Goal: Task Accomplishment & Management: Use online tool/utility

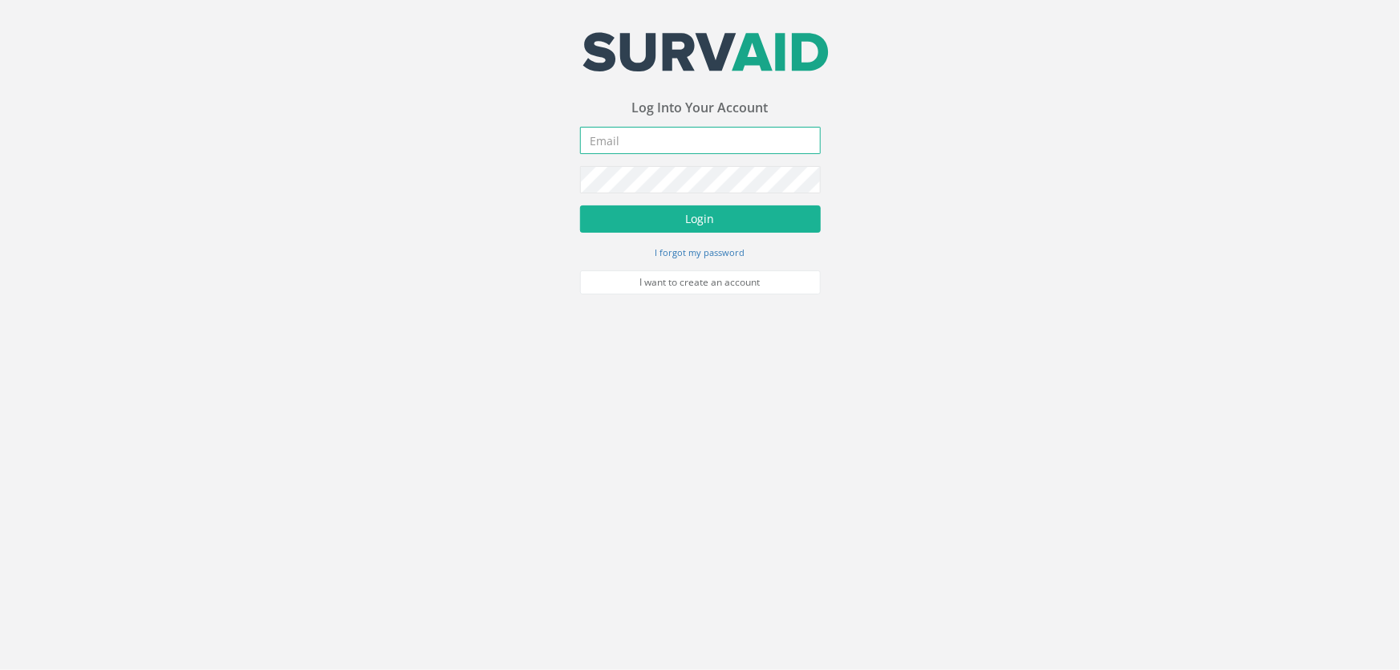
click at [613, 141] on input "email" at bounding box center [700, 140] width 241 height 27
type input "[PERSON_NAME][EMAIL_ADDRESS][DOMAIN_NAME]"
click at [580, 205] on button "Login" at bounding box center [700, 218] width 241 height 27
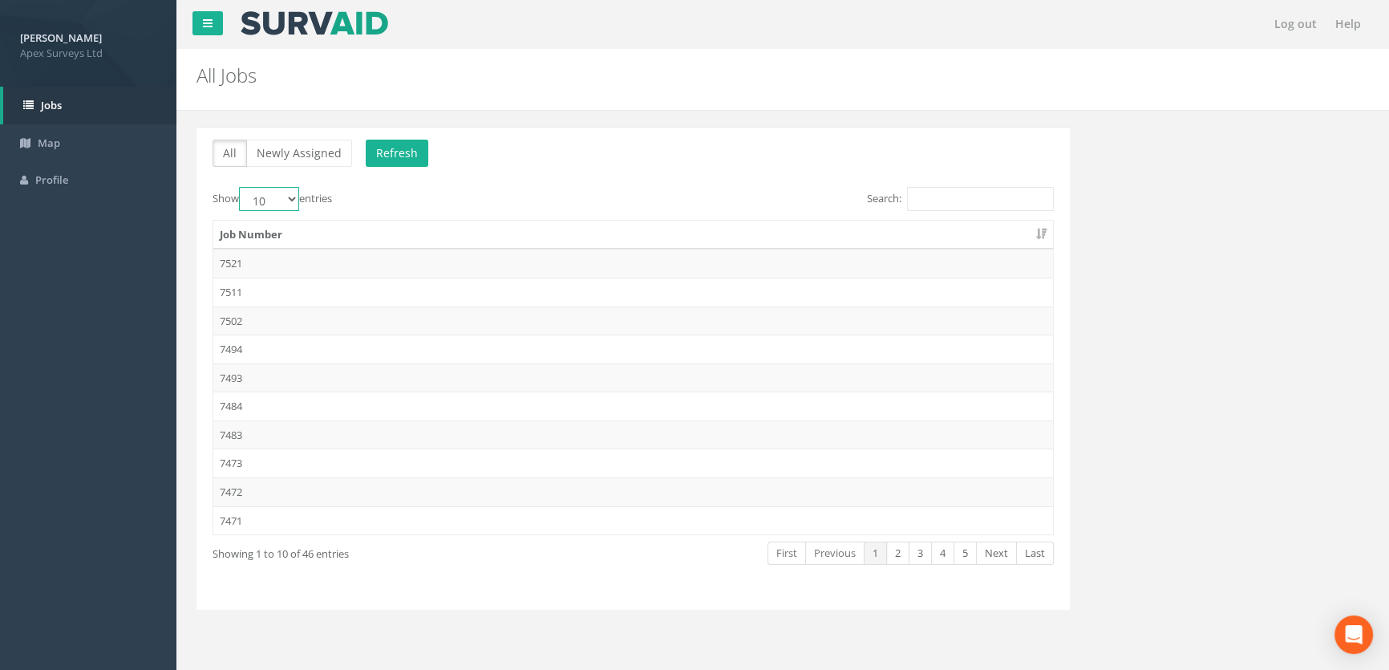
click at [296, 196] on select "10 25 50 100" at bounding box center [269, 199] width 60 height 24
select select "100"
click at [241, 187] on select "10 25 50 100" at bounding box center [269, 199] width 60 height 24
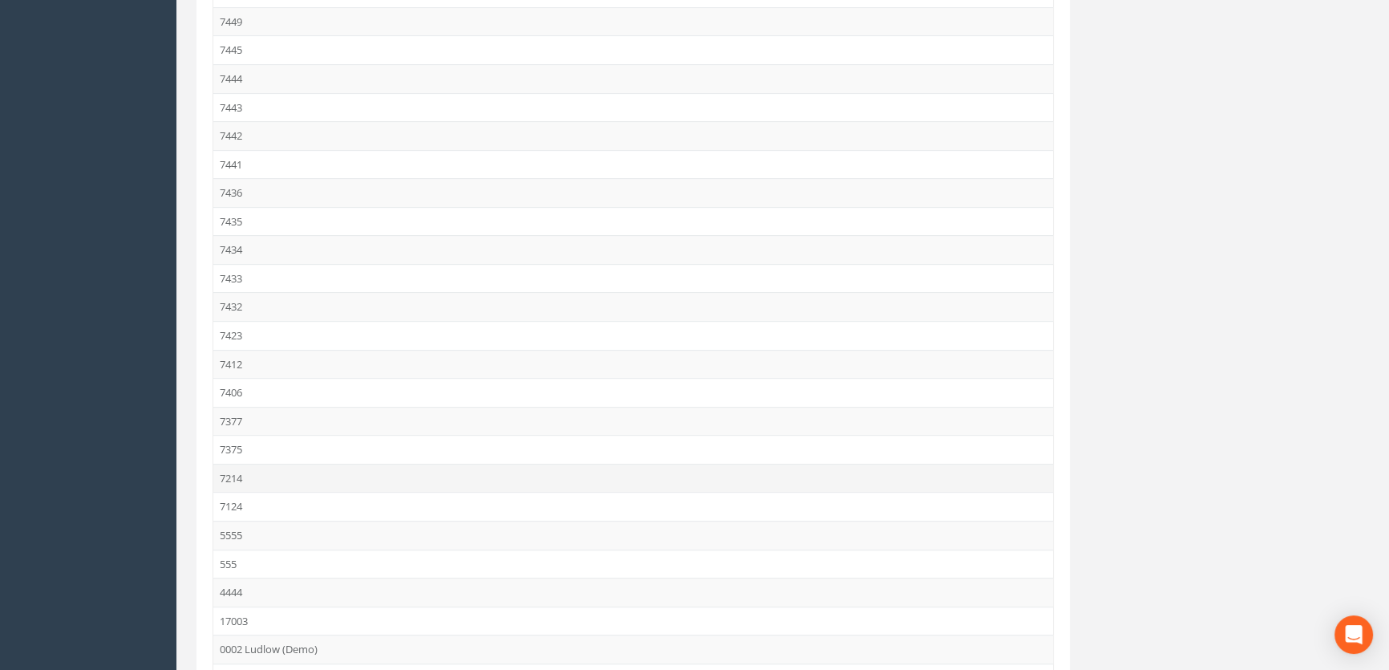
scroll to position [869, 0]
click at [243, 276] on td "7433" at bounding box center [633, 279] width 840 height 29
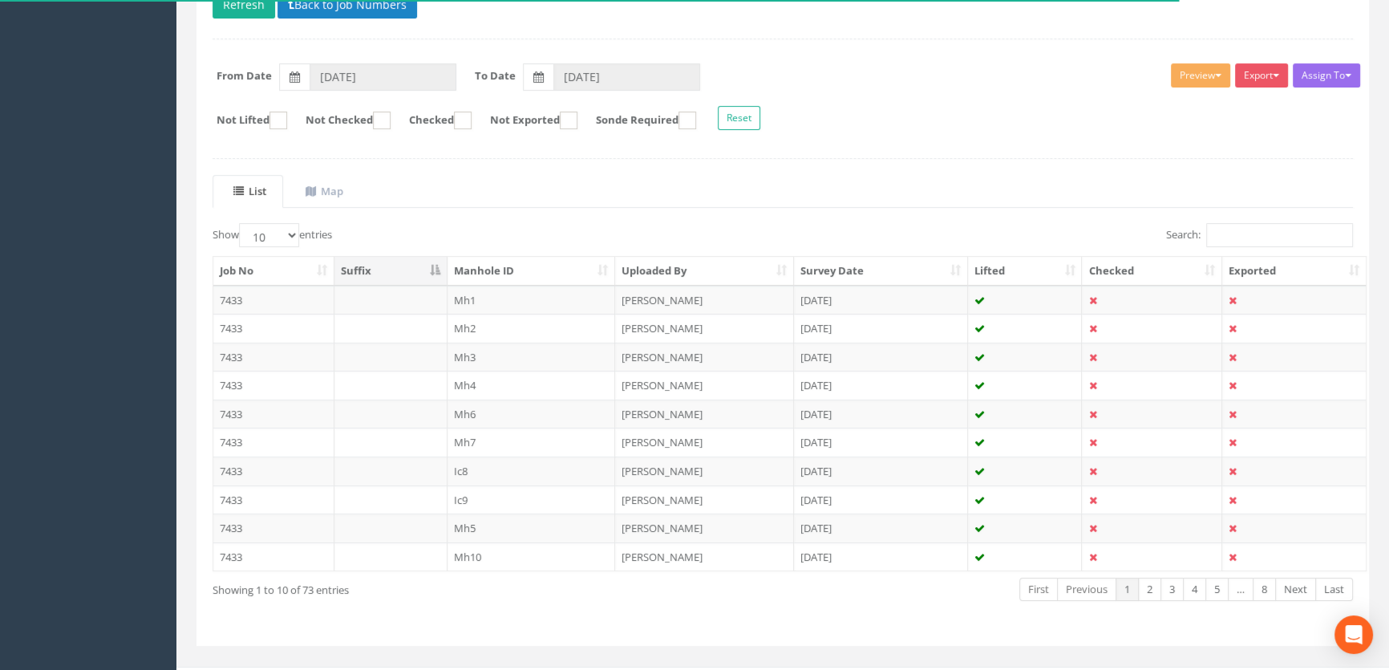
scroll to position [218, 0]
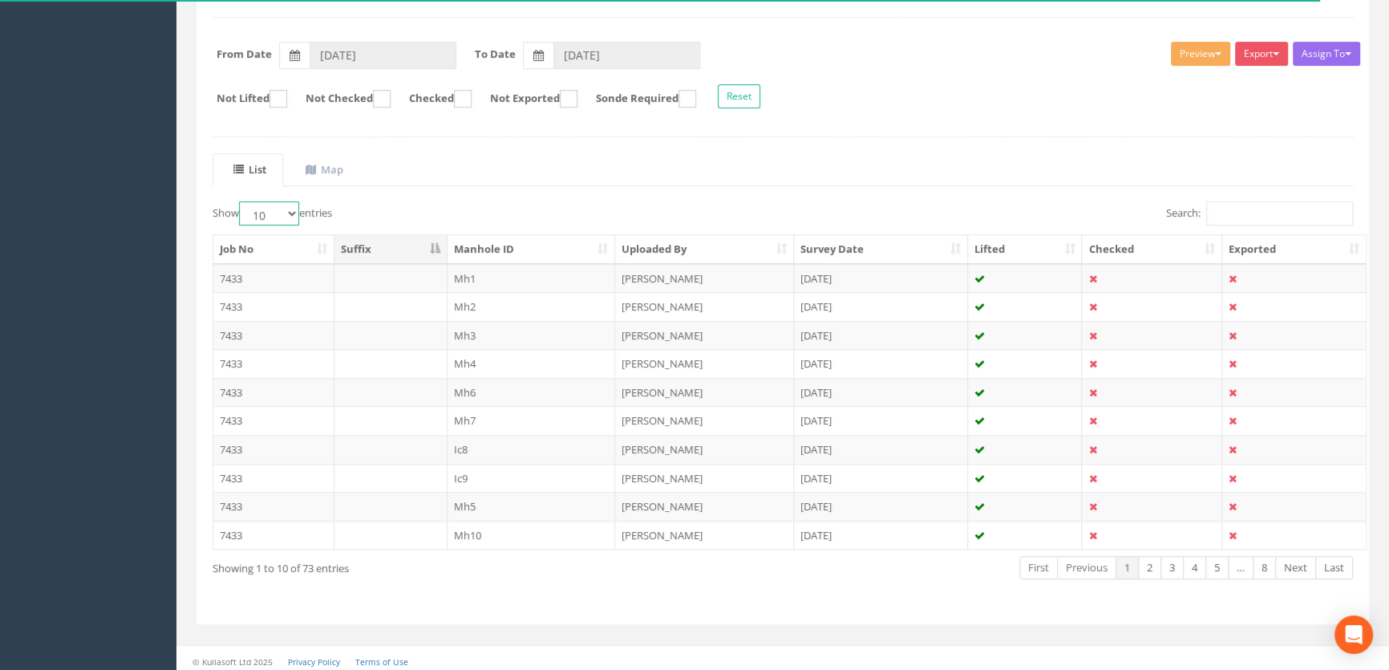
click at [299, 209] on select "10 25 50 100" at bounding box center [269, 213] width 60 height 24
select select "100"
click at [241, 201] on select "10 25 50 100" at bounding box center [269, 213] width 60 height 24
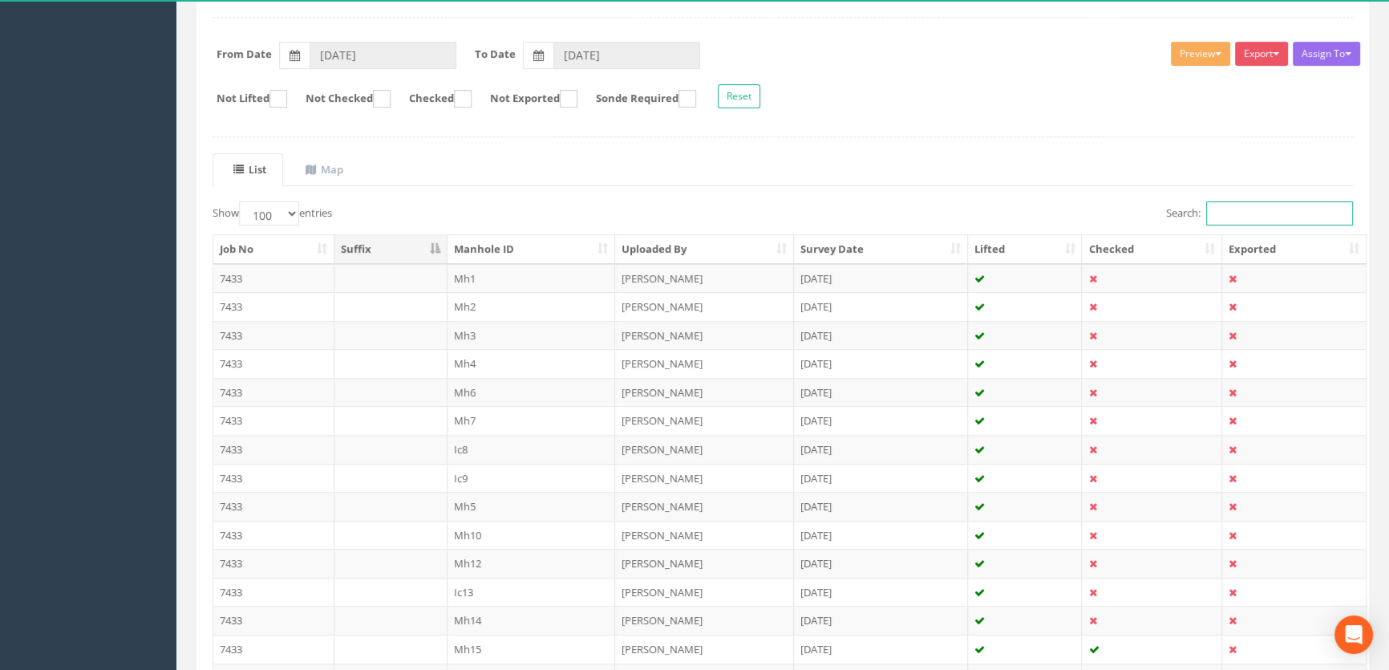
click at [1240, 209] on input "Search:" at bounding box center [1280, 213] width 147 height 24
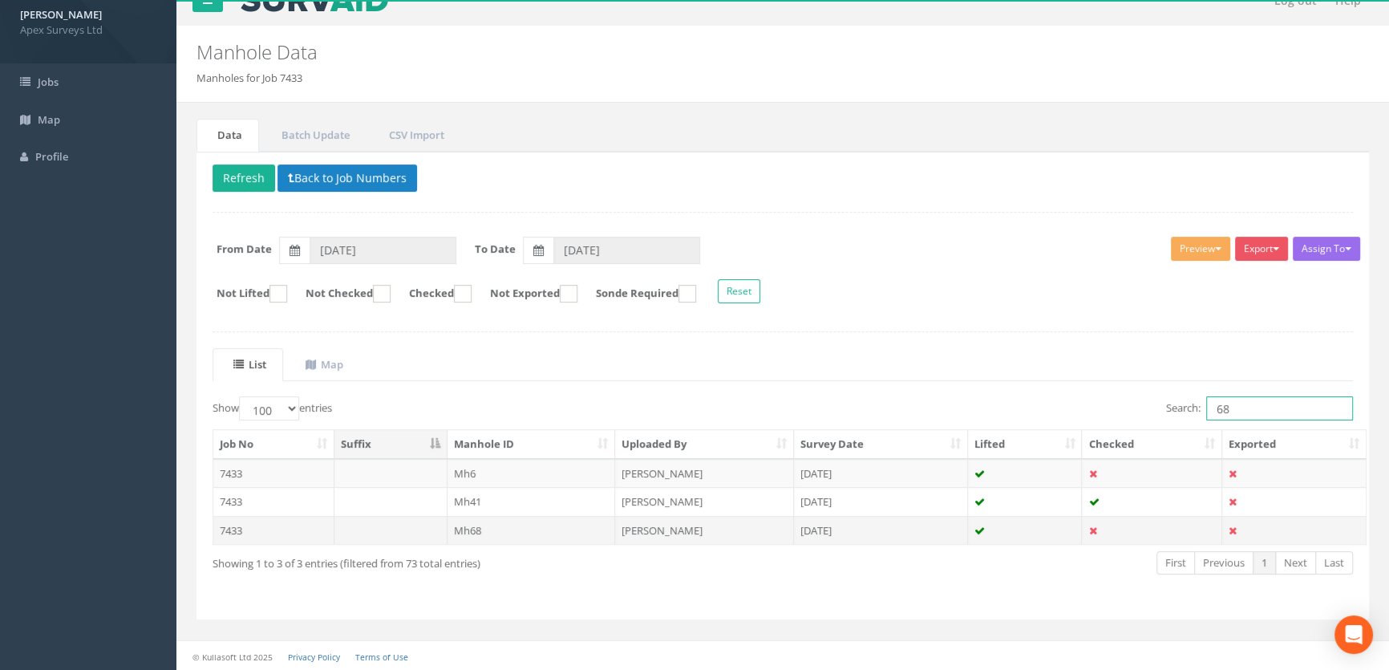
type input "68"
click at [462, 525] on td "Mh68" at bounding box center [532, 530] width 168 height 29
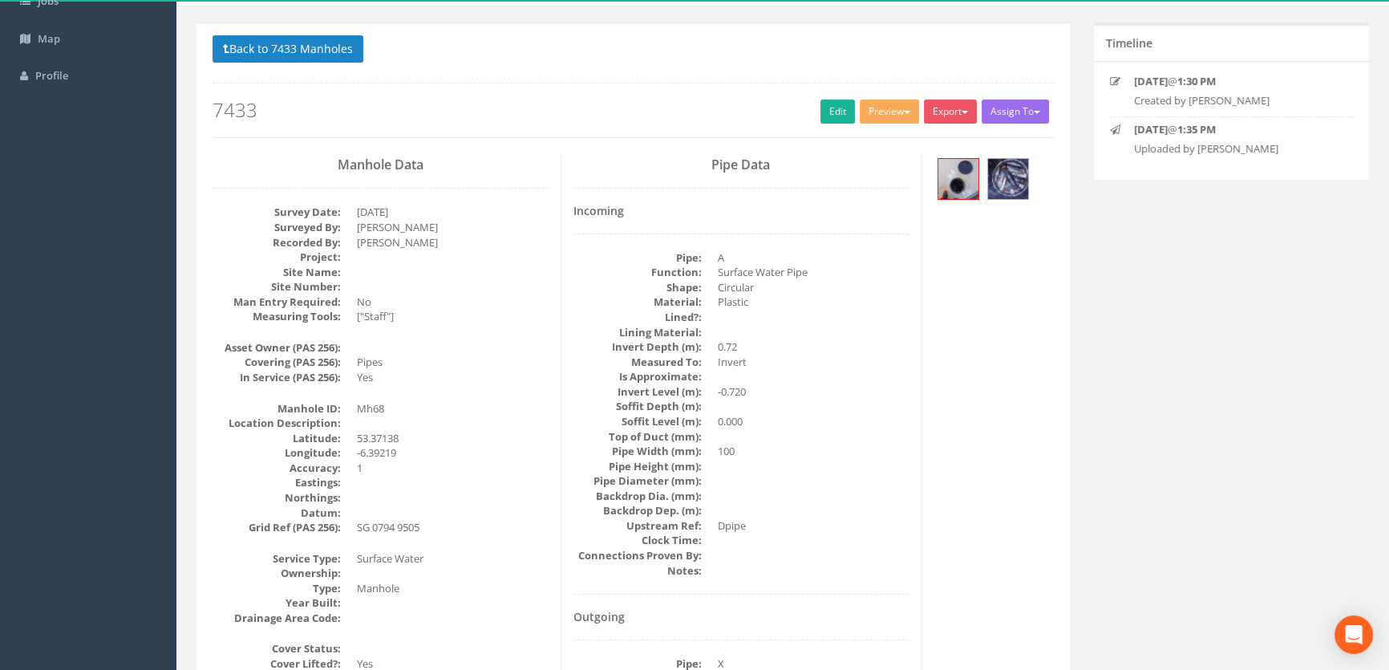
scroll to position [0, 0]
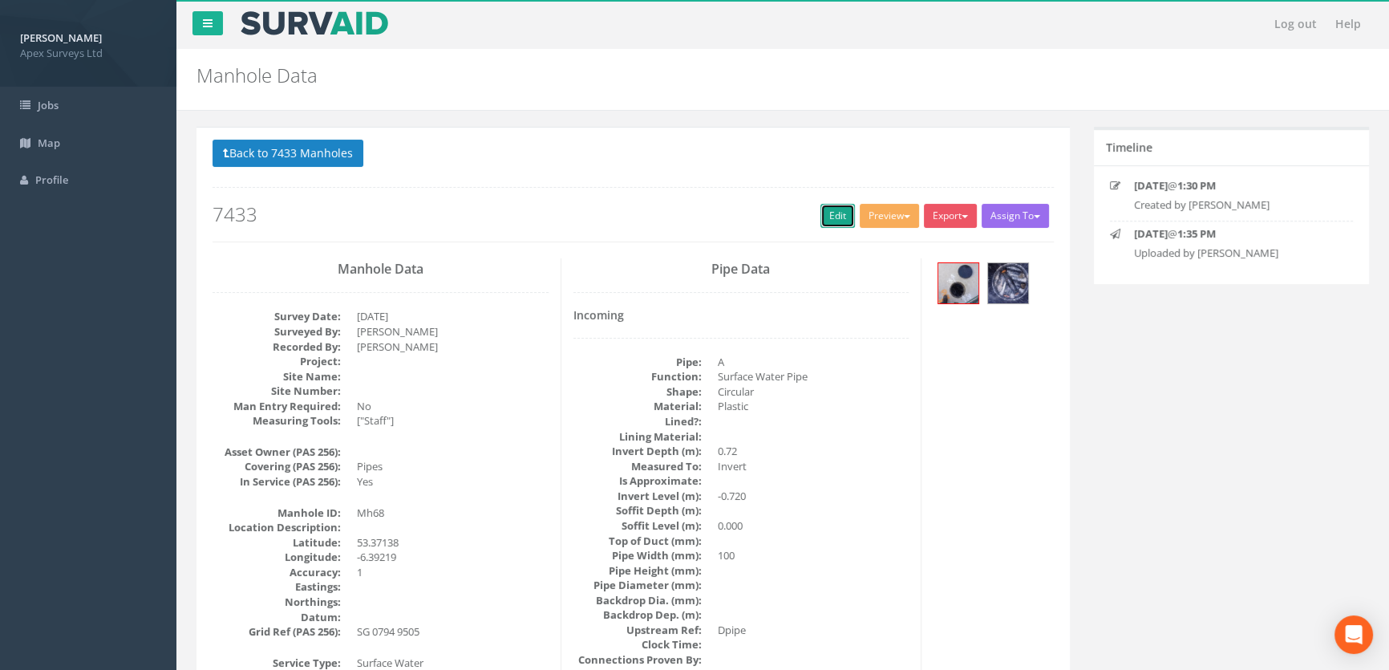
click at [826, 206] on link "Edit" at bounding box center [838, 216] width 34 height 24
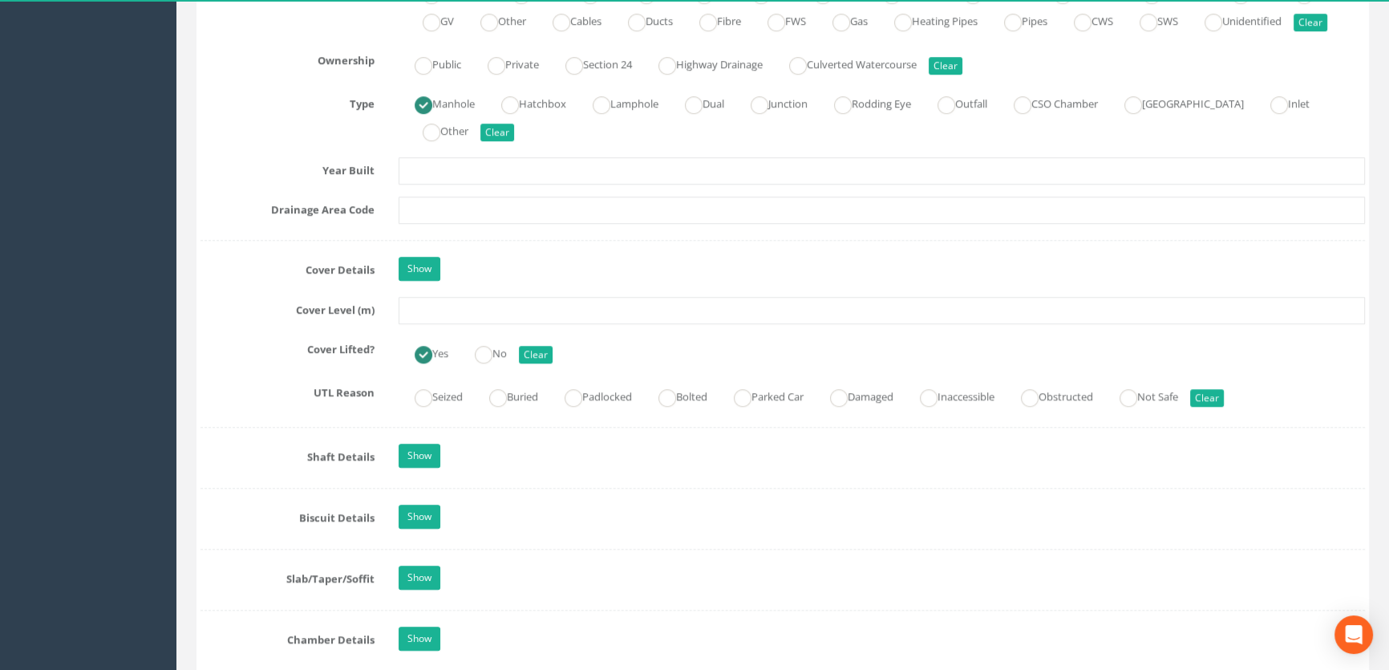
scroll to position [1239, 0]
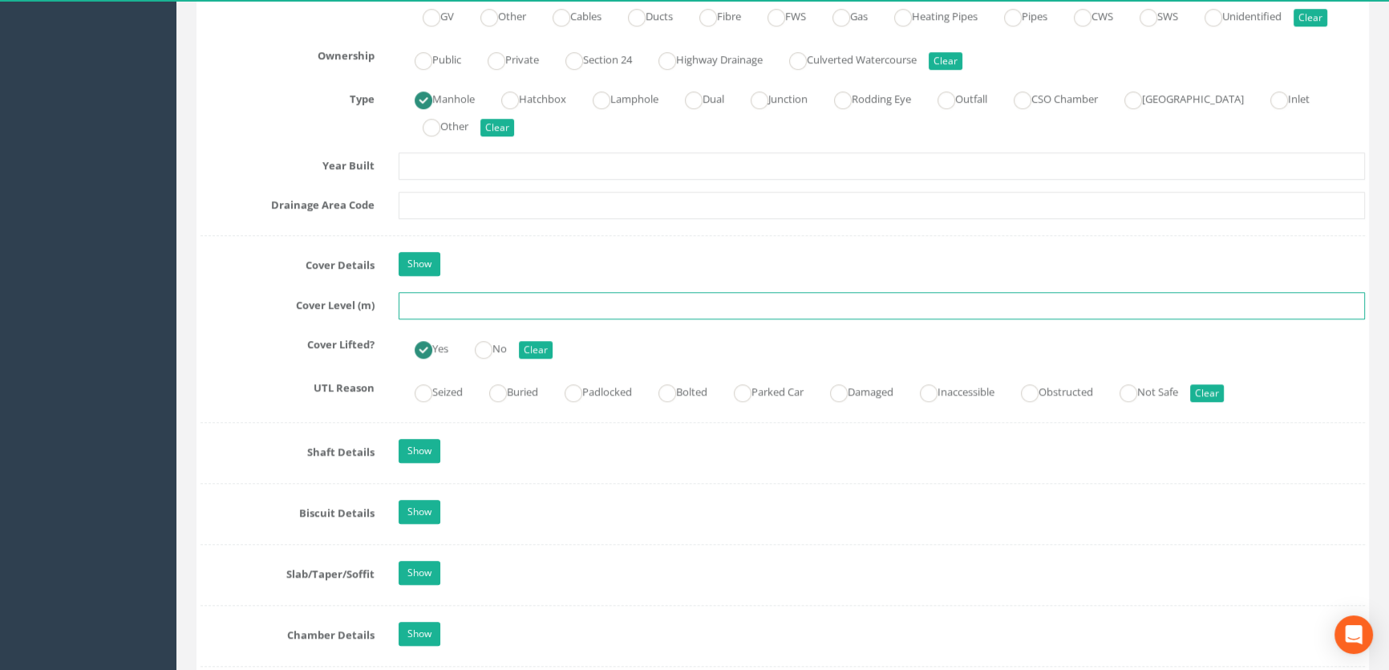
click at [424, 319] on input "text" at bounding box center [882, 305] width 967 height 27
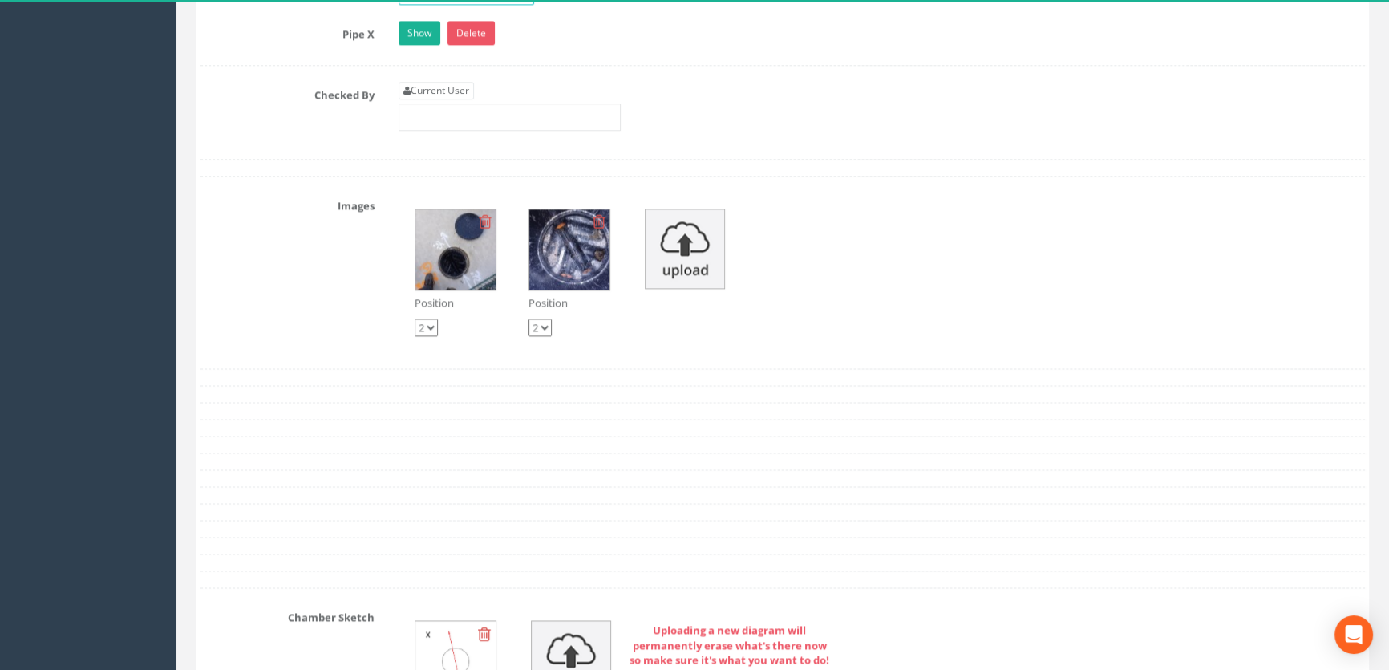
scroll to position [2771, 0]
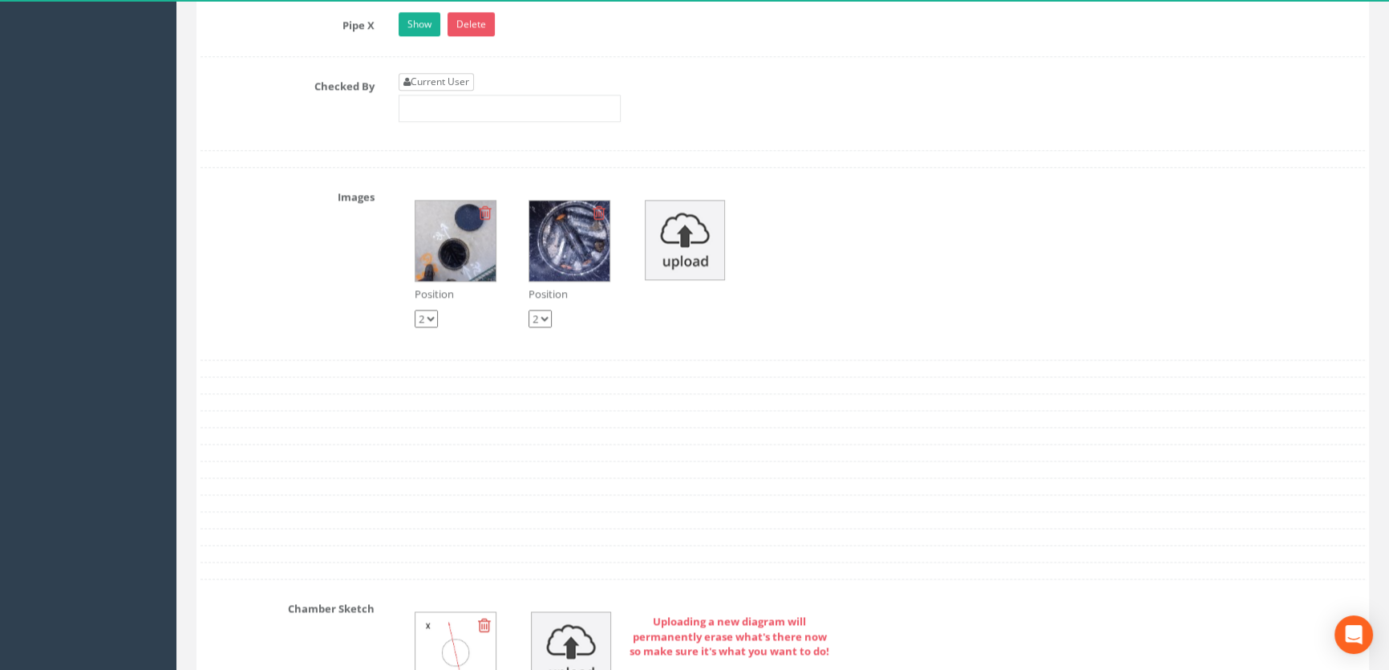
type input "65.79"
click at [456, 91] on link "Current User" at bounding box center [436, 82] width 75 height 18
type input "[PERSON_NAME]"
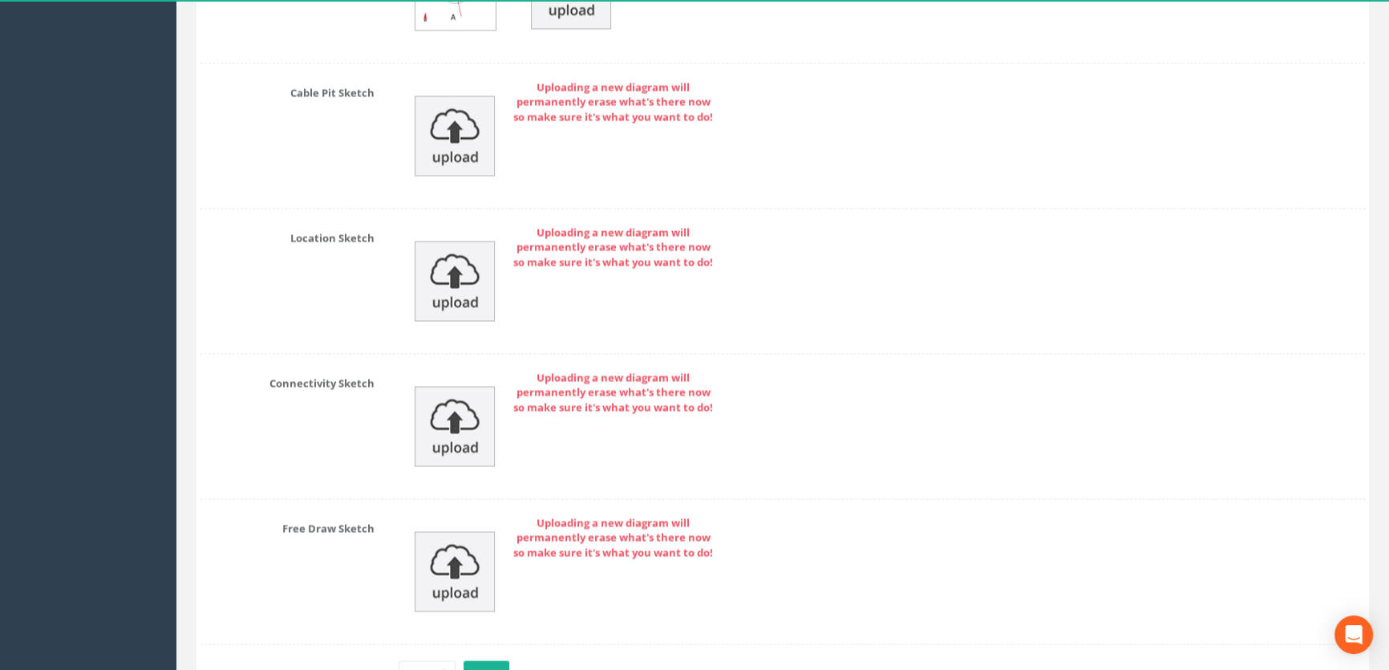
scroll to position [3552, 0]
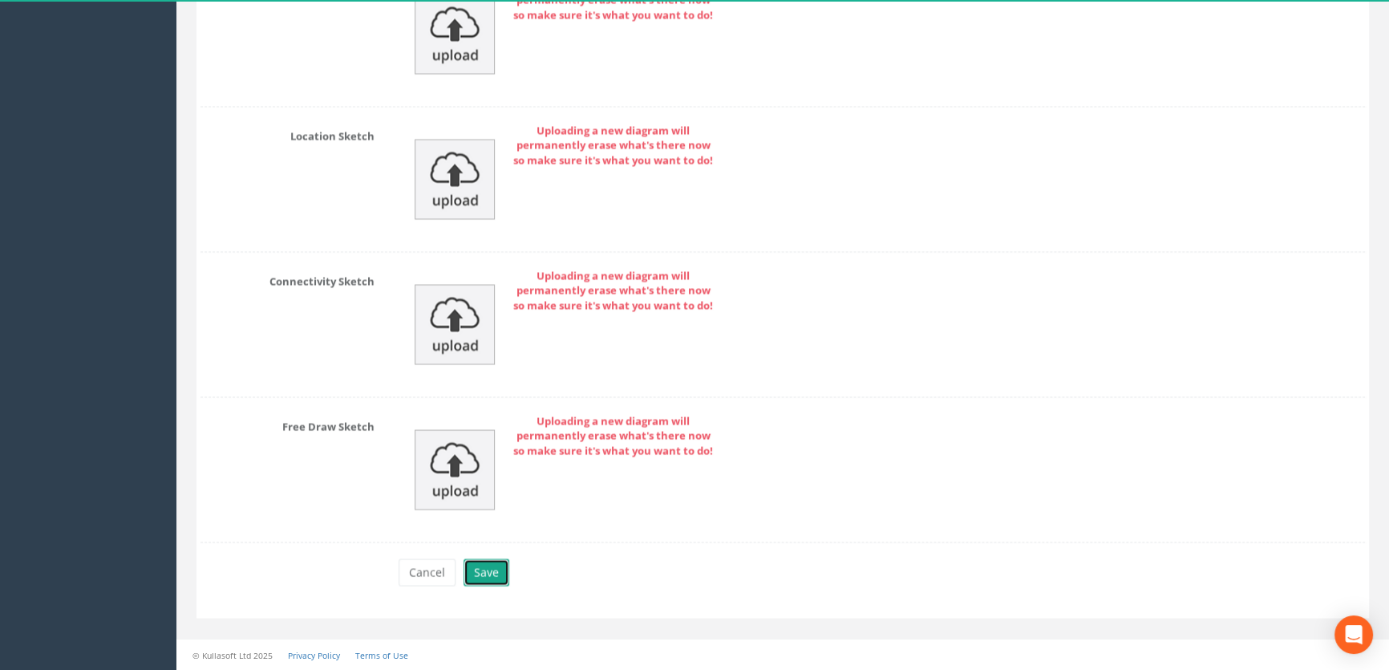
click at [484, 570] on button "Save" at bounding box center [487, 571] width 46 height 27
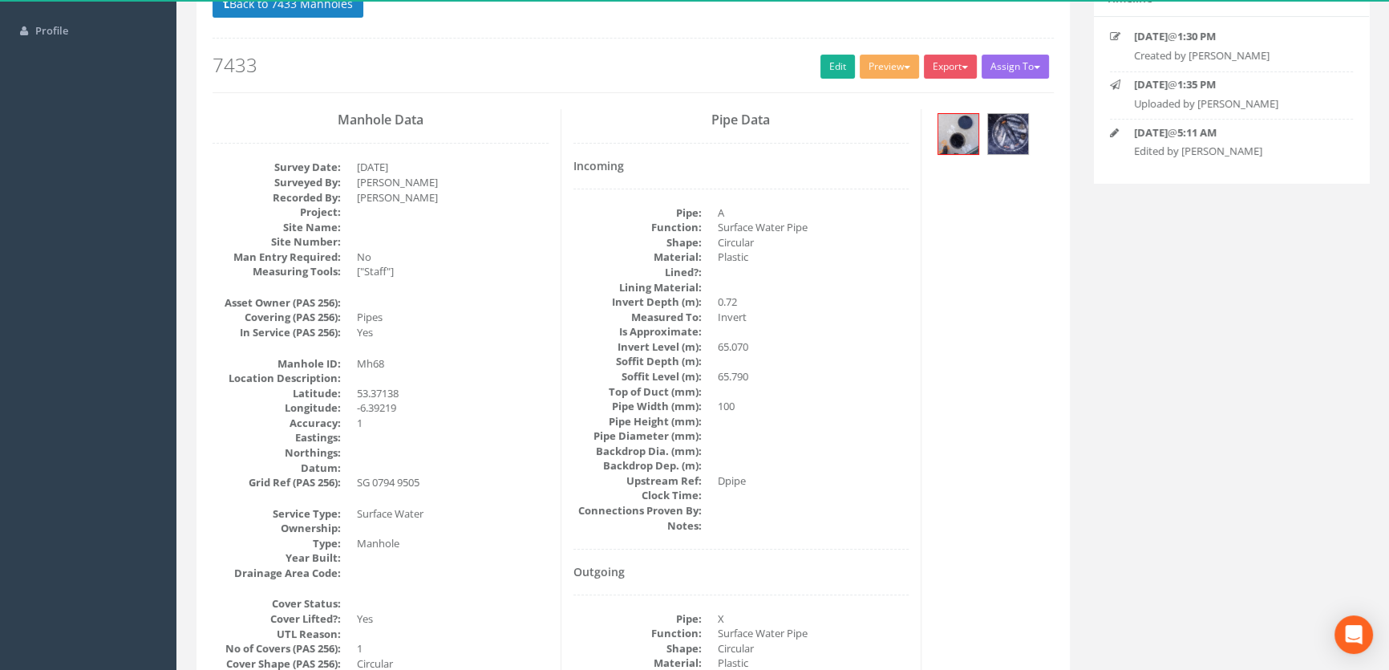
scroll to position [126, 0]
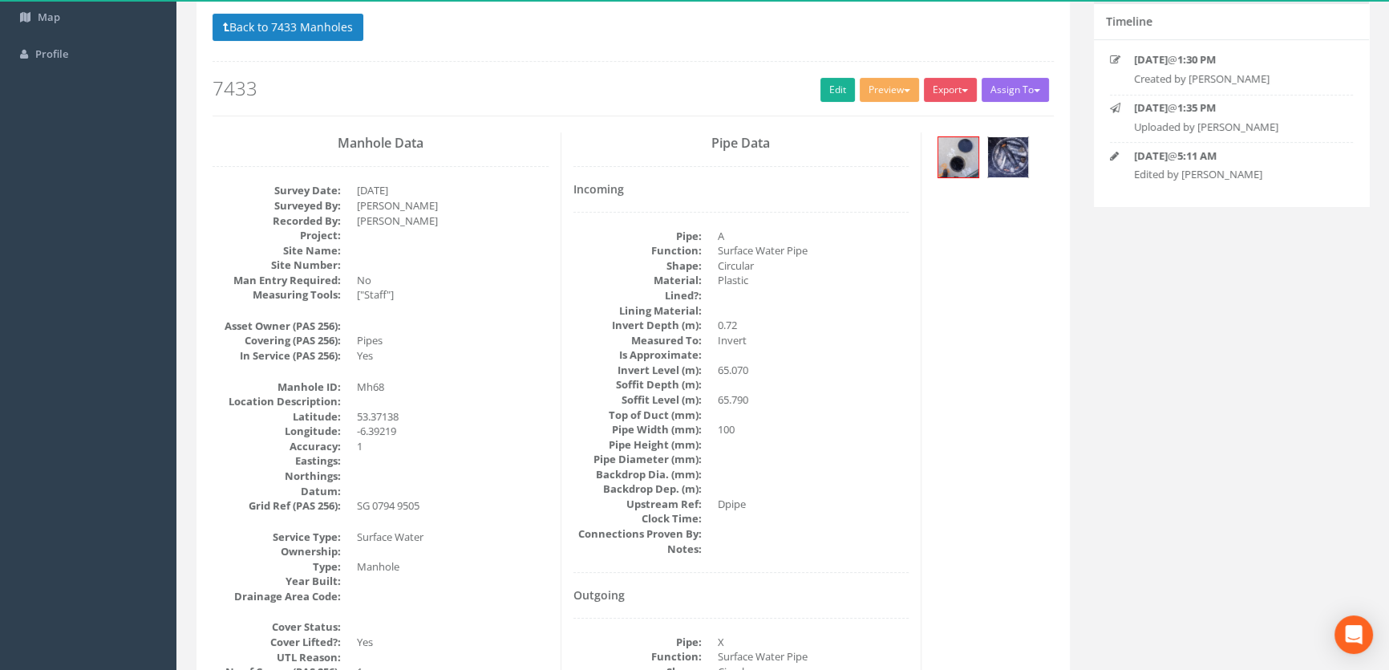
click at [1016, 147] on img at bounding box center [1008, 157] width 40 height 40
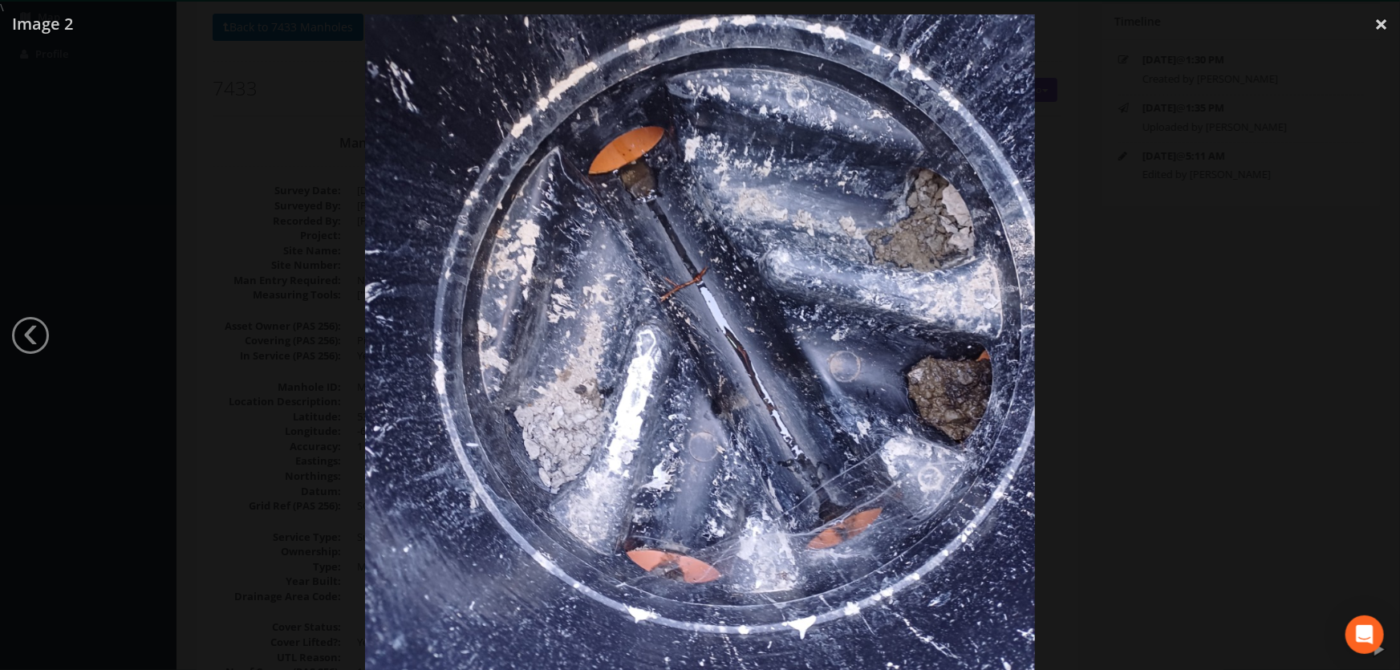
click at [1192, 197] on div at bounding box center [700, 350] width 1400 height 670
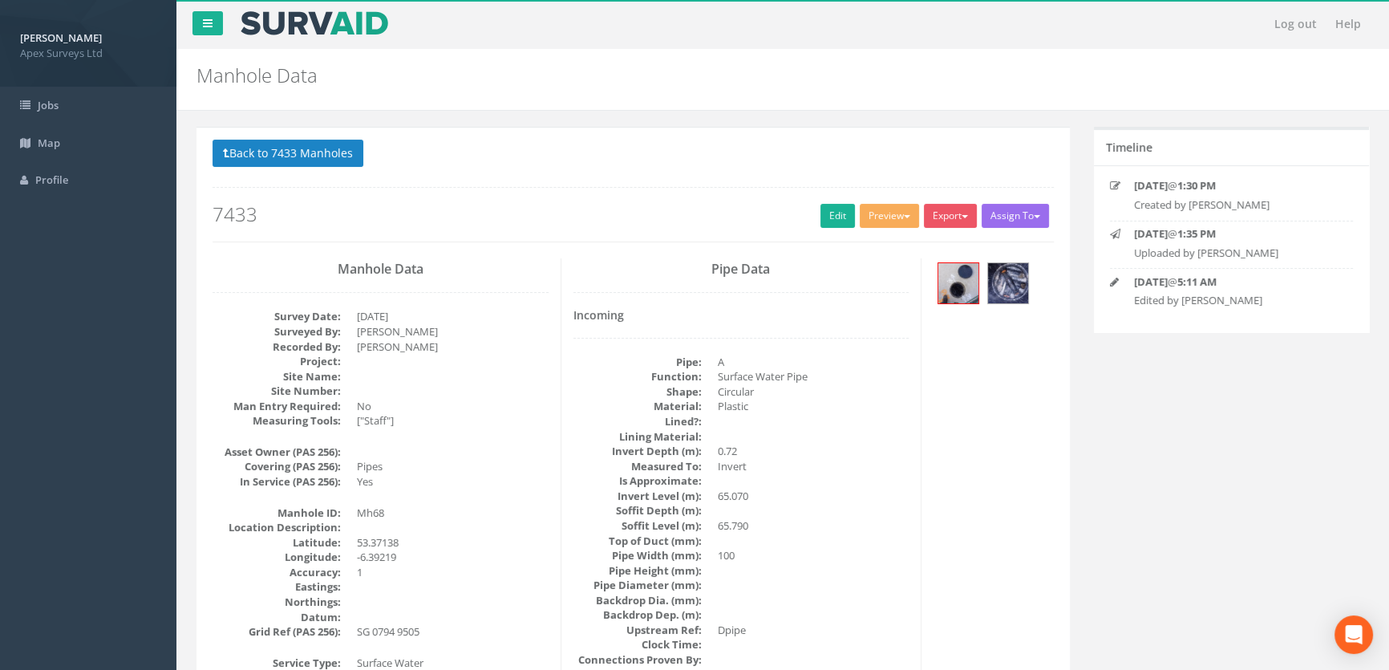
scroll to position [0, 0]
click at [351, 153] on button "Back to 7433 Manholes" at bounding box center [288, 153] width 151 height 27
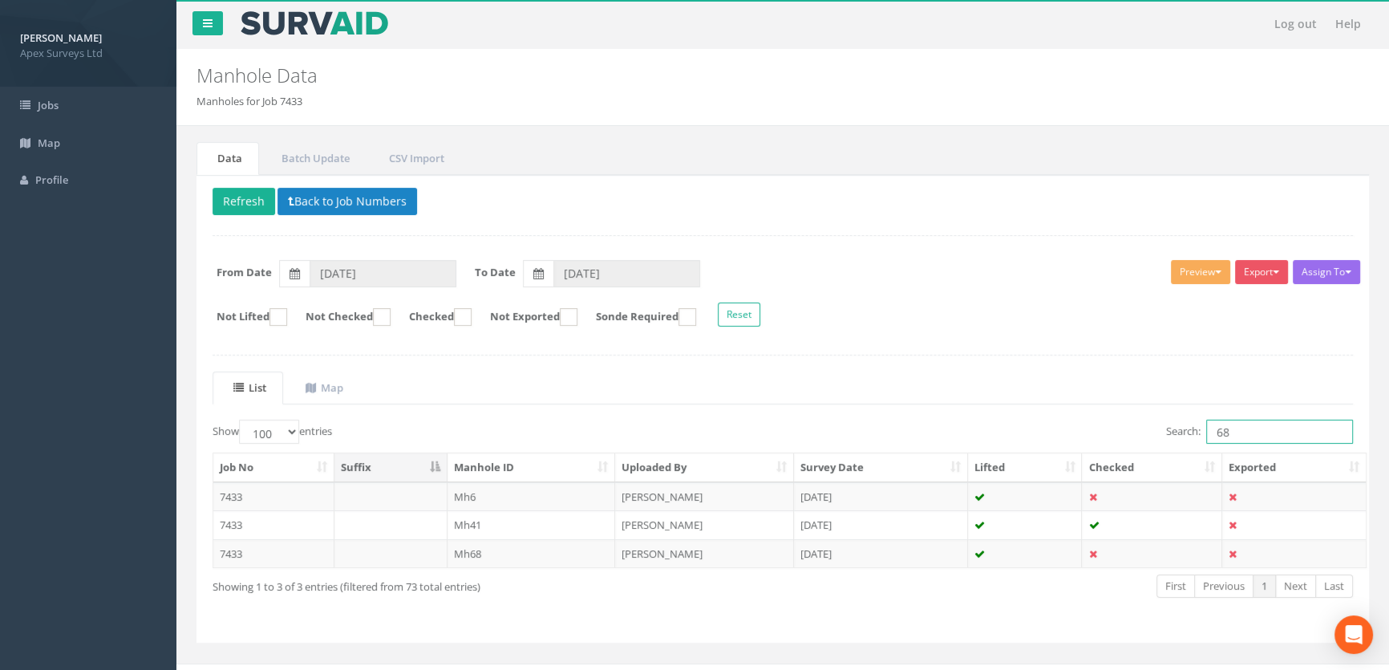
drag, startPoint x: 1247, startPoint y: 425, endPoint x: 1084, endPoint y: 440, distance: 163.6
click at [1090, 444] on div "Search: 68" at bounding box center [1074, 434] width 558 height 28
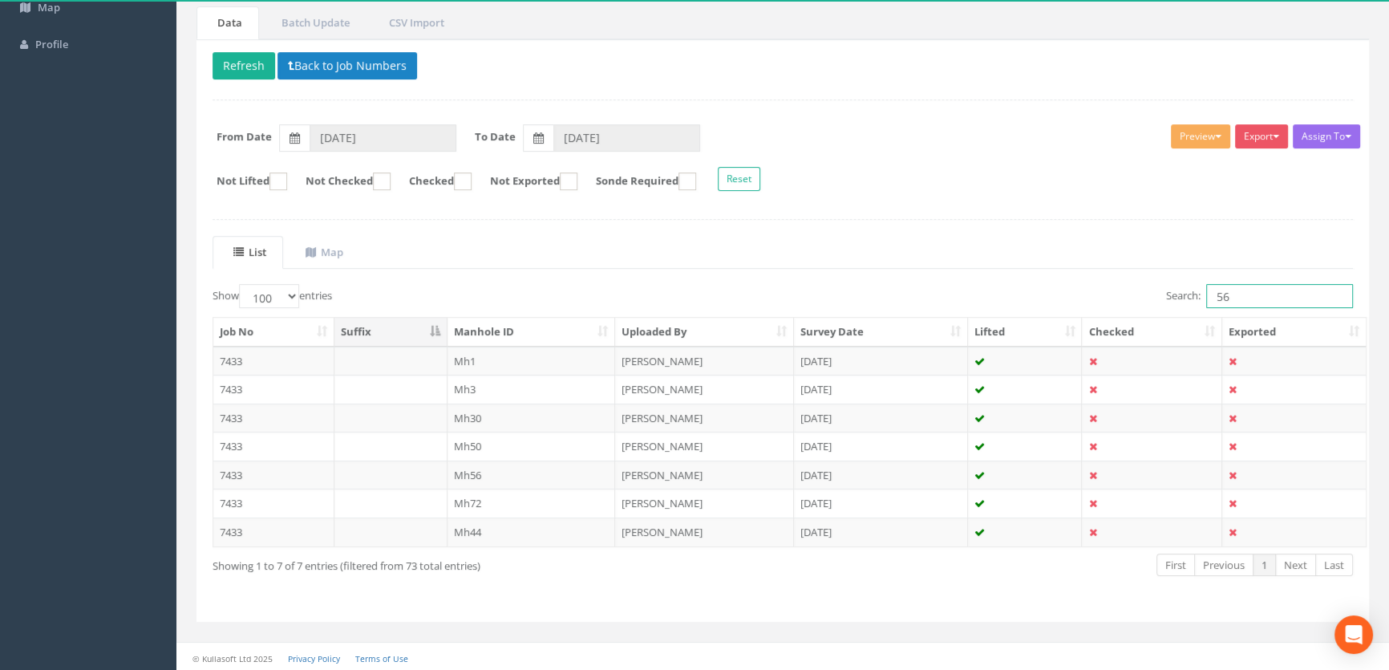
scroll to position [136, 0]
type input "56"
click at [473, 473] on td "Mh56" at bounding box center [532, 474] width 168 height 29
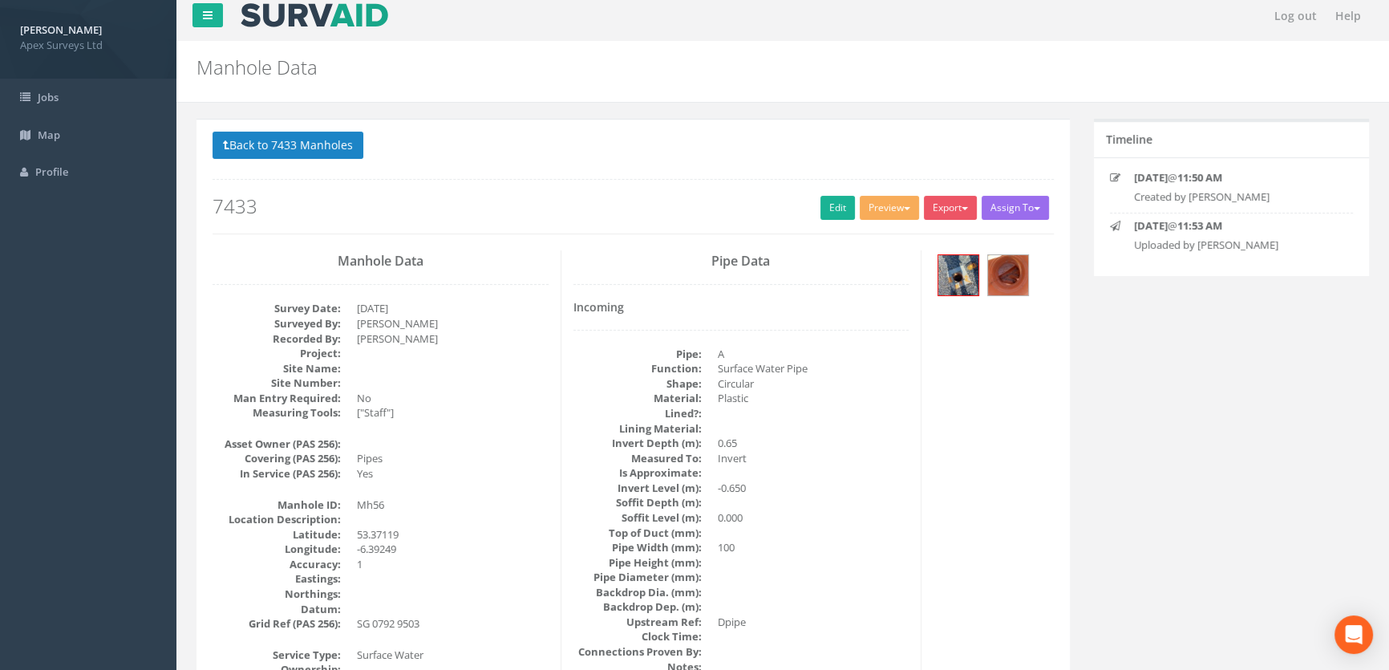
scroll to position [0, 0]
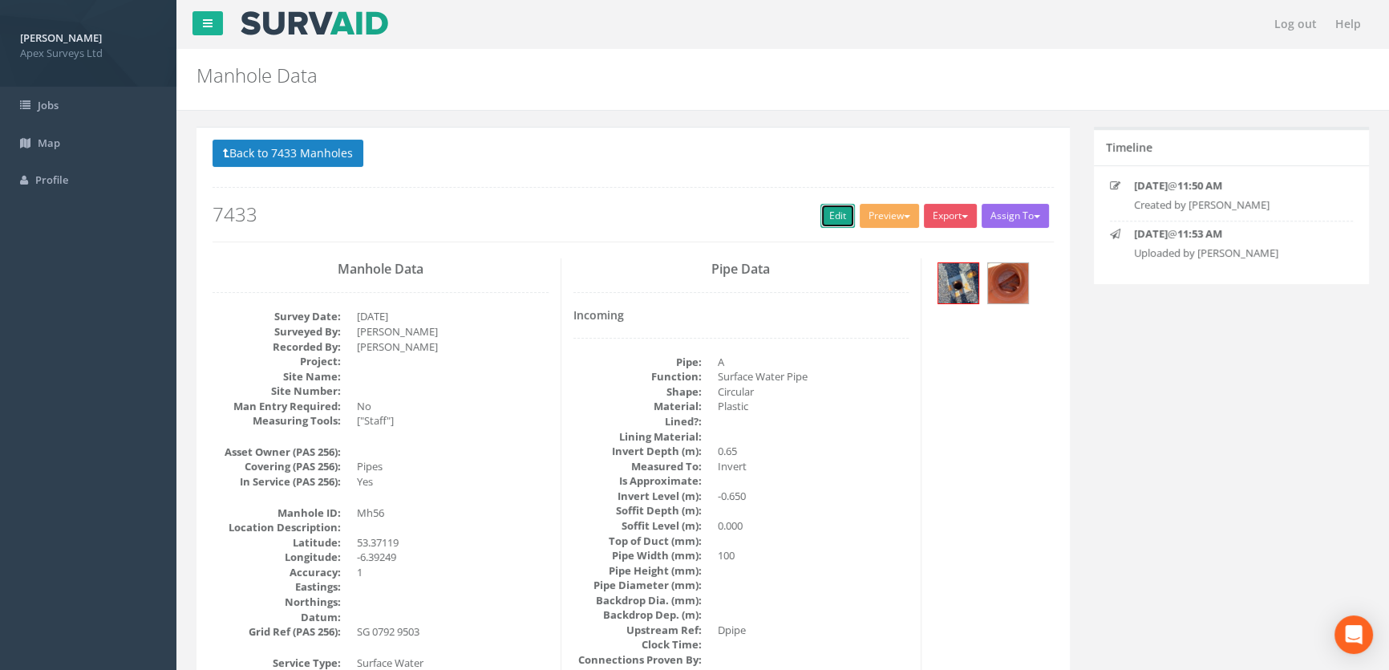
click at [821, 214] on link "Edit" at bounding box center [838, 216] width 34 height 24
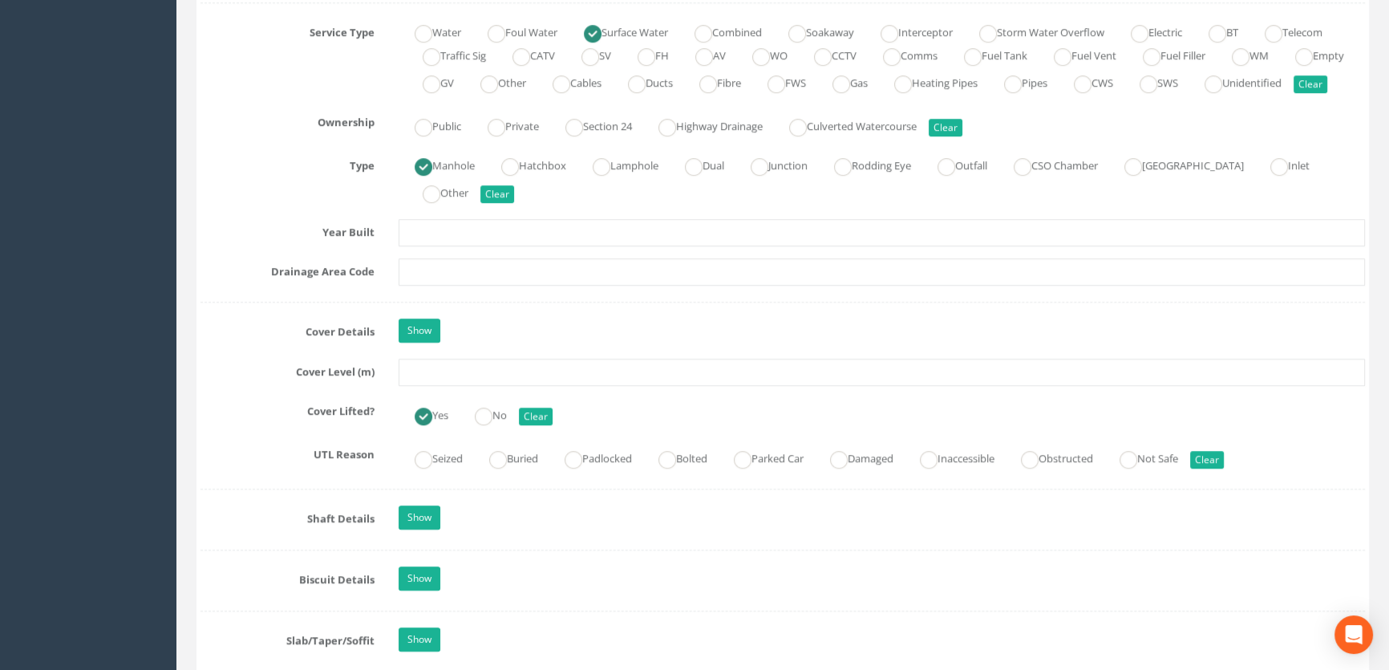
scroll to position [1312, 0]
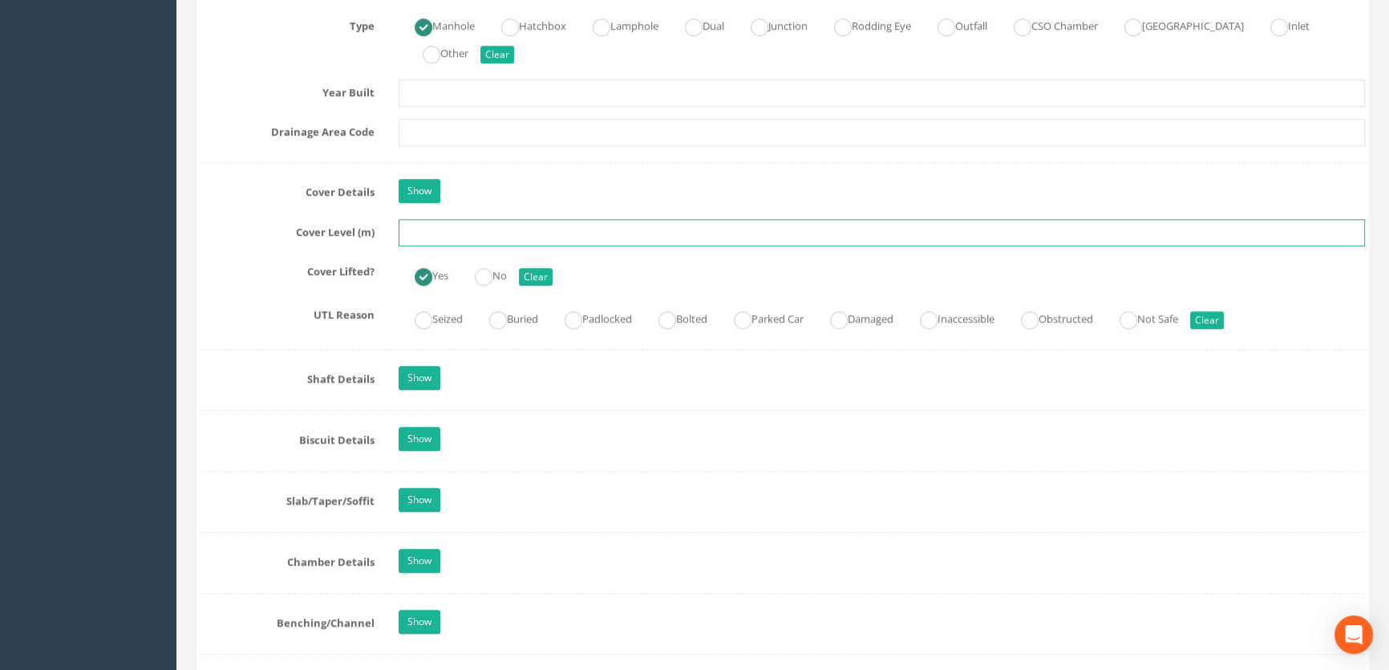
click at [481, 246] on input "text" at bounding box center [882, 232] width 967 height 27
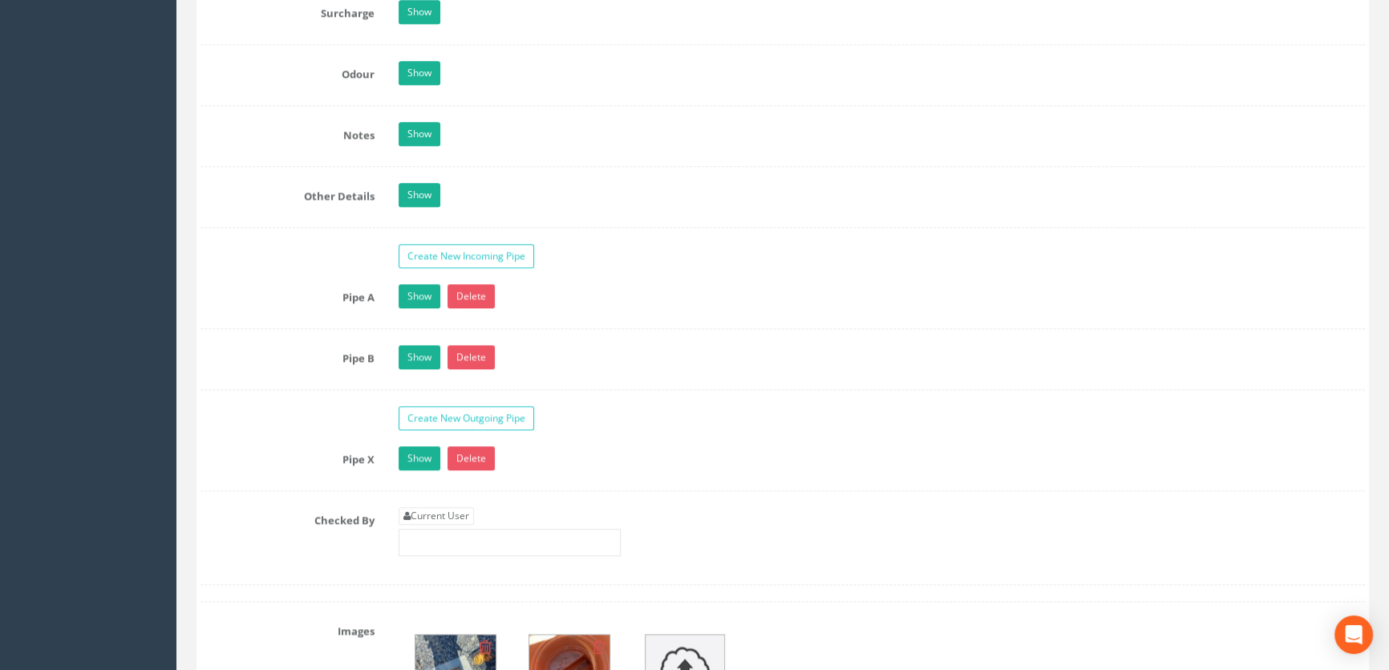
scroll to position [2552, 0]
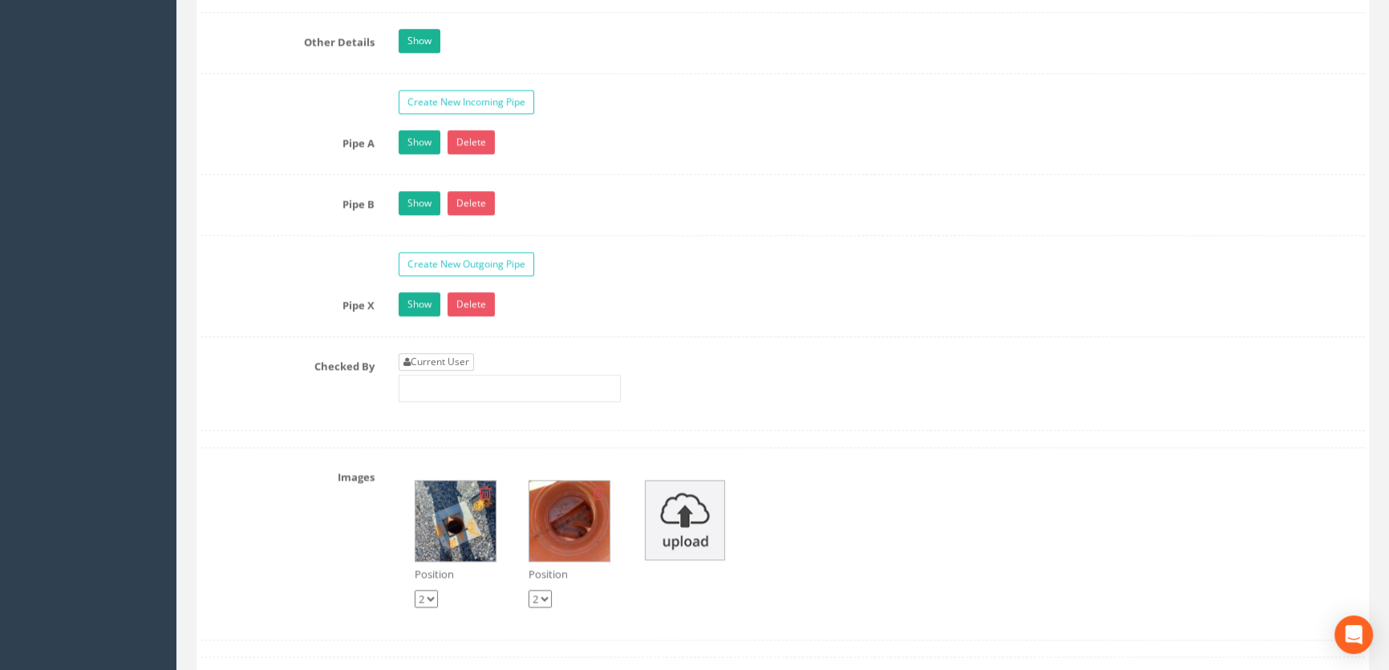
type input "65.87"
click at [433, 371] on link "Current User" at bounding box center [436, 362] width 75 height 18
type input "[PERSON_NAME]"
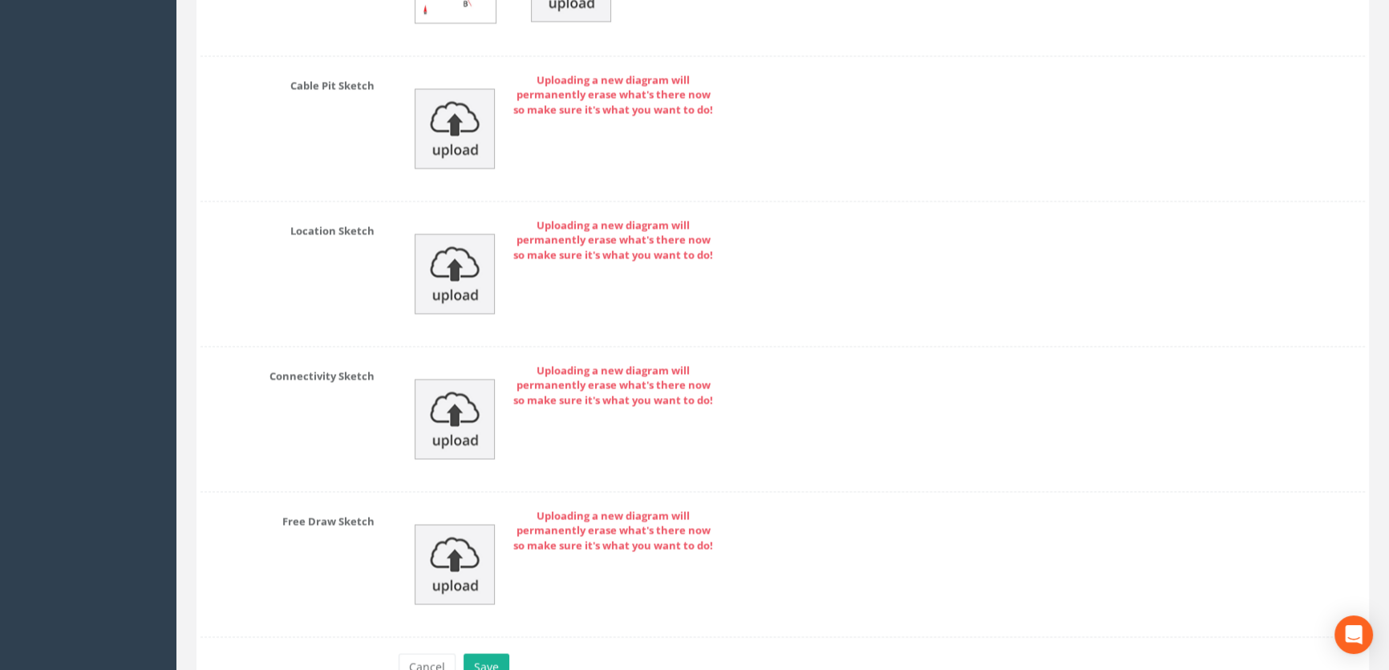
scroll to position [3612, 0]
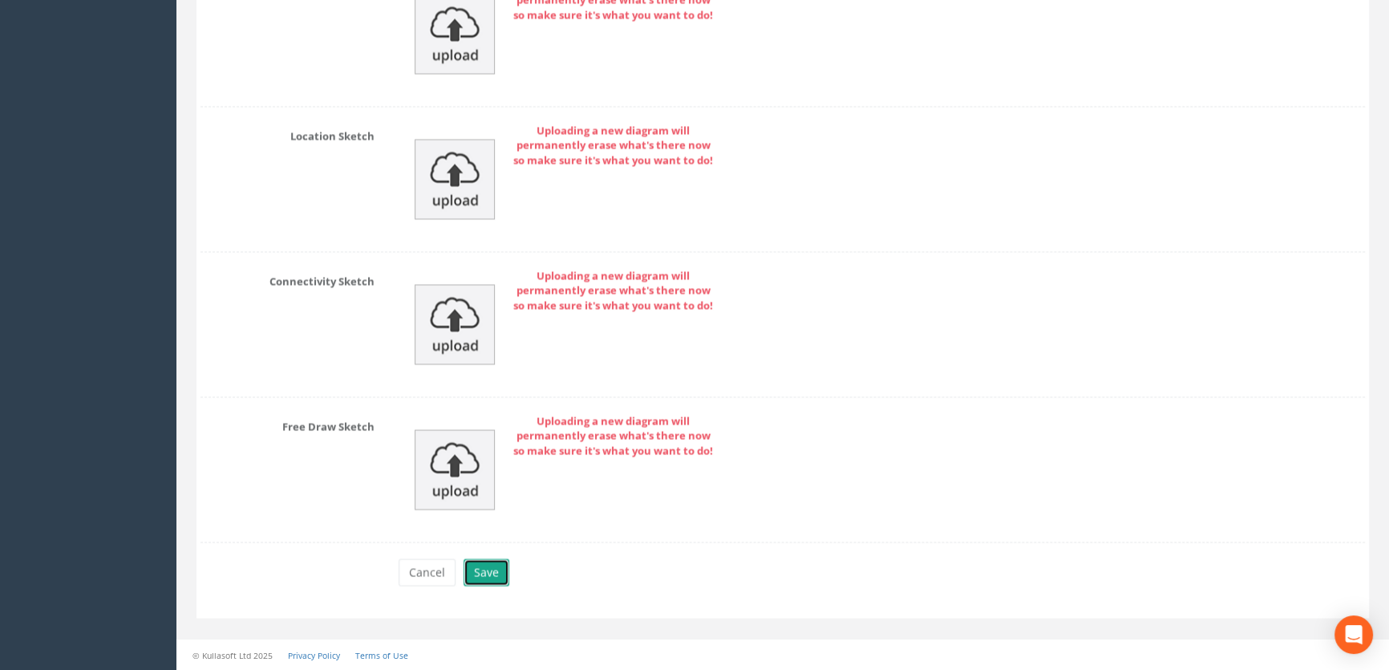
click at [484, 573] on button "Save" at bounding box center [487, 571] width 46 height 27
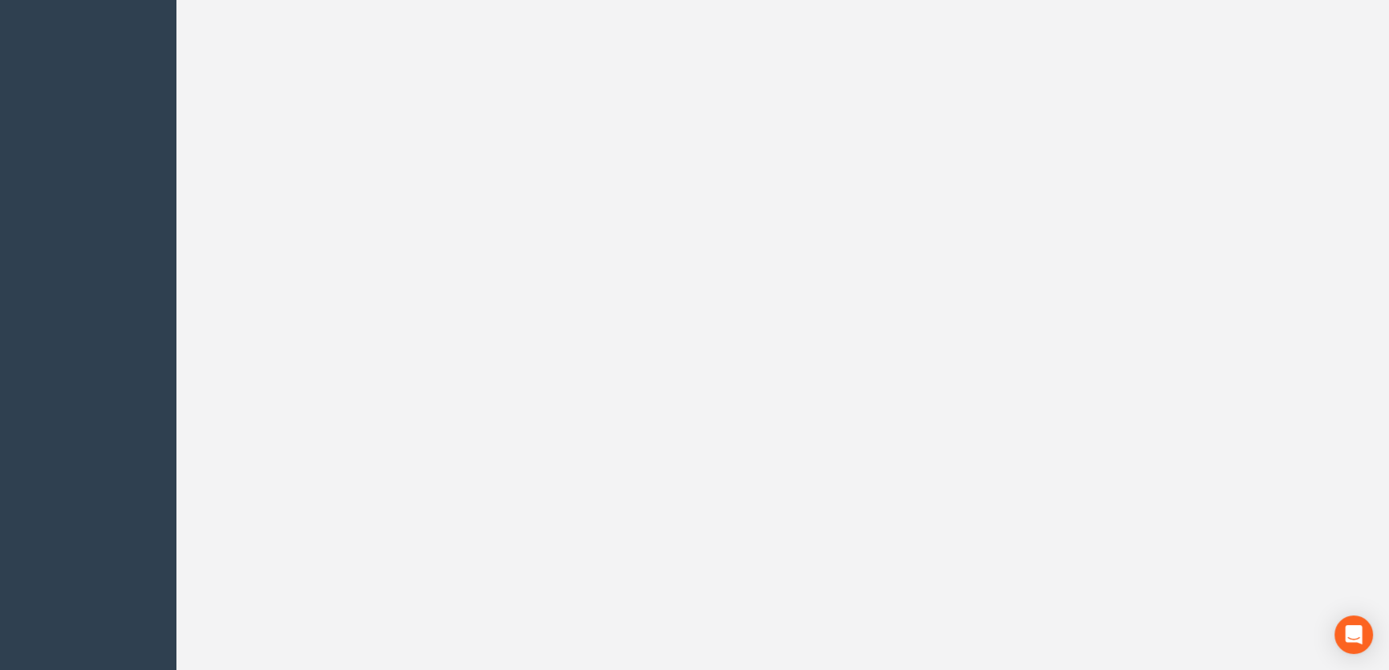
scroll to position [0, 0]
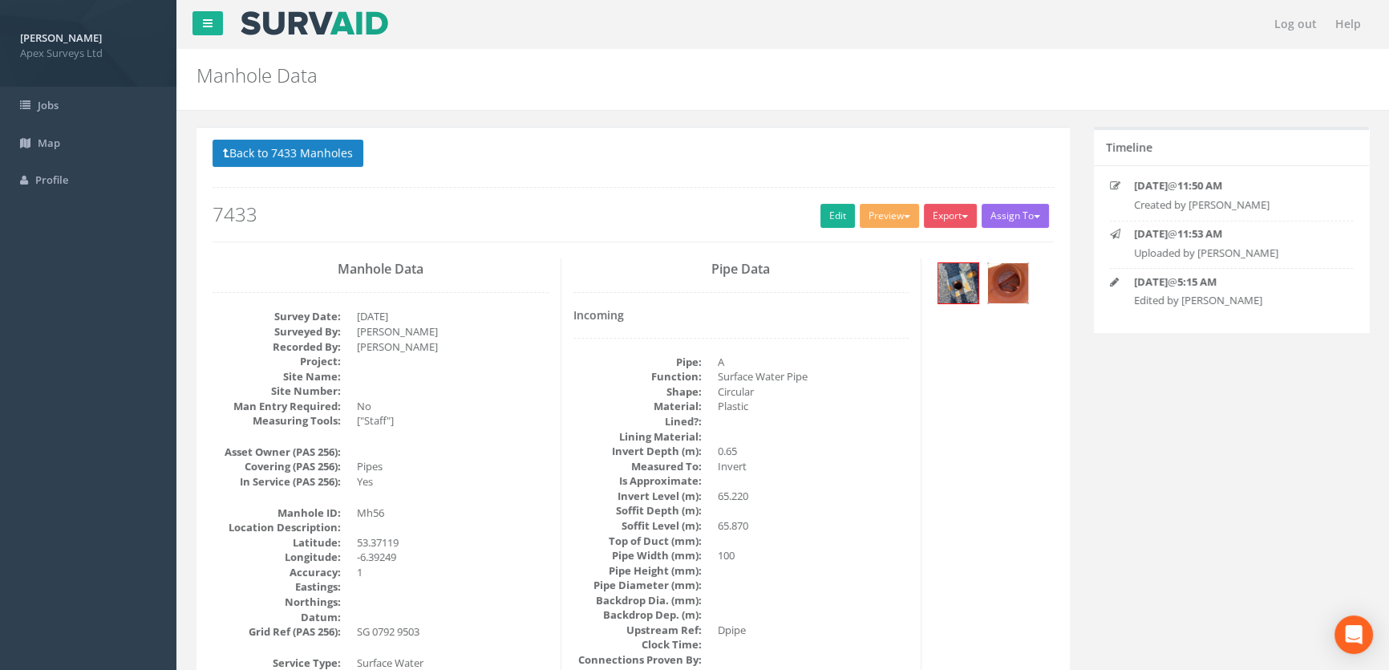
click at [1012, 278] on img at bounding box center [1008, 283] width 40 height 40
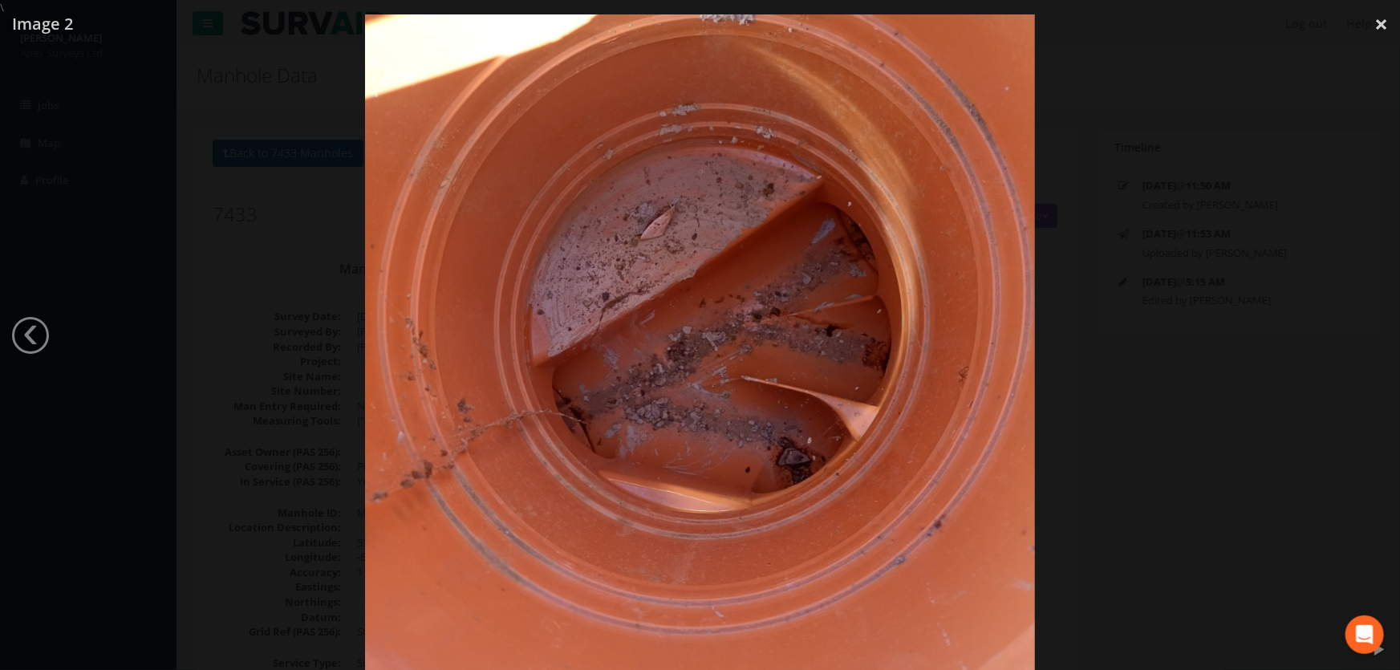
click at [1119, 341] on div at bounding box center [700, 350] width 1400 height 670
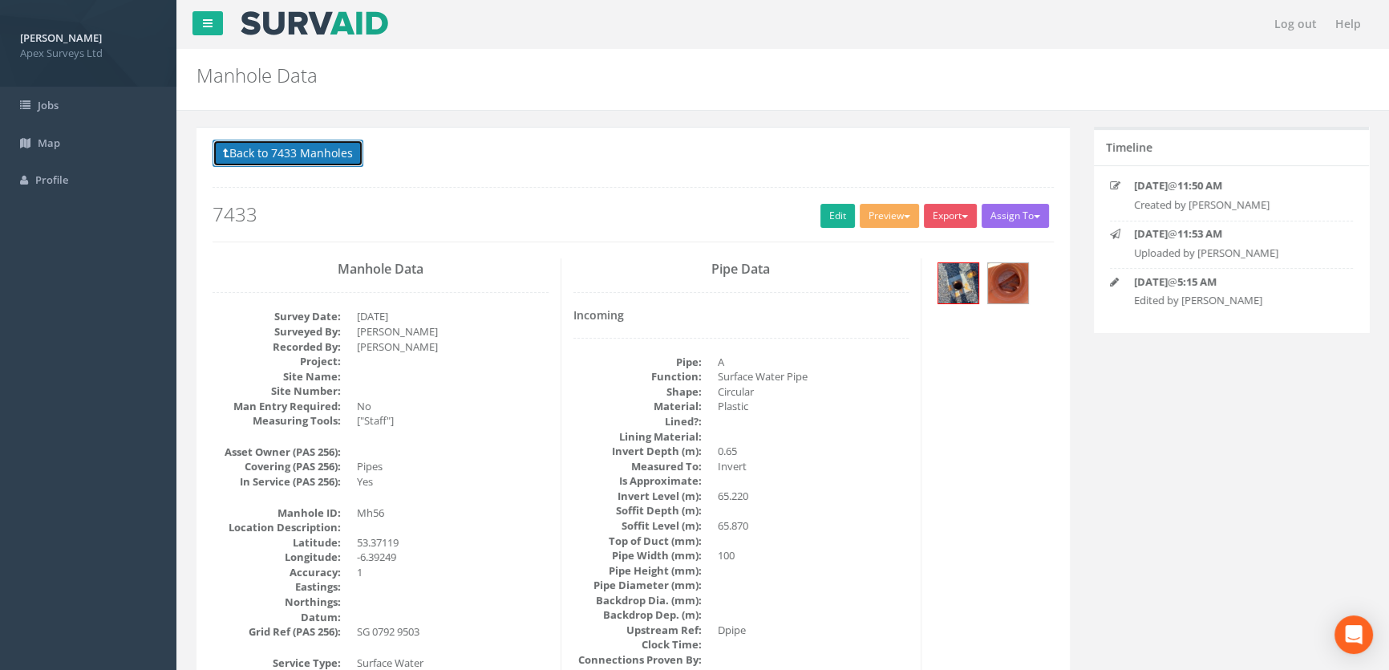
click at [305, 146] on button "Back to 7433 Manholes" at bounding box center [288, 153] width 151 height 27
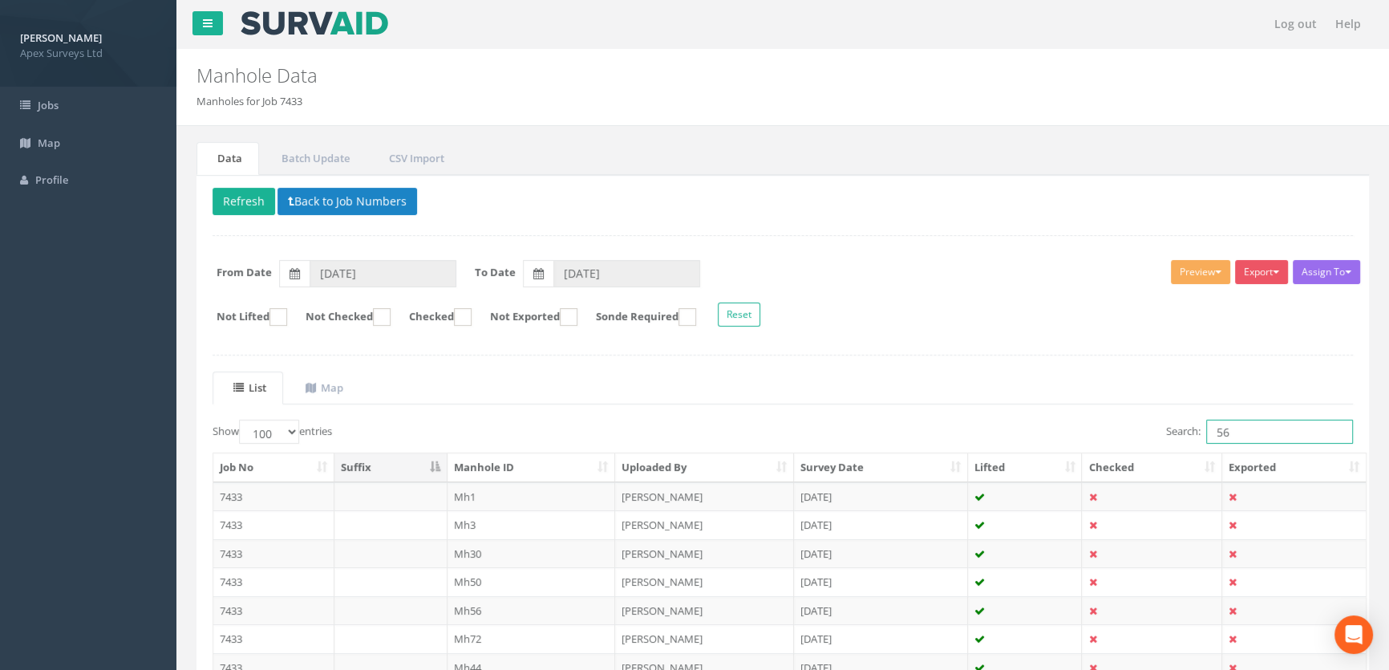
click at [1255, 425] on input "56" at bounding box center [1280, 432] width 147 height 24
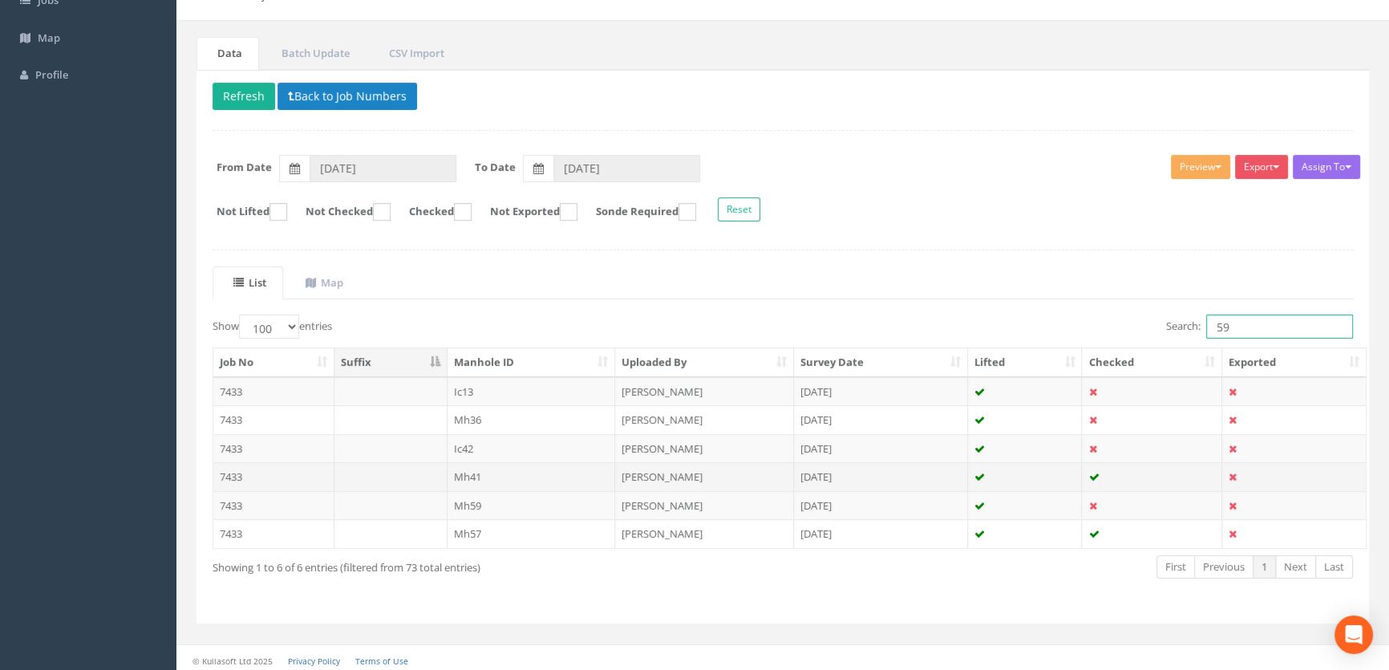
scroll to position [108, 0]
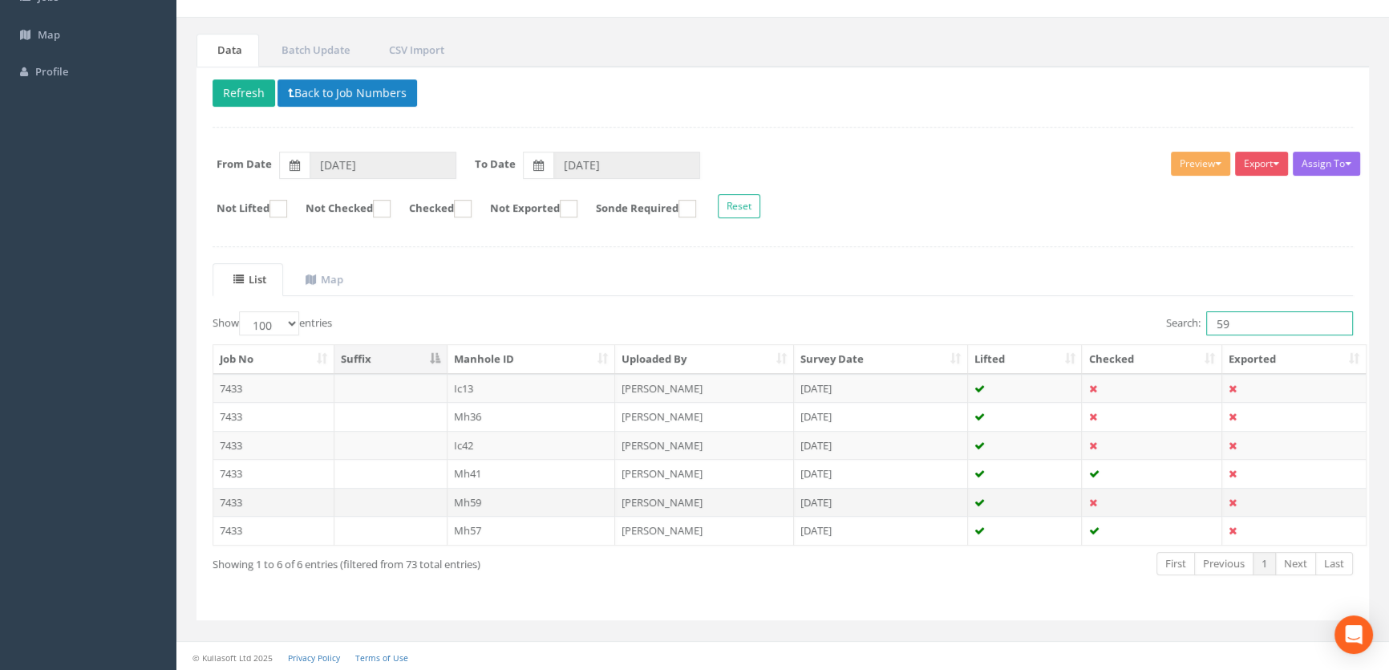
type input "59"
click at [472, 501] on td "Mh59" at bounding box center [532, 502] width 168 height 29
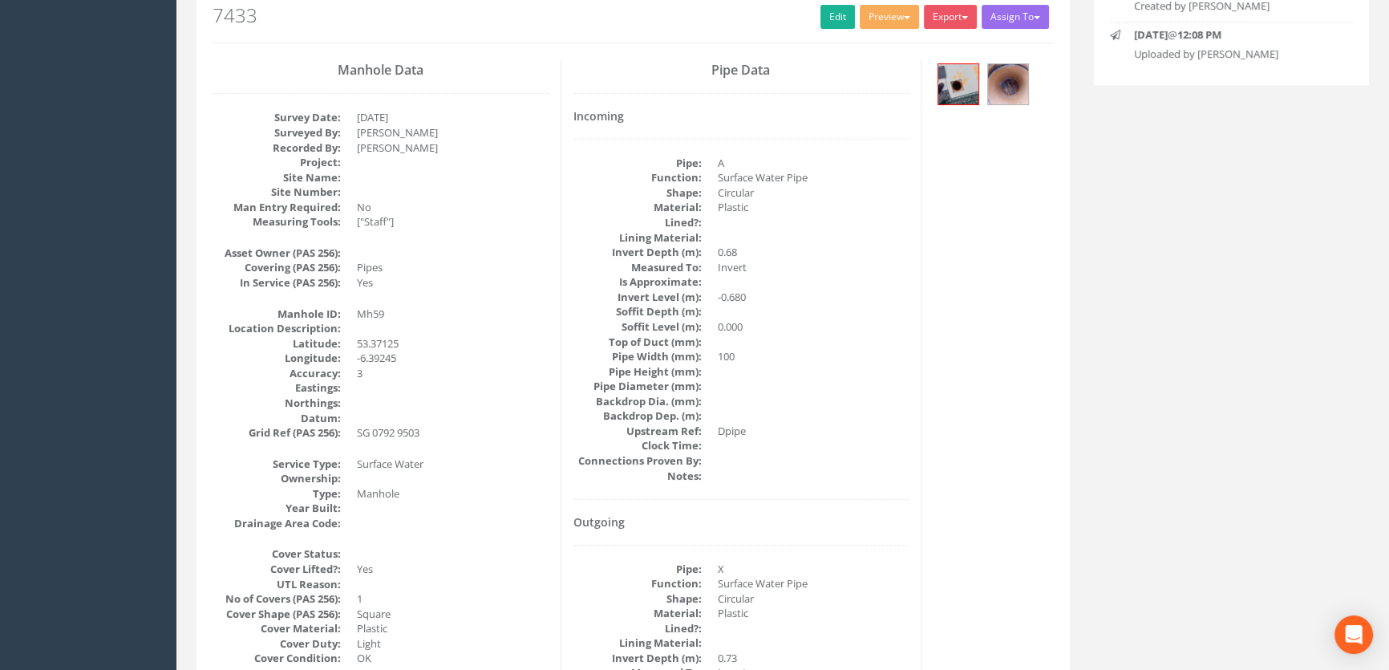
scroll to position [0, 0]
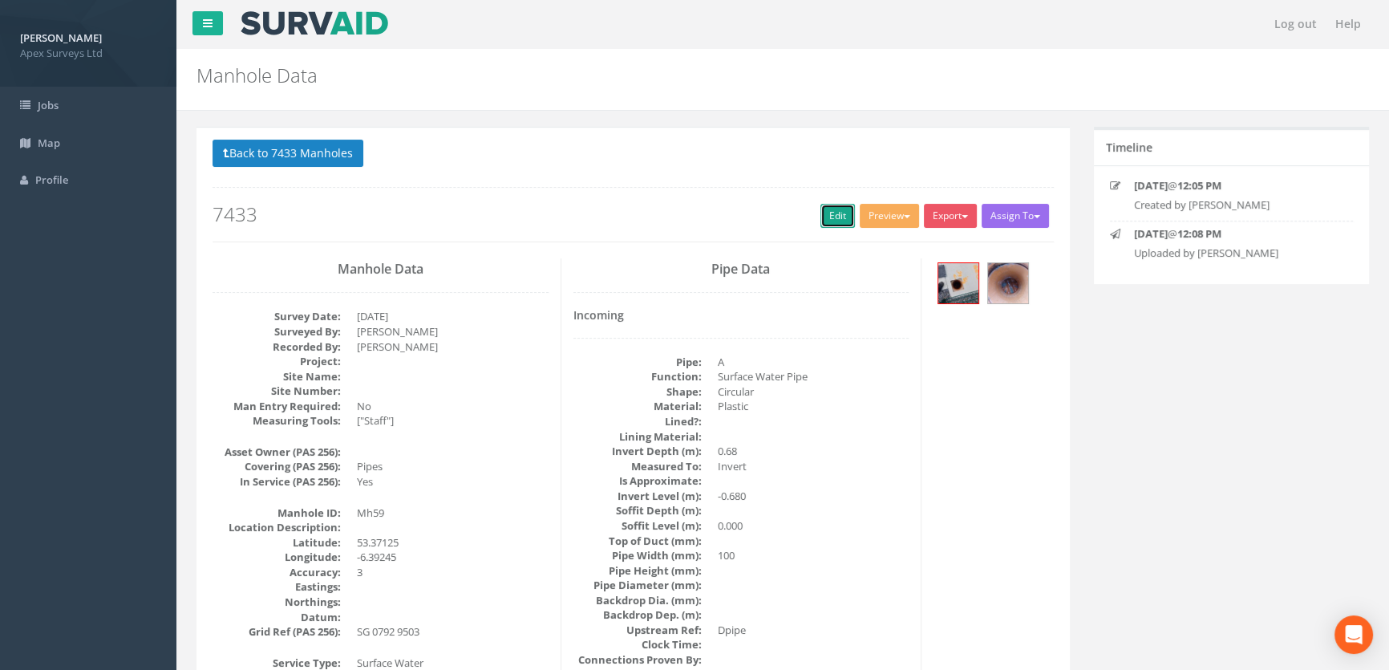
click at [829, 216] on link "Edit" at bounding box center [838, 216] width 34 height 24
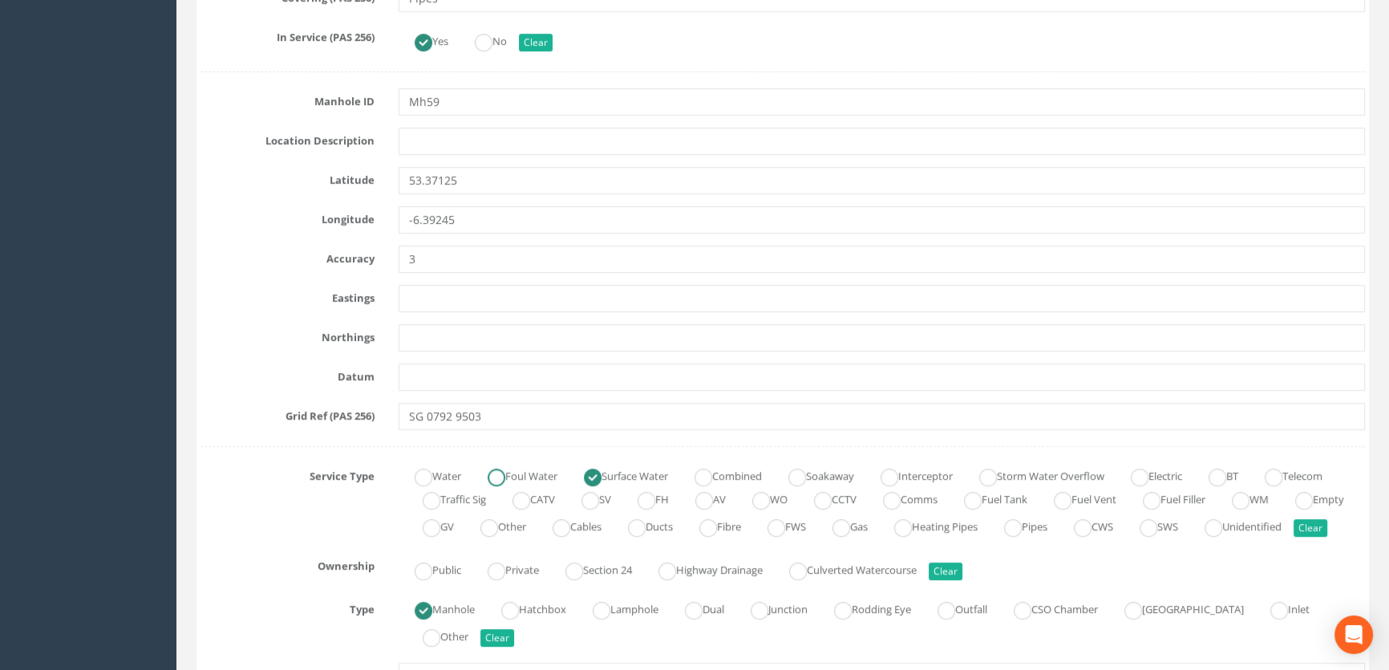
scroll to position [1093, 0]
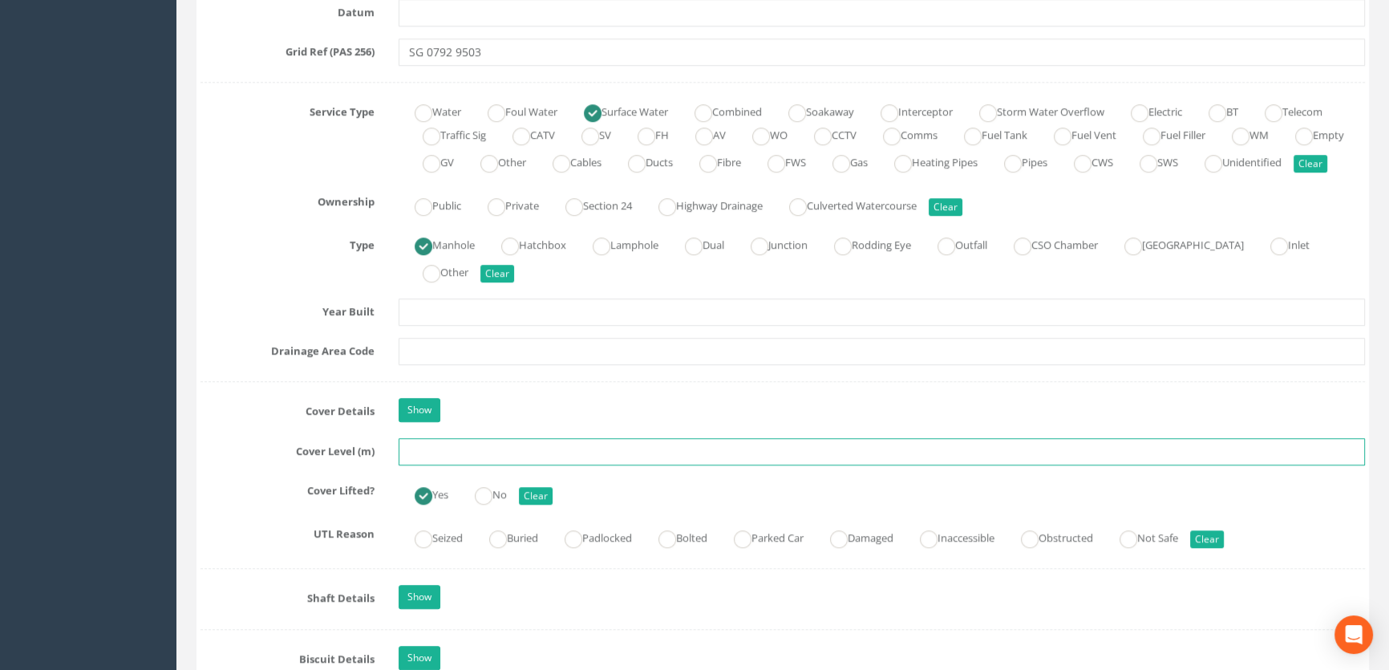
click at [477, 465] on input "text" at bounding box center [882, 451] width 967 height 27
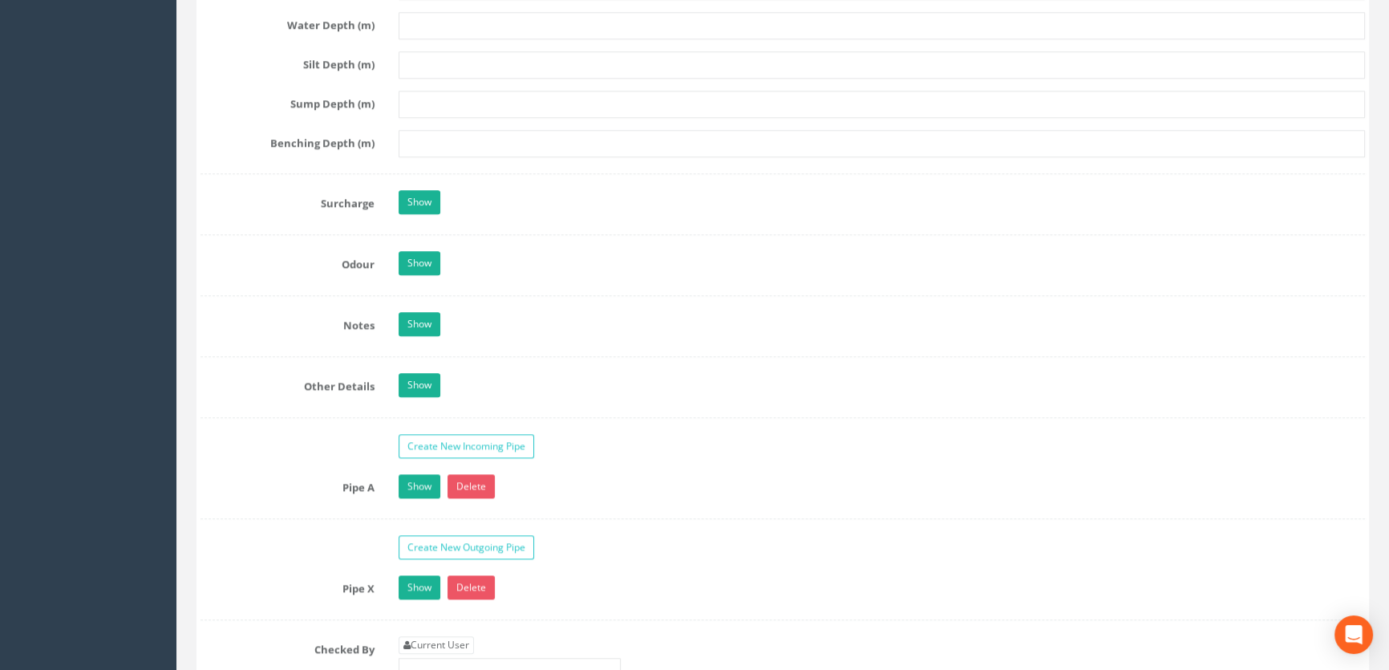
scroll to position [2479, 0]
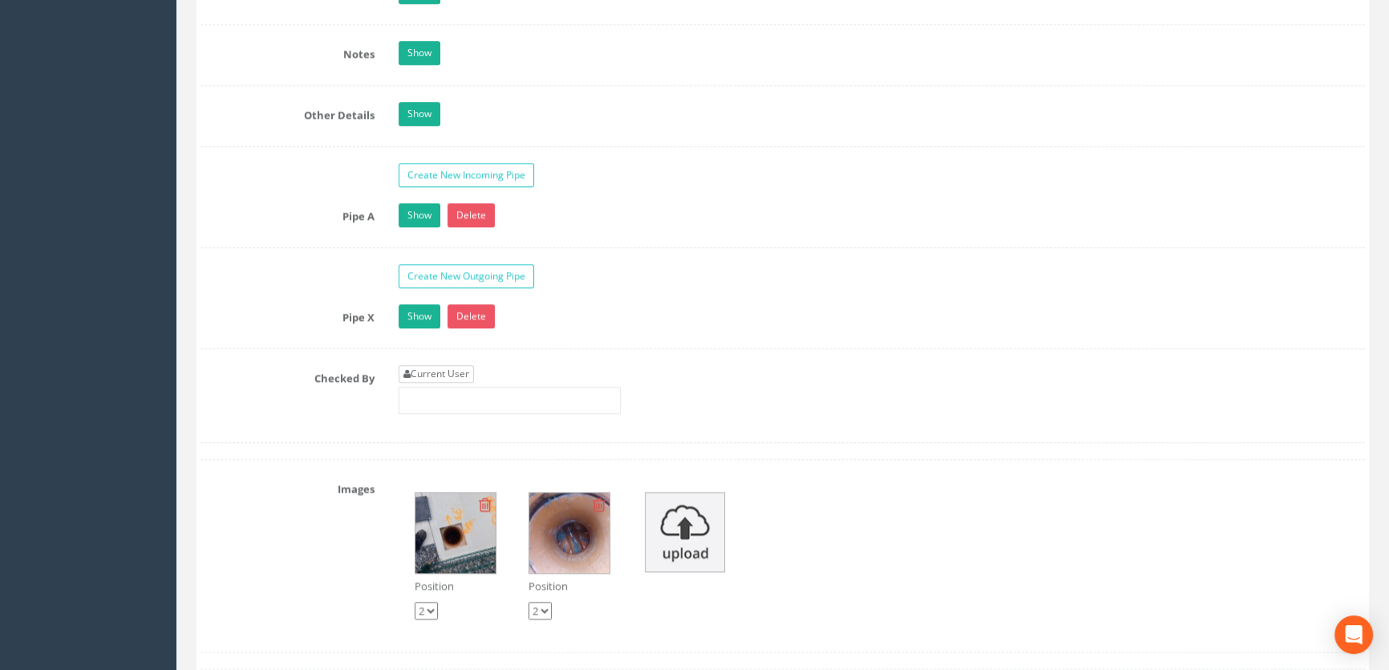
type input "65.84"
click at [459, 383] on link "Current User" at bounding box center [436, 374] width 75 height 18
type input "[PERSON_NAME]"
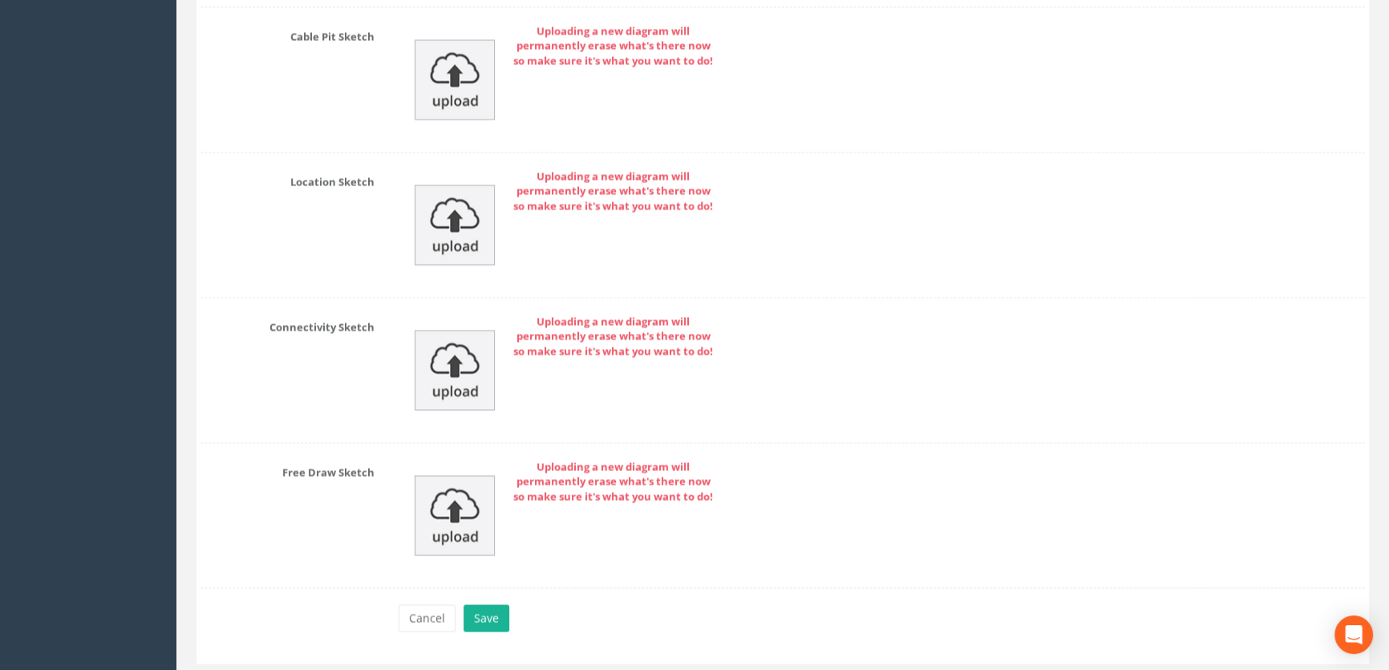
scroll to position [3552, 0]
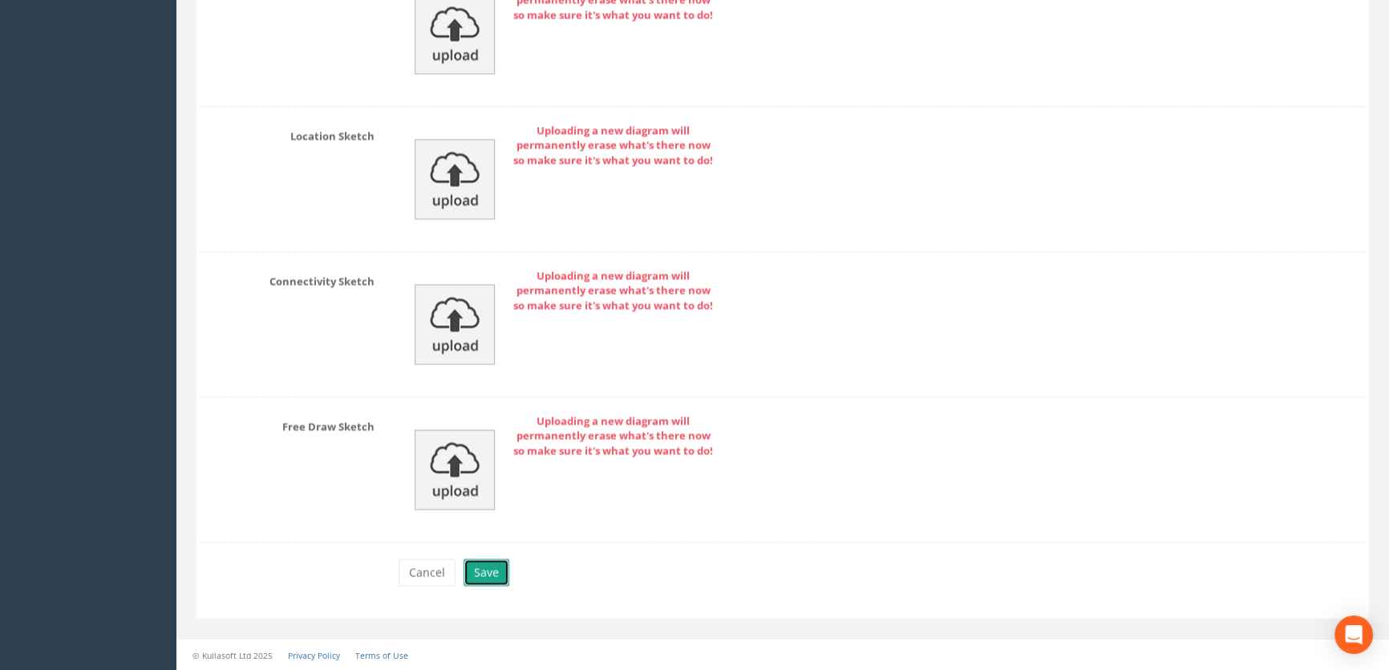
click at [496, 570] on button "Save" at bounding box center [487, 571] width 46 height 27
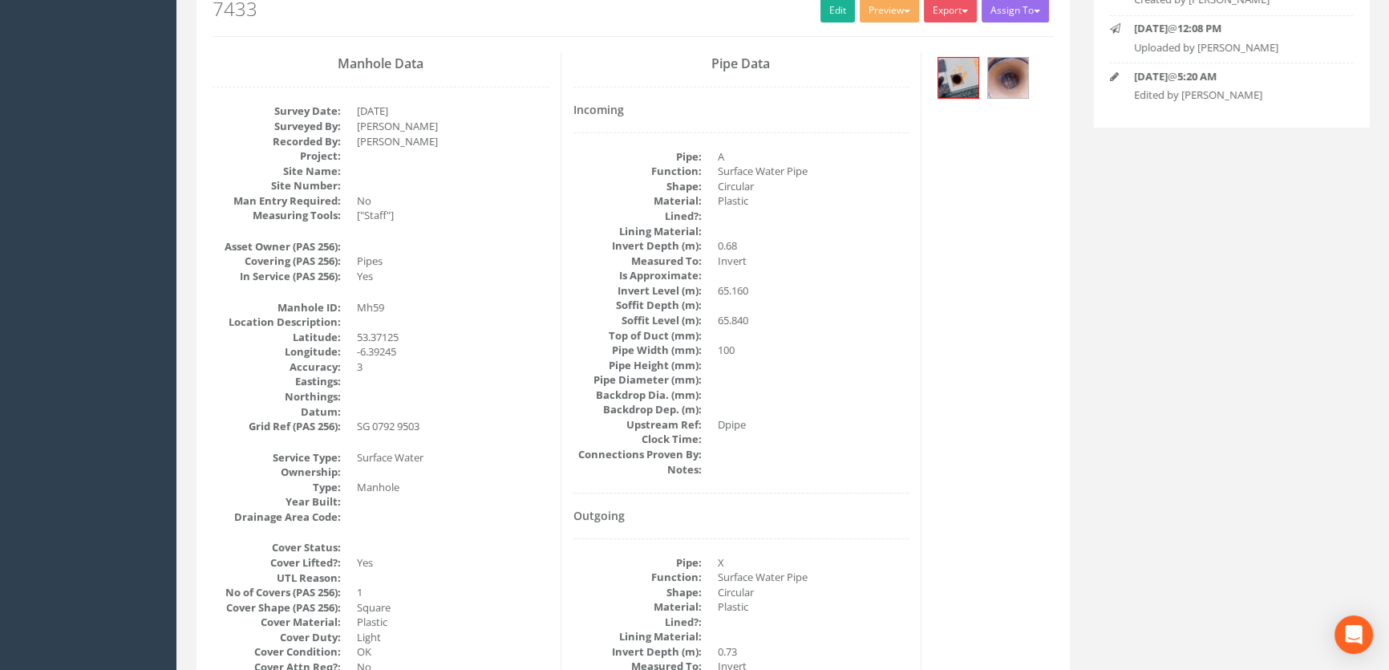
scroll to position [0, 0]
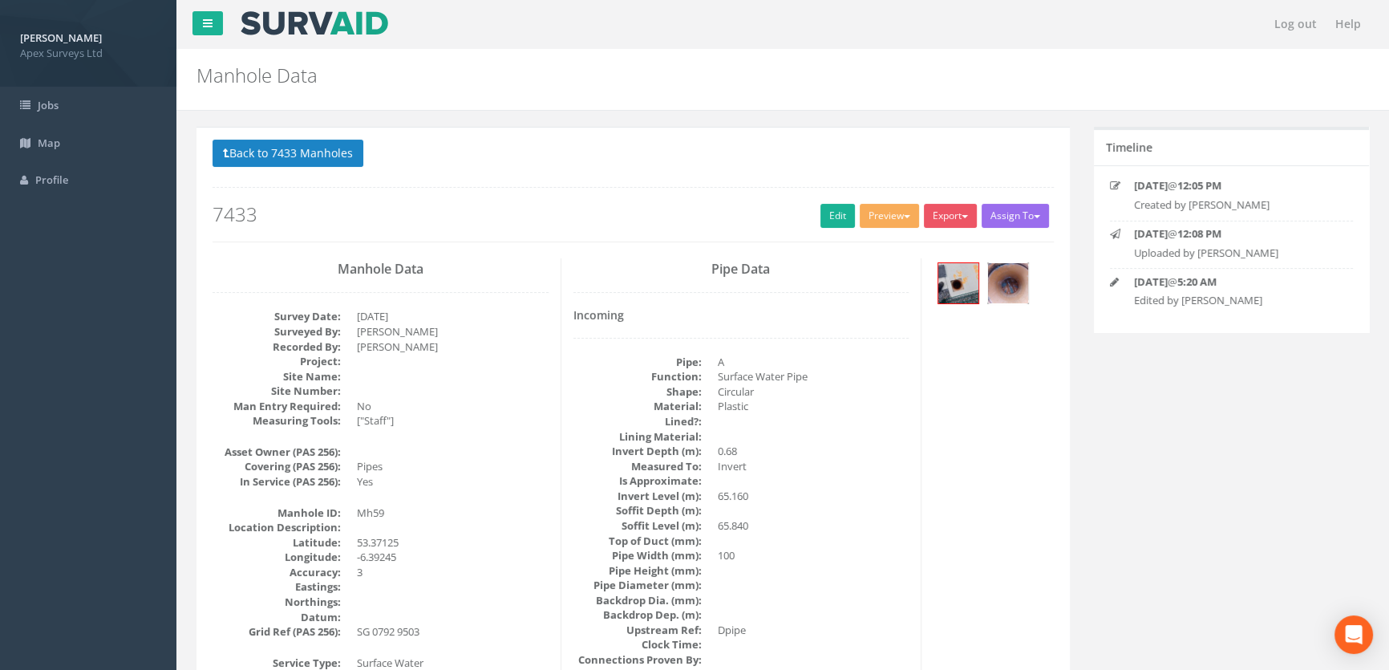
click at [1001, 282] on img at bounding box center [1008, 283] width 40 height 40
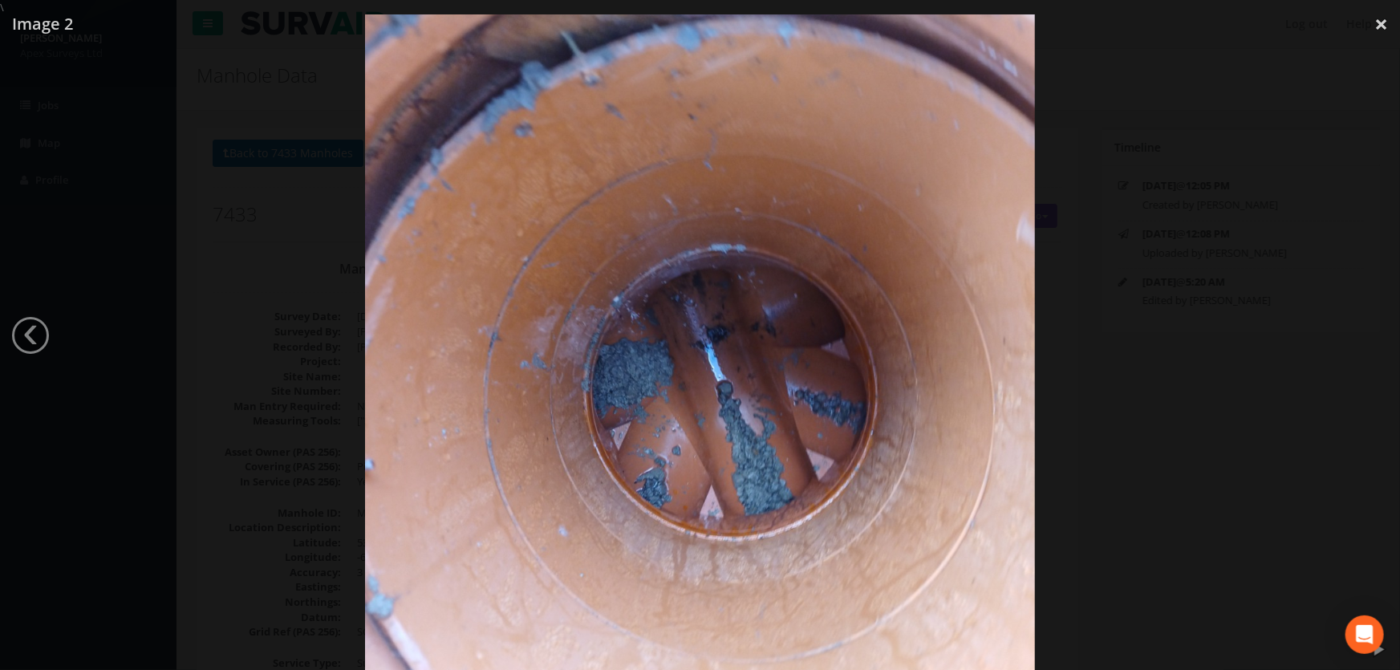
click at [1131, 339] on div at bounding box center [700, 350] width 1400 height 670
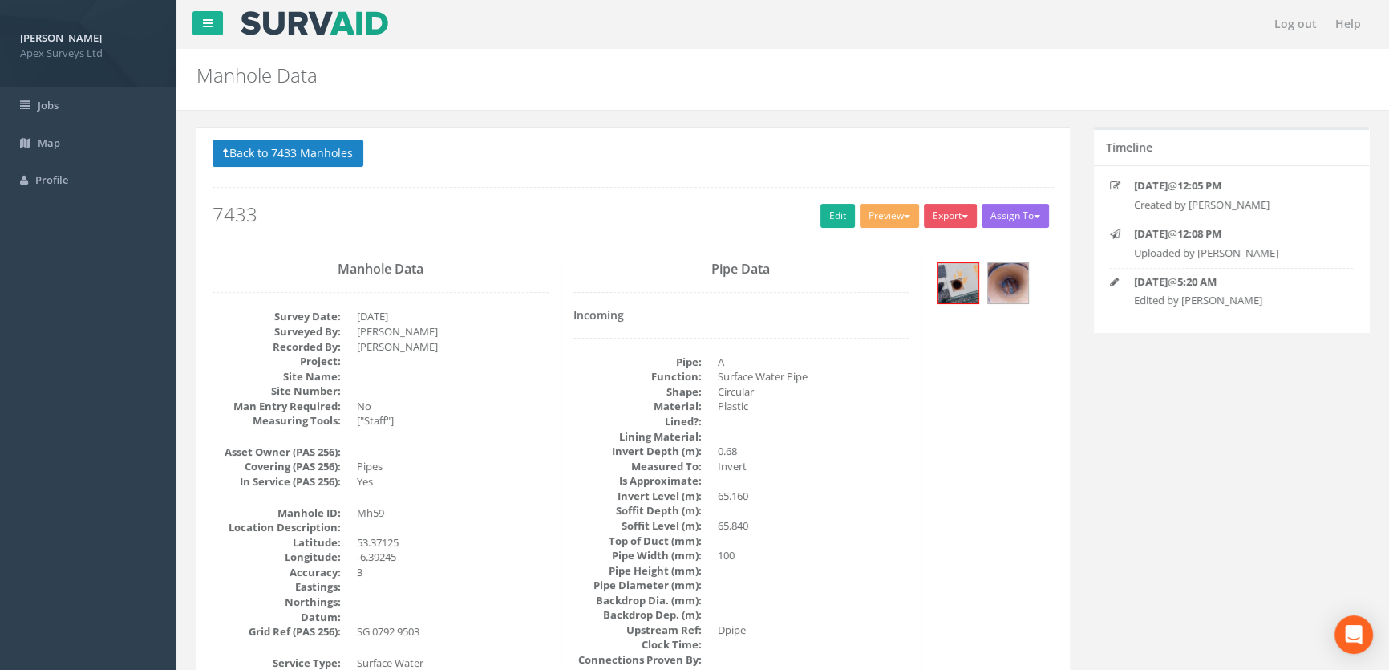
click at [1028, 281] on div at bounding box center [994, 285] width 120 height 54
click at [949, 282] on img at bounding box center [959, 283] width 40 height 40
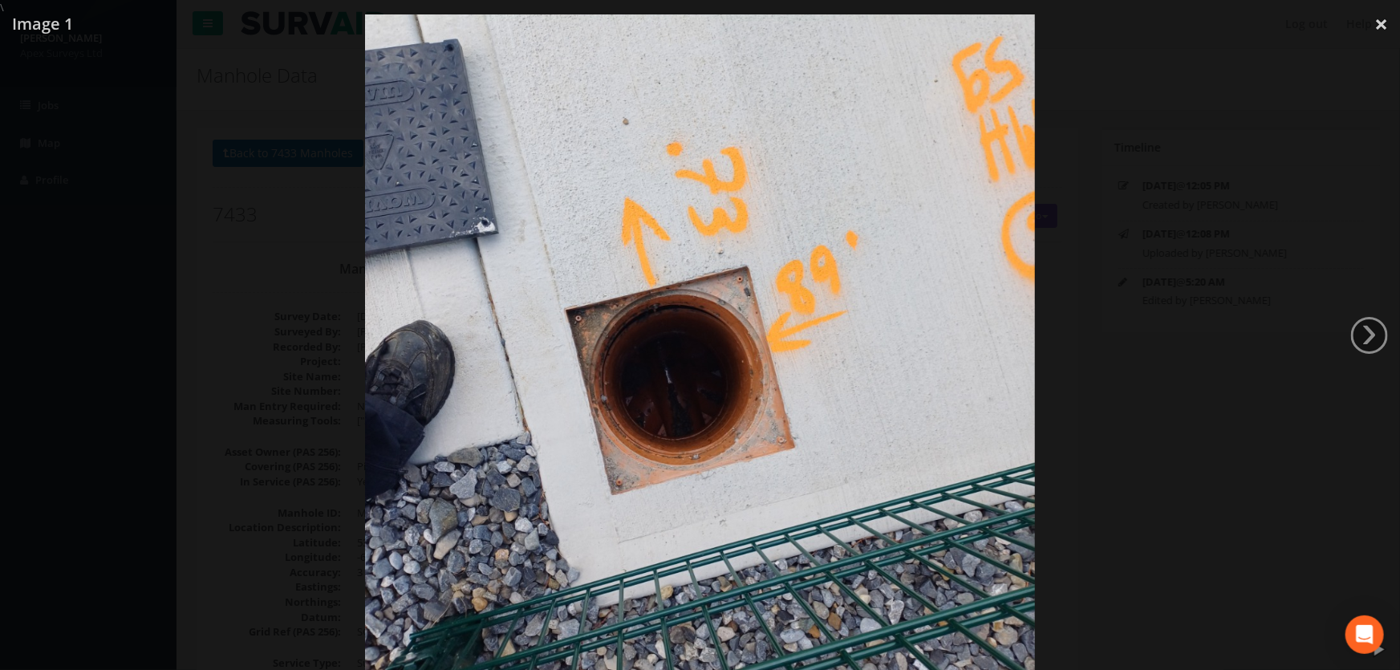
click at [1173, 327] on div at bounding box center [700, 350] width 1400 height 670
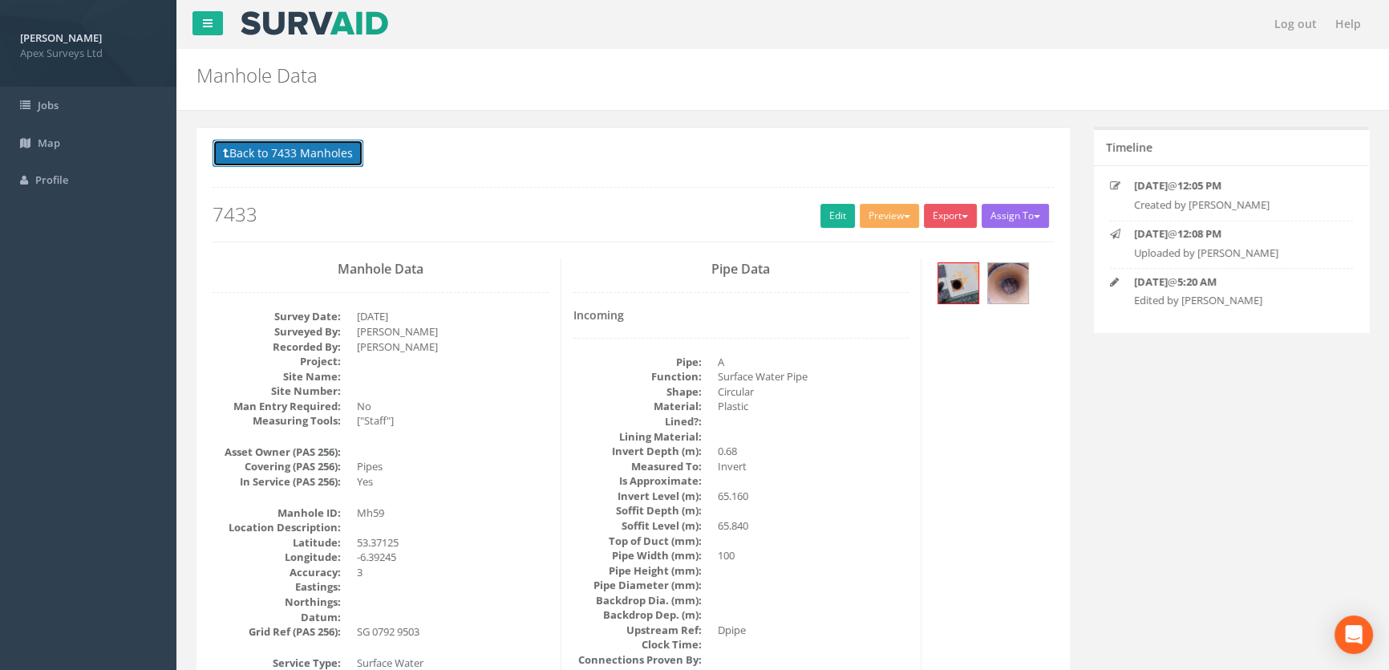
click at [340, 153] on button "Back to 7433 Manholes" at bounding box center [288, 153] width 151 height 27
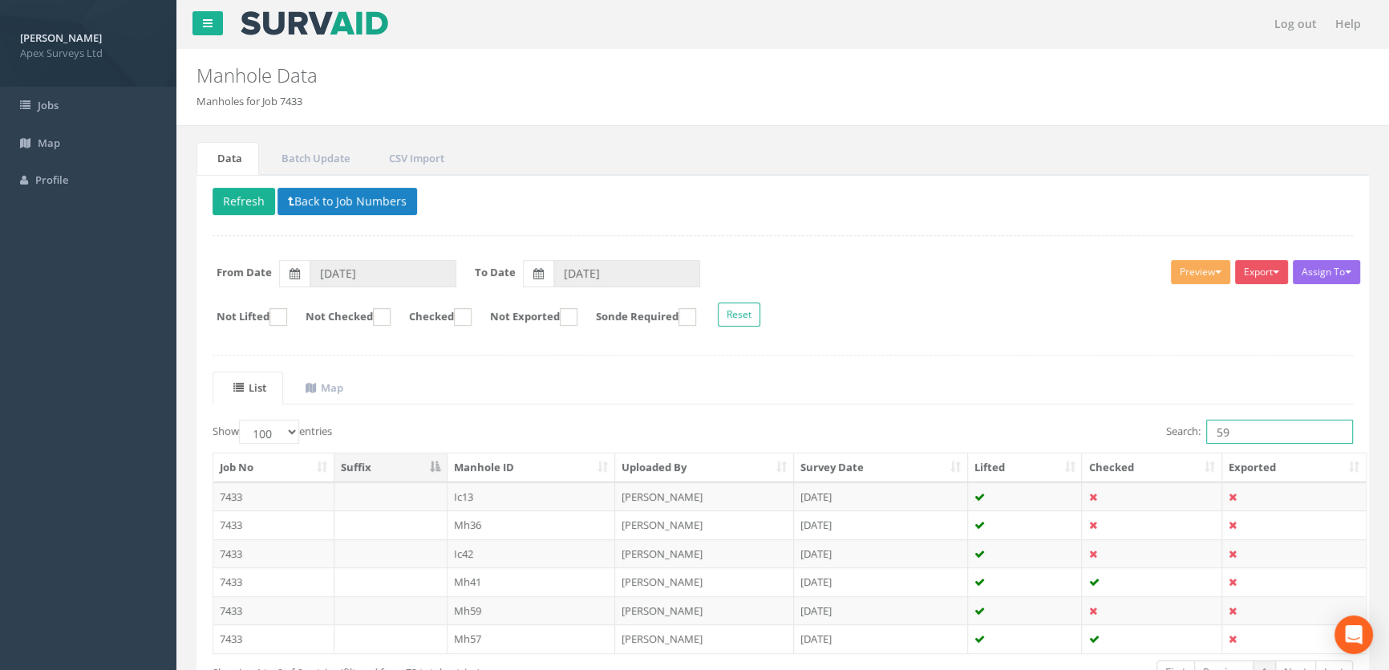
drag, startPoint x: 1264, startPoint y: 428, endPoint x: 1102, endPoint y: 446, distance: 163.0
click at [1099, 448] on div "Show 10 25 50 100 entries Search: 59 Job No Suffix Manhole ID Uploaded By Surve…" at bounding box center [783, 566] width 1141 height 293
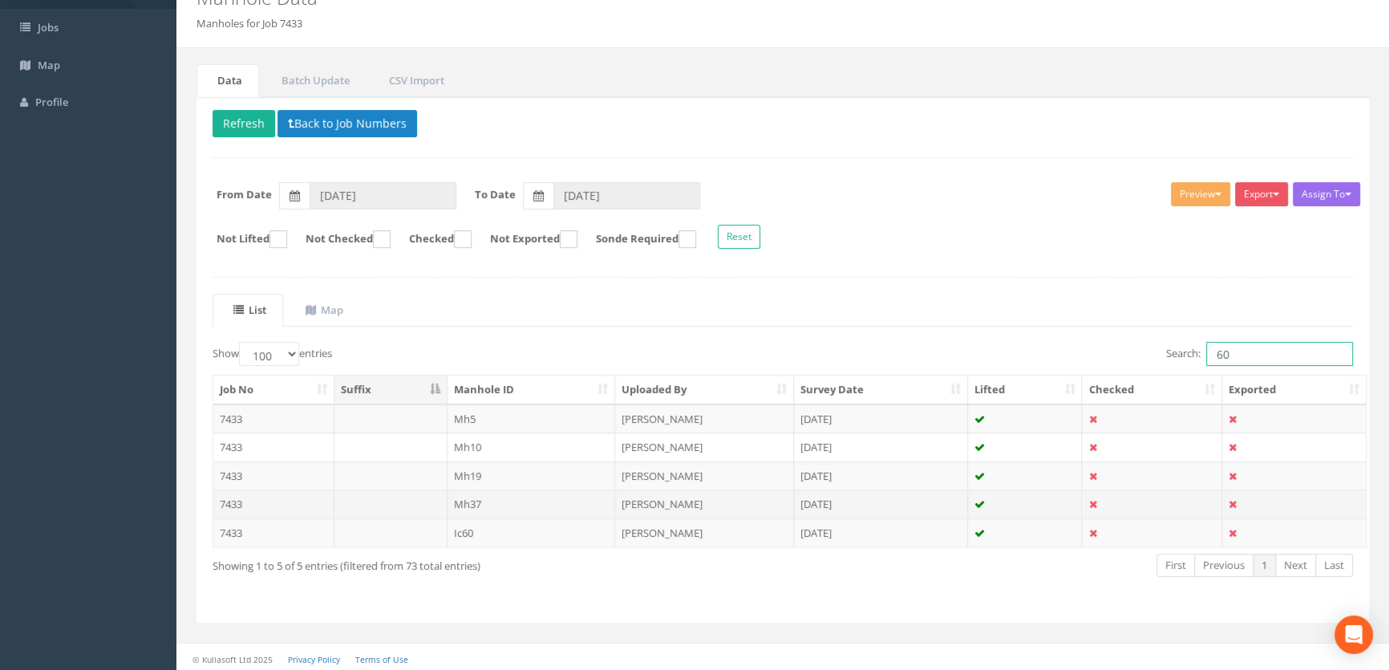
scroll to position [80, 0]
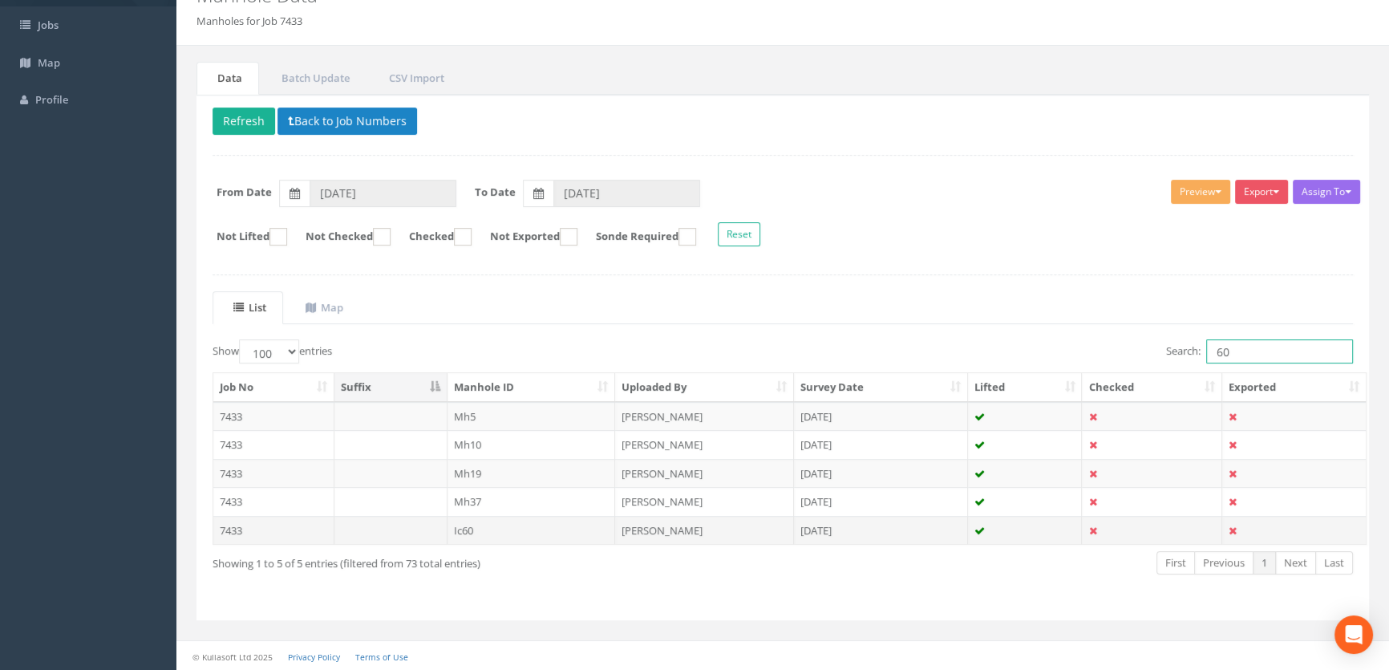
type input "60"
click at [469, 522] on td "Ic60" at bounding box center [532, 530] width 168 height 29
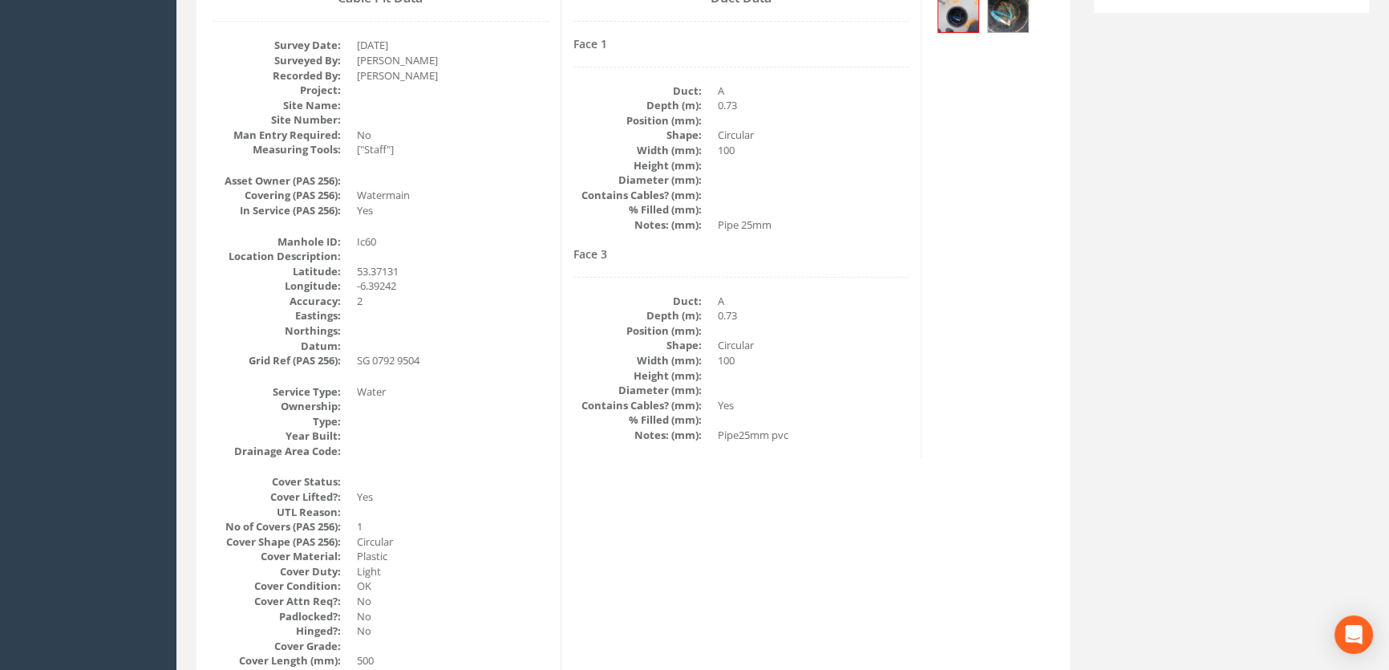
scroll to position [53, 0]
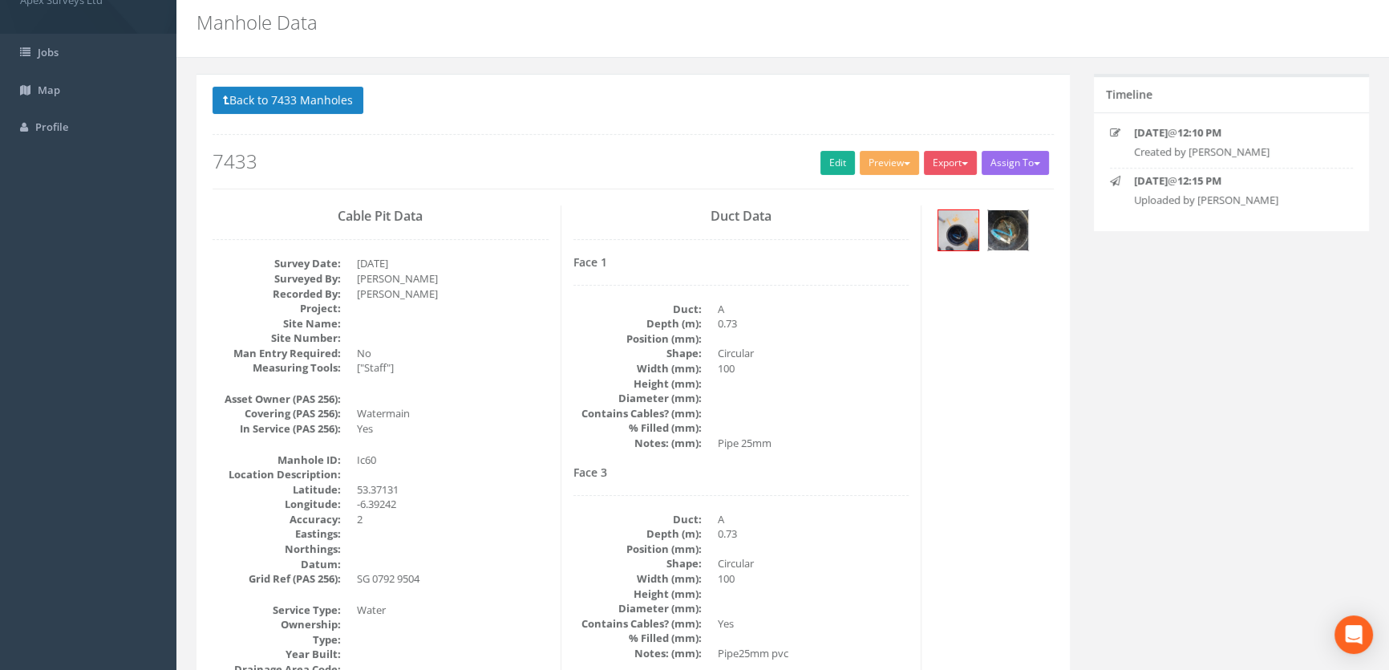
click at [1000, 221] on img at bounding box center [1008, 230] width 40 height 40
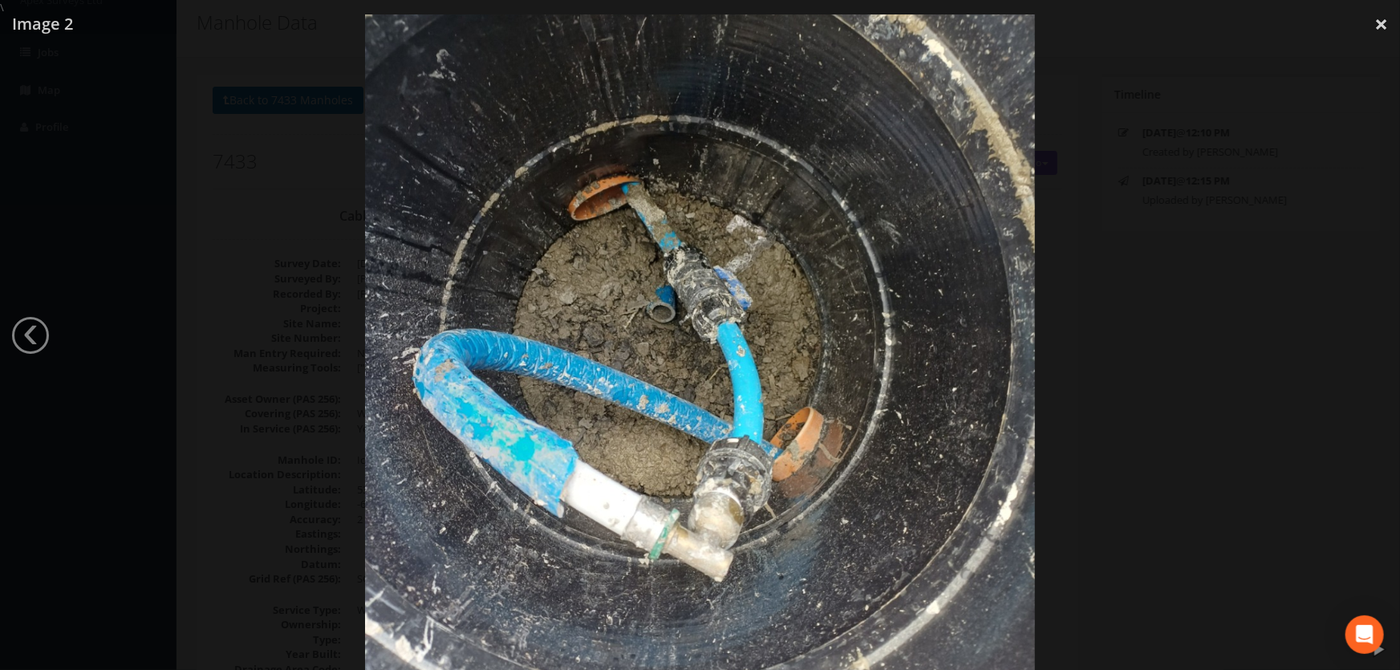
click at [1153, 326] on div at bounding box center [700, 350] width 1400 height 670
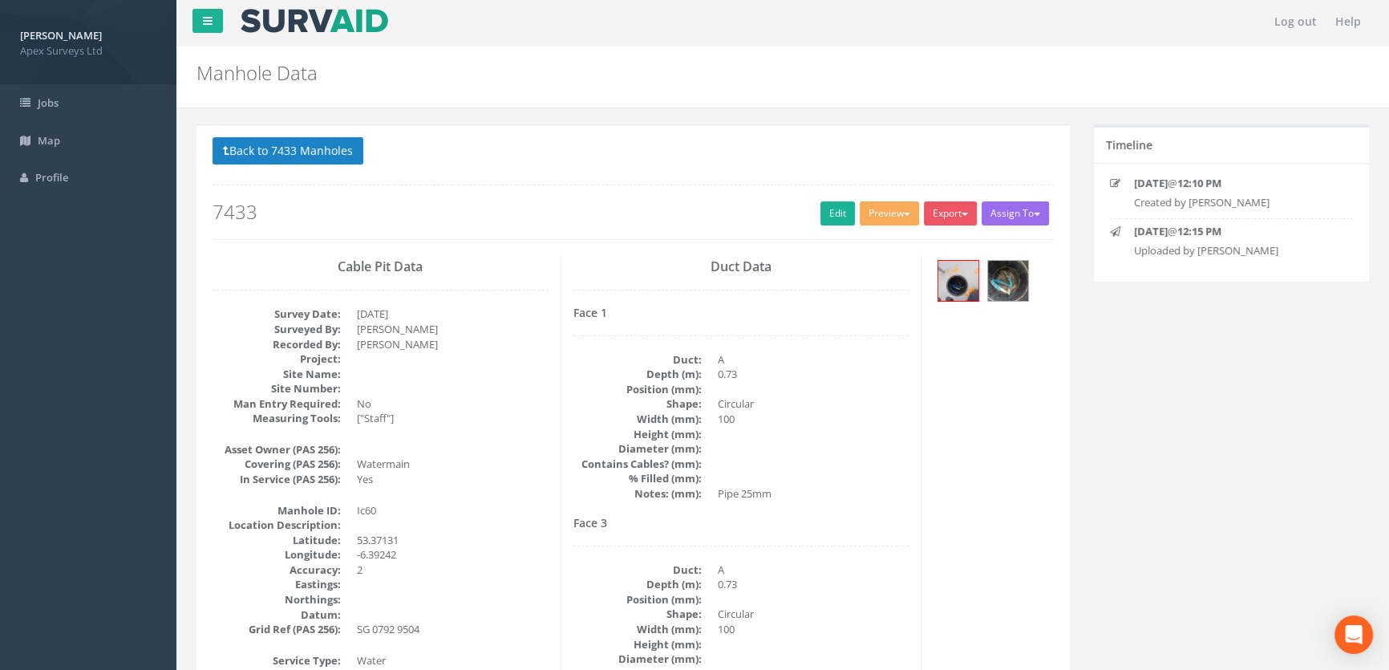
scroll to position [0, 0]
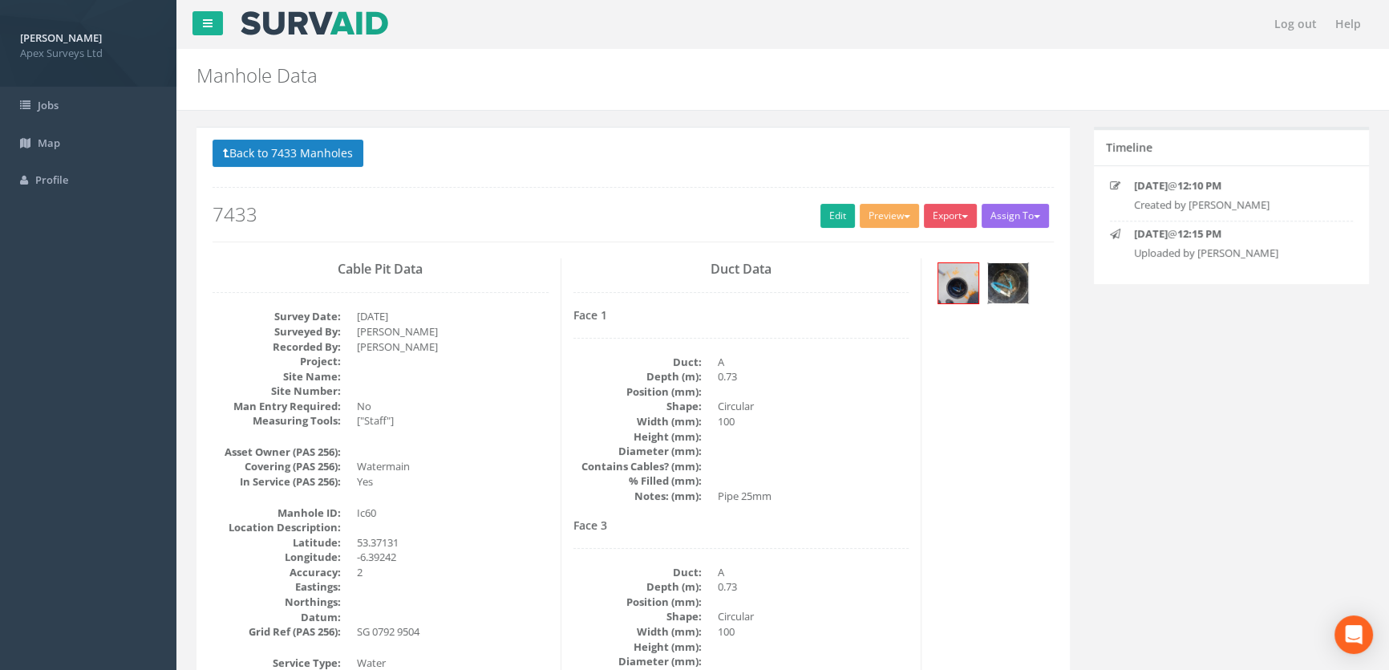
click at [1011, 287] on img at bounding box center [1008, 283] width 40 height 40
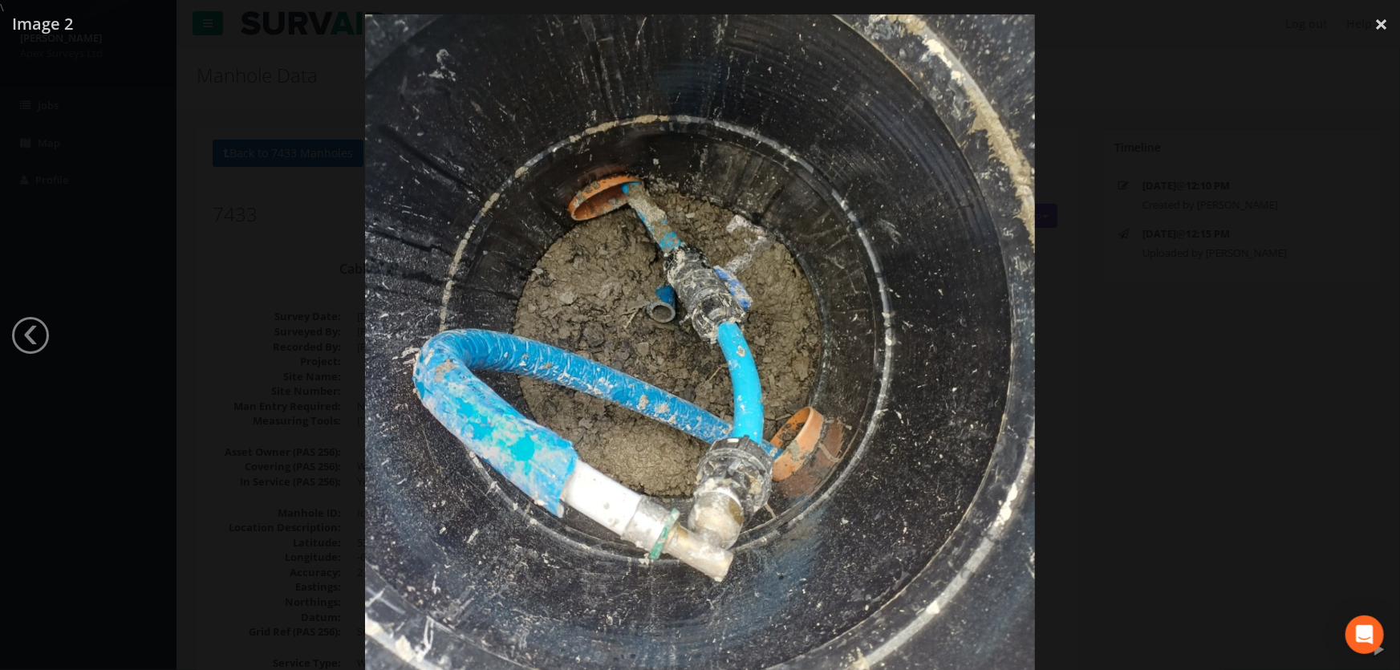
click at [1198, 351] on div at bounding box center [700, 350] width 1400 height 670
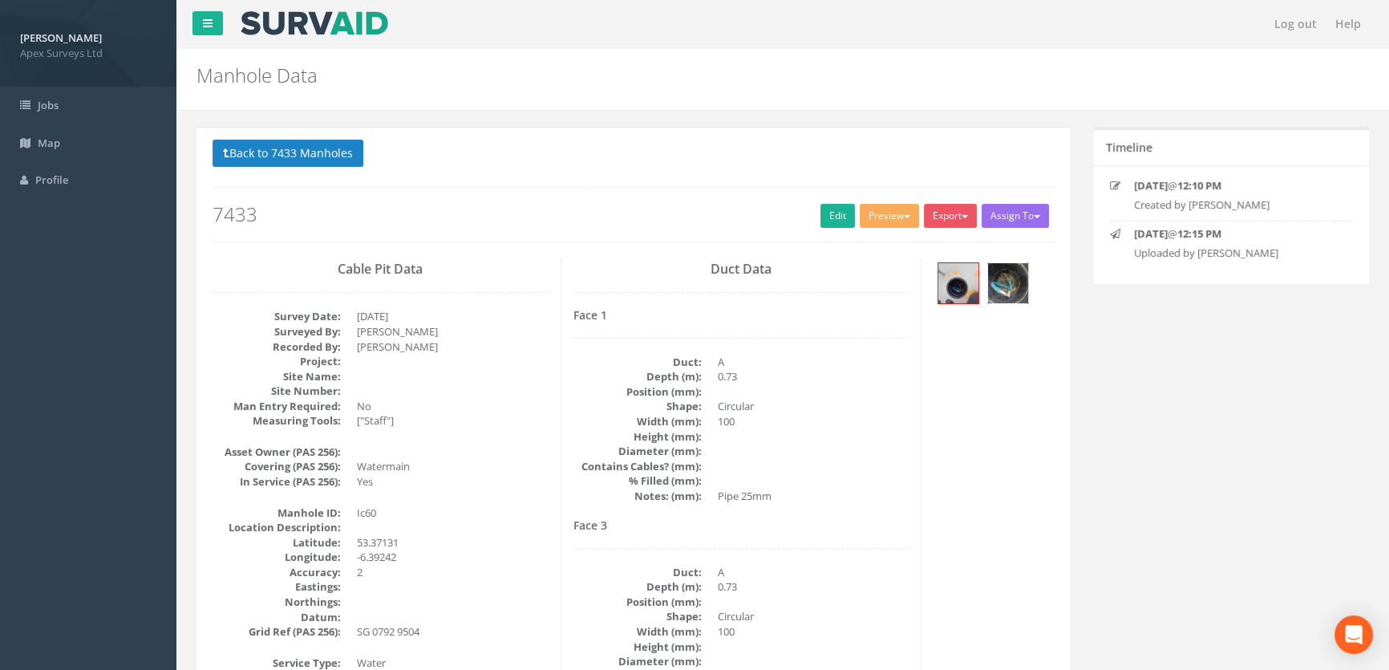
click at [1018, 275] on img at bounding box center [1008, 283] width 40 height 40
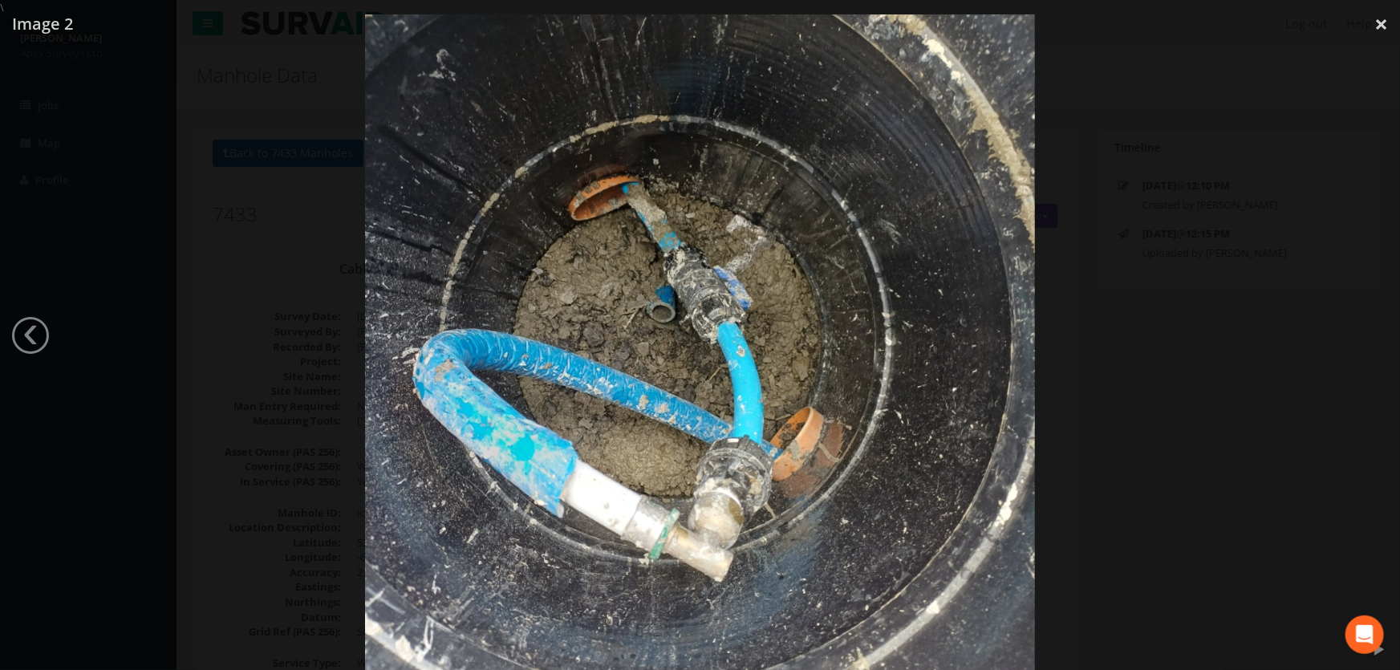
click at [1173, 281] on div at bounding box center [700, 350] width 1400 height 670
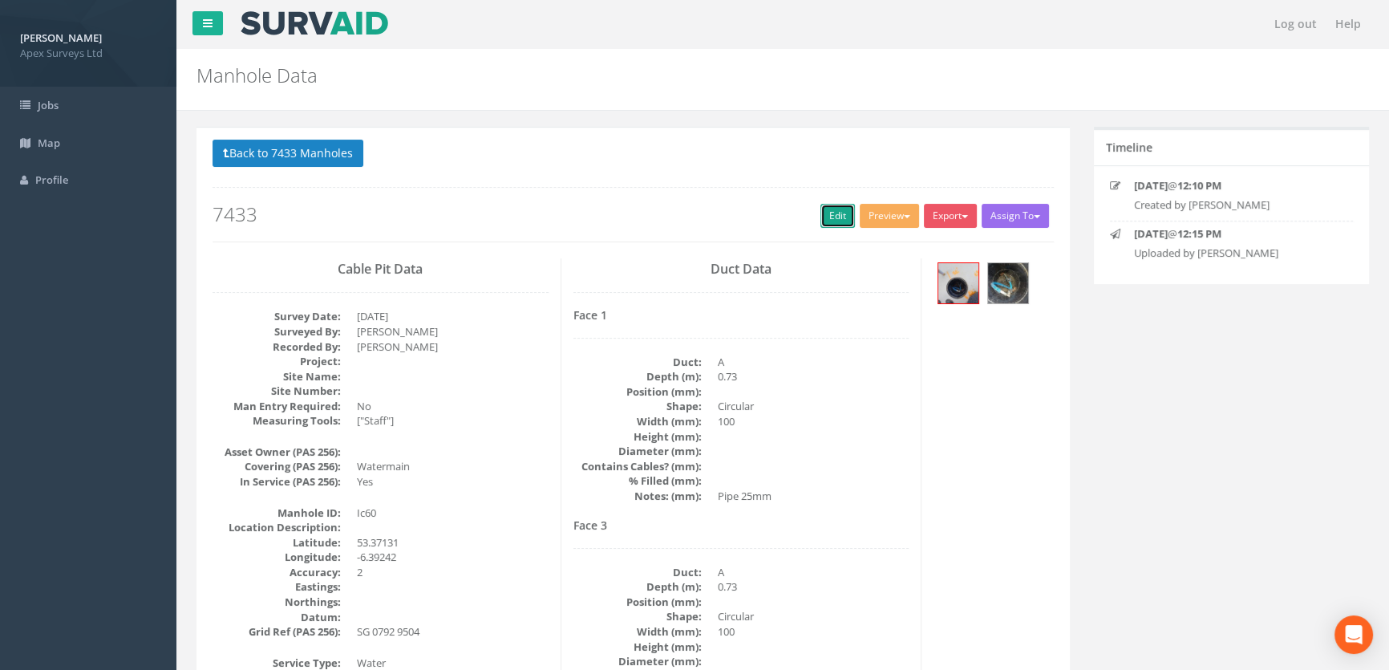
click at [824, 217] on link "Edit" at bounding box center [838, 216] width 34 height 24
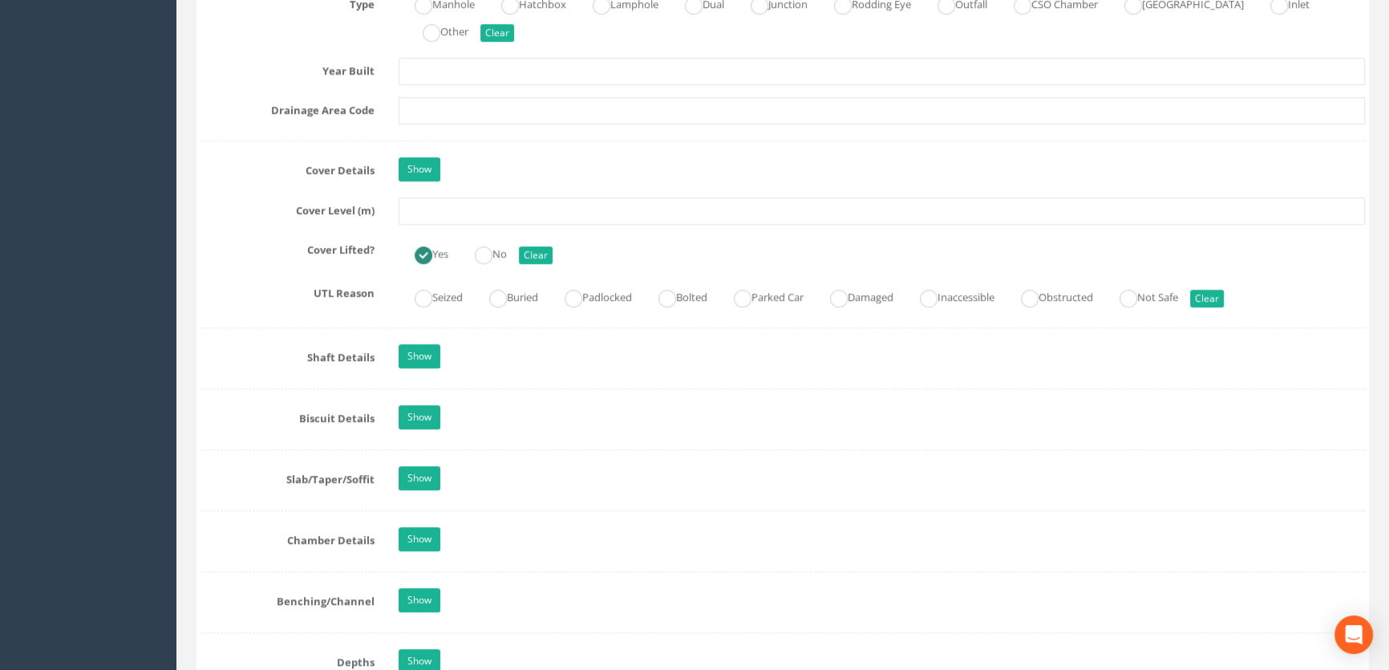
scroll to position [1312, 0]
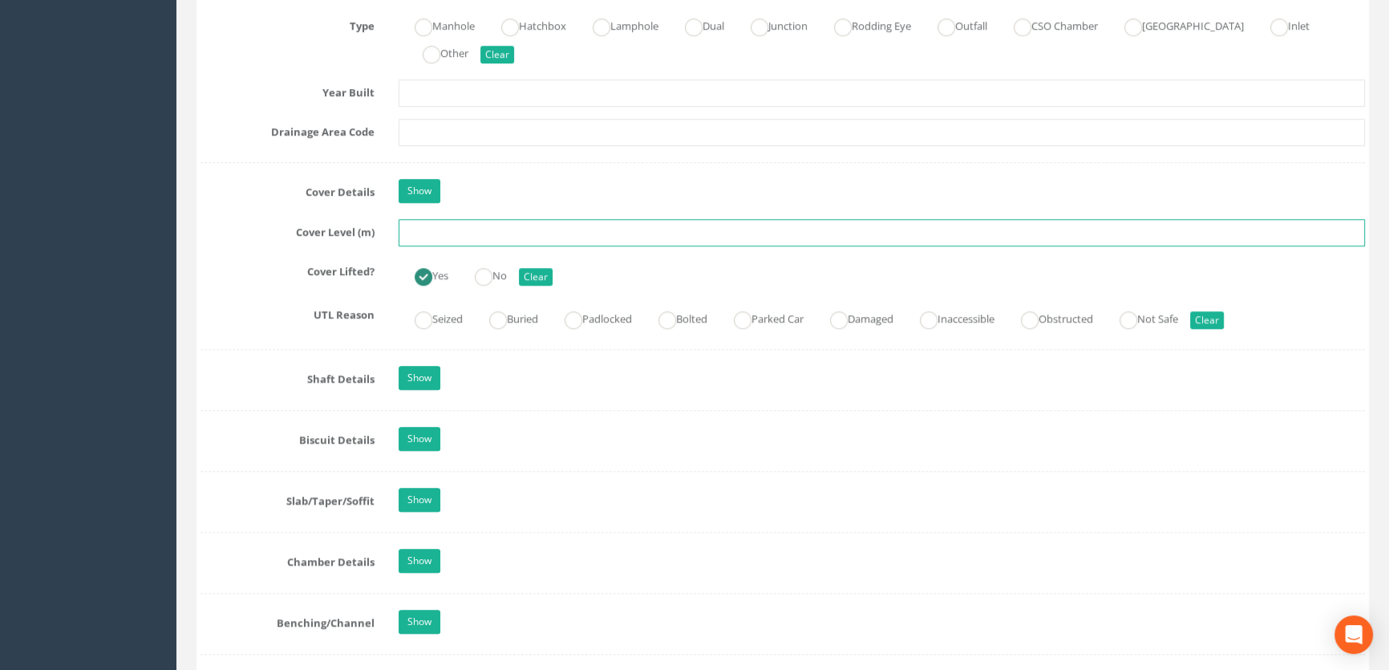
click at [454, 246] on input "text" at bounding box center [882, 232] width 967 height 27
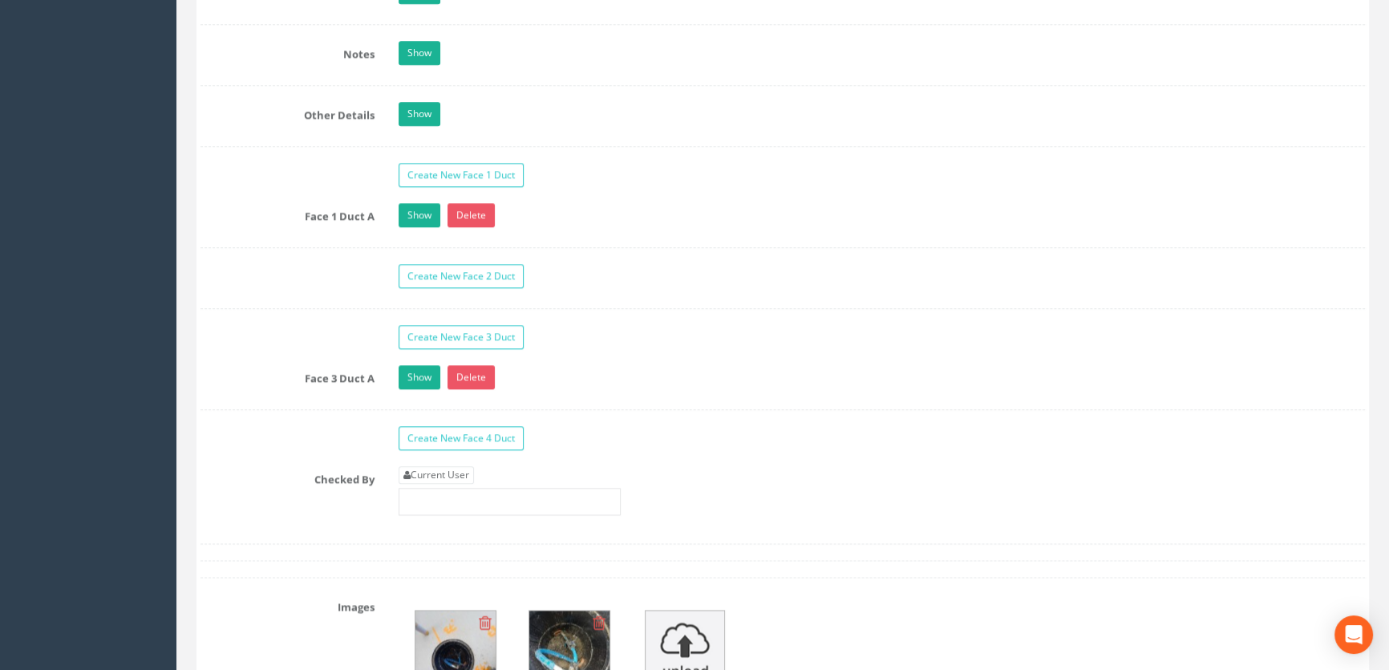
scroll to position [2698, 0]
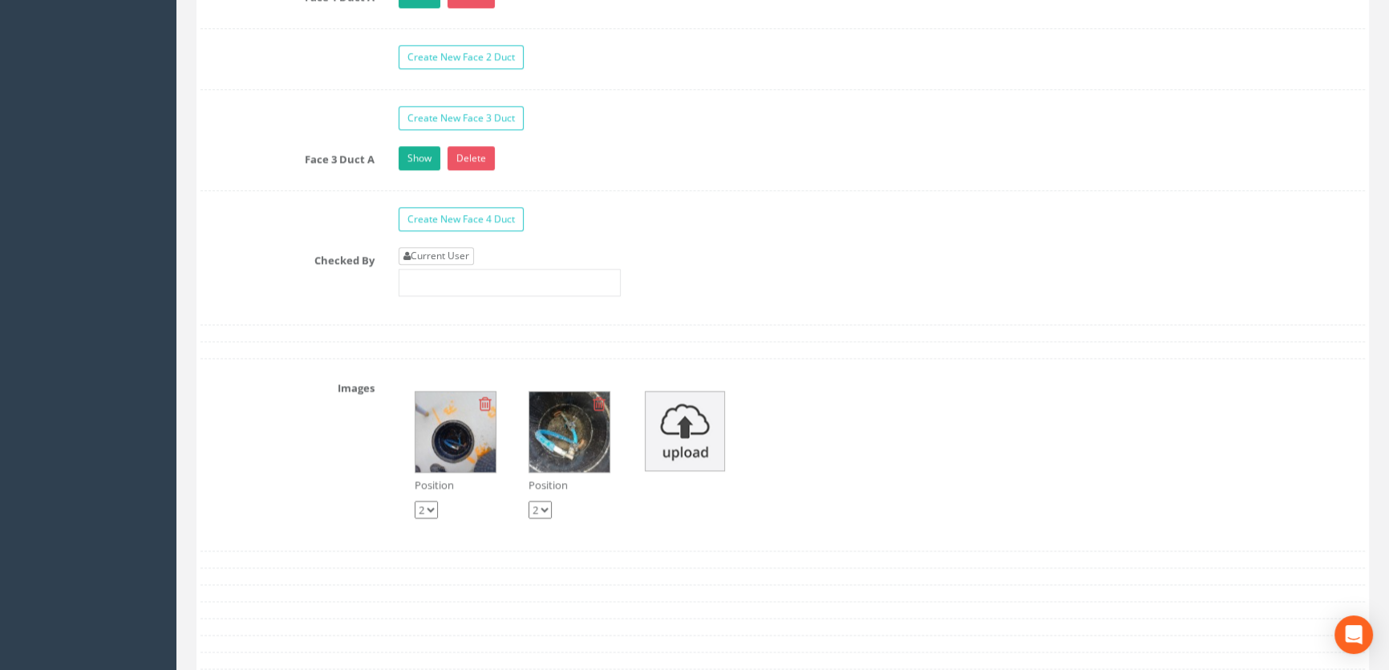
type input "65.84"
click at [449, 265] on link "Current User" at bounding box center [436, 256] width 75 height 18
type input "[PERSON_NAME]"
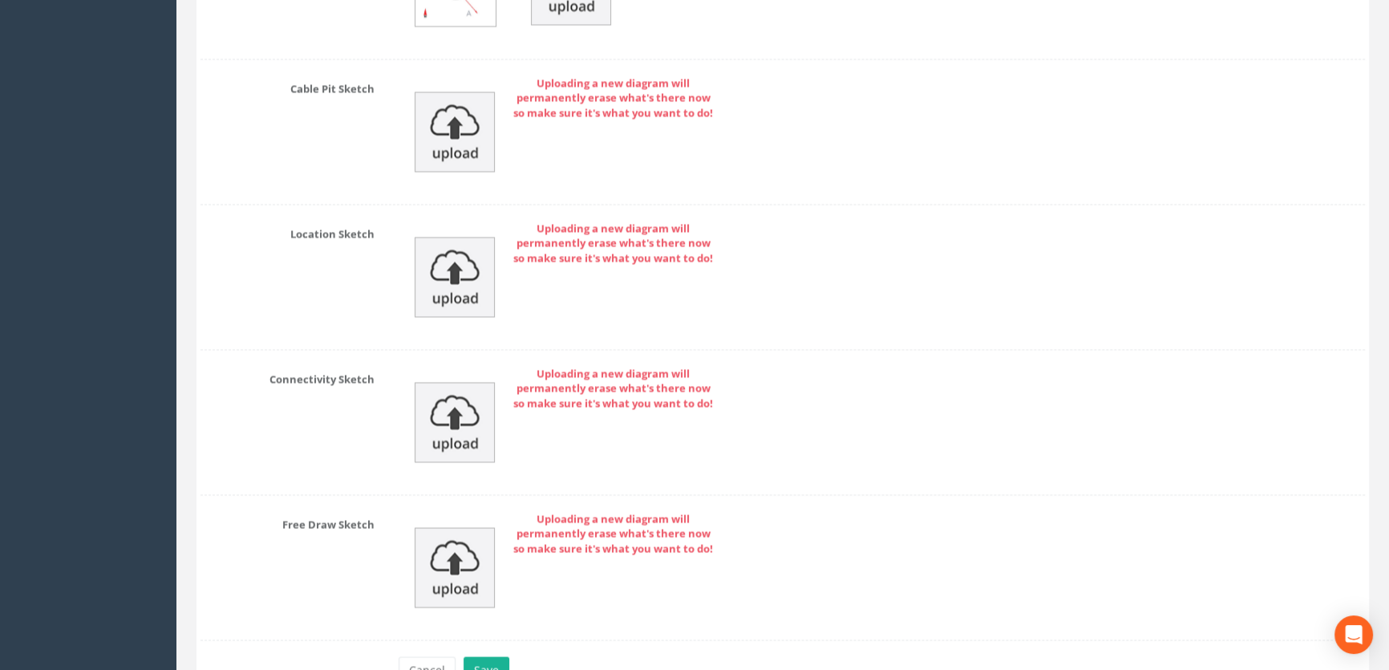
scroll to position [3669, 0]
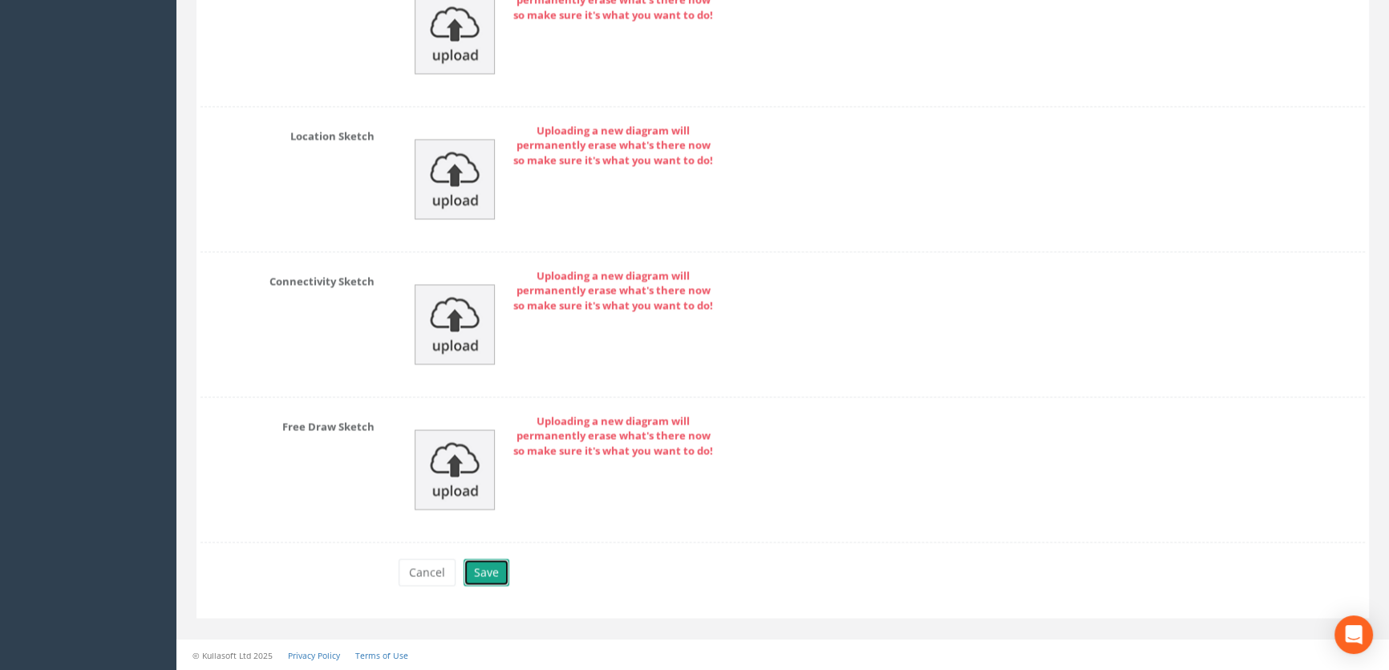
click at [492, 574] on button "Save" at bounding box center [487, 571] width 46 height 27
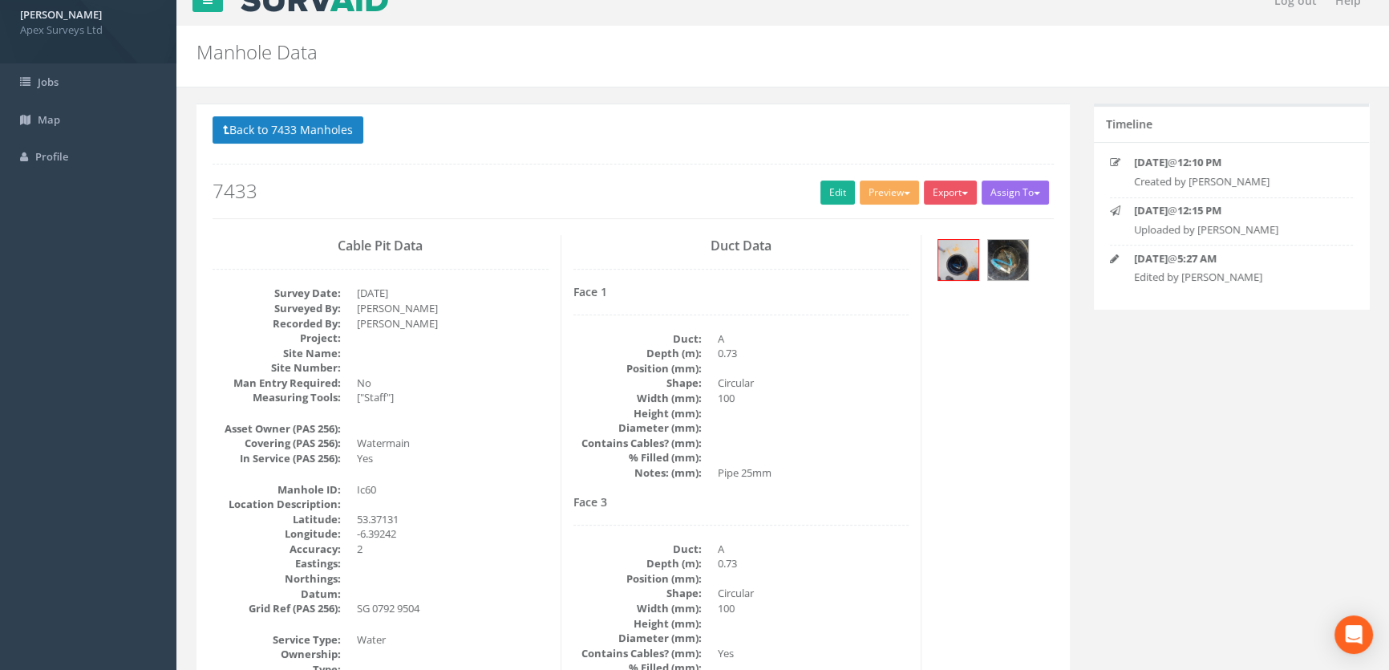
scroll to position [0, 0]
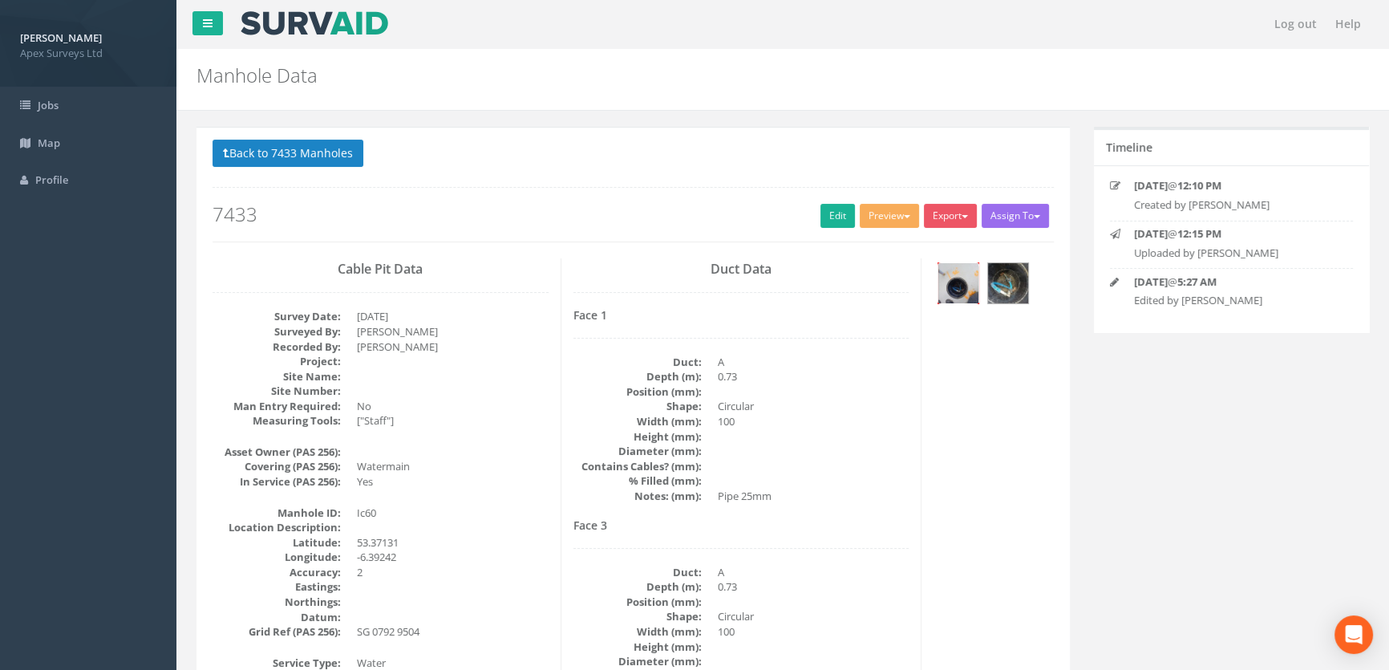
click at [965, 278] on img at bounding box center [959, 283] width 40 height 40
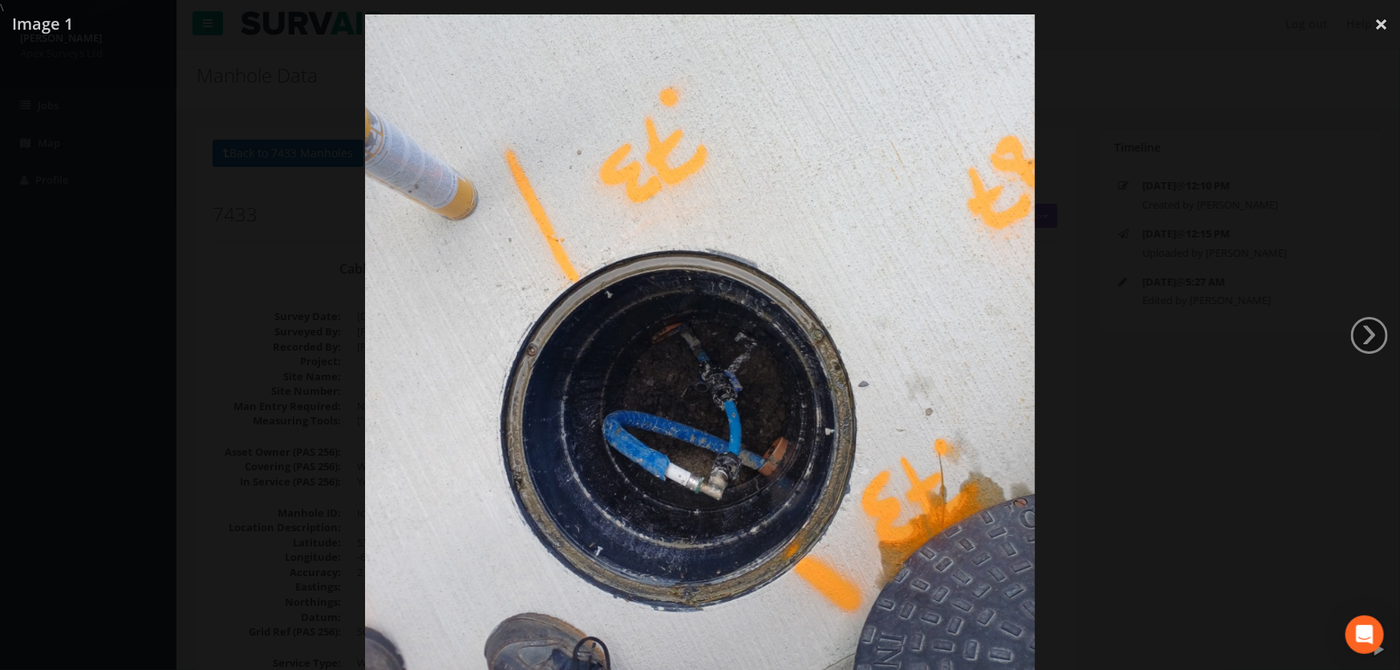
click at [1173, 349] on div at bounding box center [700, 350] width 1400 height 670
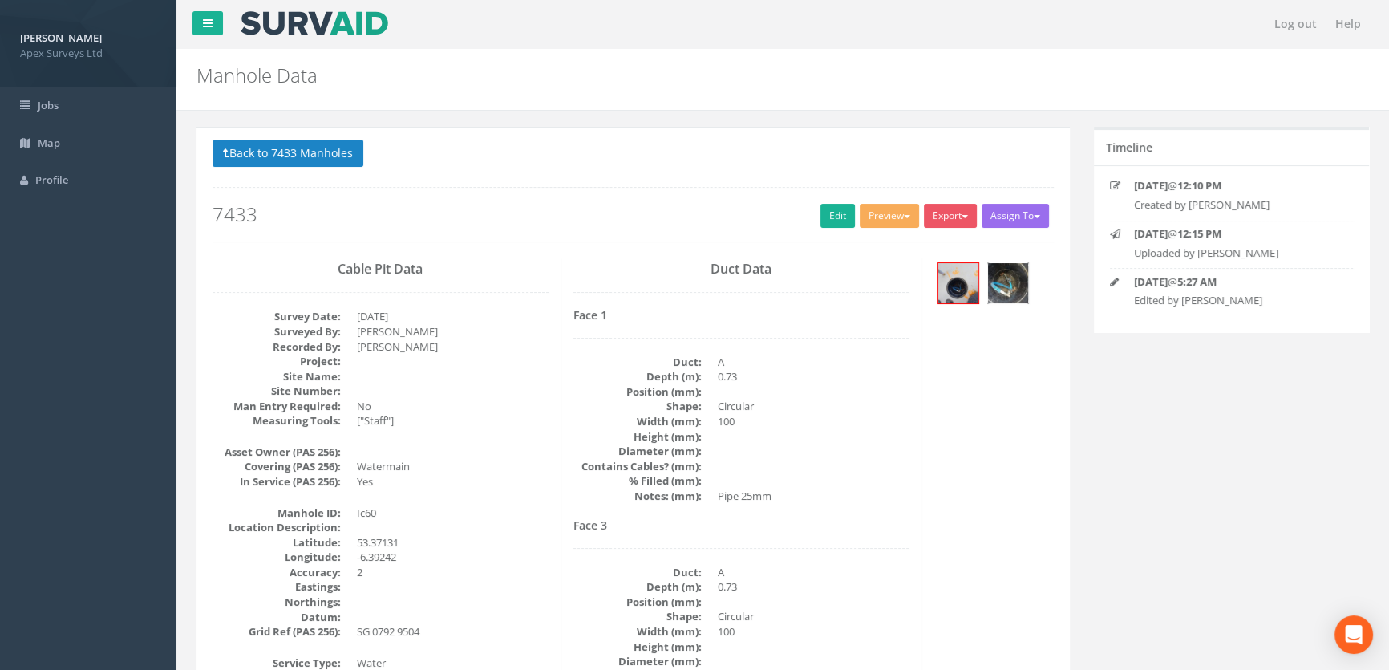
click at [1001, 274] on img at bounding box center [1008, 283] width 40 height 40
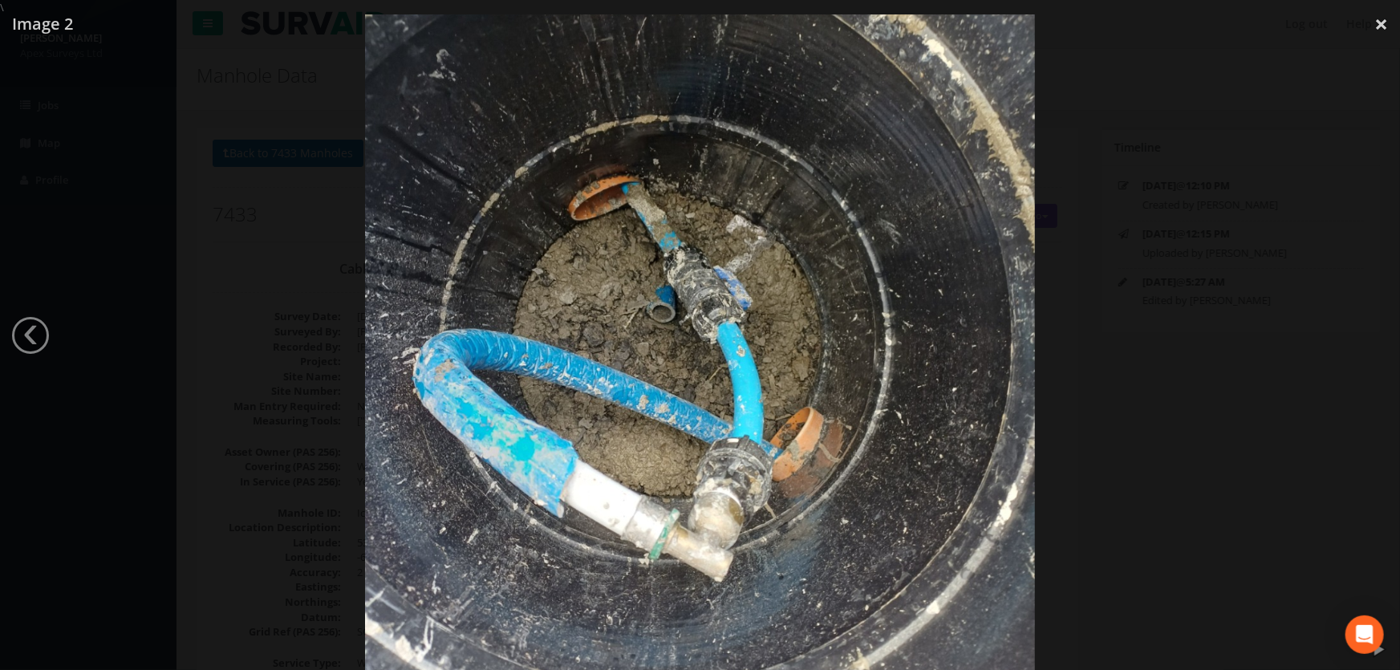
click at [330, 241] on div at bounding box center [700, 350] width 1400 height 670
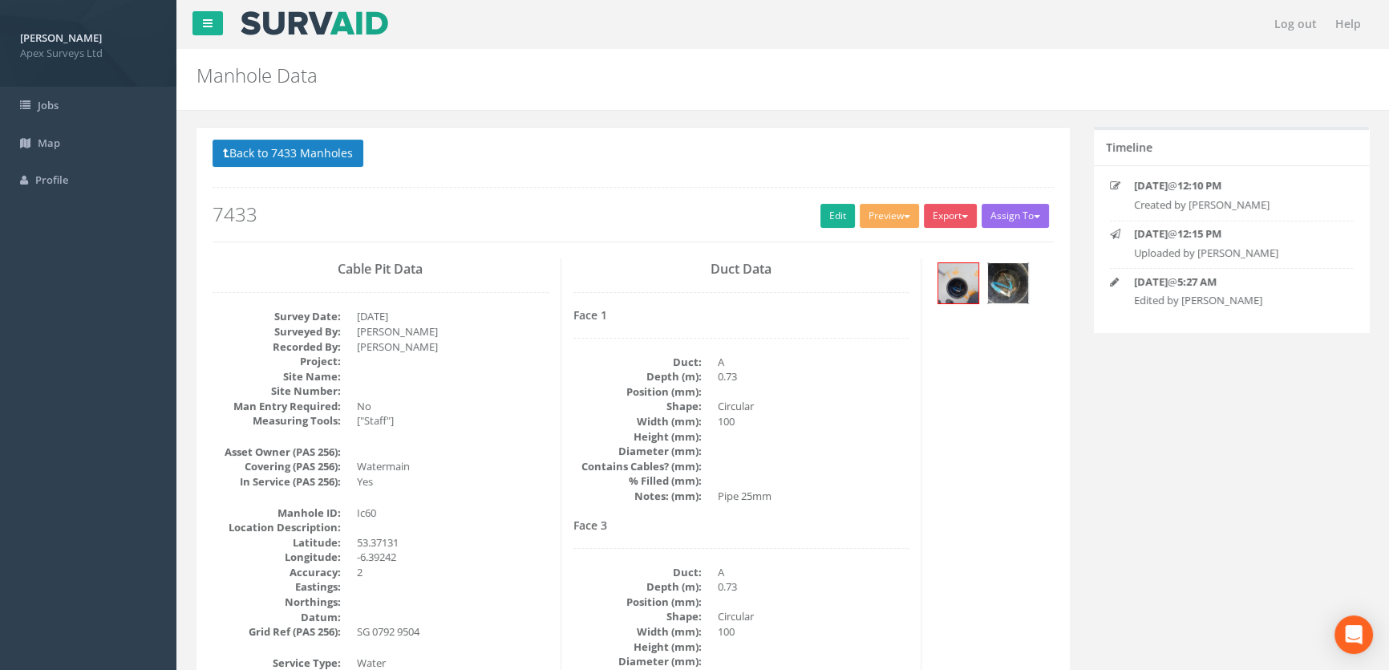
click at [1011, 286] on img at bounding box center [1008, 283] width 40 height 40
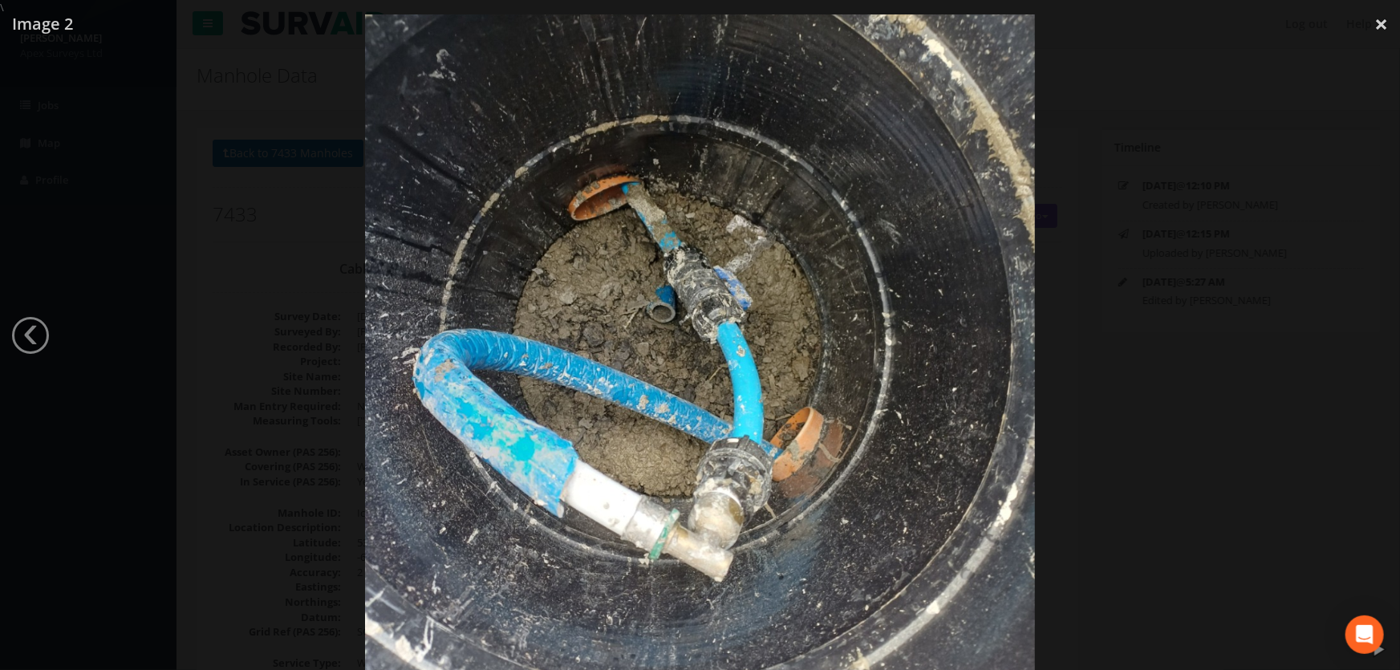
click at [272, 240] on div at bounding box center [700, 350] width 1400 height 670
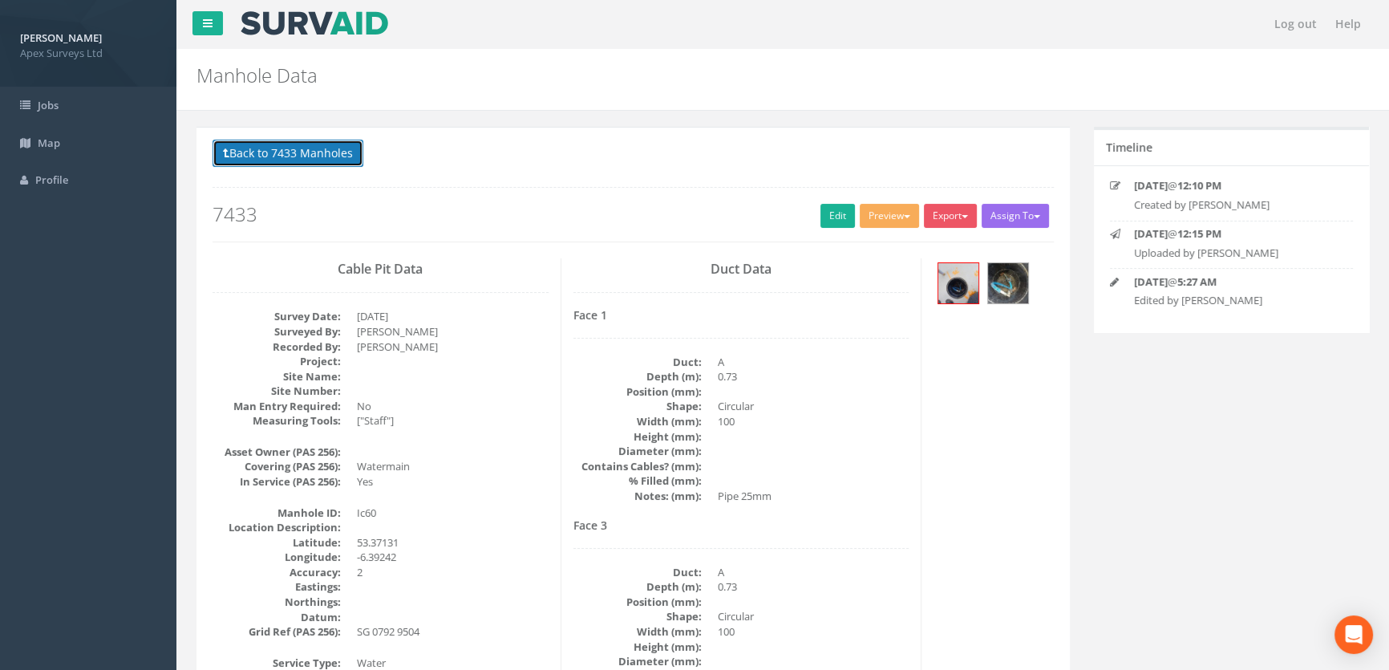
click at [331, 153] on button "Back to 7433 Manholes" at bounding box center [288, 153] width 151 height 27
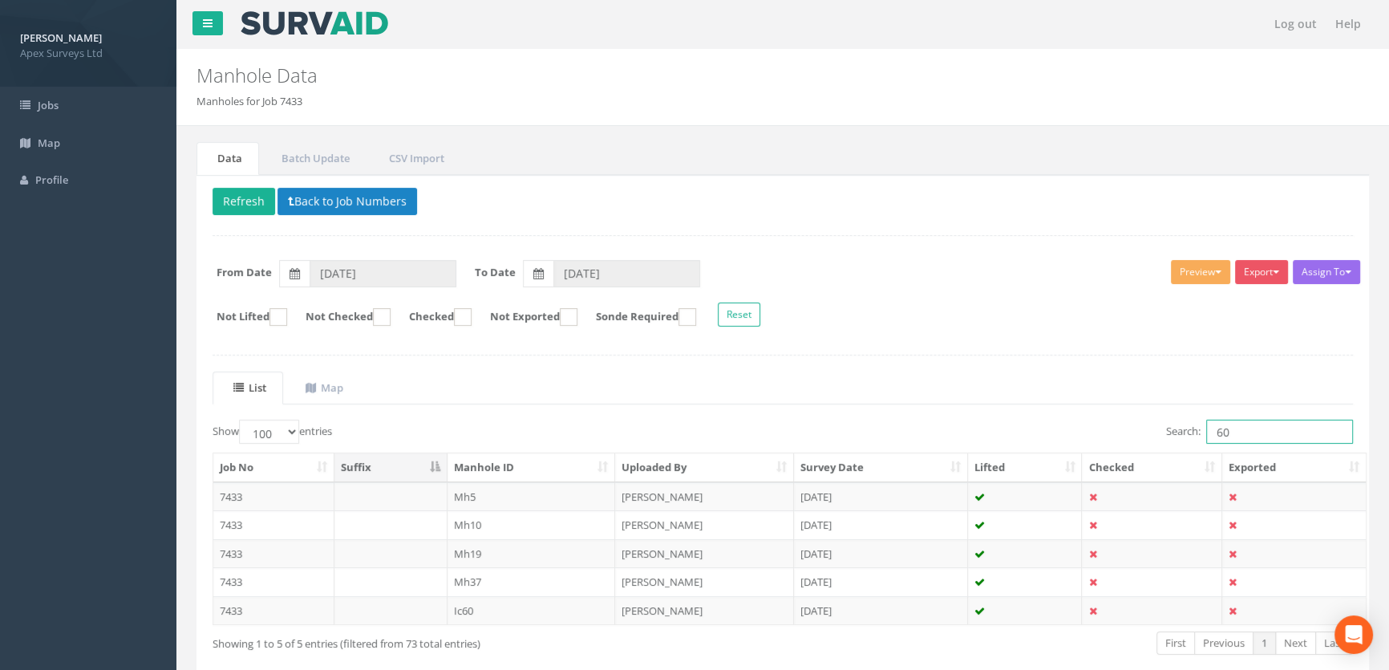
click at [1243, 429] on input "60" at bounding box center [1280, 432] width 147 height 24
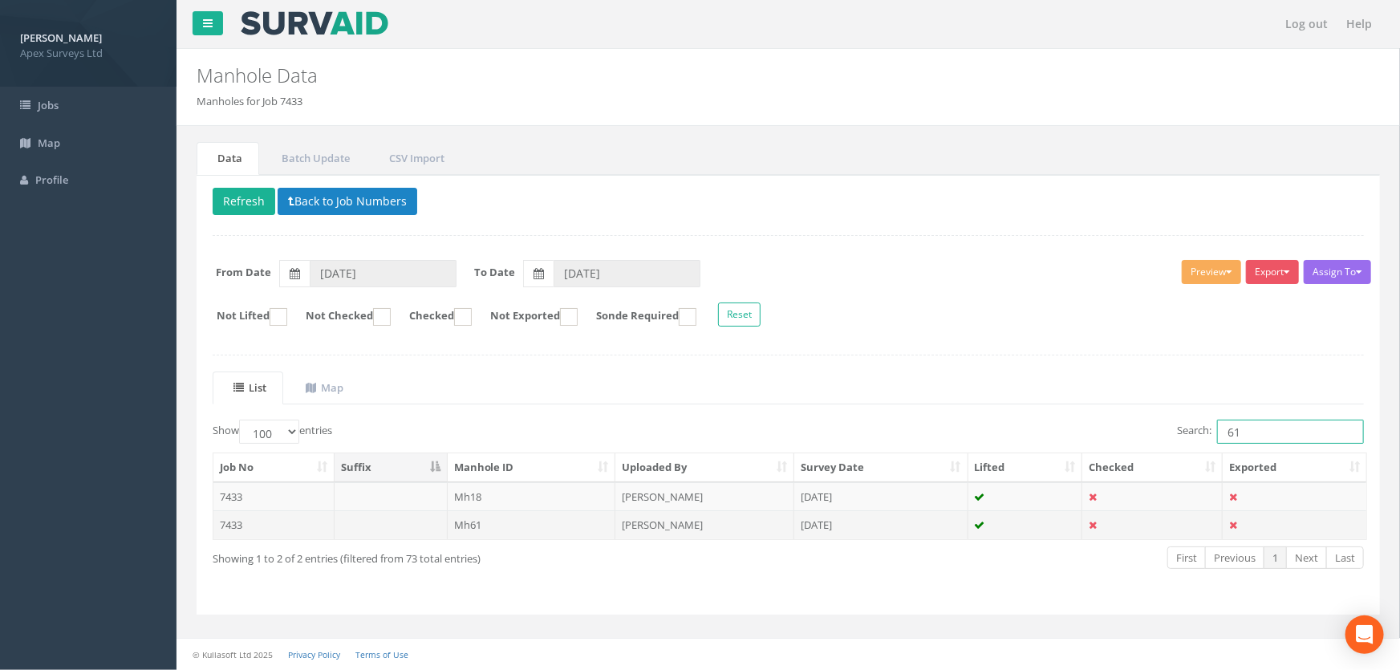
type input "61"
click at [481, 516] on td "Mh61" at bounding box center [532, 524] width 168 height 29
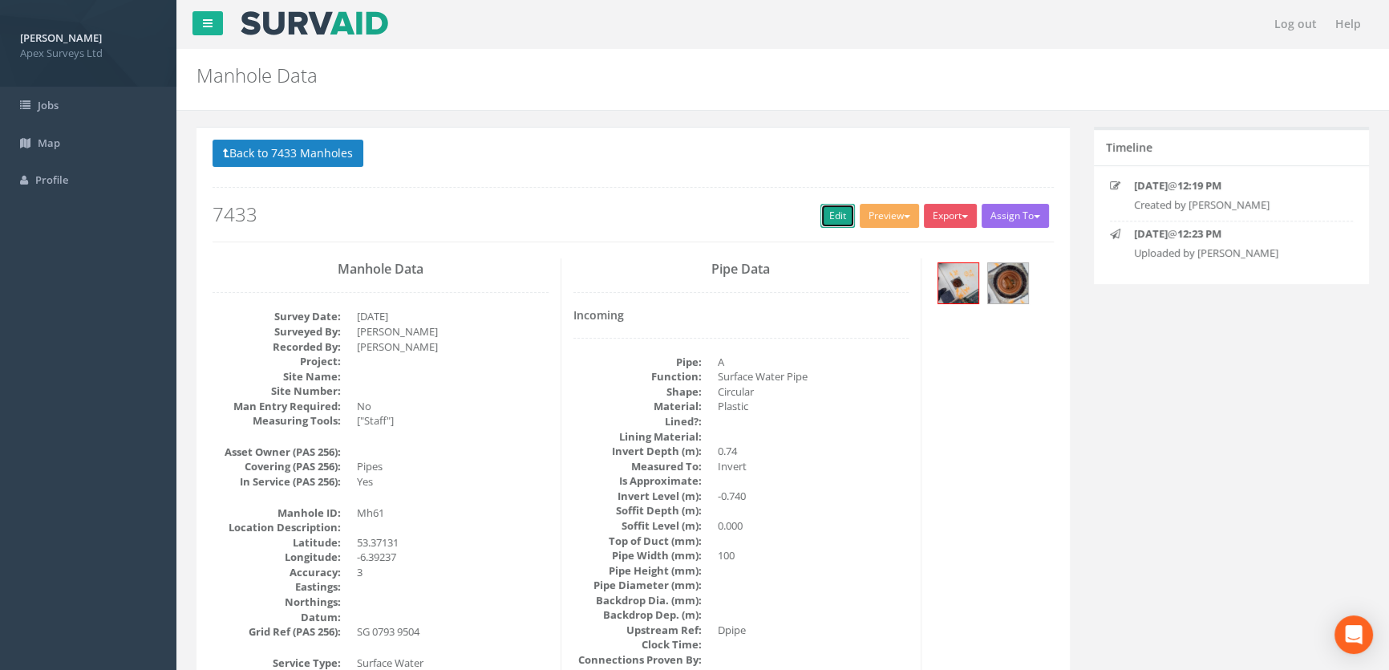
click at [834, 206] on link "Edit" at bounding box center [838, 216] width 34 height 24
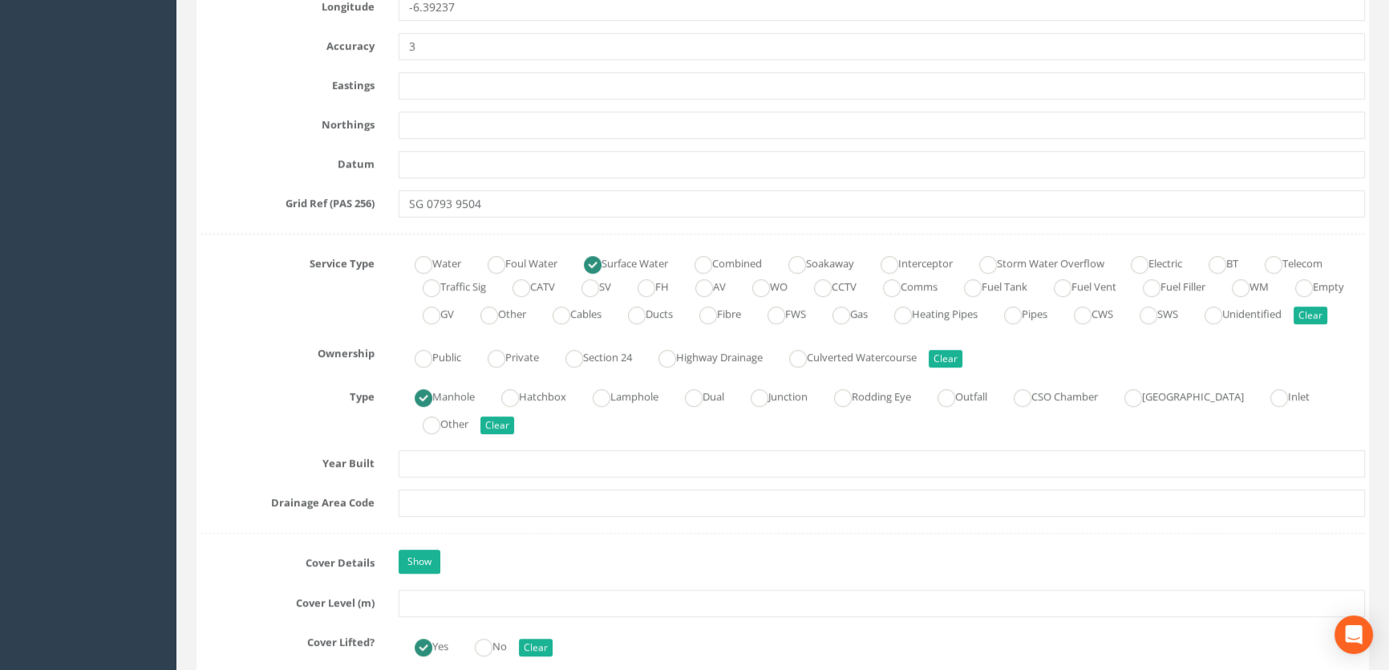
scroll to position [1093, 0]
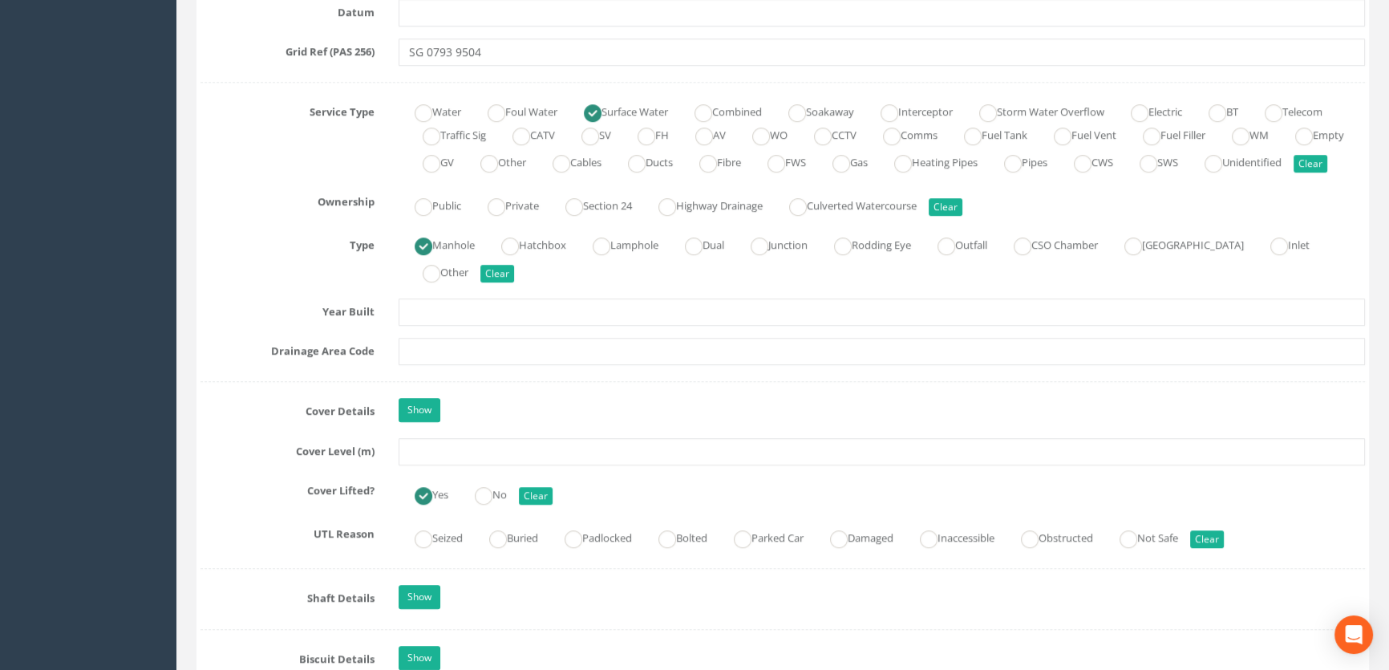
click at [428, 458] on div "Job Number 7433 Job Number Suffix Survey Date [DATE] Surveyed By [PERSON_NAME] …" at bounding box center [783, 537] width 1165 height 2737
click at [428, 465] on input "text" at bounding box center [882, 451] width 967 height 27
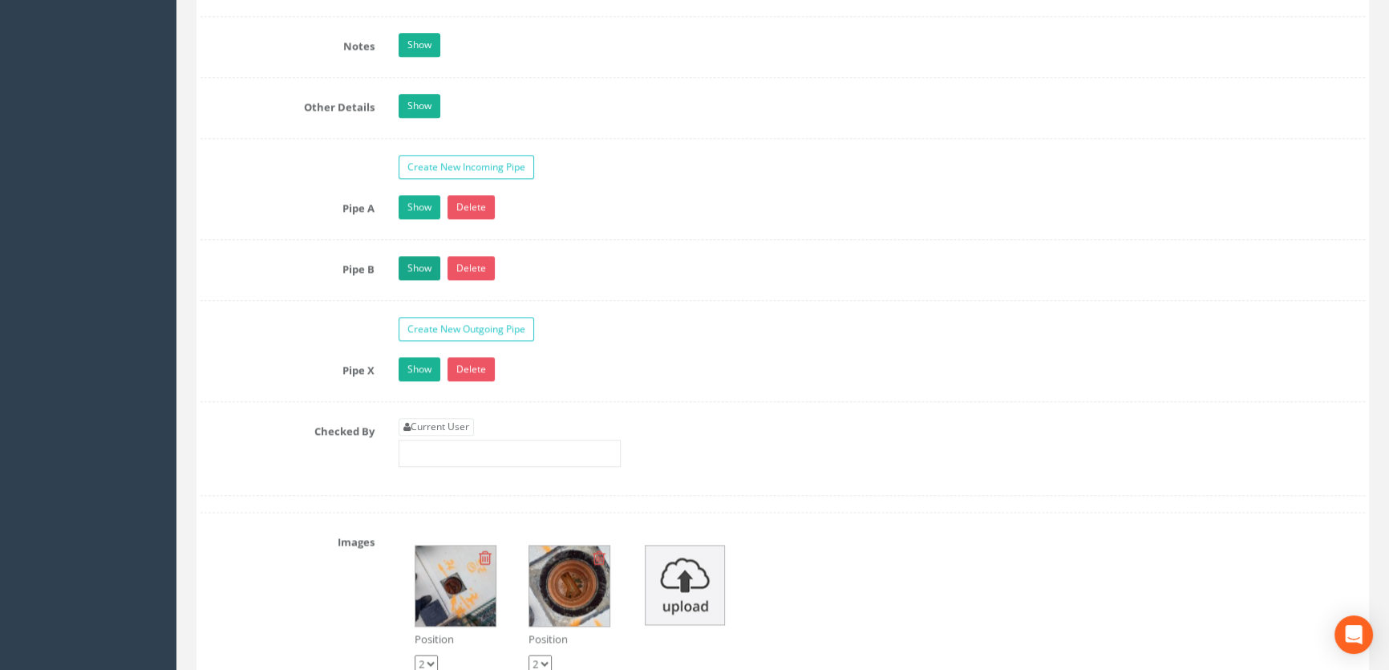
scroll to position [2625, 0]
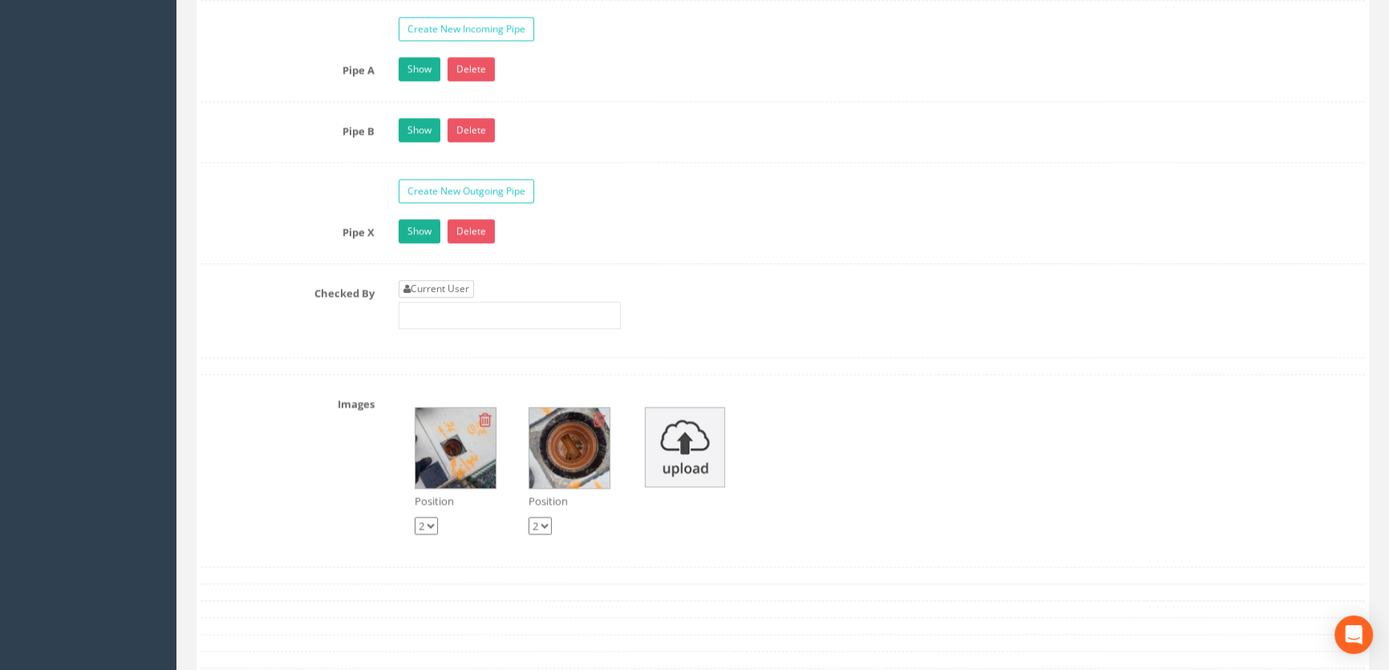
type input "65.88"
click at [454, 298] on link "Current User" at bounding box center [436, 289] width 75 height 18
type input "[PERSON_NAME]"
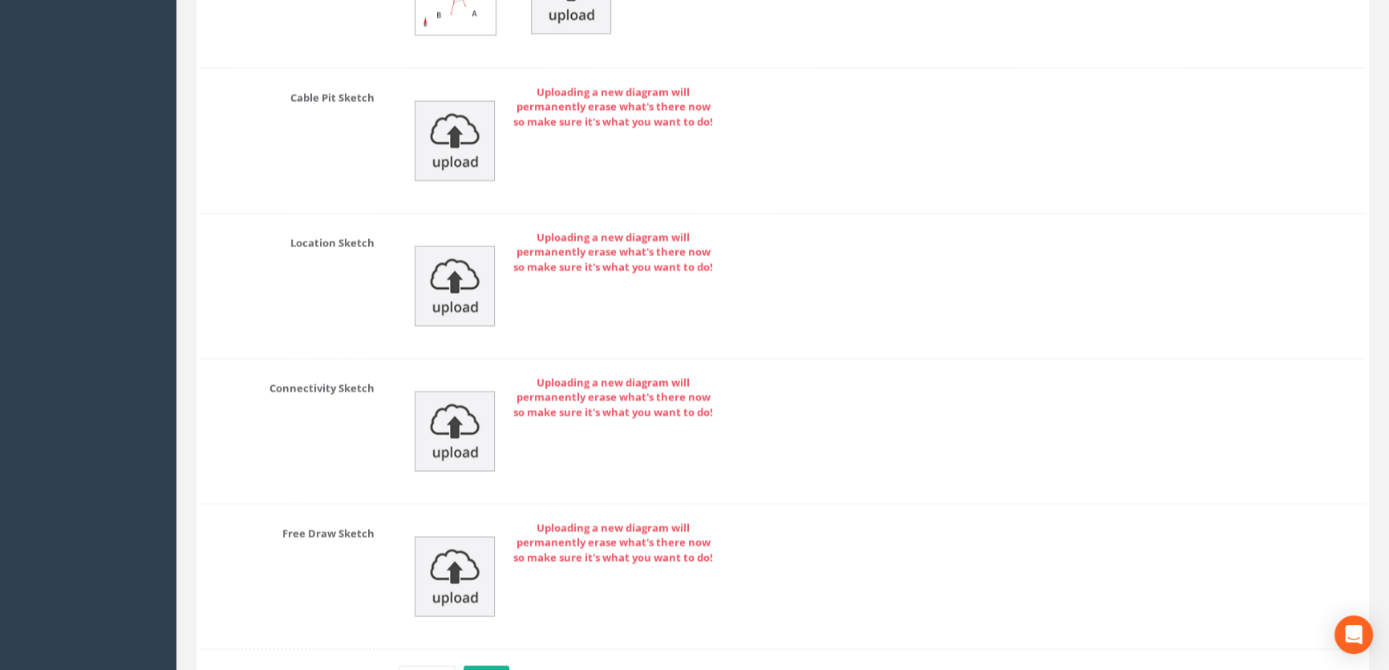
scroll to position [3612, 0]
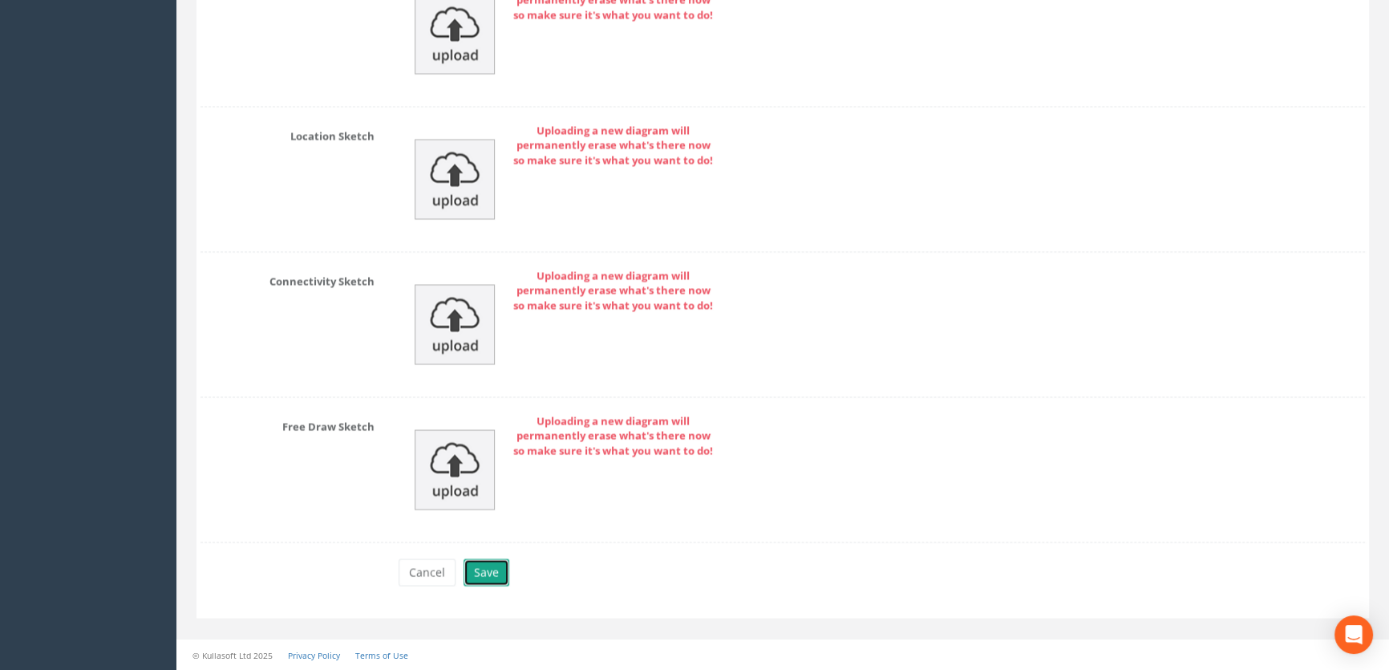
click at [477, 570] on button "Save" at bounding box center [487, 571] width 46 height 27
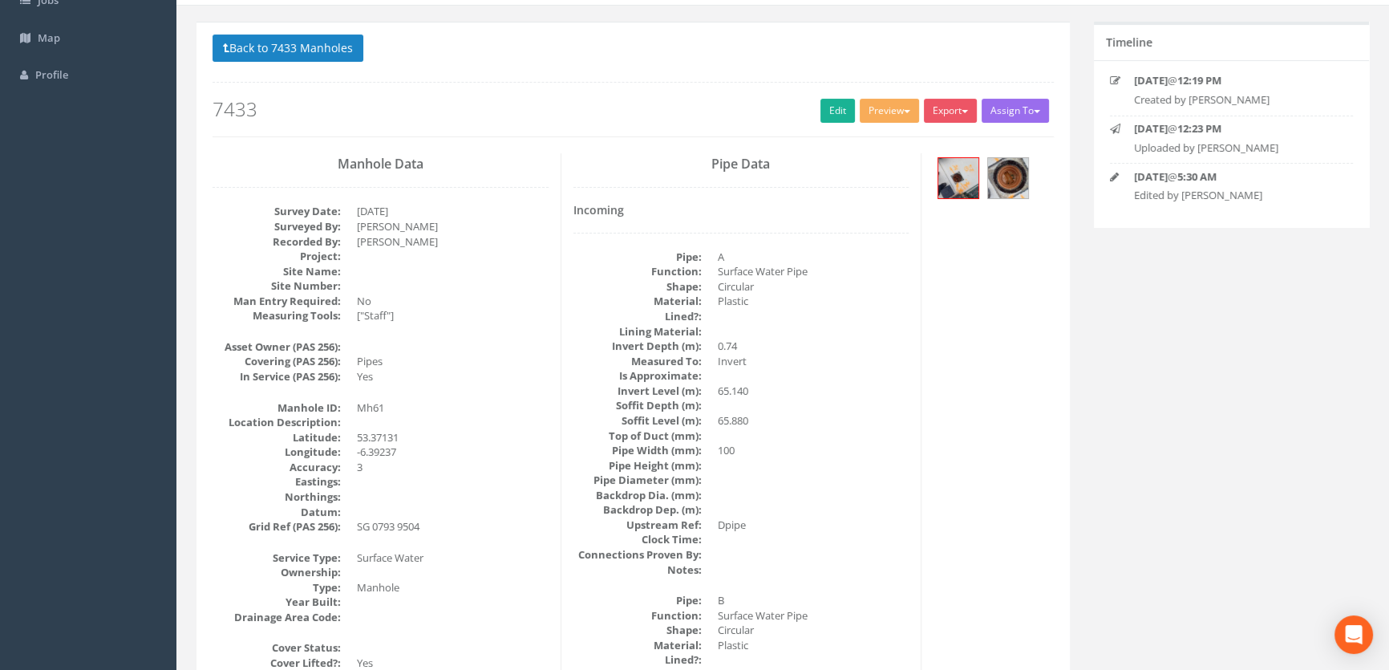
scroll to position [0, 0]
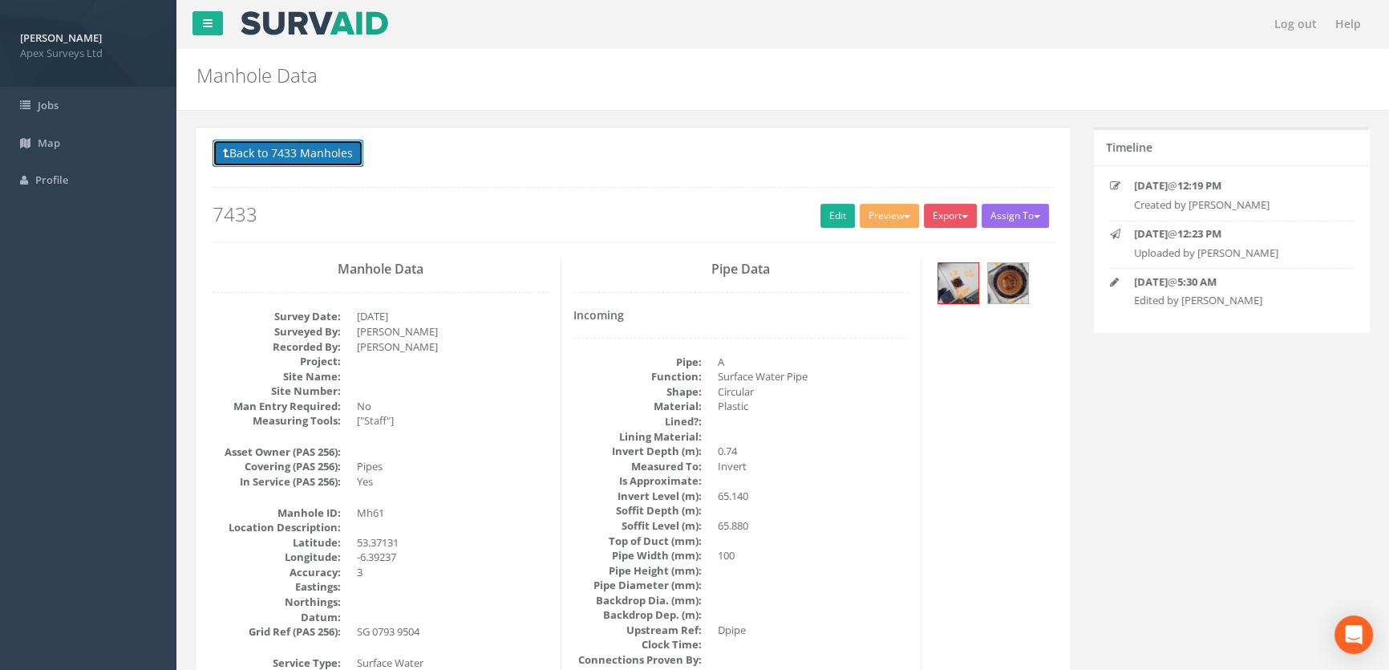
click at [294, 155] on button "Back to 7433 Manholes" at bounding box center [288, 153] width 151 height 27
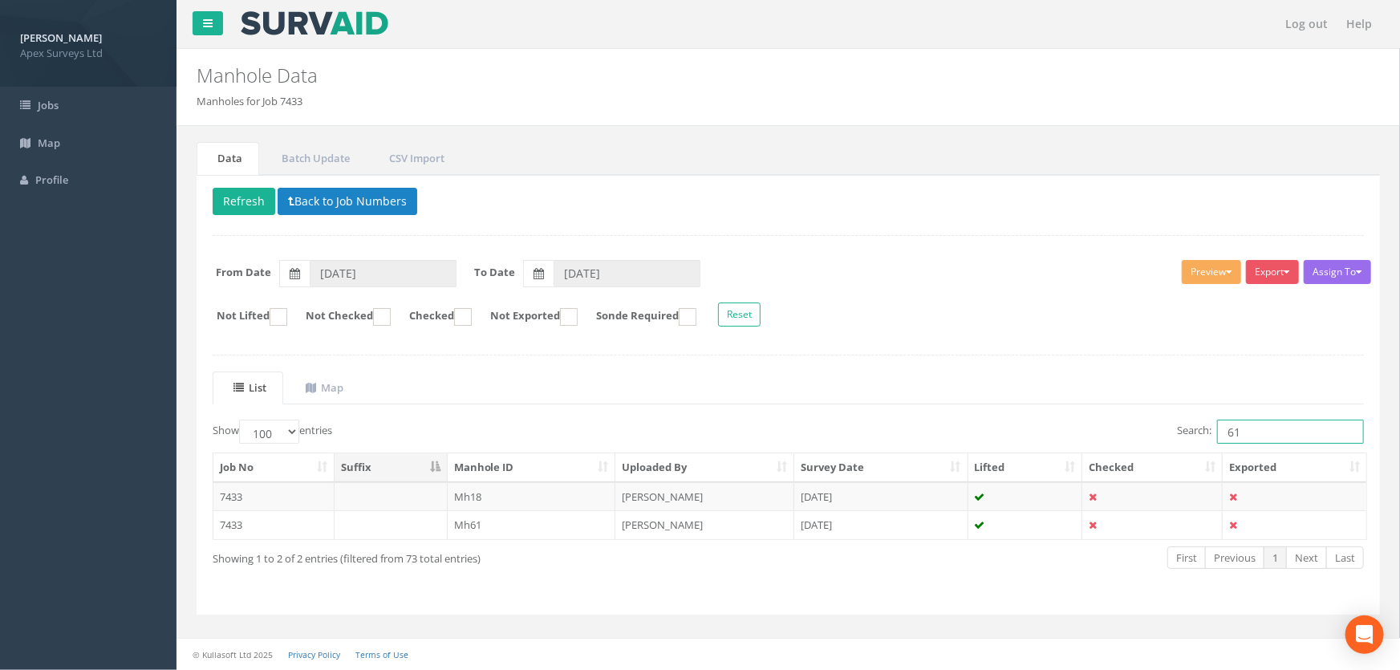
click at [1251, 426] on input "61" at bounding box center [1290, 432] width 147 height 24
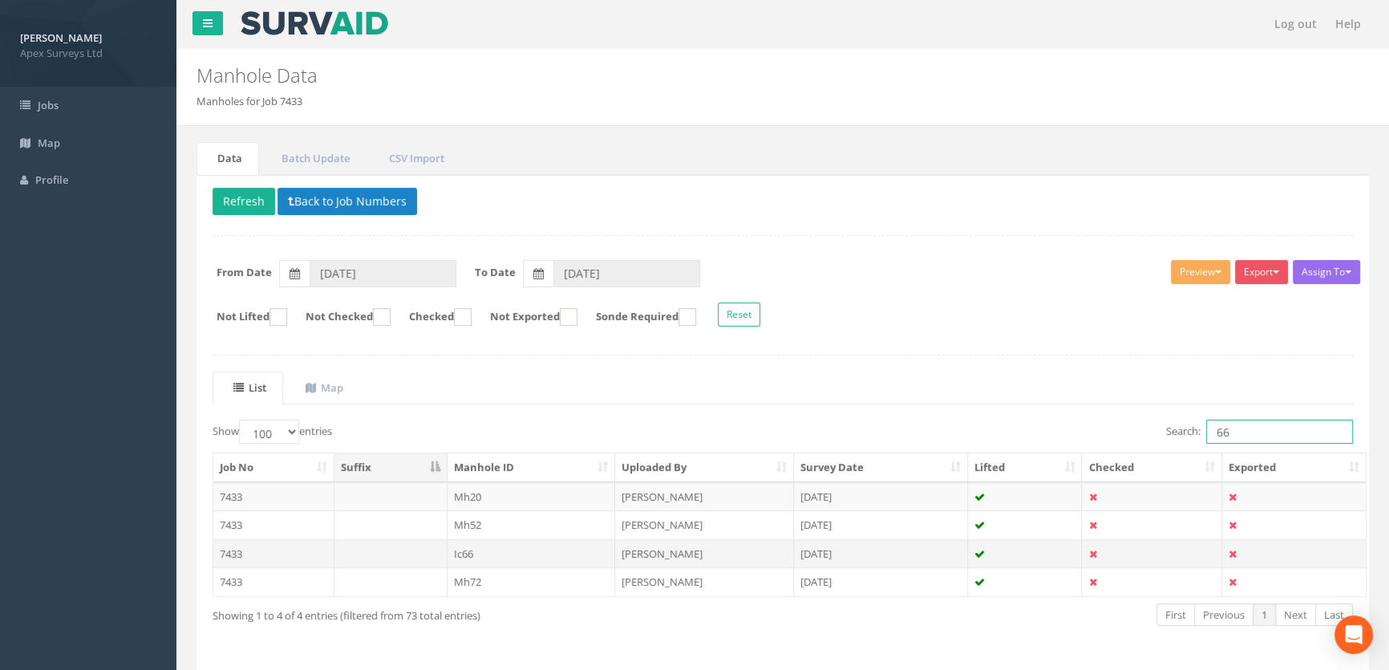
type input "66"
click at [468, 550] on td "Ic66" at bounding box center [532, 553] width 168 height 29
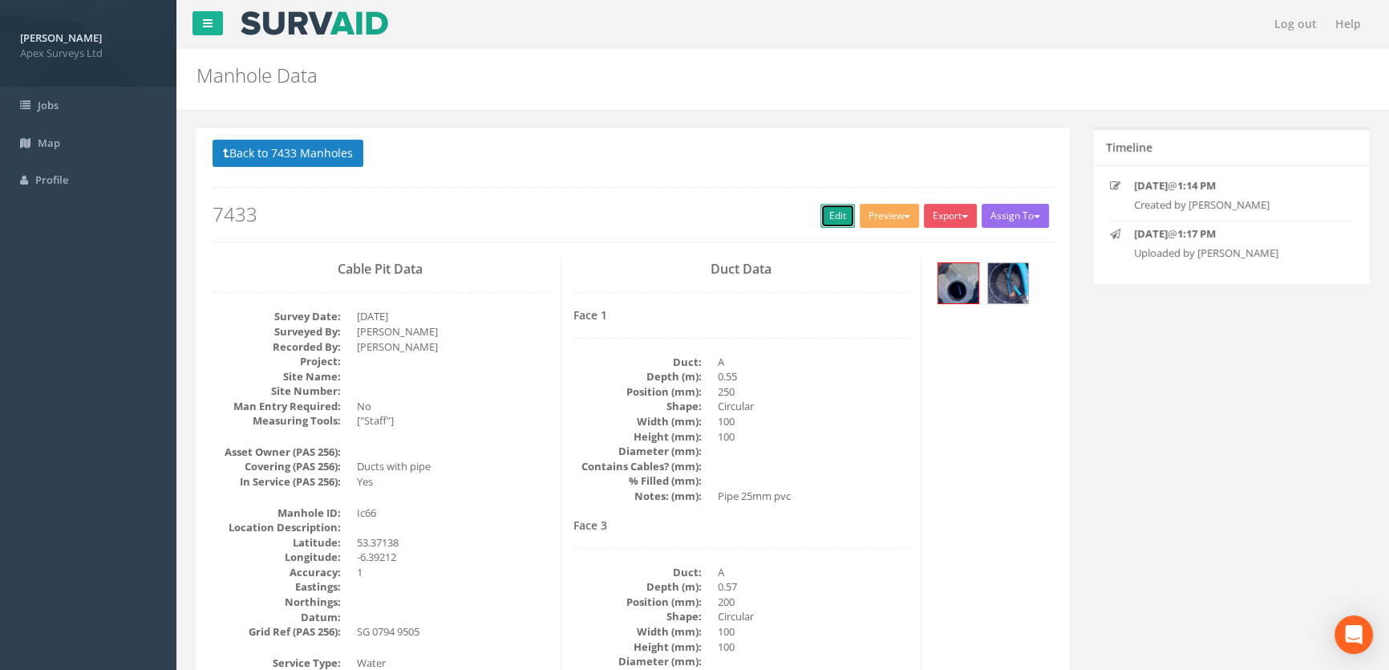
click at [831, 211] on link "Edit" at bounding box center [838, 216] width 34 height 24
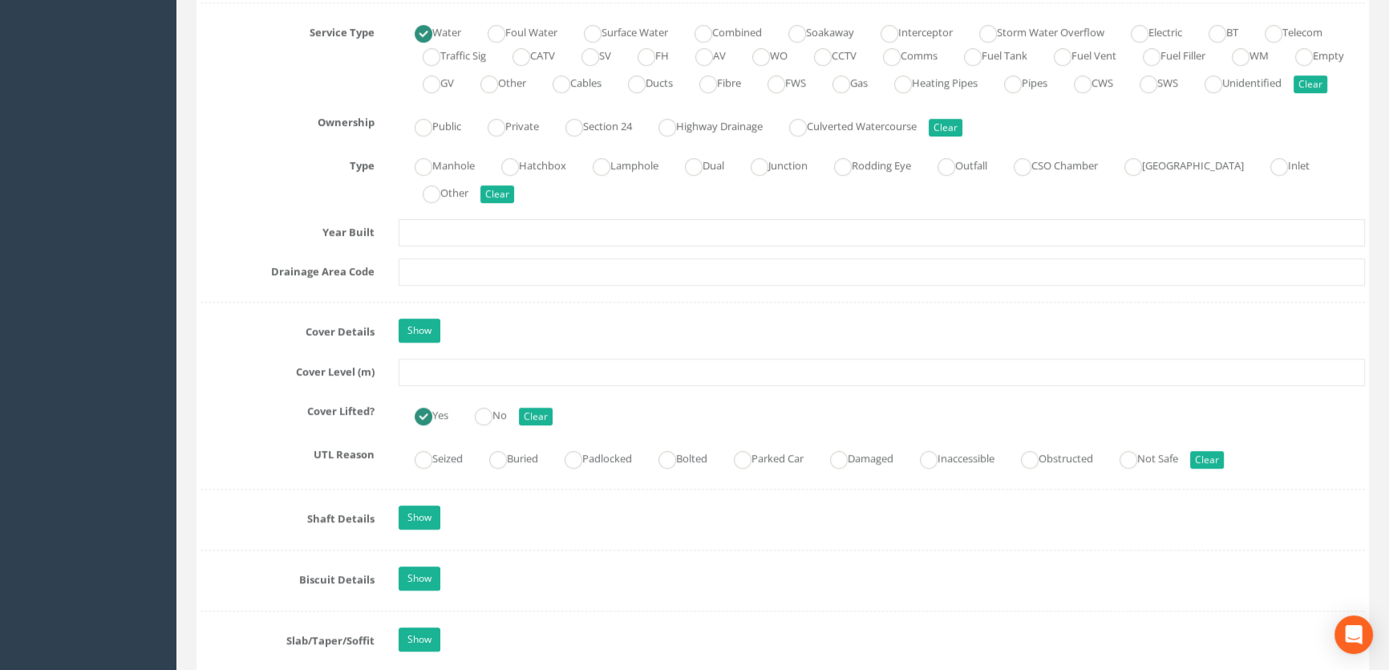
scroll to position [1166, 0]
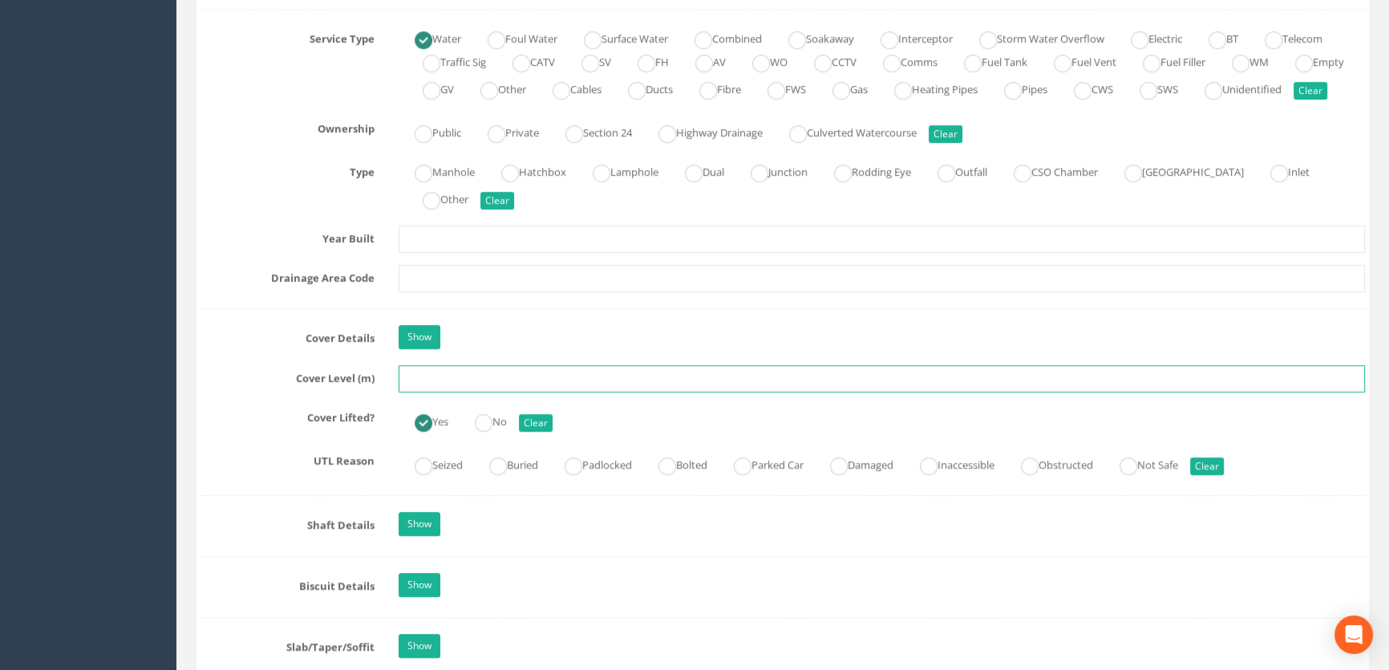
click at [420, 392] on input "text" at bounding box center [882, 378] width 967 height 27
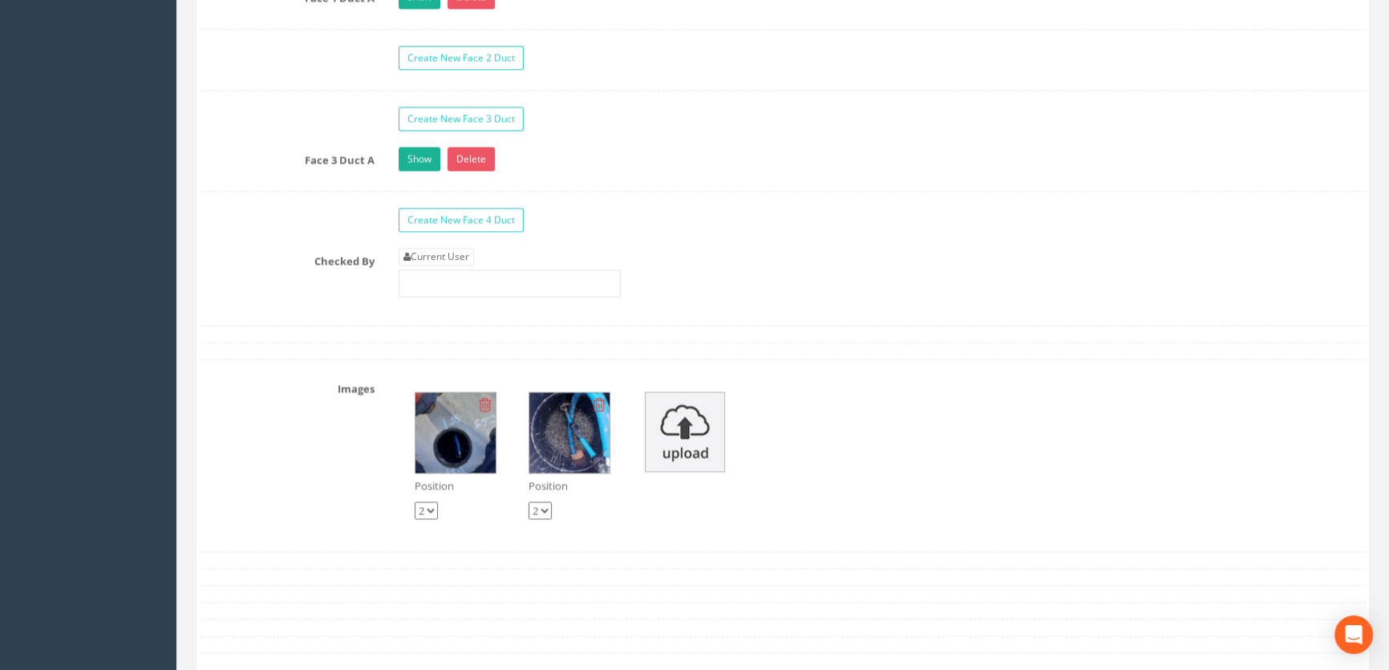
scroll to position [2698, 0]
type input "65.87"
click at [449, 265] on link "Current User" at bounding box center [436, 256] width 75 height 18
type input "[PERSON_NAME]"
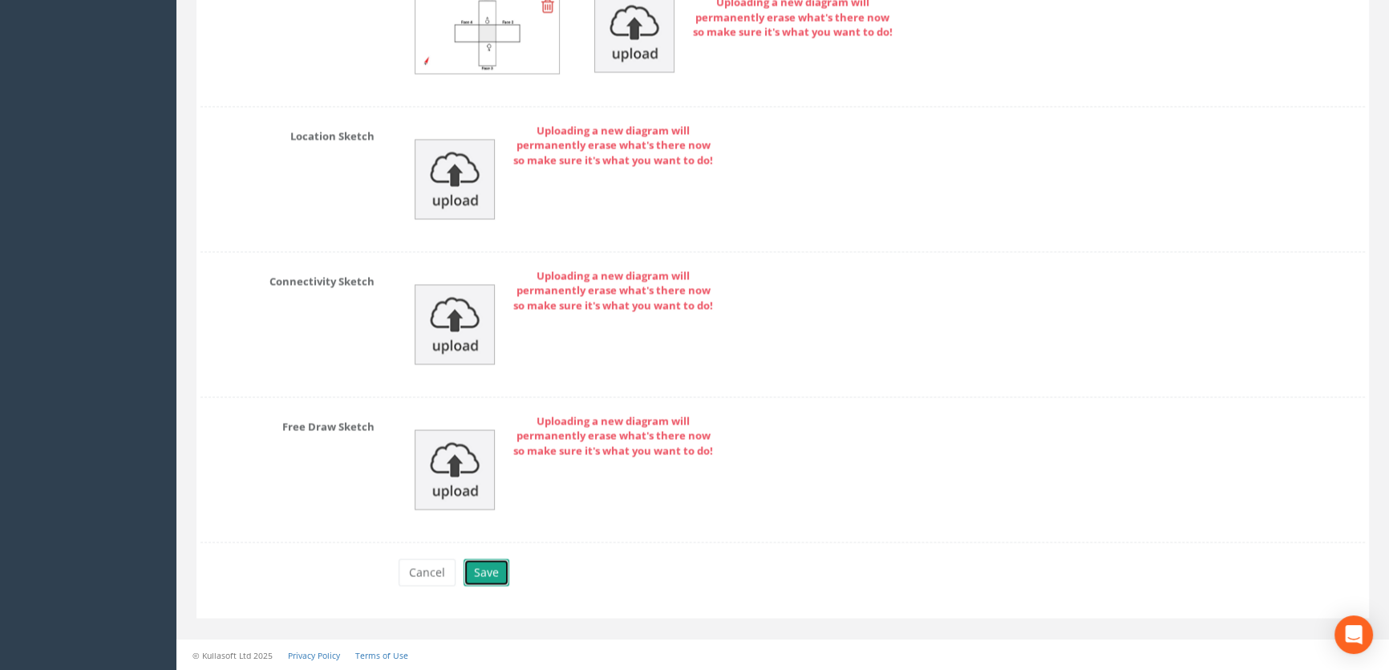
click at [481, 569] on button "Save" at bounding box center [487, 571] width 46 height 27
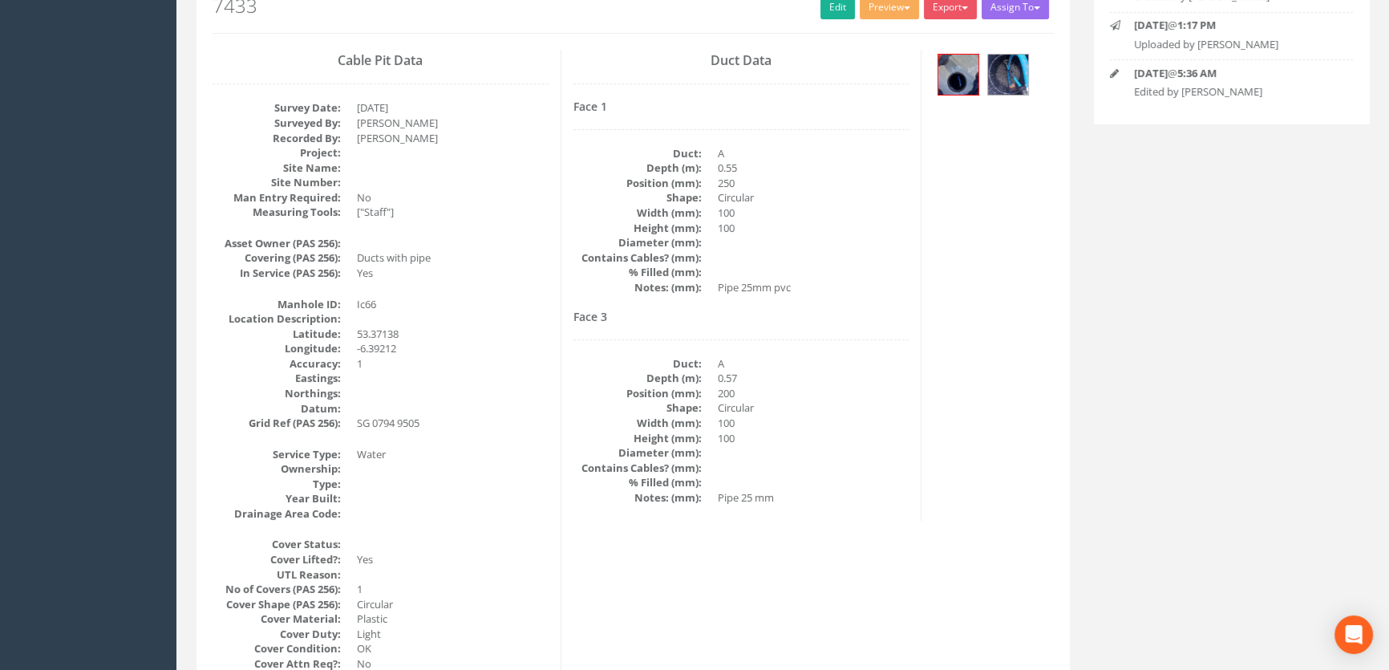
scroll to position [199, 0]
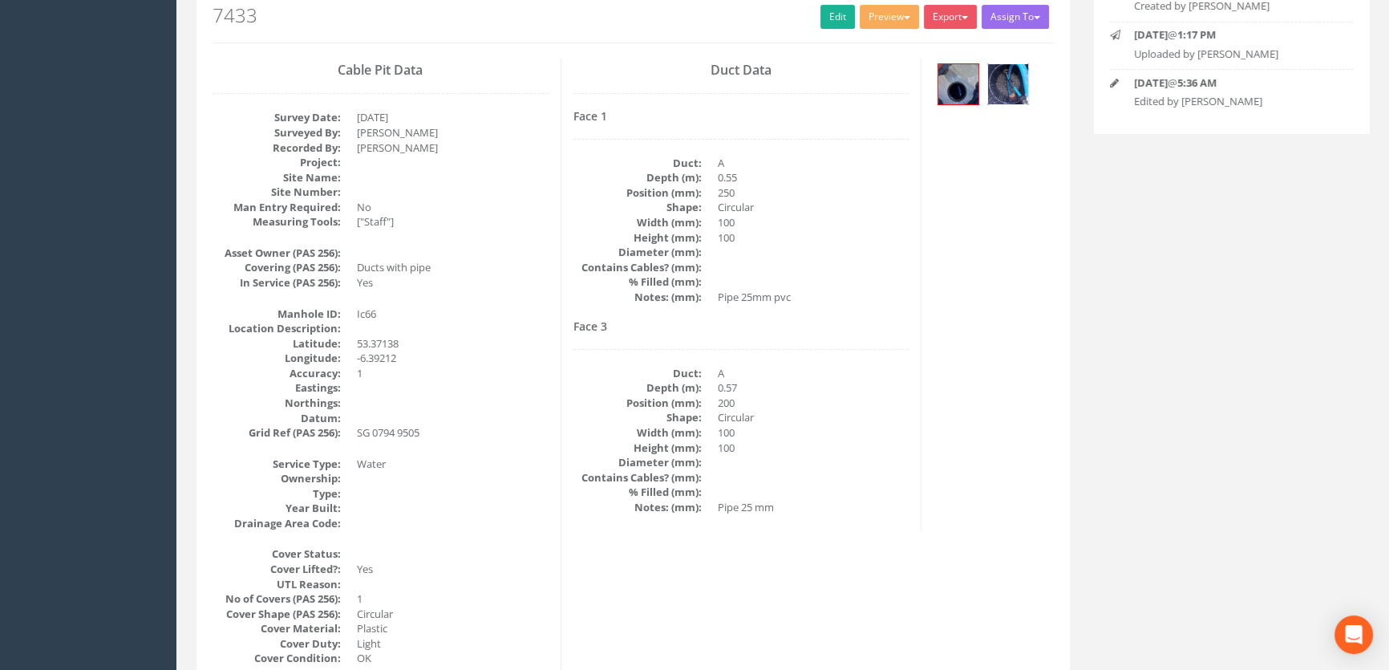
click at [1005, 80] on img at bounding box center [1008, 84] width 40 height 40
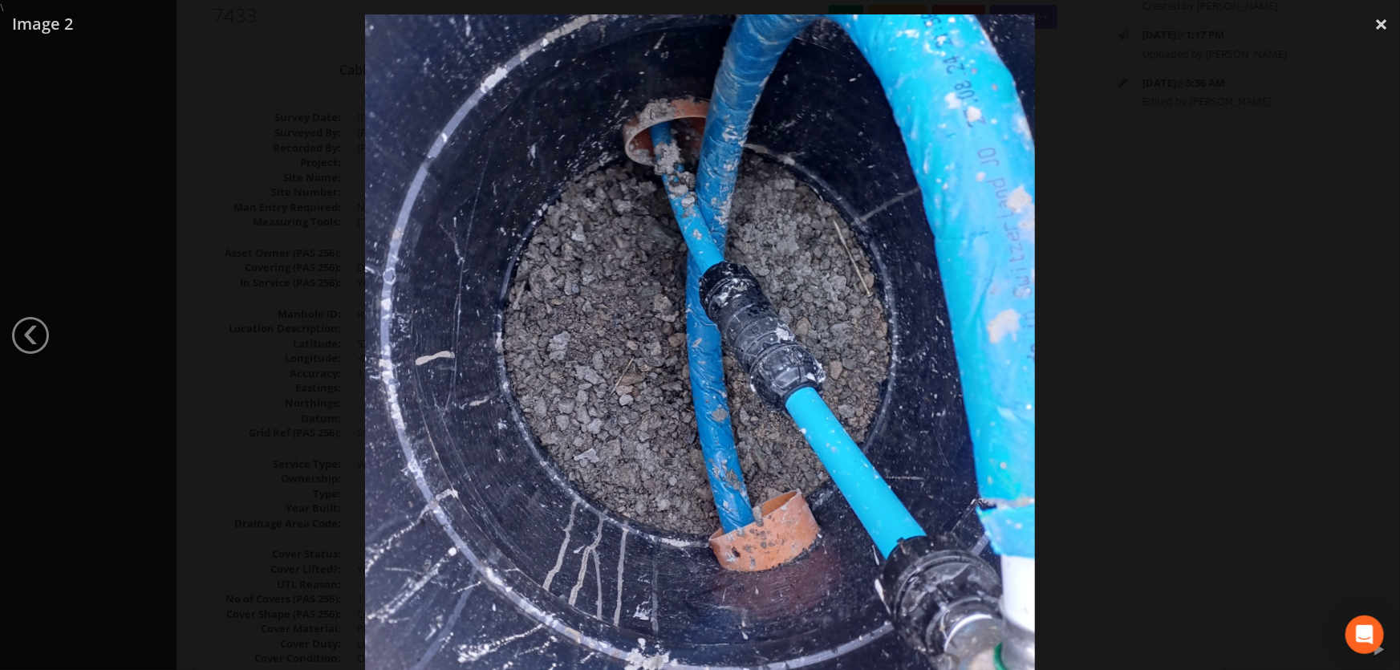
click at [1145, 344] on div at bounding box center [700, 350] width 1400 height 670
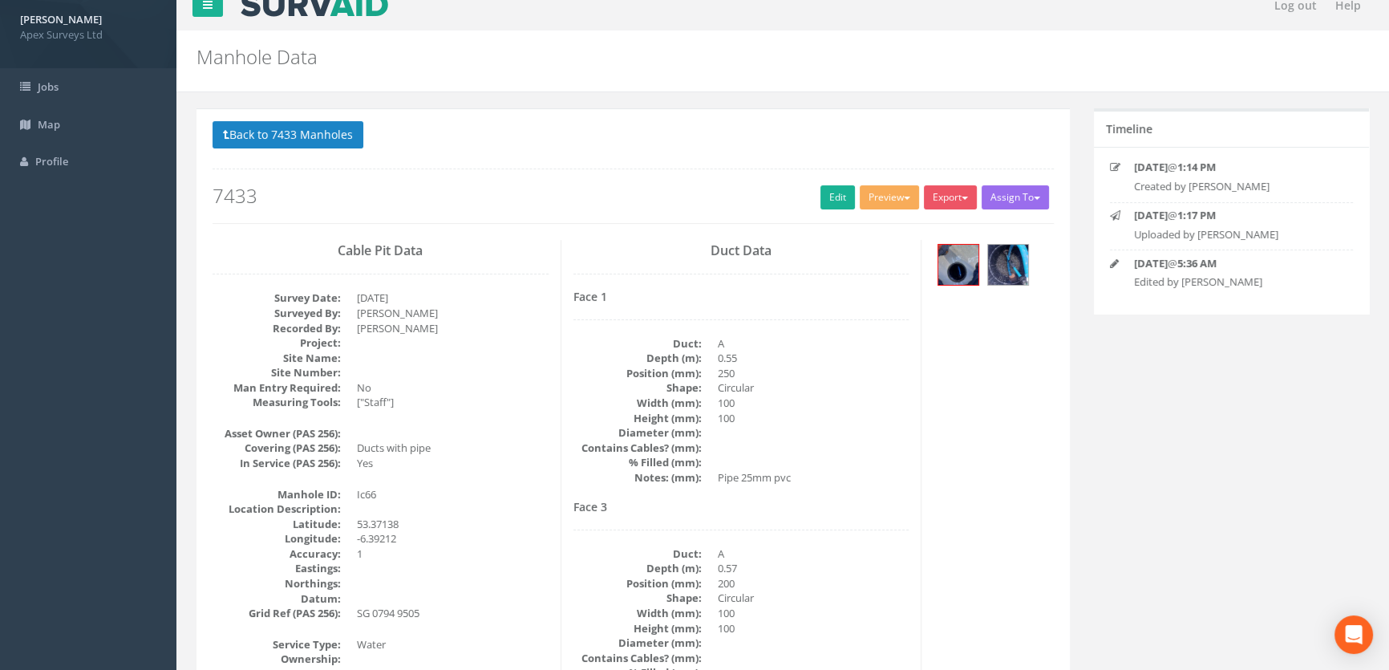
scroll to position [0, 0]
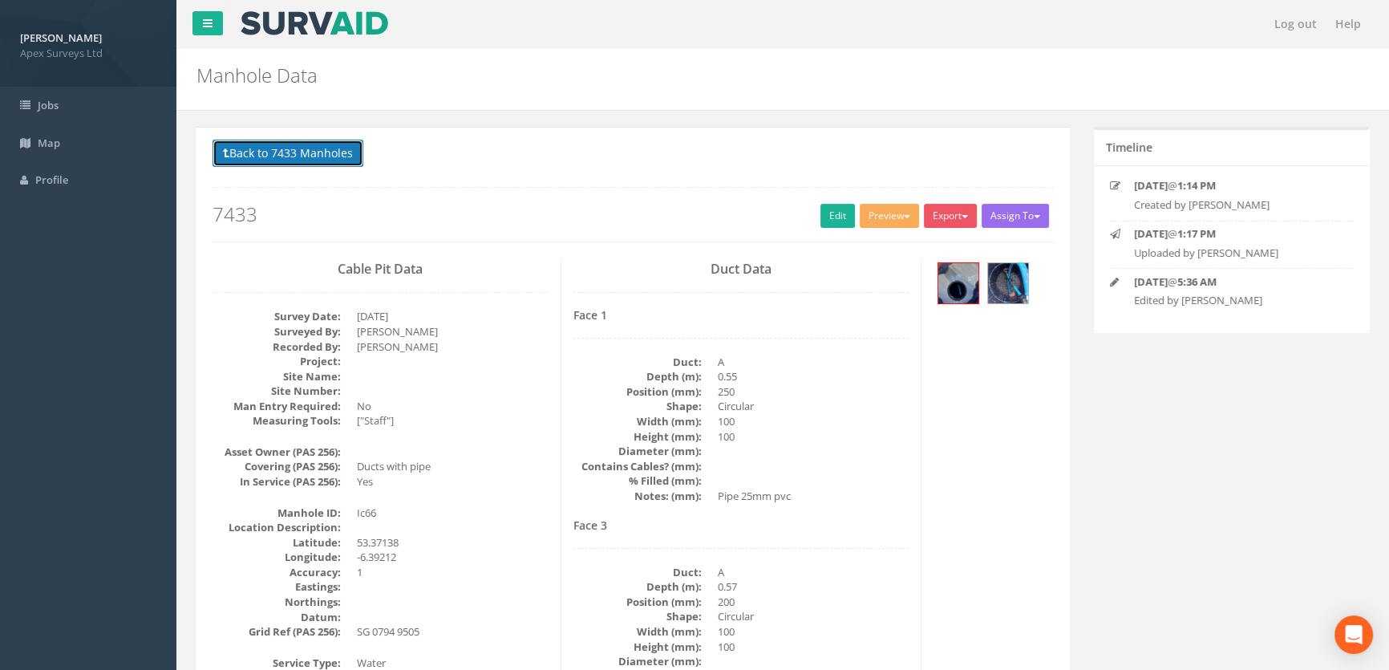
click at [304, 160] on button "Back to 7433 Manholes" at bounding box center [288, 153] width 151 height 27
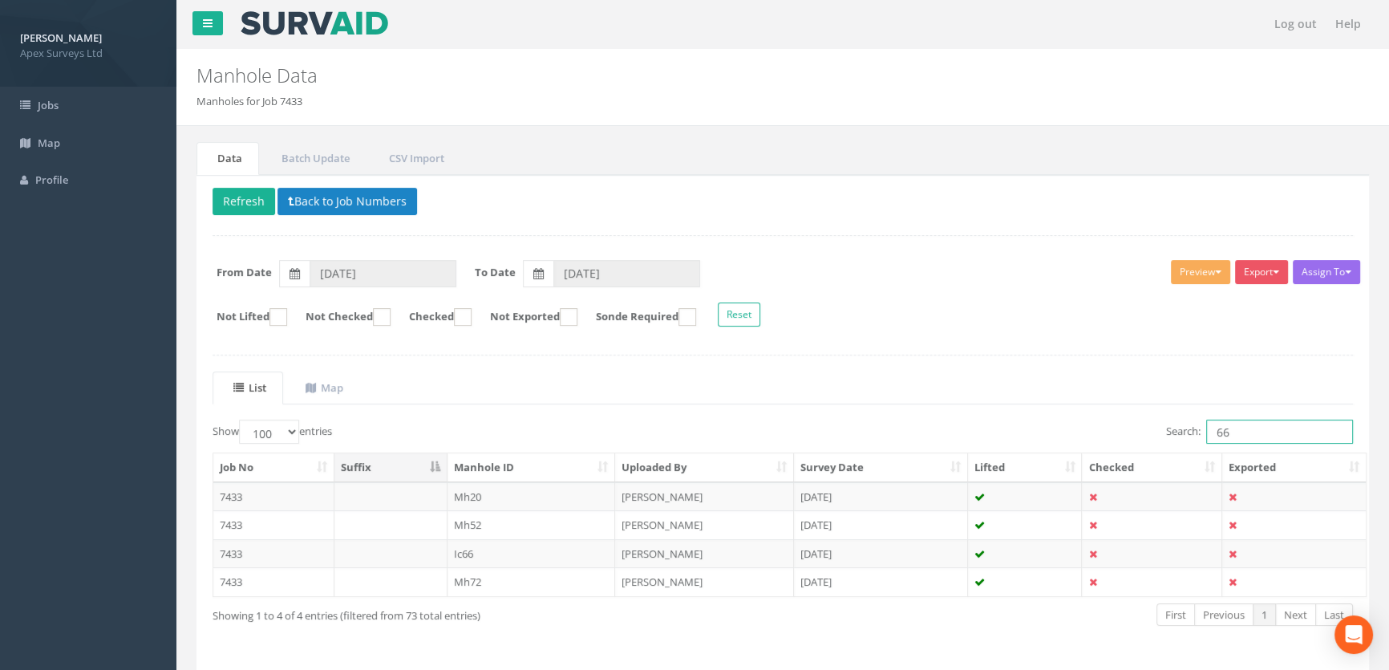
drag, startPoint x: 1256, startPoint y: 432, endPoint x: 1142, endPoint y: 430, distance: 113.9
click at [1142, 430] on div "Search: 66" at bounding box center [1074, 434] width 558 height 28
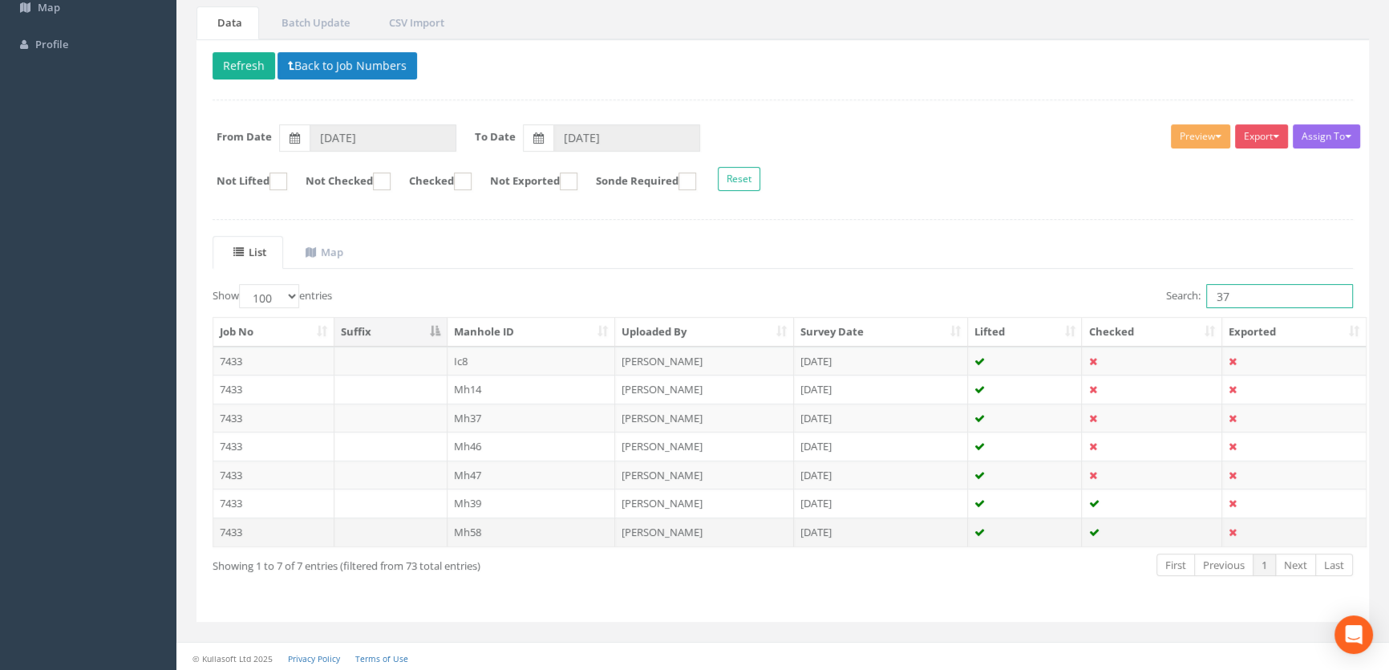
scroll to position [136, 0]
type input "37"
click at [481, 412] on td "Mh37" at bounding box center [532, 417] width 168 height 29
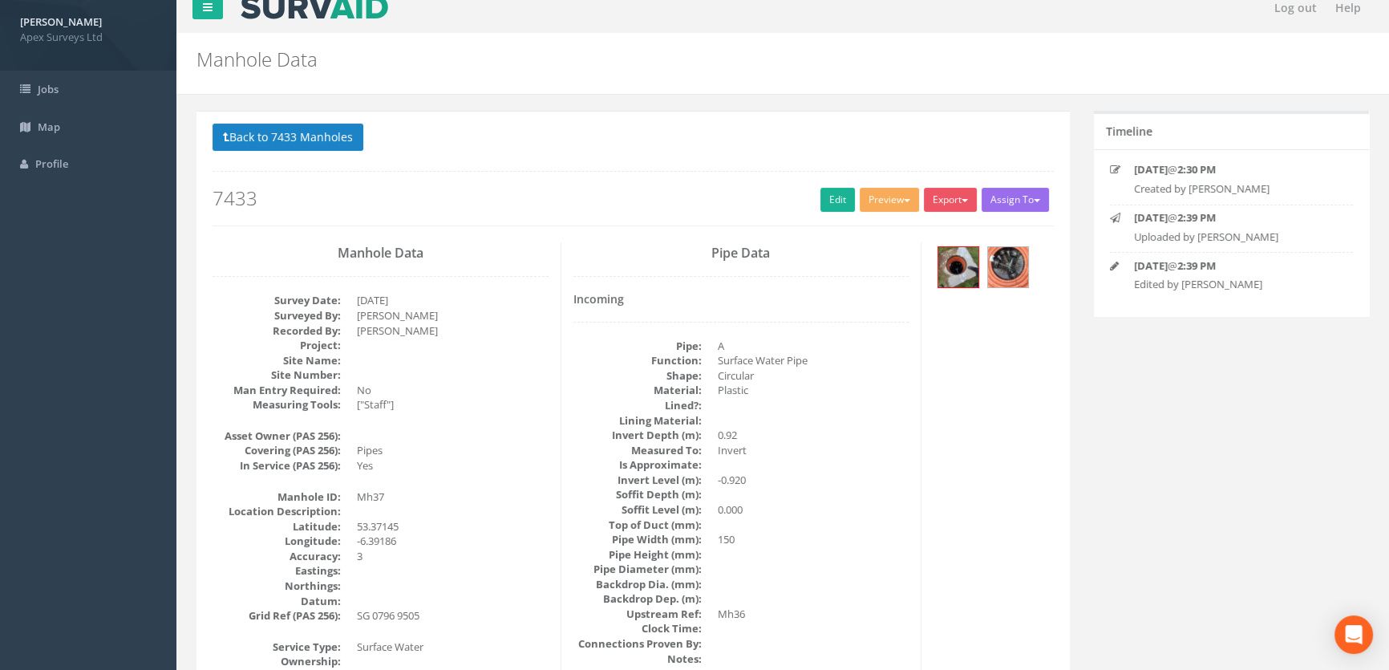
scroll to position [0, 0]
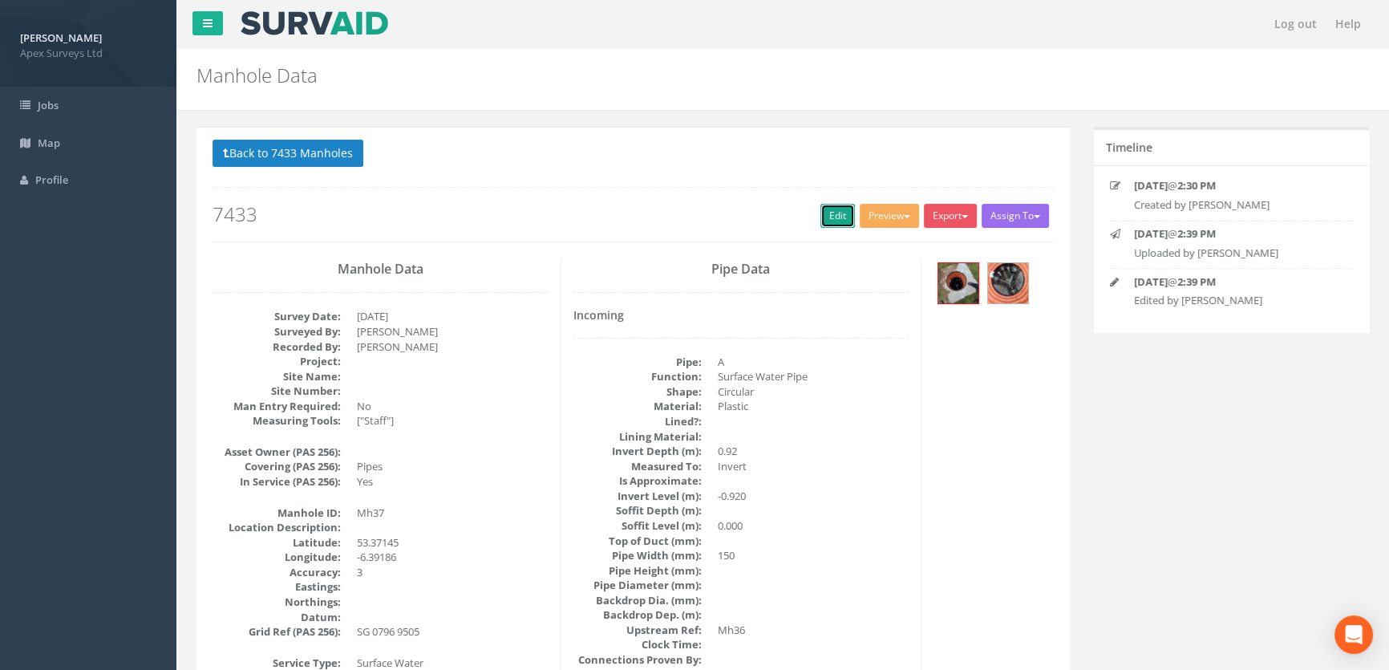
click at [835, 211] on link "Edit" at bounding box center [838, 216] width 34 height 24
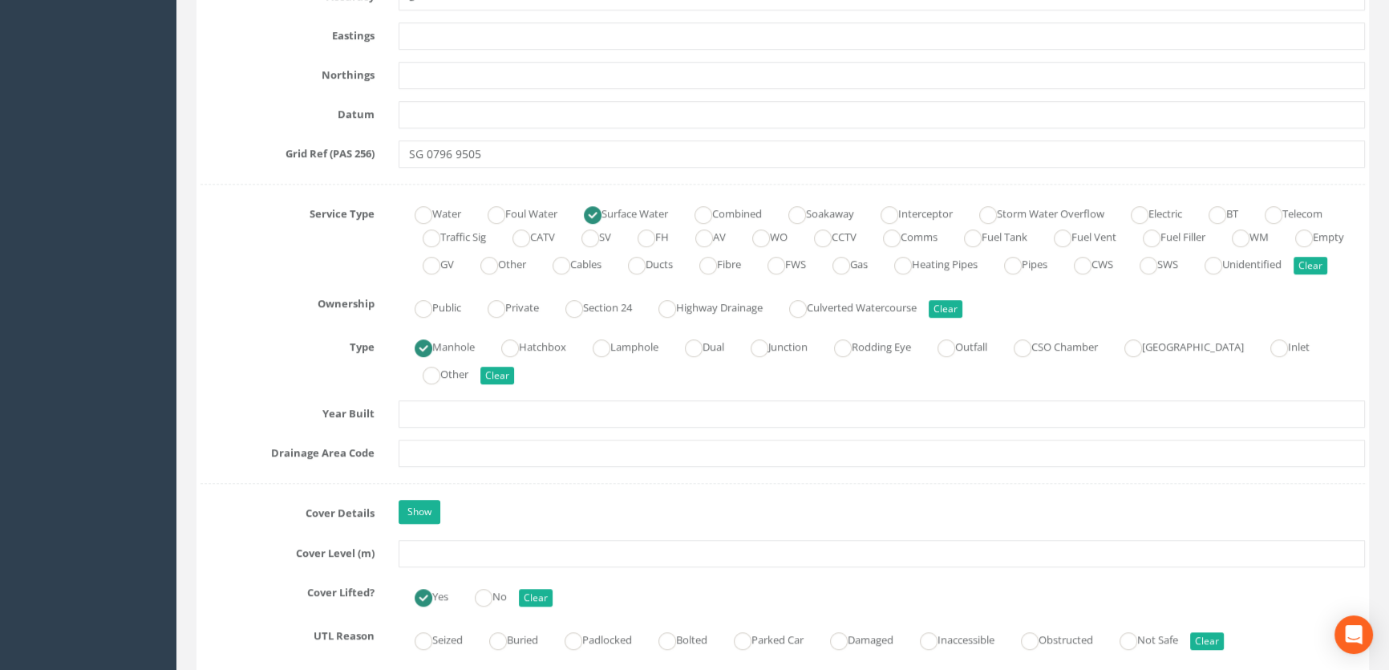
scroll to position [1166, 0]
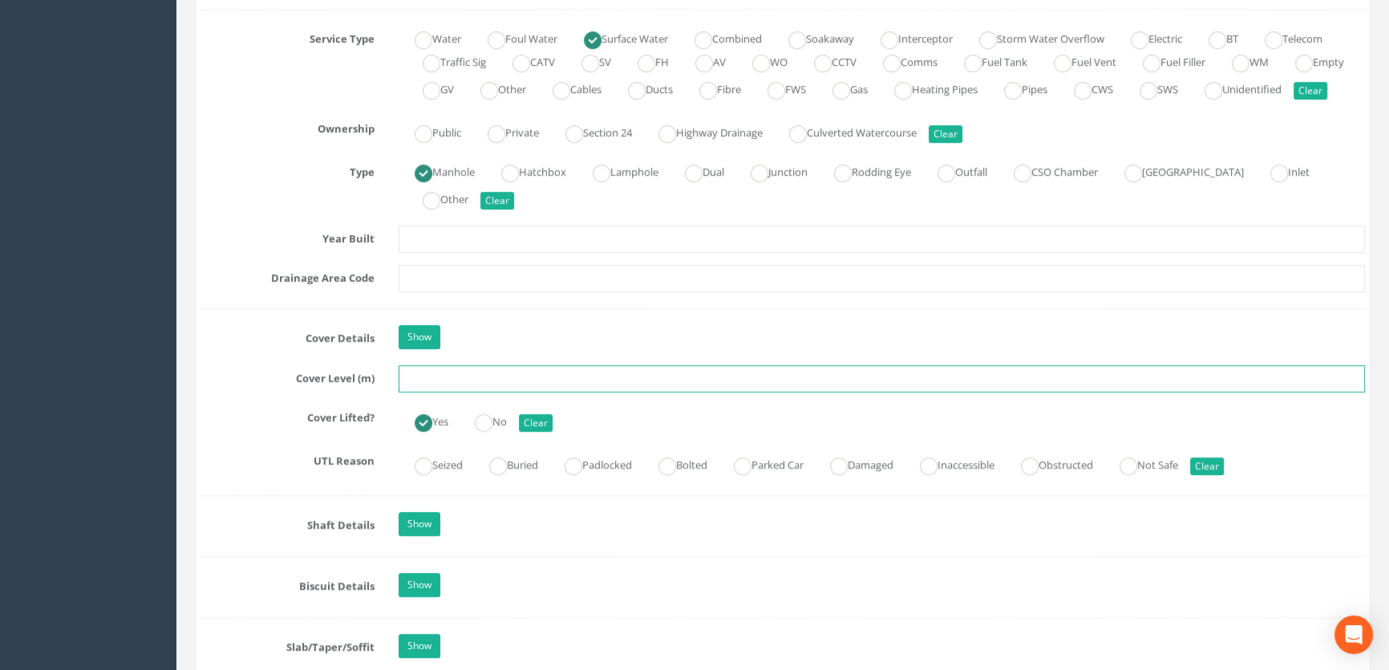
click at [429, 391] on input "text" at bounding box center [882, 378] width 967 height 27
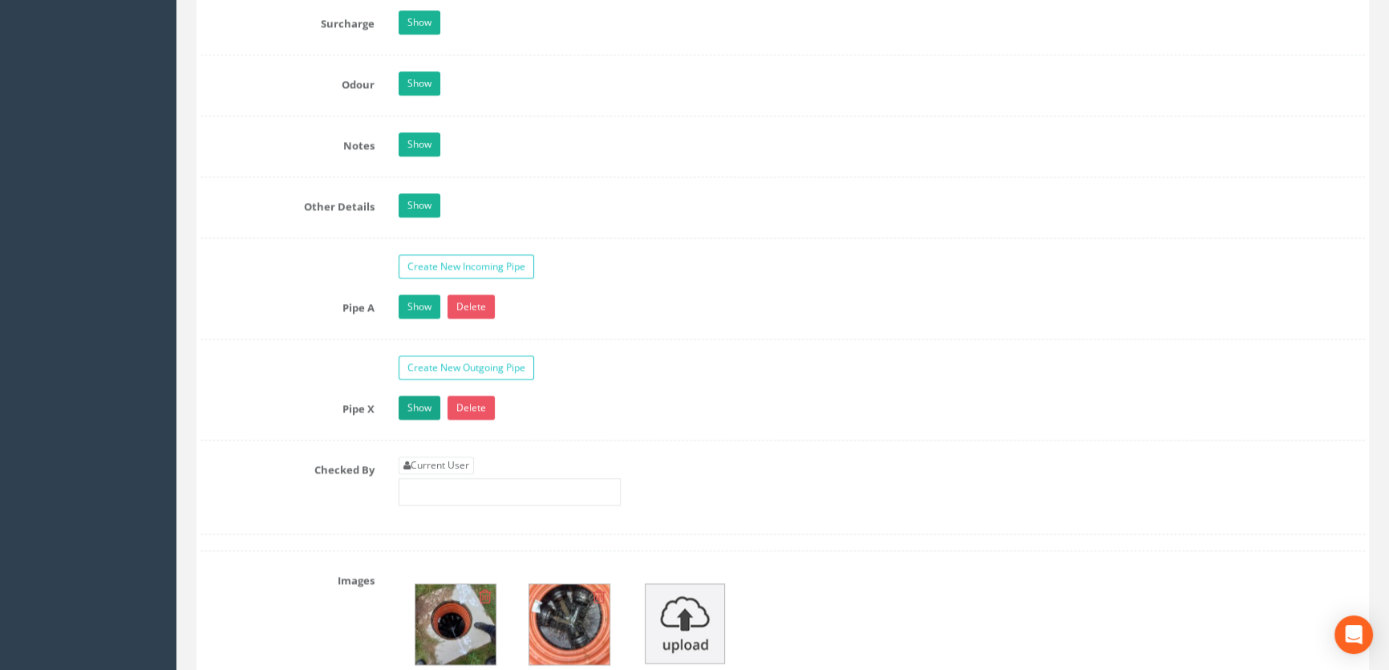
scroll to position [2552, 0]
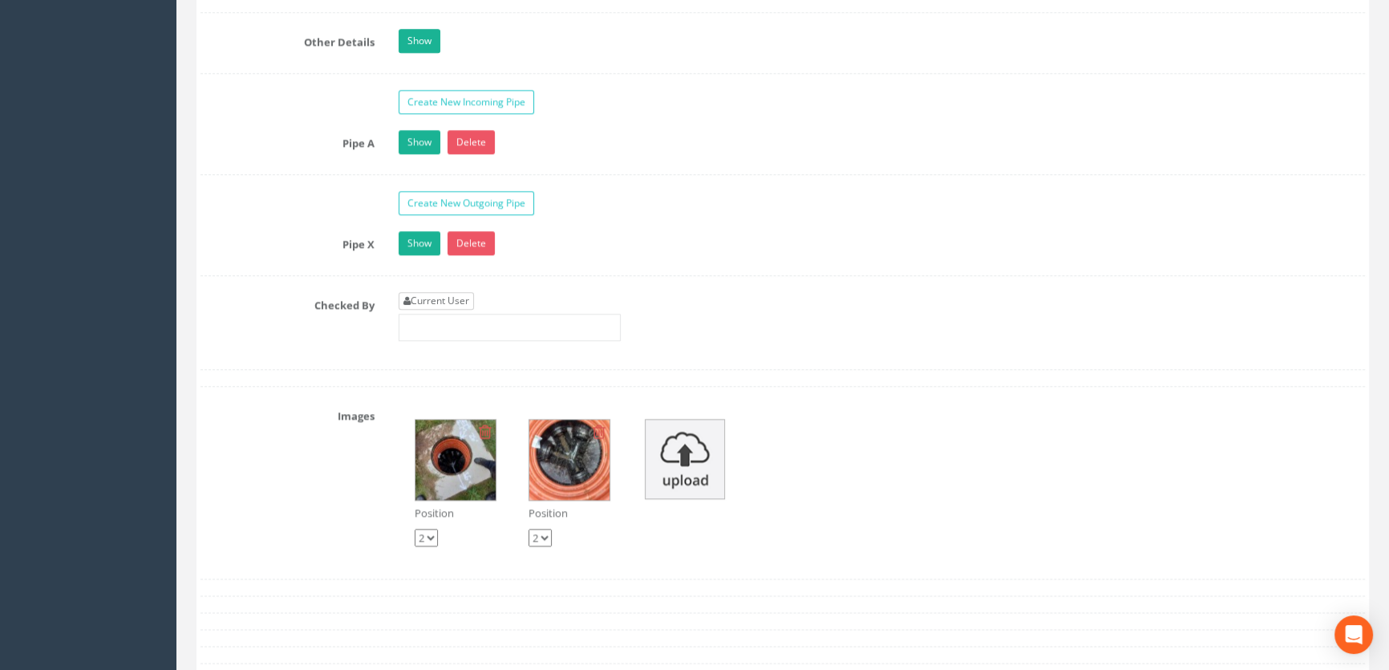
type input "65.92"
click at [441, 310] on link "Current User" at bounding box center [436, 301] width 75 height 18
type input "[PERSON_NAME]"
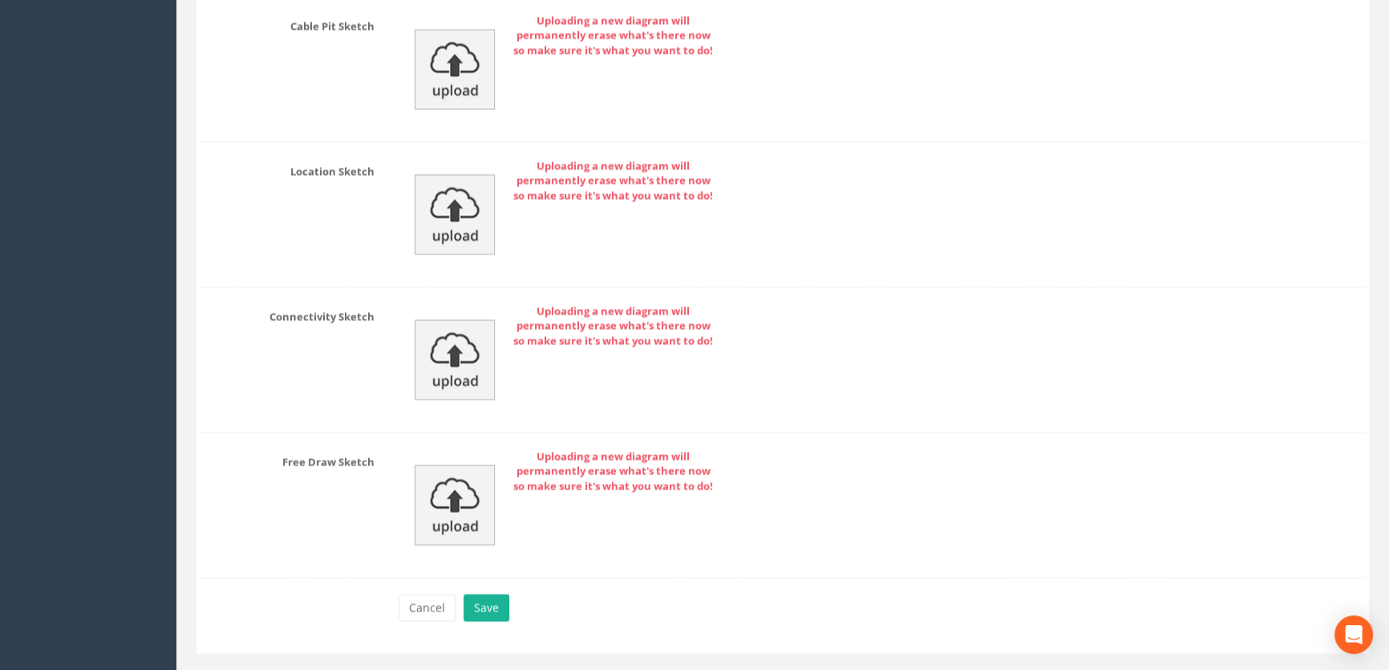
scroll to position [3552, 0]
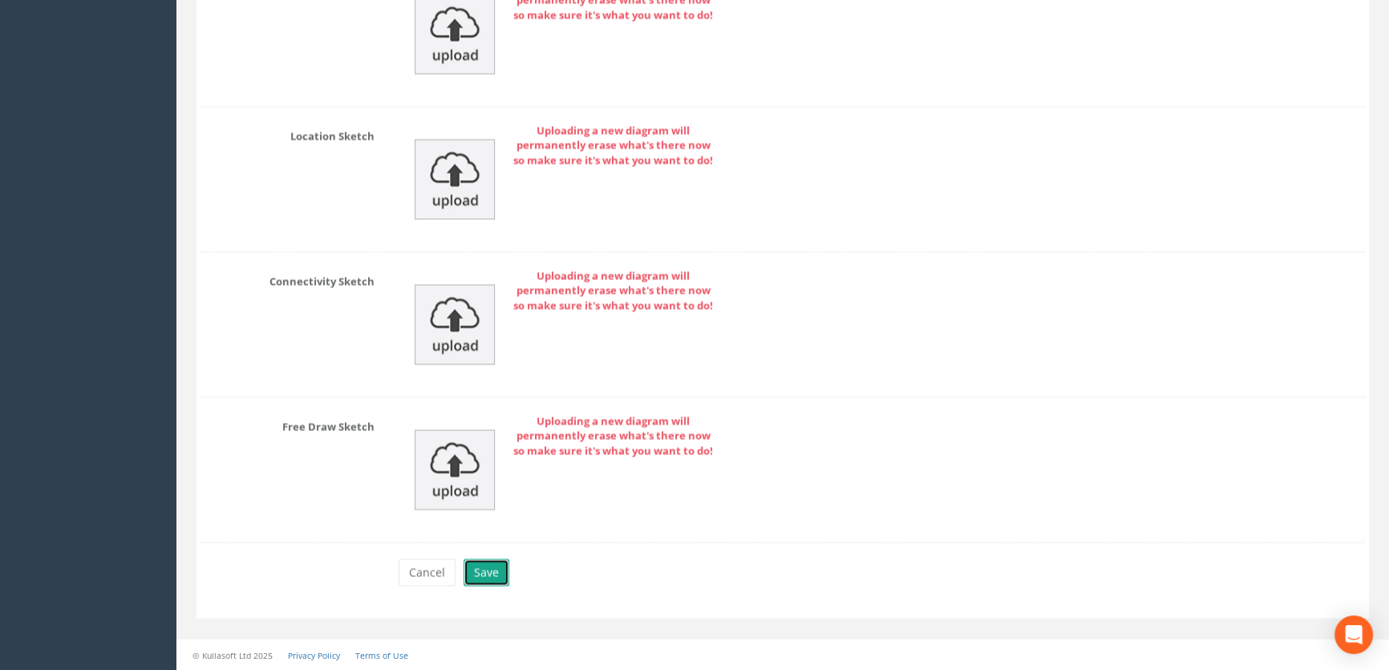
click at [477, 563] on button "Save" at bounding box center [487, 571] width 46 height 27
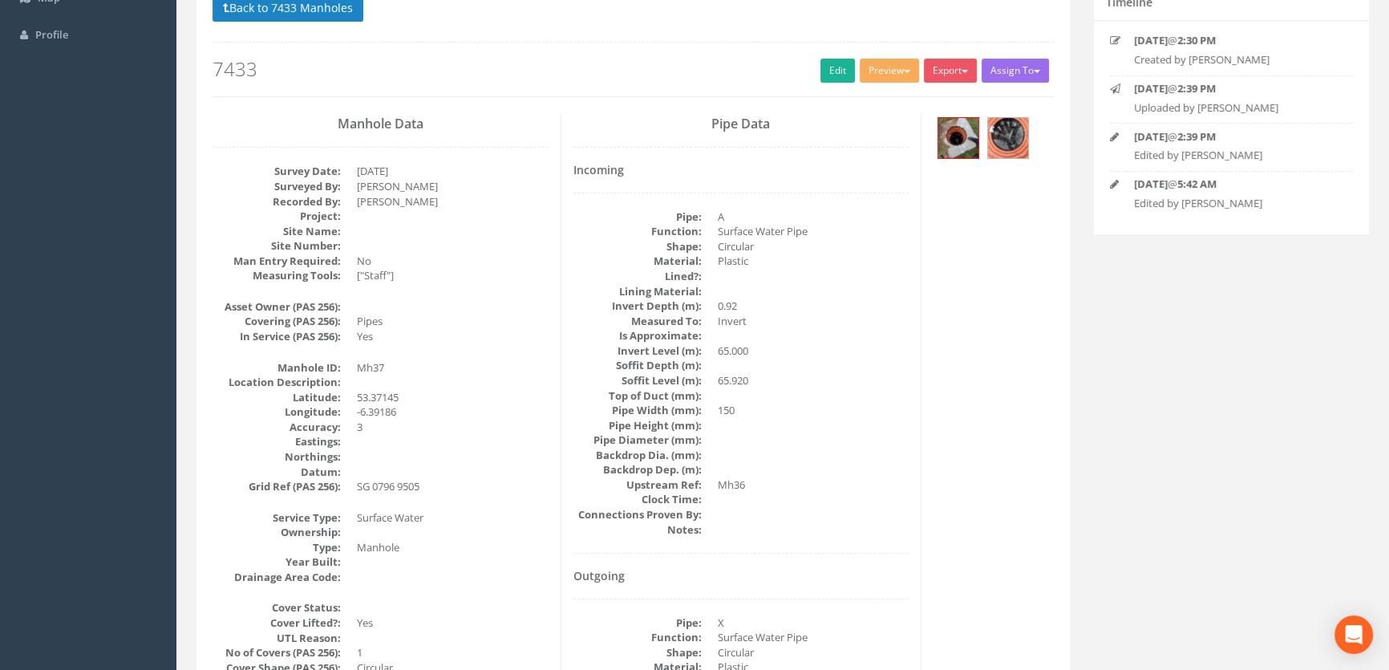
scroll to position [0, 0]
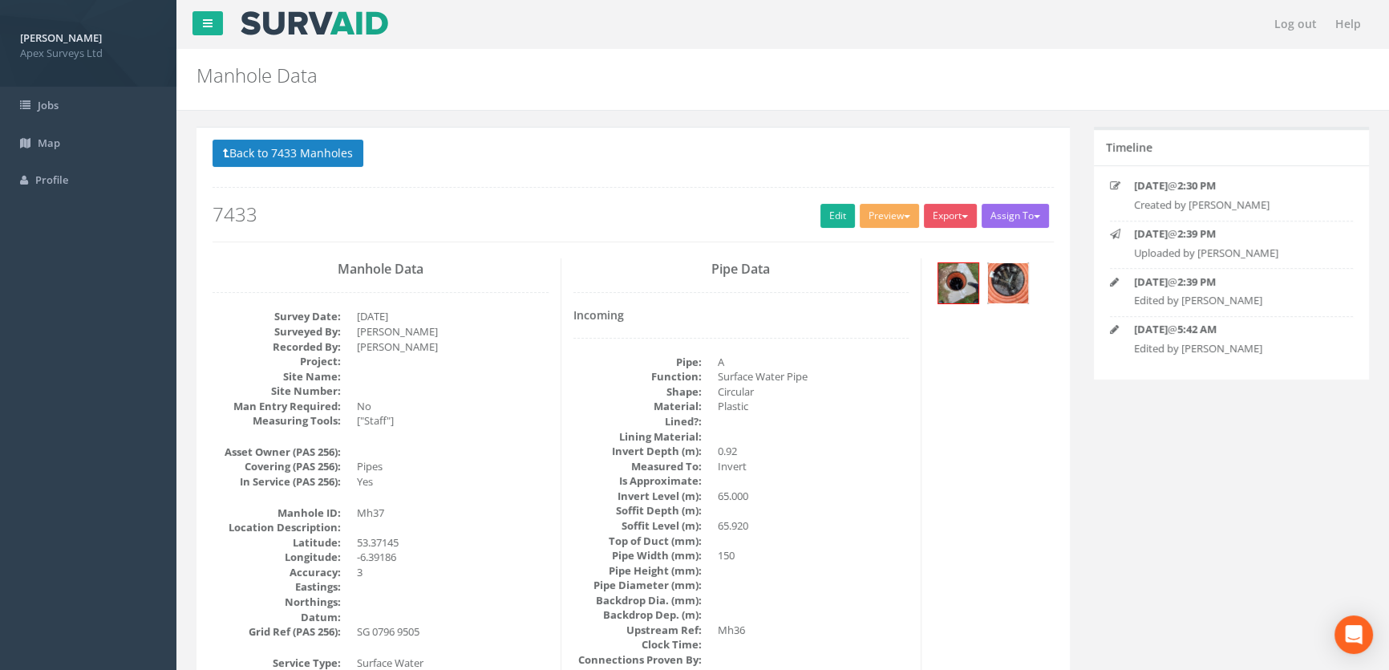
click at [1017, 290] on img at bounding box center [1008, 283] width 40 height 40
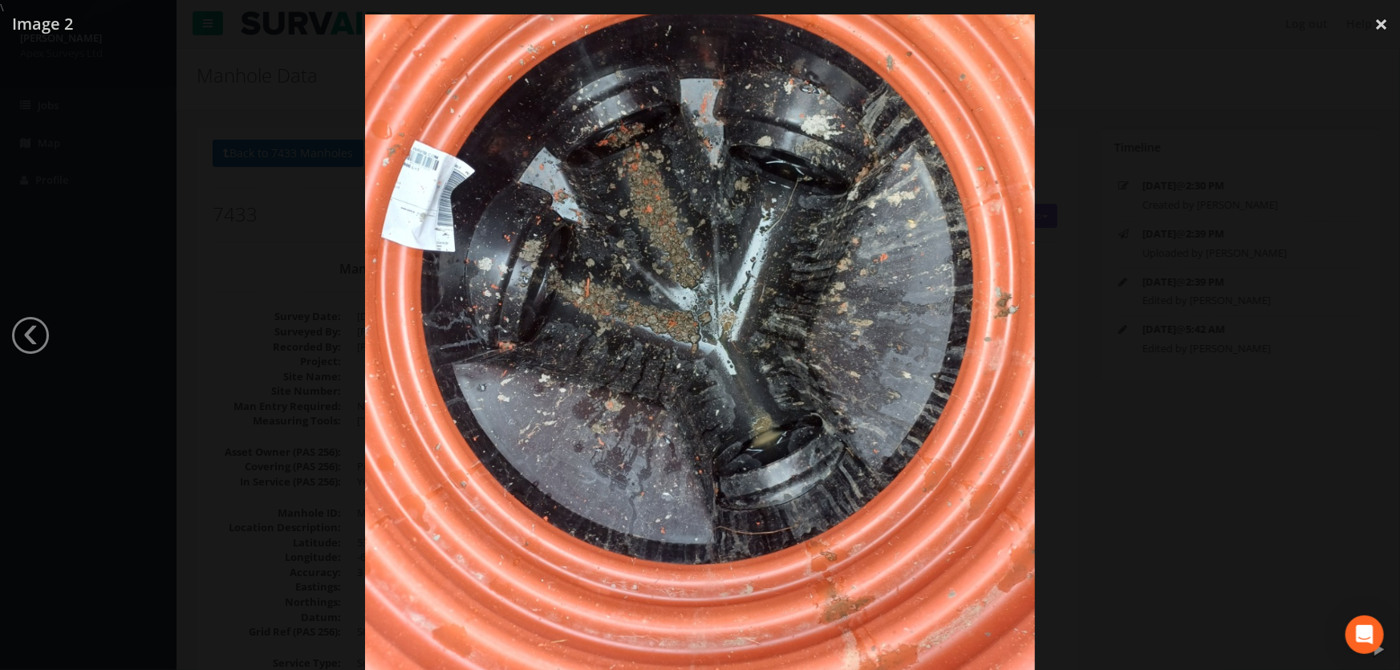
click at [1172, 429] on div at bounding box center [700, 350] width 1400 height 670
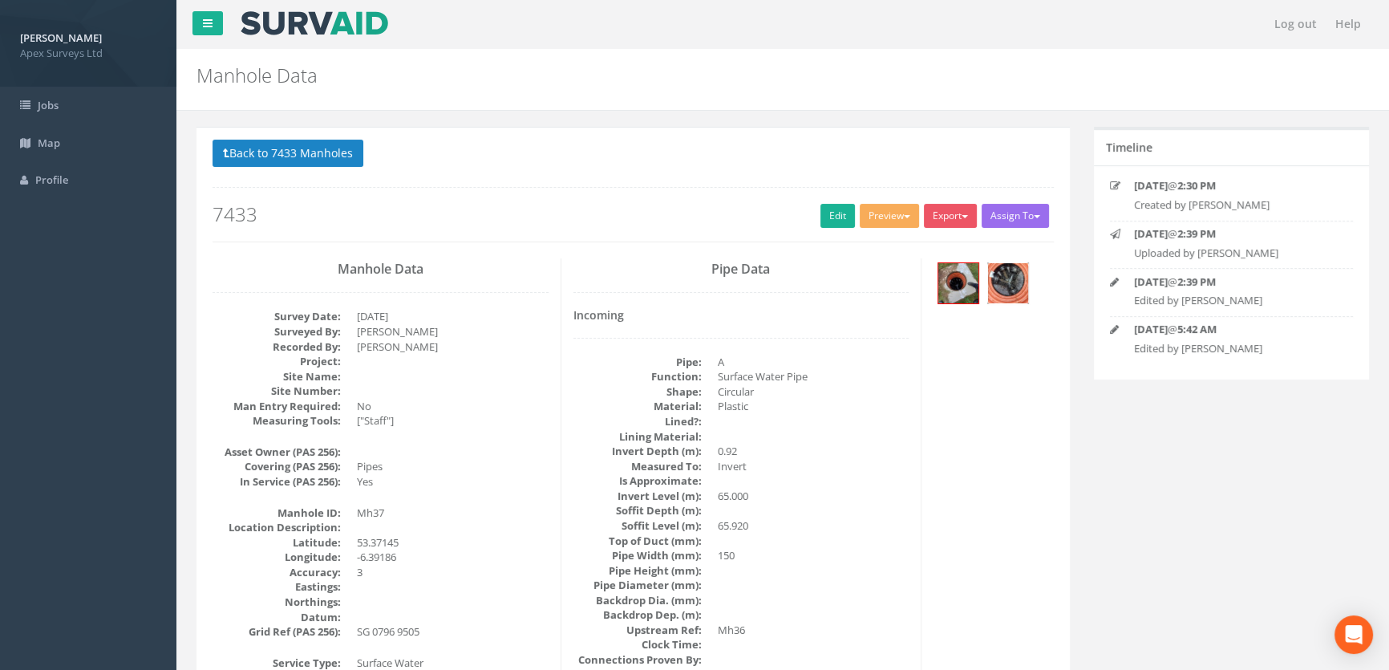
click at [1017, 278] on img at bounding box center [1008, 283] width 40 height 40
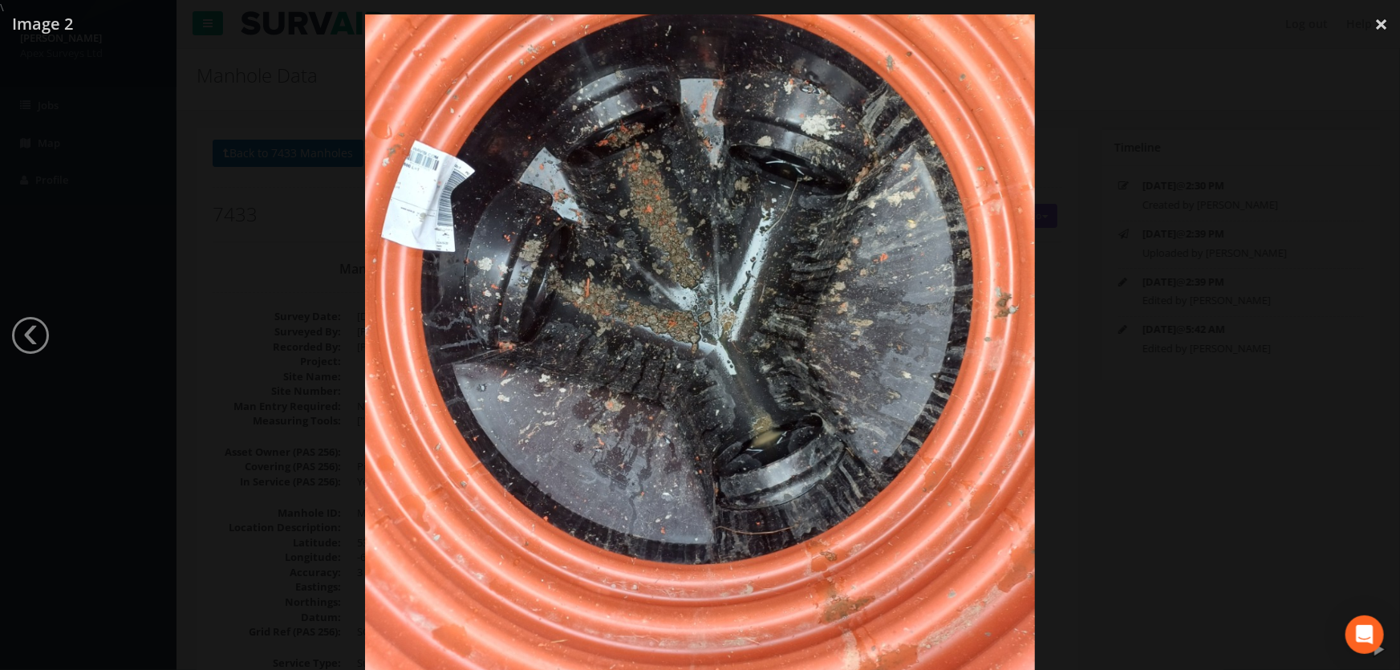
click at [1121, 408] on div at bounding box center [700, 350] width 1400 height 670
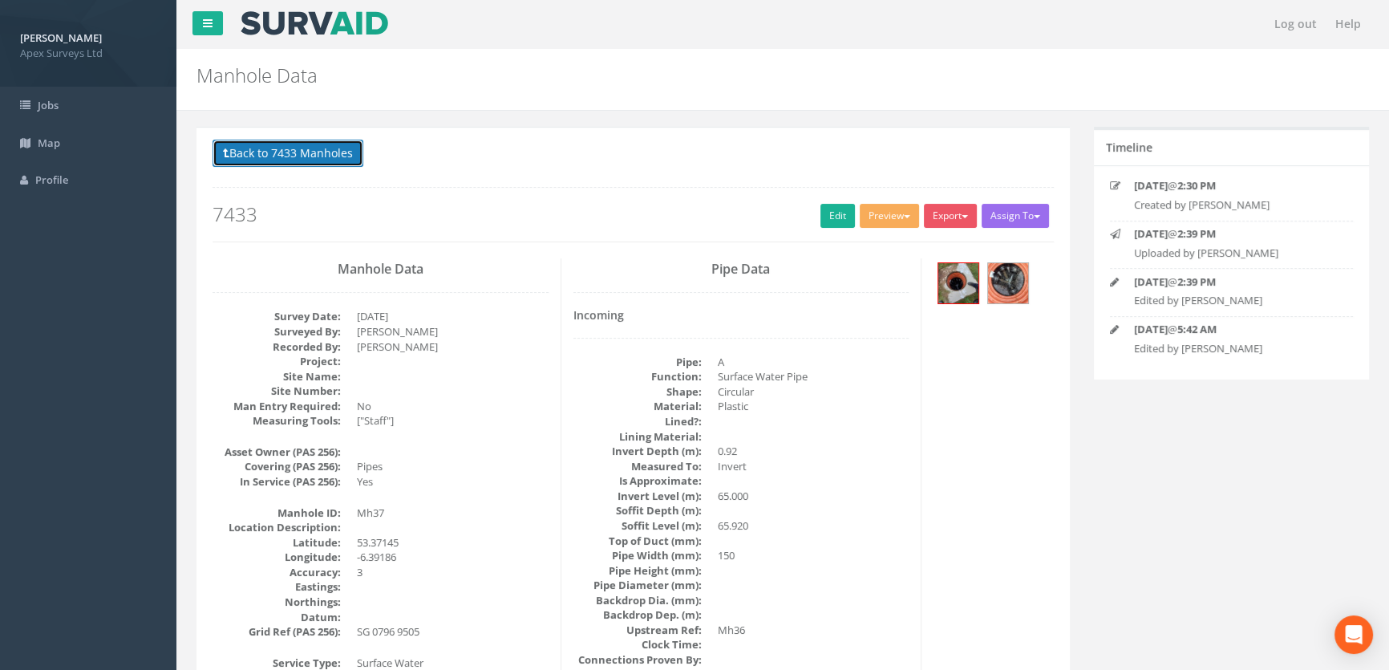
click at [303, 154] on button "Back to 7433 Manholes" at bounding box center [288, 153] width 151 height 27
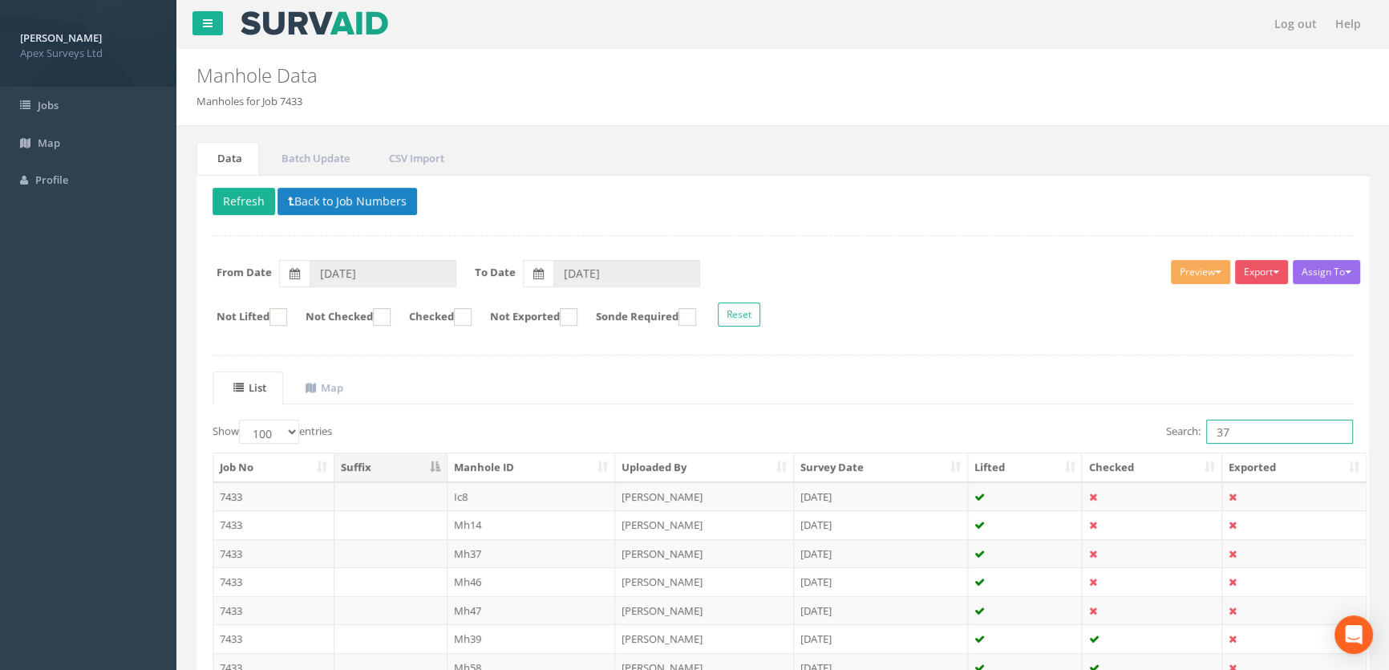
click at [1247, 424] on input "37" at bounding box center [1280, 432] width 147 height 24
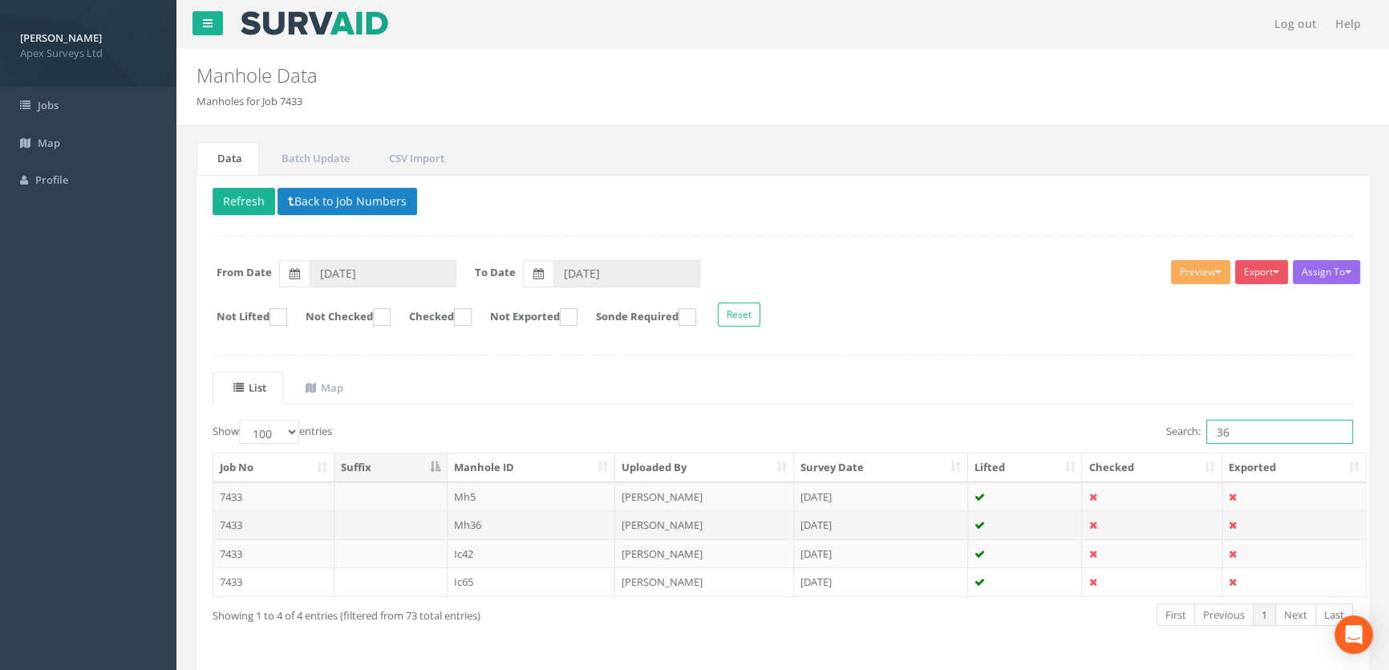
type input "36"
click at [481, 521] on td "Mh36" at bounding box center [532, 524] width 168 height 29
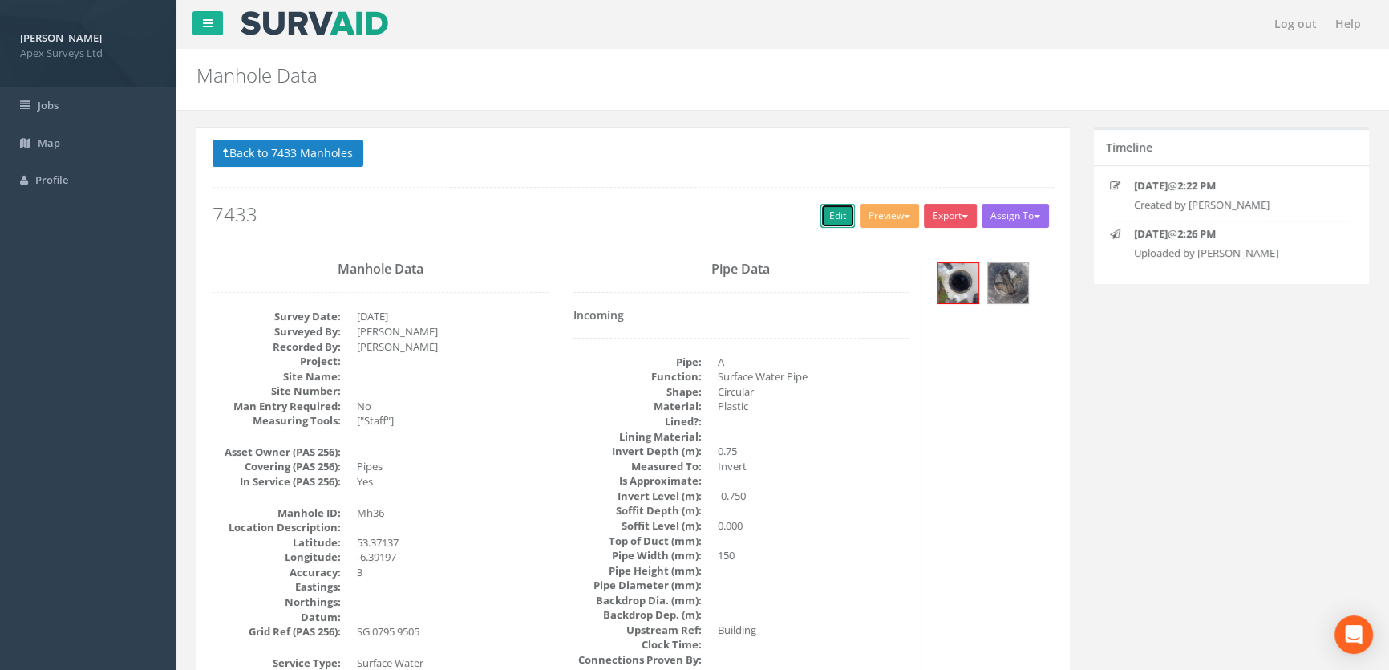
click at [834, 213] on link "Edit" at bounding box center [838, 216] width 34 height 24
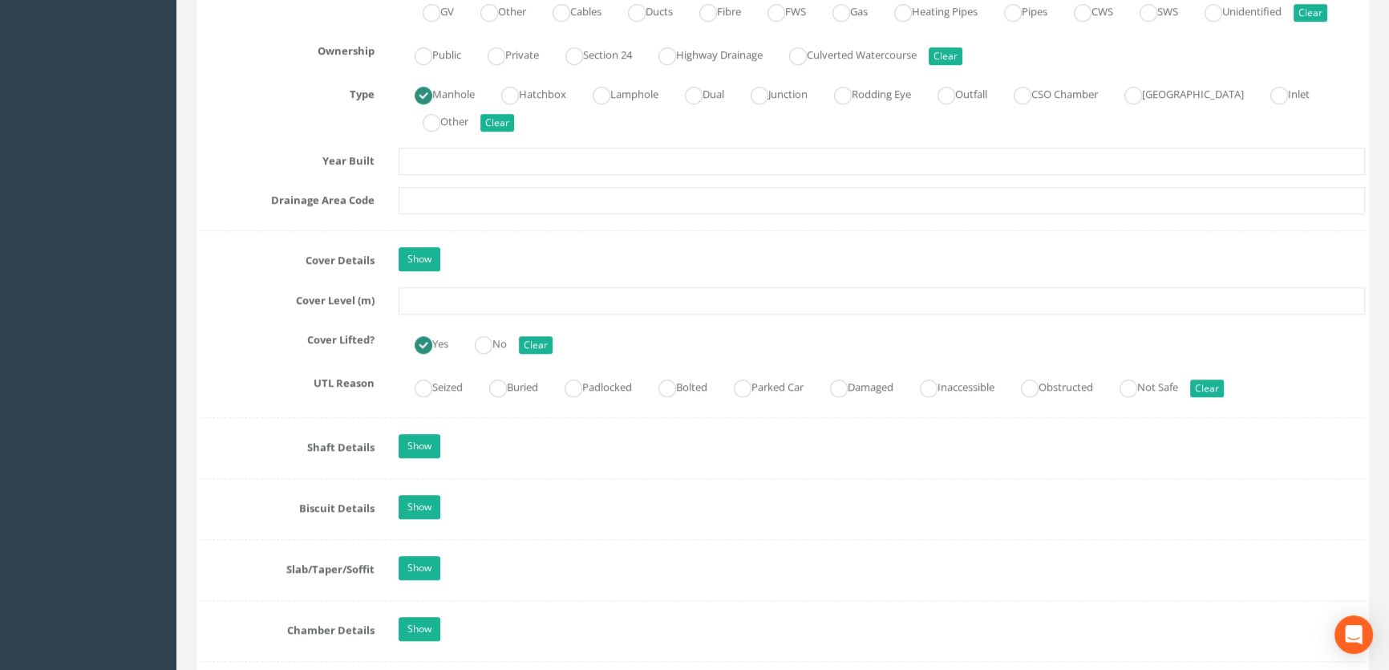
scroll to position [1312, 0]
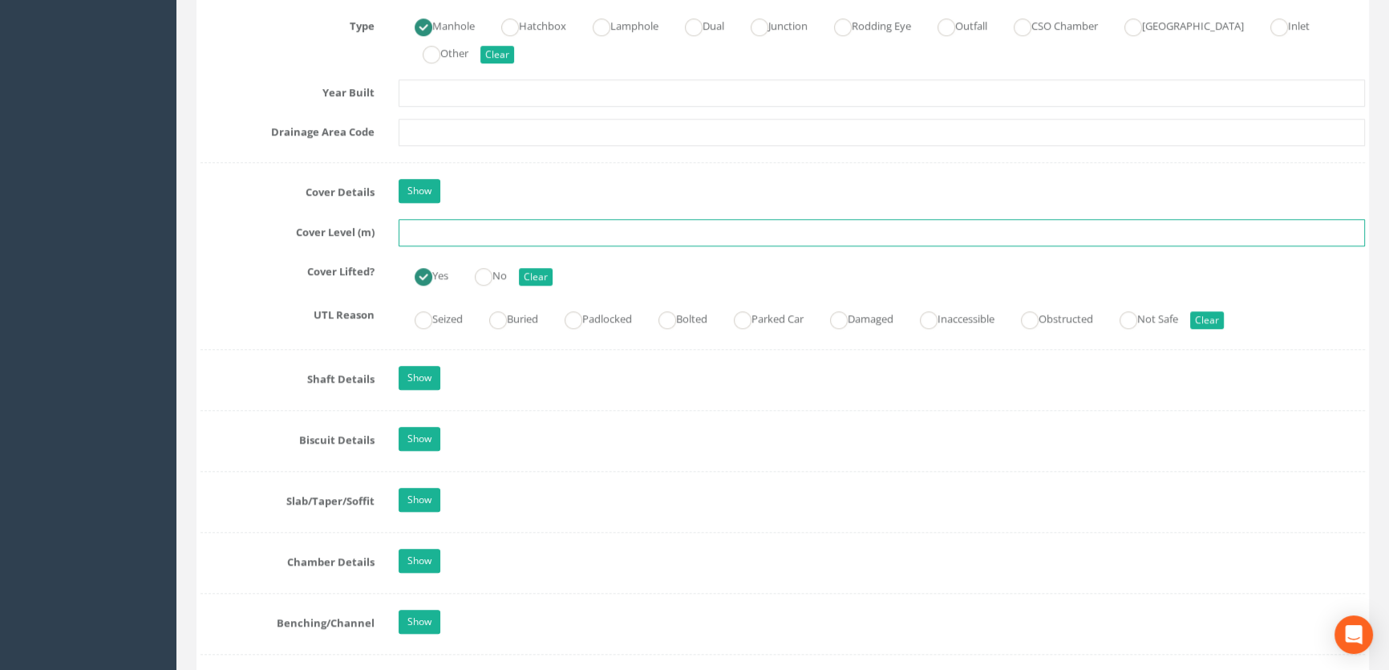
click at [428, 246] on input "text" at bounding box center [882, 232] width 967 height 27
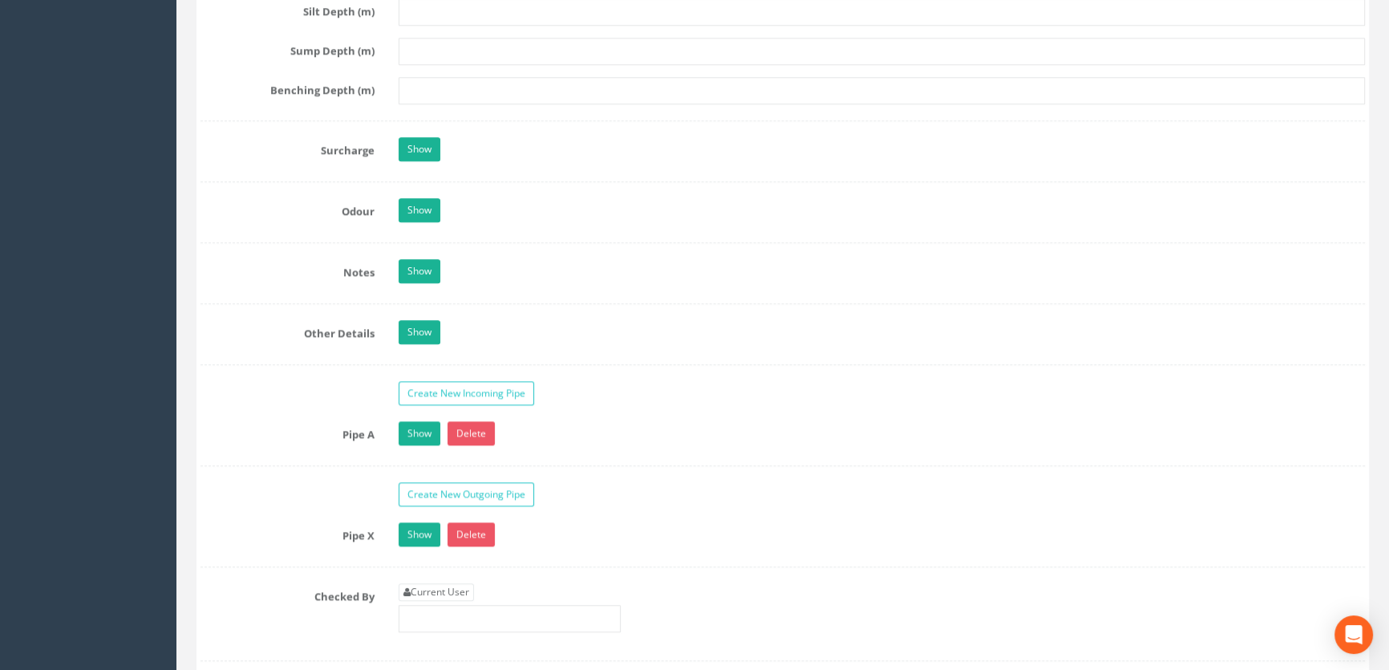
scroll to position [2552, 0]
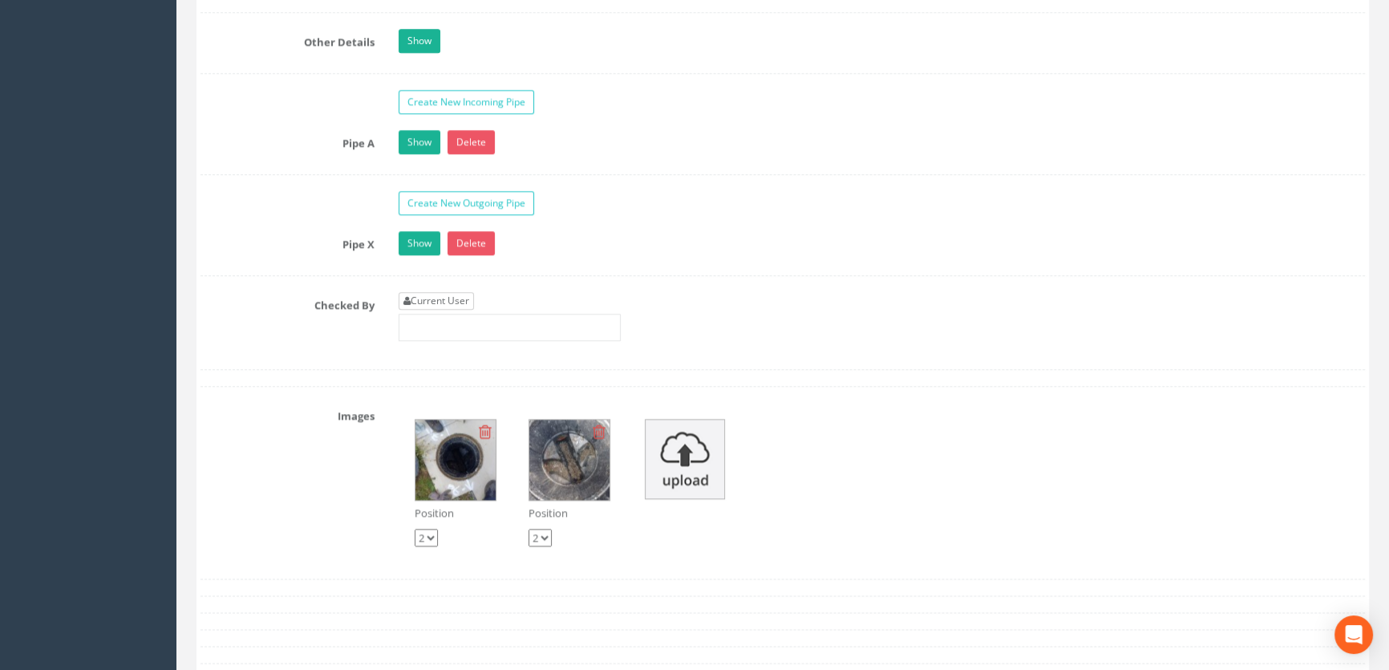
type input "65.86"
click at [450, 310] on link "Current User" at bounding box center [436, 301] width 75 height 18
type input "[PERSON_NAME]"
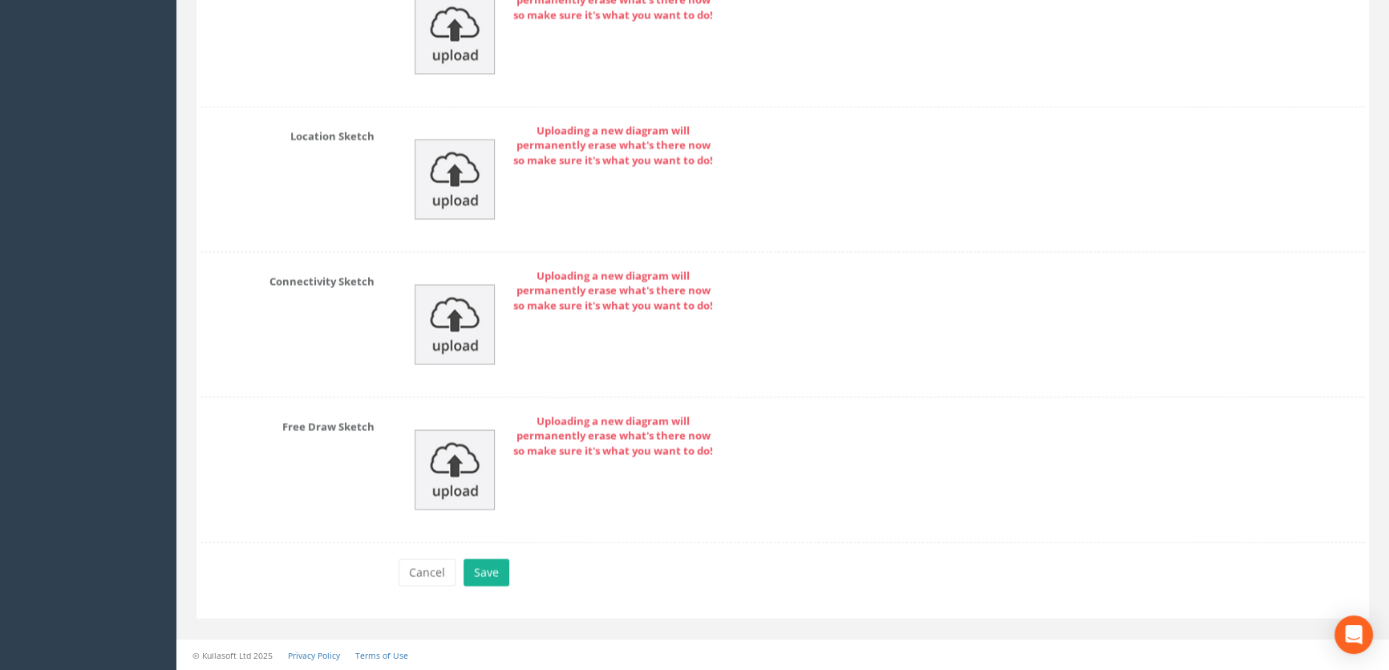
scroll to position [3552, 0]
click at [489, 569] on button "Save" at bounding box center [487, 571] width 46 height 27
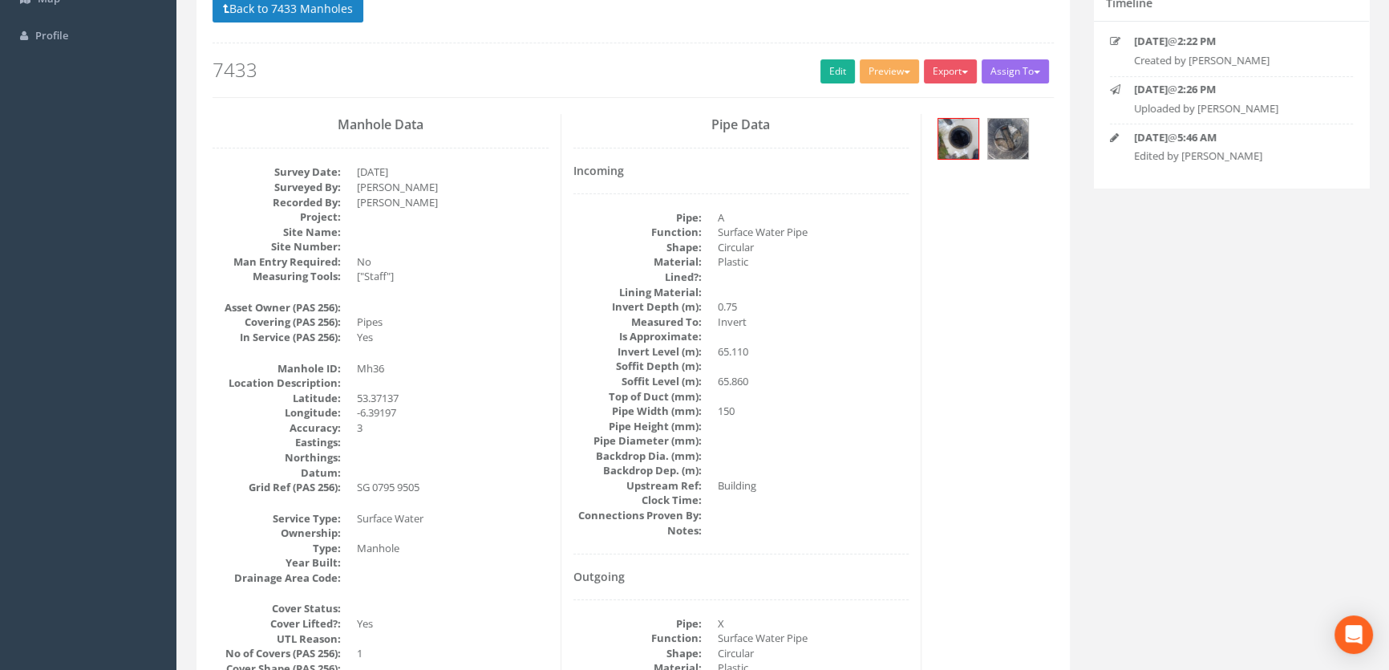
scroll to position [0, 0]
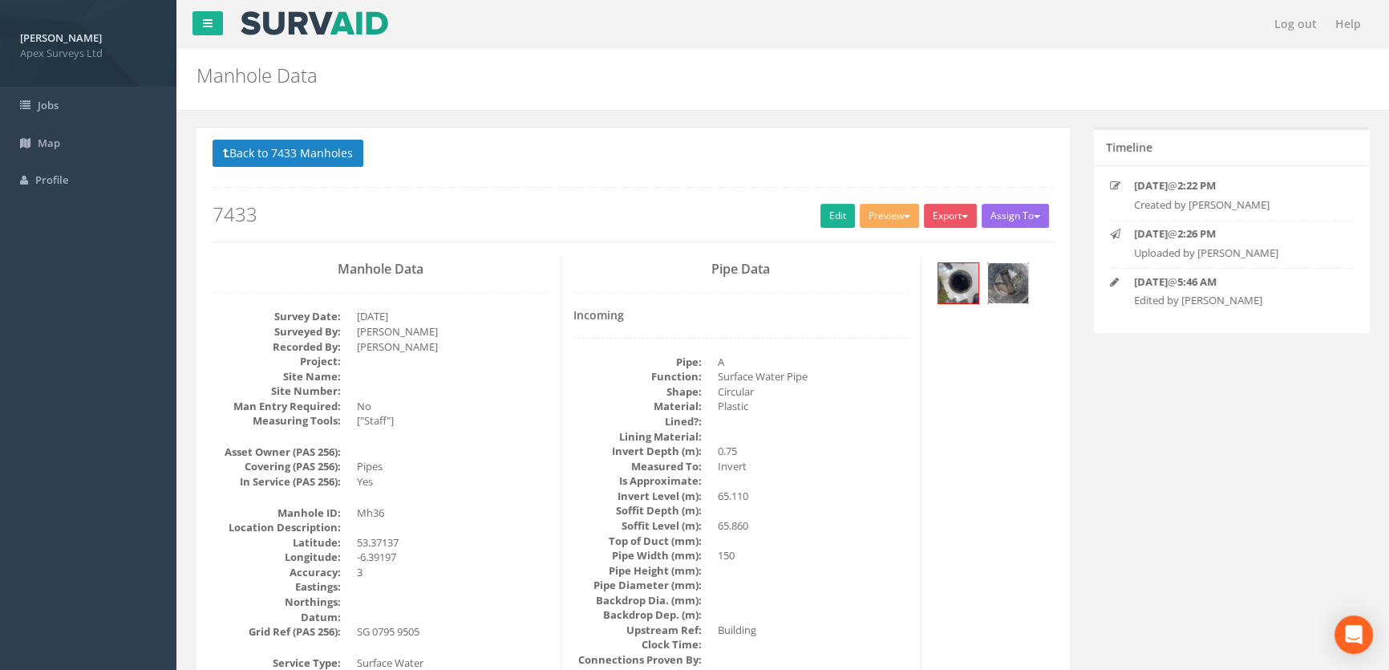
click at [1008, 286] on img at bounding box center [1008, 283] width 40 height 40
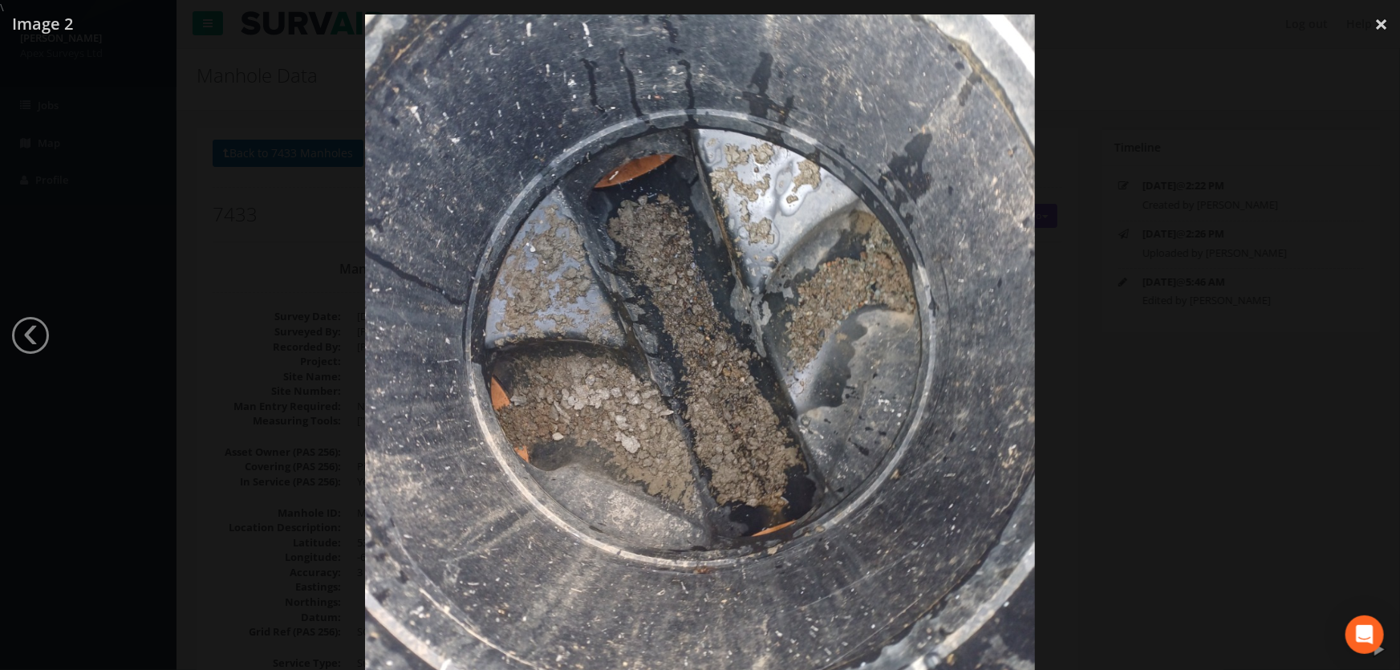
click at [1223, 313] on div at bounding box center [700, 350] width 1400 height 670
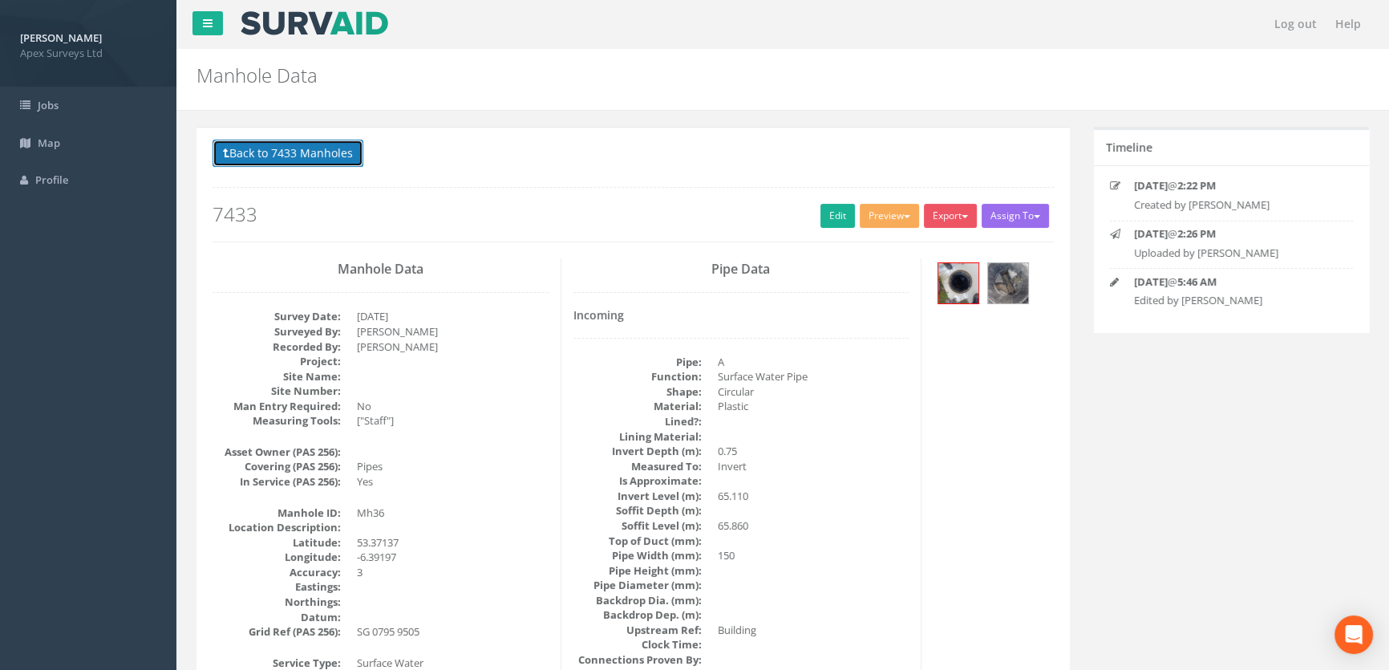
click at [270, 148] on button "Back to 7433 Manholes" at bounding box center [288, 153] width 151 height 27
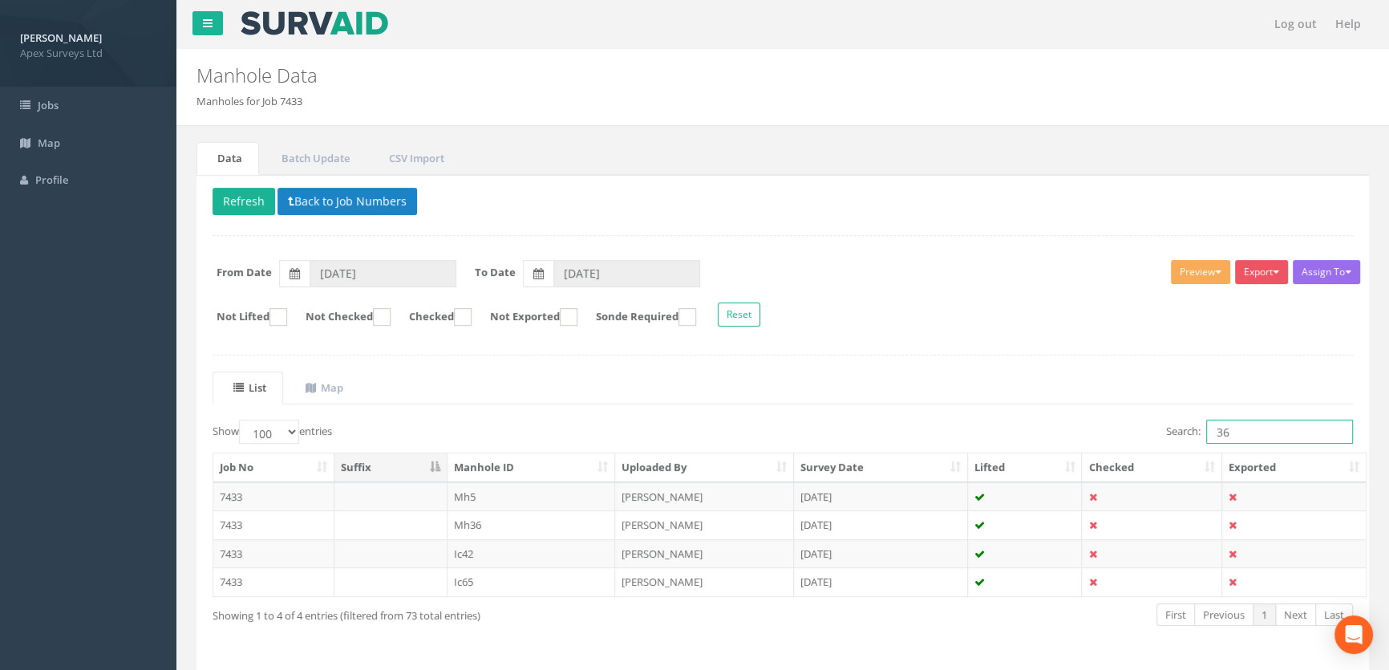
click at [1276, 429] on input "36" at bounding box center [1280, 432] width 147 height 24
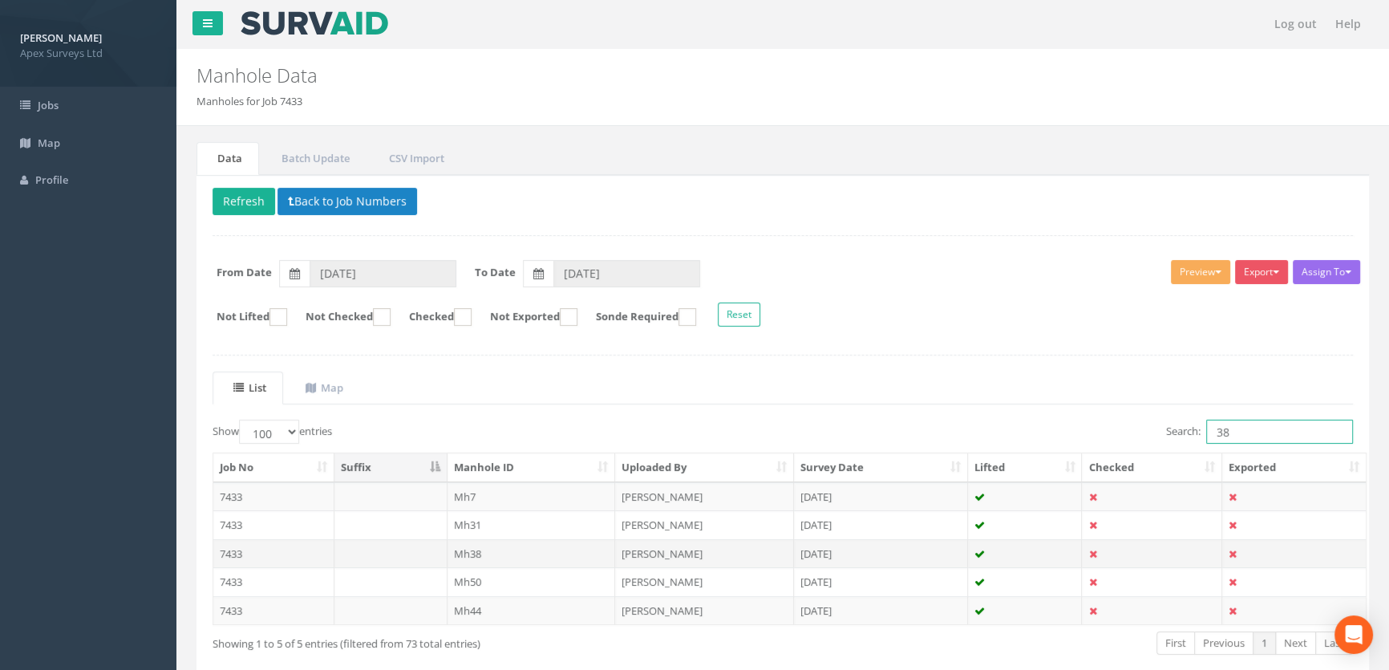
type input "38"
click at [473, 546] on td "Mh38" at bounding box center [532, 553] width 168 height 29
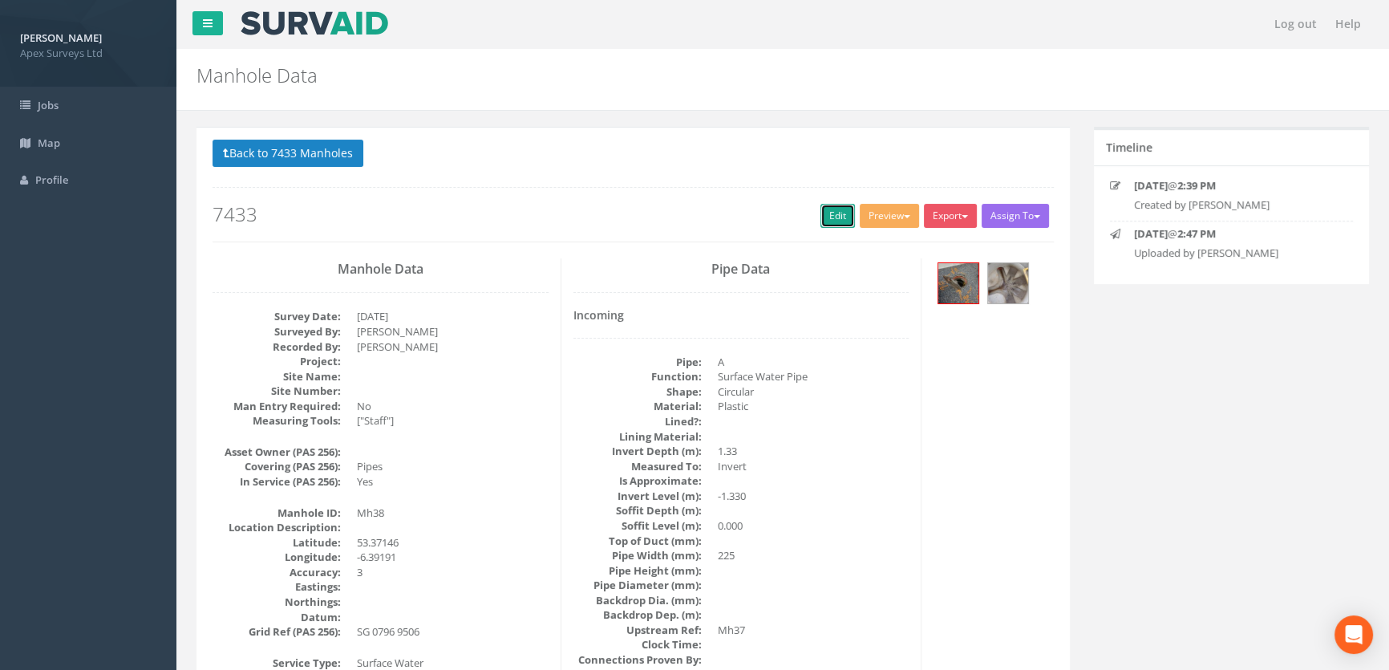
click at [821, 215] on link "Edit" at bounding box center [838, 216] width 34 height 24
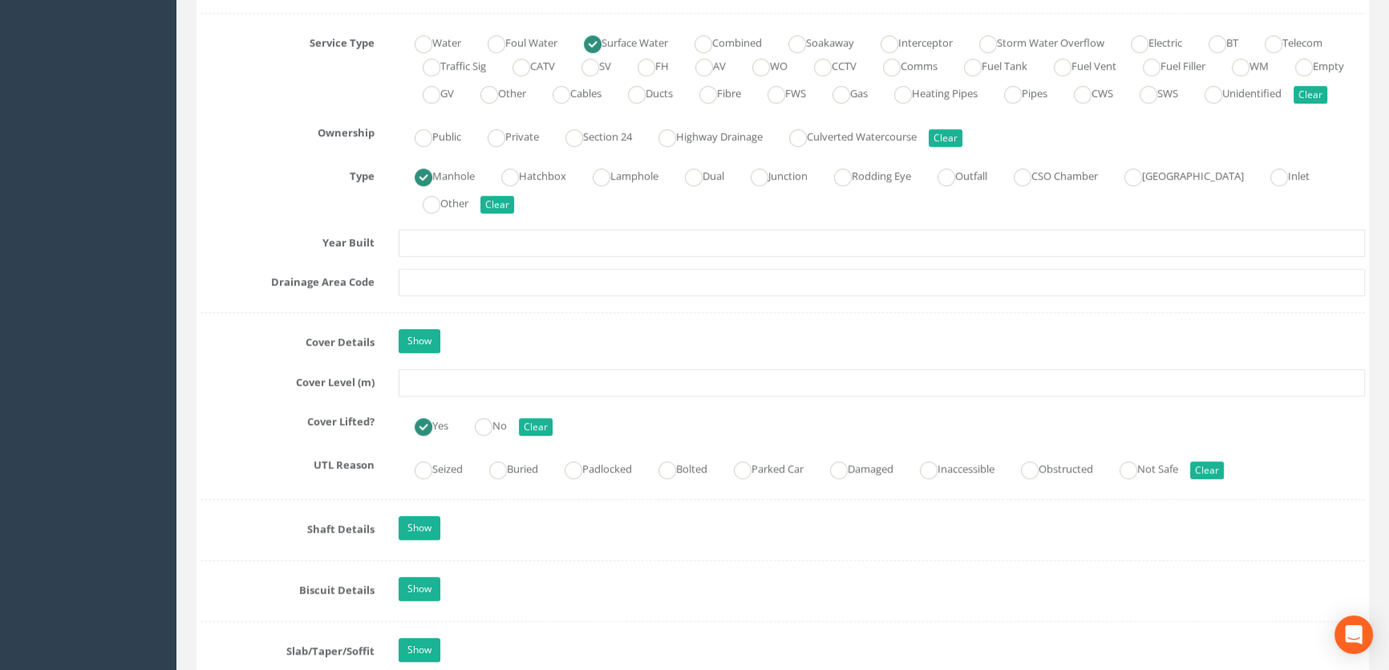
scroll to position [1239, 0]
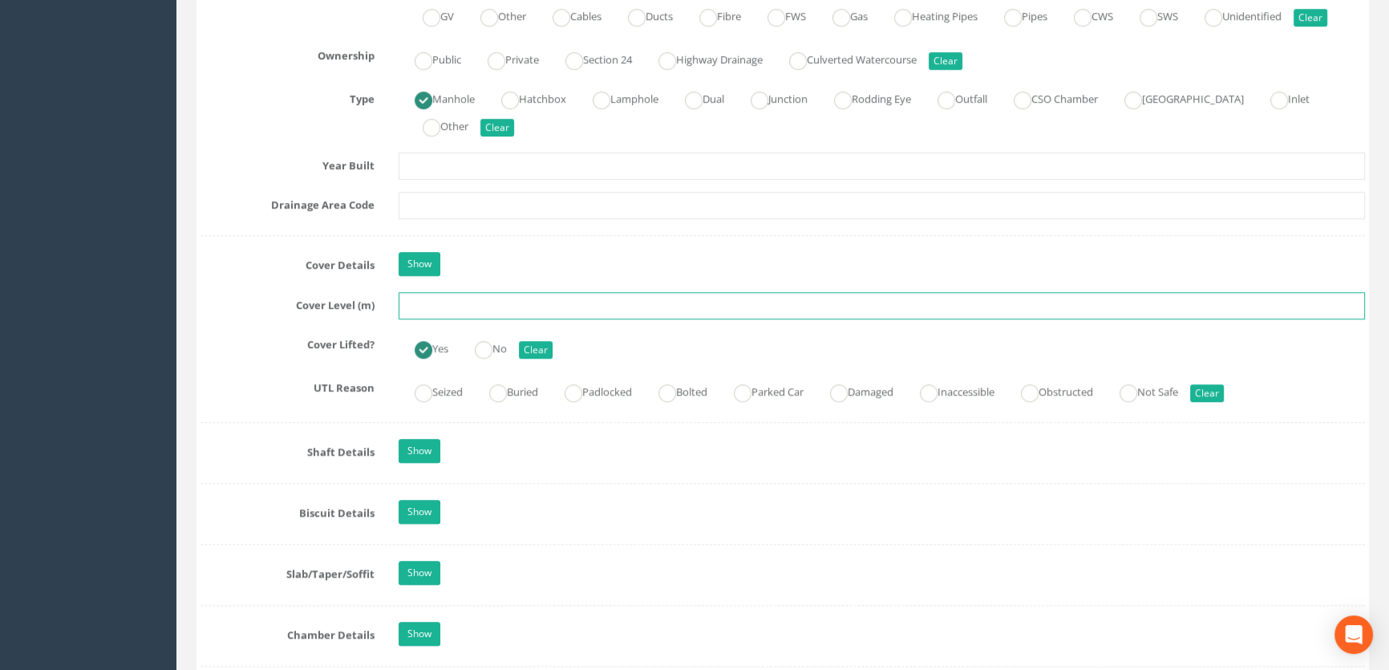
click at [452, 319] on input "text" at bounding box center [882, 305] width 967 height 27
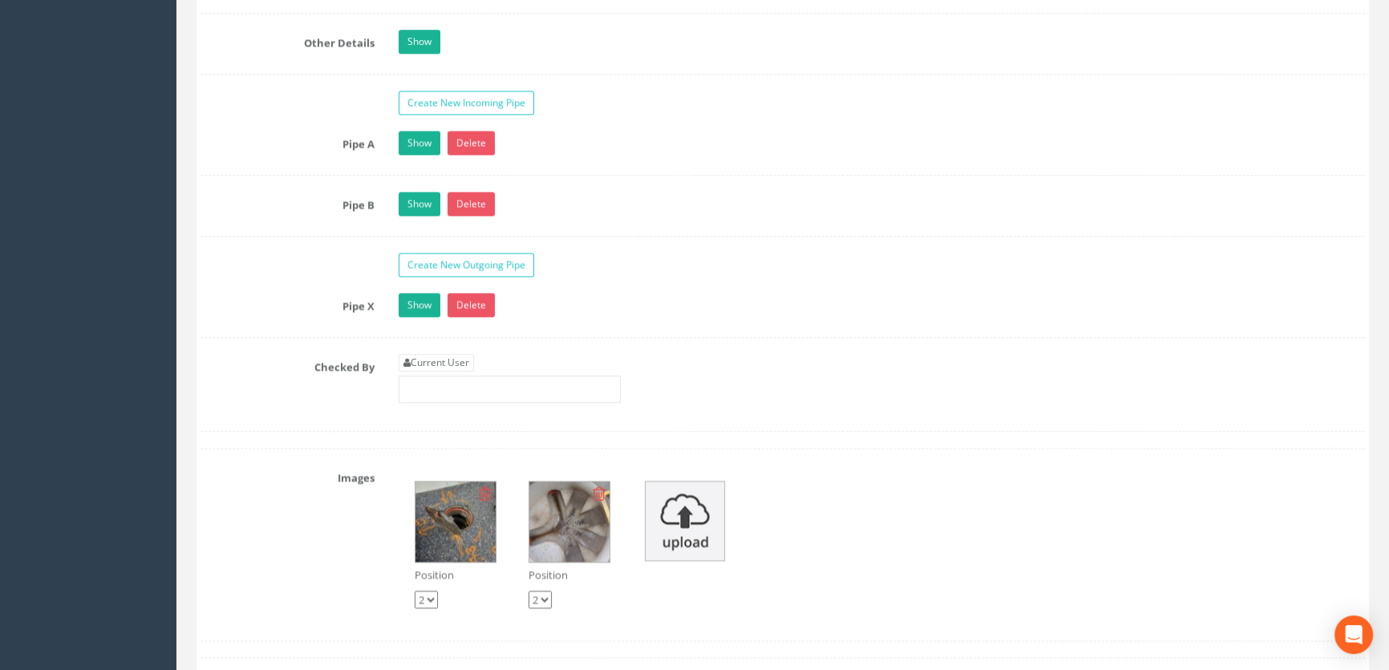
scroll to position [2552, 0]
type input "65.82"
click at [465, 371] on link "Current User" at bounding box center [436, 362] width 75 height 18
type input "[PERSON_NAME]"
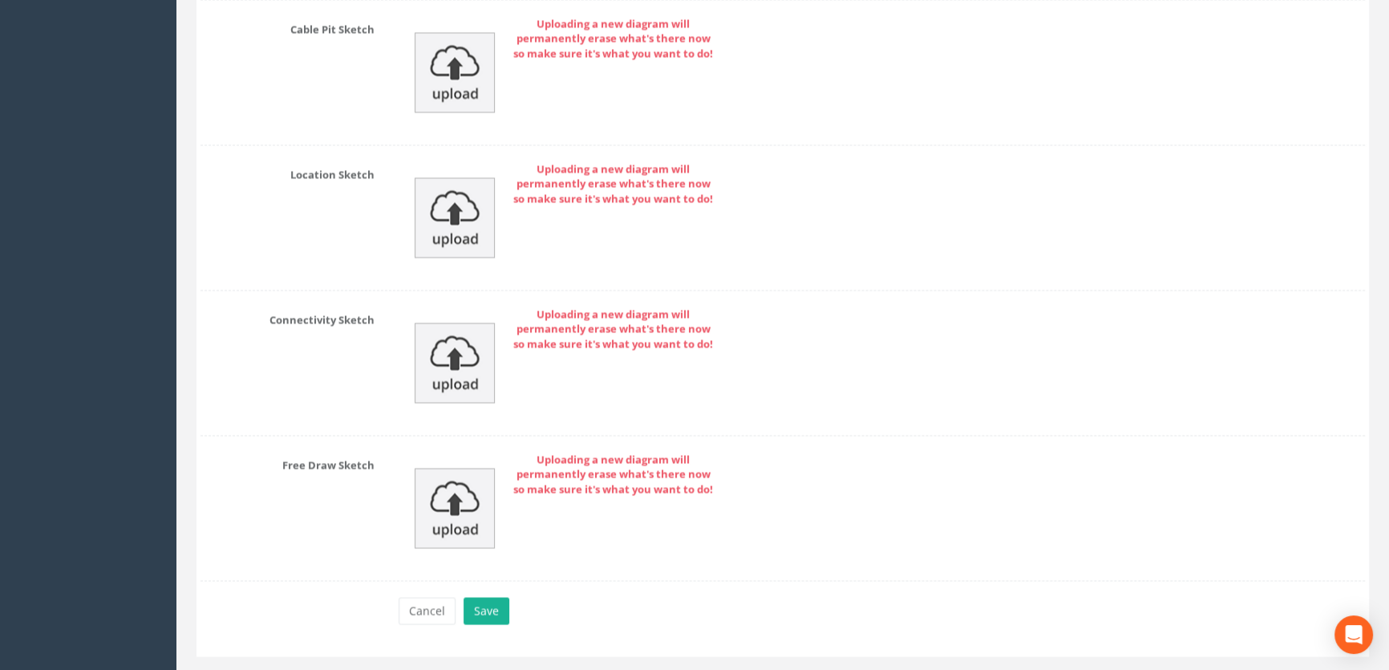
scroll to position [3612, 0]
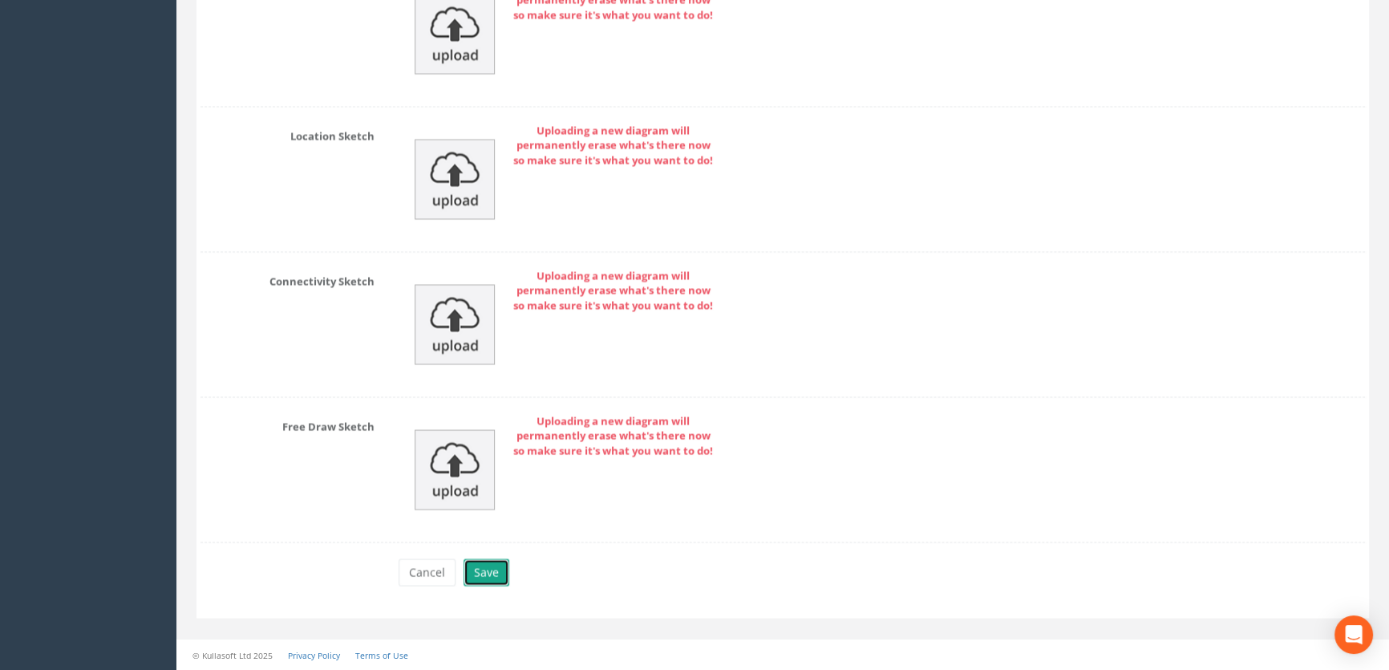
click at [473, 578] on button "Save" at bounding box center [487, 571] width 46 height 27
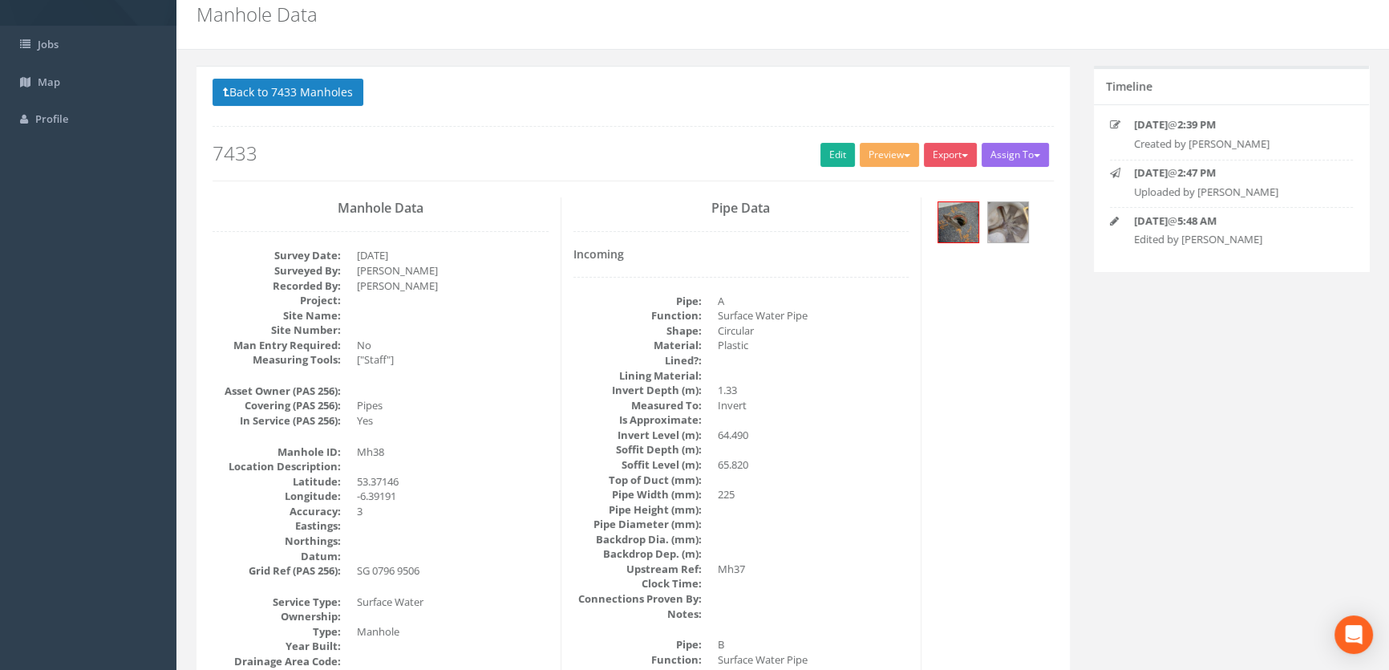
scroll to position [0, 0]
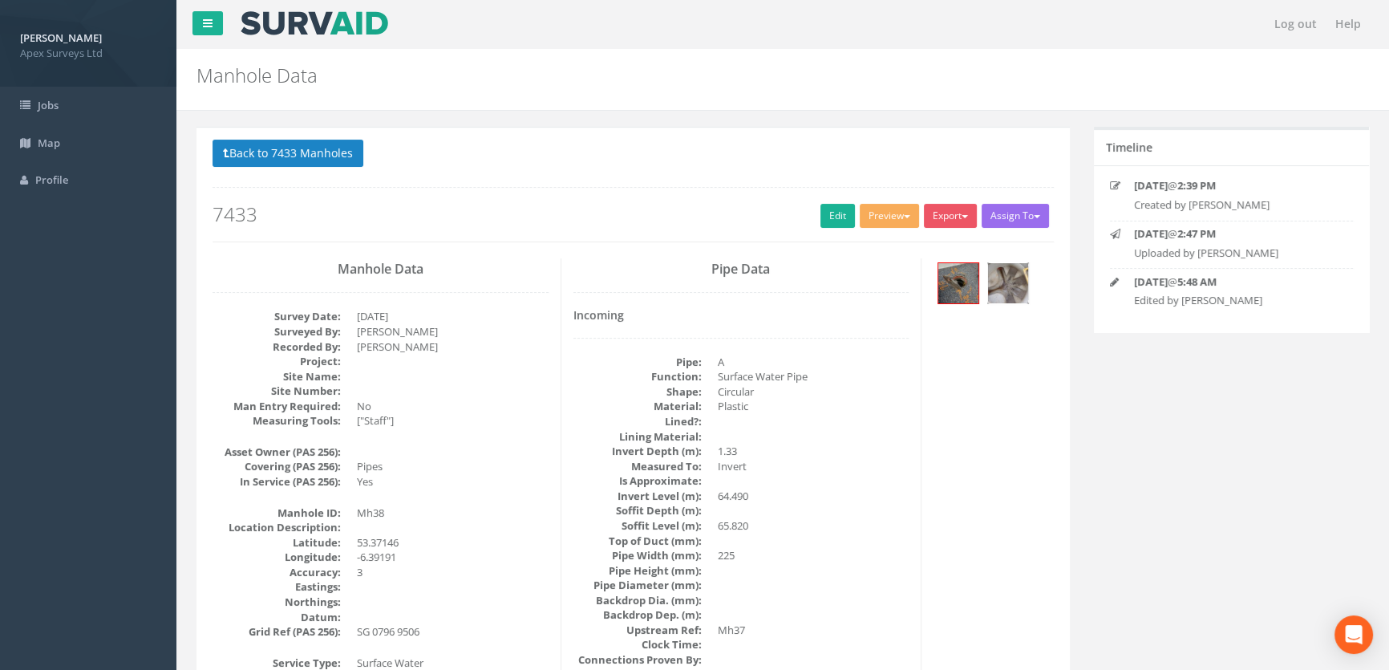
click at [1016, 293] on img at bounding box center [1008, 283] width 40 height 40
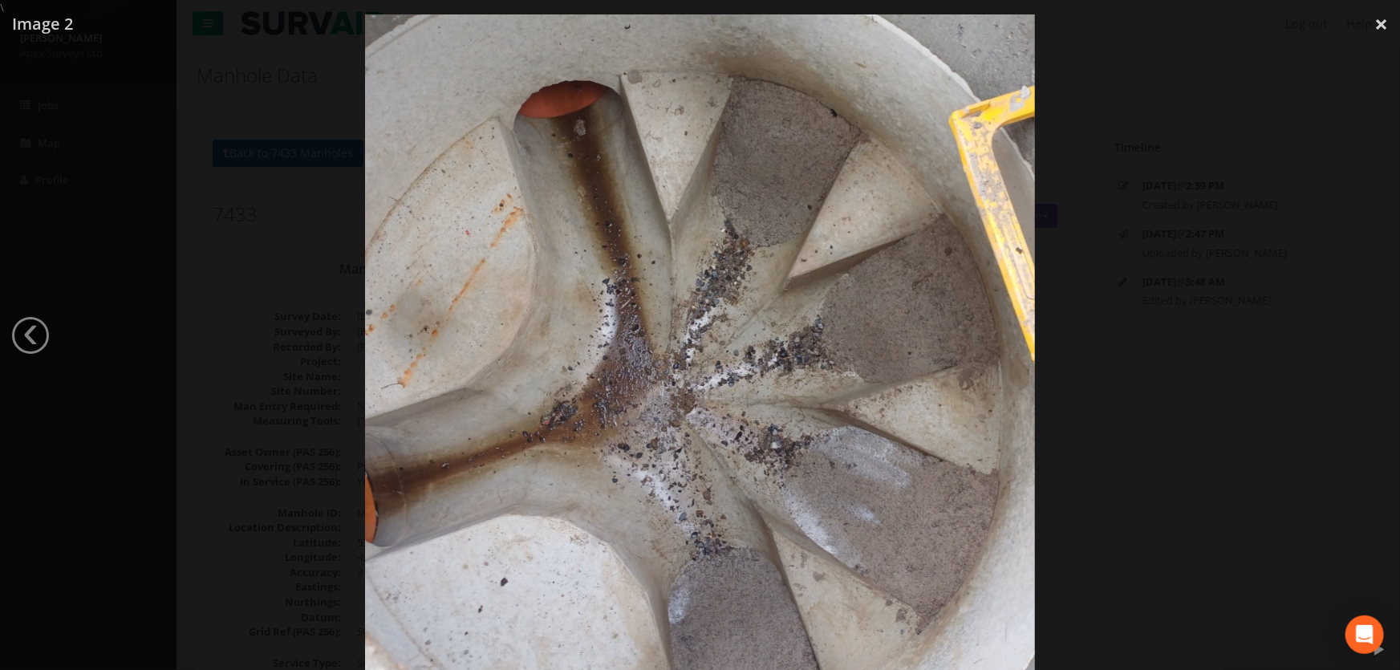
click at [1153, 374] on div at bounding box center [700, 350] width 1400 height 670
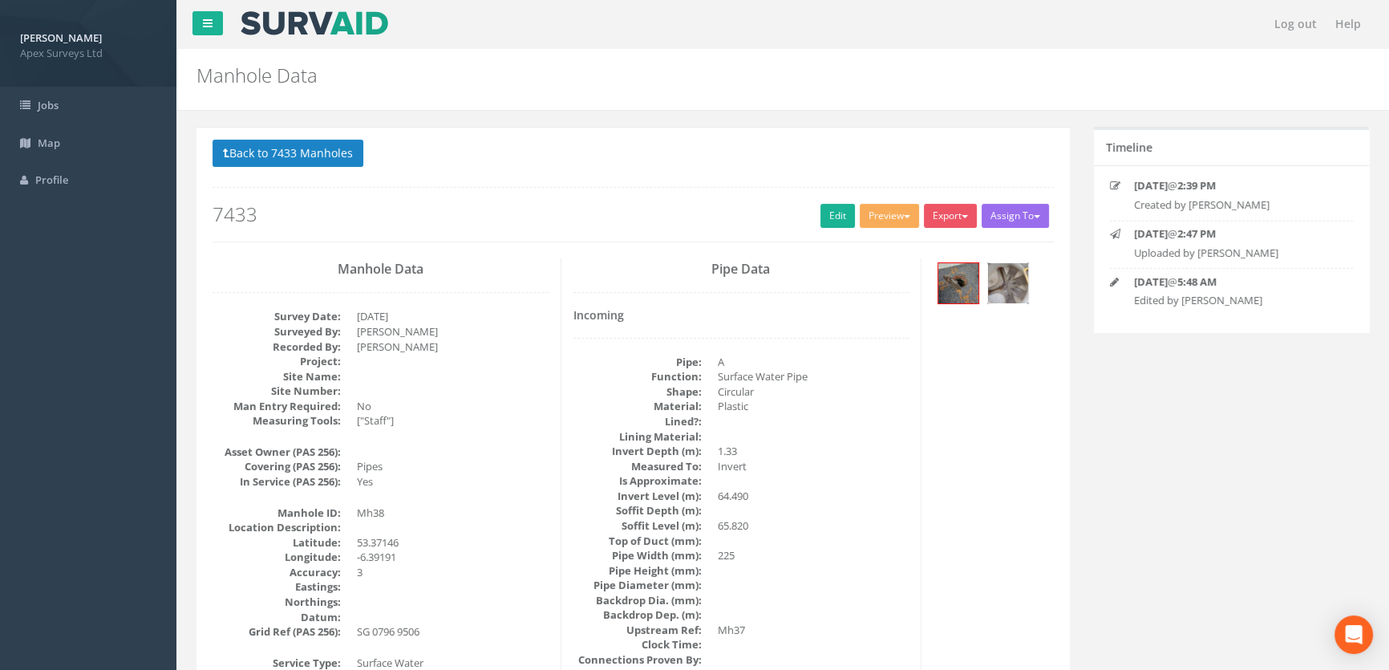
click at [1000, 281] on img at bounding box center [1008, 283] width 40 height 40
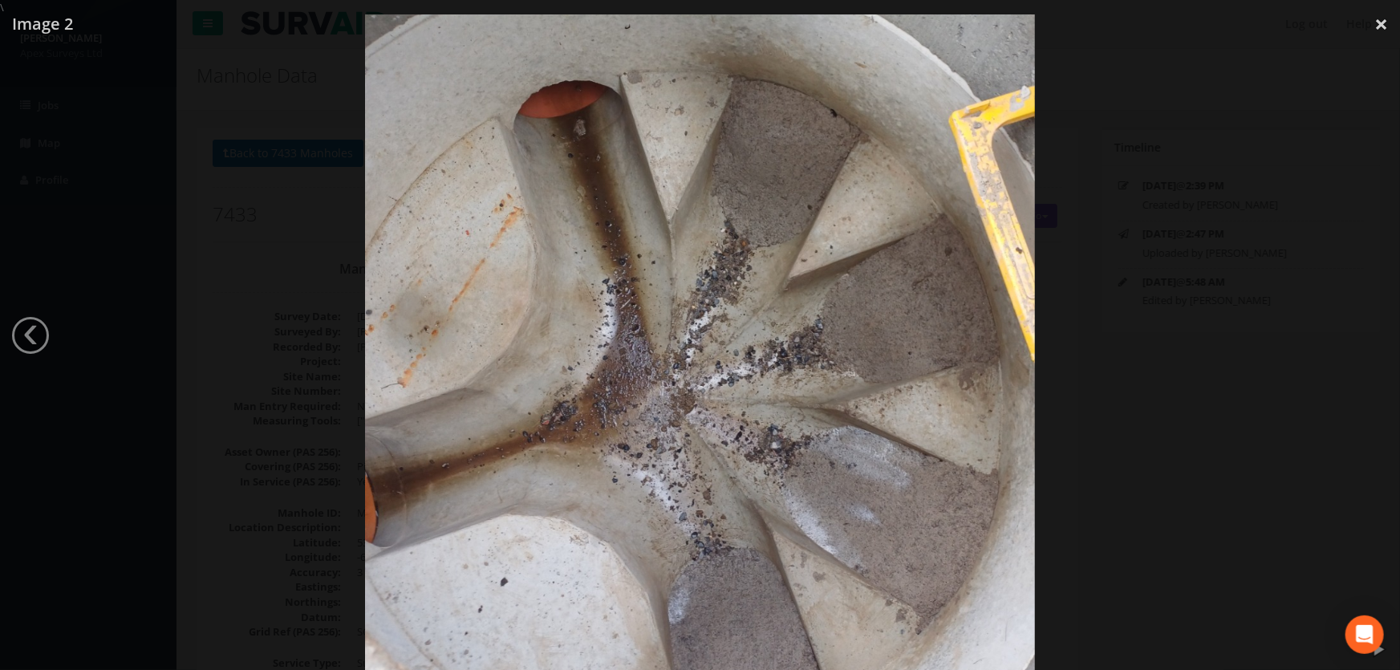
click at [1118, 352] on div at bounding box center [700, 350] width 1400 height 670
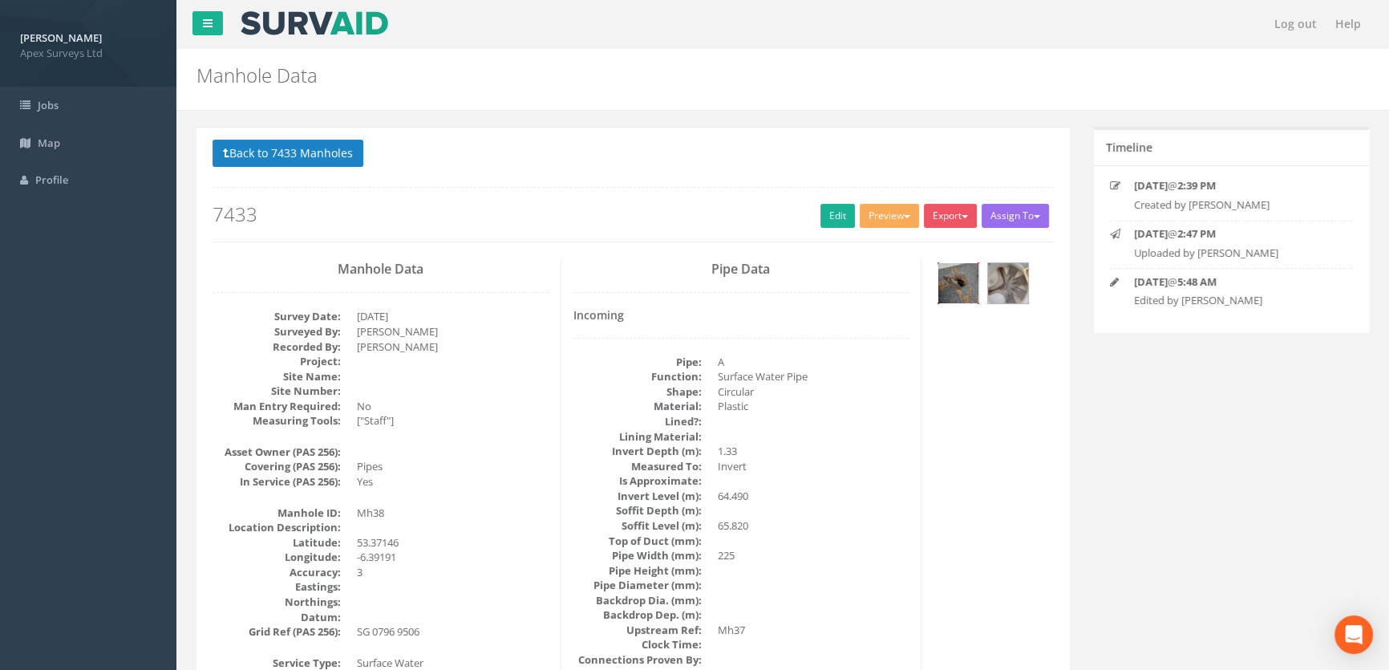
click at [956, 270] on img at bounding box center [959, 283] width 40 height 40
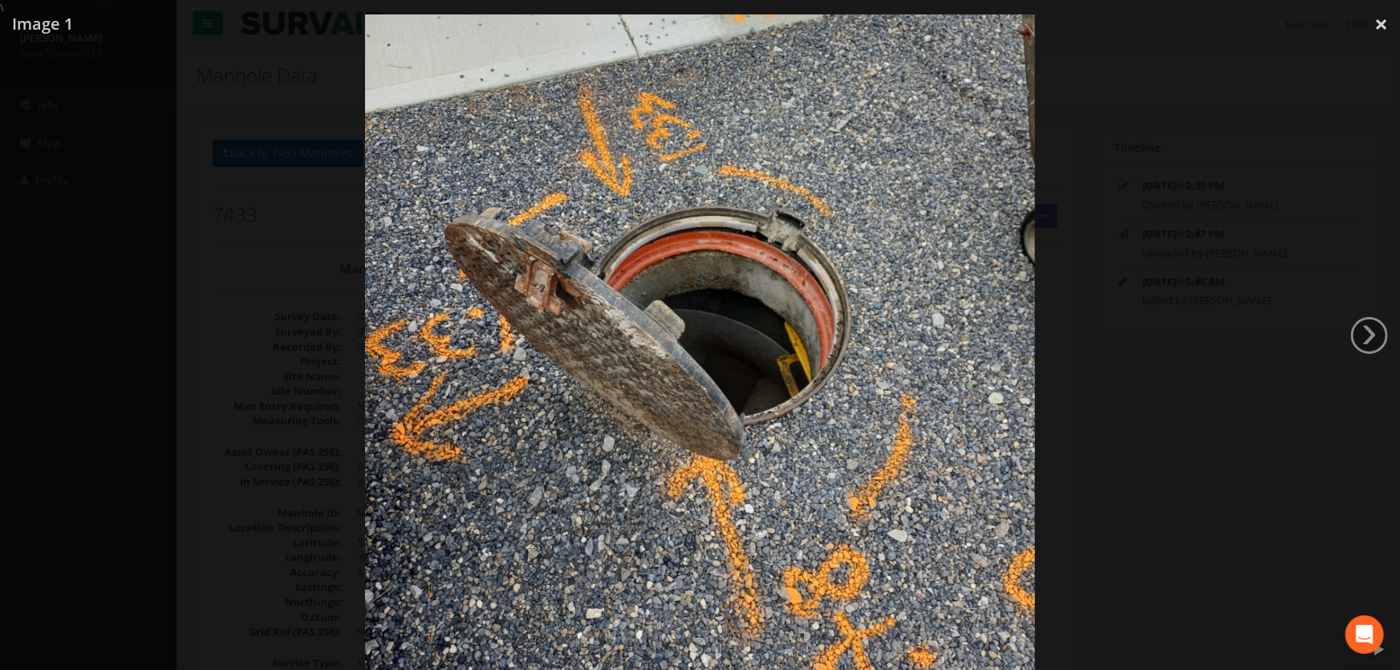
click at [1126, 374] on div at bounding box center [700, 350] width 1400 height 670
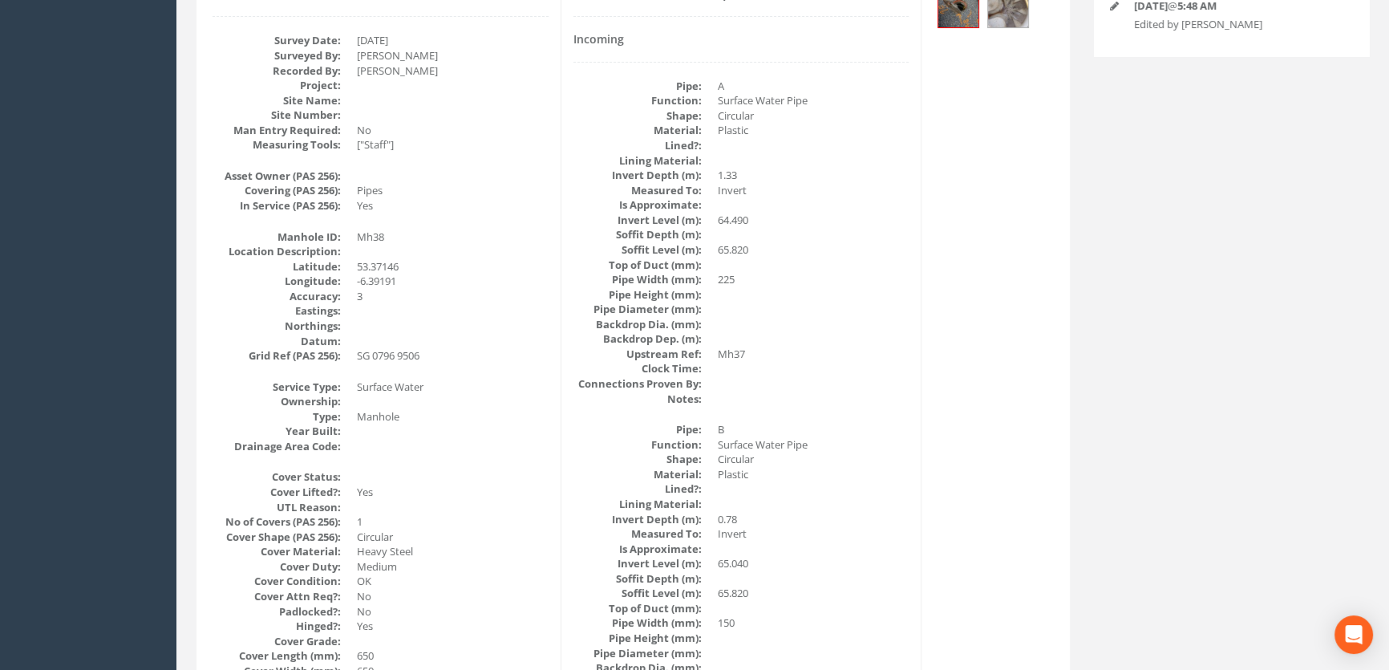
scroll to position [53, 0]
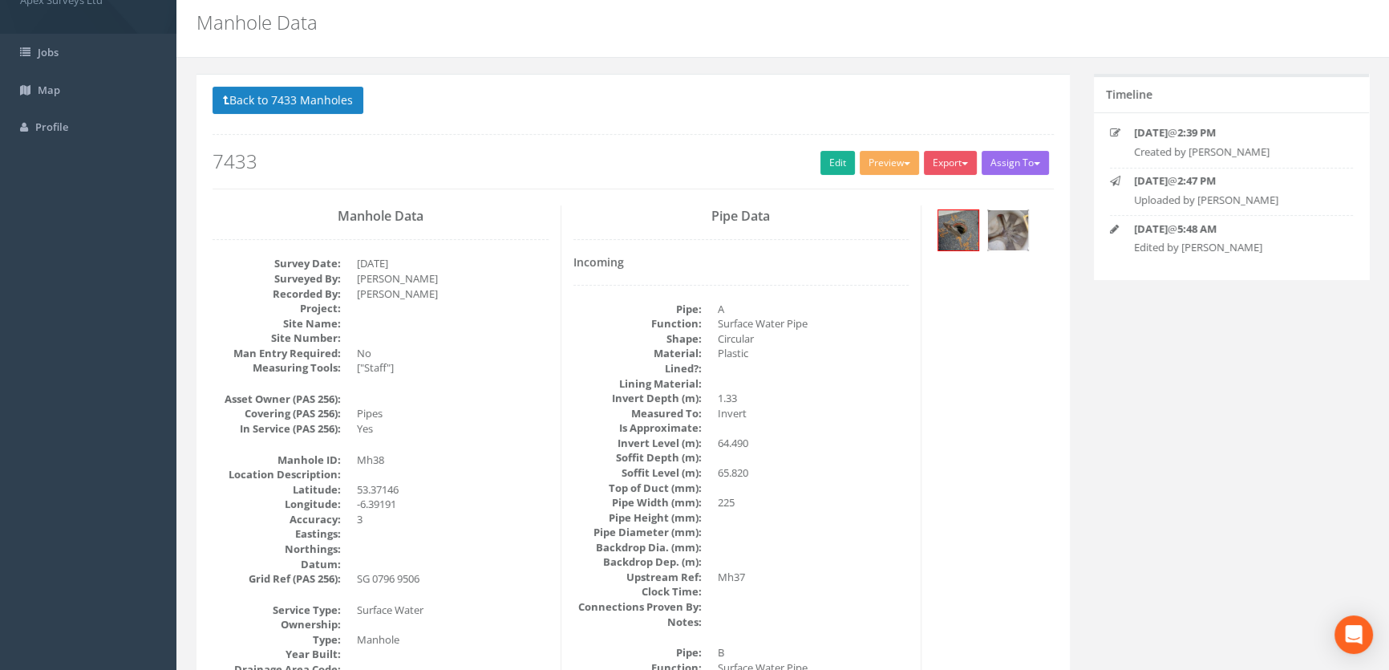
click at [1003, 233] on img at bounding box center [1008, 230] width 40 height 40
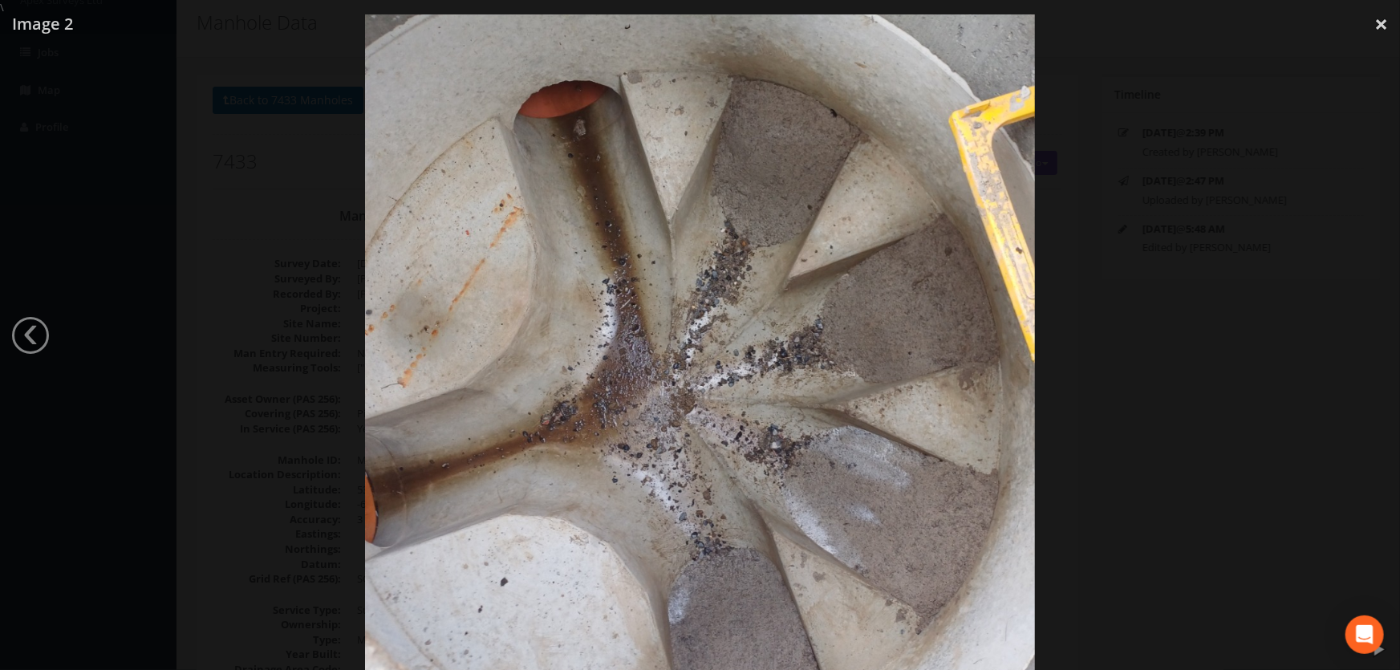
click at [1184, 343] on div at bounding box center [700, 350] width 1400 height 670
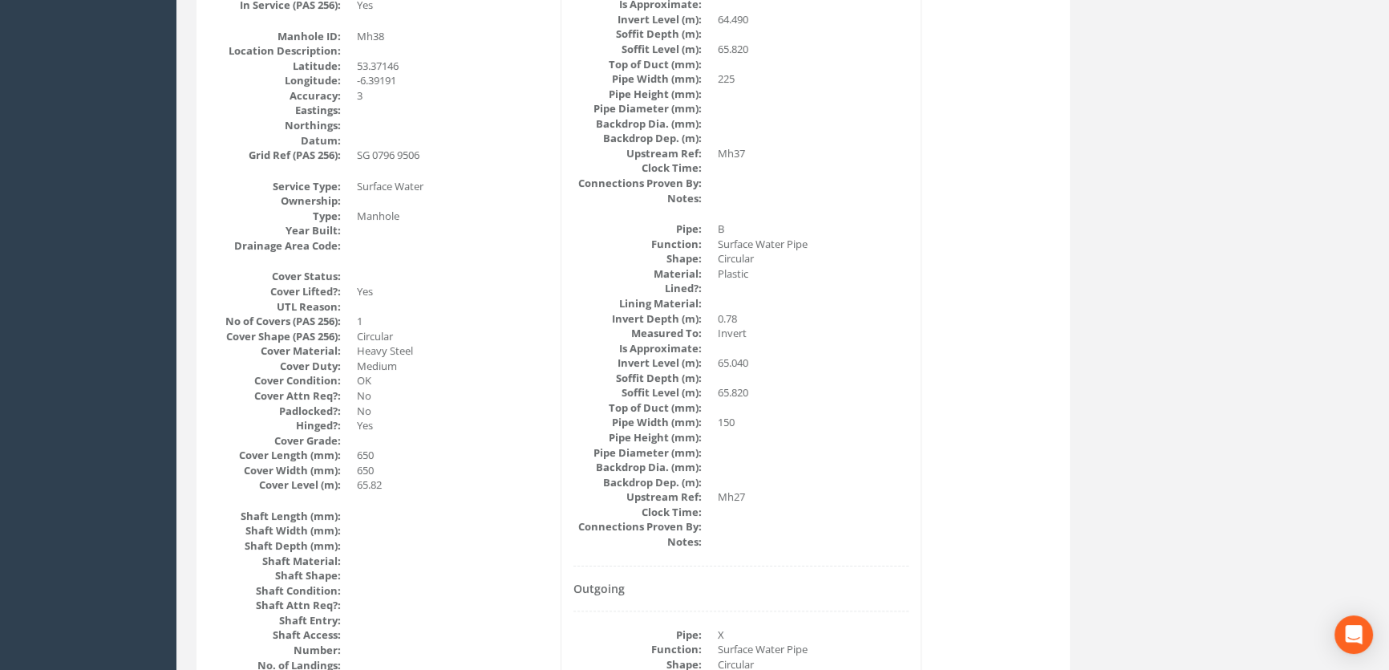
scroll to position [563, 0]
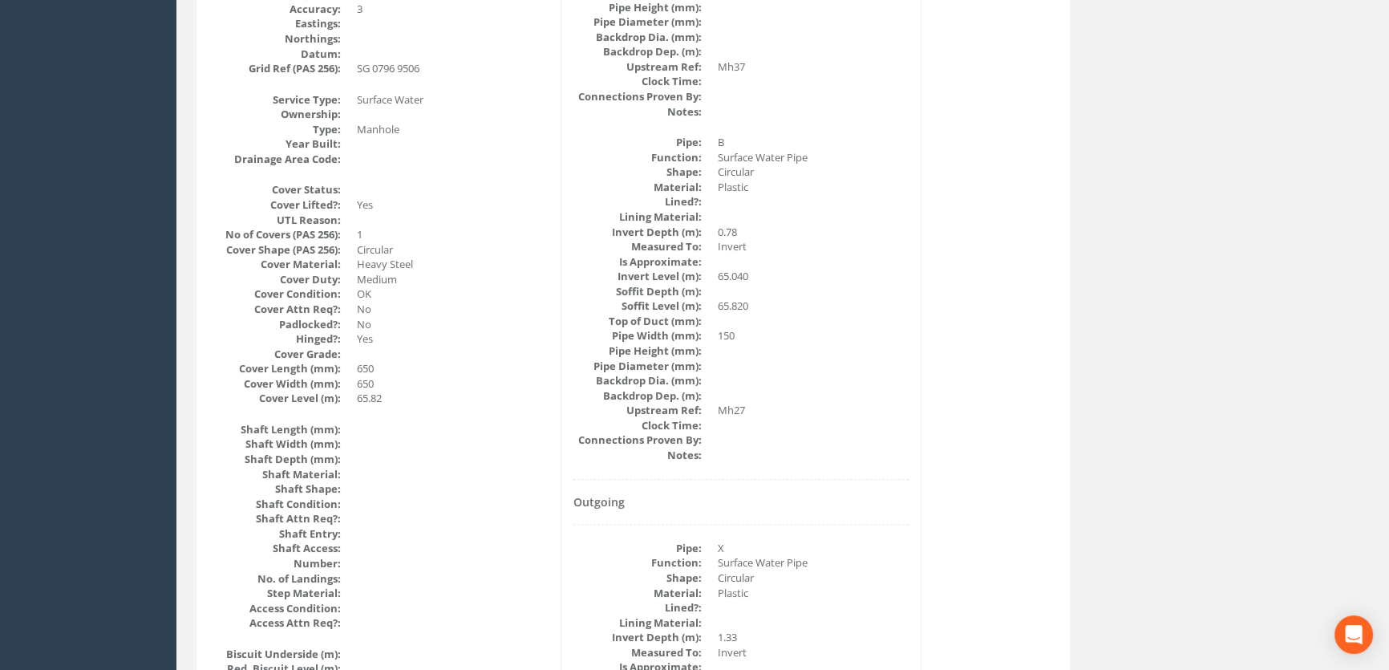
click at [862, 388] on dd at bounding box center [814, 395] width 192 height 15
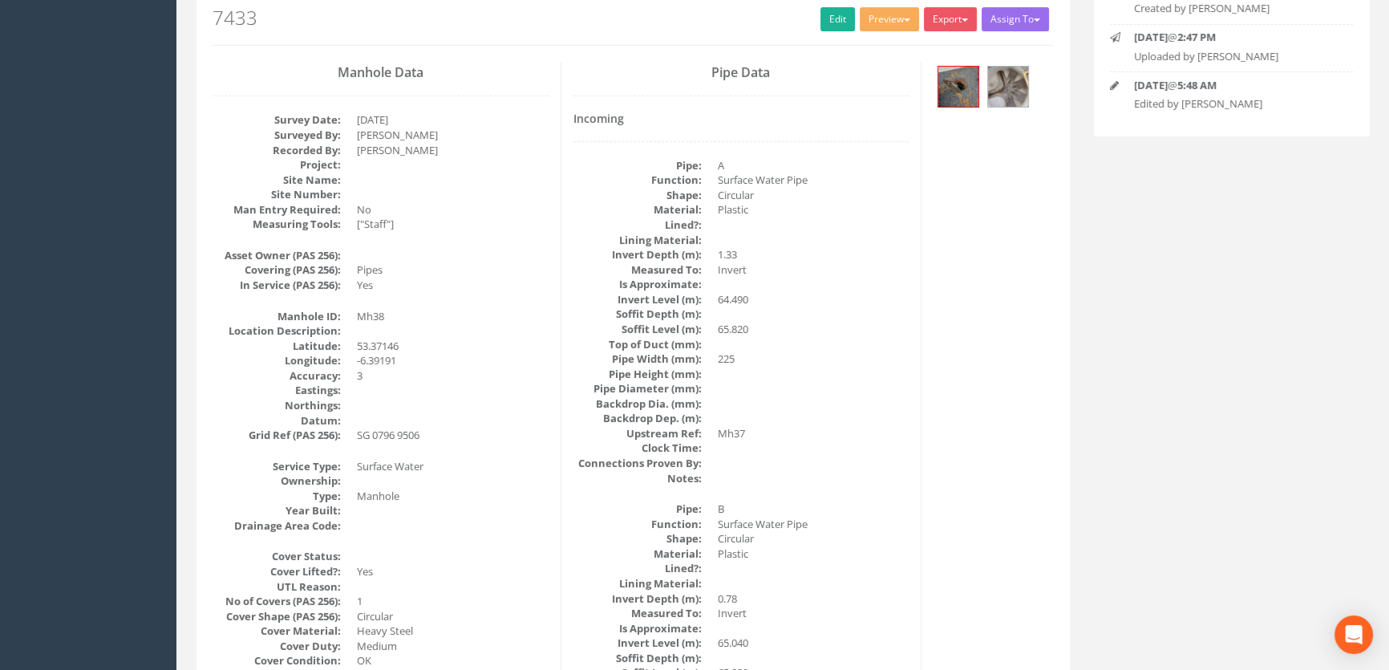
scroll to position [0, 0]
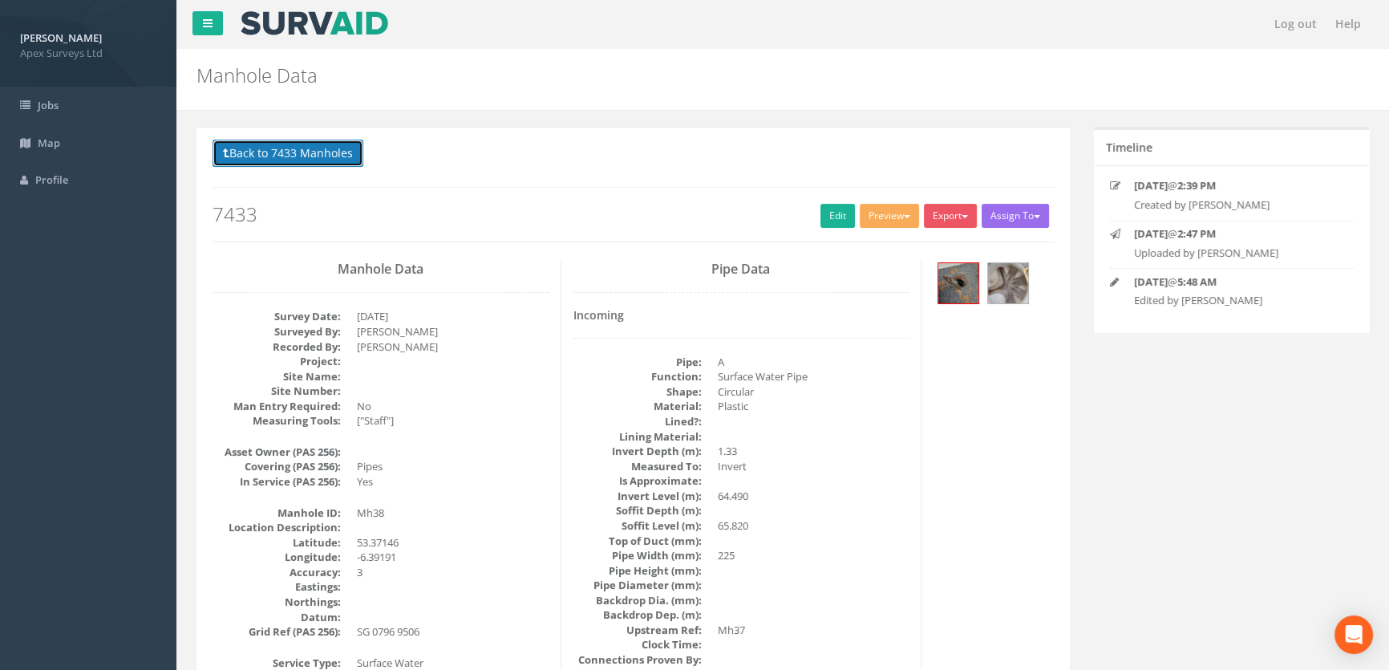
click at [297, 148] on button "Back to 7433 Manholes" at bounding box center [288, 153] width 151 height 27
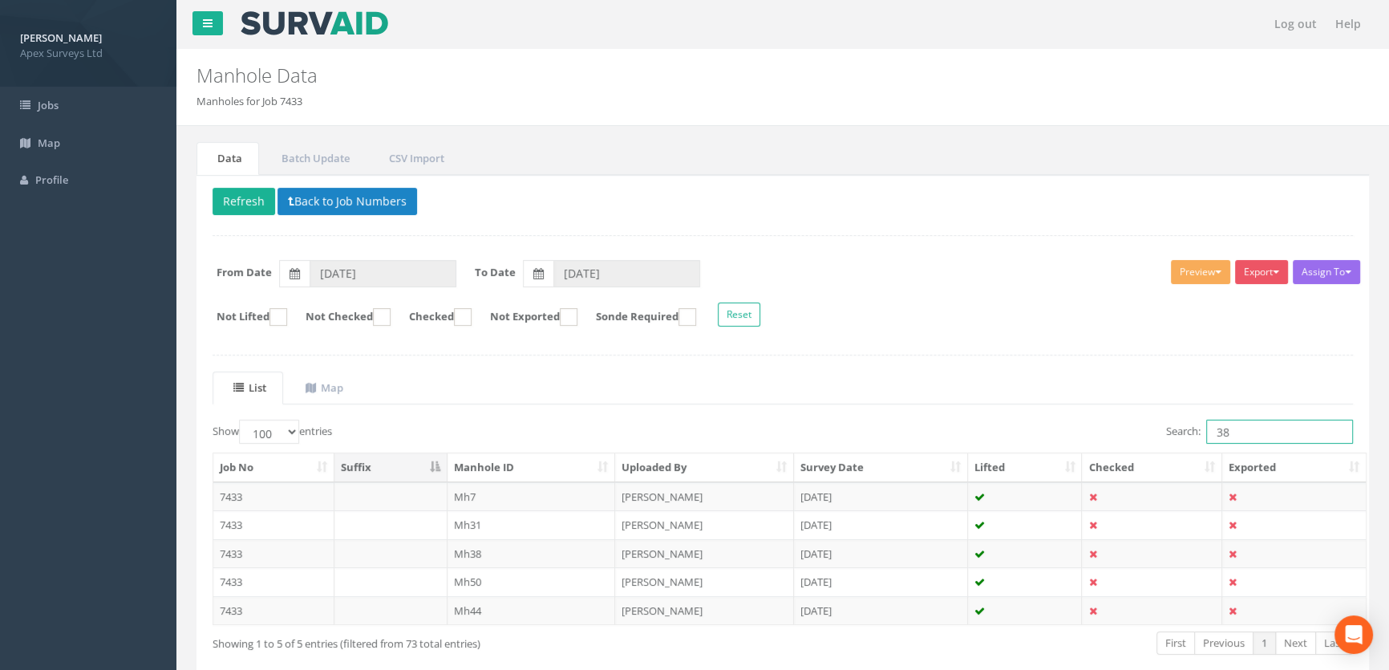
drag, startPoint x: 1256, startPoint y: 436, endPoint x: 1158, endPoint y: 438, distance: 97.1
click at [1158, 437] on div "Search: 38" at bounding box center [1074, 434] width 558 height 28
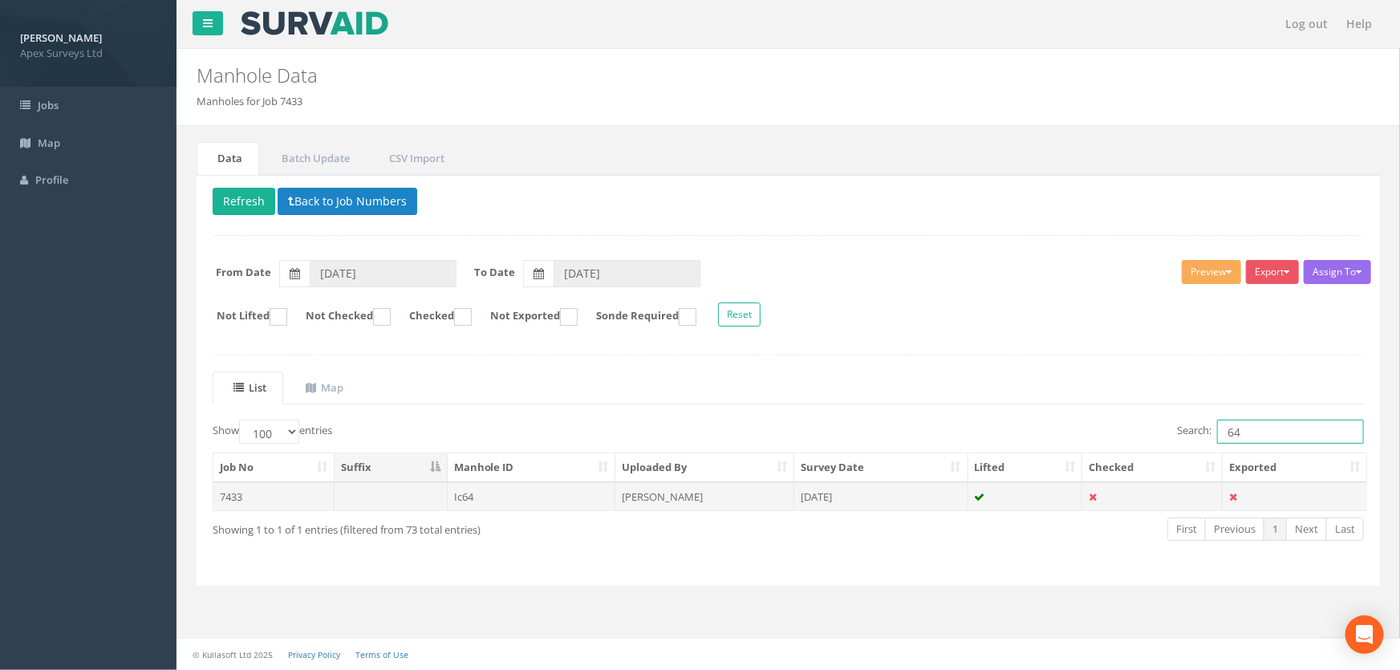
type input "64"
click at [467, 497] on td "Ic64" at bounding box center [532, 496] width 168 height 29
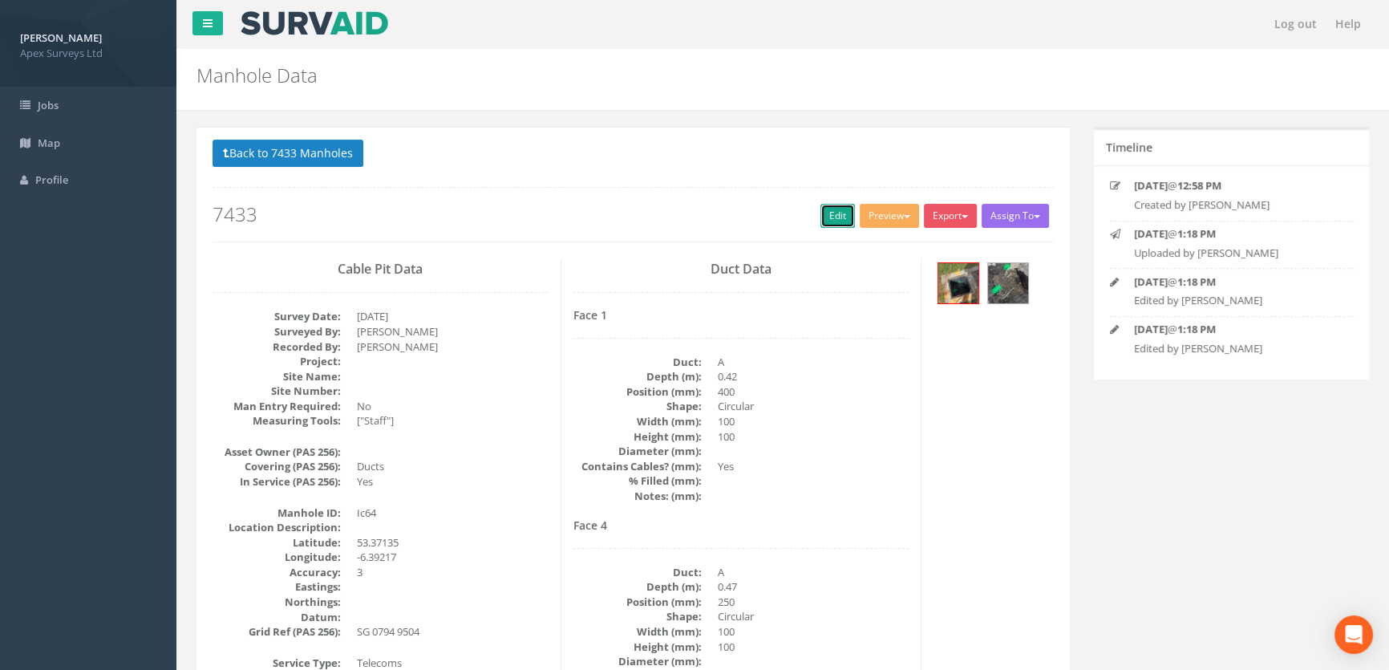
click at [821, 217] on link "Edit" at bounding box center [838, 216] width 34 height 24
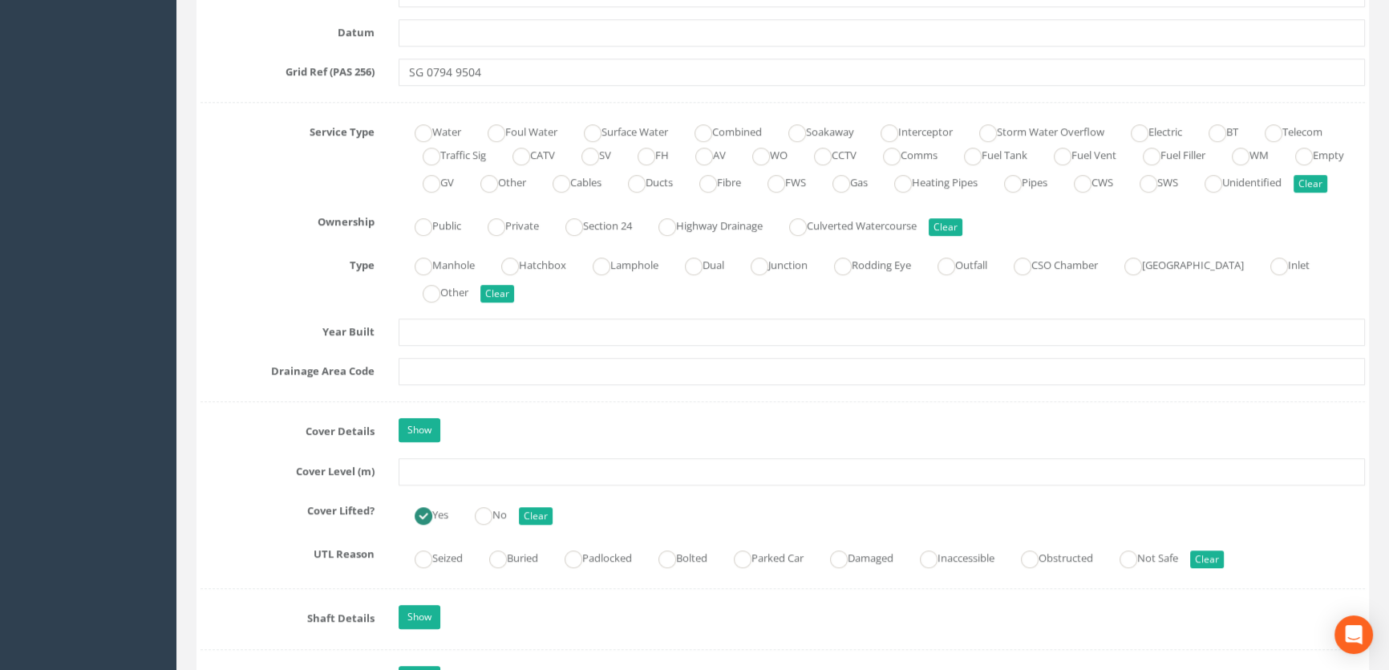
scroll to position [1093, 0]
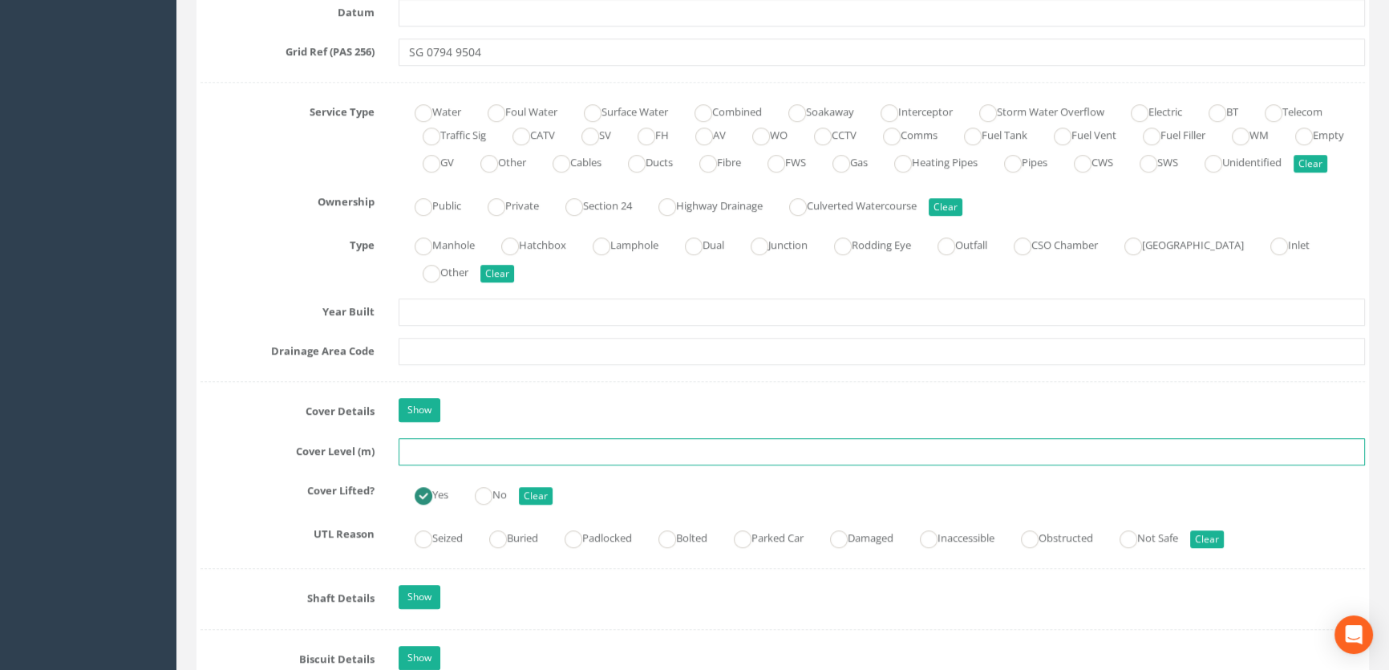
click at [475, 465] on input "text" at bounding box center [882, 451] width 967 height 27
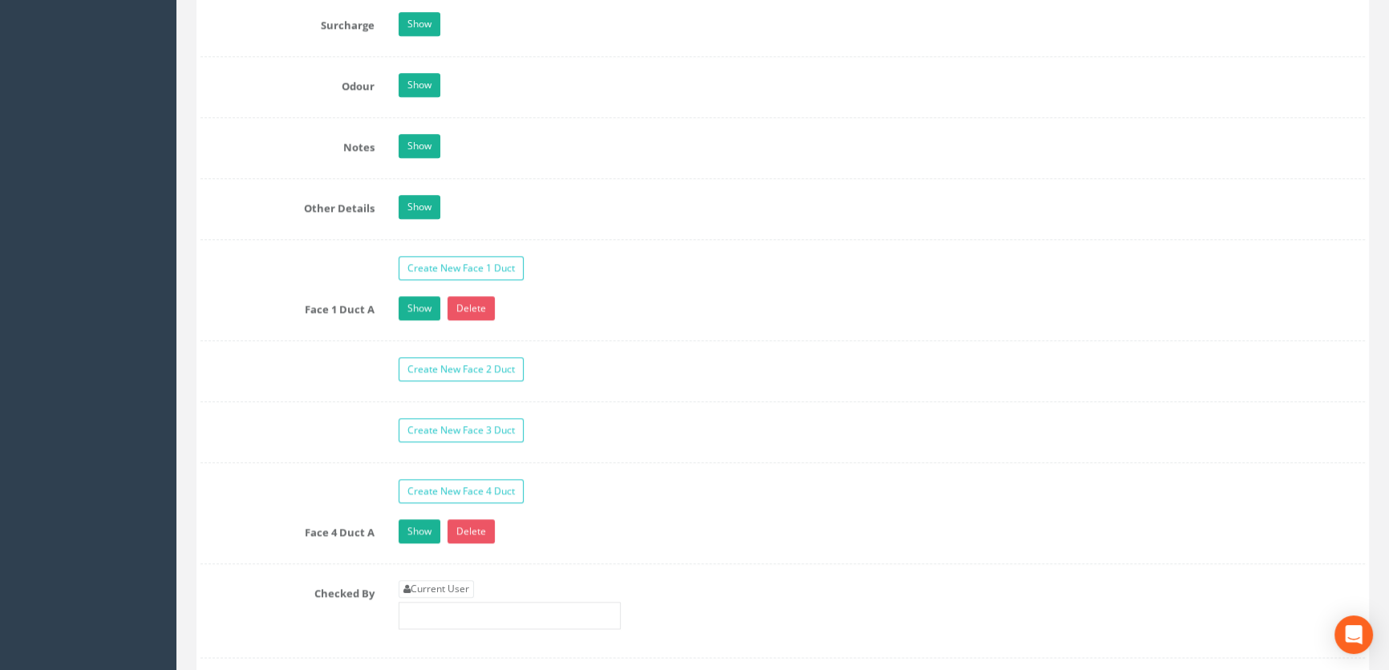
scroll to position [2407, 0]
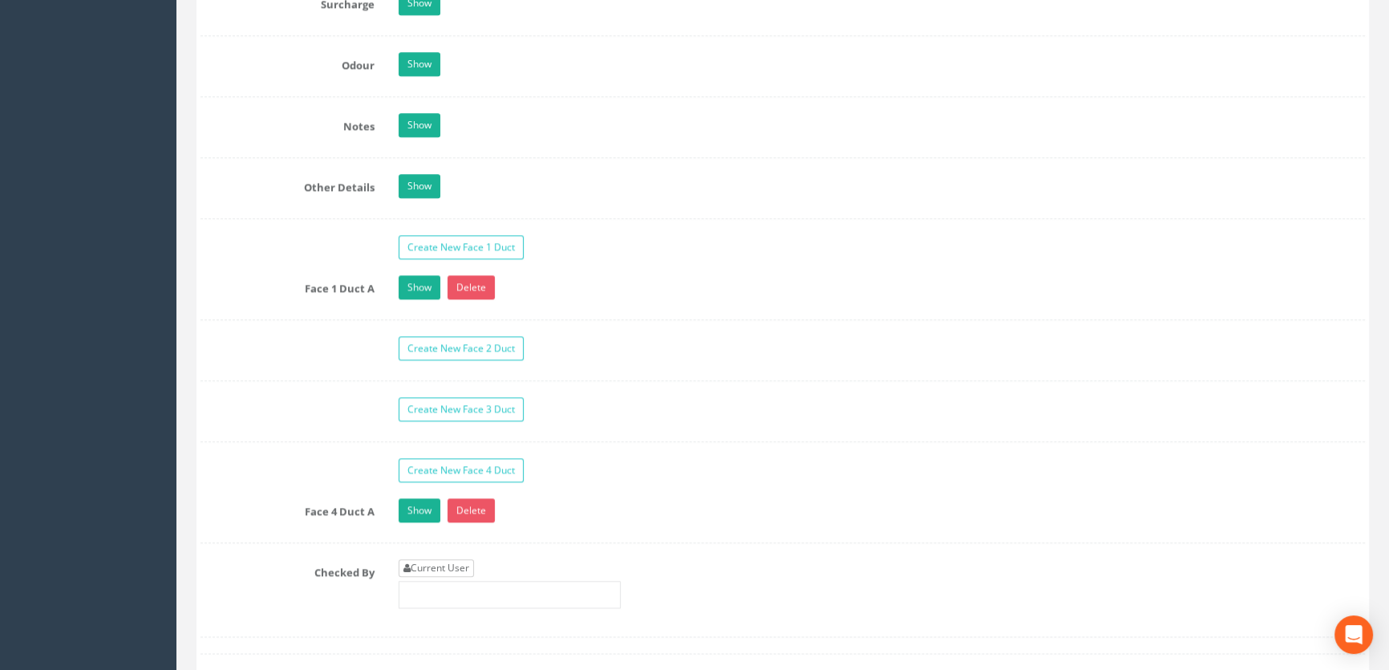
type input "65.96"
click at [433, 577] on link "Current User" at bounding box center [436, 568] width 75 height 18
type input "[PERSON_NAME]"
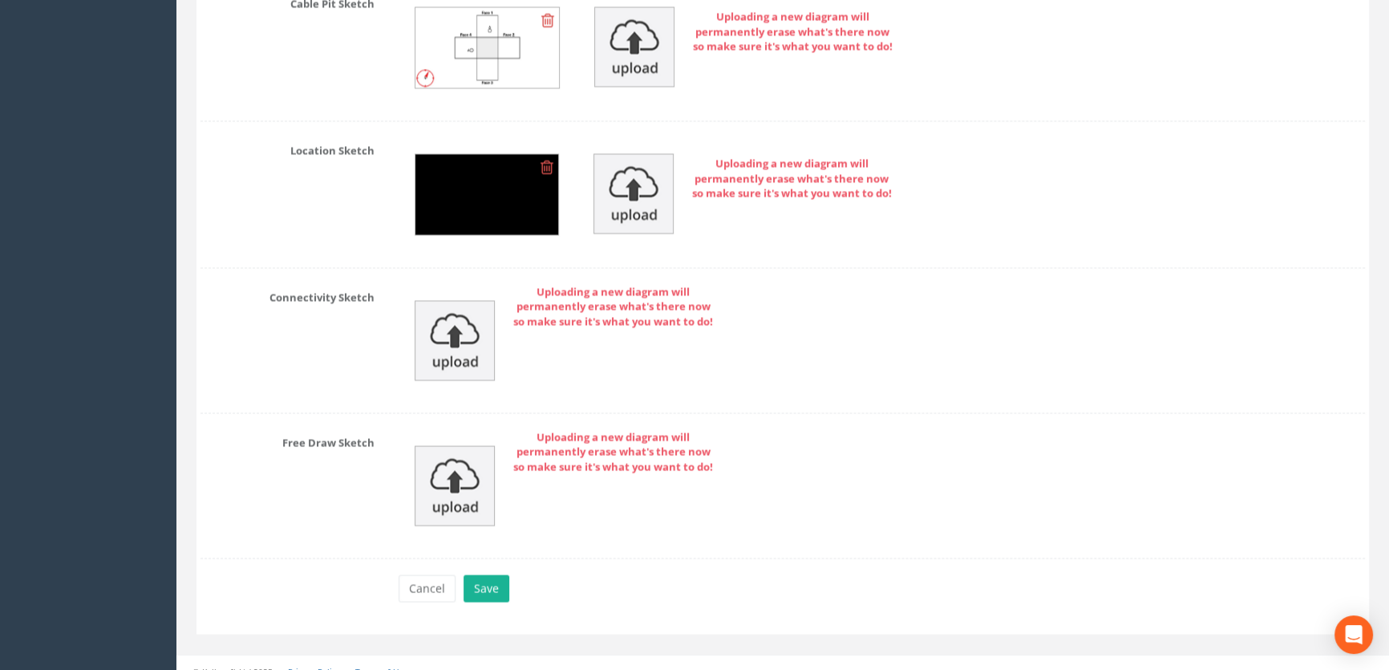
scroll to position [3646, 0]
click at [476, 599] on button "Save" at bounding box center [487, 586] width 46 height 27
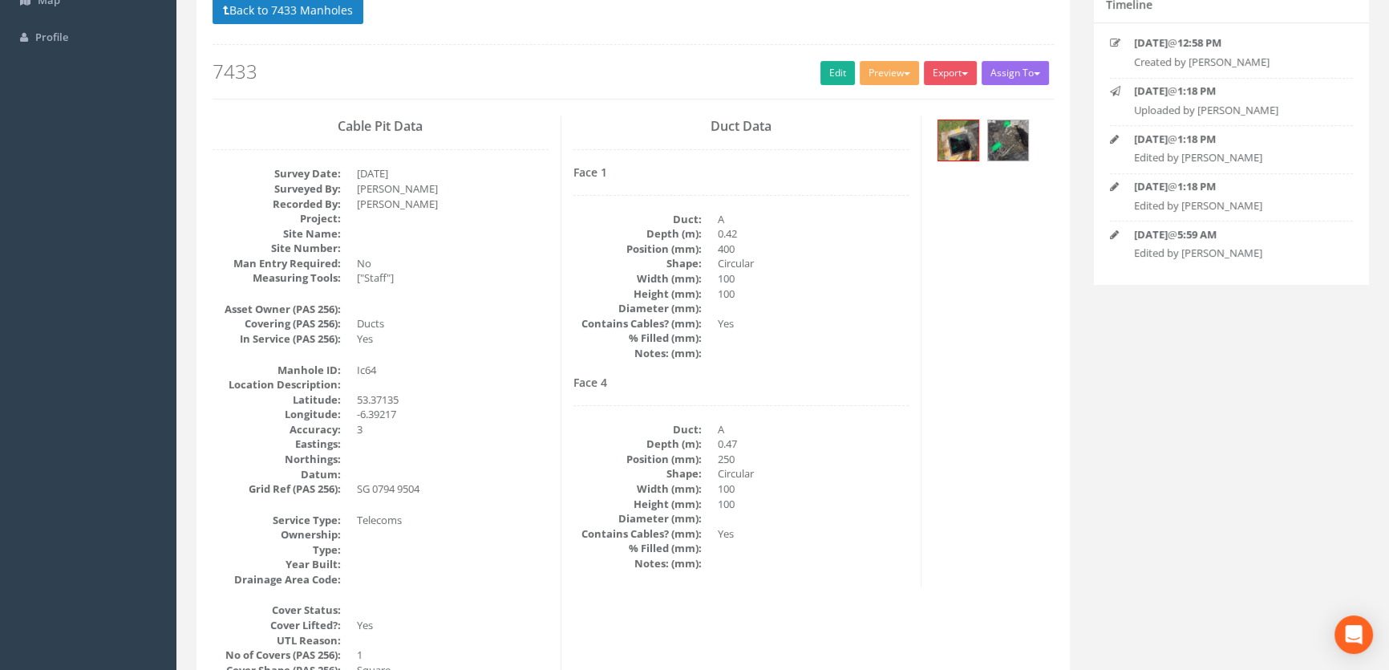
scroll to position [145, 0]
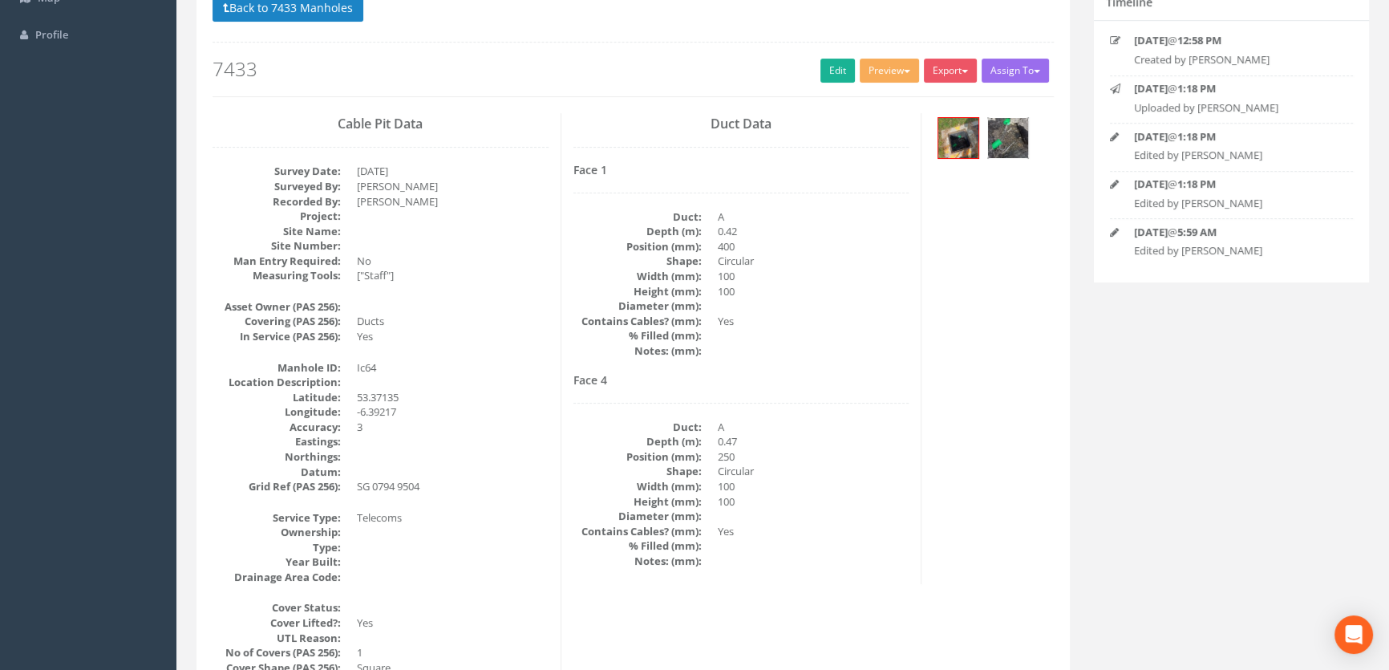
click at [998, 136] on img at bounding box center [1008, 138] width 40 height 40
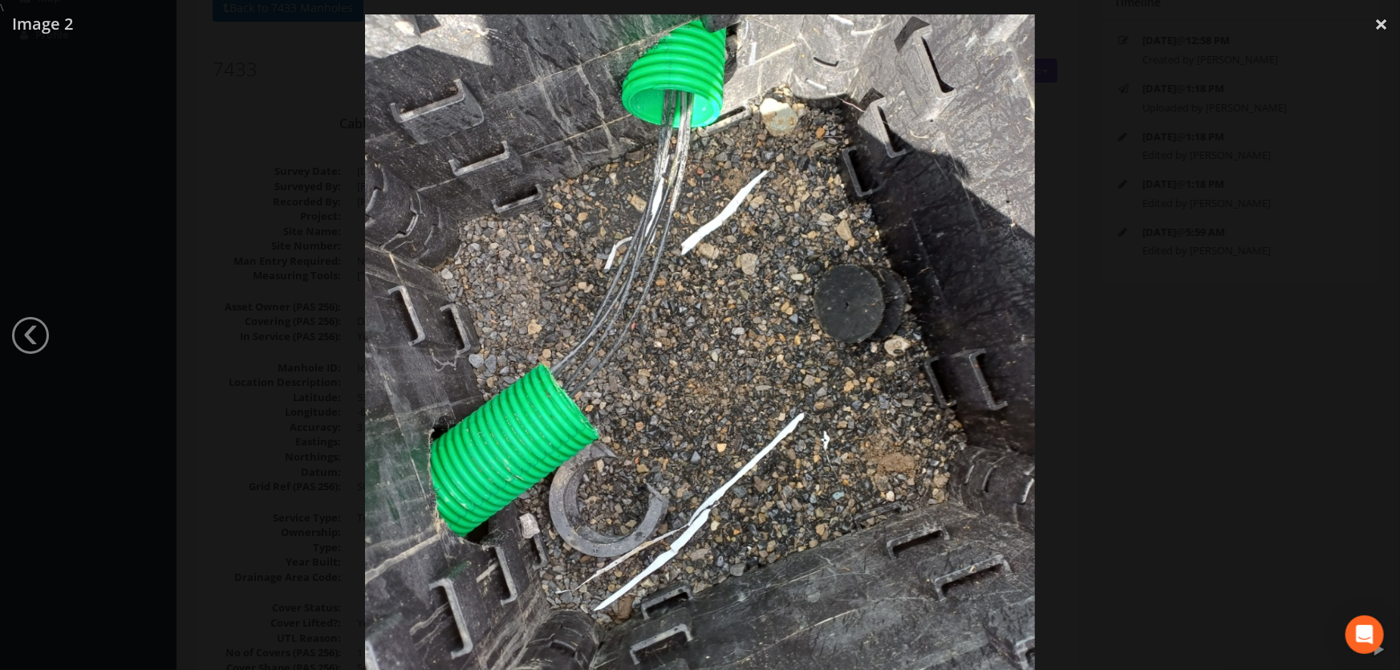
click at [1158, 410] on div at bounding box center [700, 350] width 1400 height 670
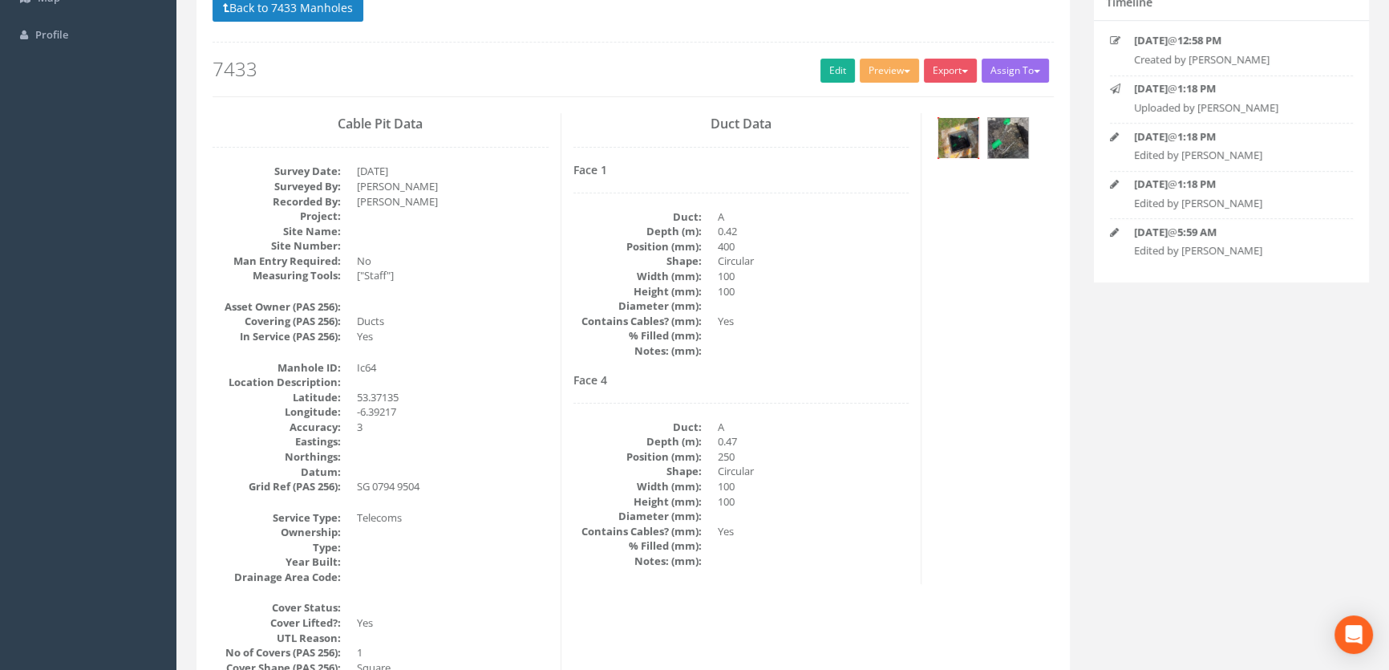
click at [966, 136] on img at bounding box center [959, 138] width 40 height 40
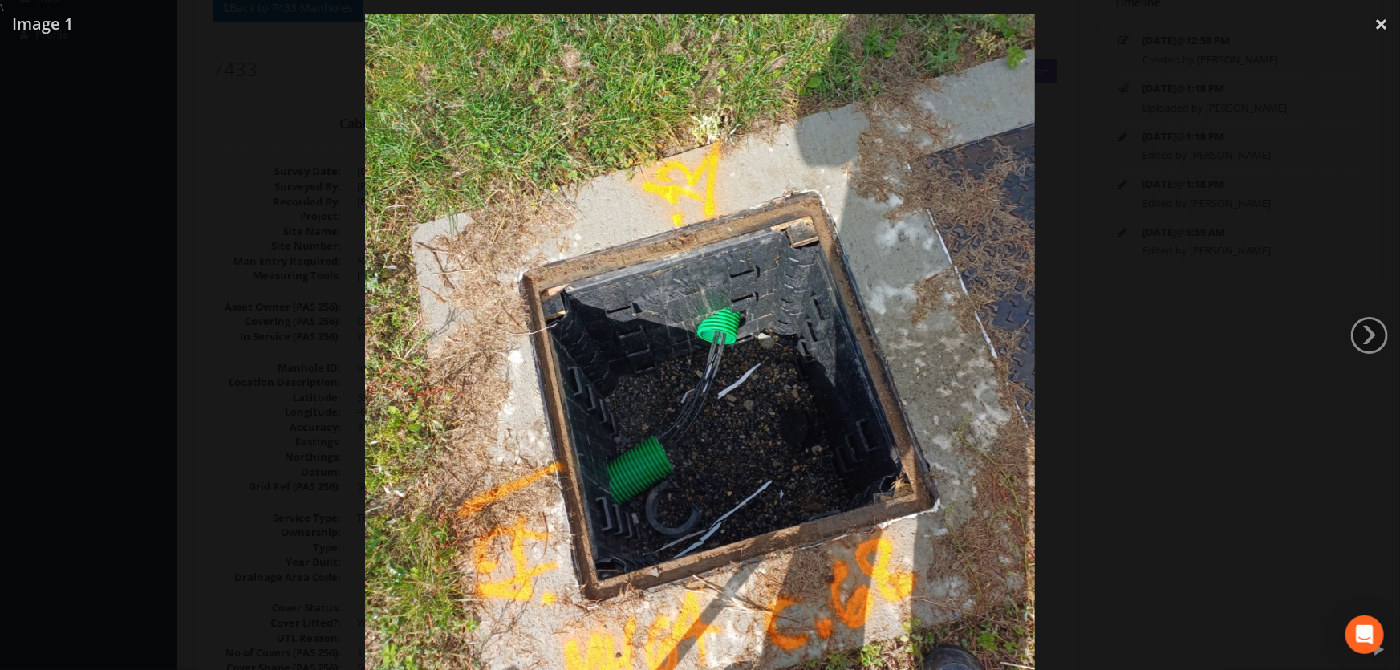
click at [1069, 460] on div at bounding box center [700, 350] width 1400 height 670
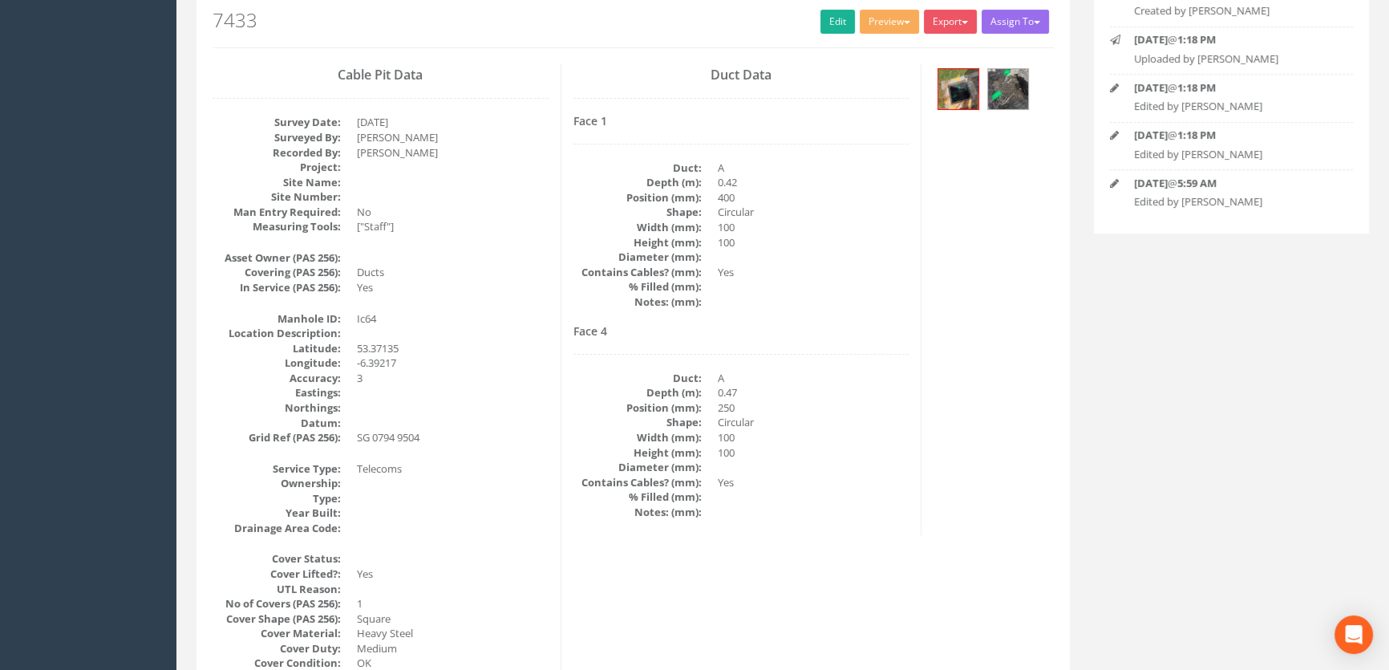
scroll to position [0, 0]
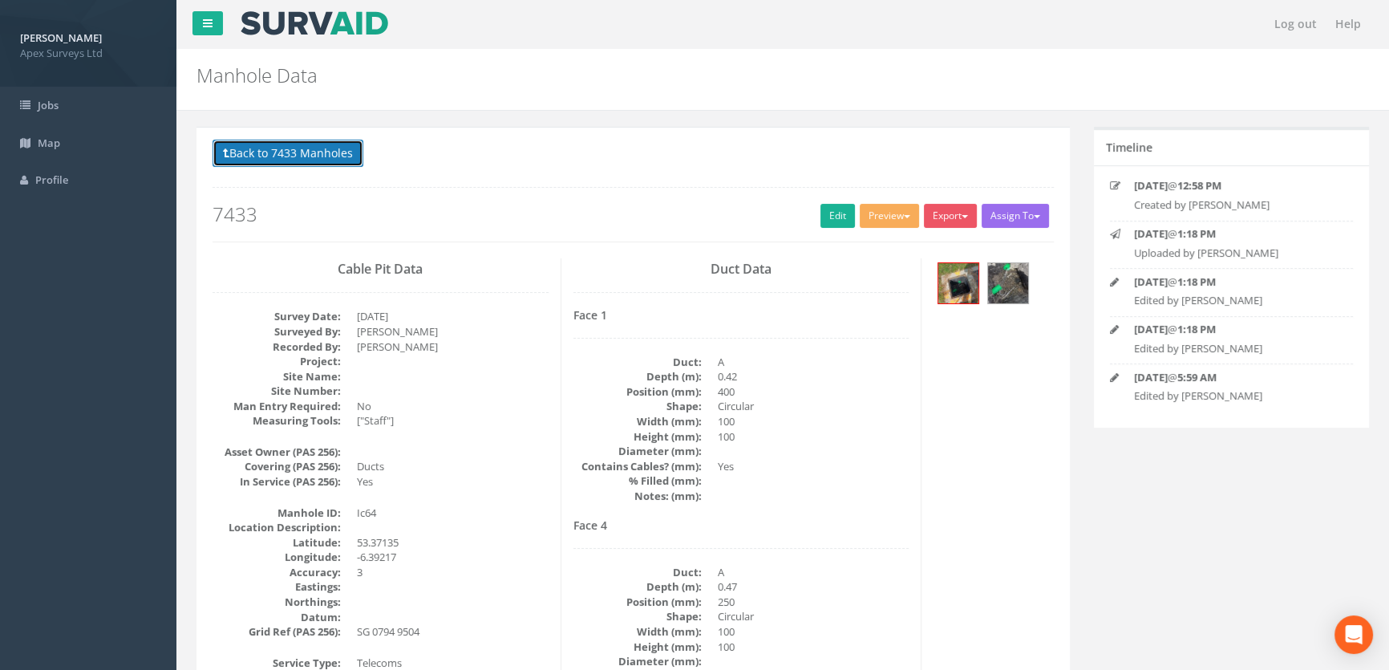
click at [282, 157] on button "Back to 7433 Manholes" at bounding box center [288, 153] width 151 height 27
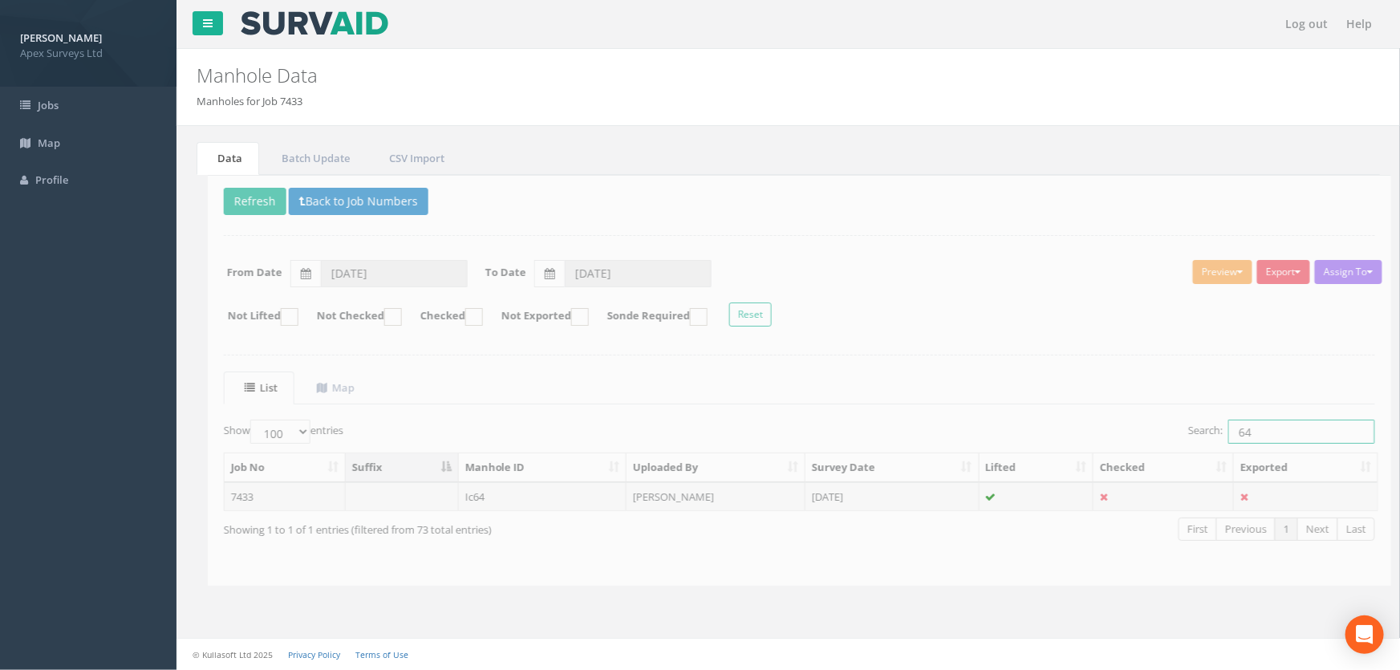
click at [1266, 426] on input "64" at bounding box center [1290, 432] width 147 height 24
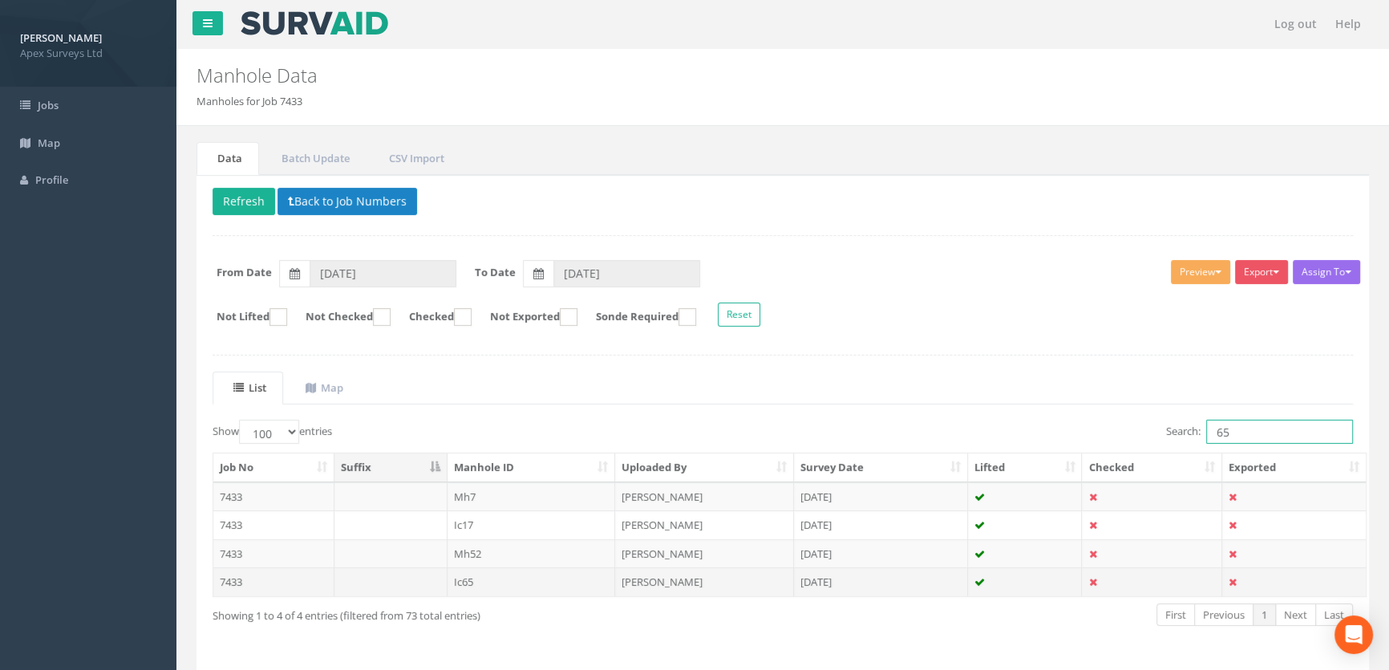
type input "65"
click at [474, 585] on td "Ic65" at bounding box center [532, 581] width 168 height 29
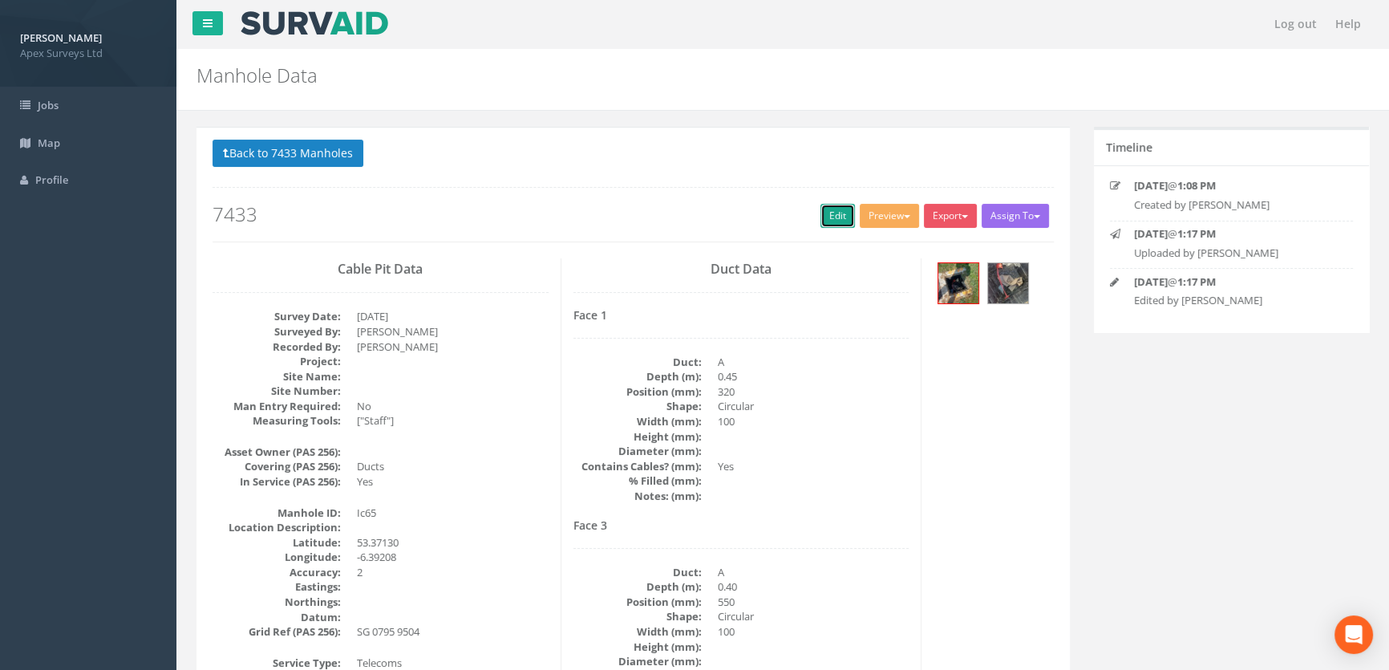
click at [821, 213] on link "Edit" at bounding box center [838, 216] width 34 height 24
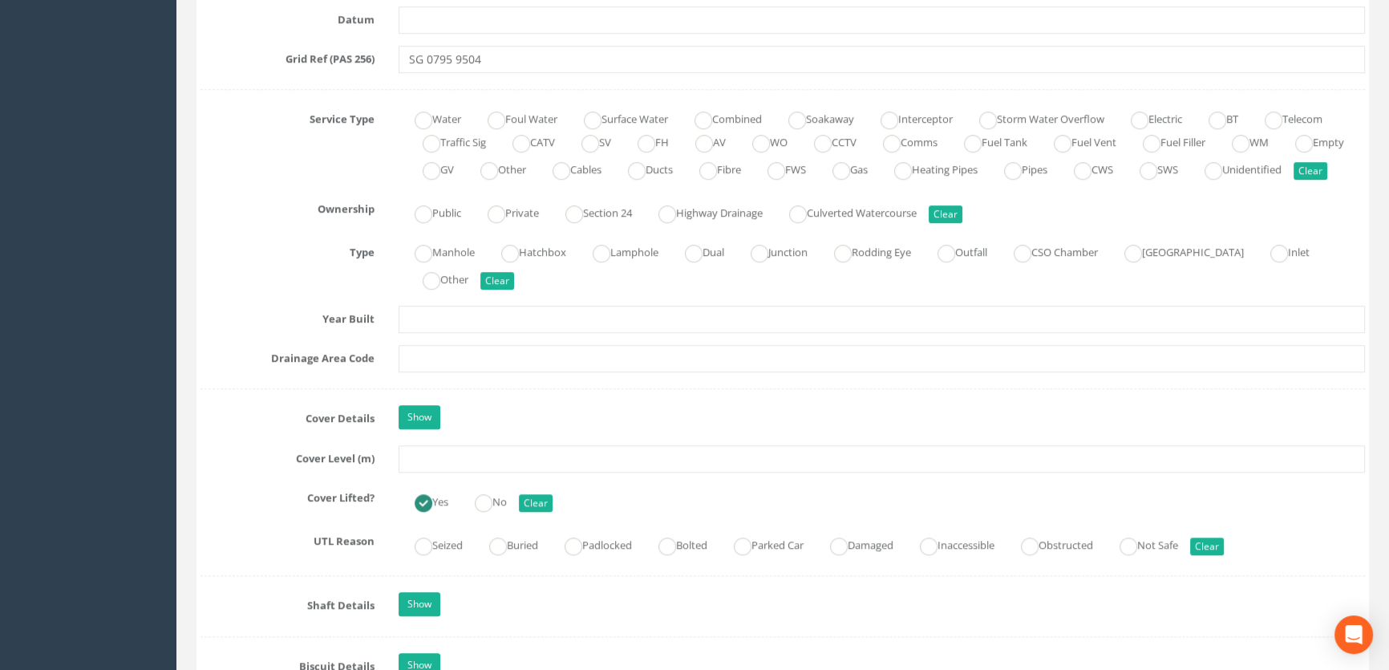
scroll to position [1166, 0]
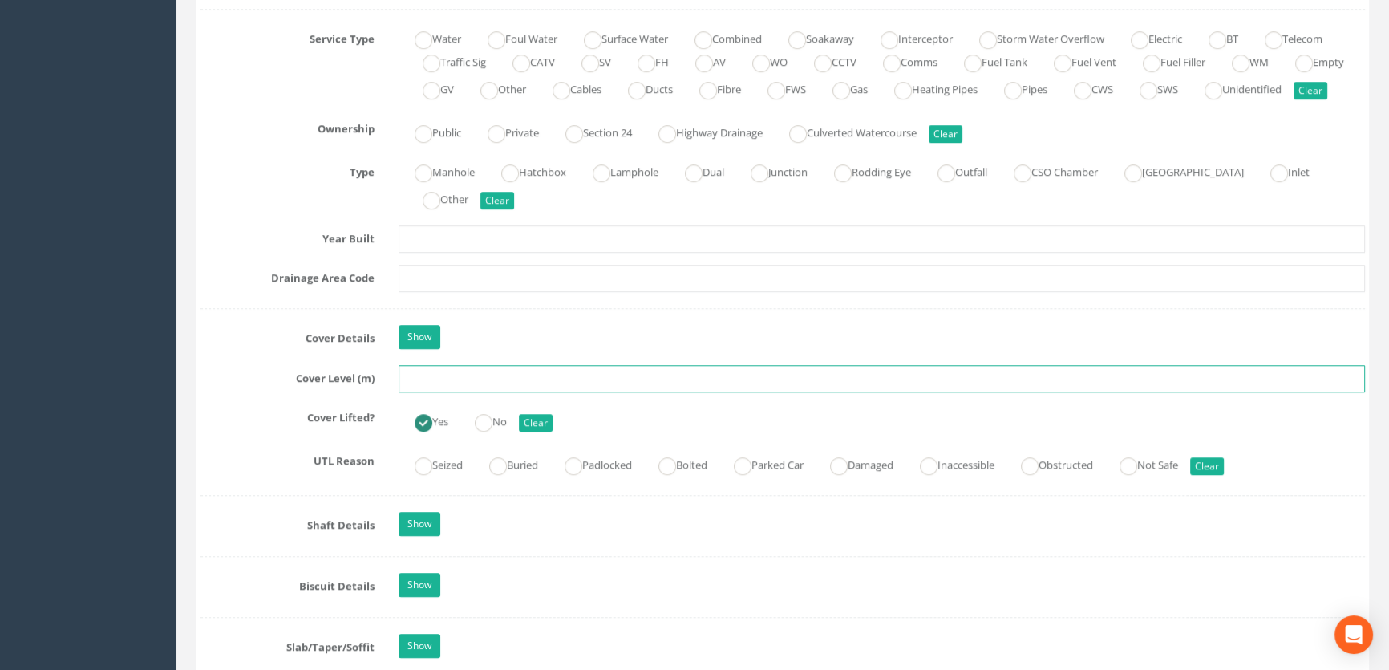
click at [425, 392] on input "text" at bounding box center [882, 378] width 967 height 27
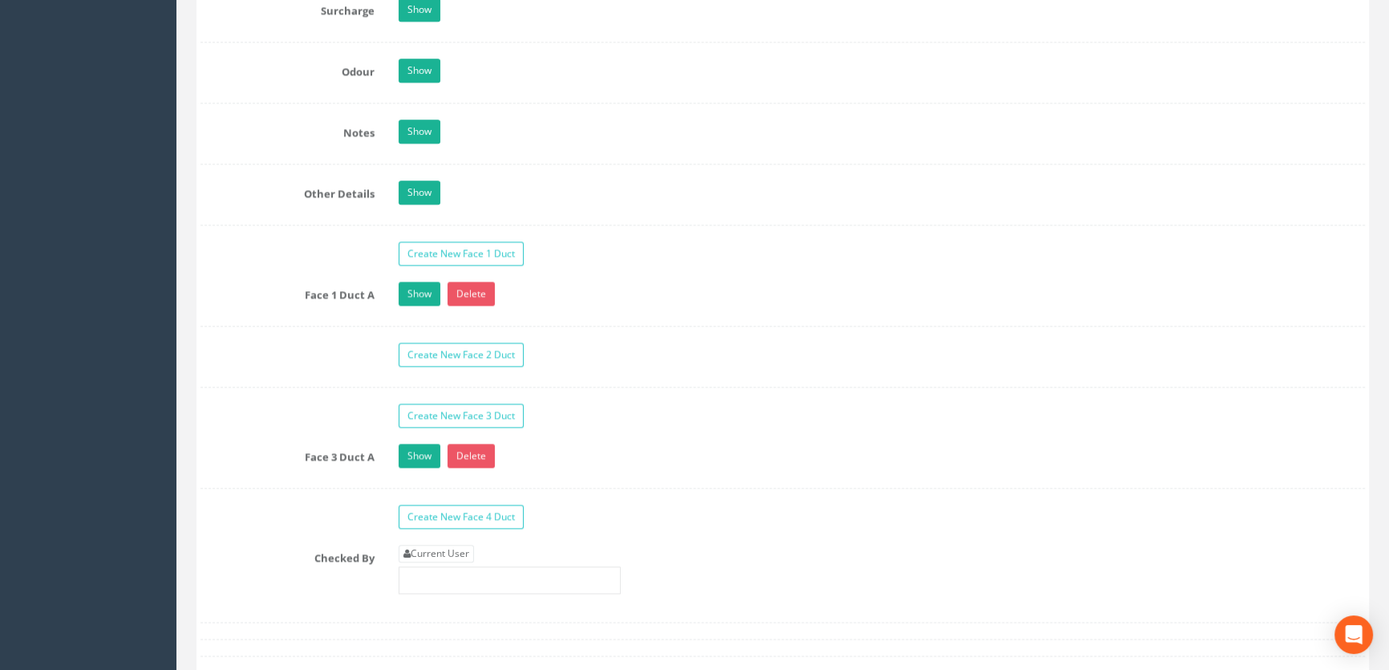
scroll to position [2407, 0]
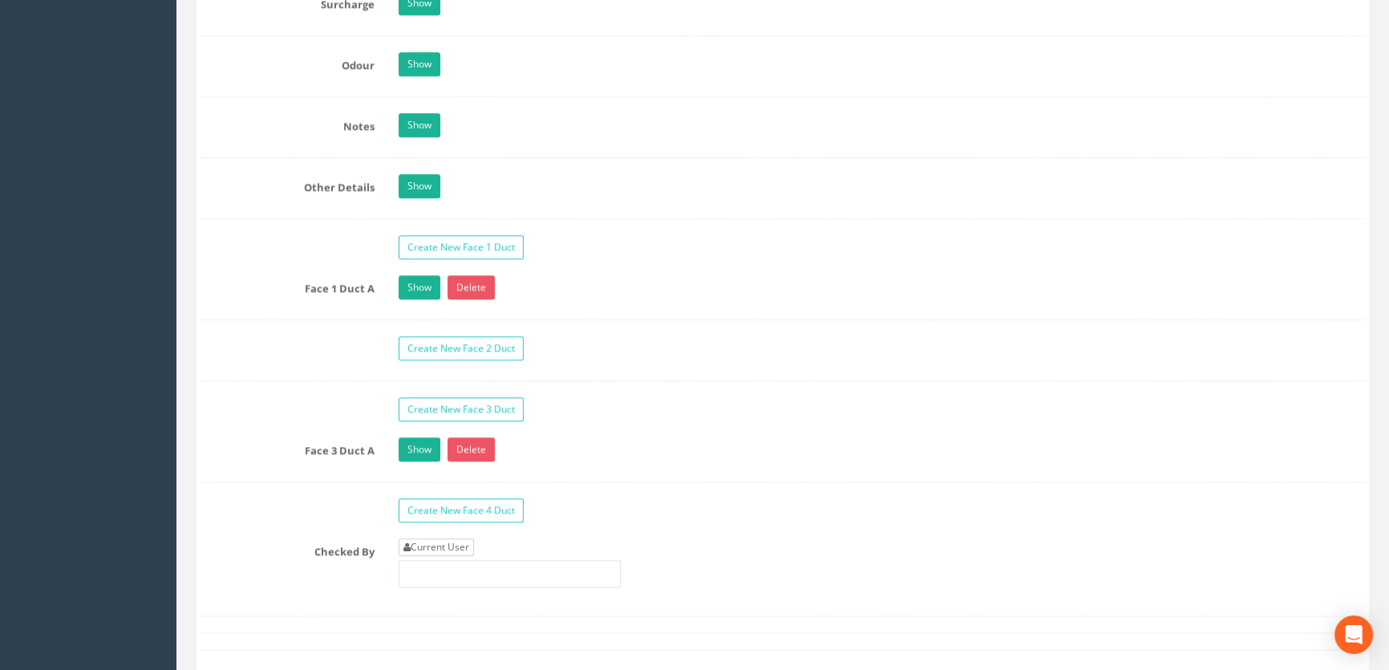
type input "65.96"
click at [427, 556] on link "Current User" at bounding box center [436, 547] width 75 height 18
type input "[PERSON_NAME]"
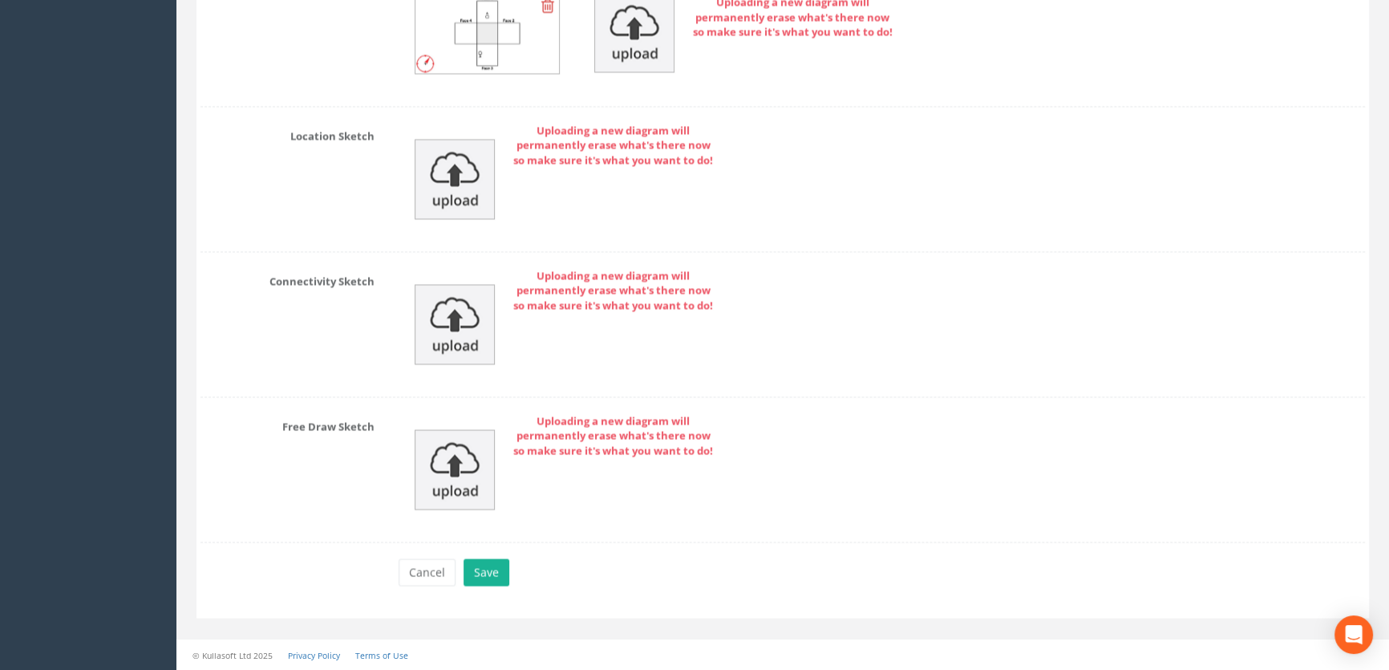
scroll to position [3669, 0]
click at [472, 571] on button "Save" at bounding box center [487, 571] width 46 height 27
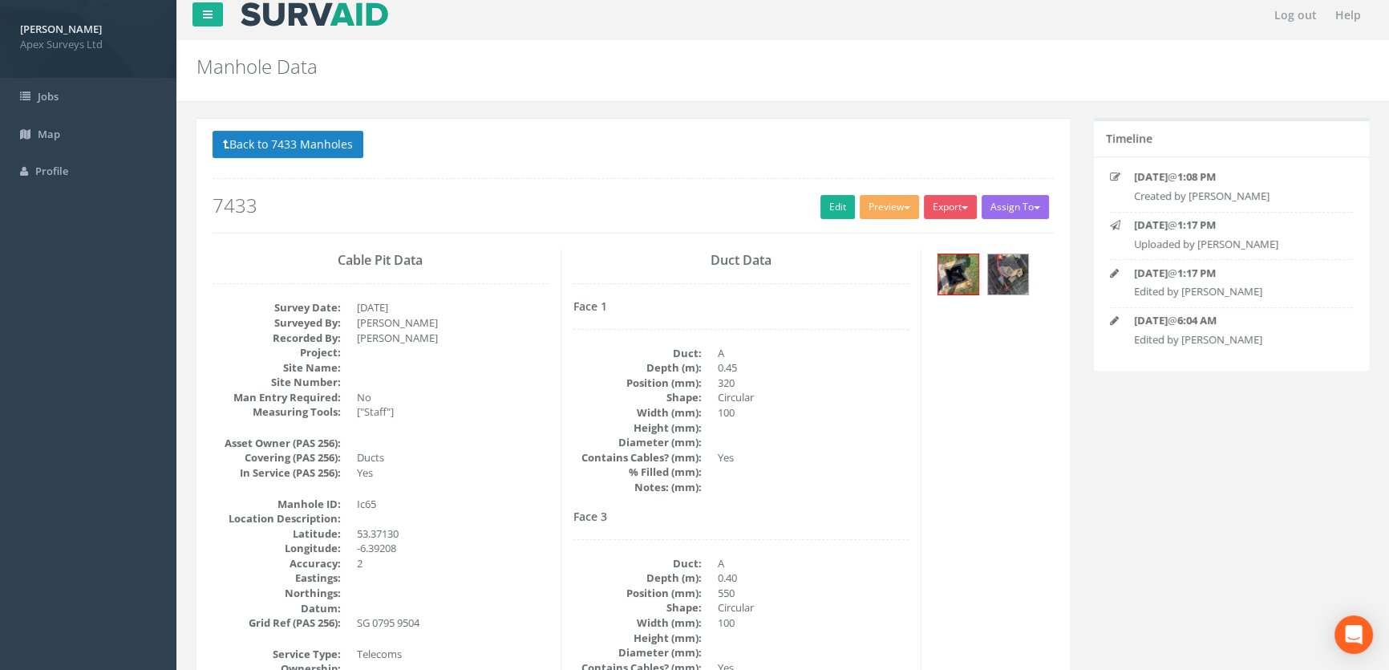
scroll to position [0, 0]
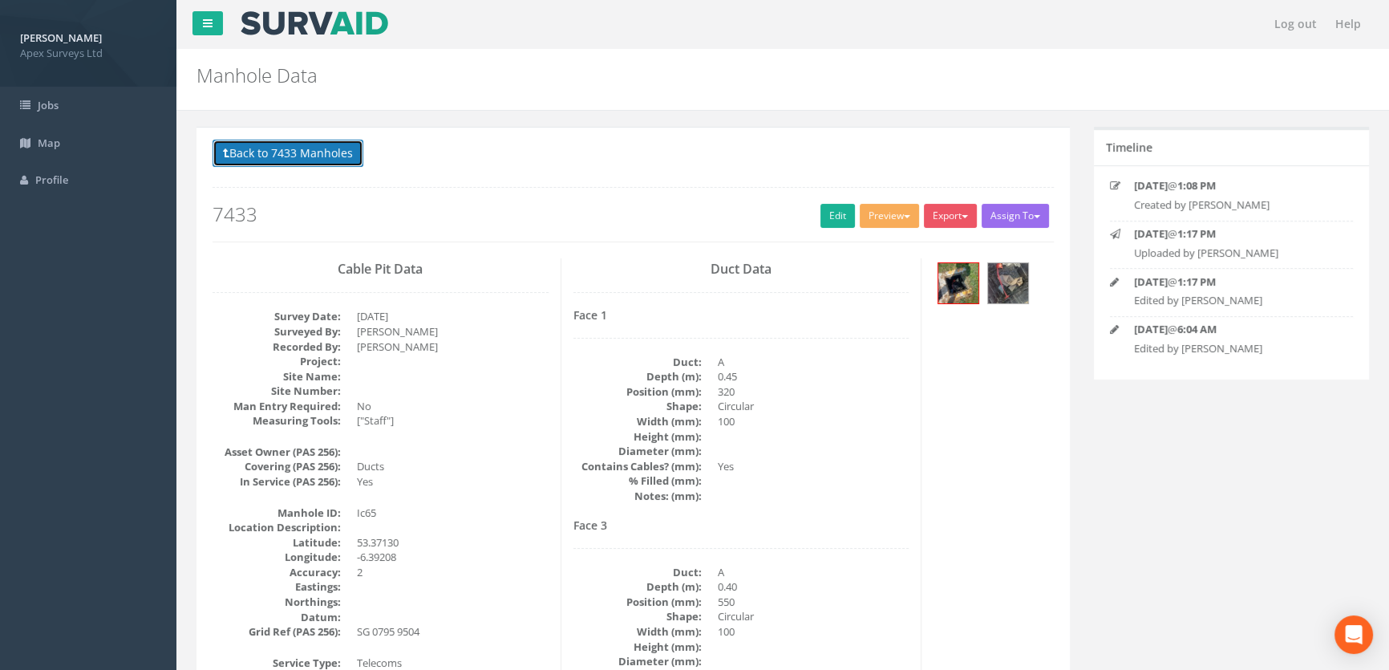
click at [318, 153] on button "Back to 7433 Manholes" at bounding box center [288, 153] width 151 height 27
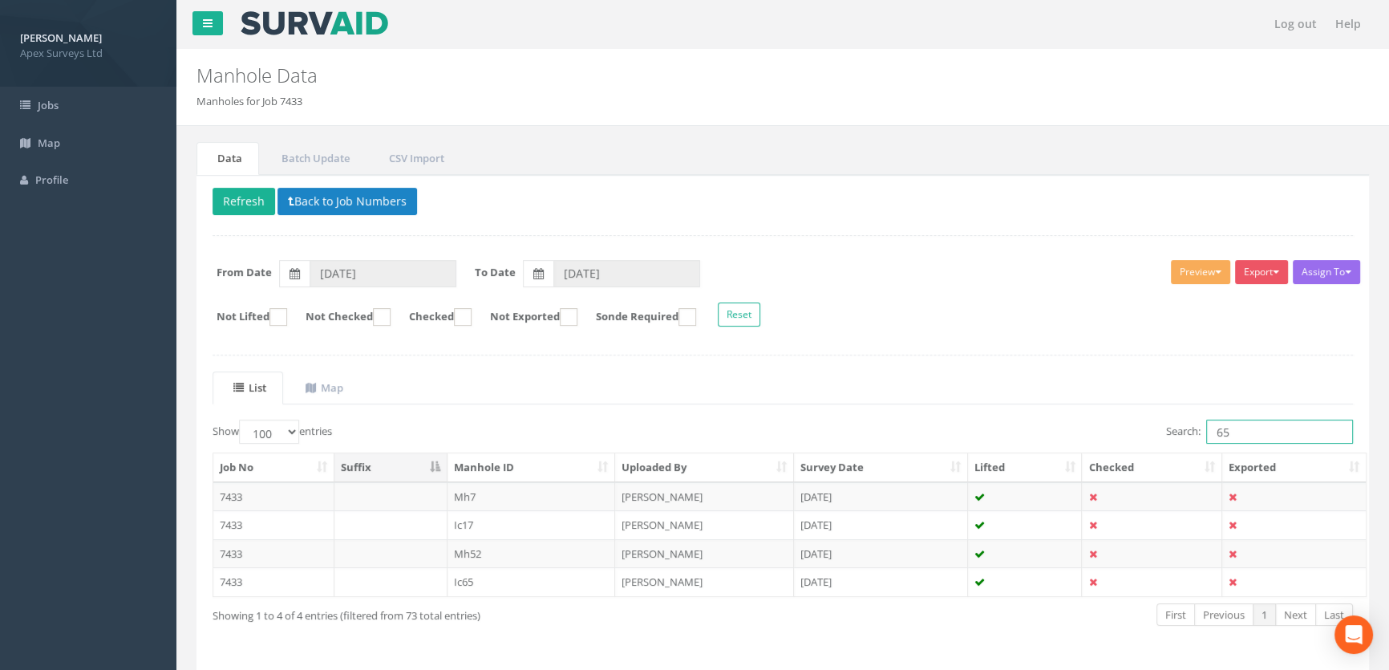
click at [1243, 434] on input "65" at bounding box center [1280, 432] width 147 height 24
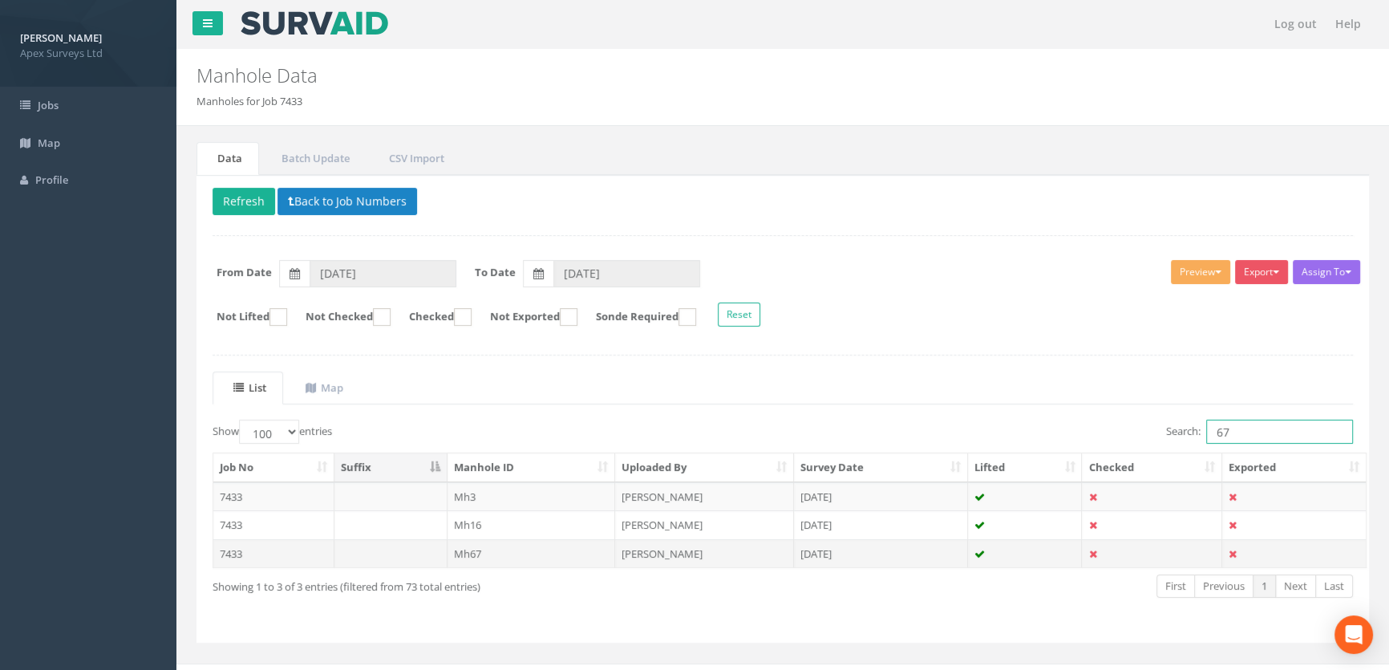
type input "67"
click at [482, 558] on td "Mh67" at bounding box center [532, 553] width 168 height 29
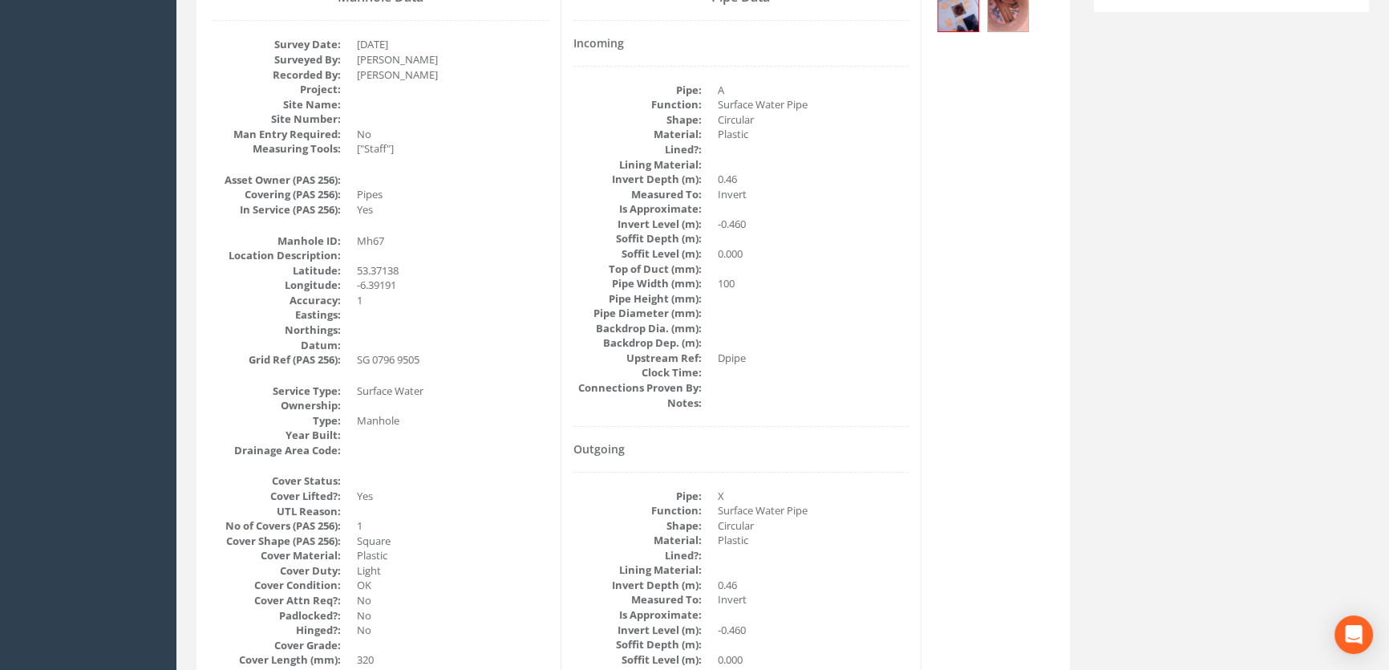
scroll to position [199, 0]
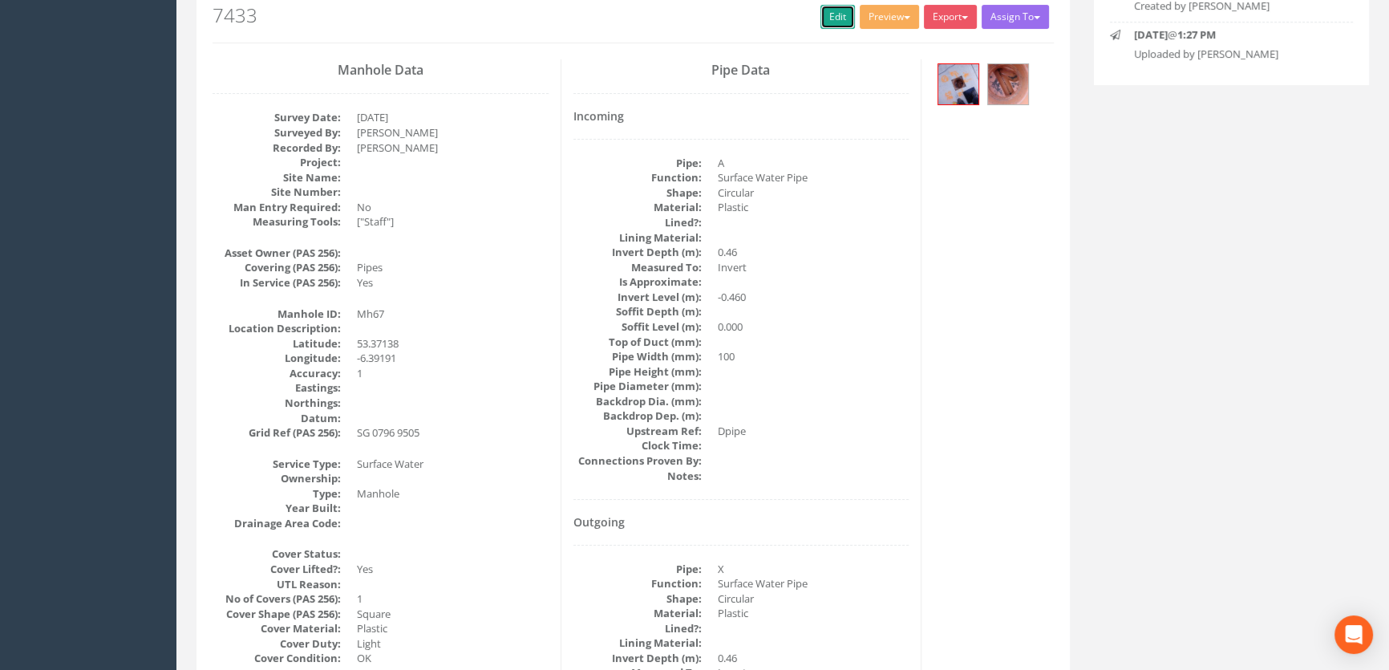
click at [838, 16] on link "Edit" at bounding box center [838, 17] width 34 height 24
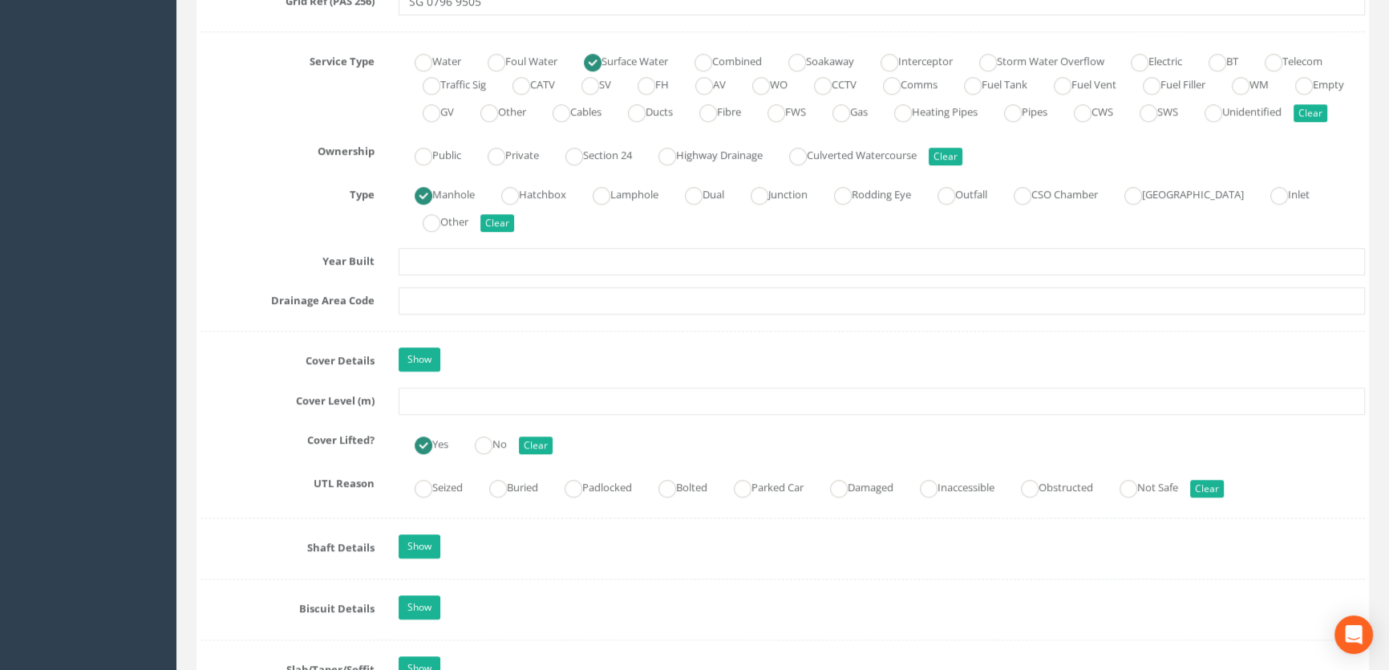
scroll to position [1219, 0]
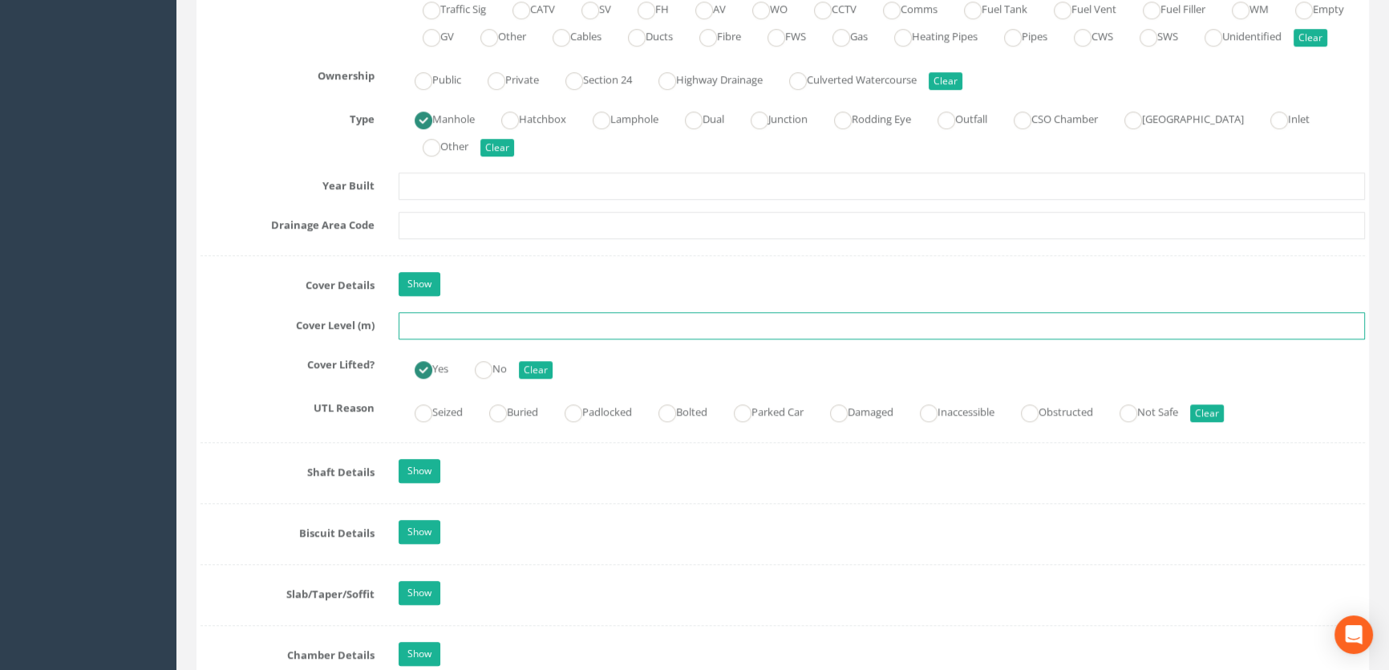
click at [427, 339] on input "text" at bounding box center [882, 325] width 967 height 27
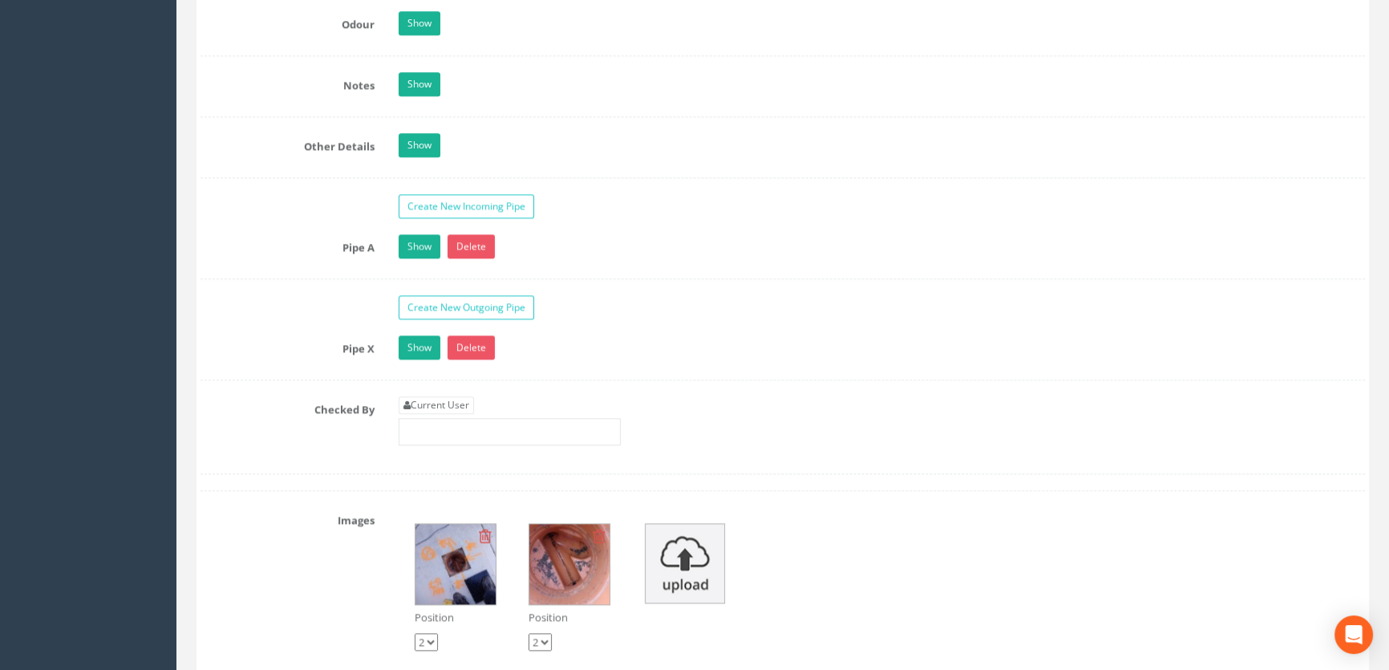
scroll to position [2533, 0]
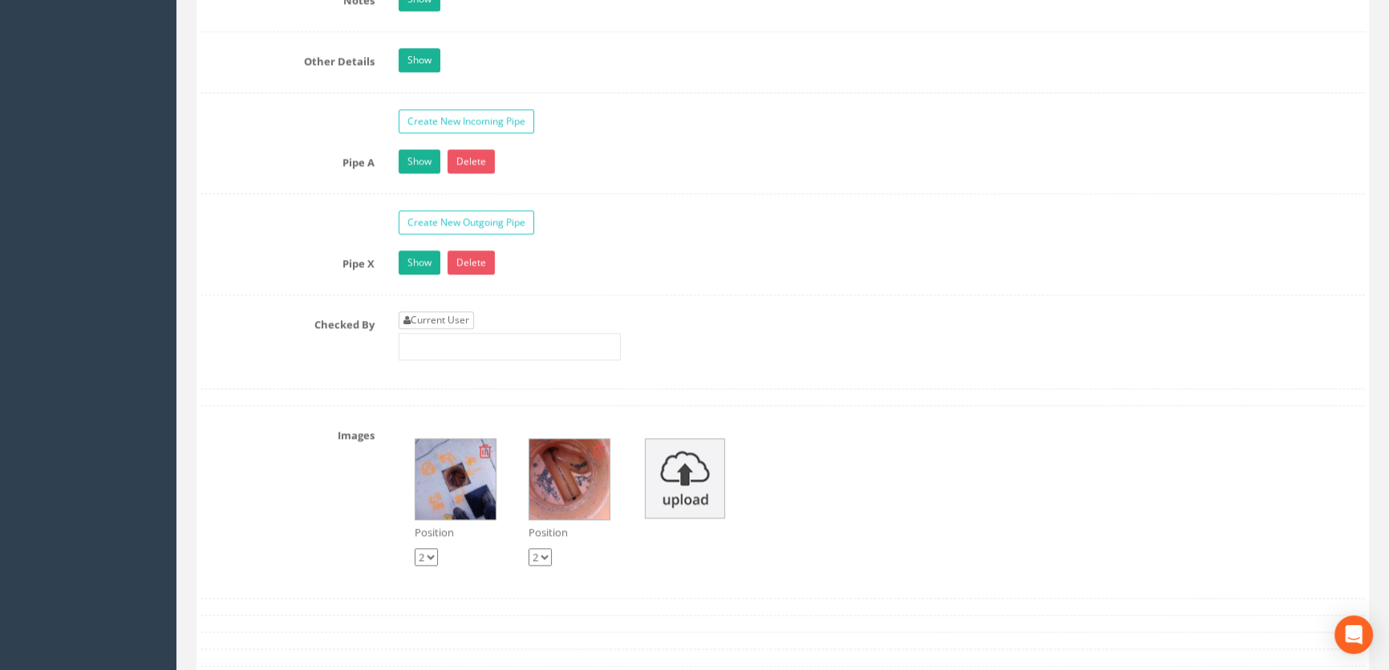
type input "65.85"
click at [463, 329] on link "Current User" at bounding box center [436, 320] width 75 height 18
type input "[PERSON_NAME]"
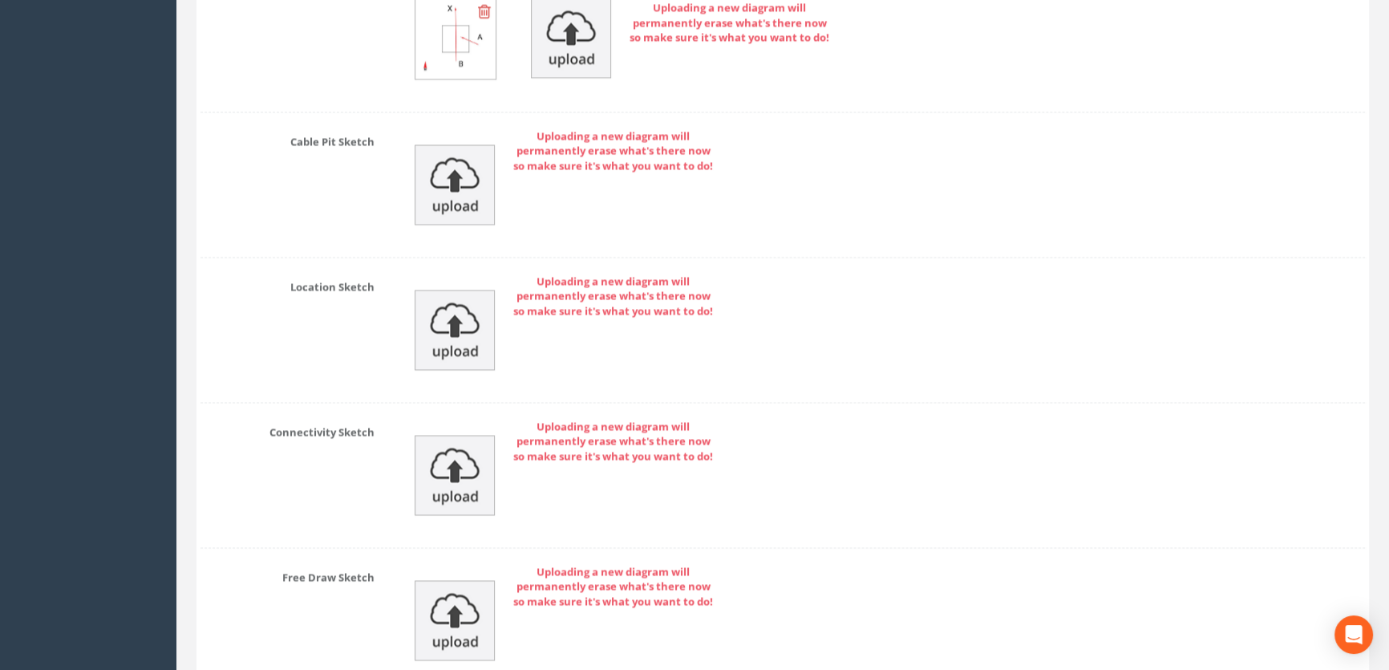
scroll to position [3552, 0]
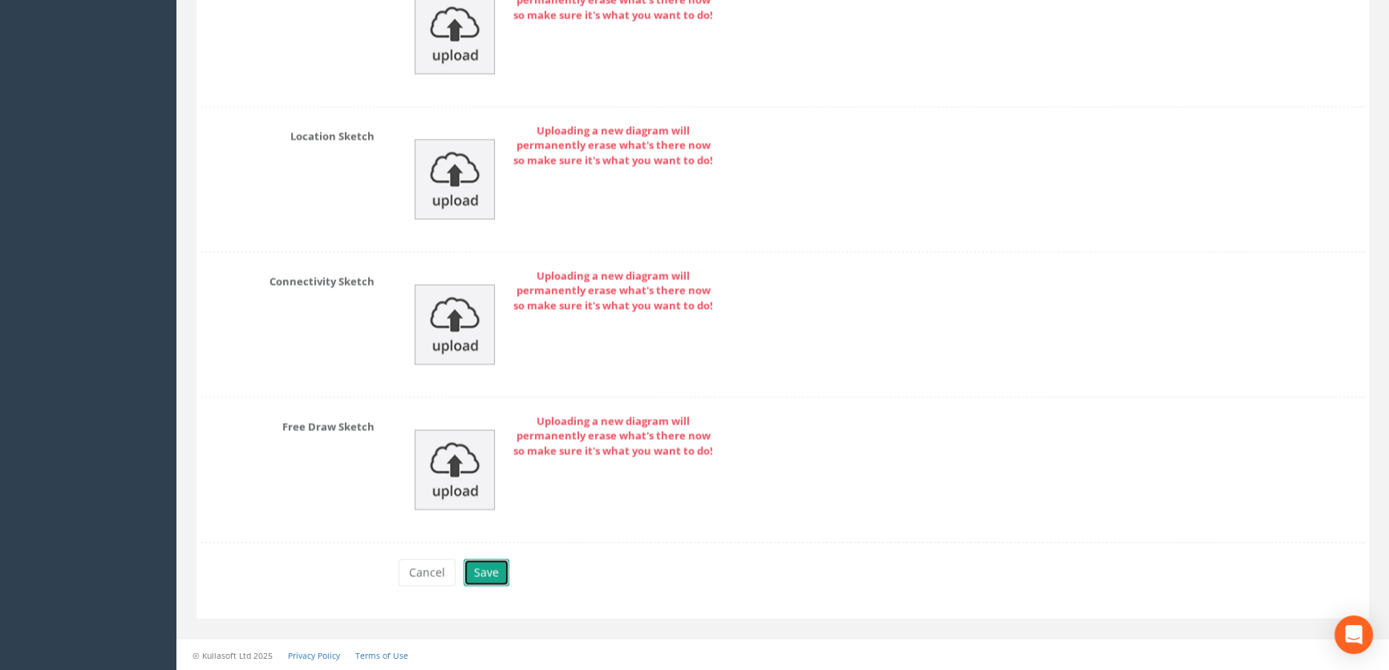
click at [489, 578] on button "Save" at bounding box center [487, 571] width 46 height 27
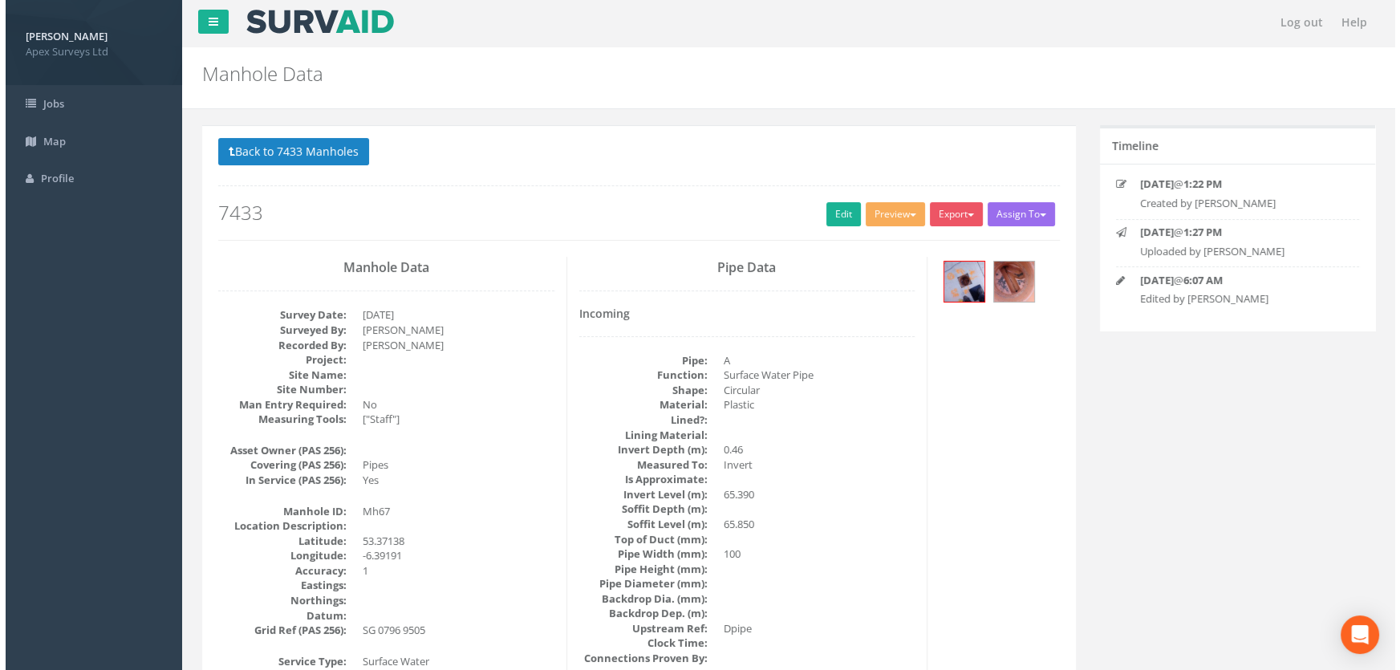
scroll to position [0, 0]
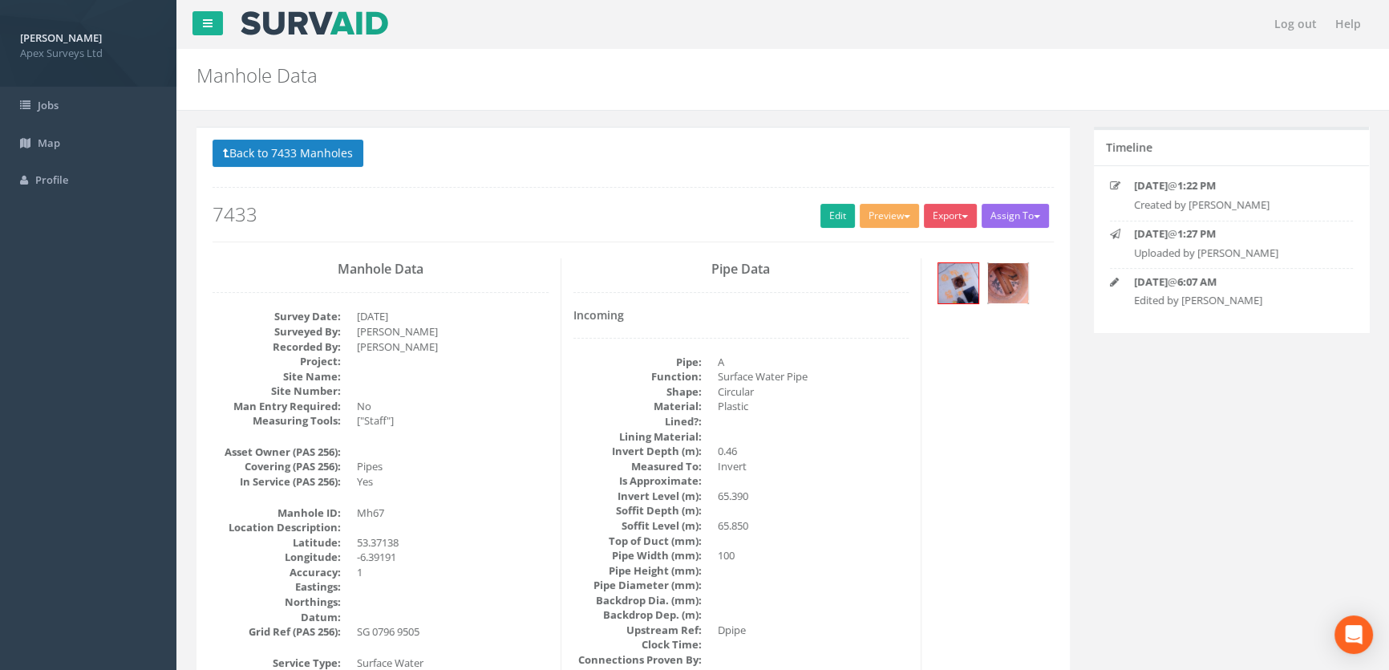
click at [1019, 275] on img at bounding box center [1008, 283] width 40 height 40
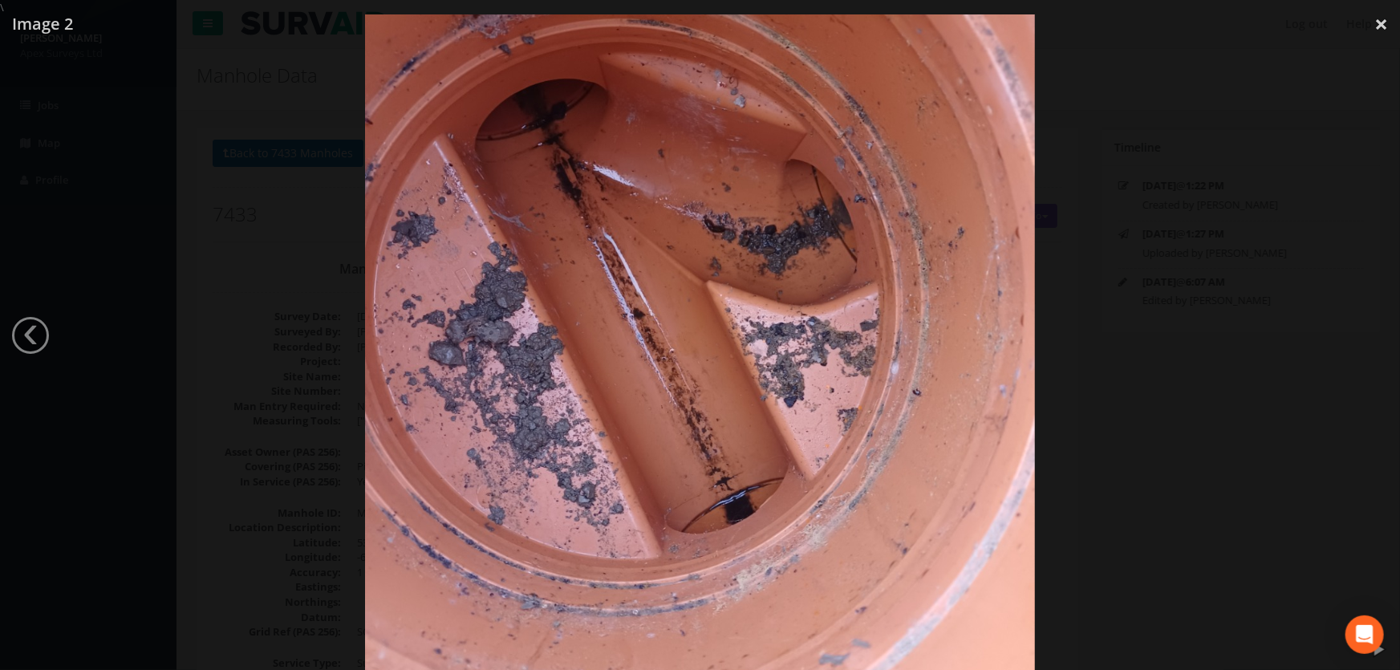
click at [1115, 363] on div at bounding box center [700, 350] width 1400 height 670
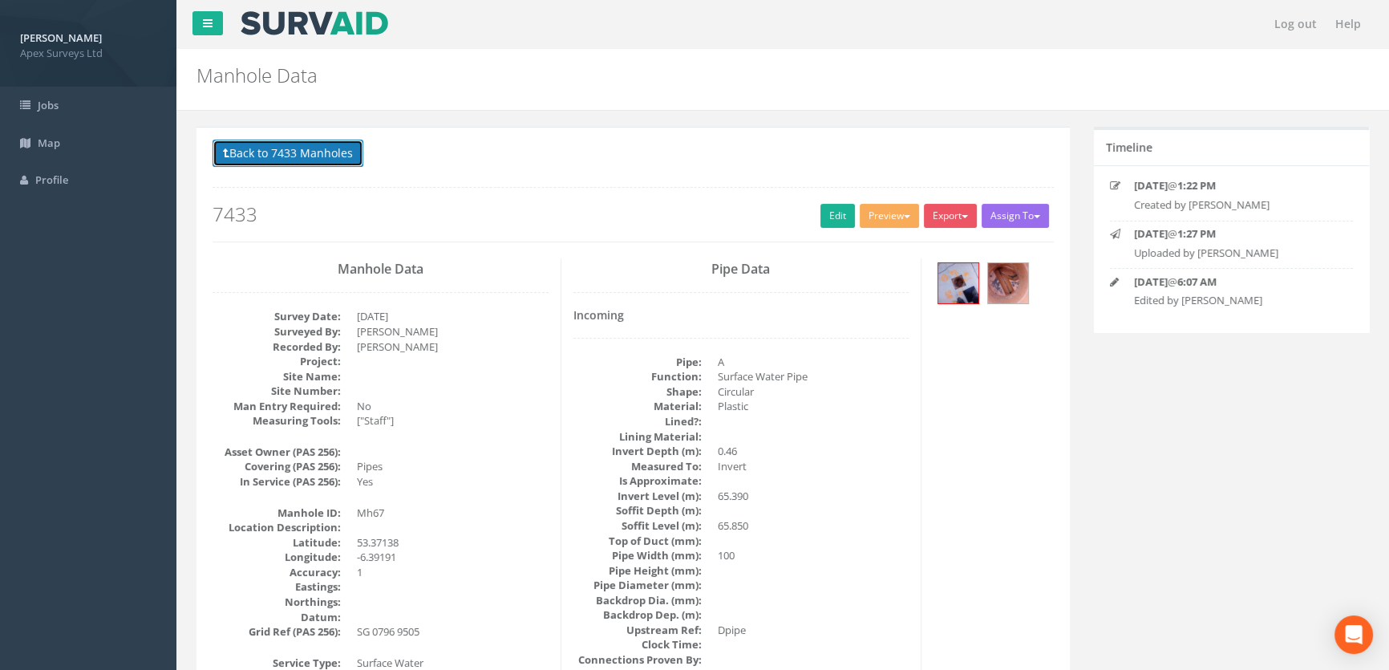
click at [297, 158] on button "Back to 7433 Manholes" at bounding box center [288, 153] width 151 height 27
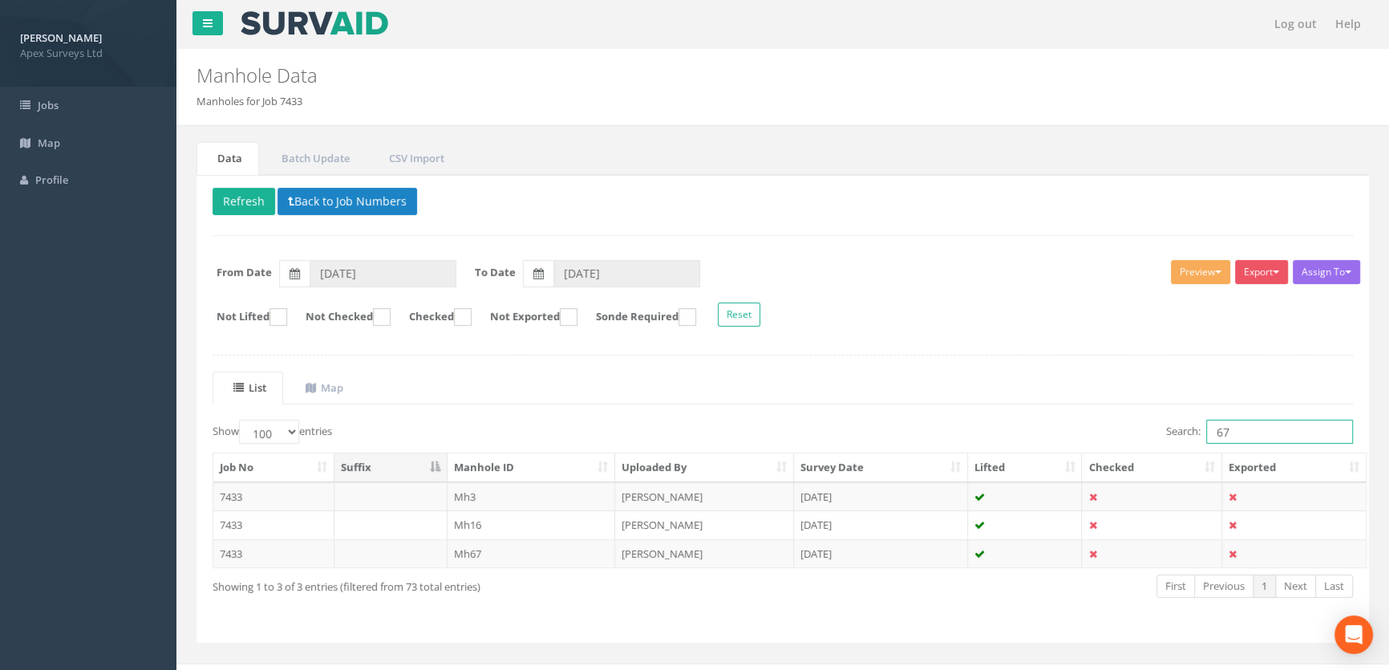
drag, startPoint x: 1253, startPoint y: 430, endPoint x: 1158, endPoint y: 423, distance: 95.7
click at [1156, 424] on div "Search: 67" at bounding box center [1074, 434] width 558 height 28
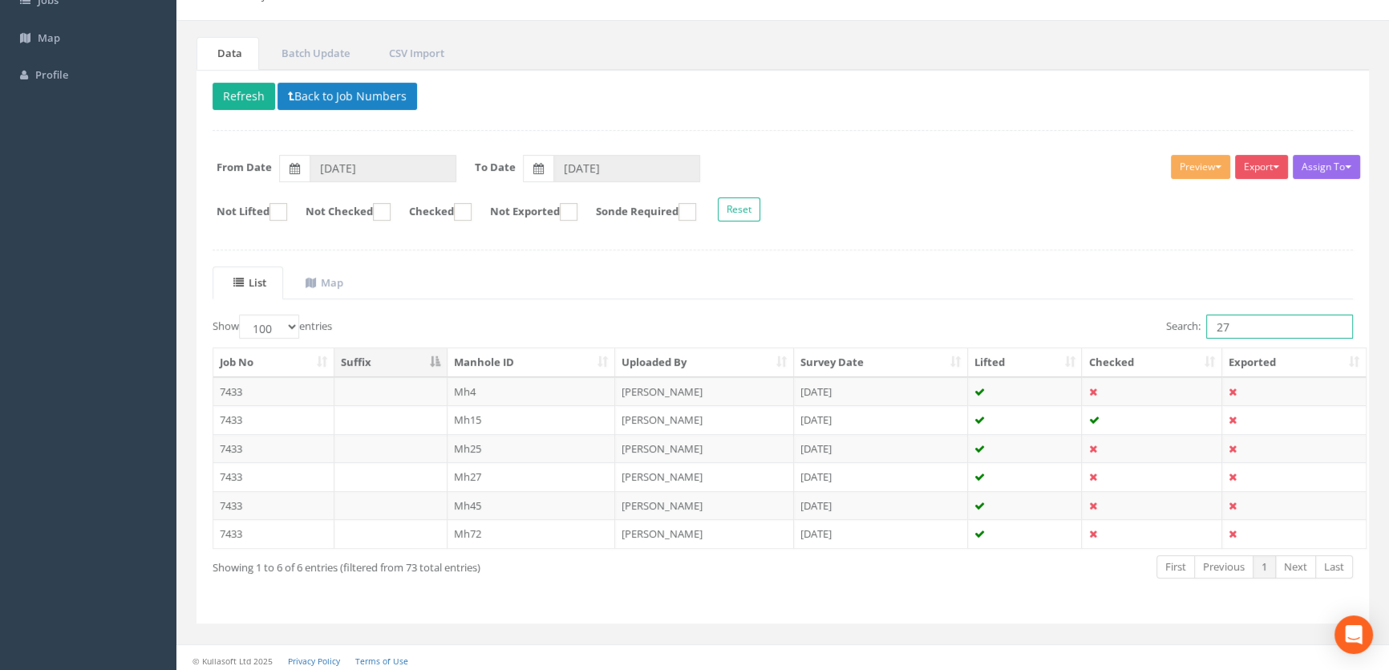
scroll to position [108, 0]
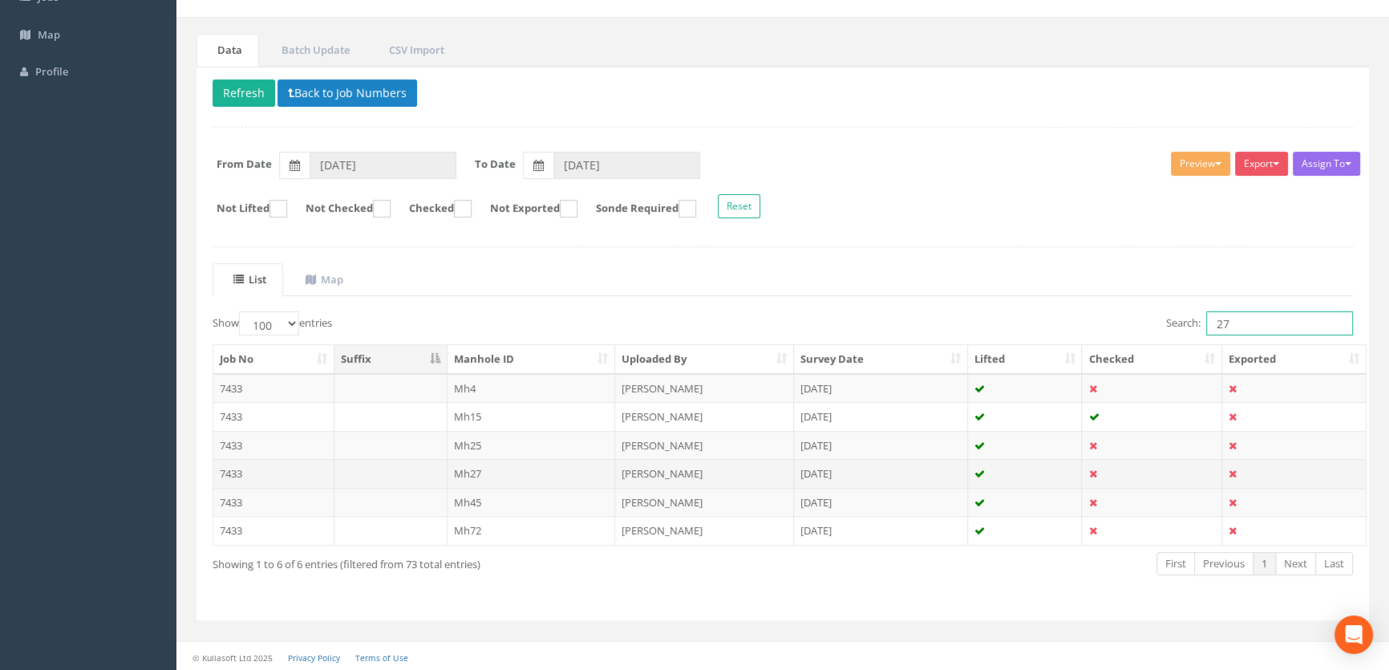
type input "27"
click at [449, 472] on td "Mh27" at bounding box center [532, 473] width 168 height 29
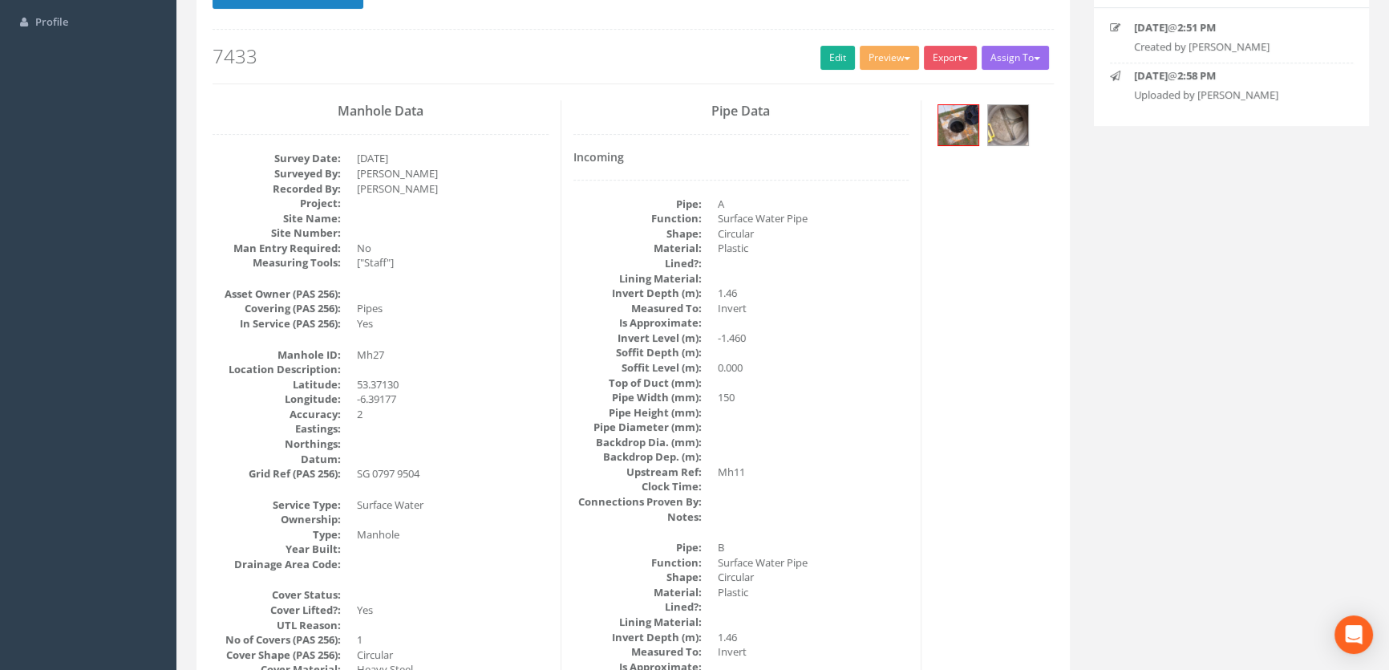
scroll to position [0, 0]
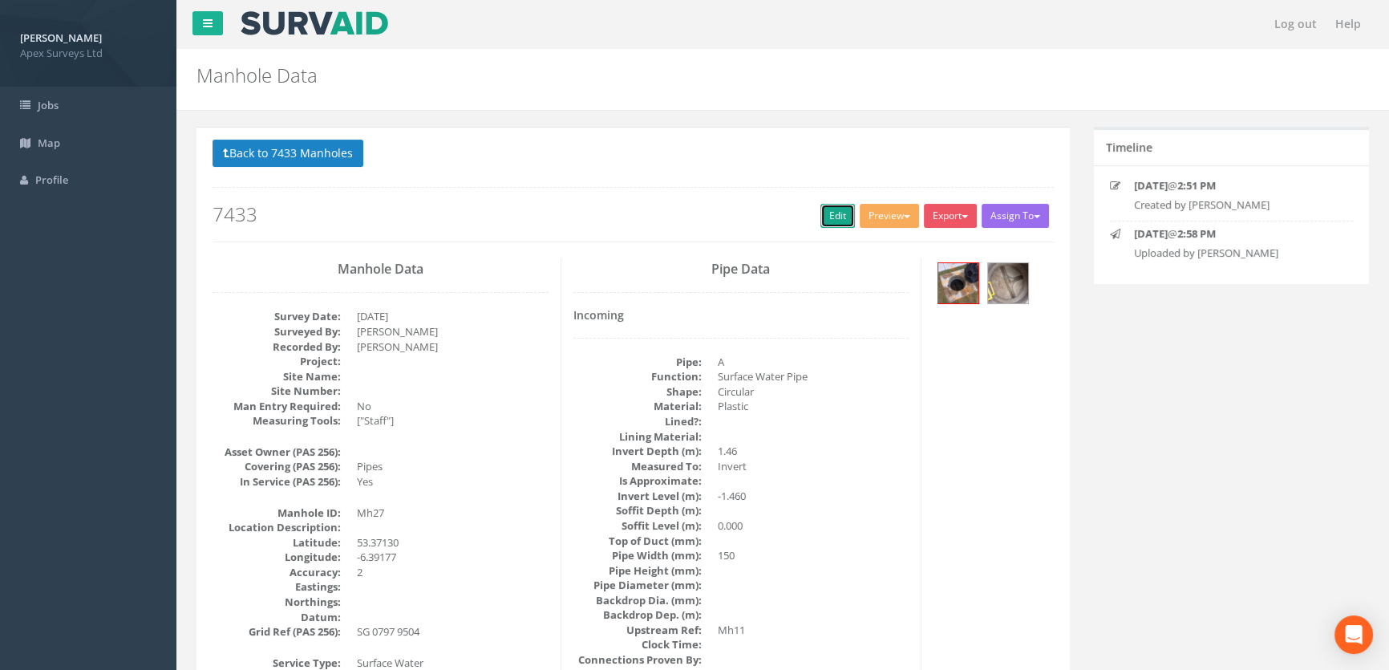
click at [826, 208] on link "Edit" at bounding box center [838, 216] width 34 height 24
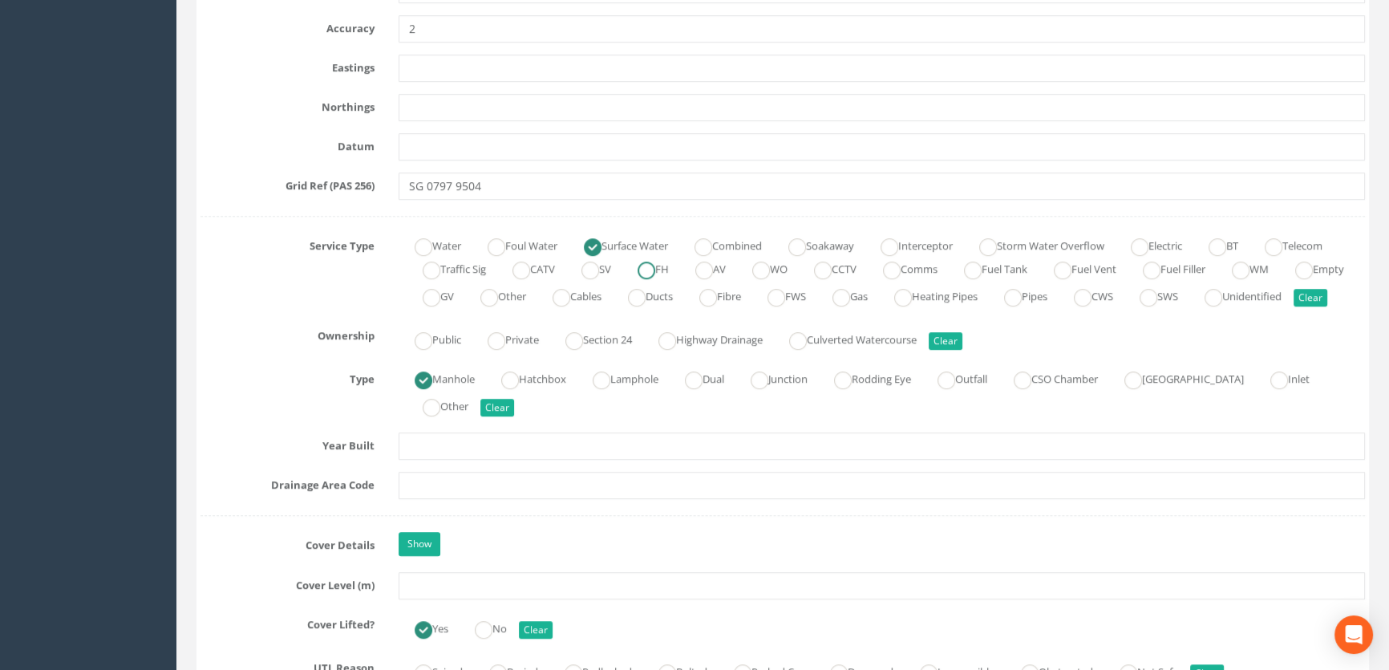
scroll to position [1093, 0]
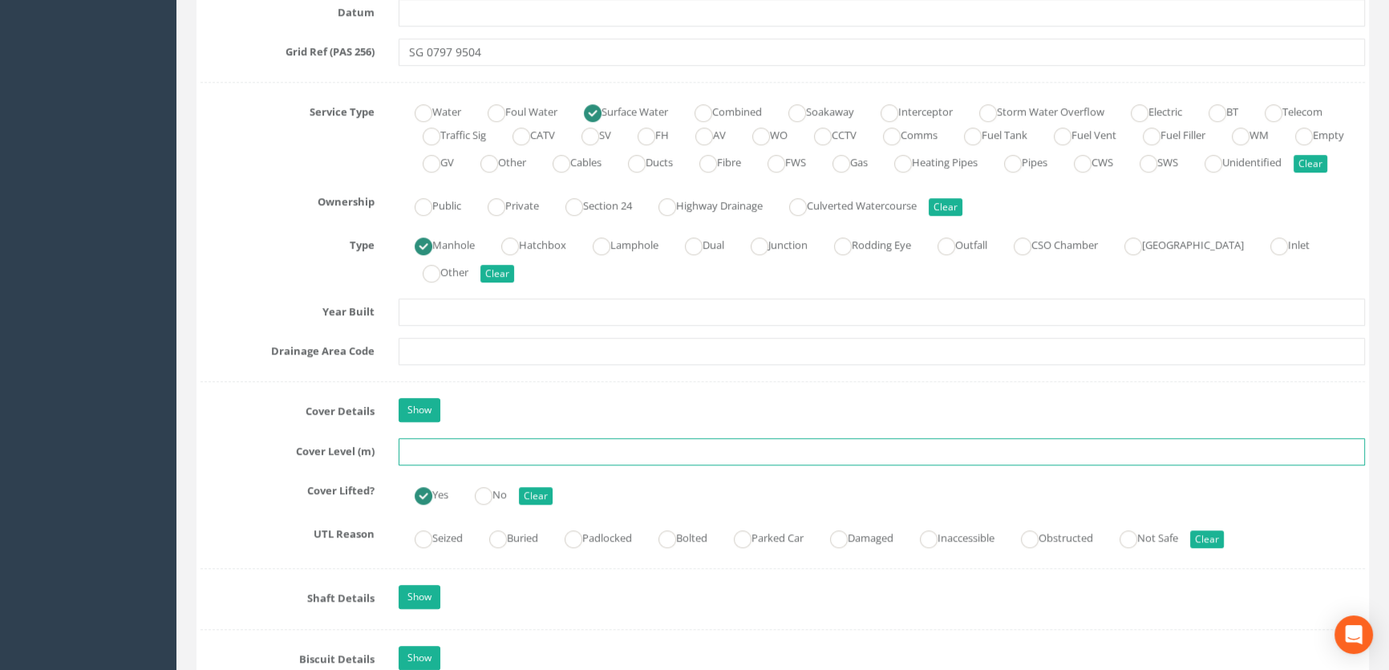
click at [470, 465] on input "text" at bounding box center [882, 451] width 967 height 27
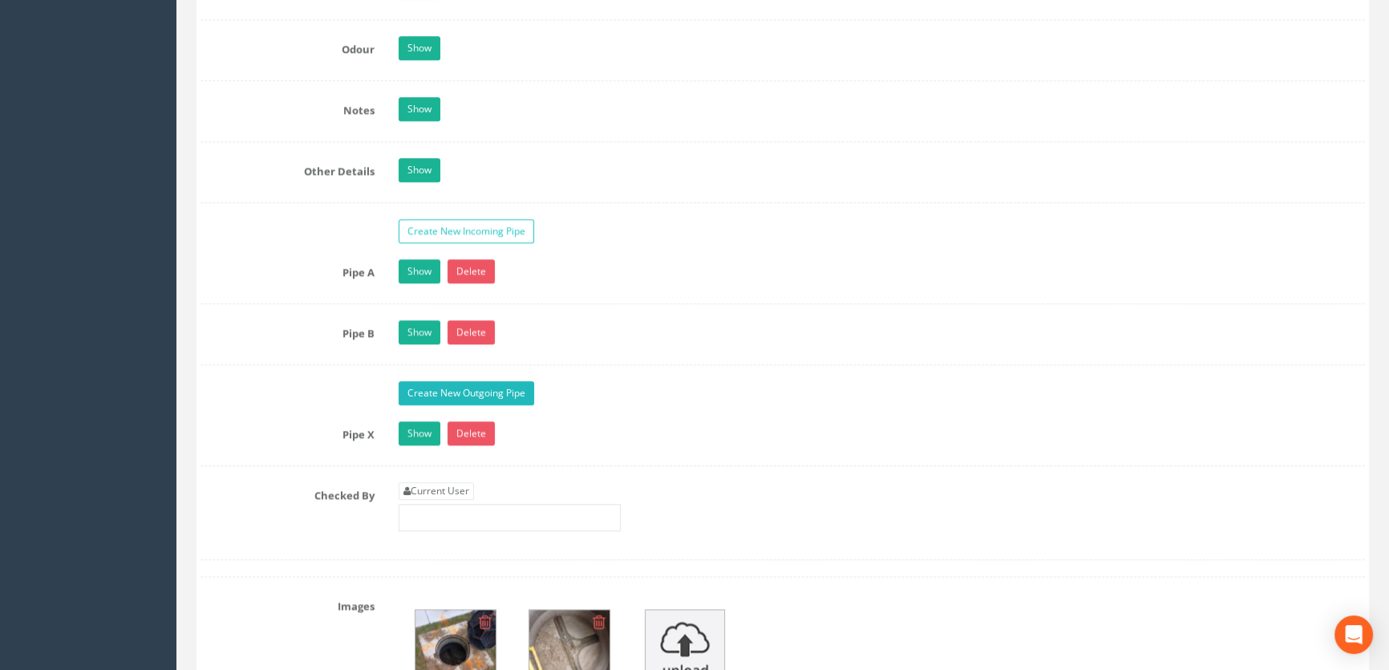
scroll to position [2552, 0]
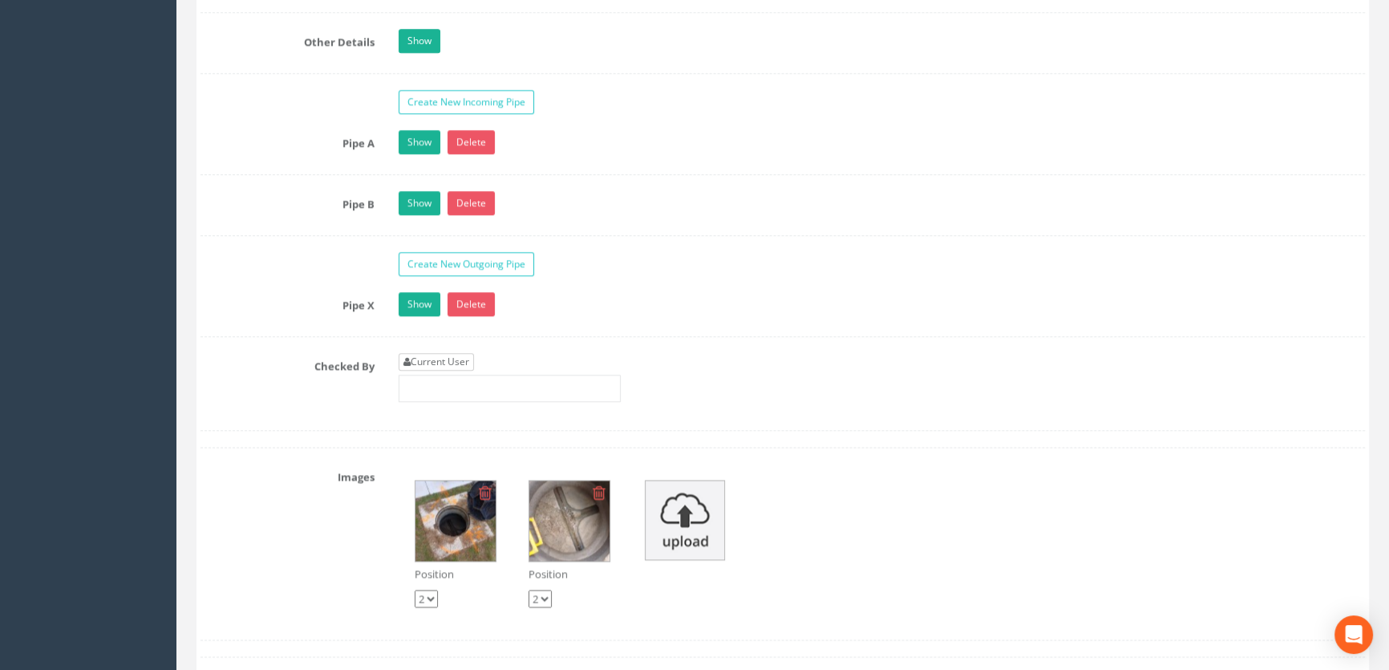
type input "65.76"
click at [422, 371] on link "Current User" at bounding box center [436, 362] width 75 height 18
type input "[PERSON_NAME]"
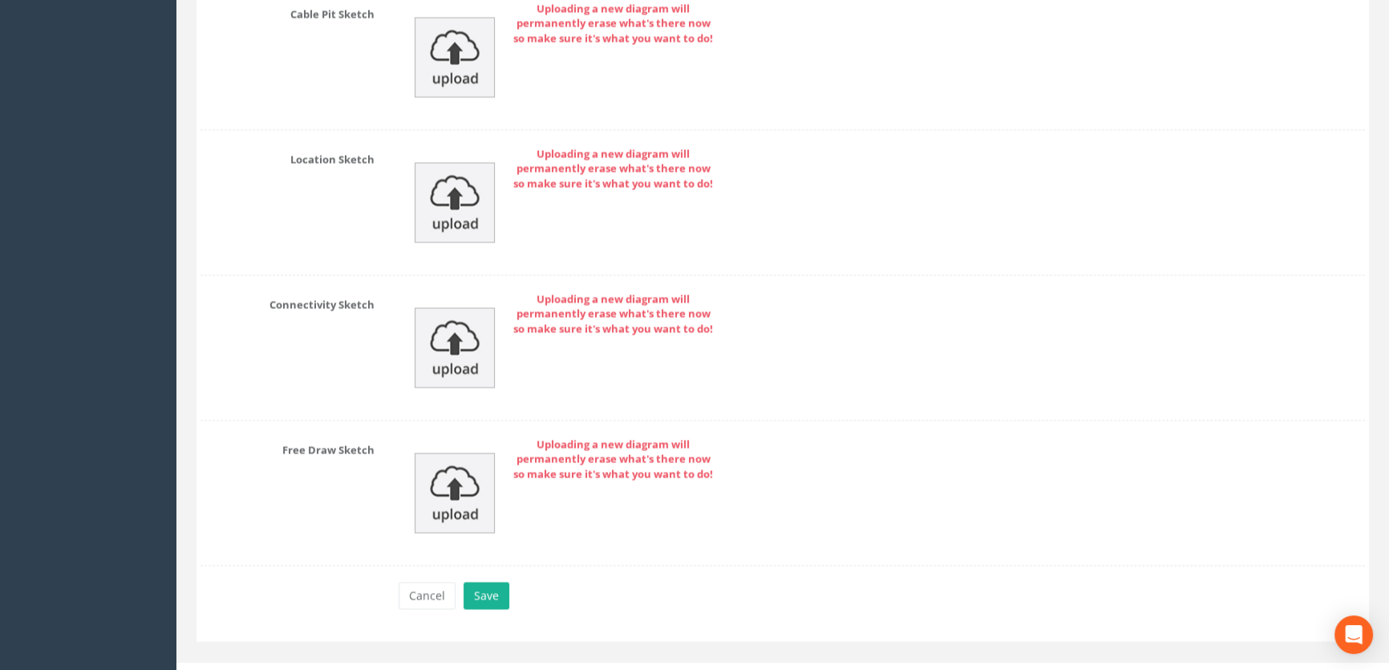
scroll to position [3612, 0]
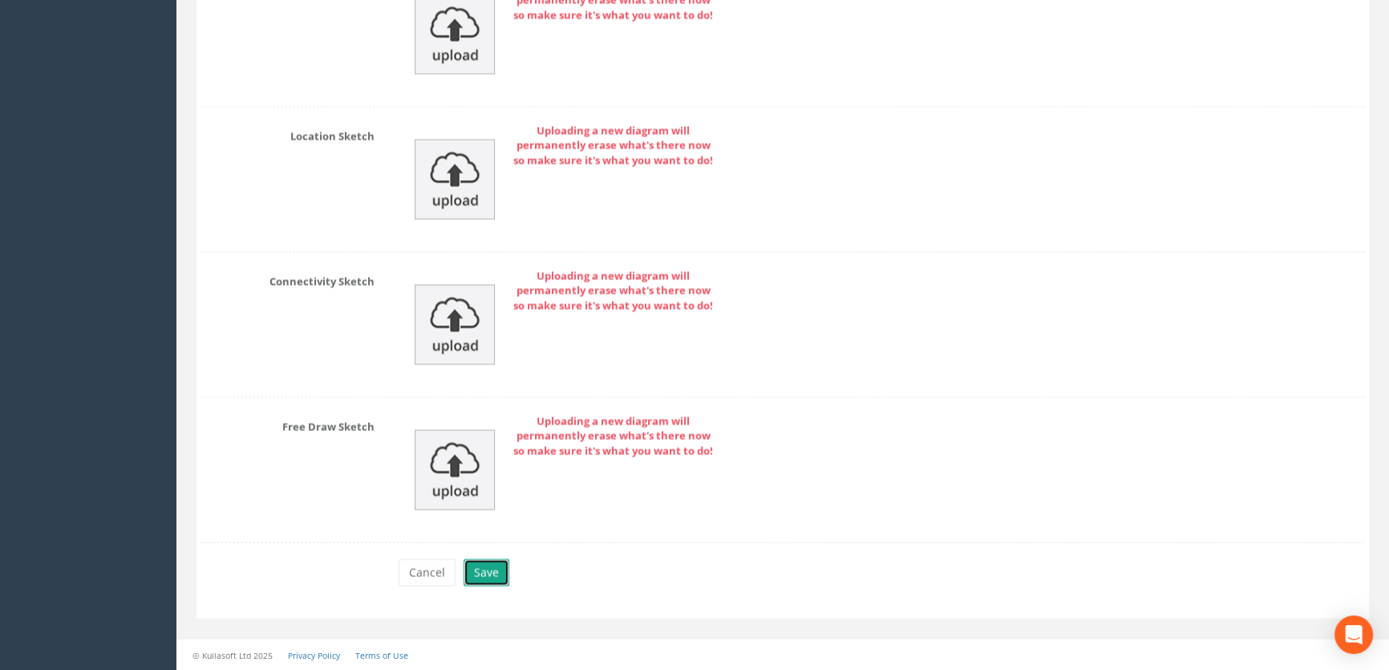
click at [497, 574] on button "Save" at bounding box center [487, 571] width 46 height 27
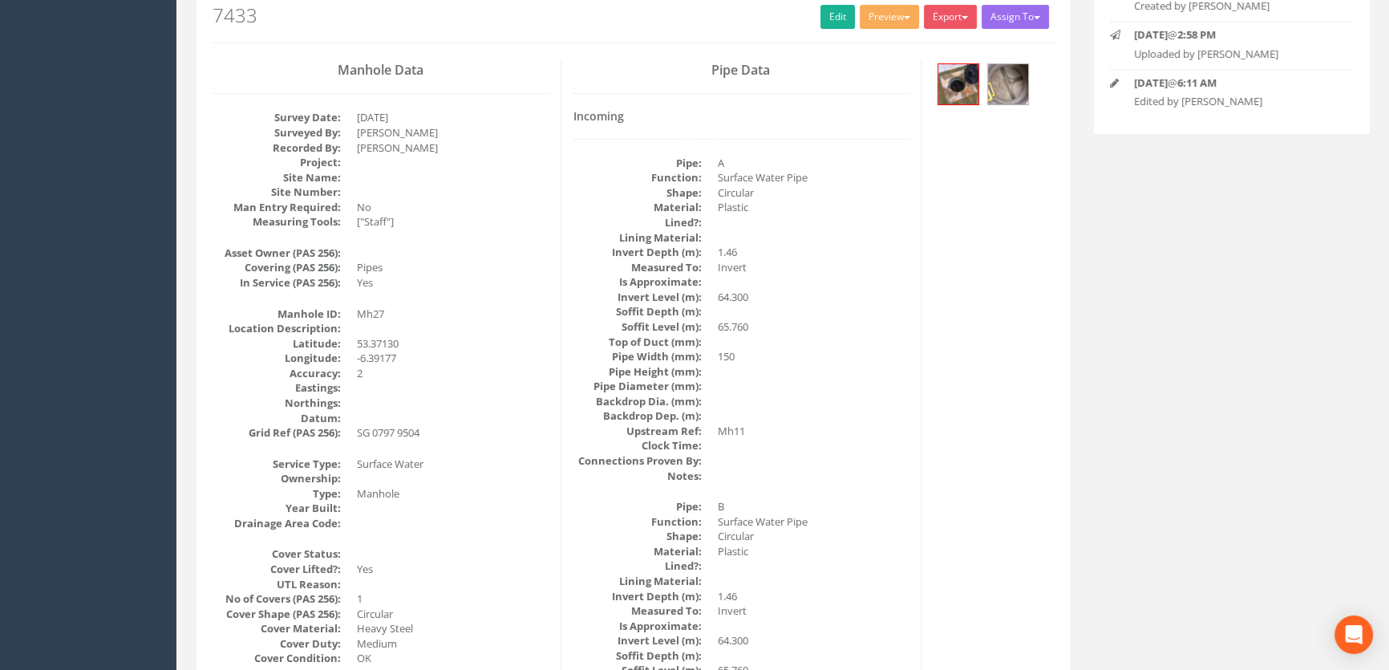
scroll to position [0, 0]
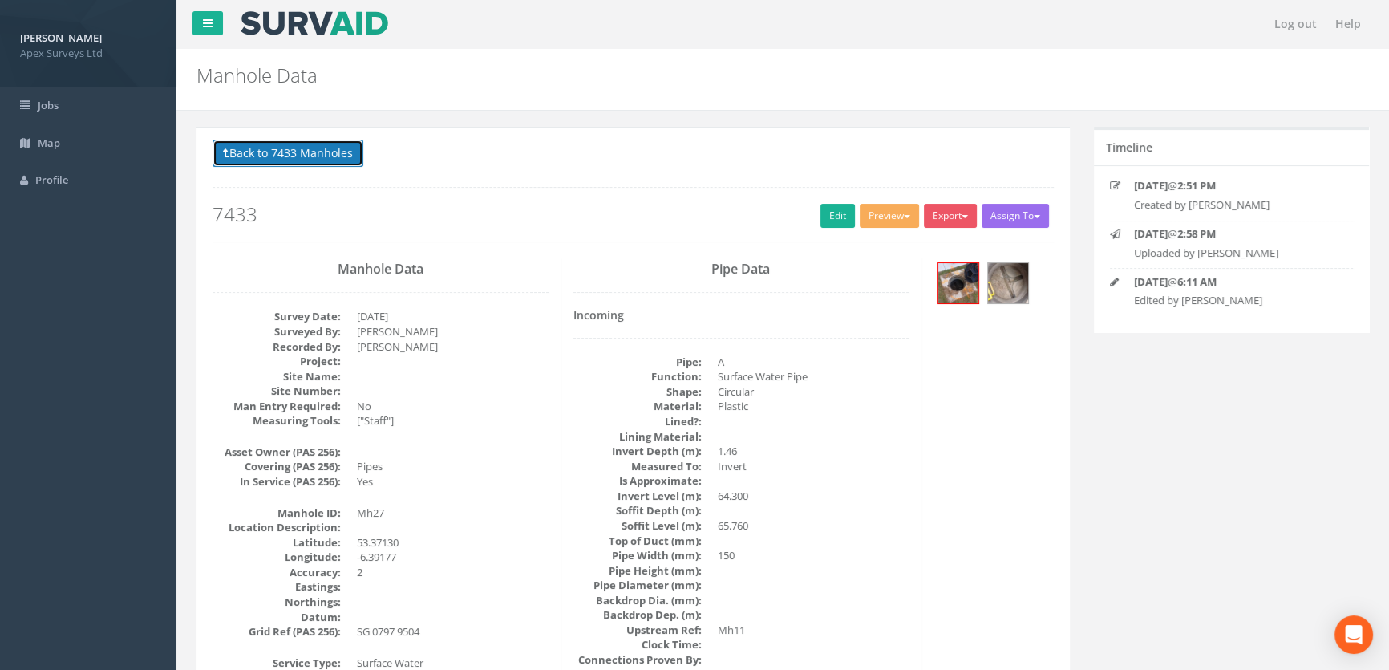
click at [261, 152] on button "Back to 7433 Manholes" at bounding box center [288, 153] width 151 height 27
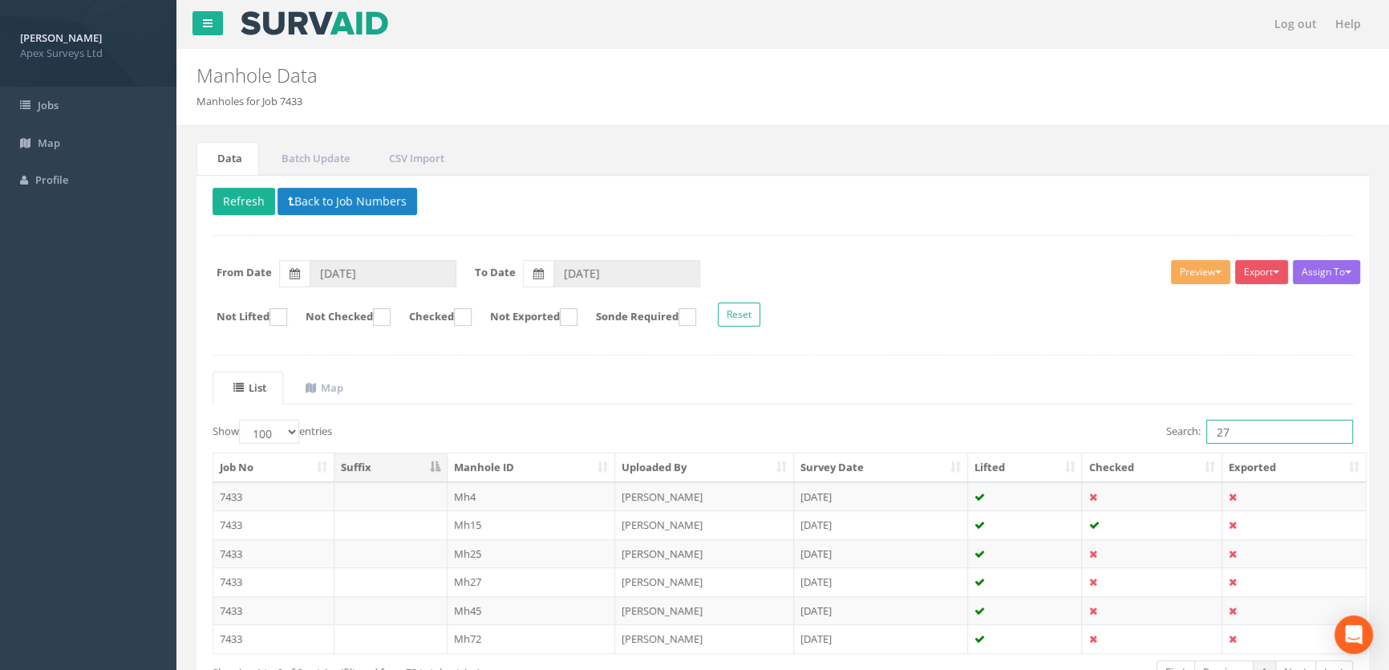
drag, startPoint x: 1235, startPoint y: 429, endPoint x: 1182, endPoint y: 426, distance: 53.8
click at [1182, 426] on label "Search: 27" at bounding box center [1259, 432] width 187 height 24
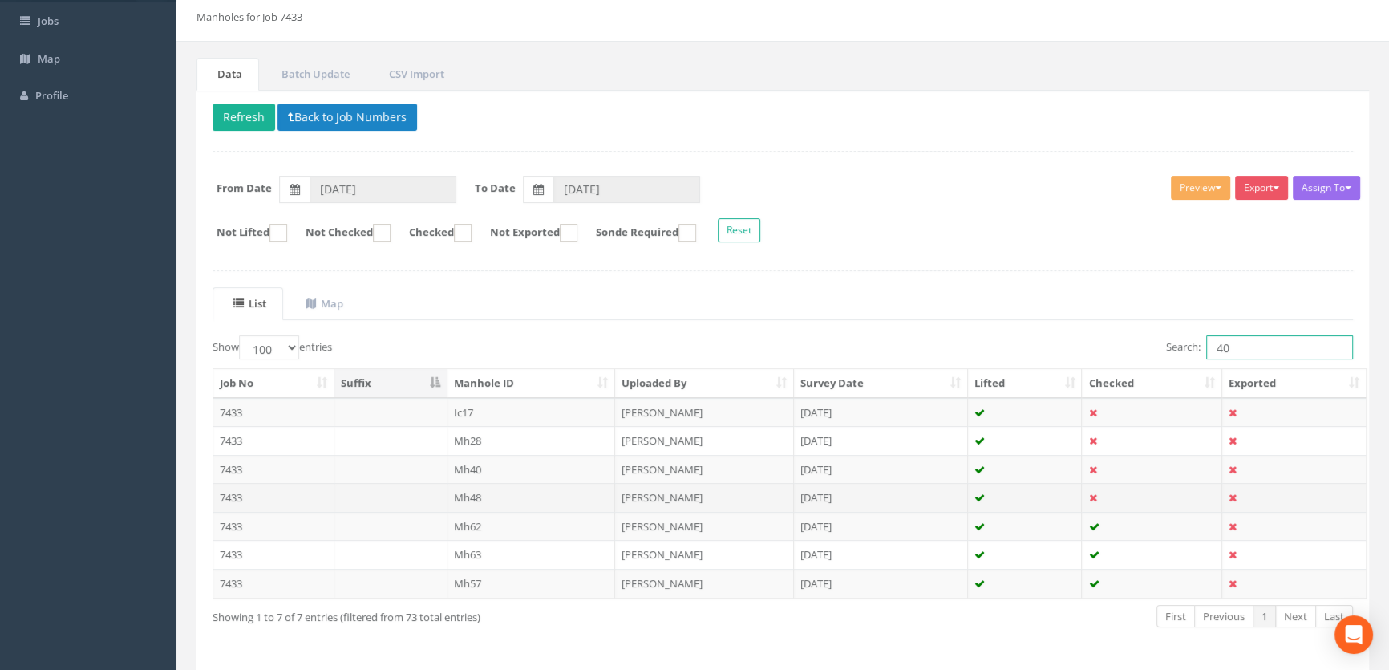
scroll to position [136, 0]
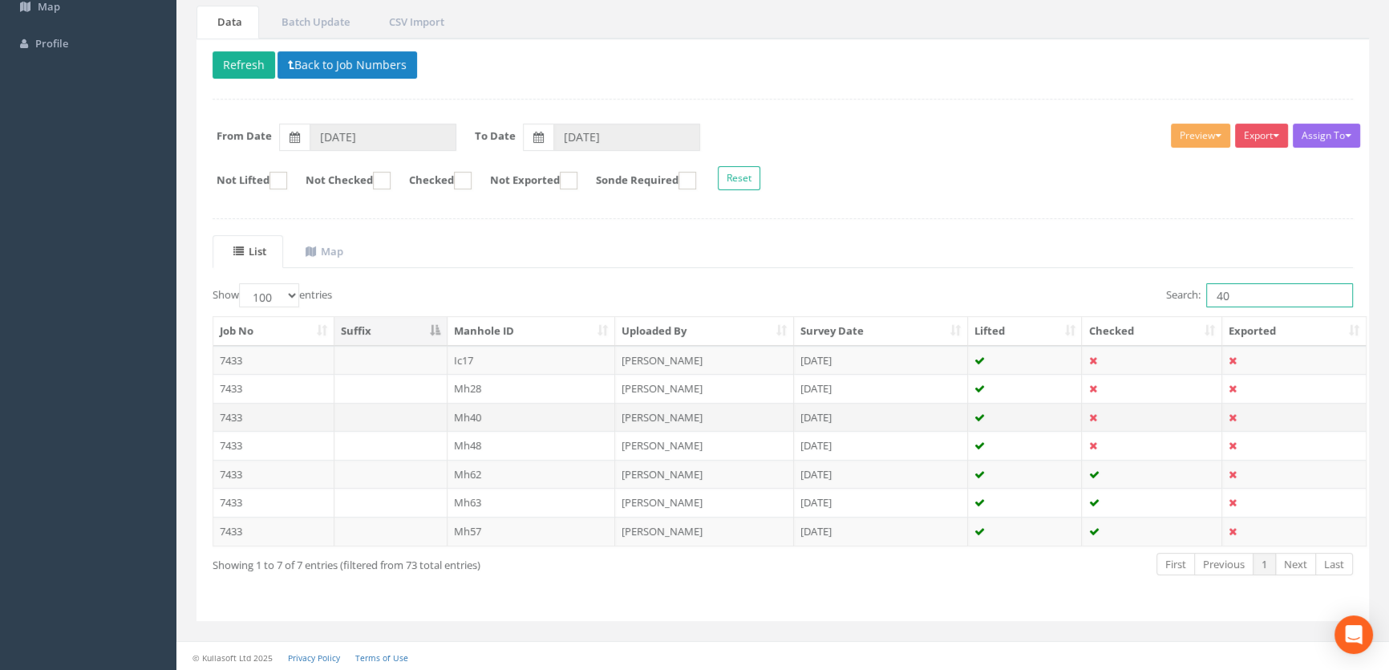
type input "40"
click at [489, 417] on td "Mh40" at bounding box center [532, 417] width 168 height 29
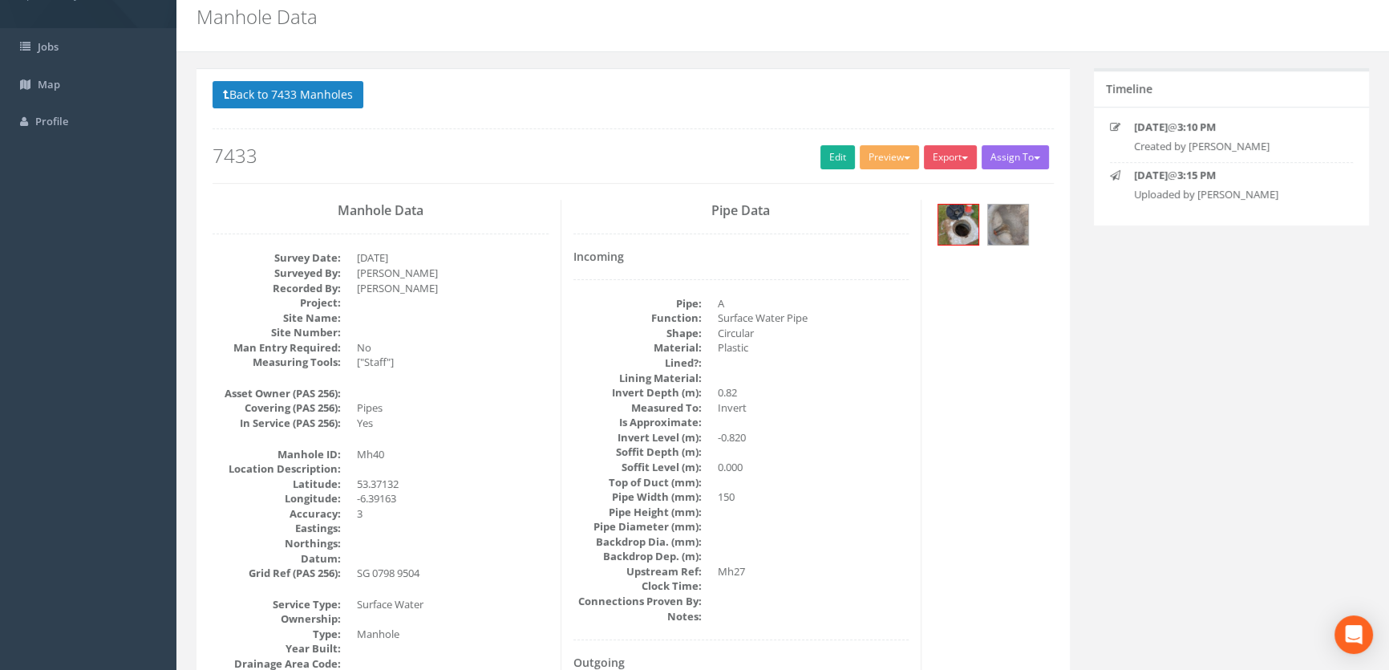
scroll to position [0, 0]
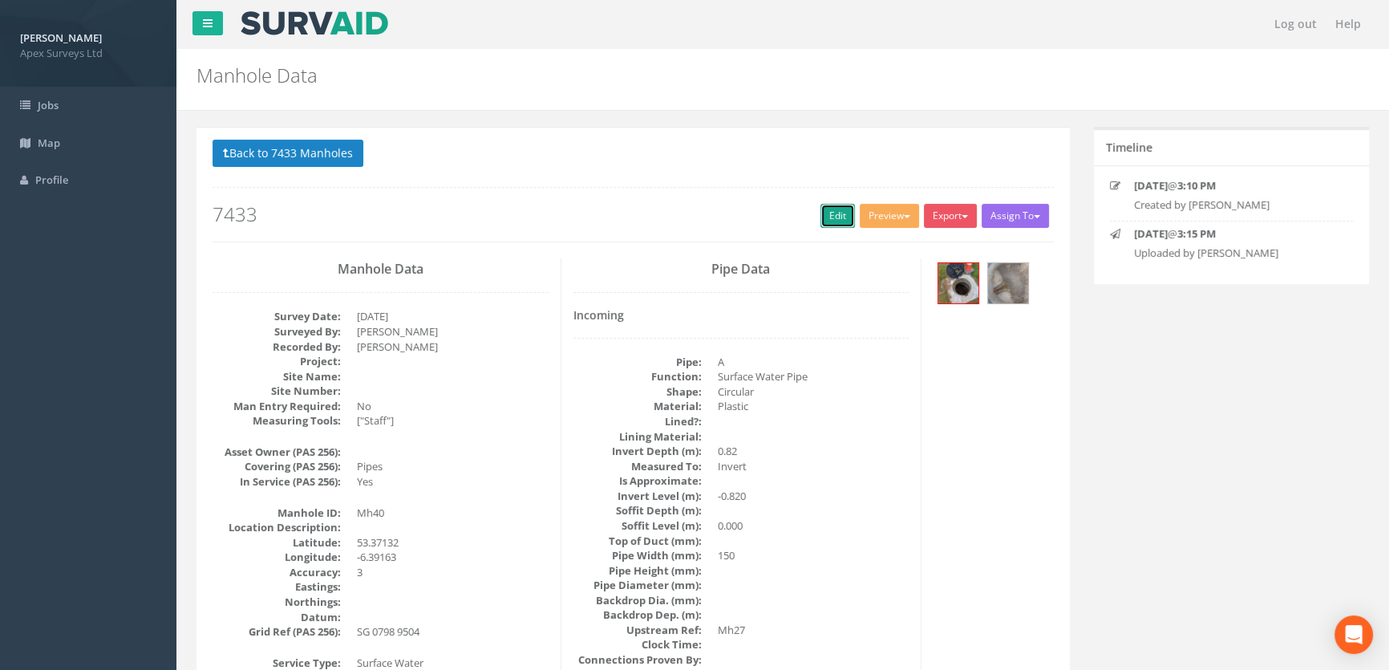
click at [832, 209] on link "Edit" at bounding box center [838, 216] width 34 height 24
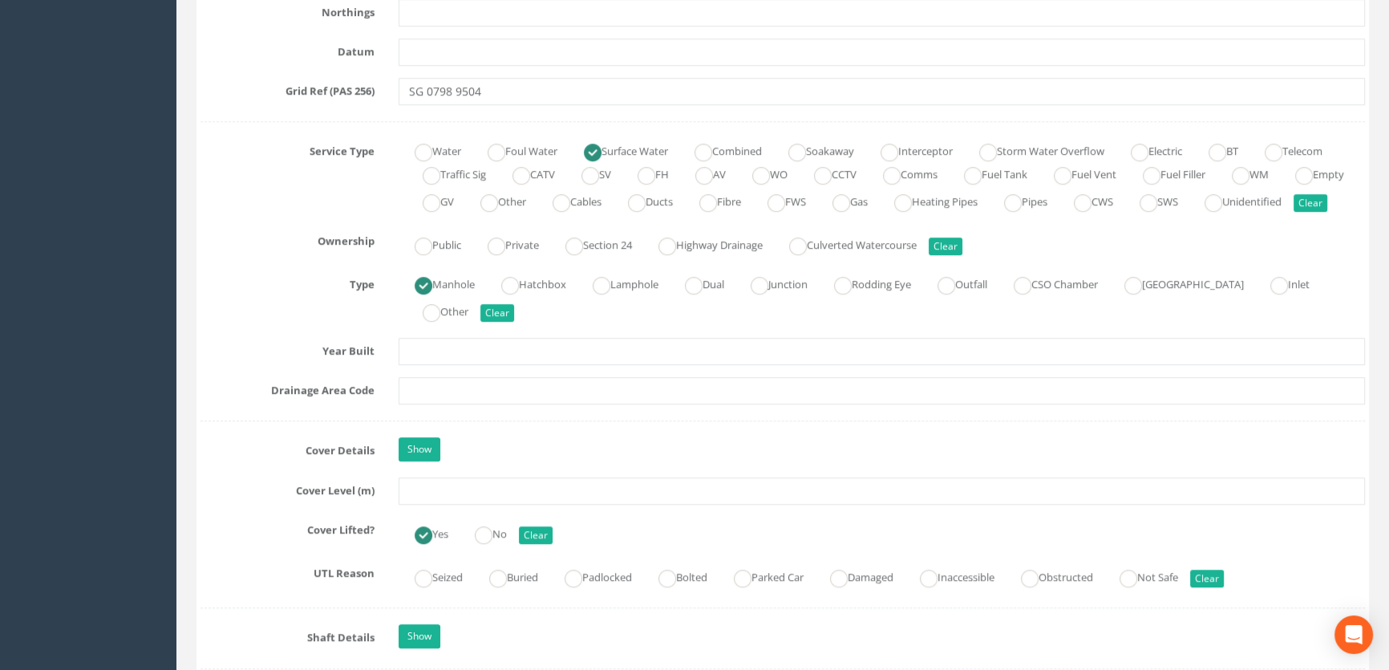
scroll to position [1166, 0]
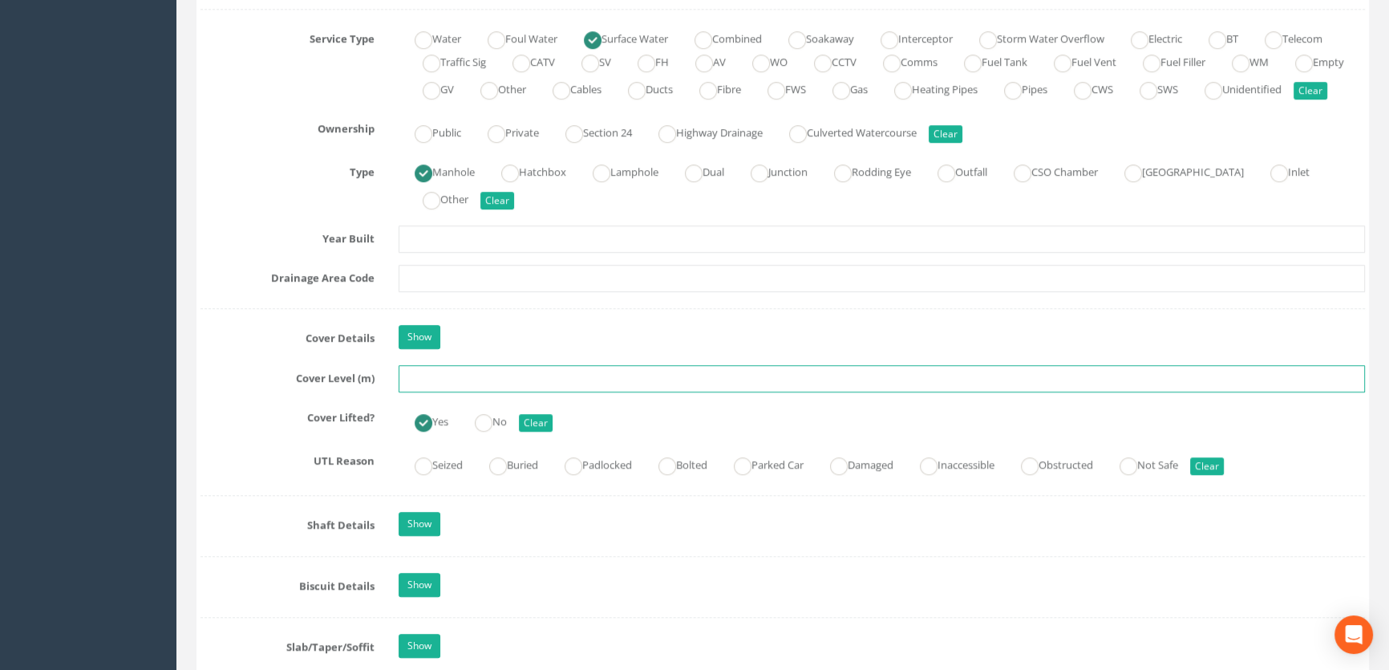
click at [423, 392] on input "text" at bounding box center [882, 378] width 967 height 27
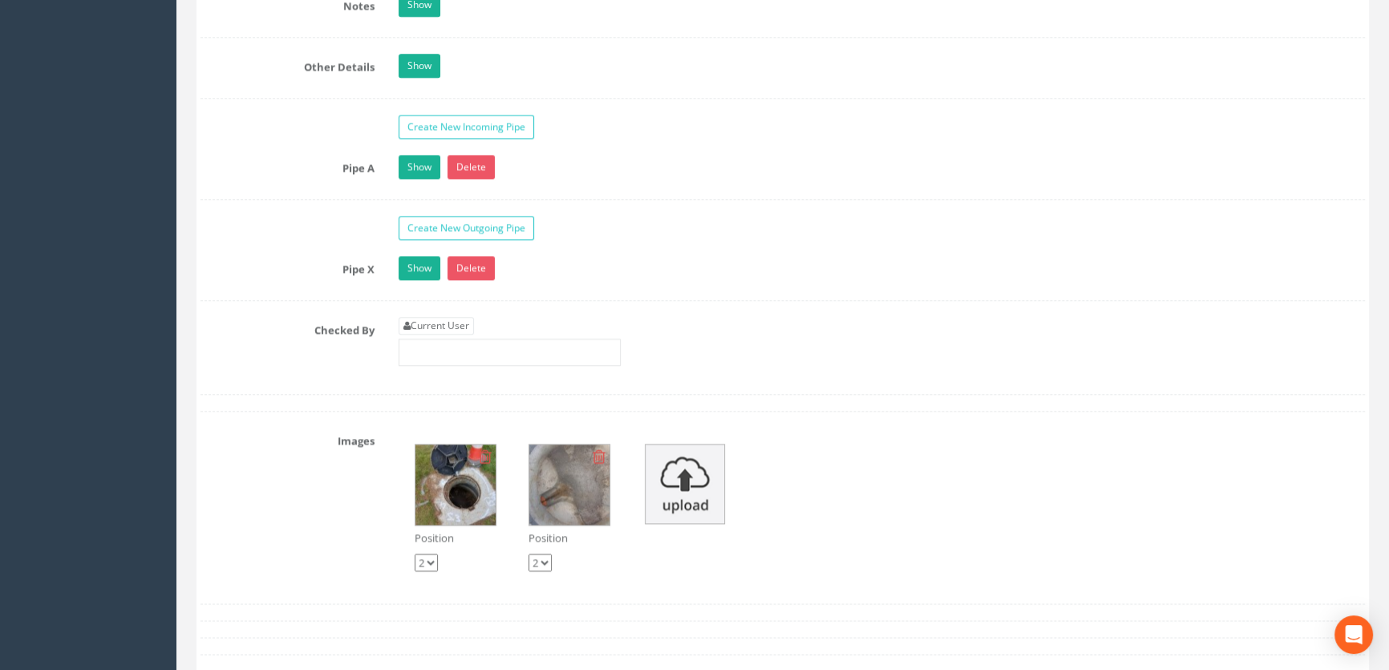
scroll to position [2552, 0]
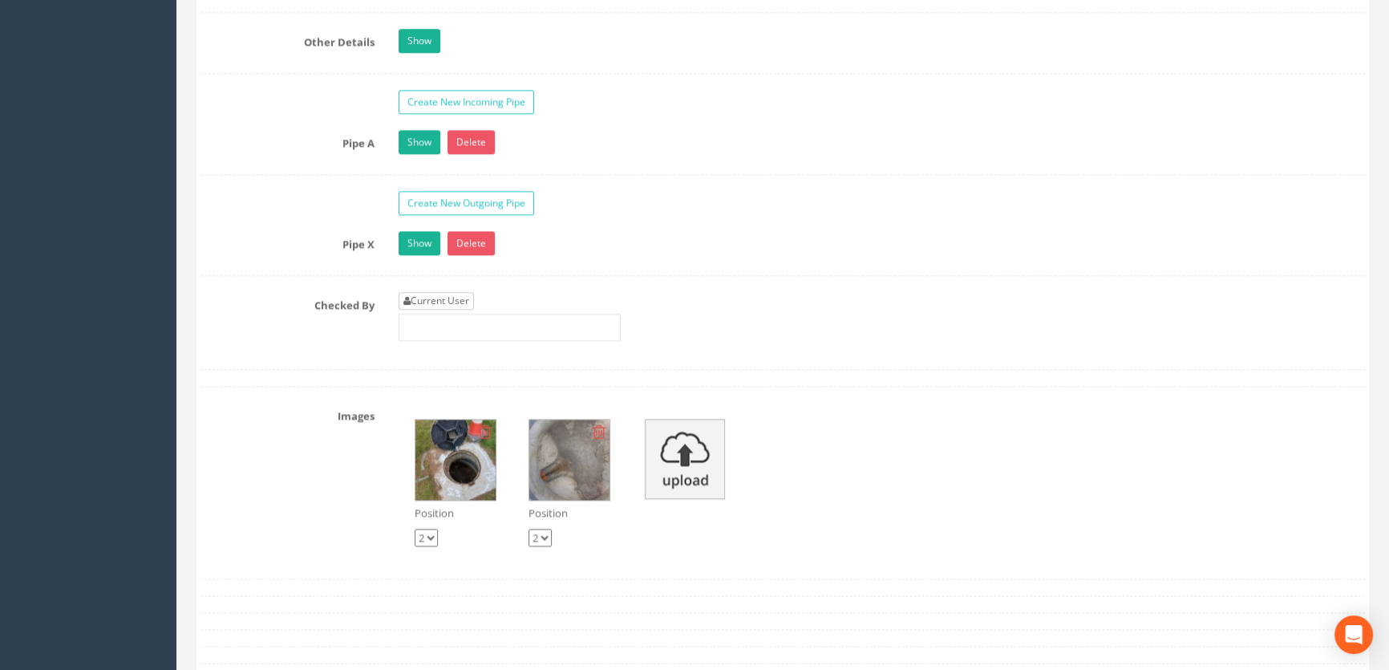
type input "65.86"
click at [443, 310] on link "Current User" at bounding box center [436, 301] width 75 height 18
type input "[PERSON_NAME]"
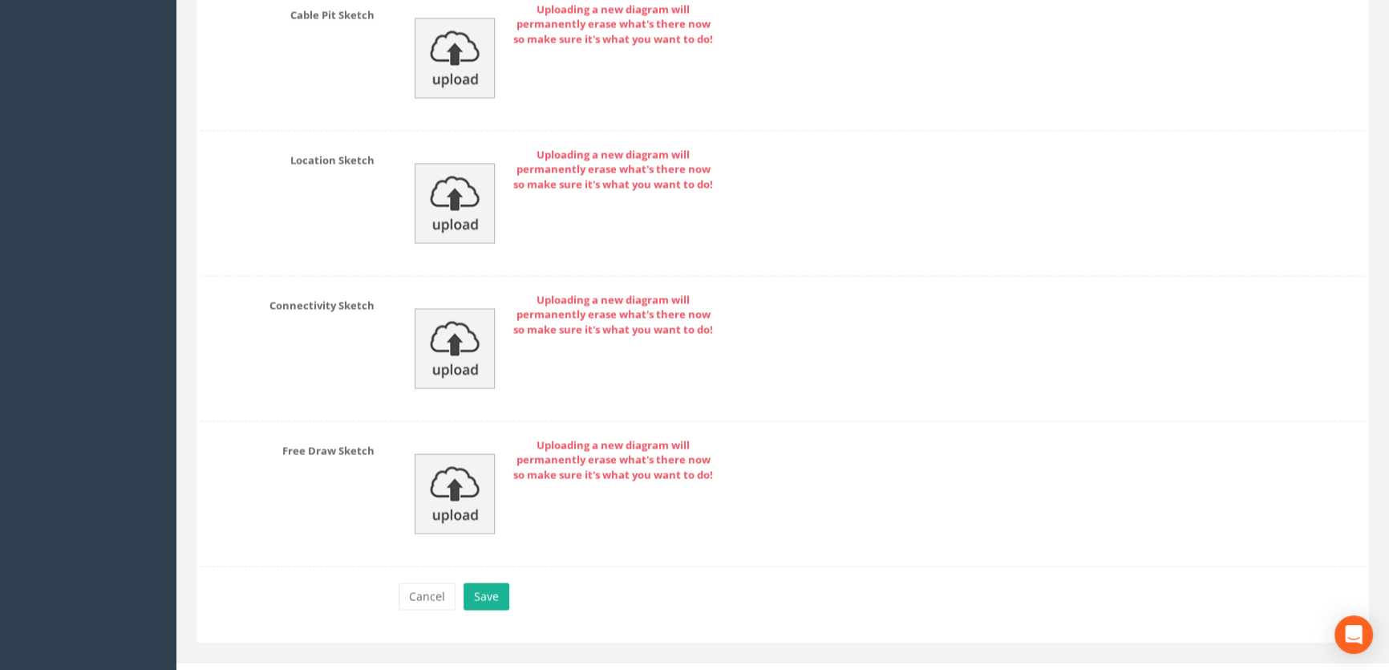
scroll to position [3552, 0]
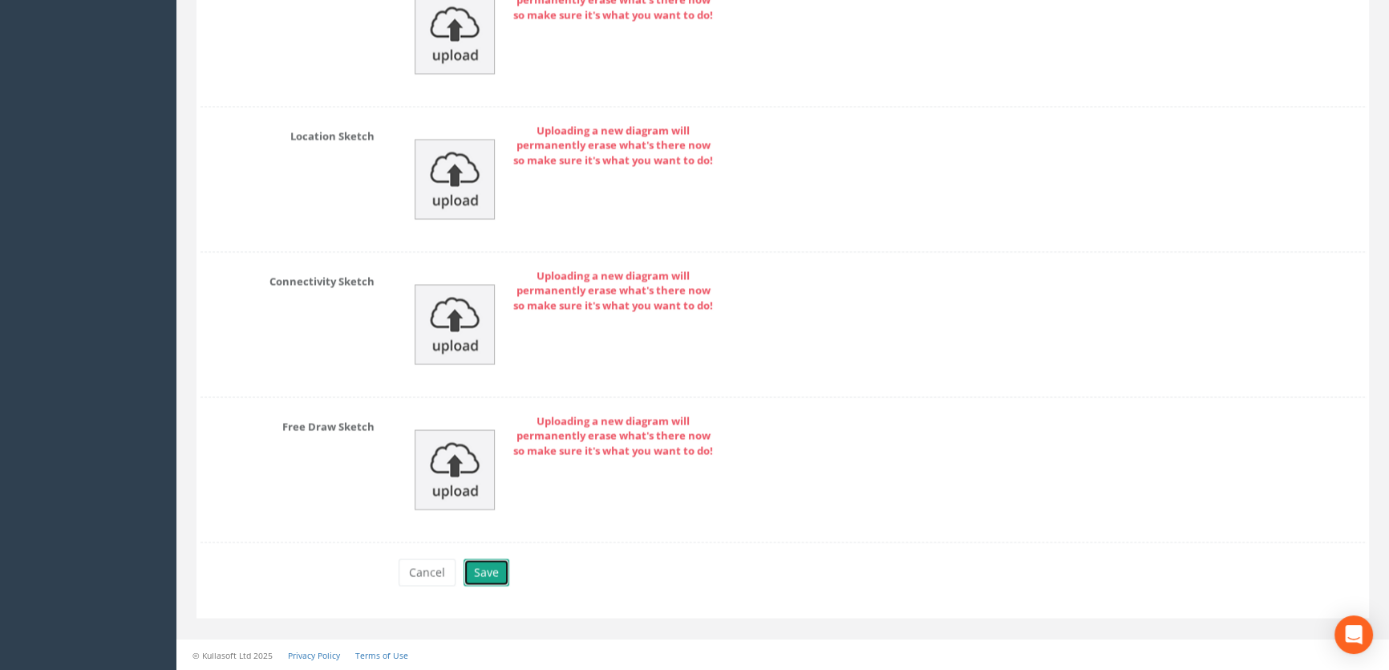
click at [481, 570] on button "Save" at bounding box center [487, 571] width 46 height 27
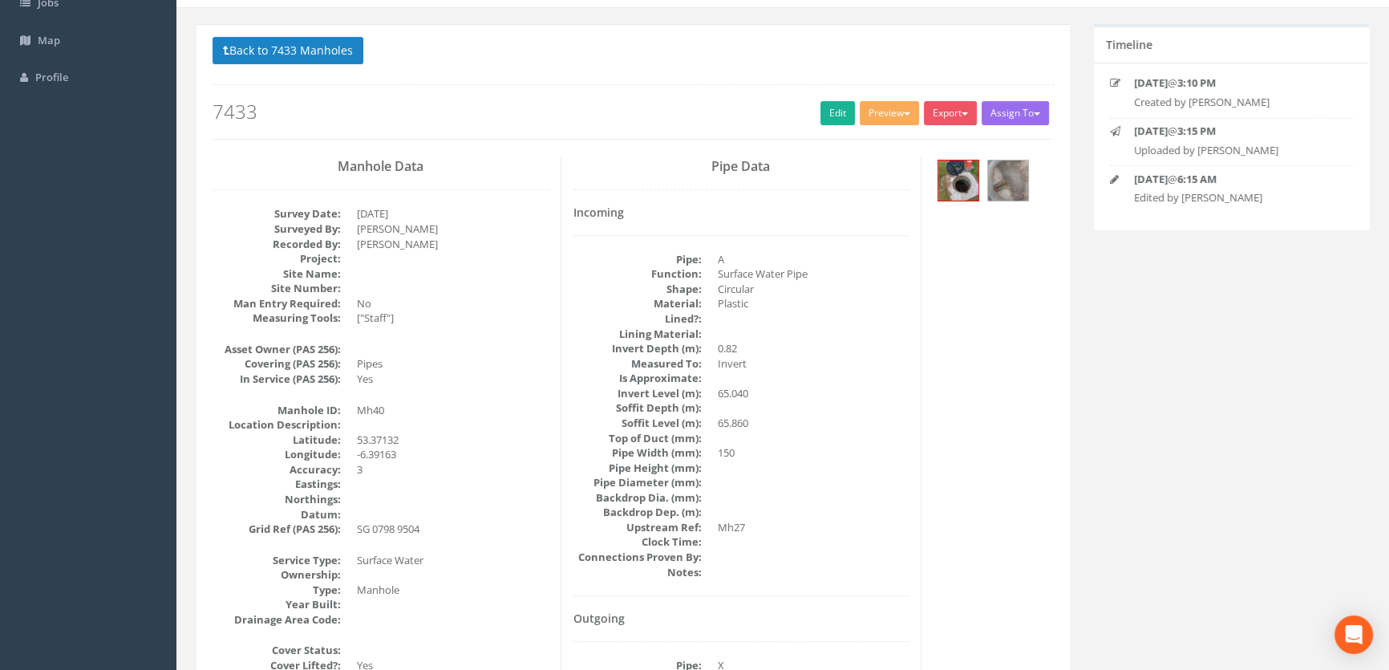
scroll to position [0, 0]
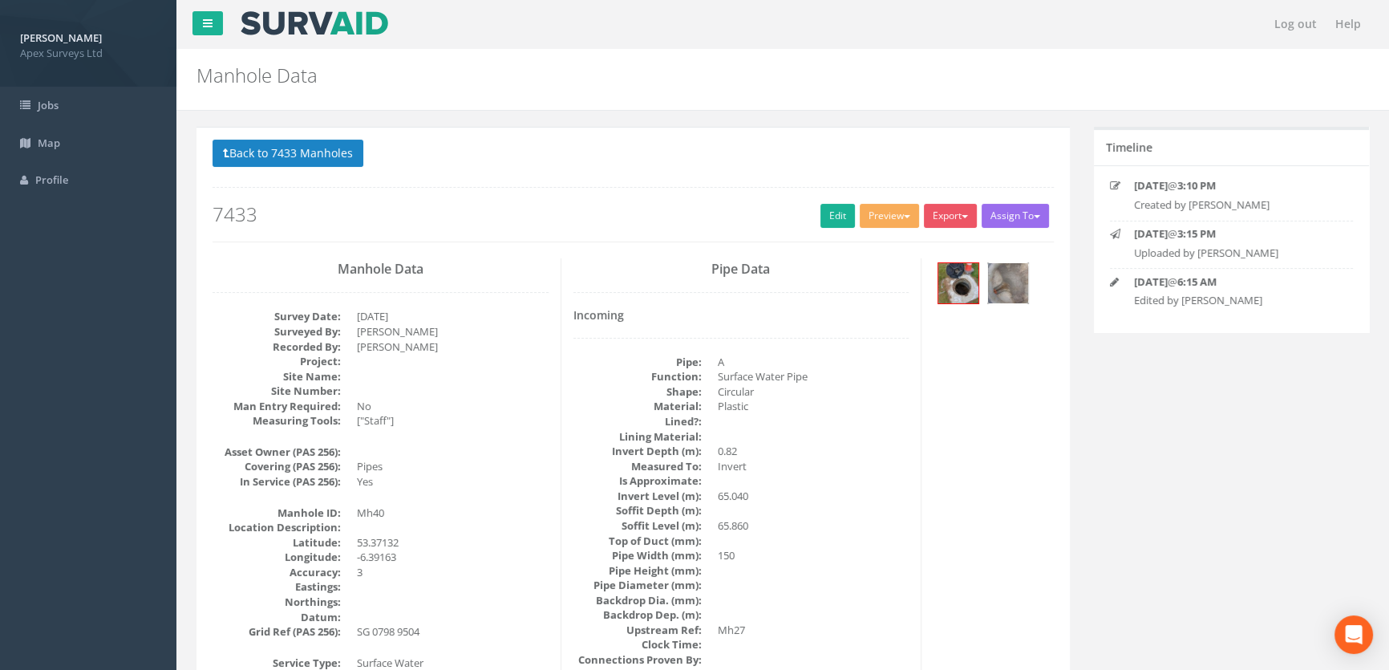
click at [996, 286] on img at bounding box center [1008, 283] width 40 height 40
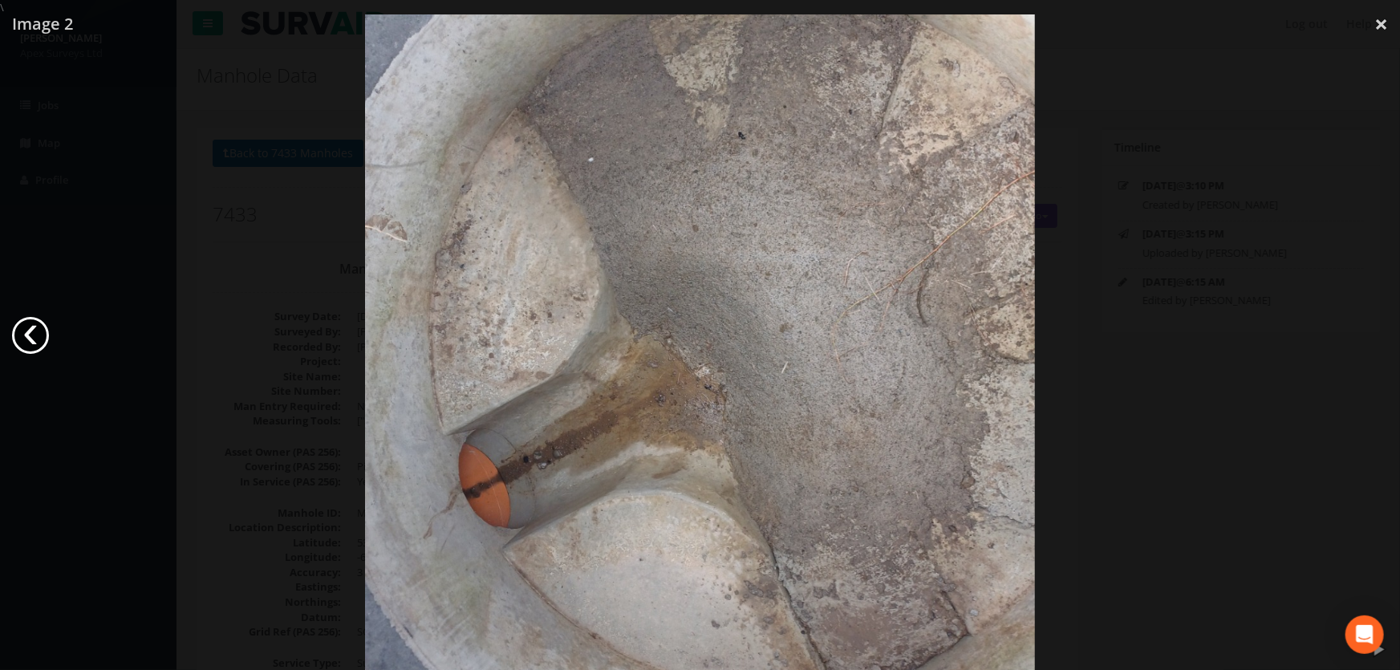
click at [18, 338] on link "‹" at bounding box center [30, 335] width 37 height 37
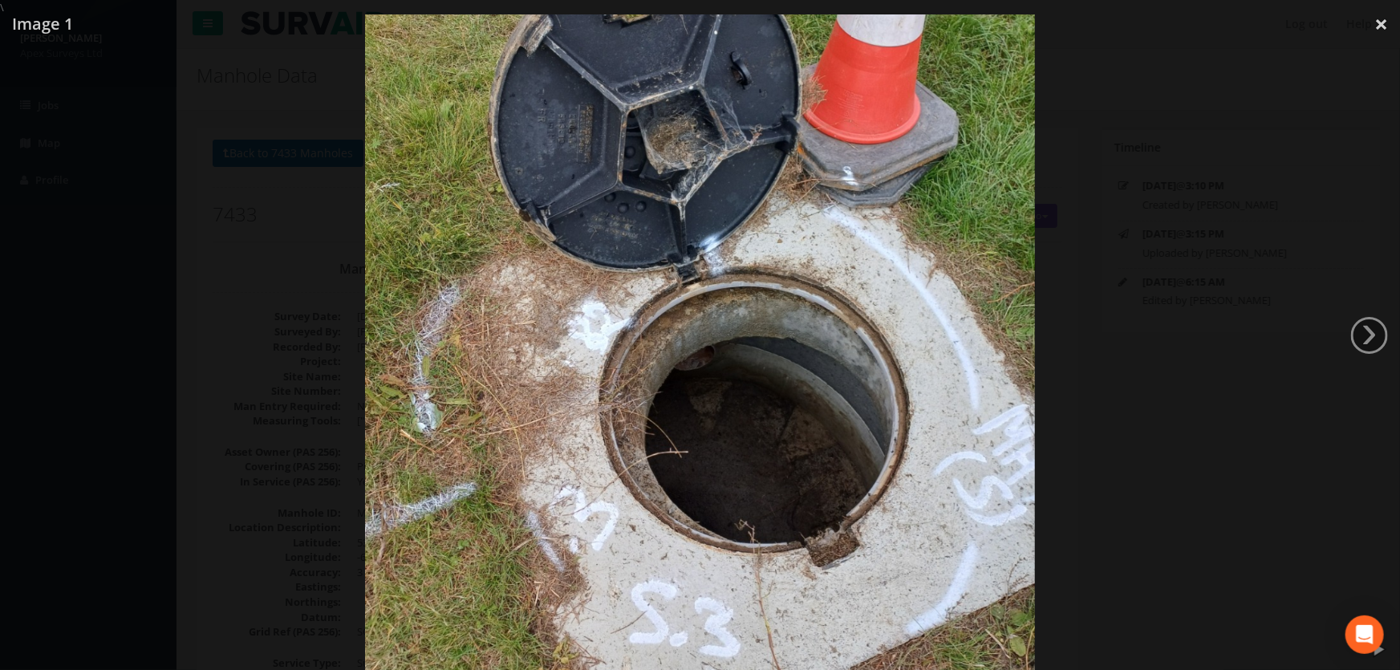
click at [1235, 359] on div at bounding box center [700, 350] width 1400 height 670
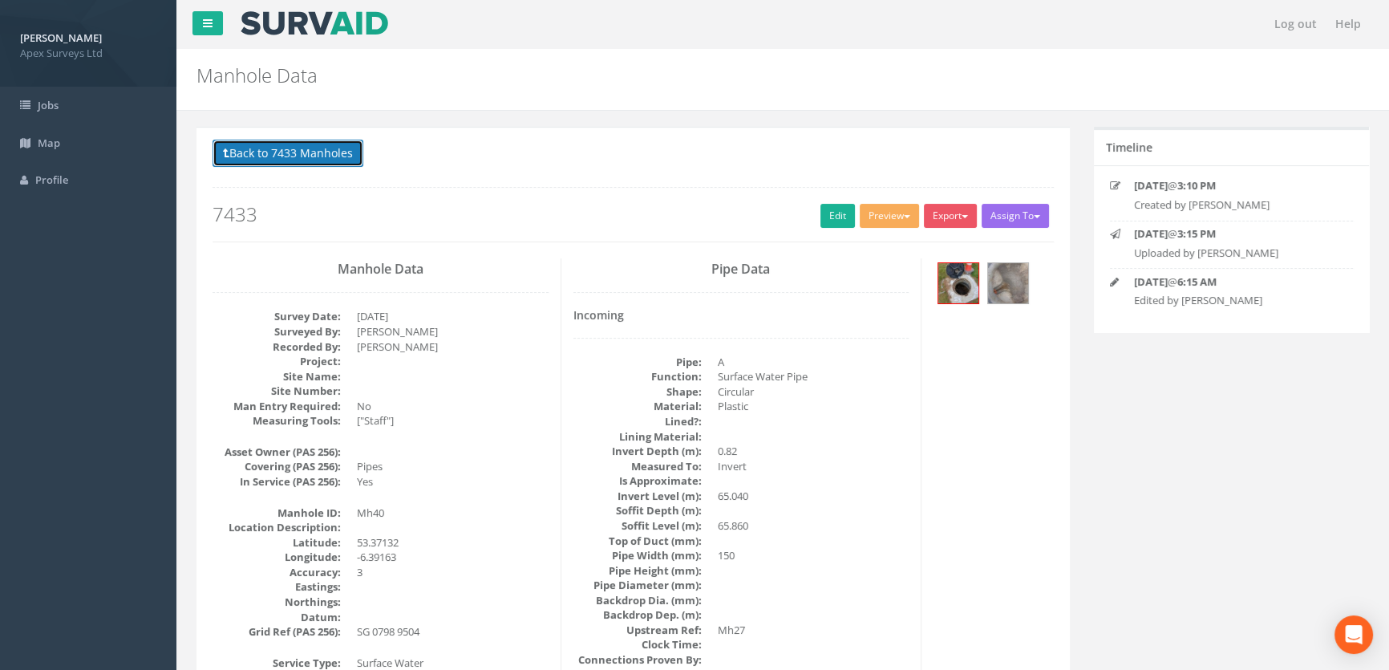
click at [278, 156] on button "Back to 7433 Manholes" at bounding box center [288, 153] width 151 height 27
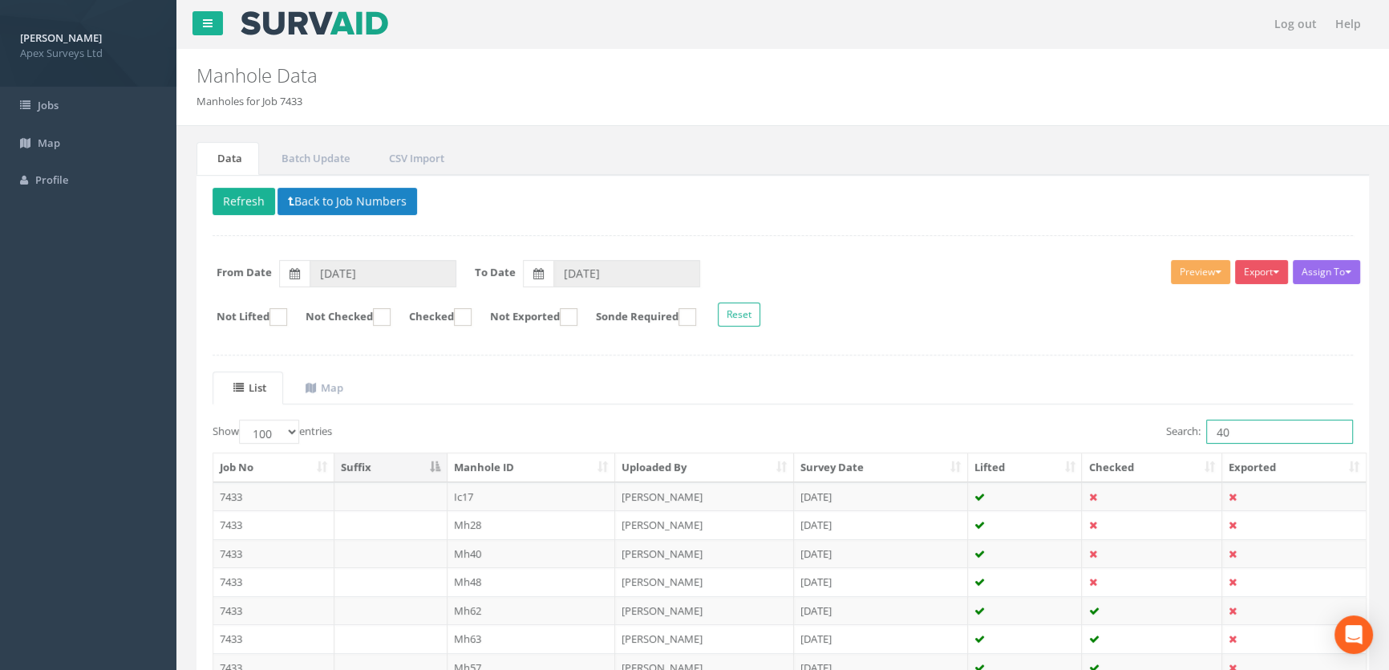
click at [1263, 429] on input "40" at bounding box center [1280, 432] width 147 height 24
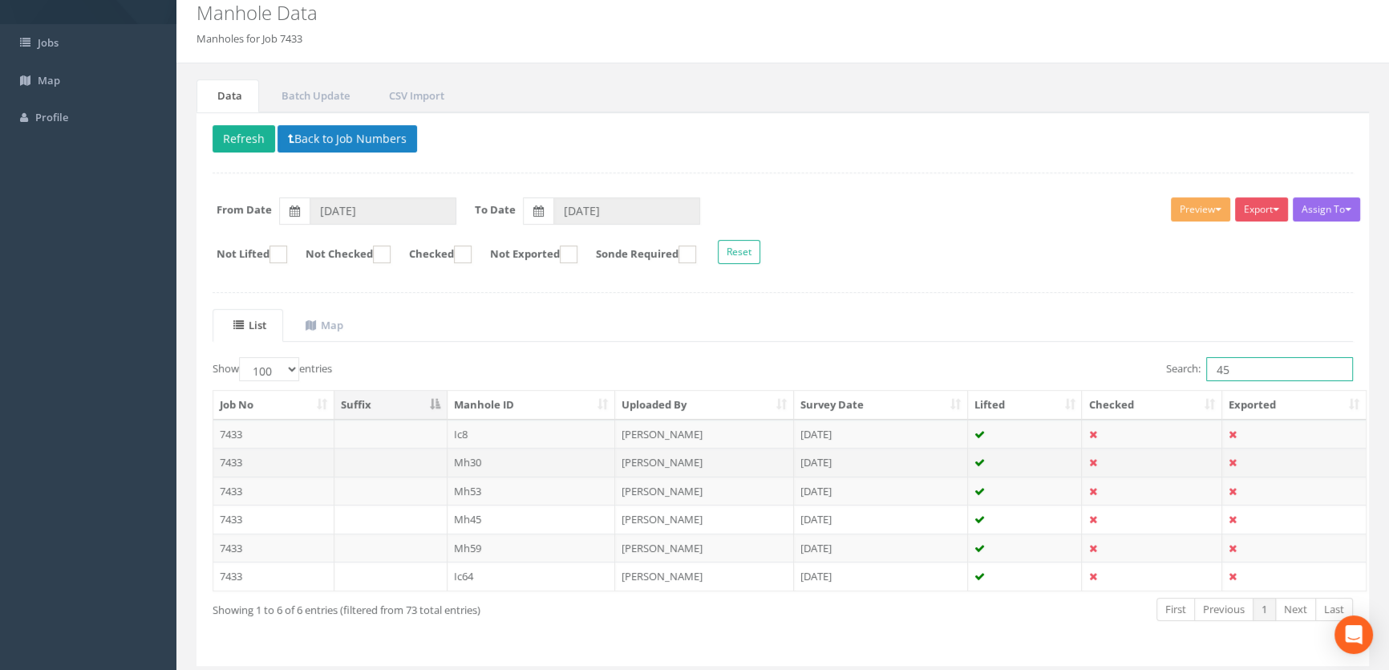
scroll to position [108, 0]
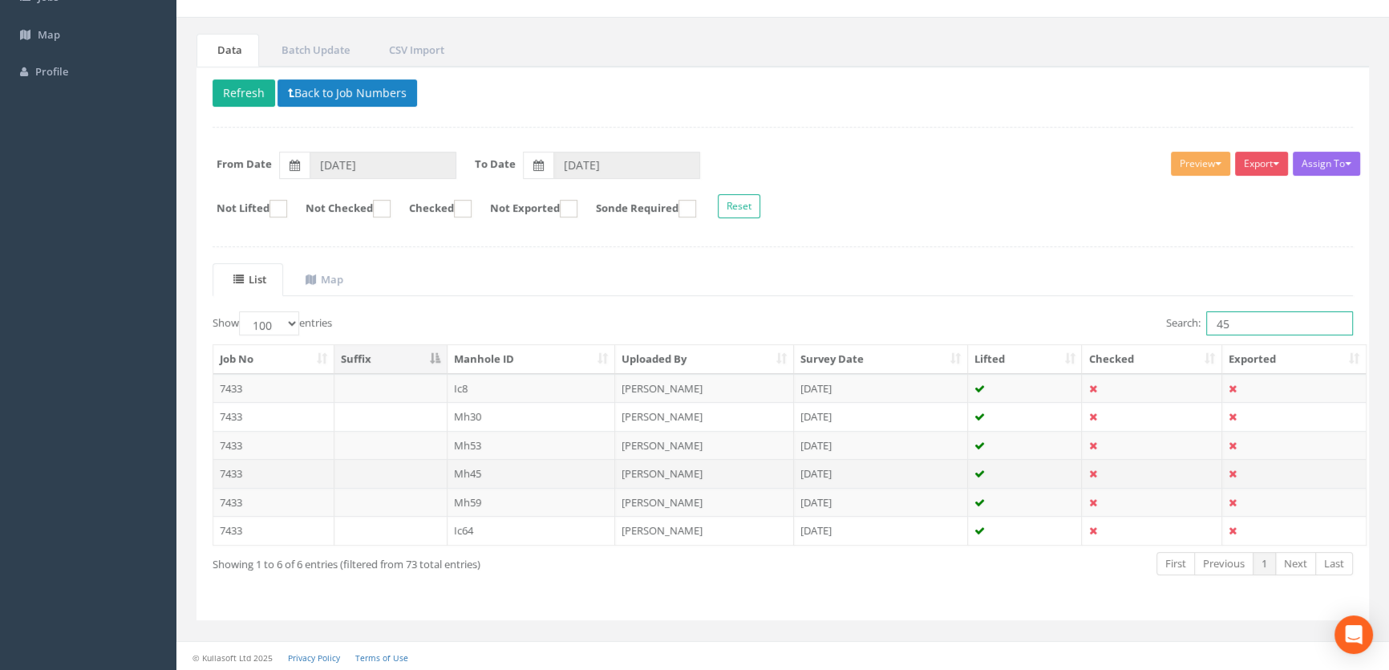
type input "45"
click at [459, 473] on td "Mh45" at bounding box center [532, 473] width 168 height 29
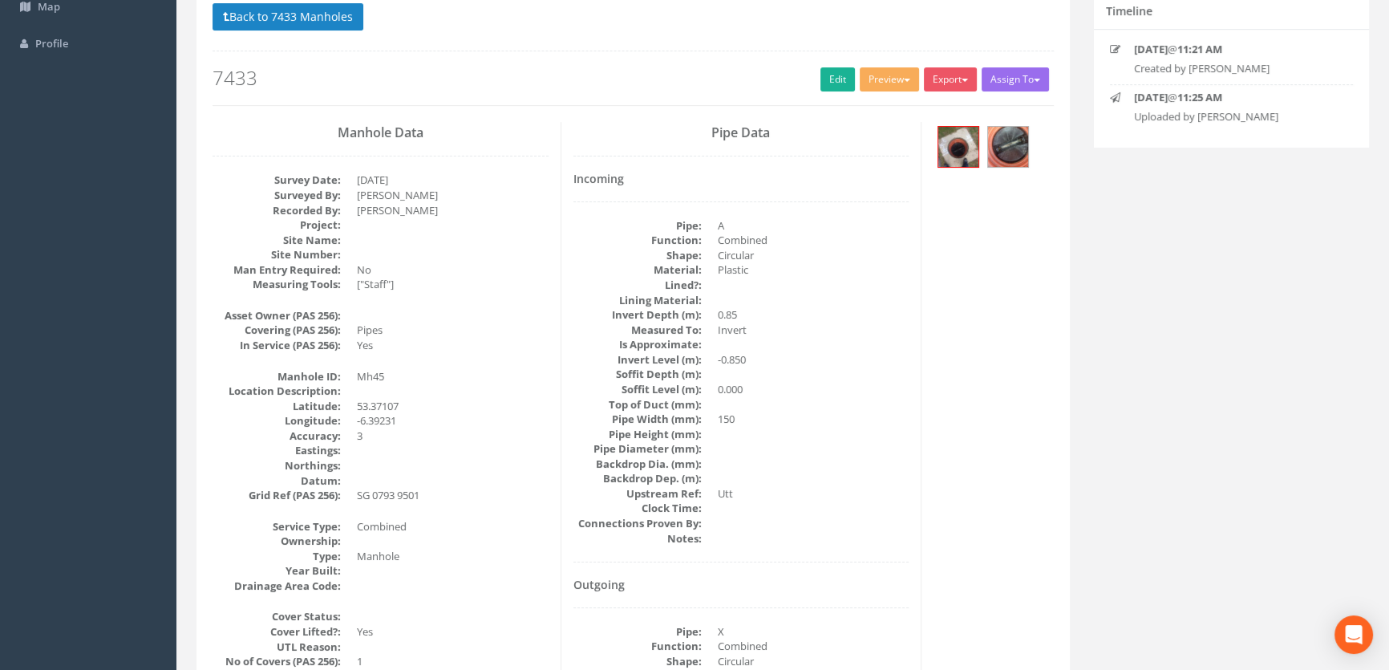
scroll to position [0, 0]
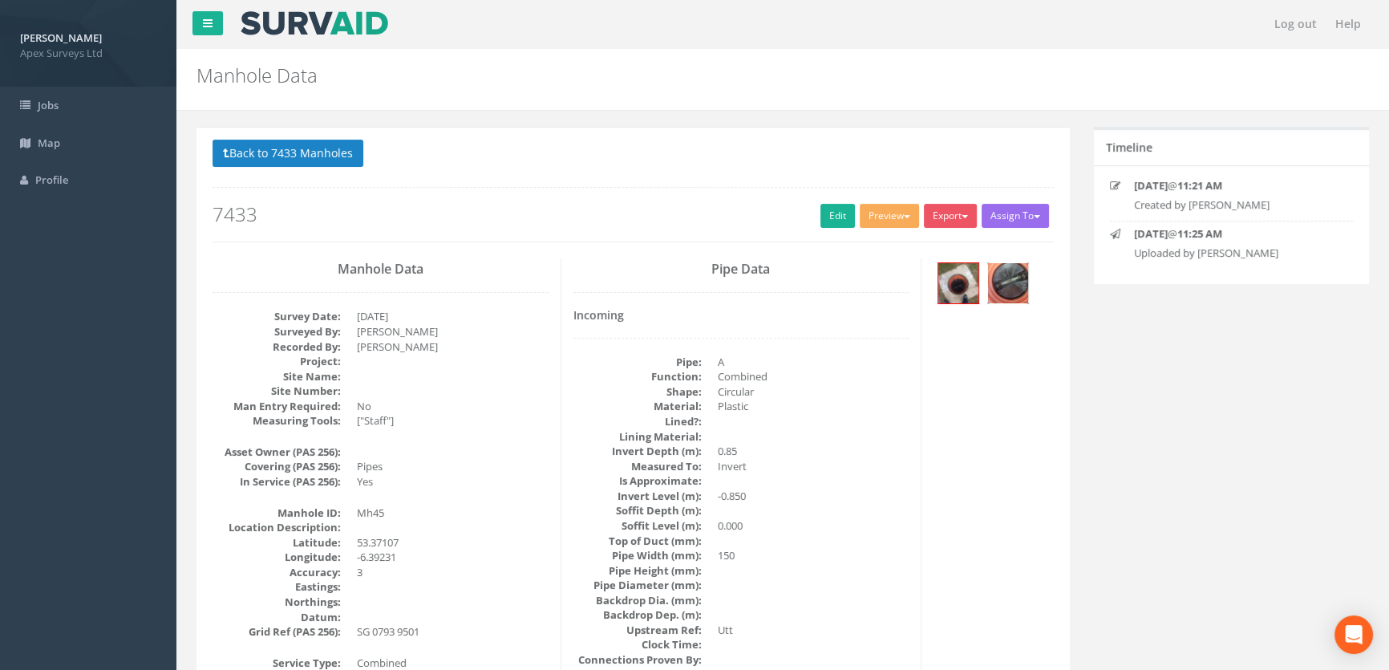
click at [1014, 290] on img at bounding box center [1008, 283] width 40 height 40
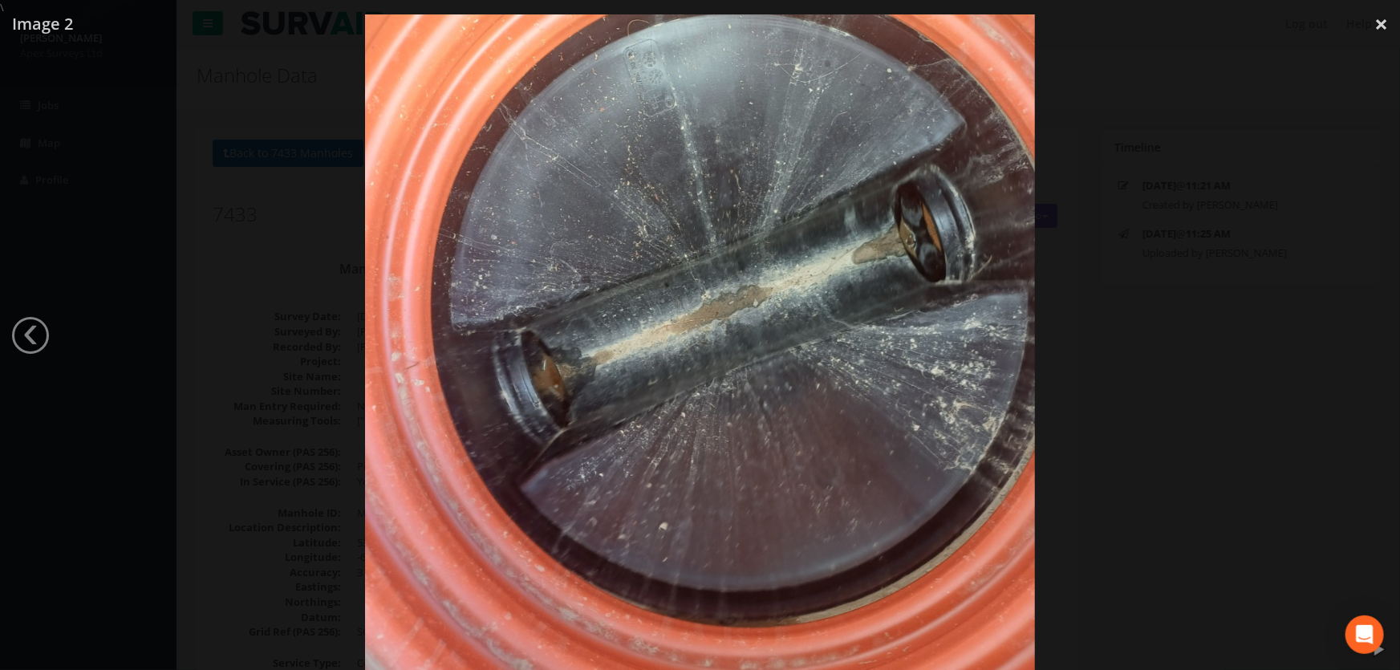
click at [241, 328] on div at bounding box center [700, 350] width 1400 height 670
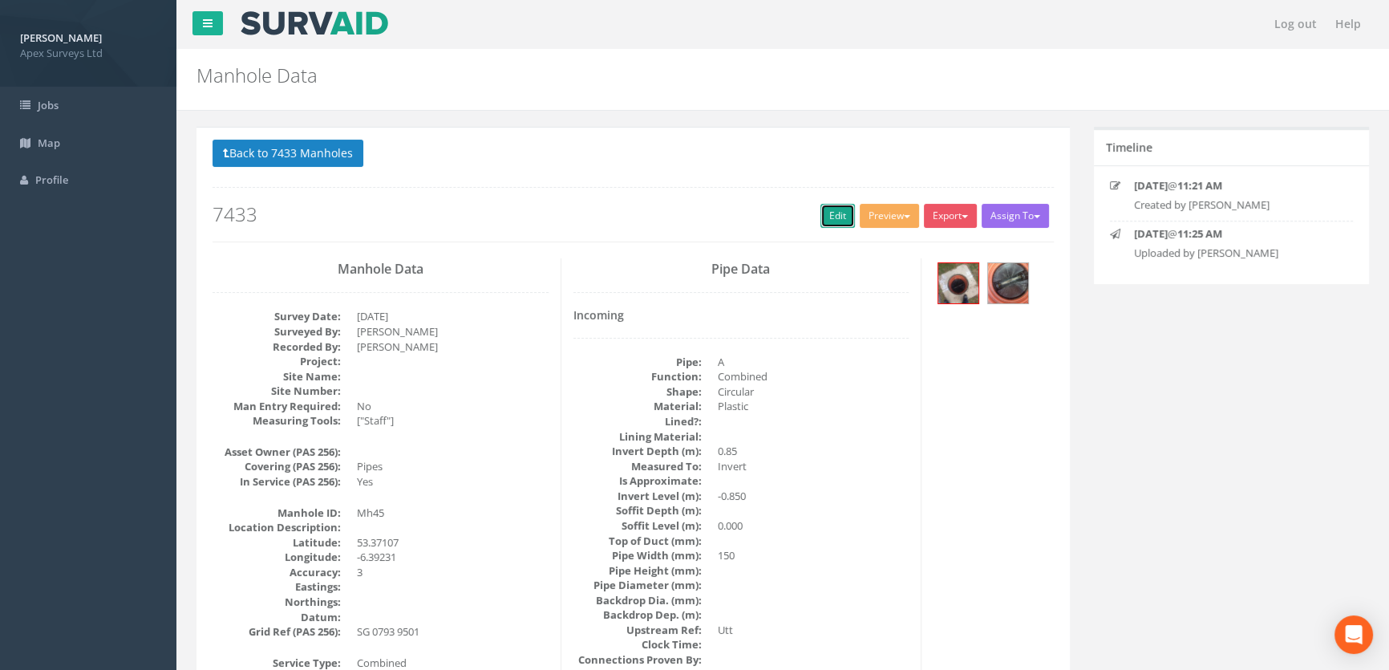
drag, startPoint x: 834, startPoint y: 217, endPoint x: 42, endPoint y: 243, distance: 793.1
click at [834, 217] on link "Edit" at bounding box center [838, 216] width 34 height 24
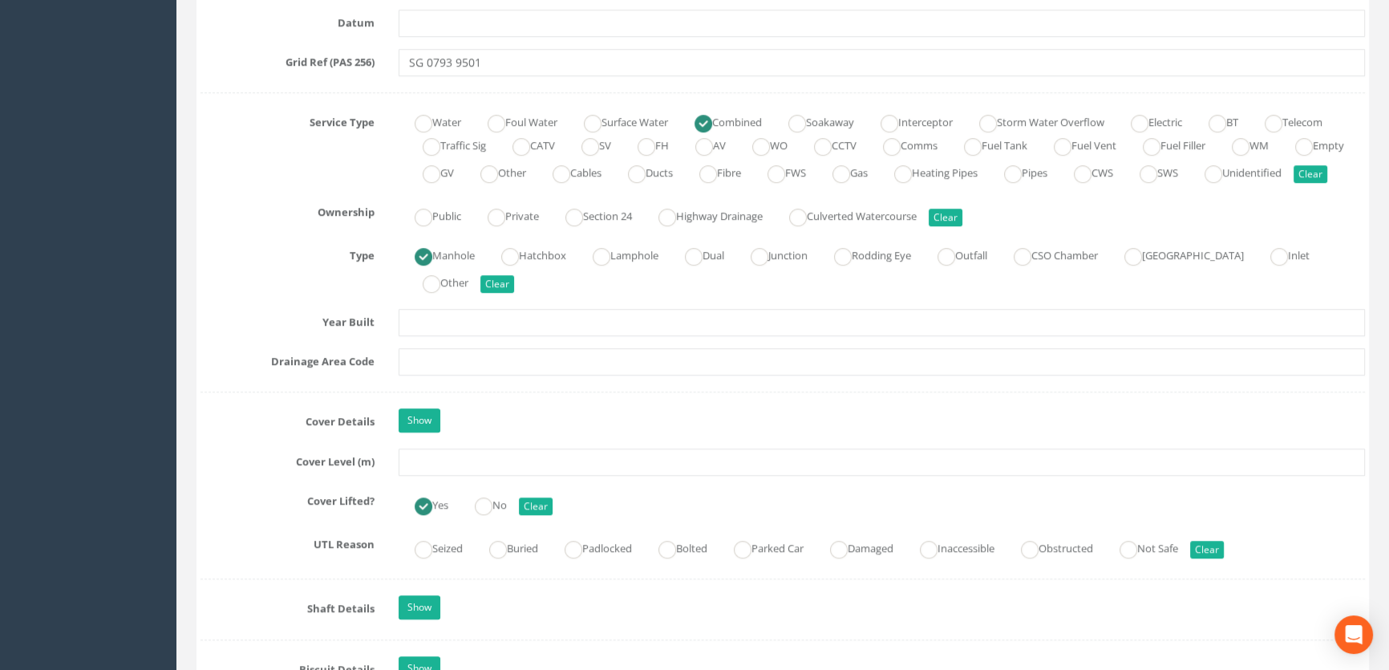
scroll to position [1093, 0]
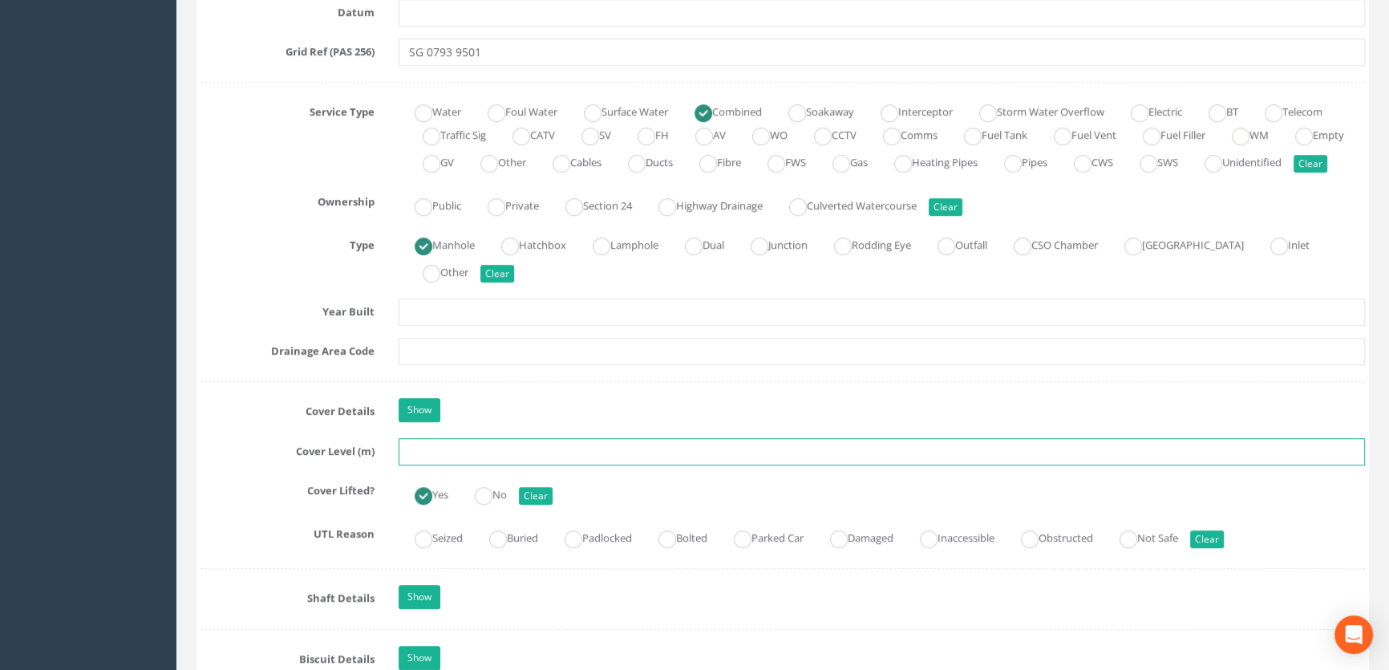
click at [419, 465] on input "text" at bounding box center [882, 451] width 967 height 27
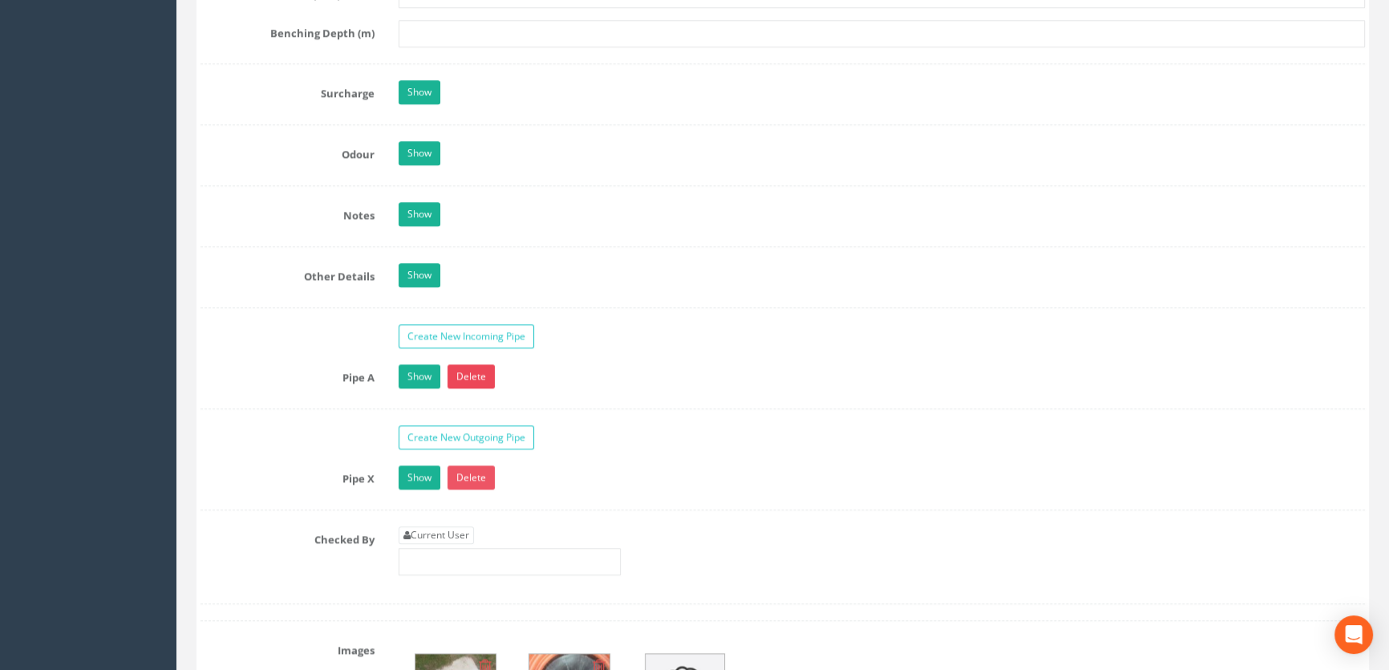
scroll to position [2407, 0]
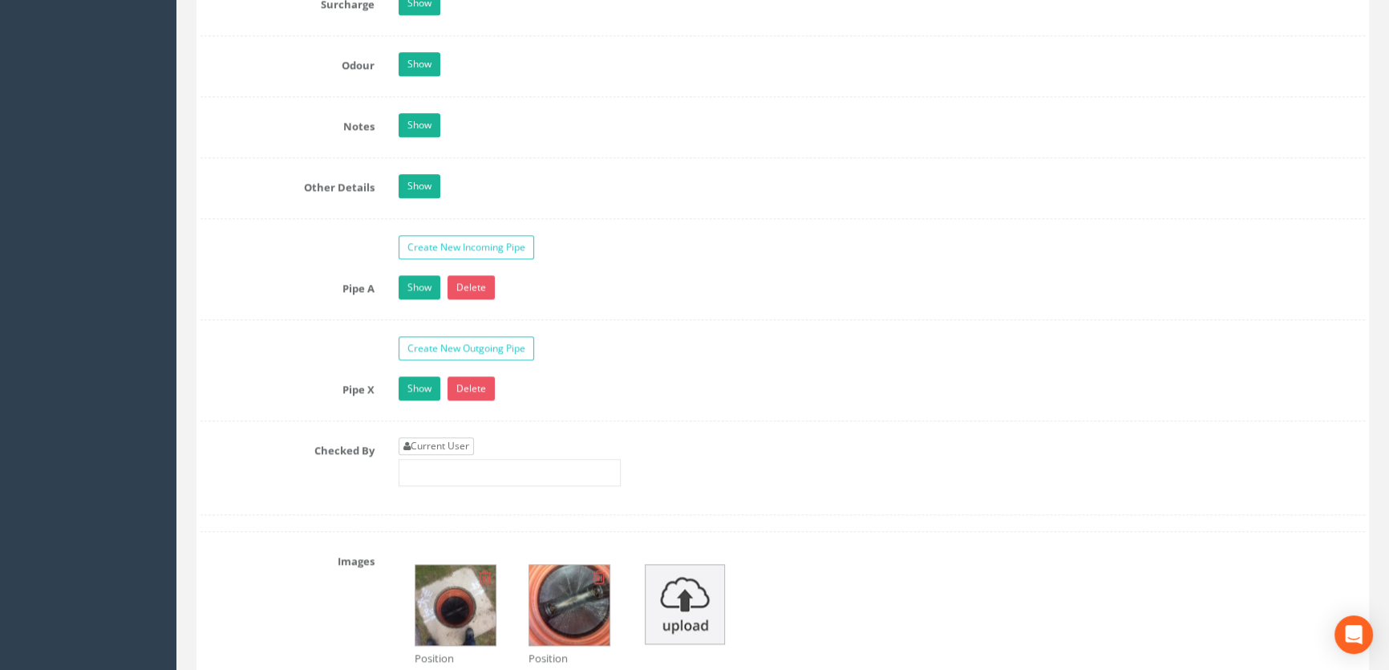
type input "65.68"
click at [452, 455] on link "Current User" at bounding box center [436, 446] width 75 height 18
type input "[PERSON_NAME]"
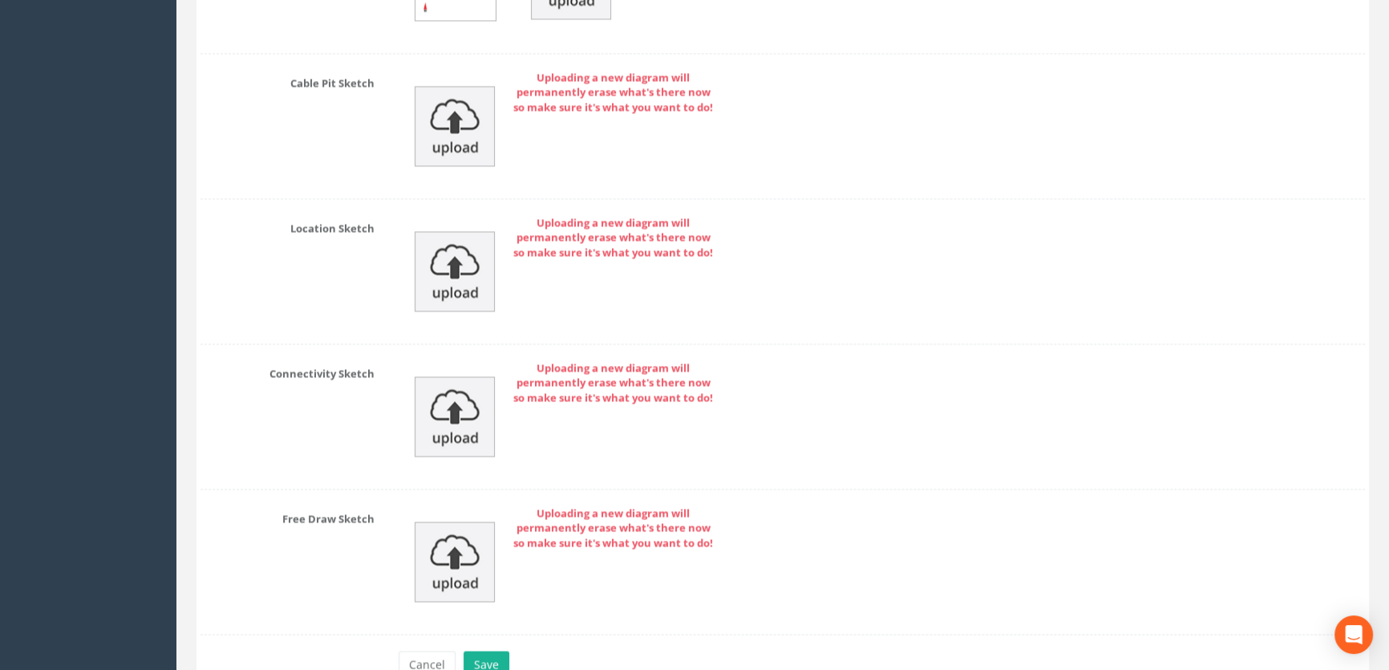
scroll to position [3552, 0]
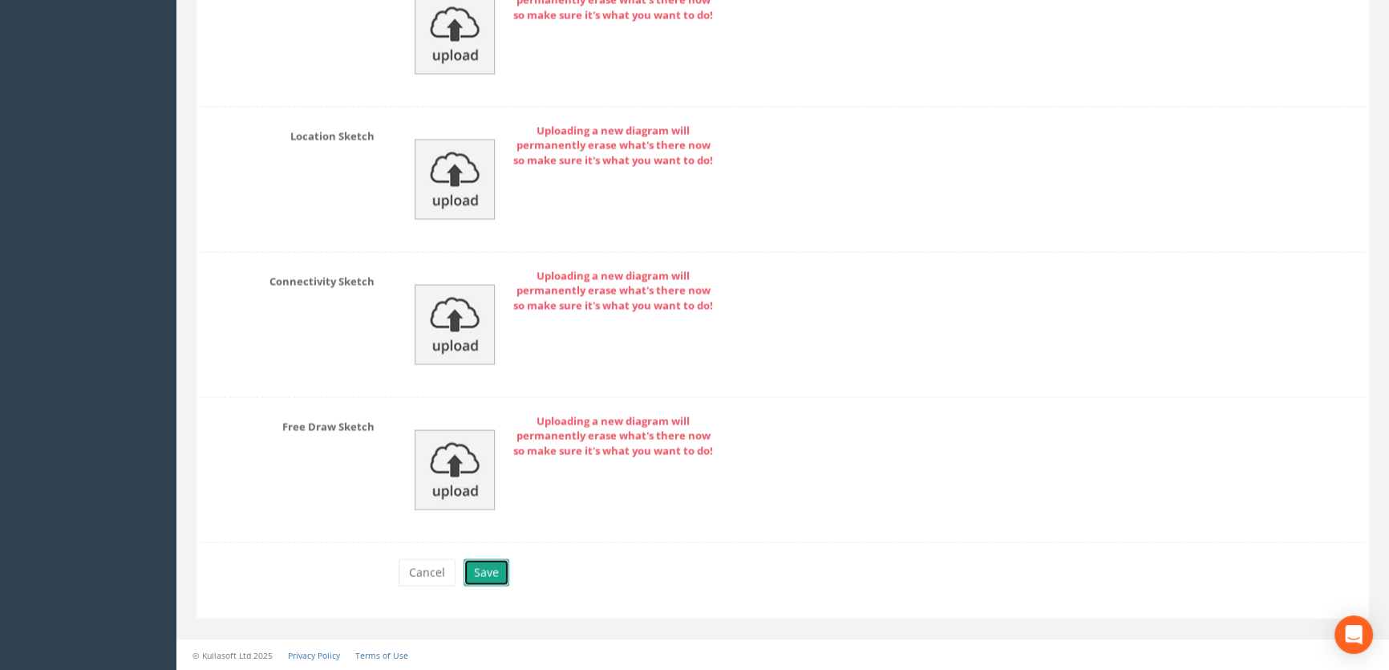
click at [481, 570] on button "Save" at bounding box center [487, 571] width 46 height 27
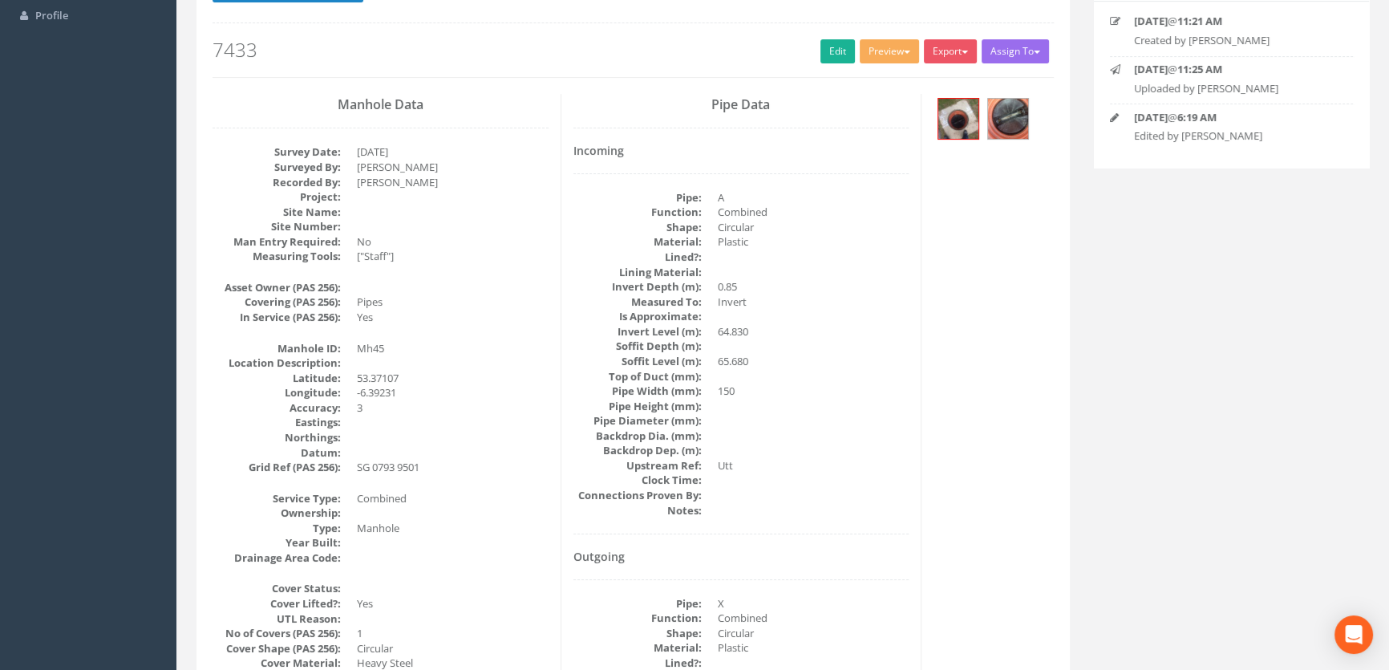
scroll to position [0, 0]
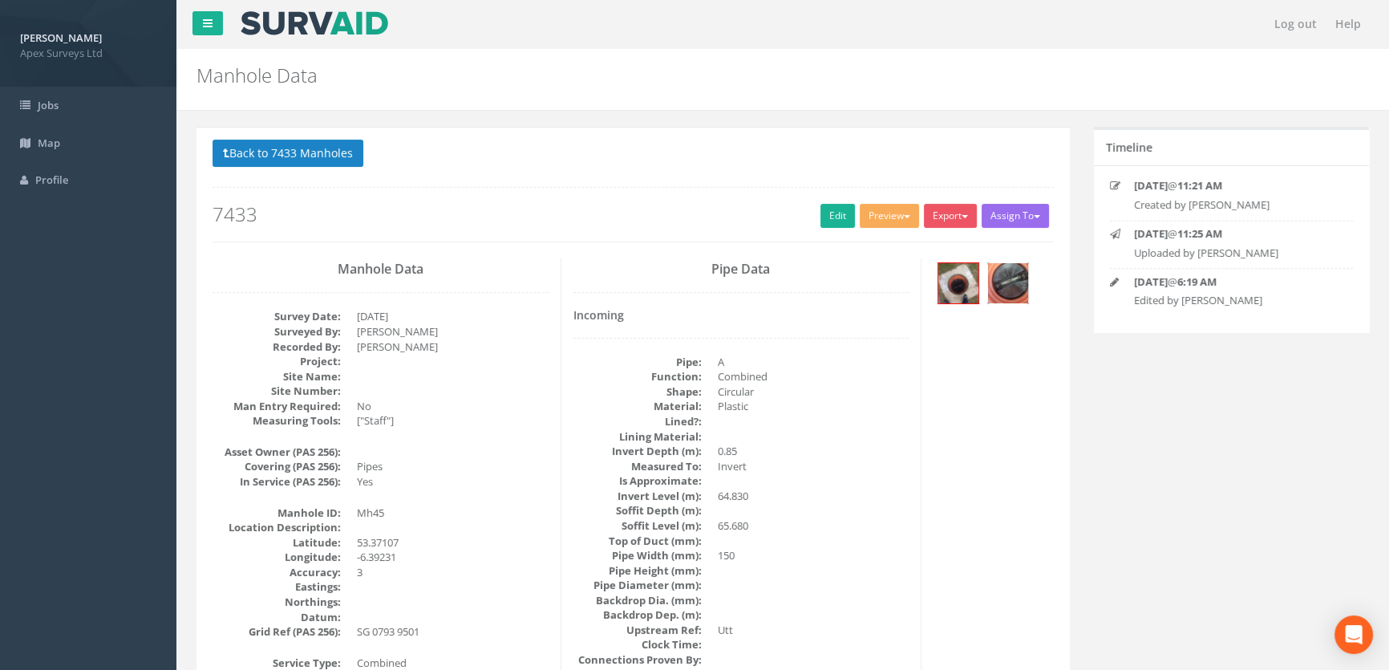
click at [988, 279] on div at bounding box center [1009, 283] width 42 height 42
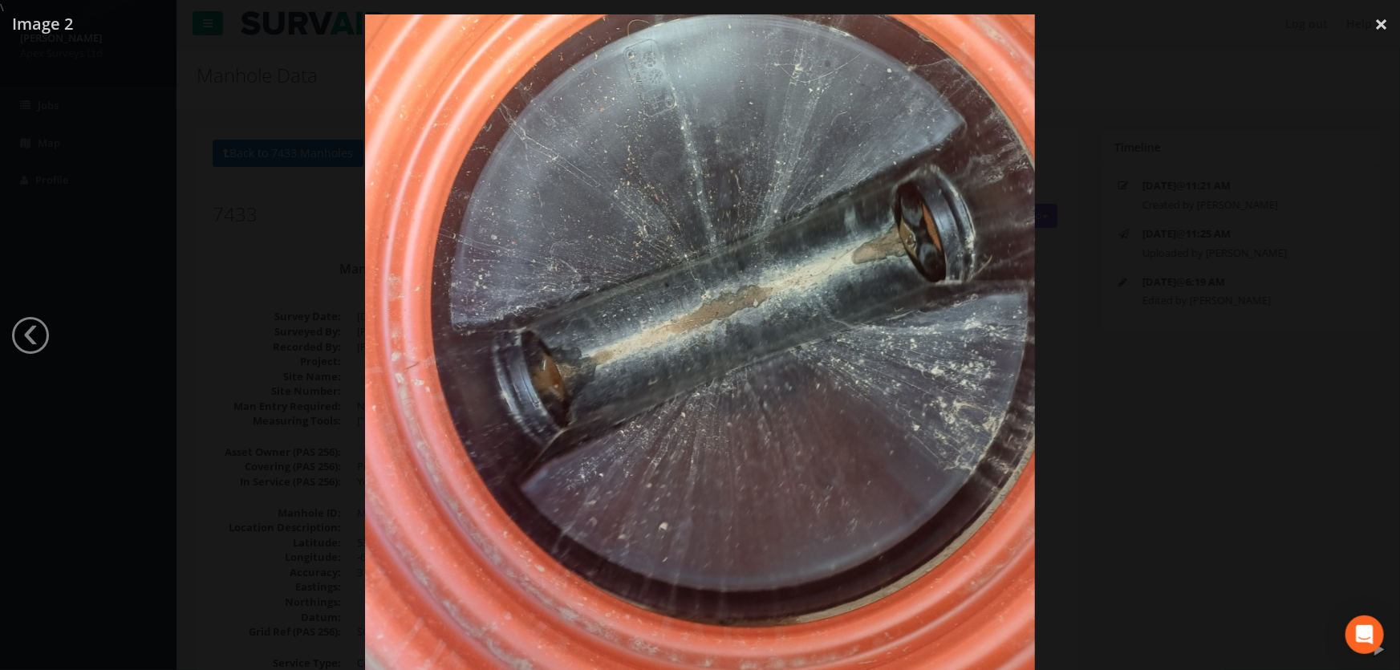
click at [191, 406] on div at bounding box center [700, 350] width 1400 height 670
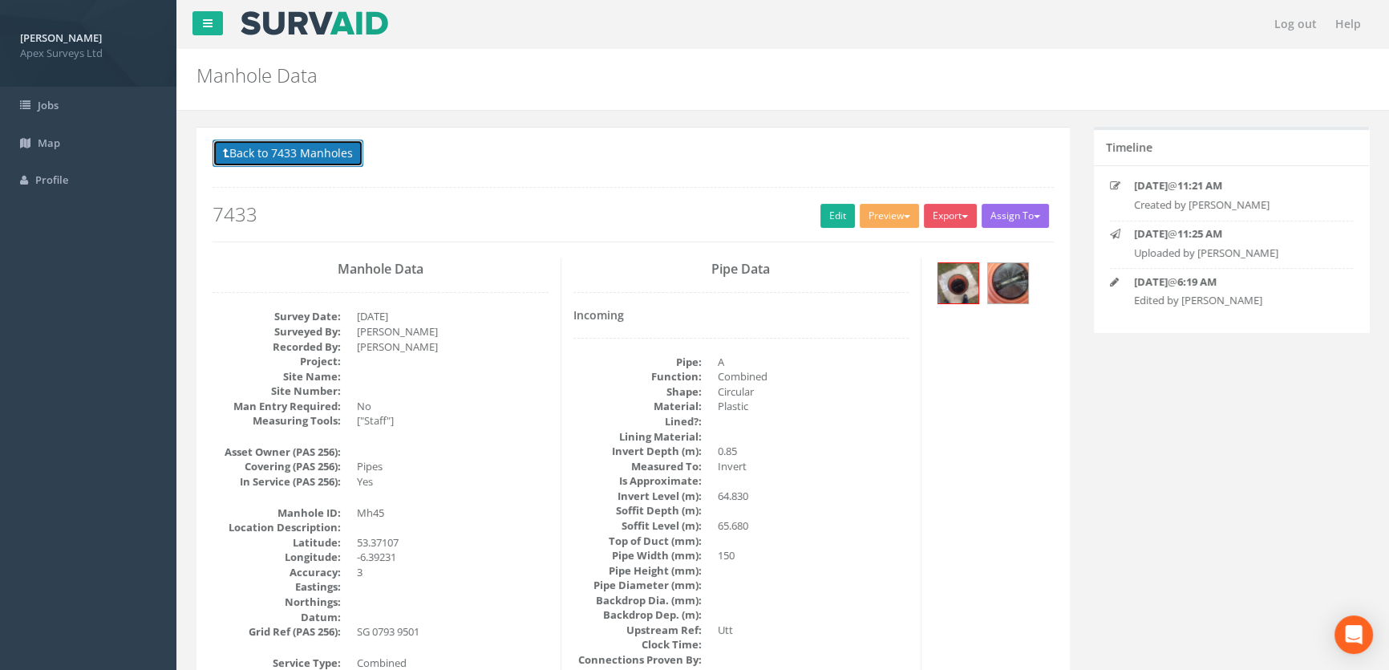
click at [292, 152] on button "Back to 7433 Manholes" at bounding box center [288, 153] width 151 height 27
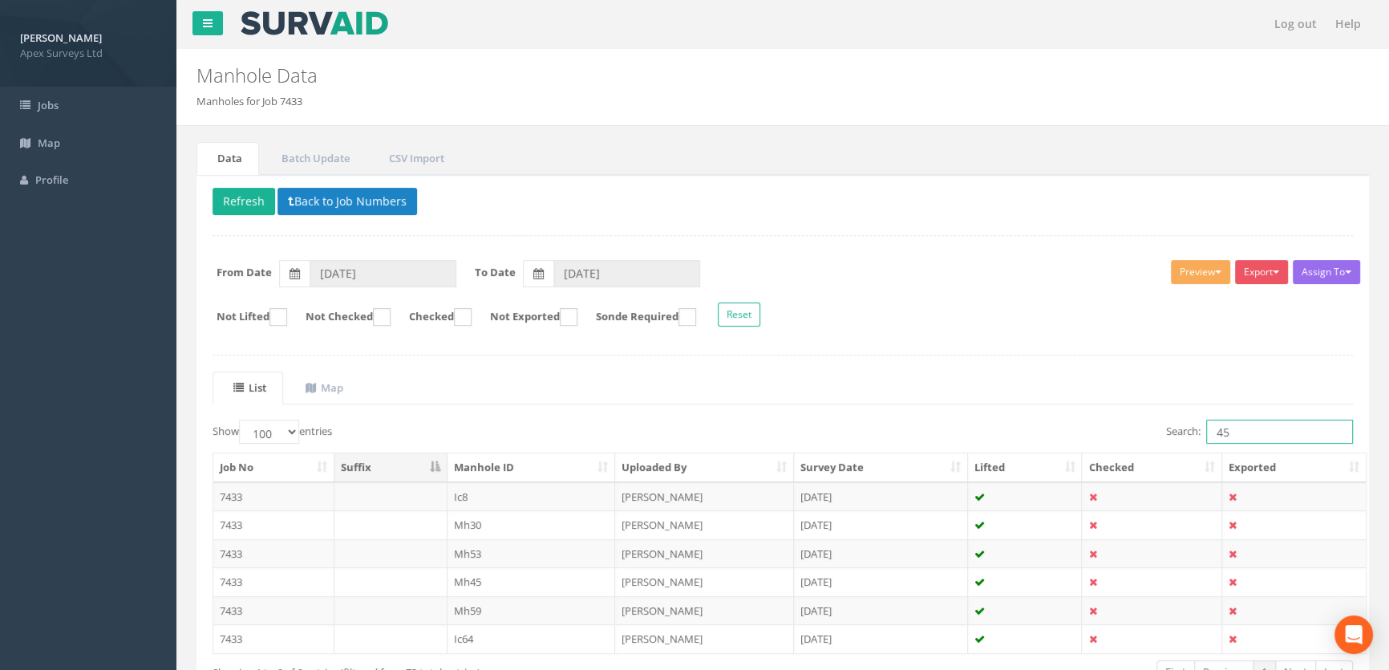
drag, startPoint x: 1254, startPoint y: 427, endPoint x: 1166, endPoint y: 426, distance: 88.2
click at [1166, 426] on label "Search: 45" at bounding box center [1259, 432] width 187 height 24
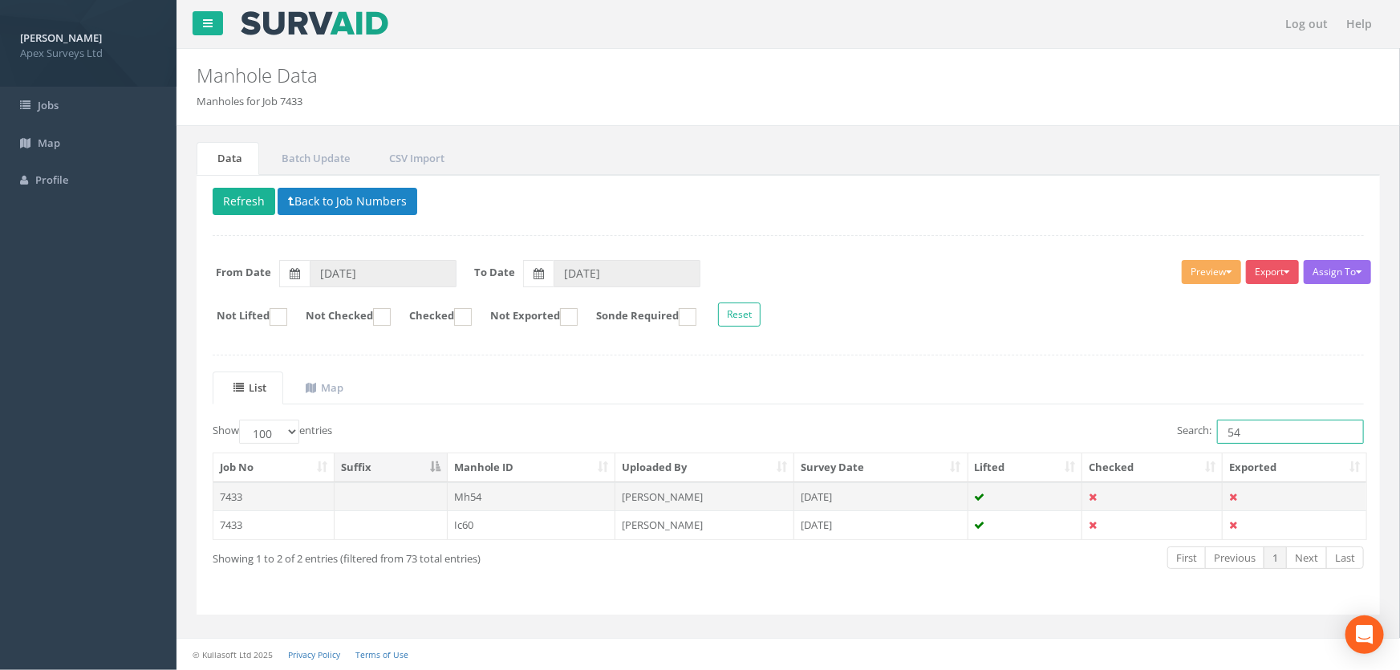
type input "54"
click at [489, 499] on td "Mh54" at bounding box center [532, 496] width 168 height 29
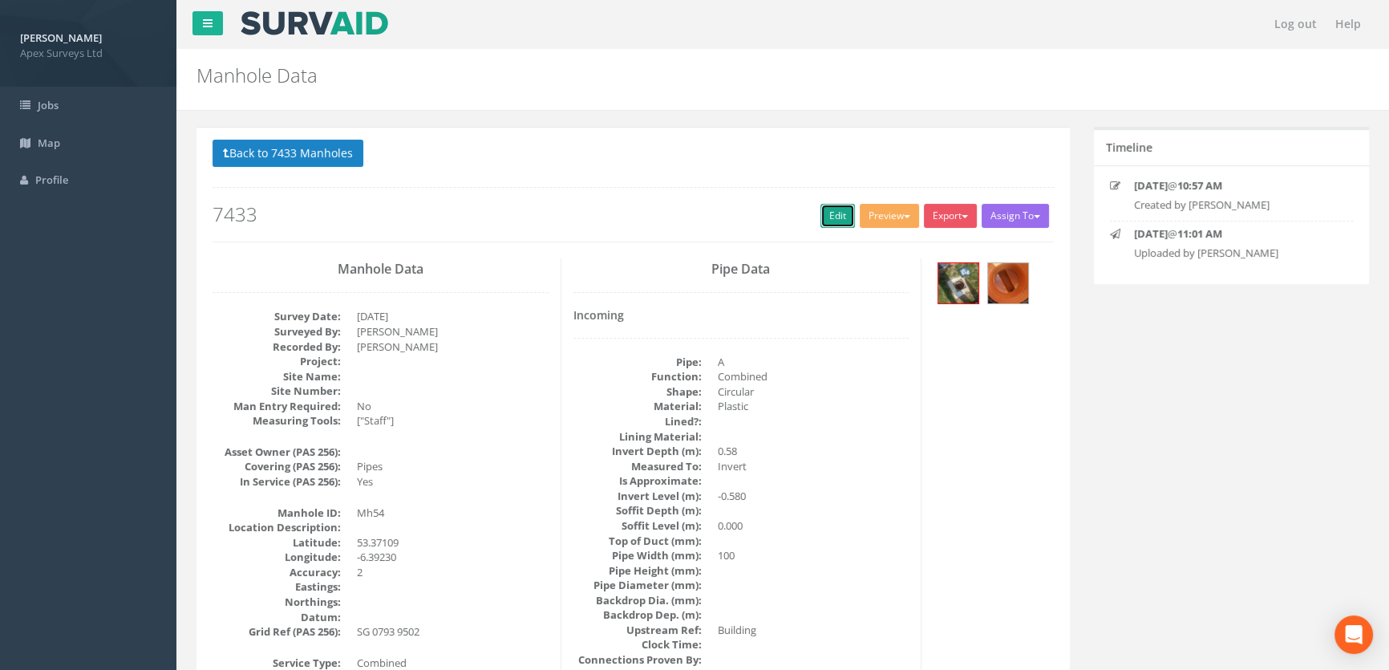
click at [841, 205] on link "Edit" at bounding box center [838, 216] width 34 height 24
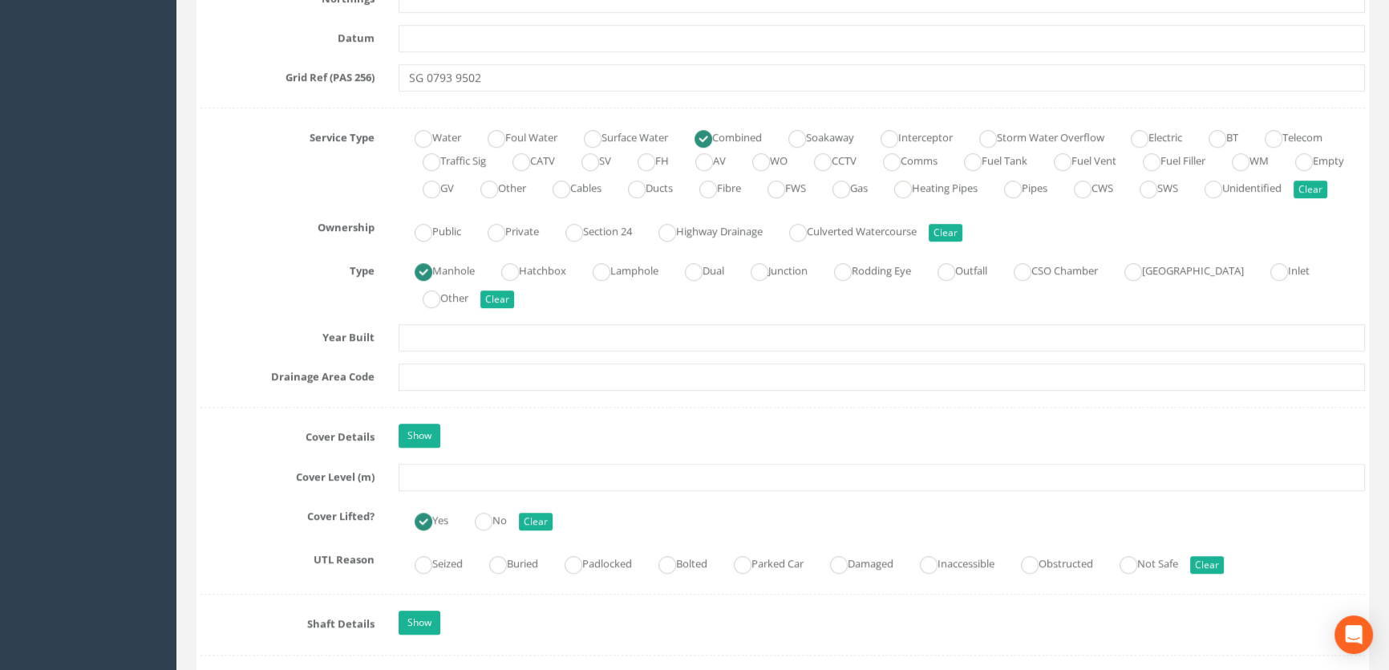
scroll to position [1093, 0]
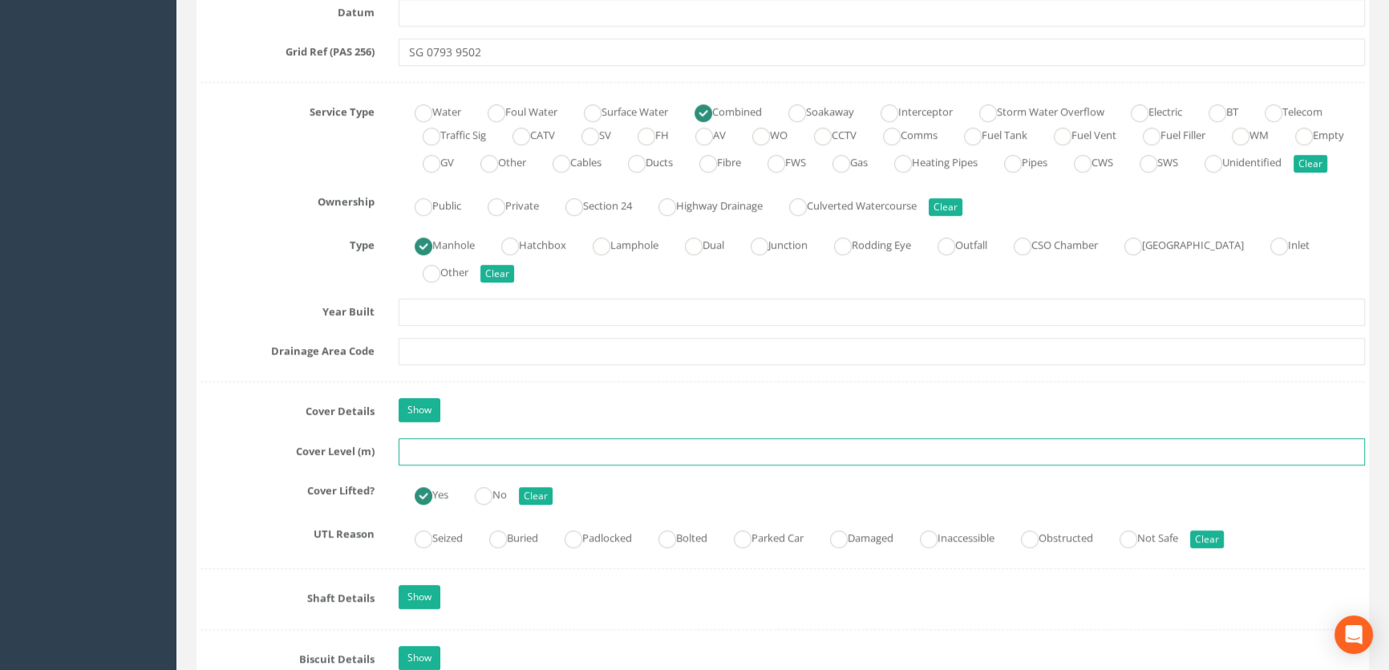
click at [446, 465] on input "text" at bounding box center [882, 451] width 967 height 27
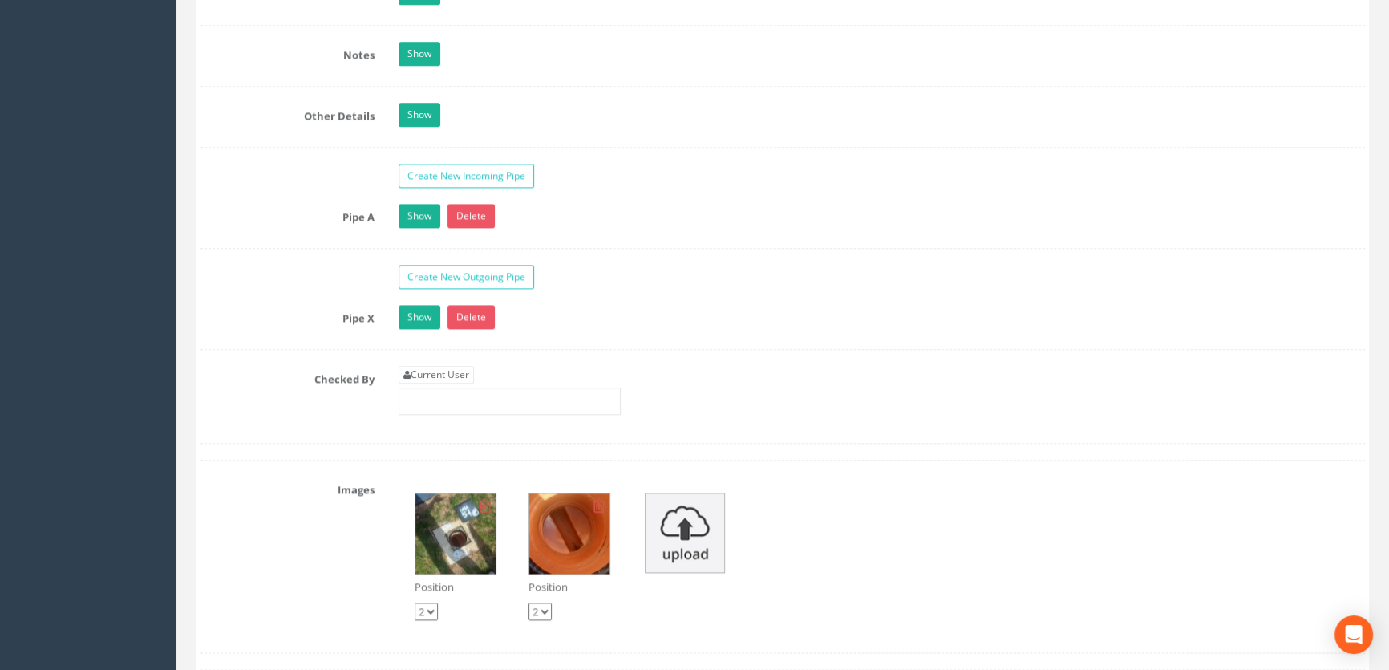
scroll to position [2479, 0]
type input "65.74"
click at [442, 383] on link "Current User" at bounding box center [436, 374] width 75 height 18
type input "[PERSON_NAME]"
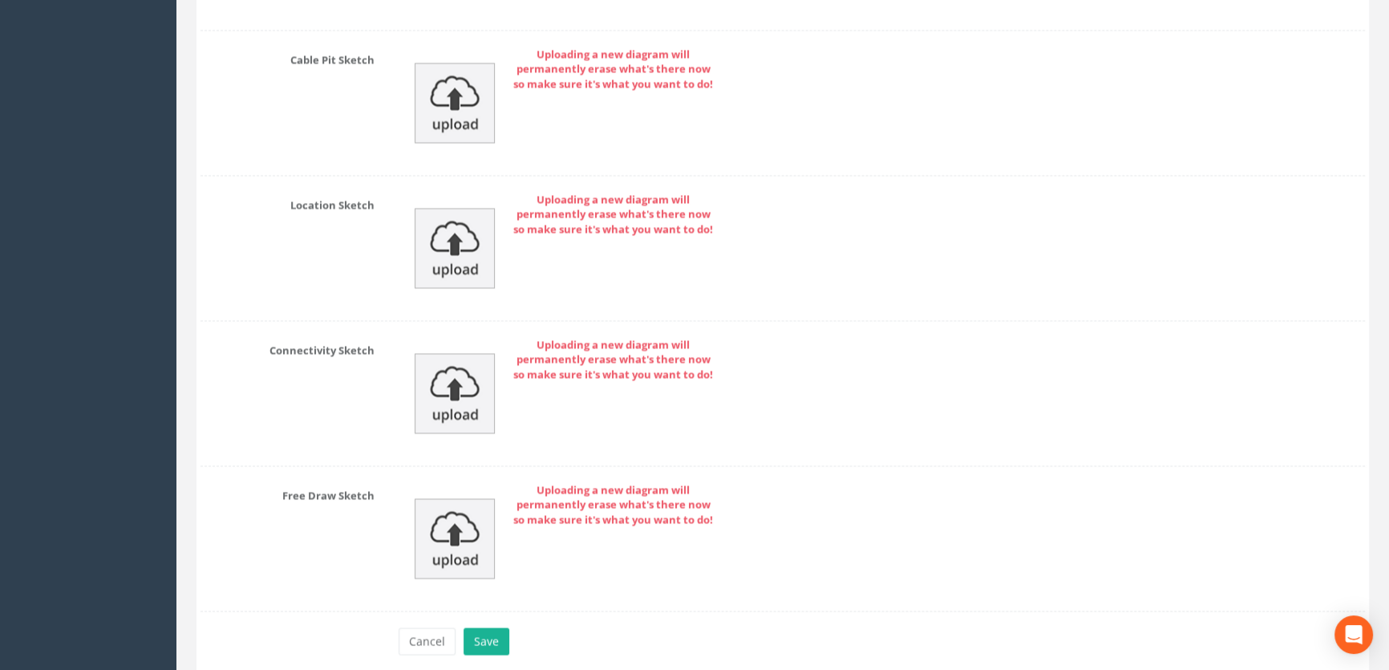
scroll to position [3552, 0]
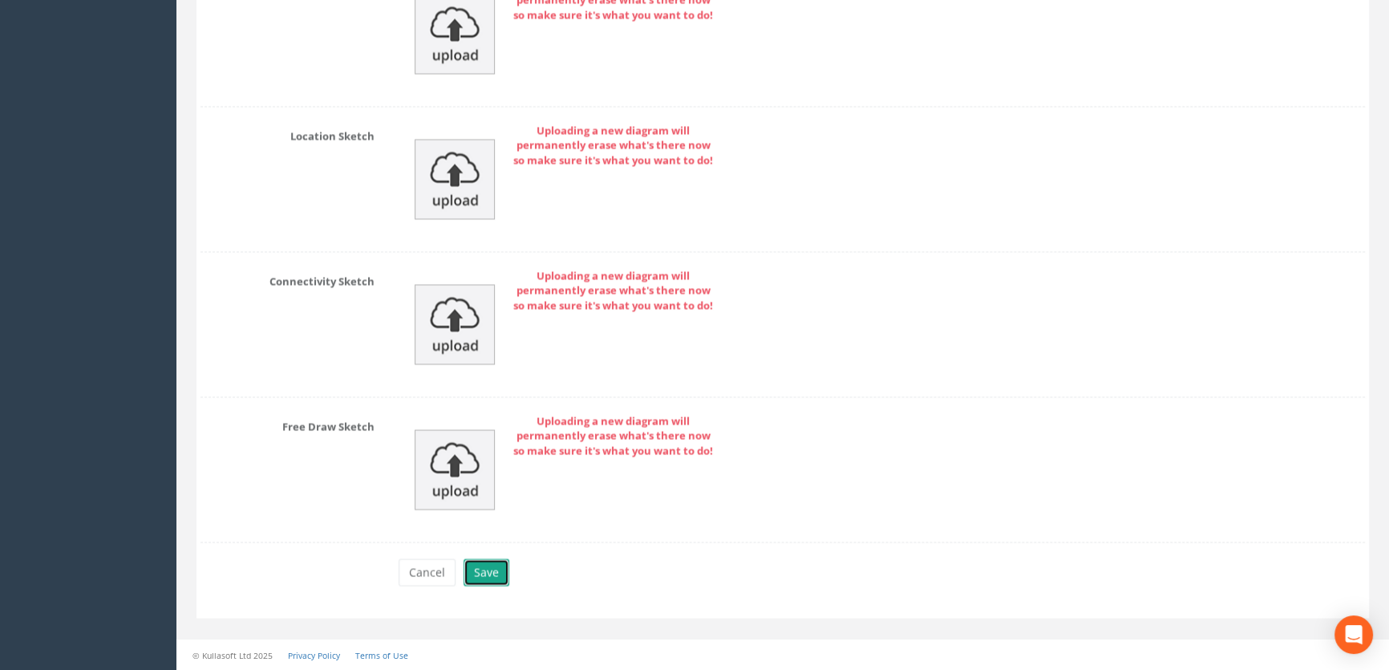
click at [481, 570] on button "Save" at bounding box center [487, 571] width 46 height 27
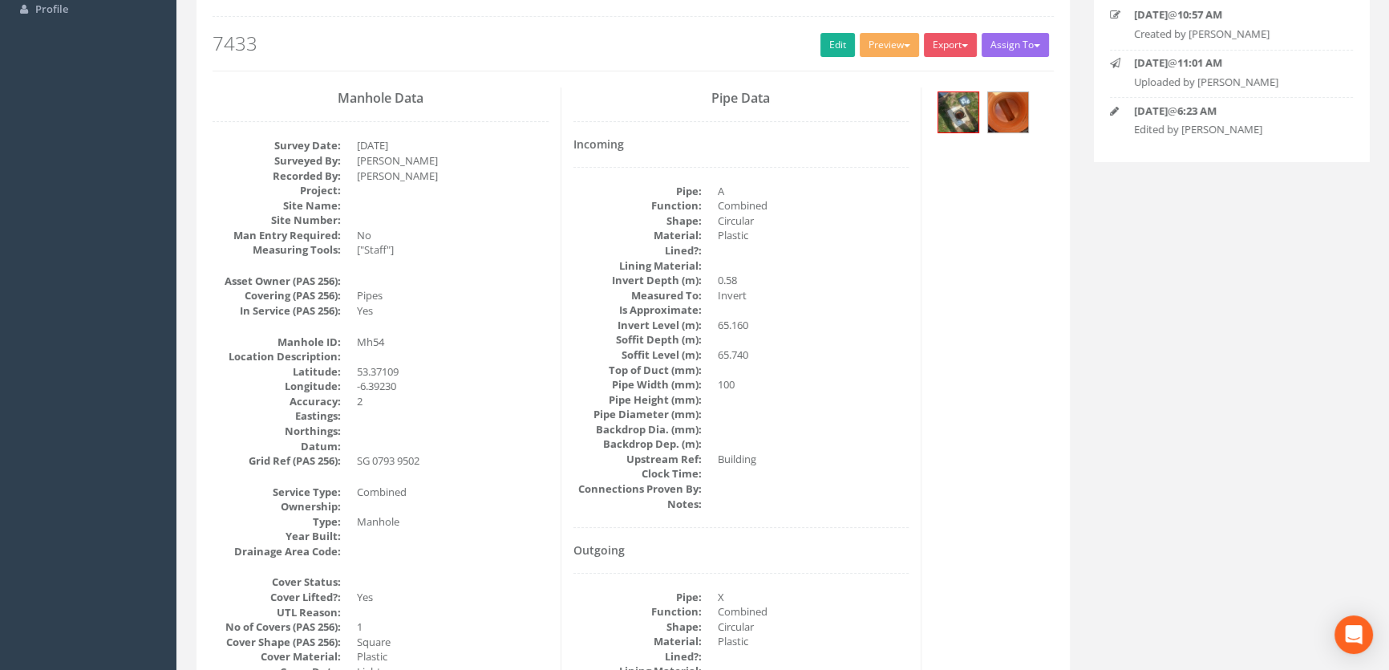
scroll to position [0, 0]
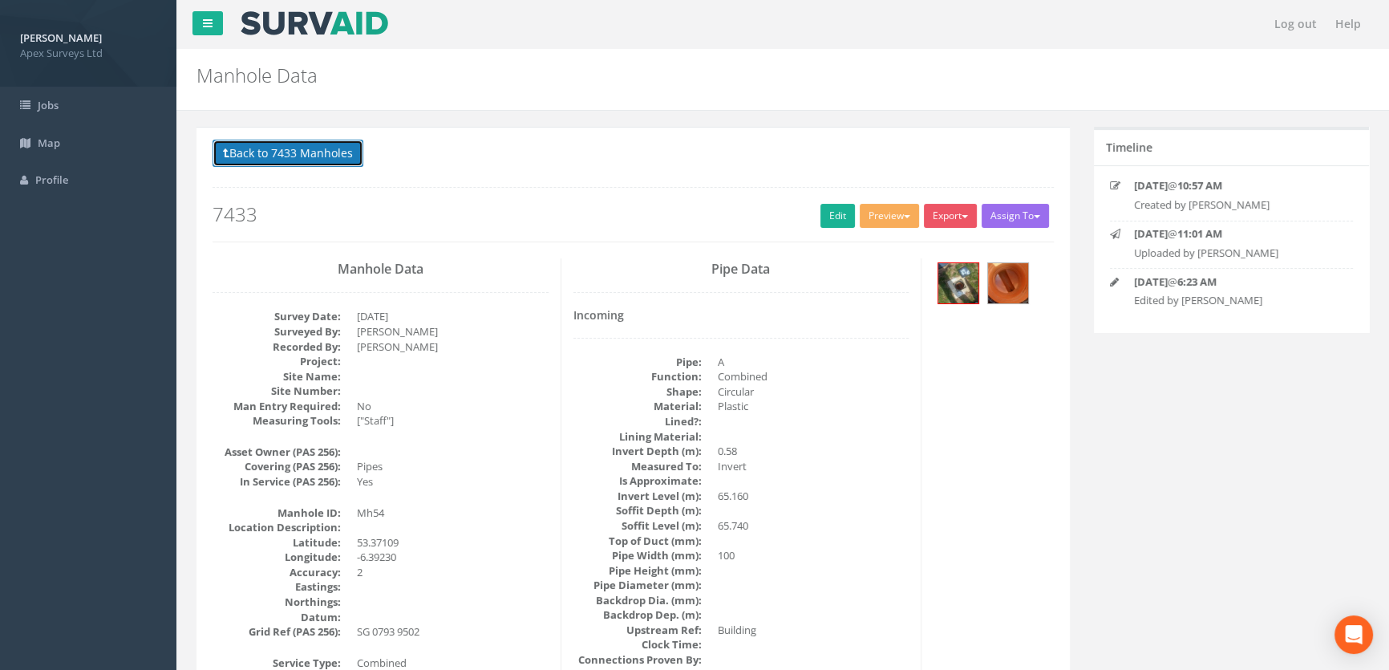
click at [272, 151] on button "Back to 7433 Manholes" at bounding box center [288, 153] width 151 height 27
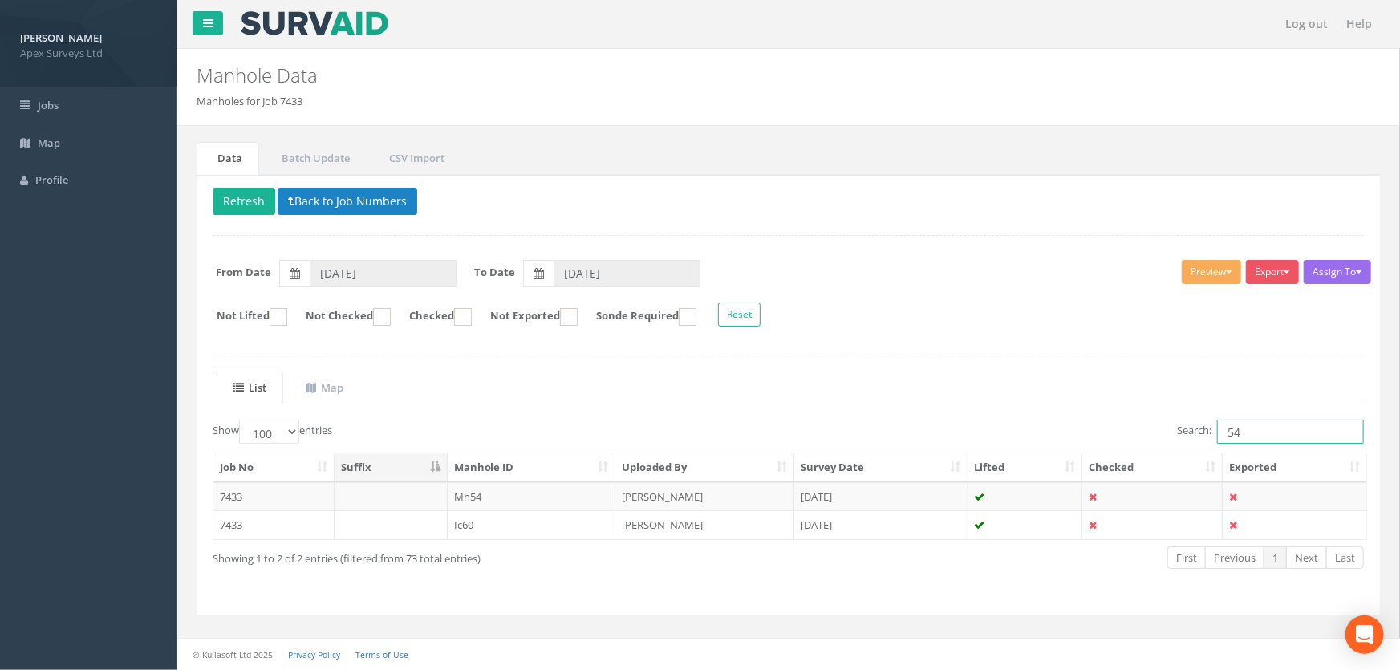
click at [1251, 431] on input "54" at bounding box center [1290, 432] width 147 height 24
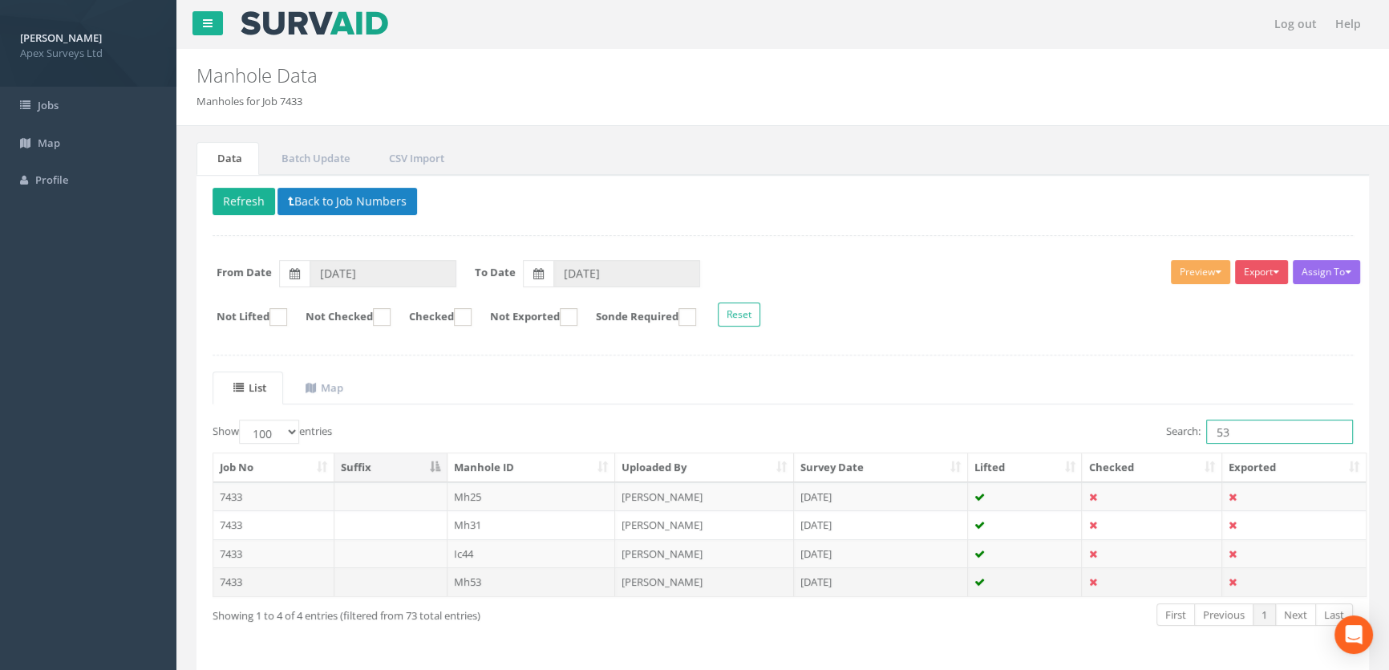
type input "53"
click at [474, 584] on td "Mh53" at bounding box center [532, 581] width 168 height 29
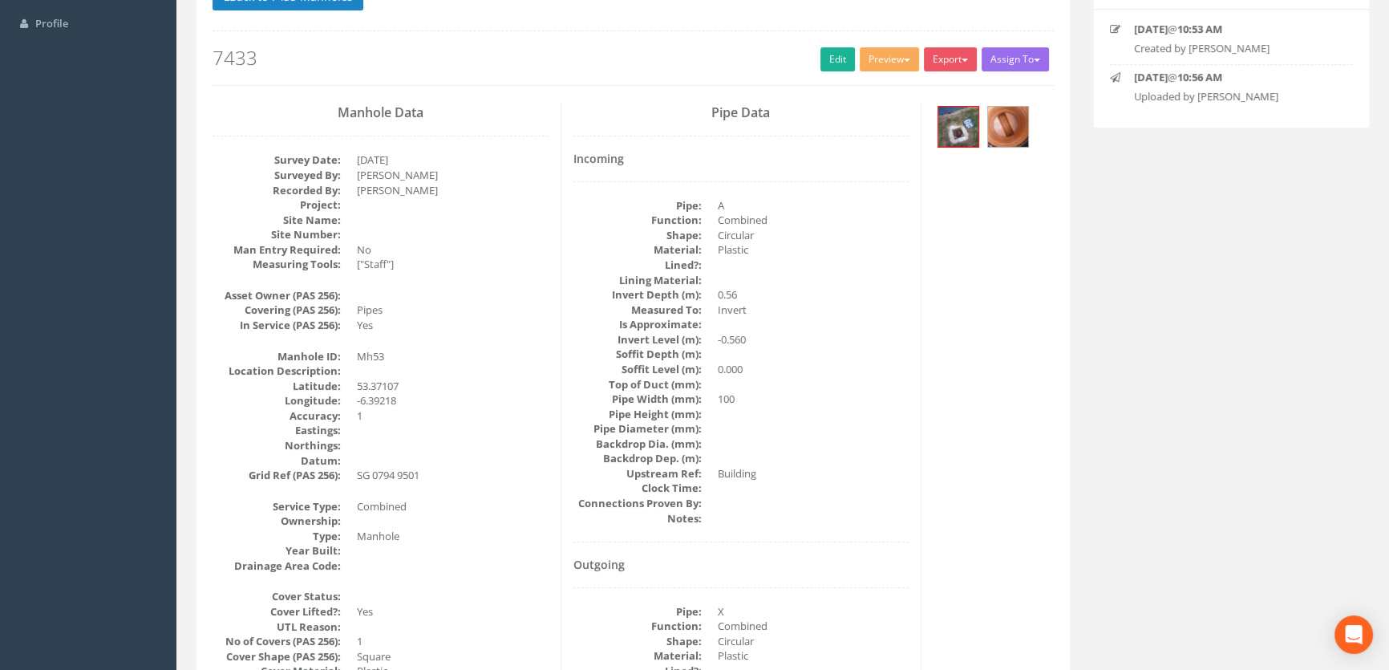
scroll to position [126, 0]
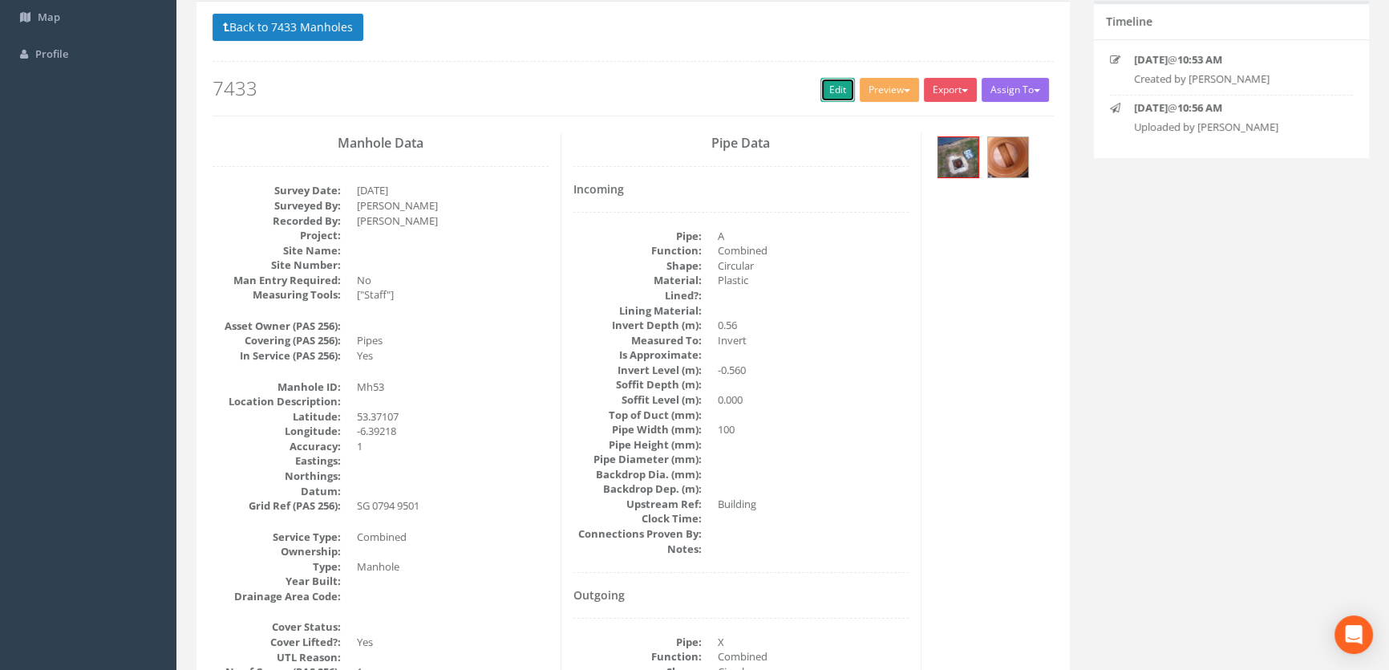
click at [826, 86] on link "Edit" at bounding box center [838, 90] width 34 height 24
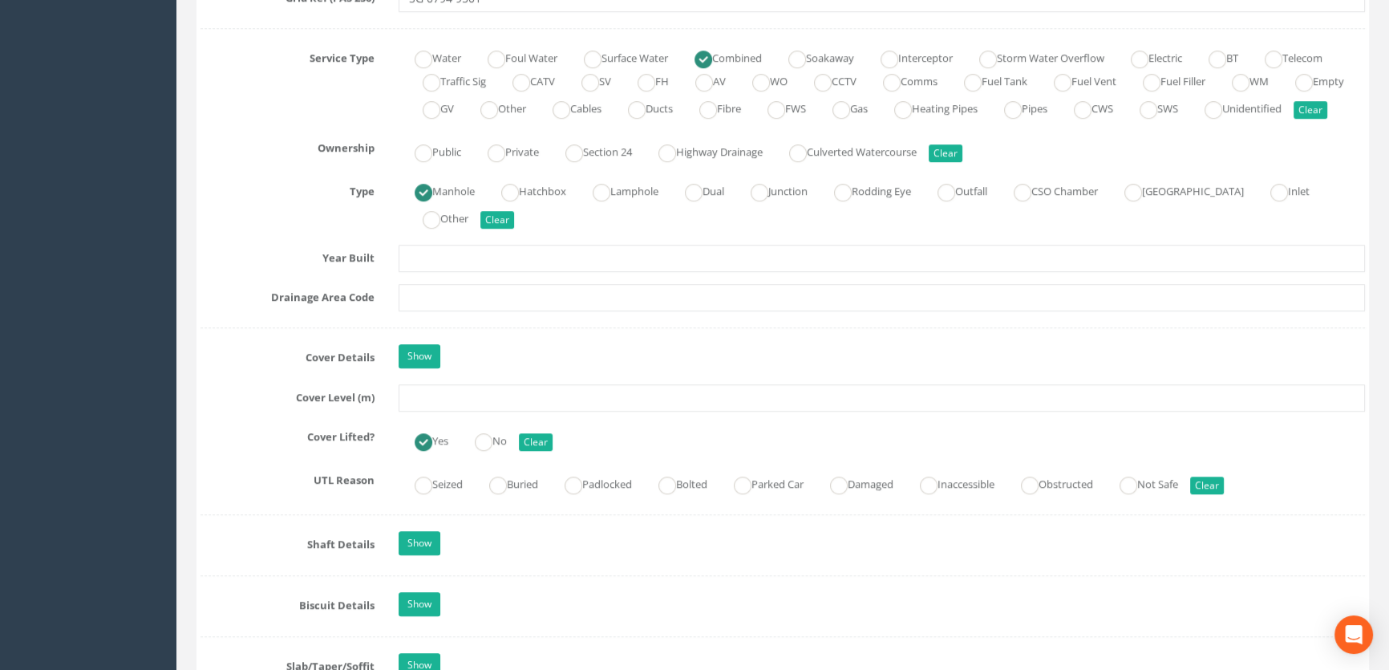
scroll to position [1219, 0]
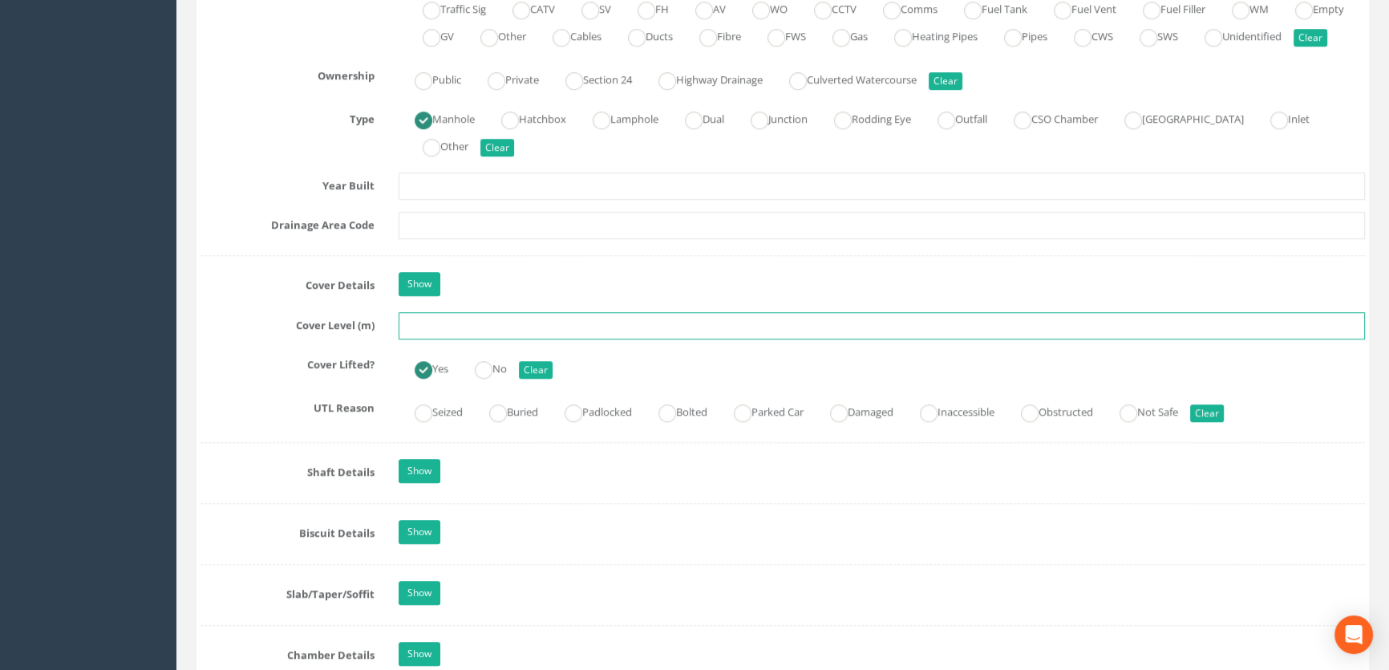
click at [430, 339] on input "text" at bounding box center [882, 325] width 967 height 27
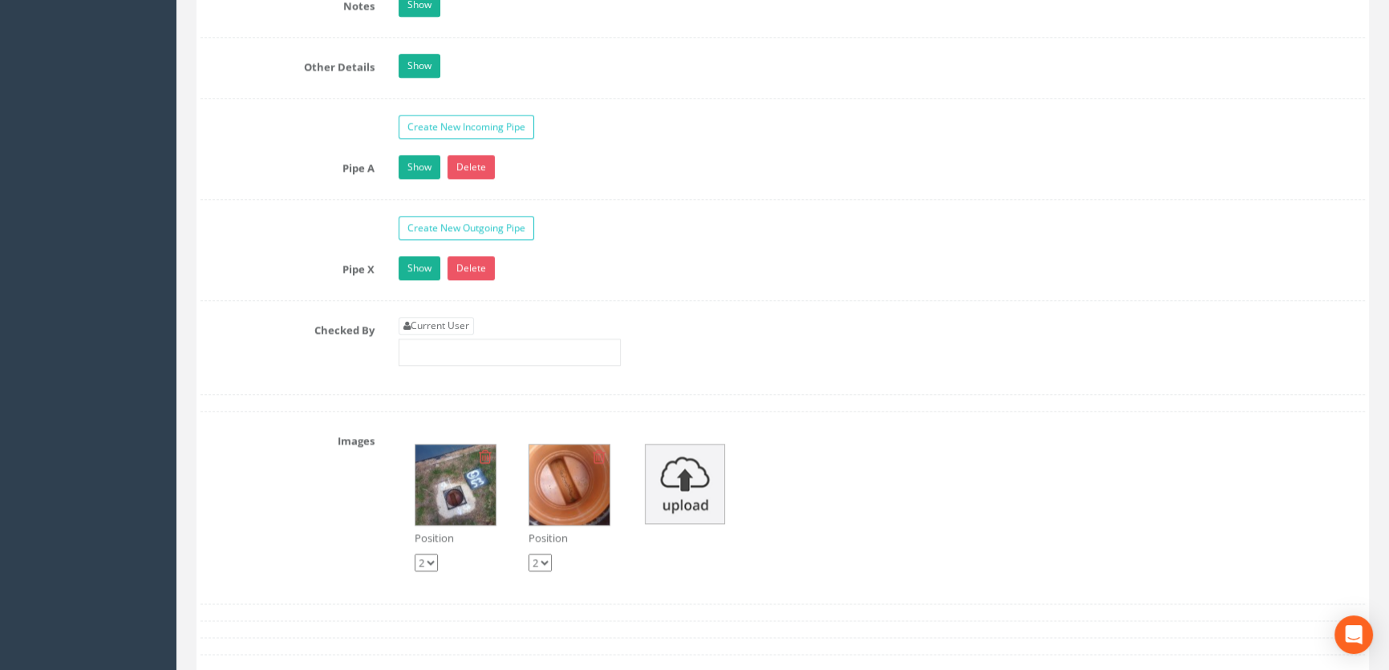
scroll to position [2533, 0]
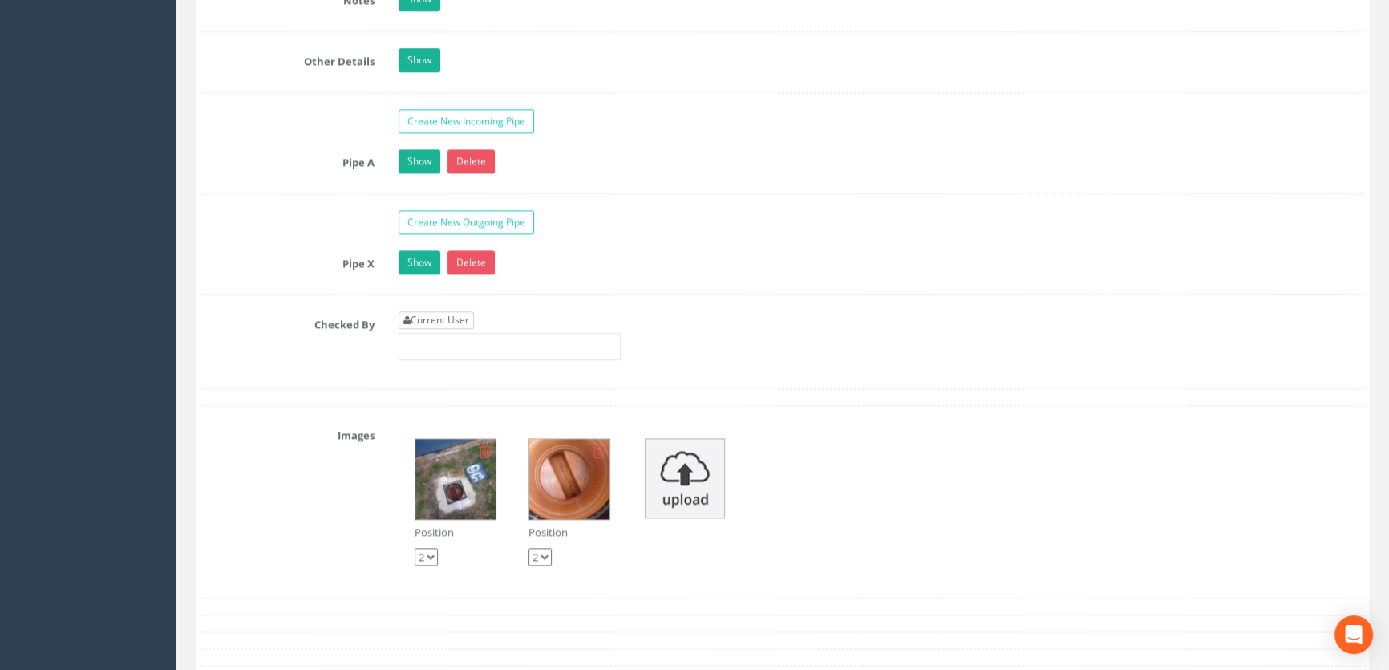
type input "65.79"
click at [444, 329] on link "Current User" at bounding box center [436, 320] width 75 height 18
type input "[PERSON_NAME]"
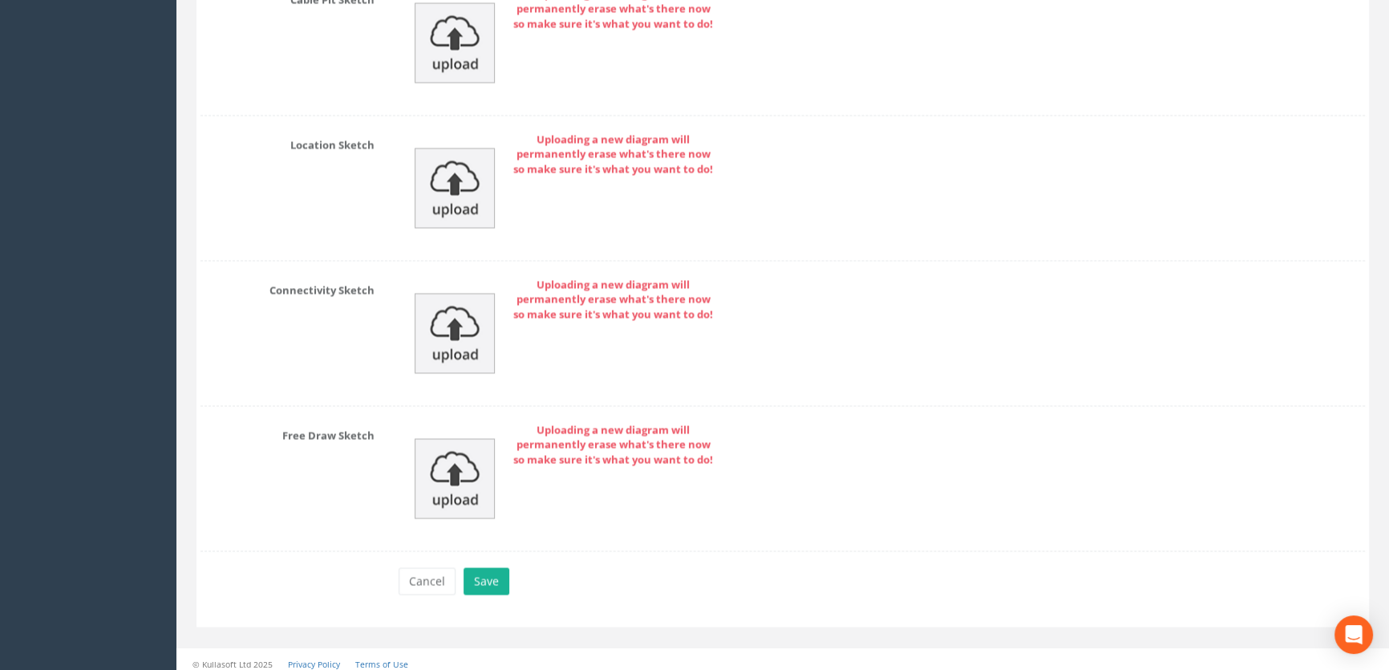
scroll to position [3552, 0]
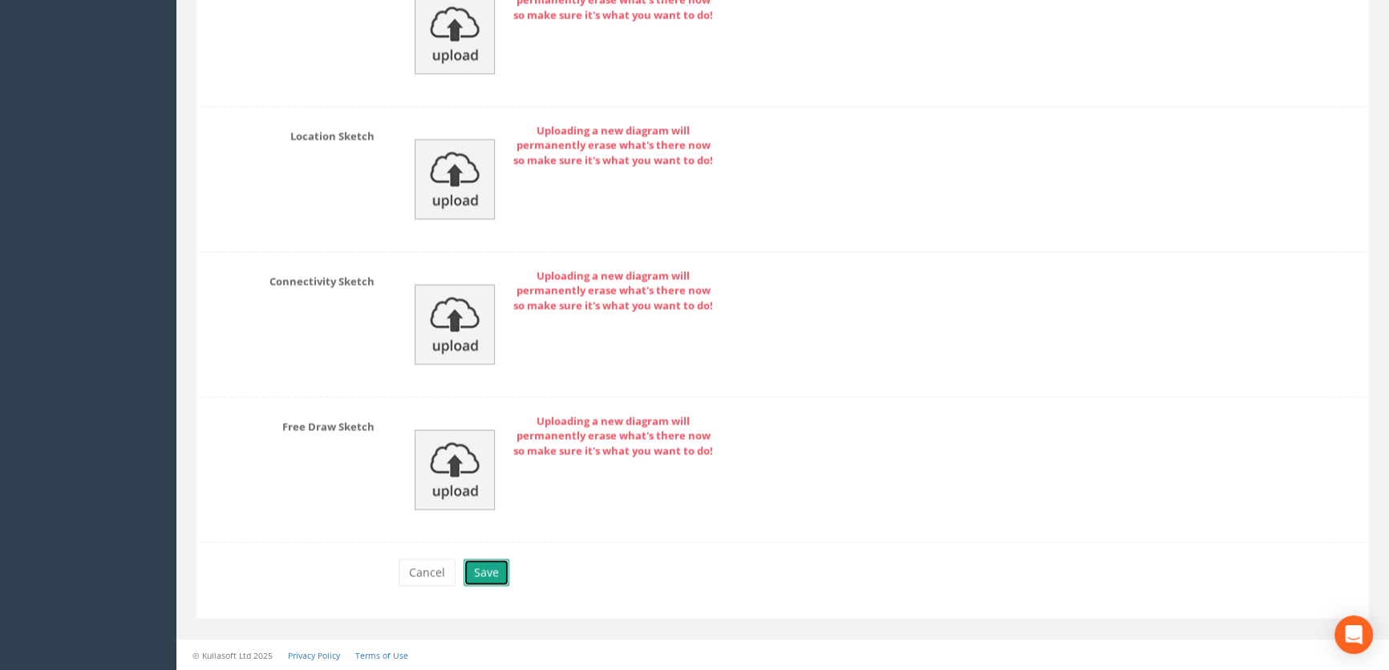
click at [489, 573] on button "Save" at bounding box center [487, 571] width 46 height 27
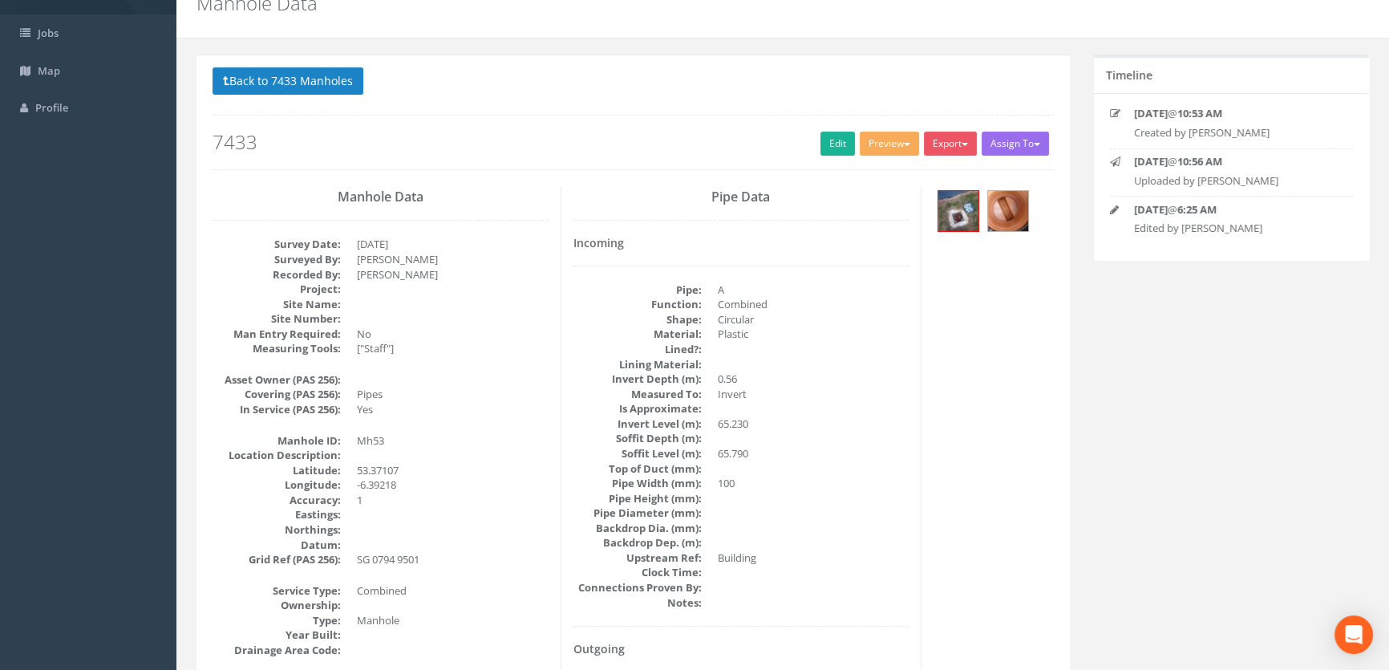
scroll to position [0, 0]
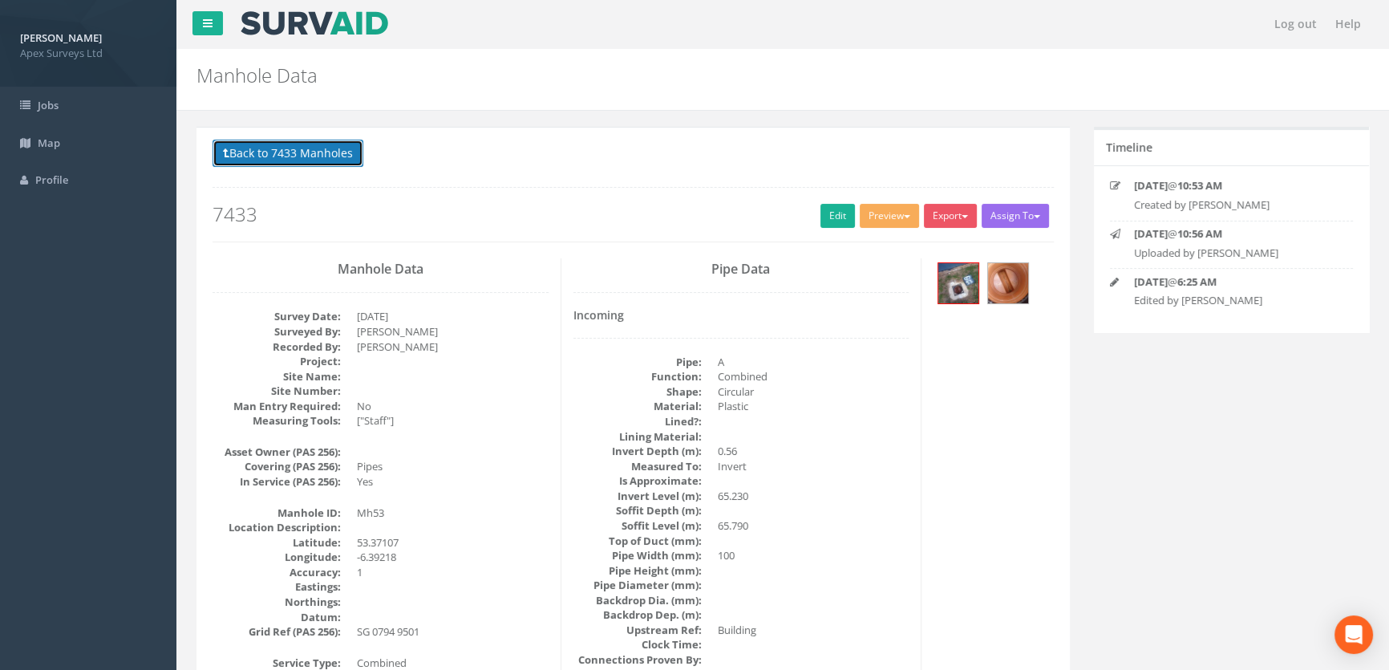
click at [307, 155] on button "Back to 7433 Manholes" at bounding box center [288, 153] width 151 height 27
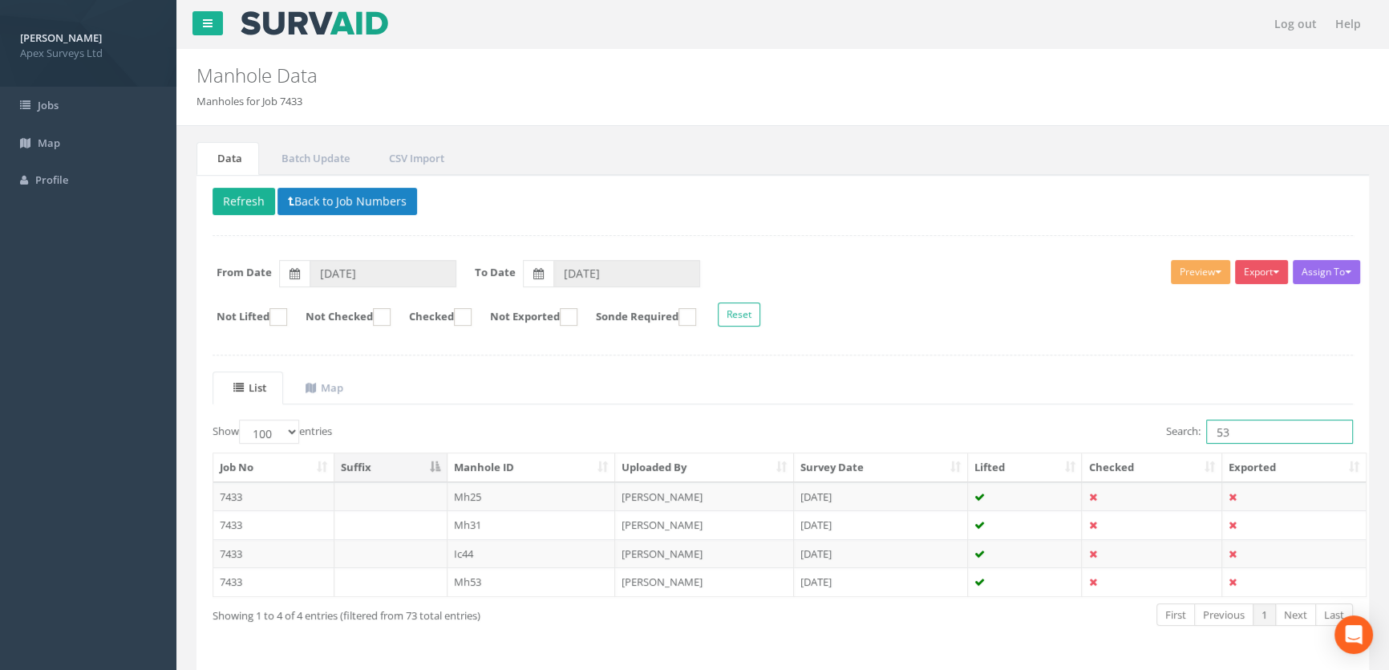
click at [1235, 420] on input "53" at bounding box center [1280, 432] width 147 height 24
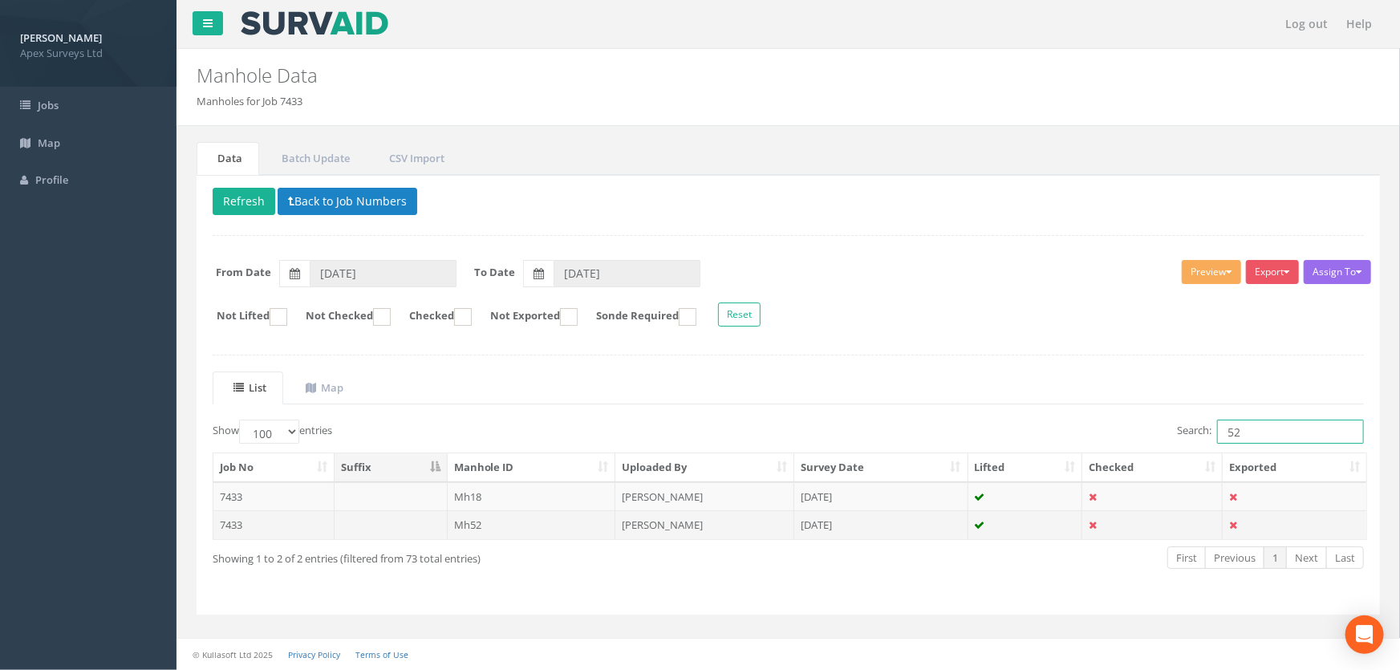
type input "52"
click at [452, 529] on td "Mh52" at bounding box center [532, 524] width 168 height 29
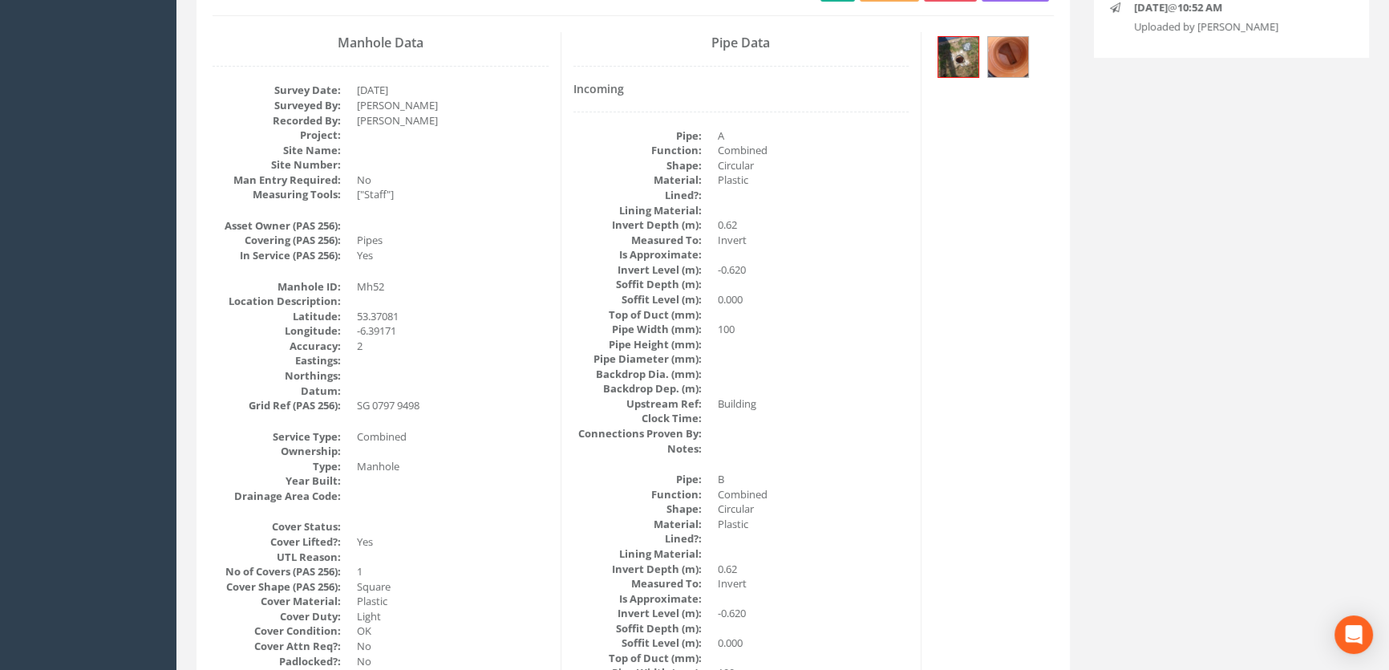
scroll to position [53, 0]
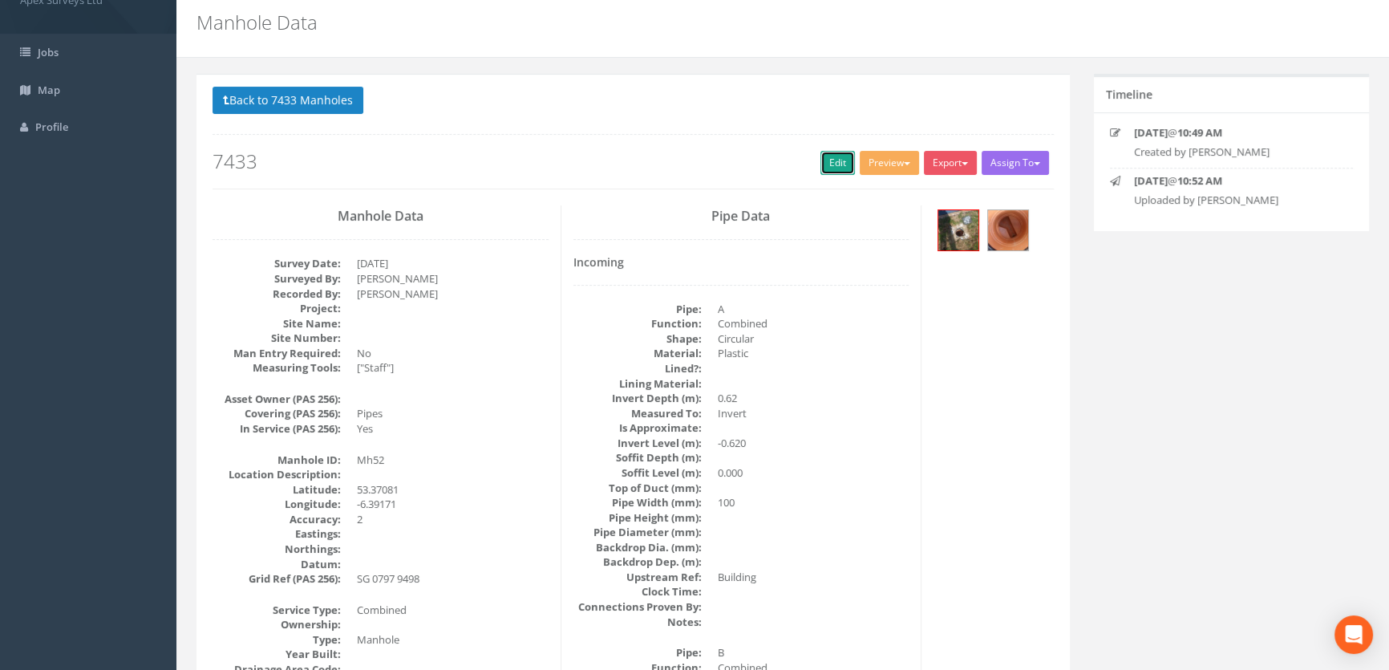
click at [824, 160] on link "Edit" at bounding box center [838, 163] width 34 height 24
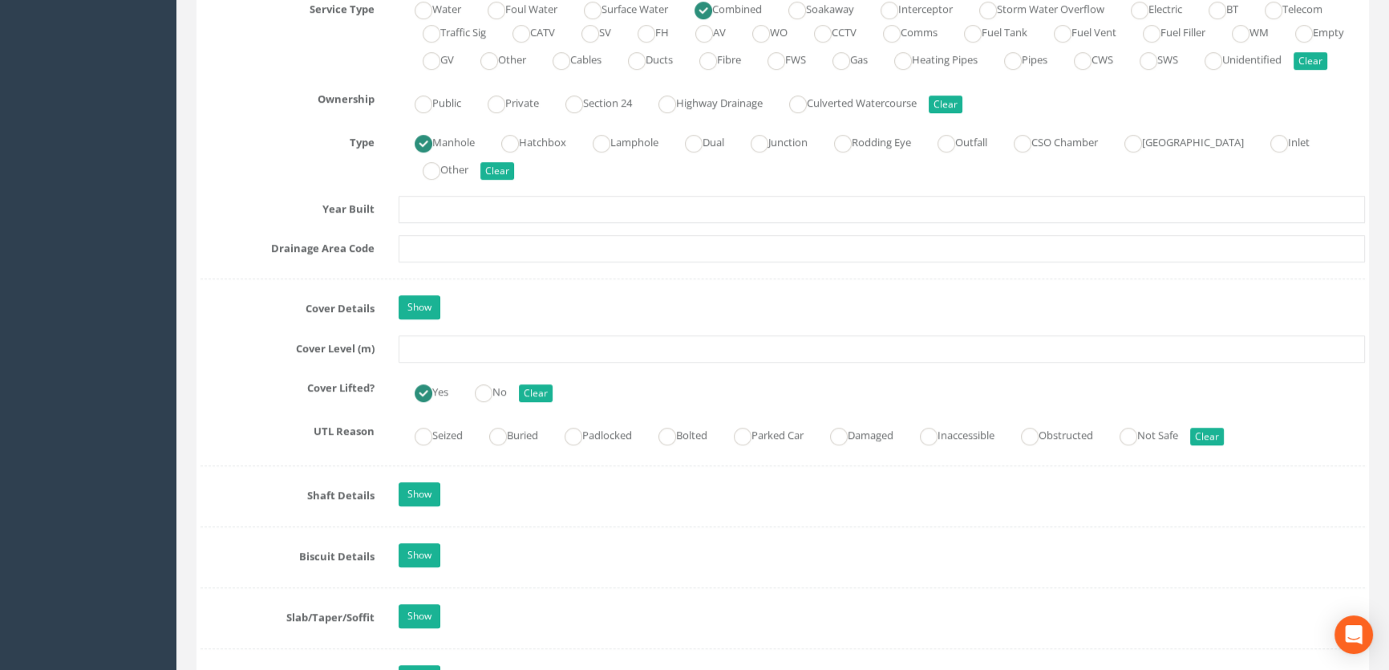
scroll to position [1292, 0]
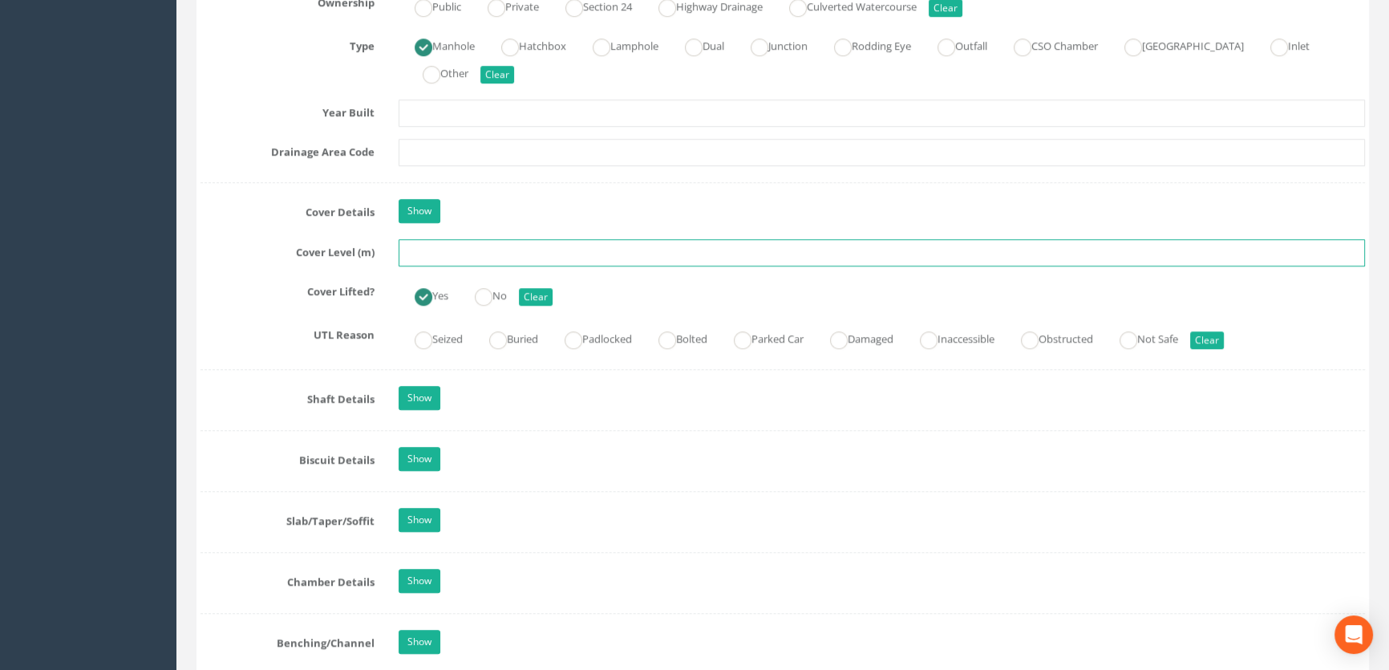
click at [436, 266] on input "text" at bounding box center [882, 252] width 967 height 27
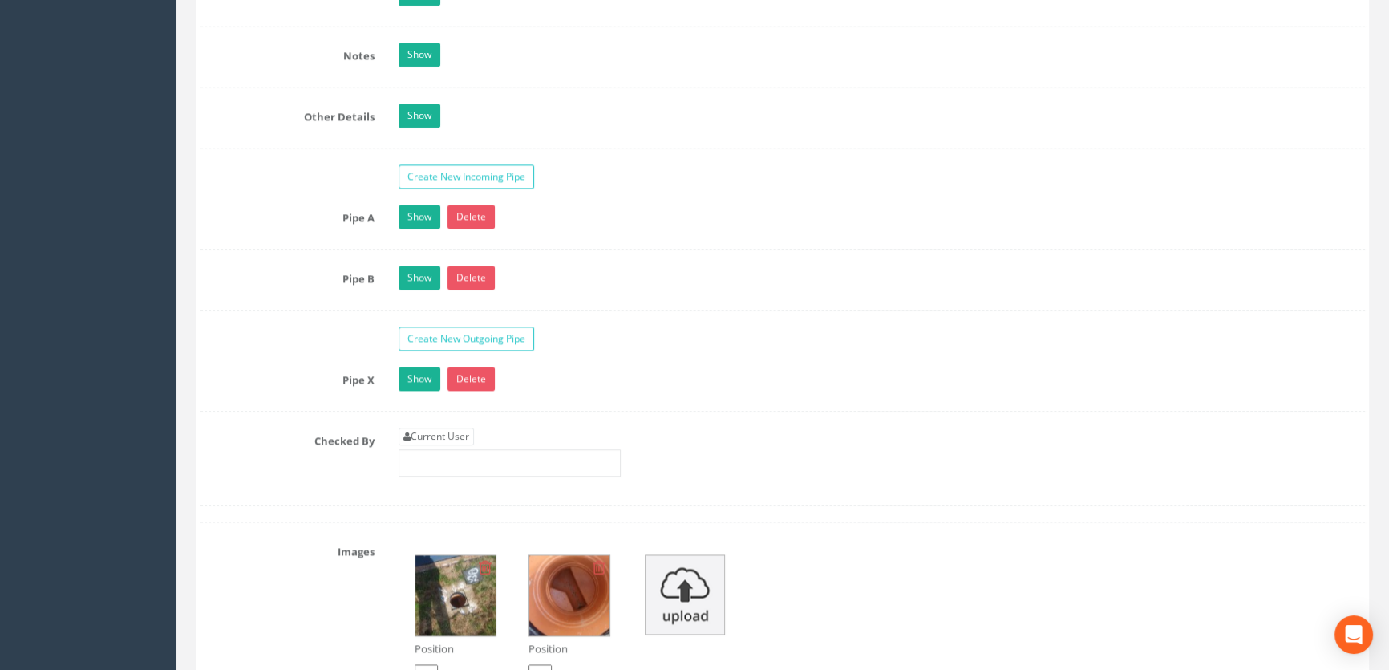
scroll to position [2606, 0]
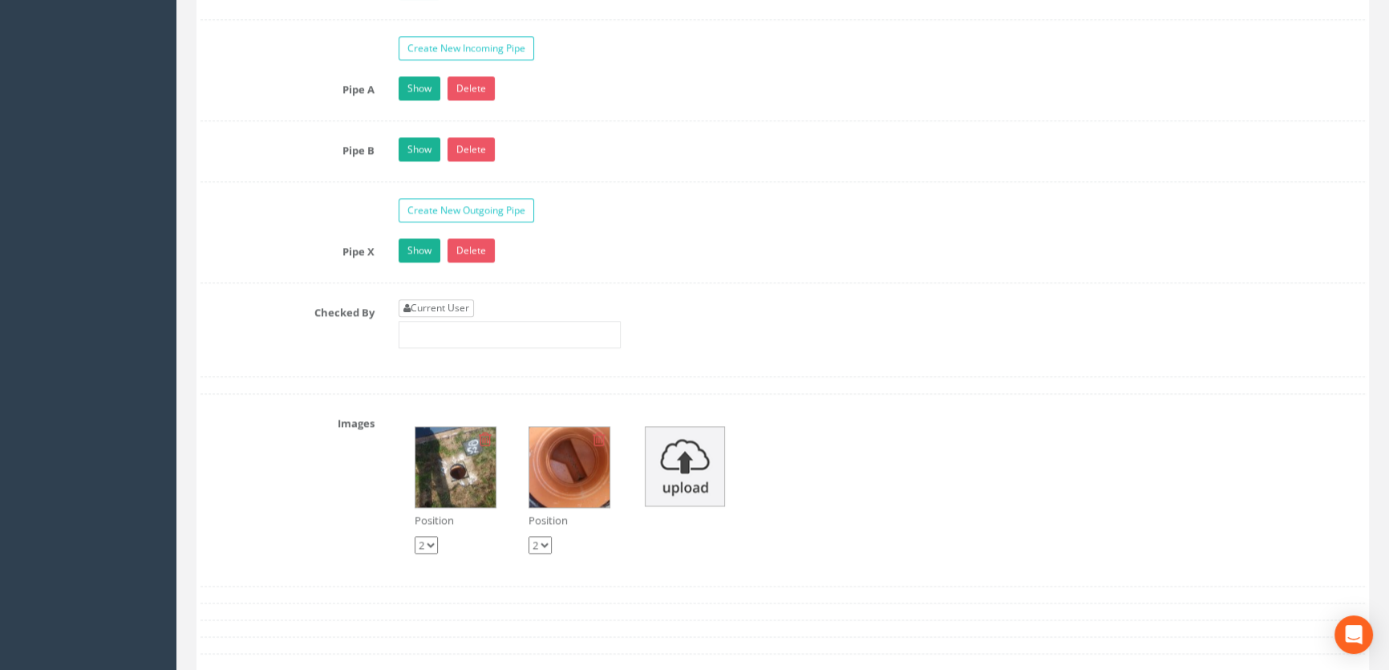
type input "65.74"
click at [439, 317] on link "Current User" at bounding box center [436, 308] width 75 height 18
type input "[PERSON_NAME]"
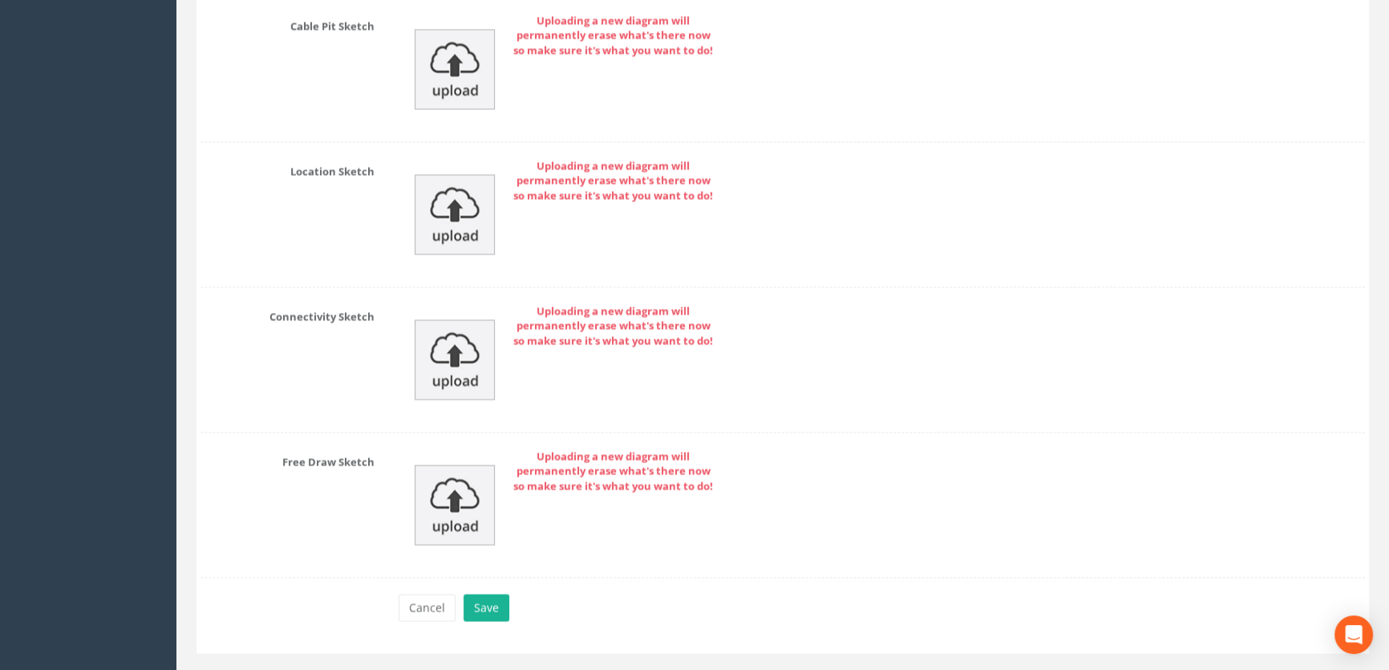
scroll to position [3612, 0]
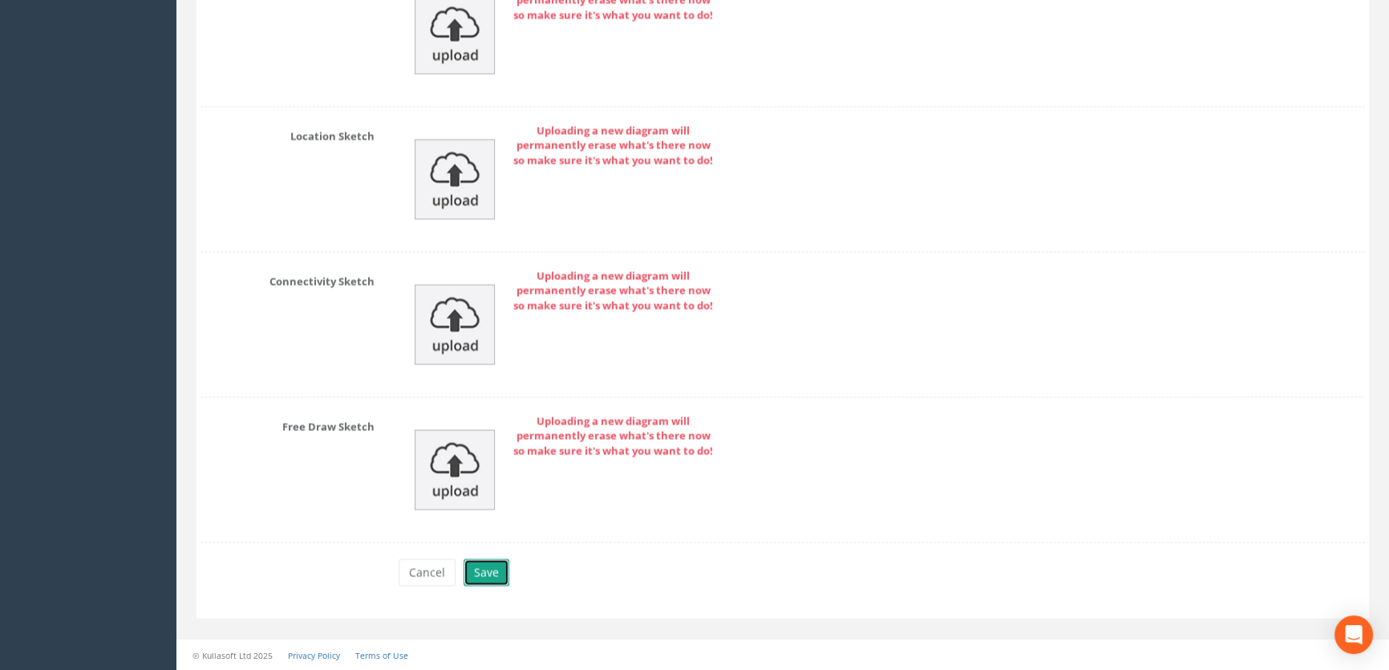
click at [484, 575] on button "Save" at bounding box center [487, 571] width 46 height 27
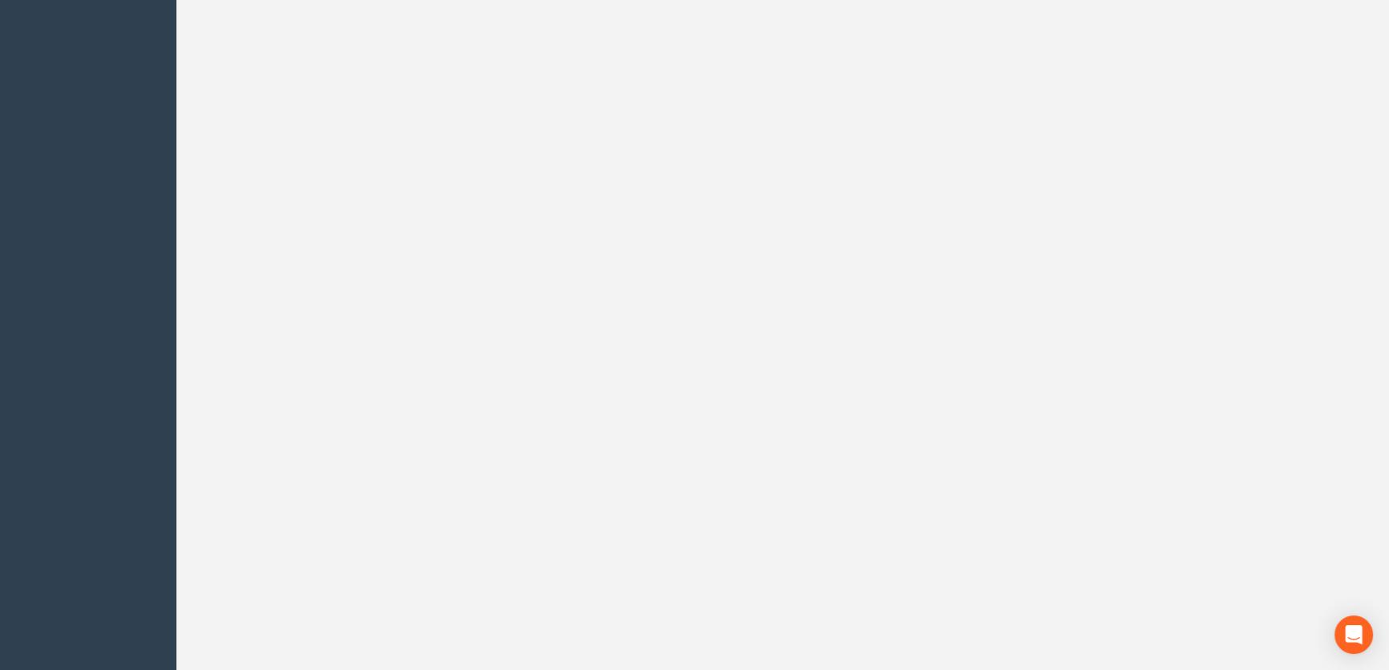
scroll to position [0, 0]
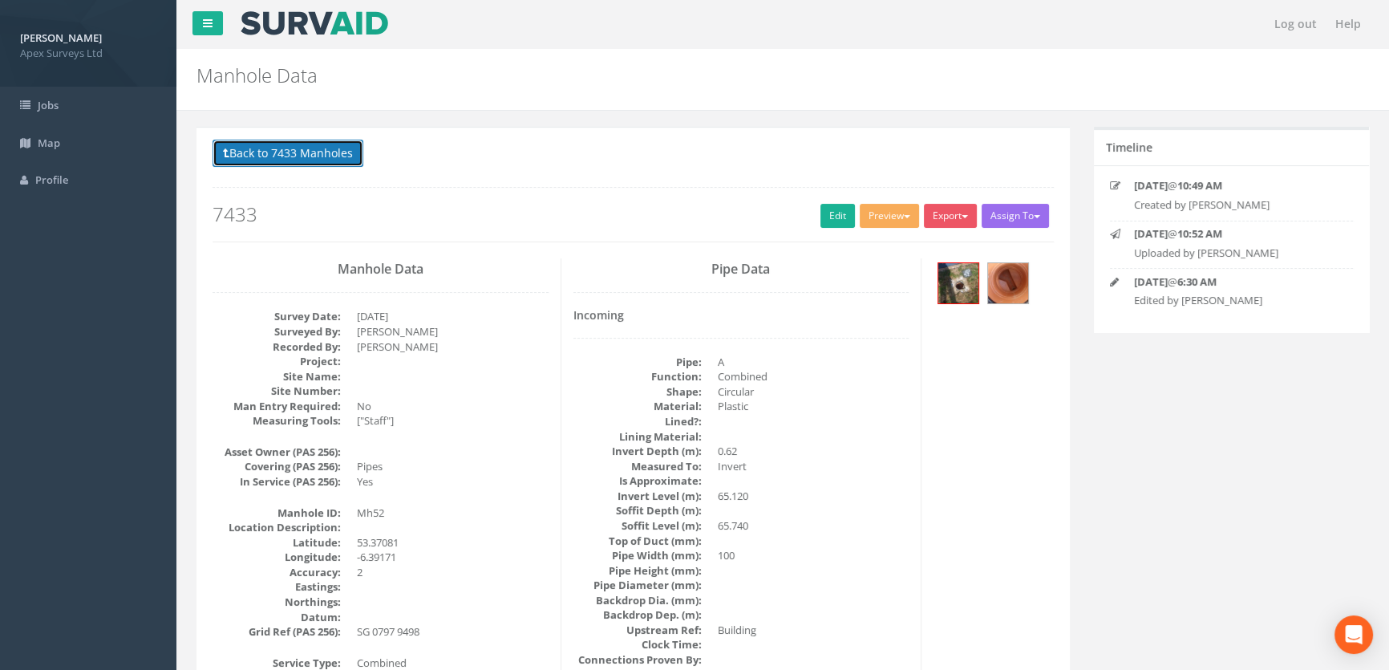
click at [357, 155] on button "Back to 7433 Manholes" at bounding box center [288, 153] width 151 height 27
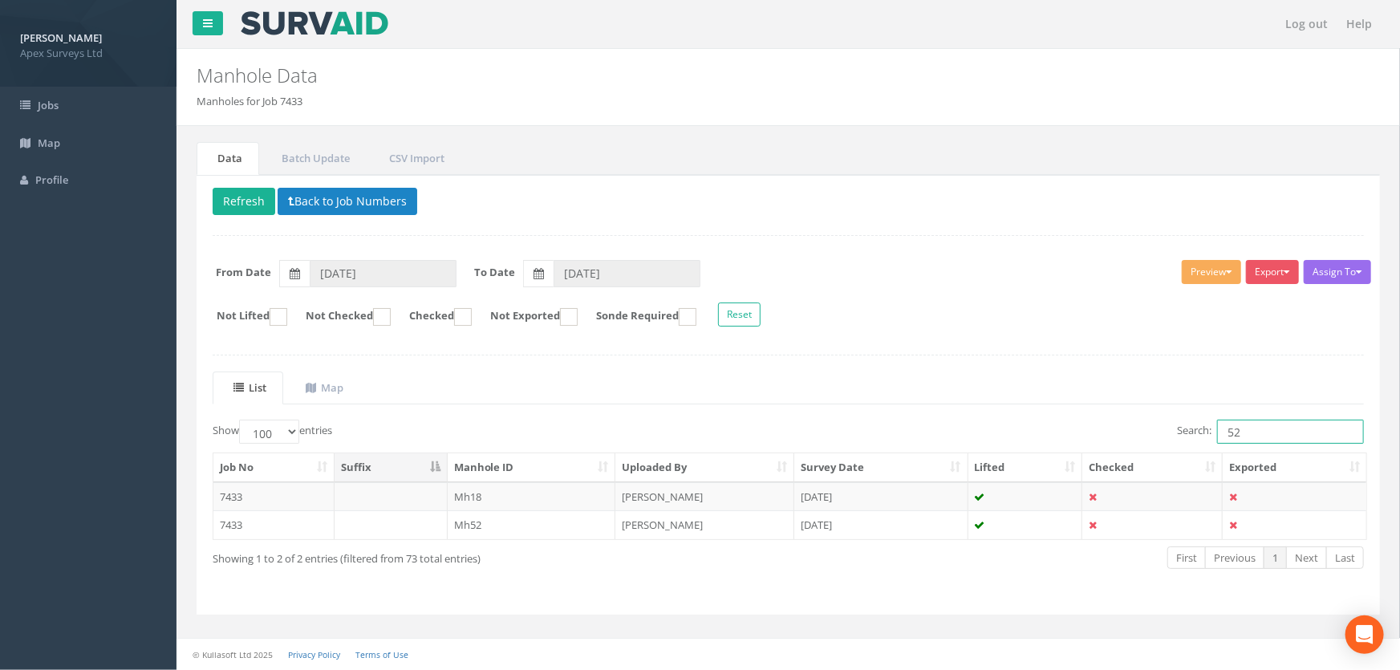
click at [1250, 432] on input "52" at bounding box center [1290, 432] width 147 height 24
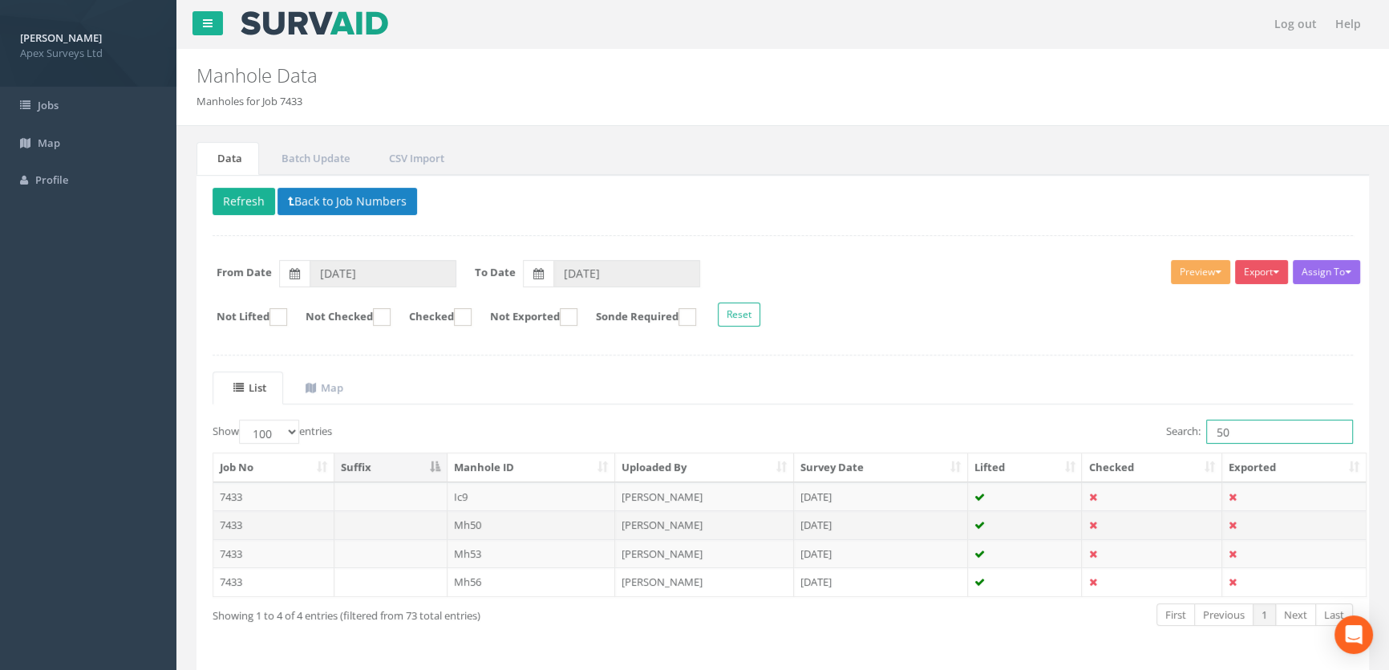
type input "50"
click at [481, 527] on td "Mh50" at bounding box center [532, 524] width 168 height 29
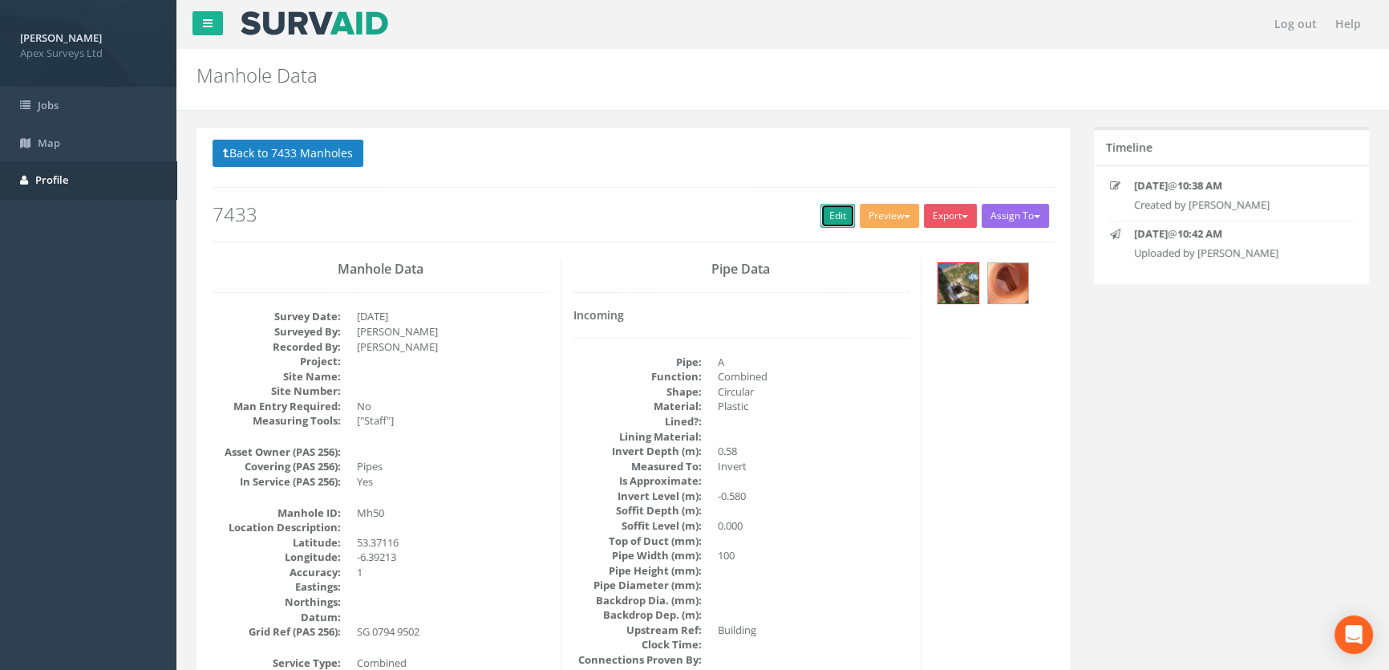
drag, startPoint x: 833, startPoint y: 221, endPoint x: 6, endPoint y: 179, distance: 828.2
click at [833, 221] on link "Edit" at bounding box center [838, 216] width 34 height 24
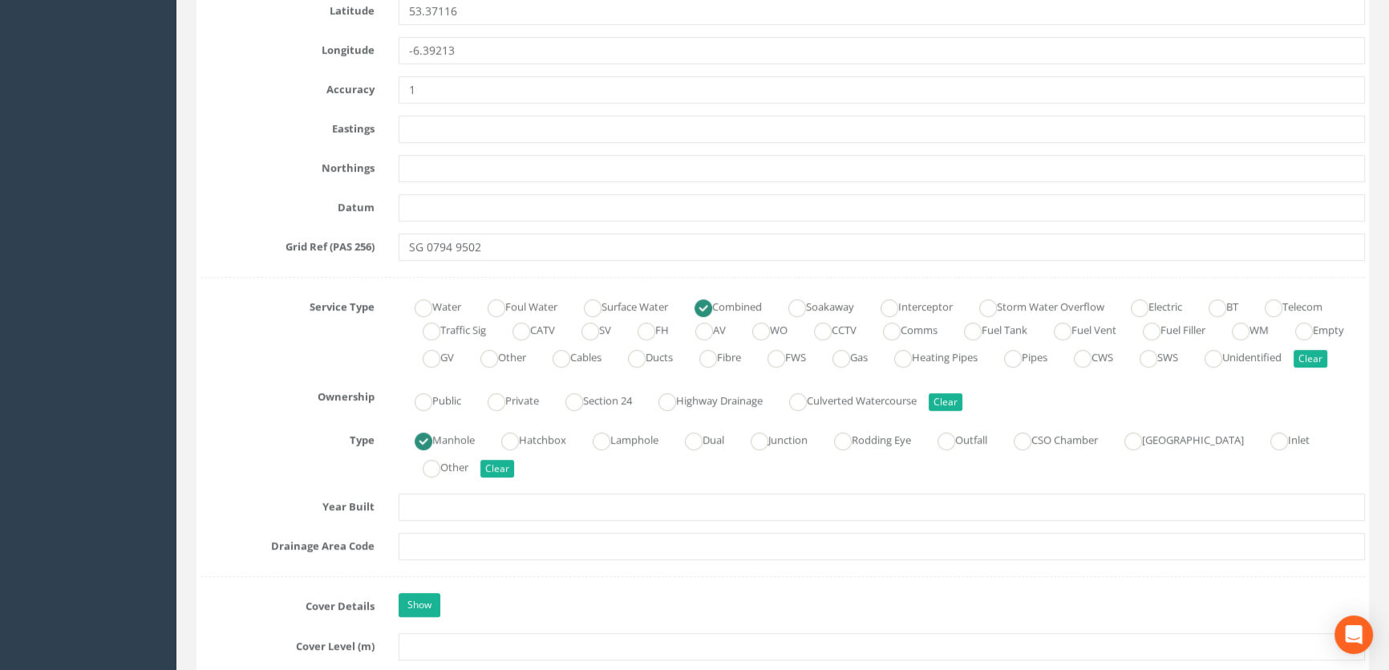
scroll to position [1020, 0]
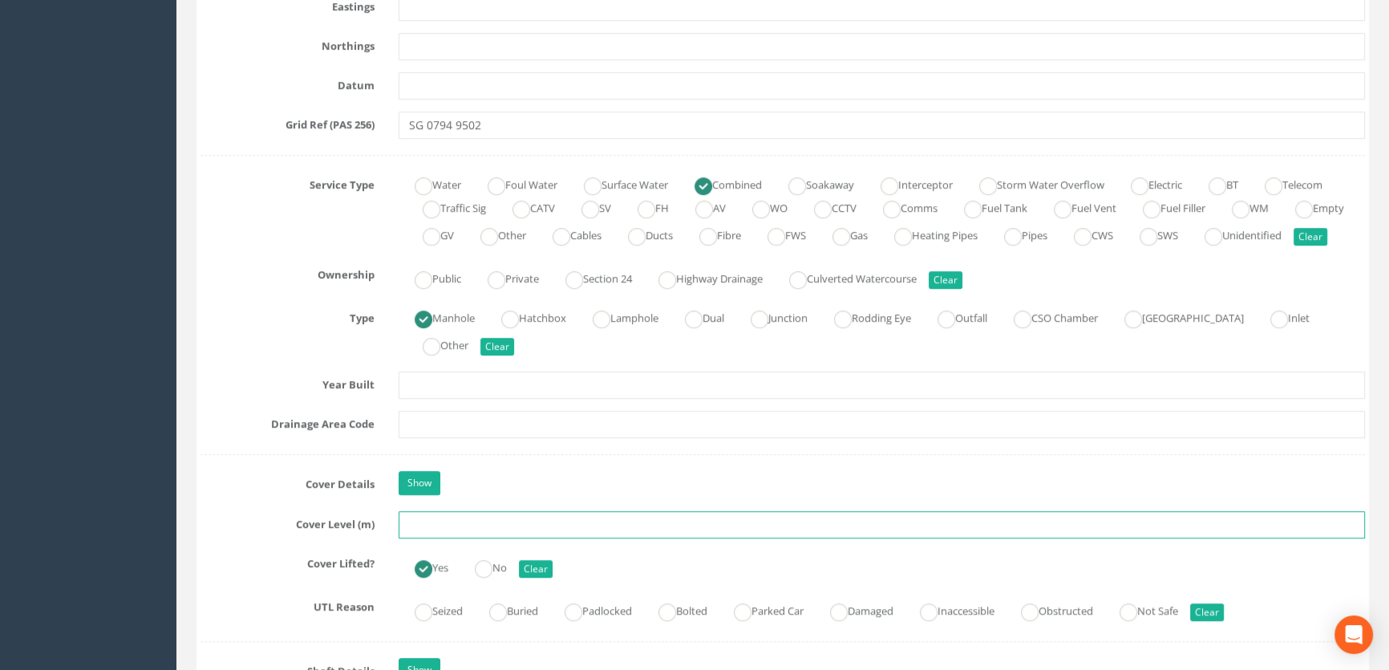
click at [449, 538] on input "text" at bounding box center [882, 524] width 967 height 27
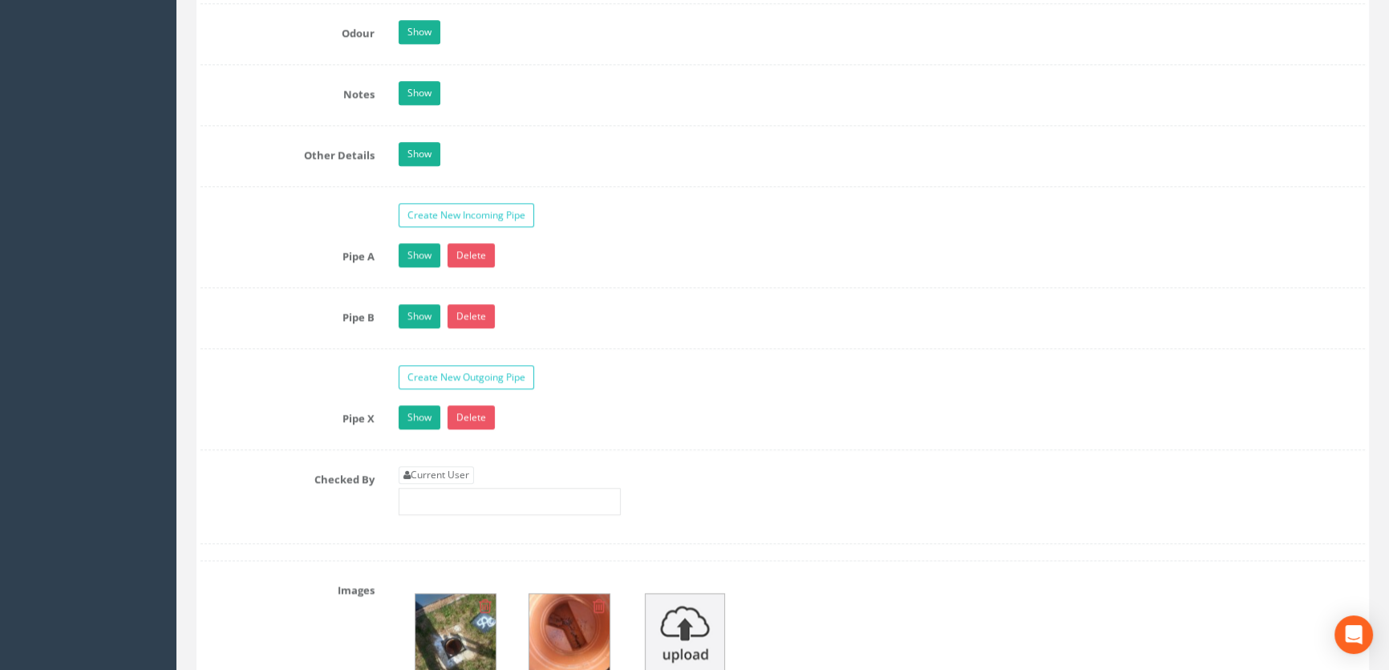
scroll to position [2479, 0]
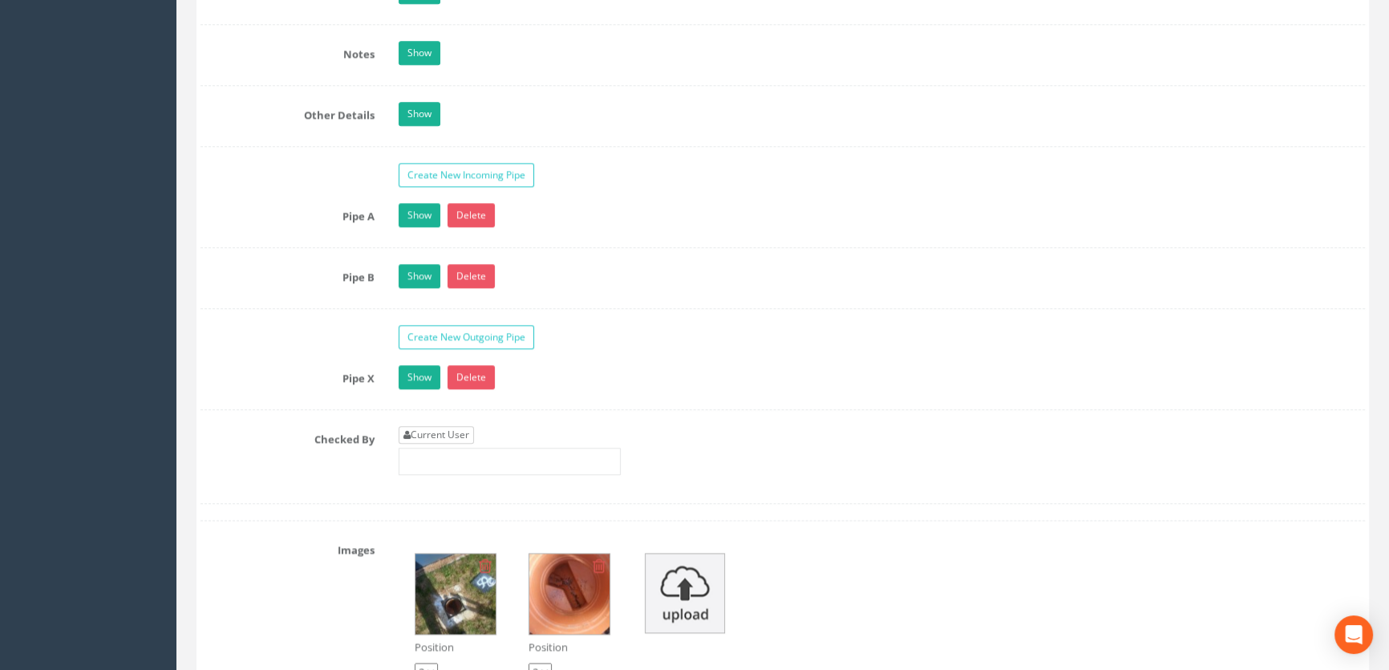
type input "65.77"
click at [457, 444] on link "Current User" at bounding box center [436, 435] width 75 height 18
type input "[PERSON_NAME]"
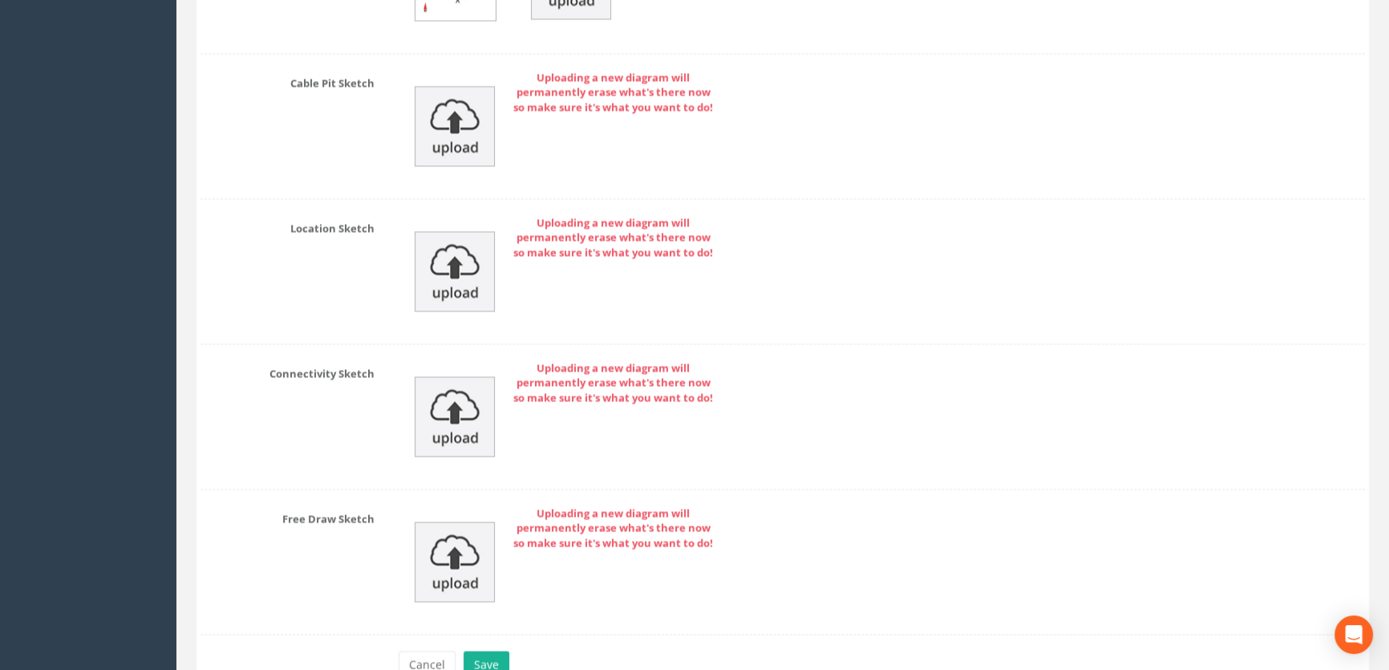
scroll to position [3612, 0]
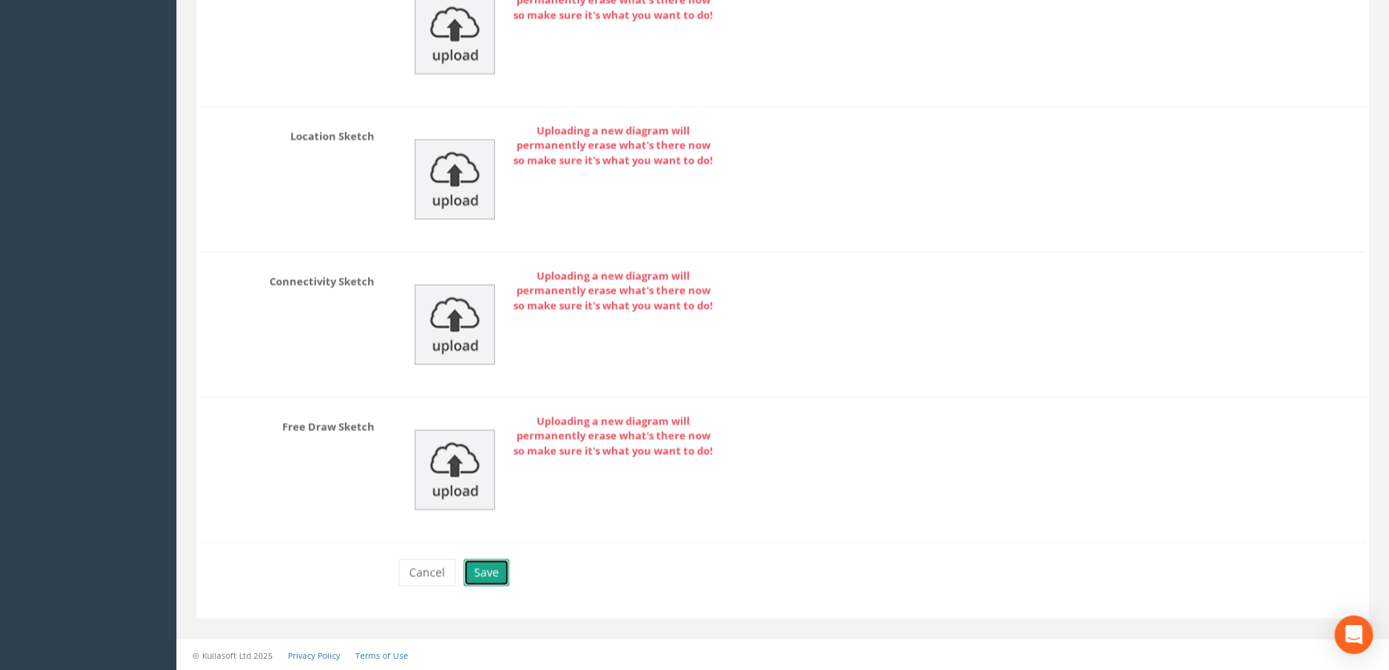
click at [493, 568] on button "Save" at bounding box center [487, 571] width 46 height 27
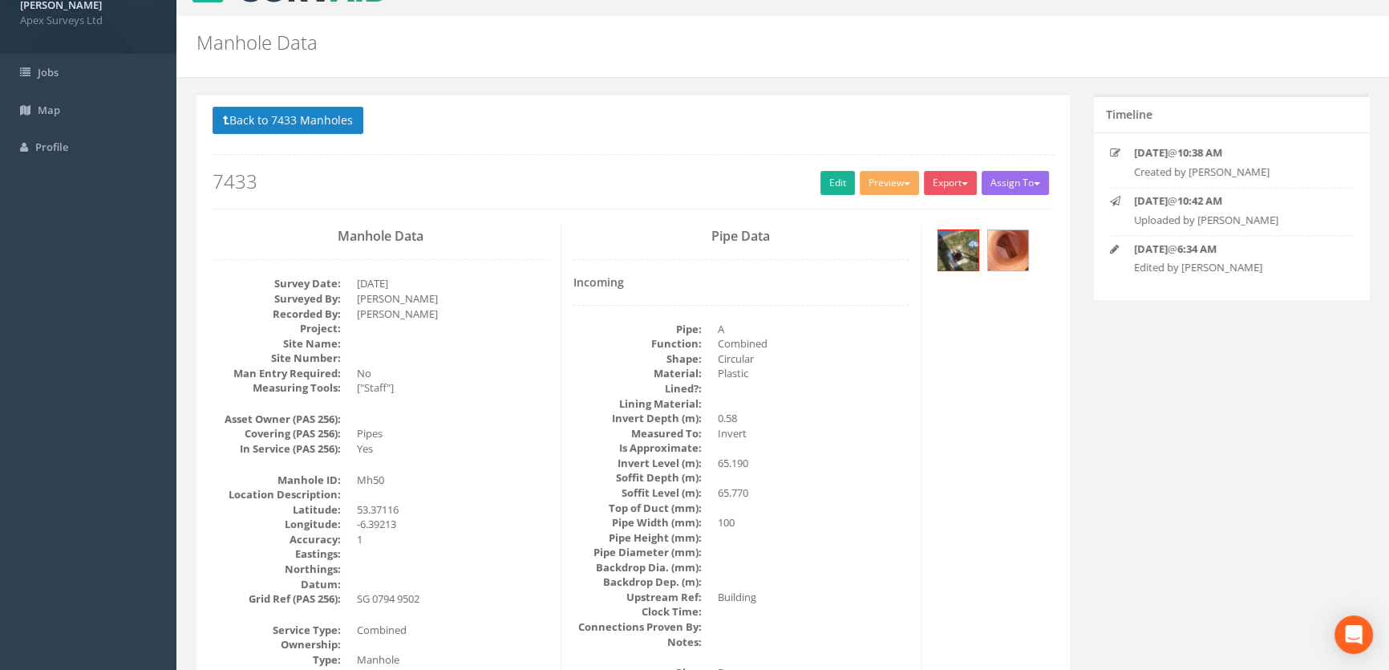
scroll to position [0, 0]
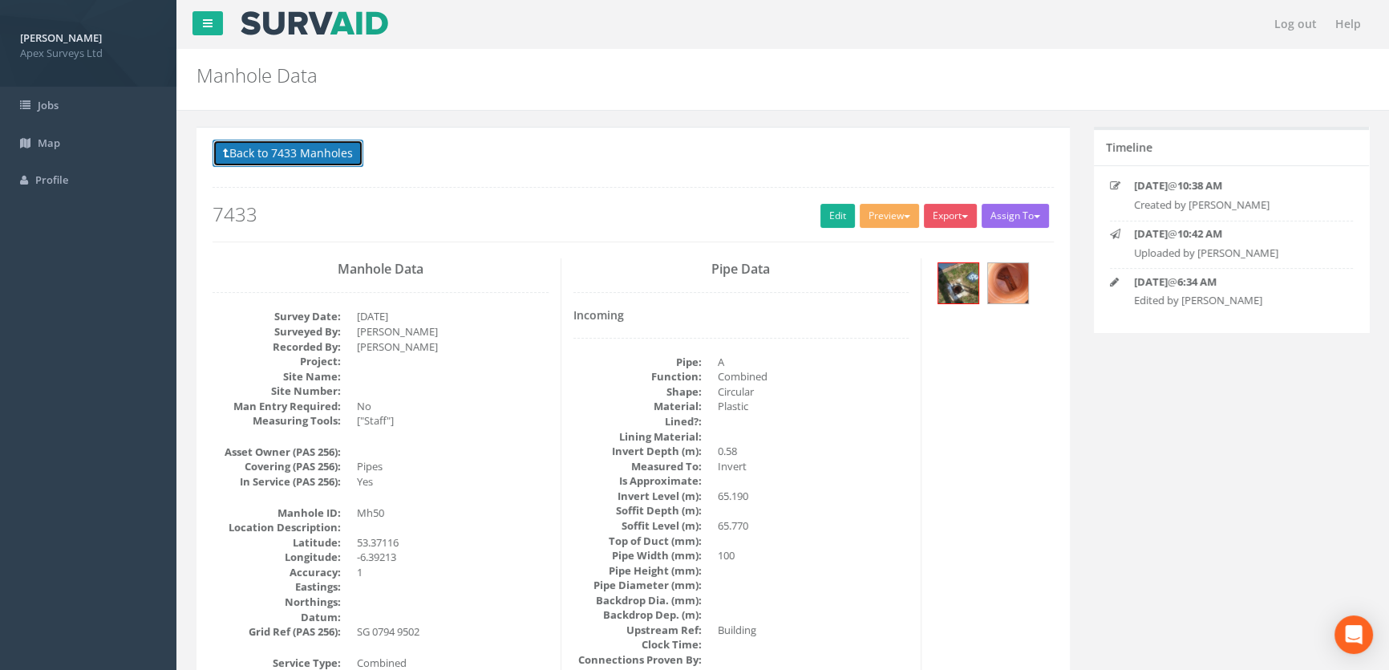
click at [295, 163] on button "Back to 7433 Manholes" at bounding box center [288, 153] width 151 height 27
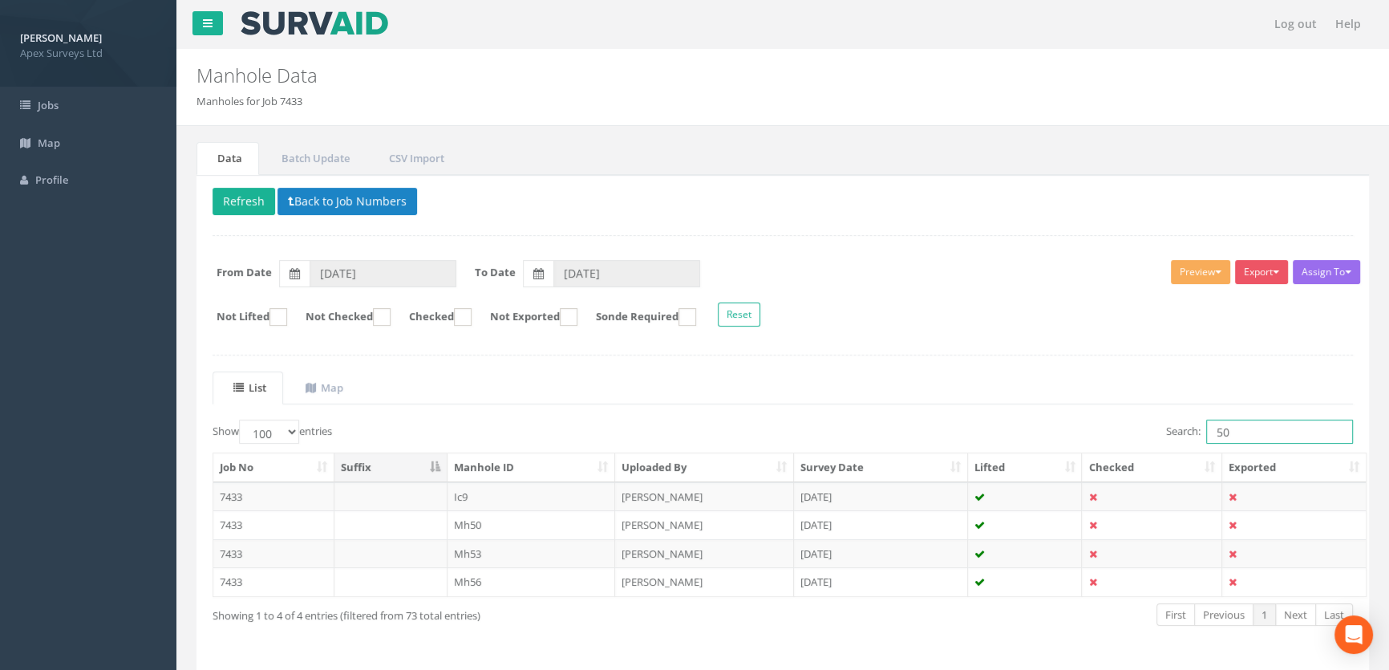
click at [1264, 427] on input "50" at bounding box center [1280, 432] width 147 height 24
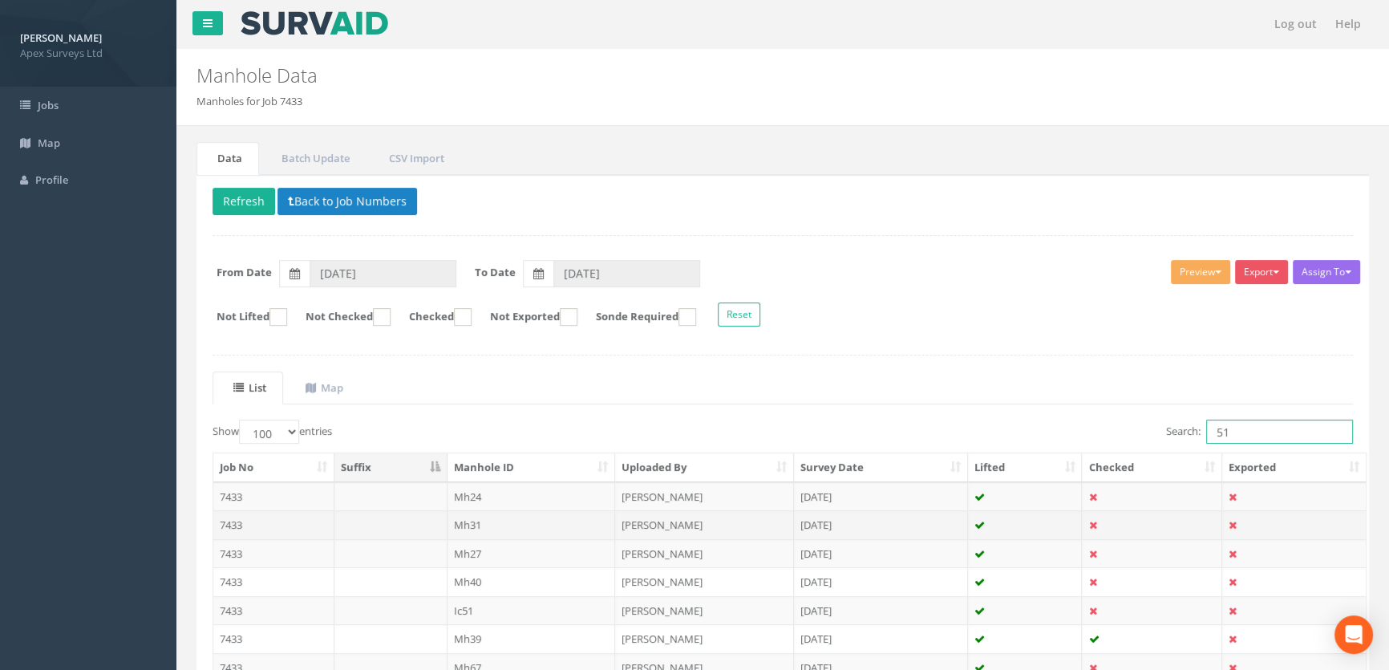
scroll to position [136, 0]
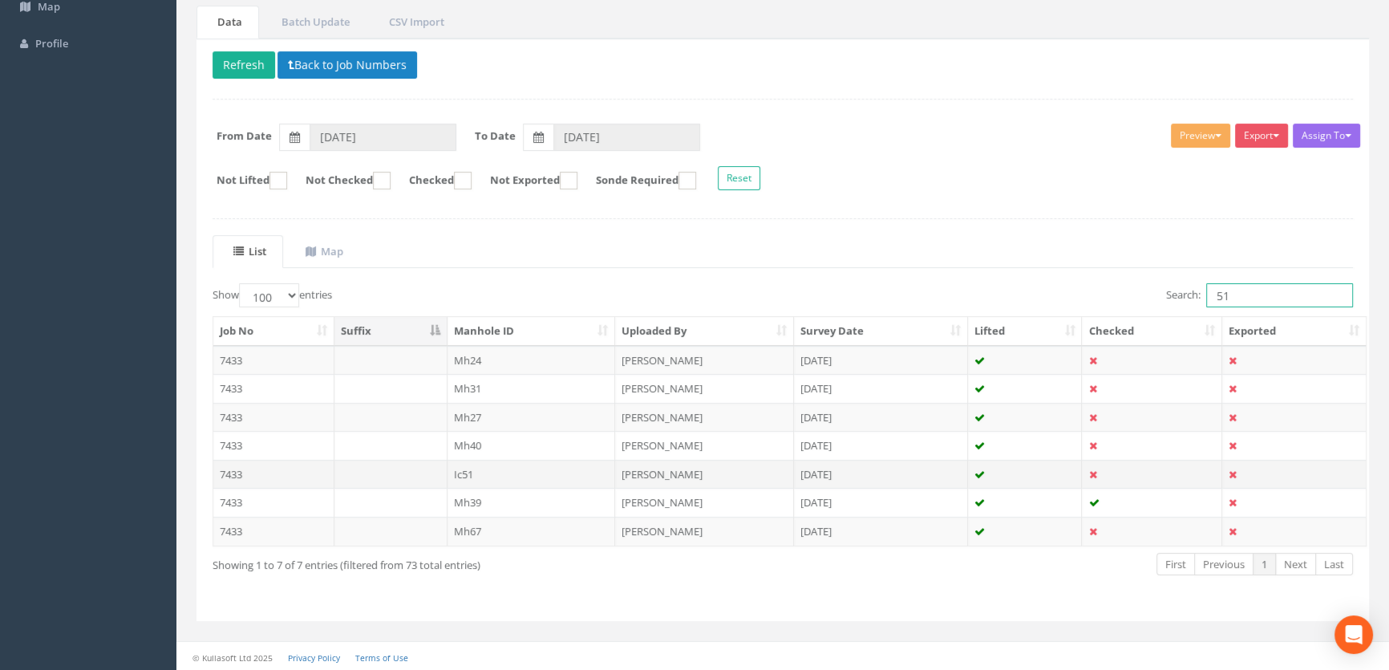
type input "51"
click at [470, 466] on td "Ic51" at bounding box center [532, 474] width 168 height 29
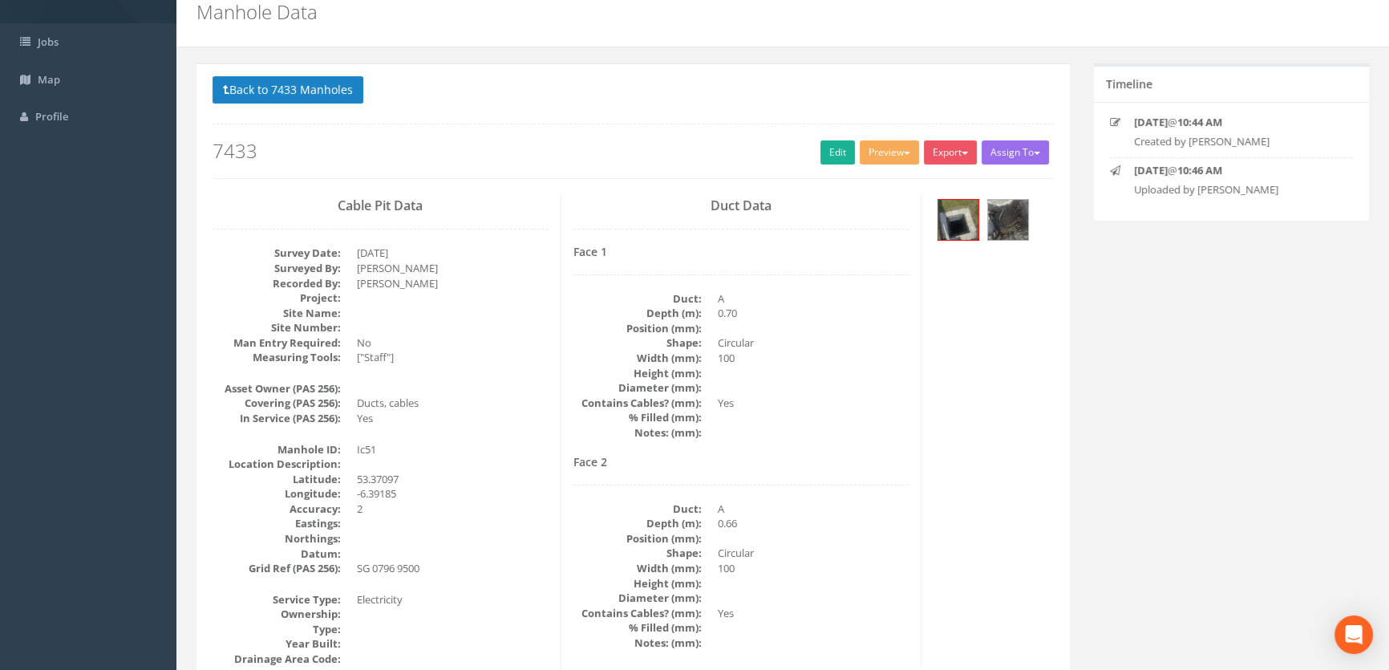
scroll to position [0, 0]
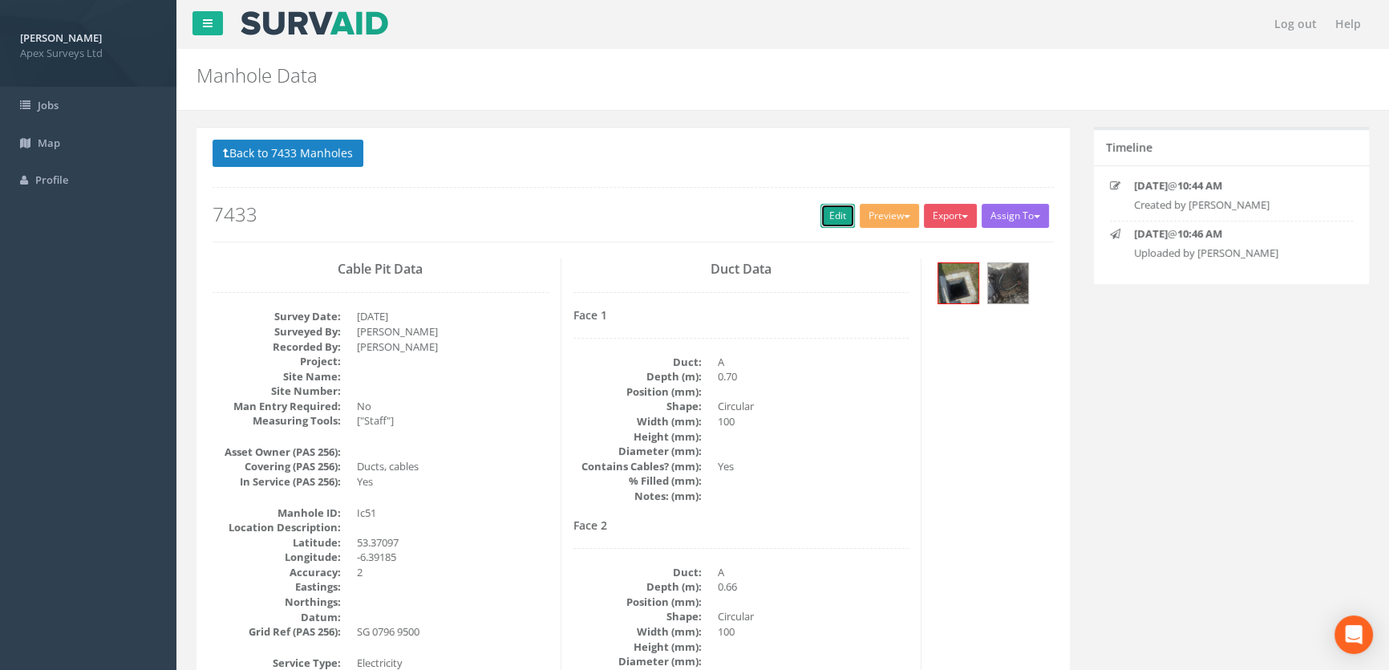
click at [821, 211] on link "Edit" at bounding box center [838, 216] width 34 height 24
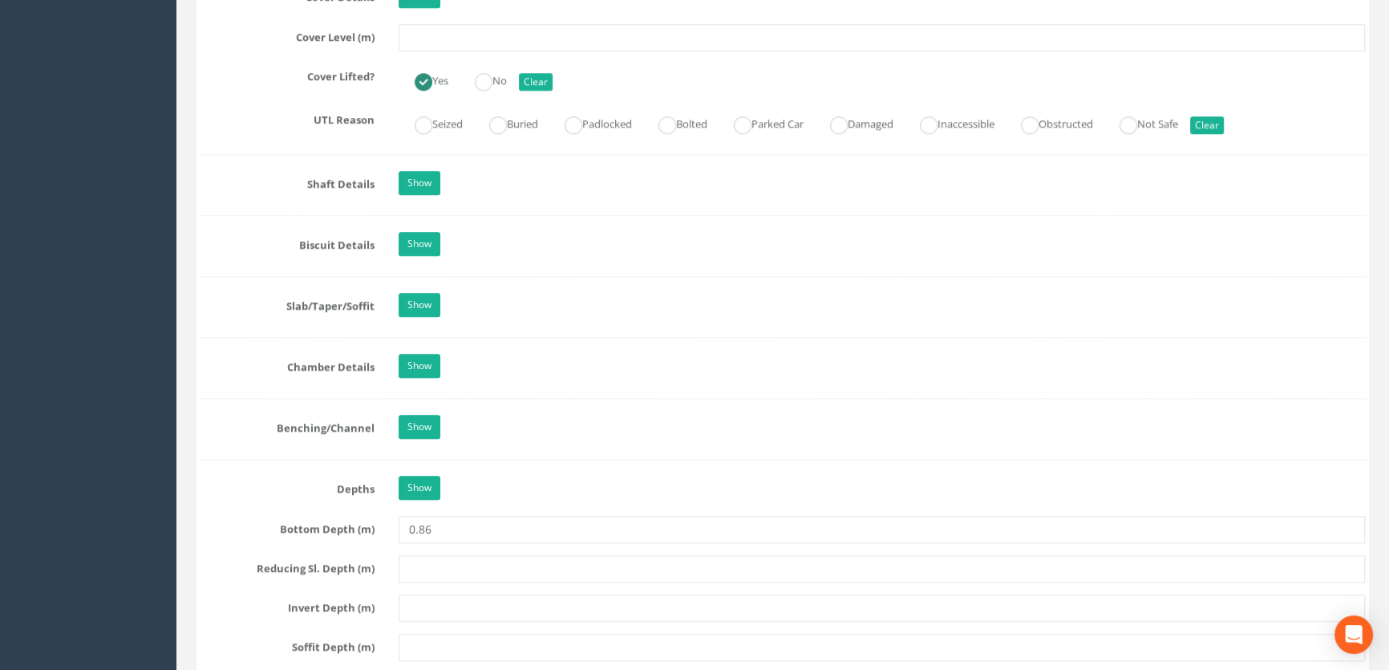
scroll to position [1458, 0]
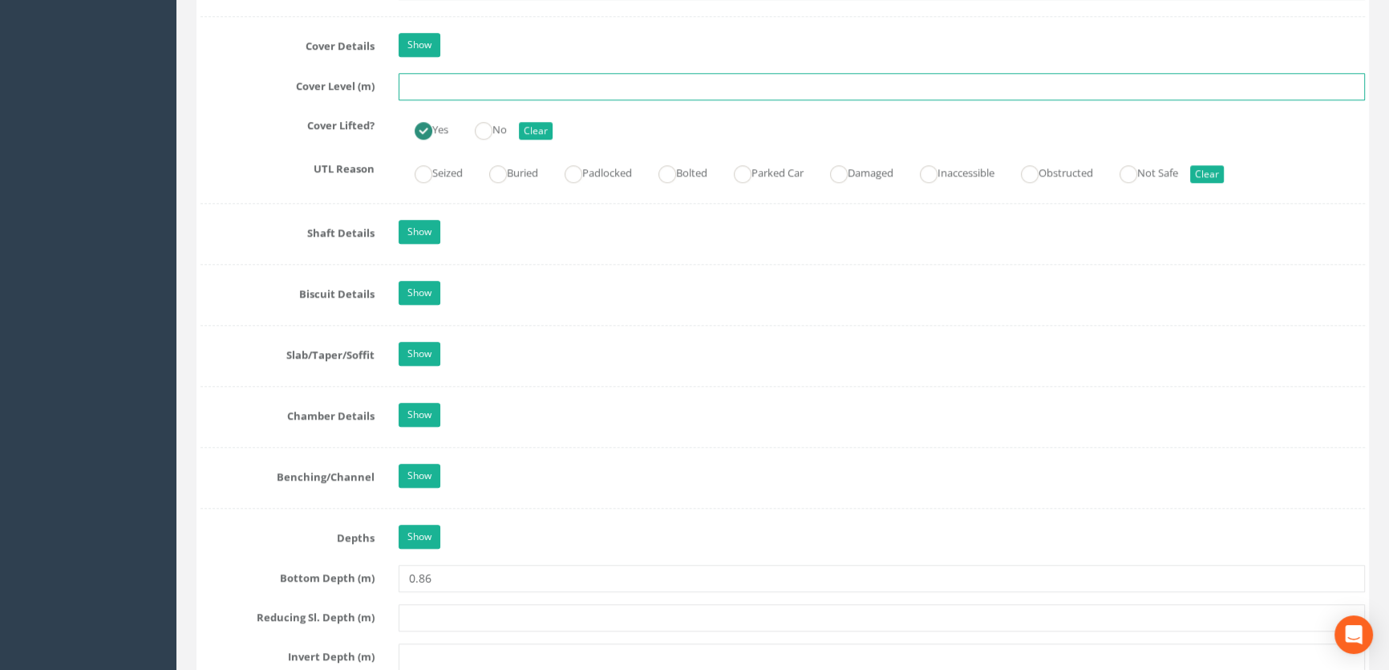
click at [442, 100] on input "text" at bounding box center [882, 86] width 967 height 27
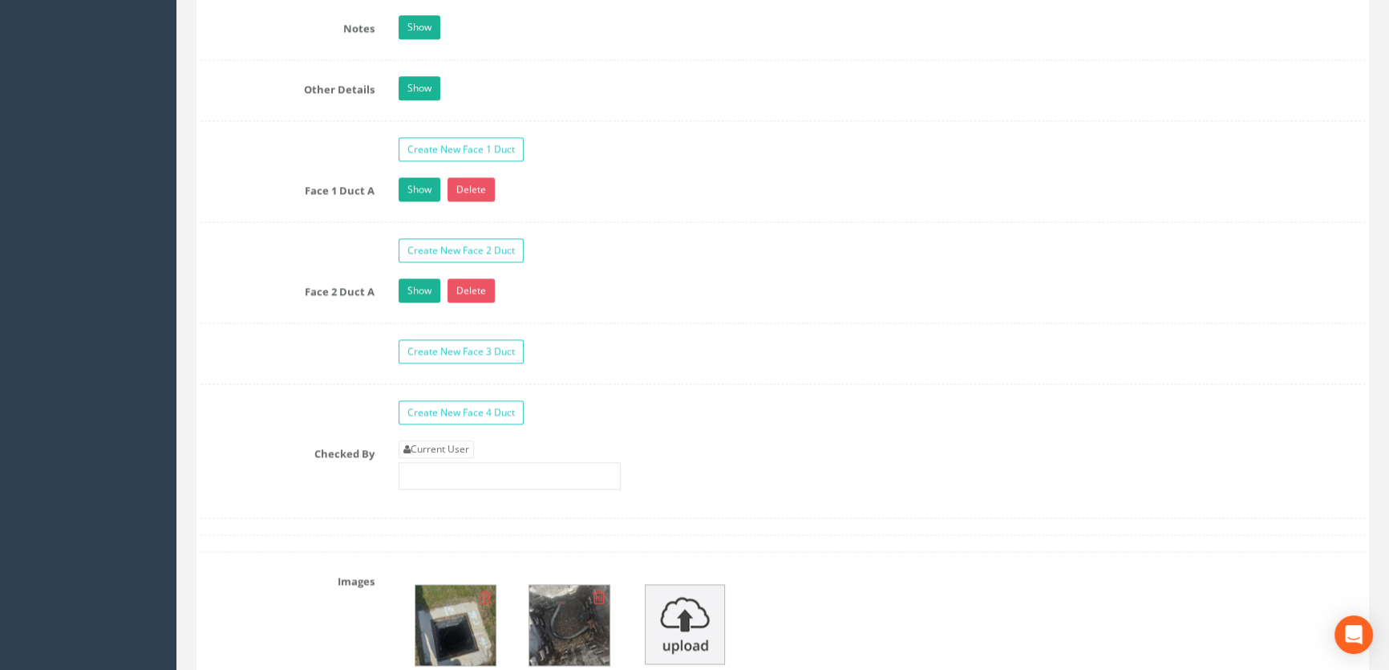
scroll to position [2698, 0]
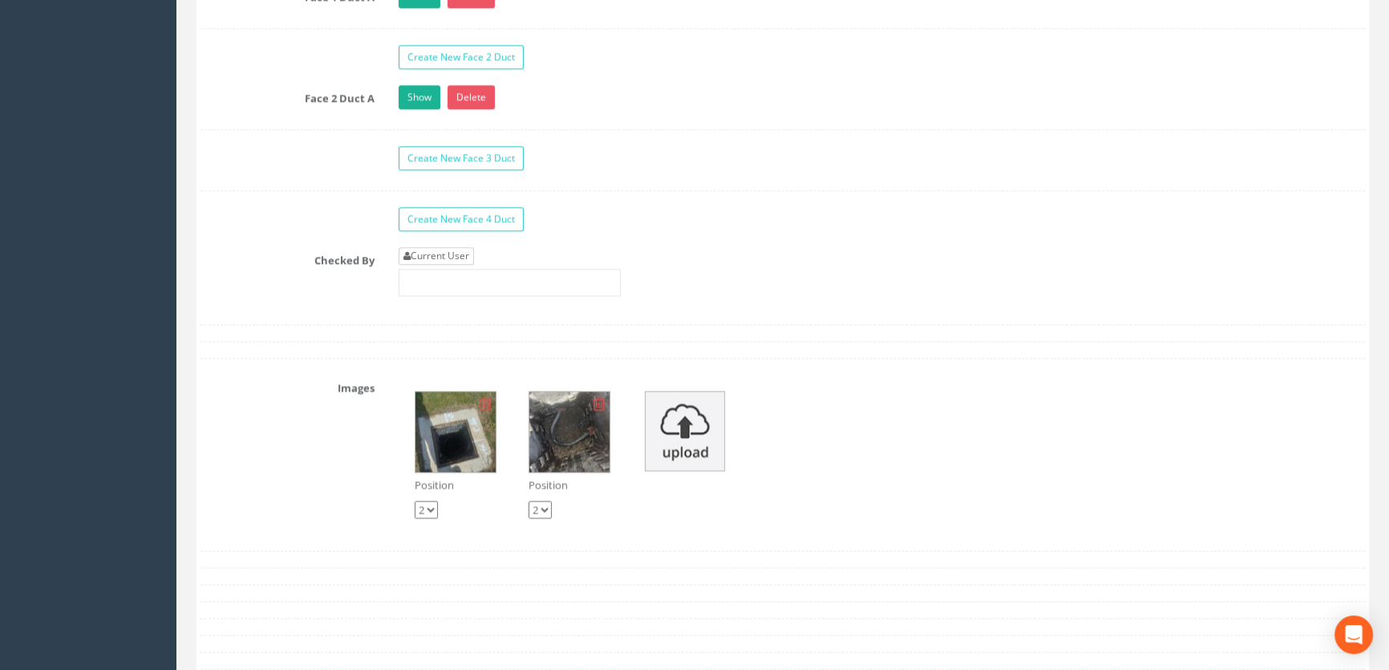
type input "65.74"
click at [438, 265] on link "Current User" at bounding box center [436, 256] width 75 height 18
type input "[PERSON_NAME]"
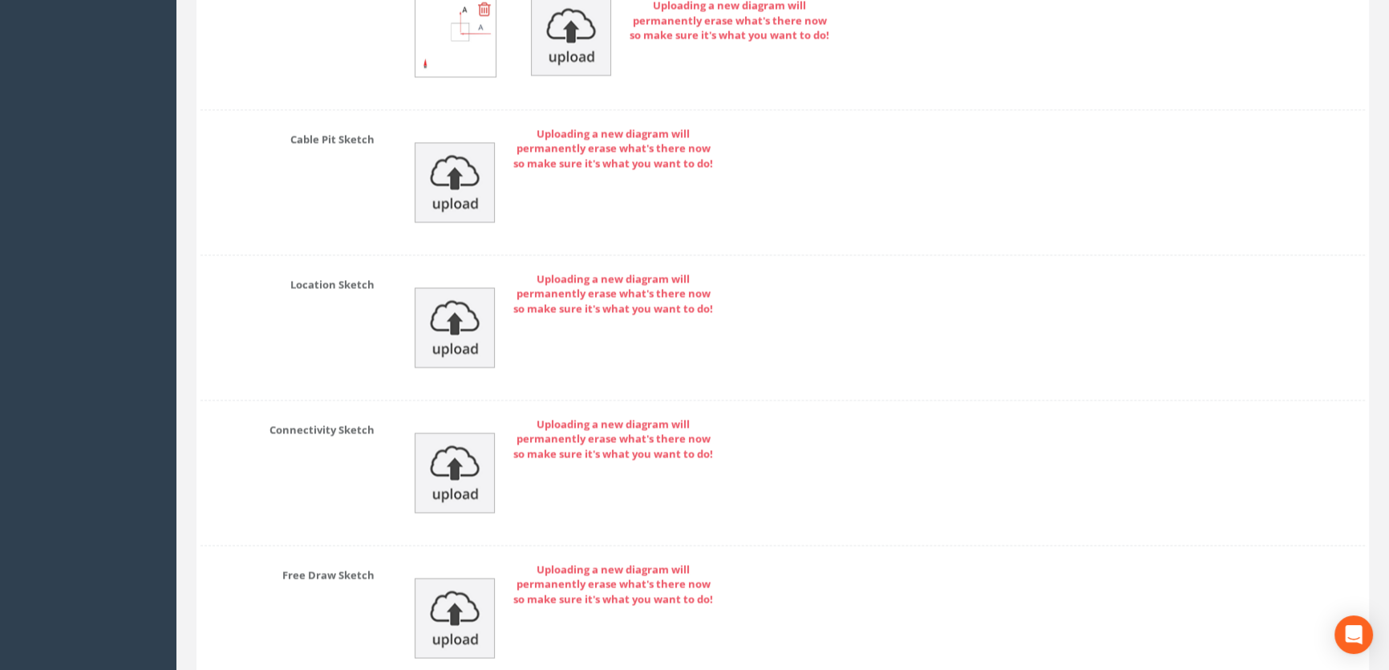
scroll to position [3669, 0]
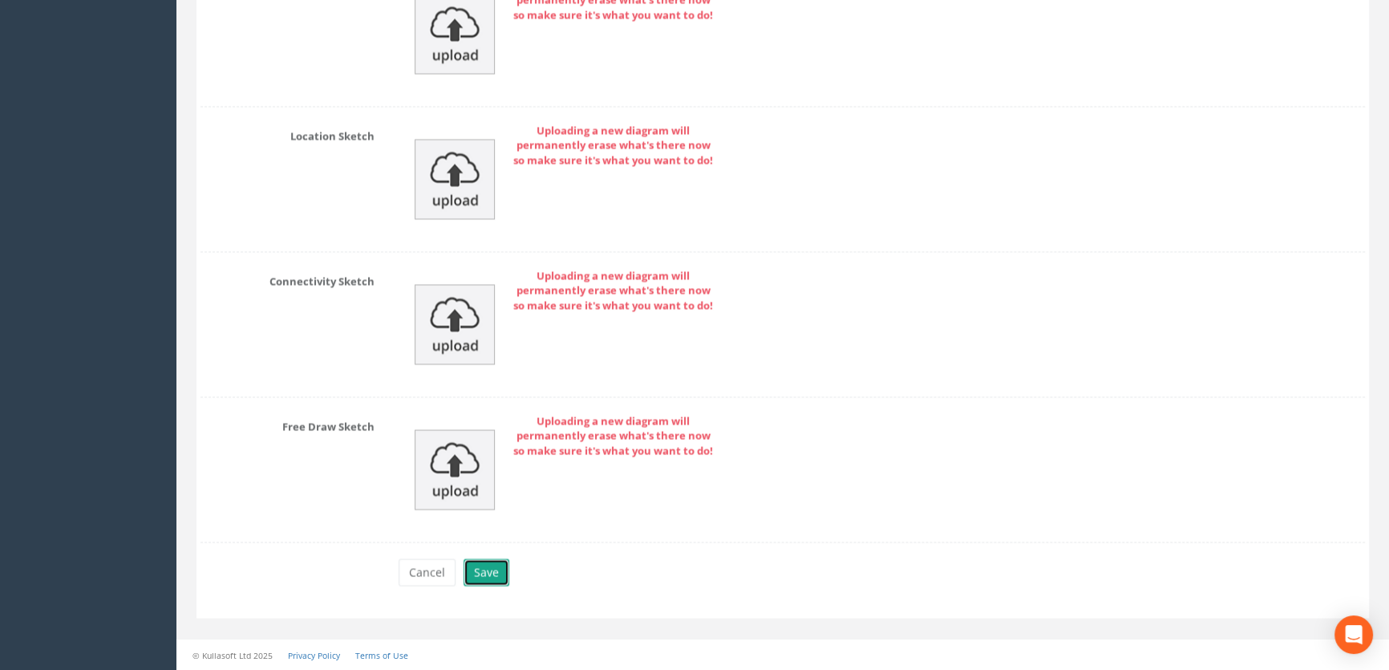
click at [487, 570] on button "Save" at bounding box center [487, 571] width 46 height 27
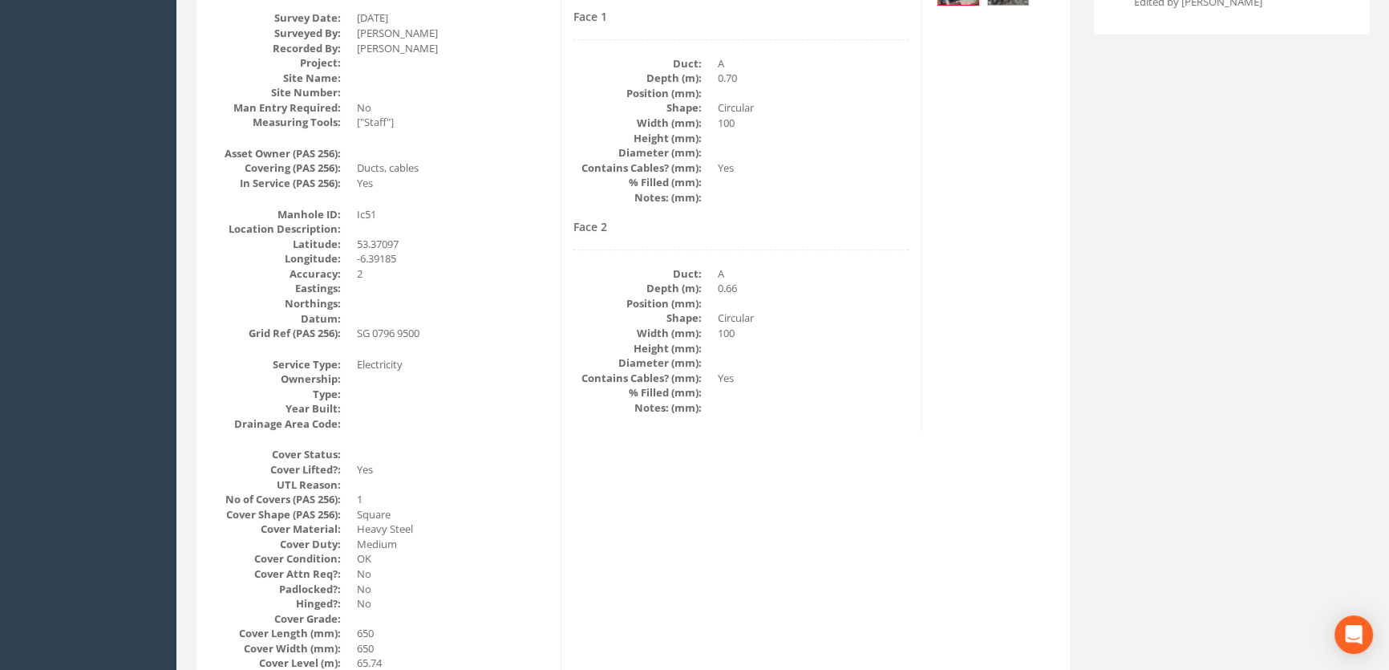
scroll to position [126, 0]
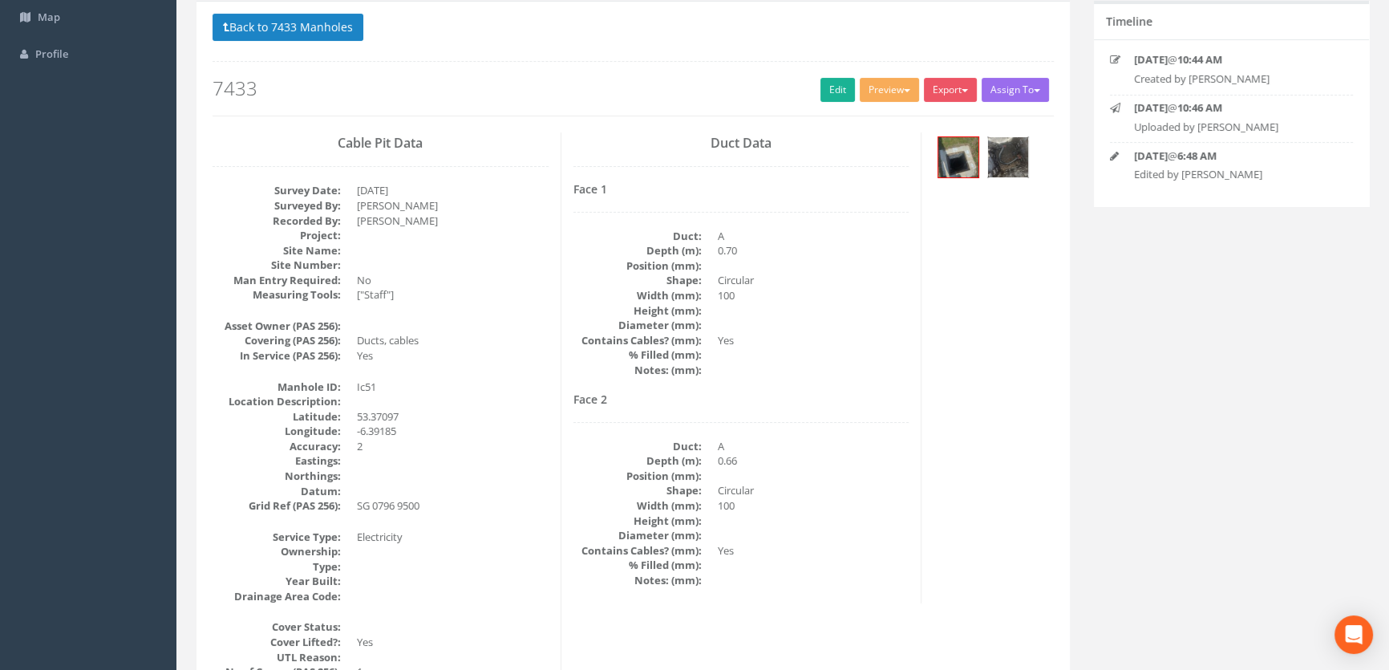
click at [1020, 154] on img at bounding box center [1008, 157] width 40 height 40
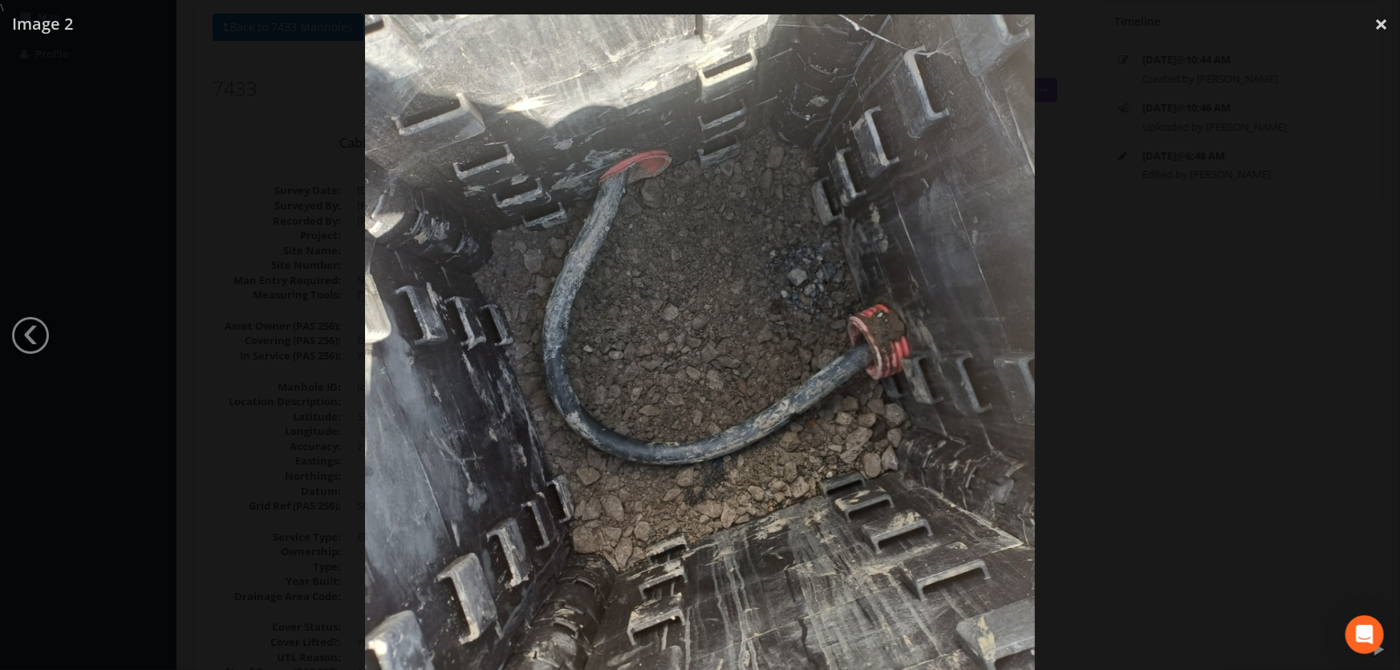
click at [1091, 357] on div at bounding box center [700, 350] width 1400 height 670
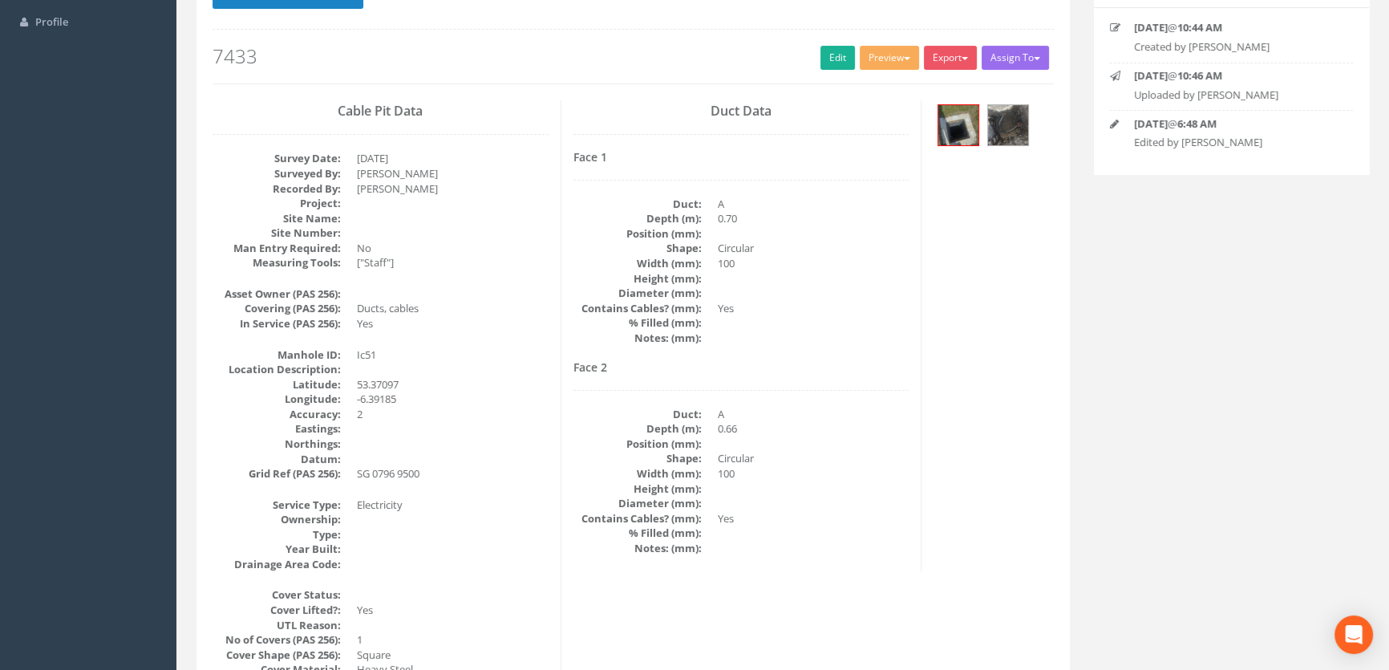
scroll to position [0, 0]
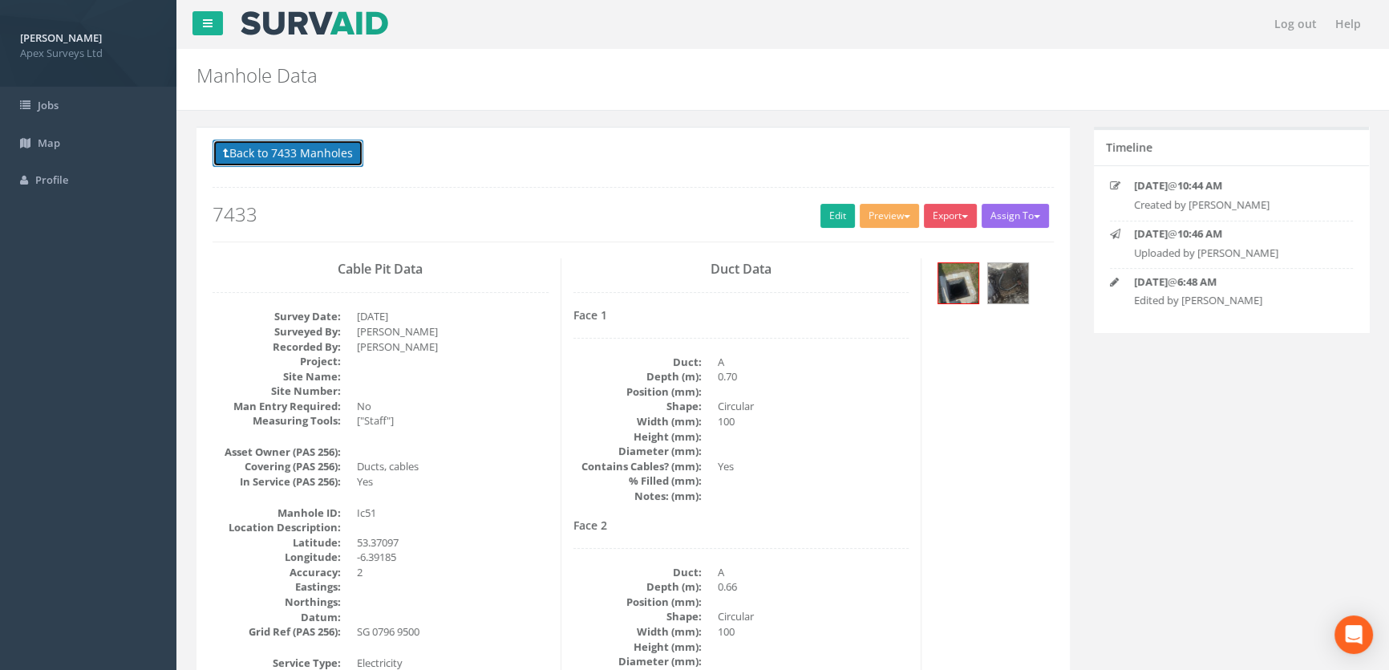
click at [316, 155] on button "Back to 7433 Manholes" at bounding box center [288, 153] width 151 height 27
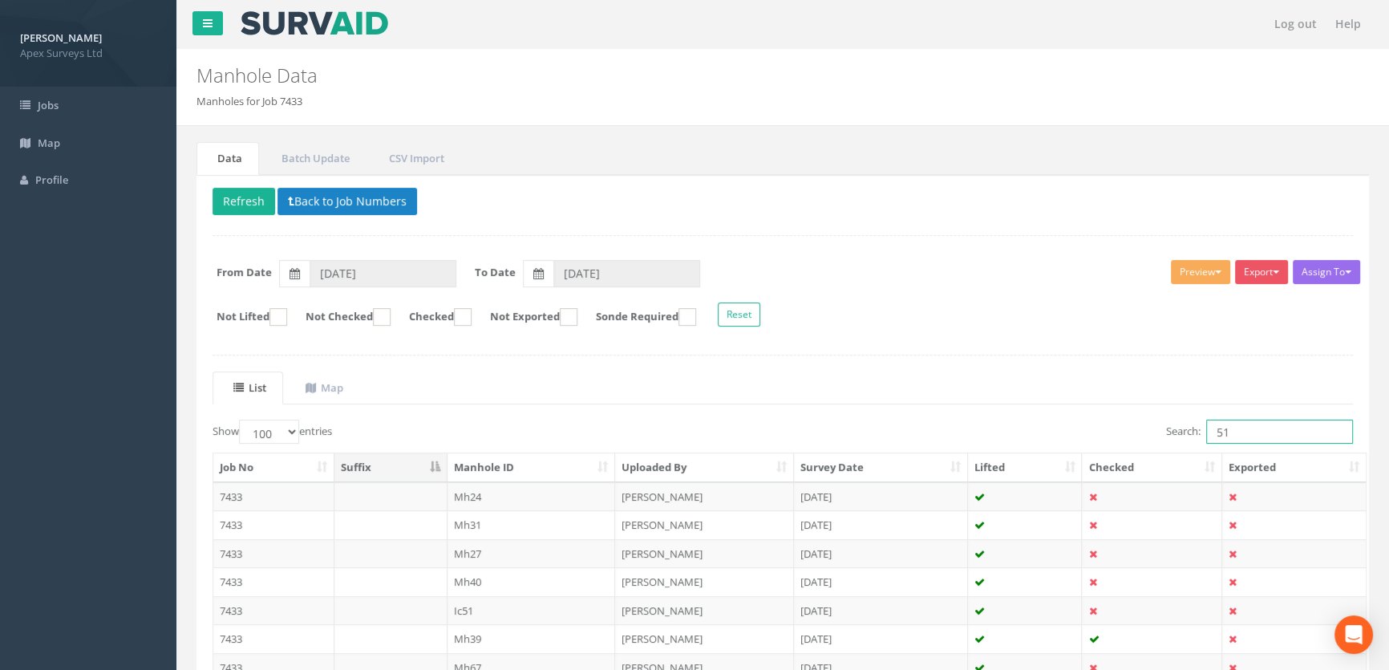
drag, startPoint x: 1263, startPoint y: 423, endPoint x: 1169, endPoint y: 425, distance: 93.9
click at [1166, 431] on label "Search: 51" at bounding box center [1259, 432] width 187 height 24
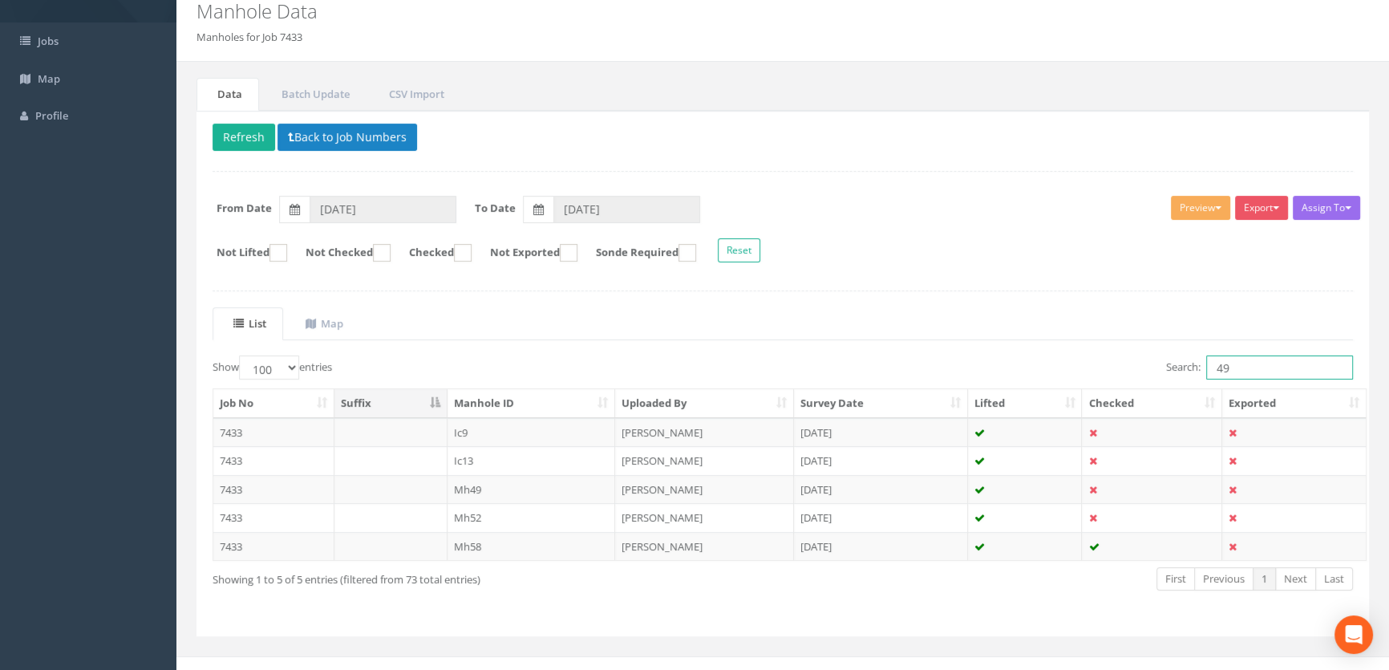
scroll to position [80, 0]
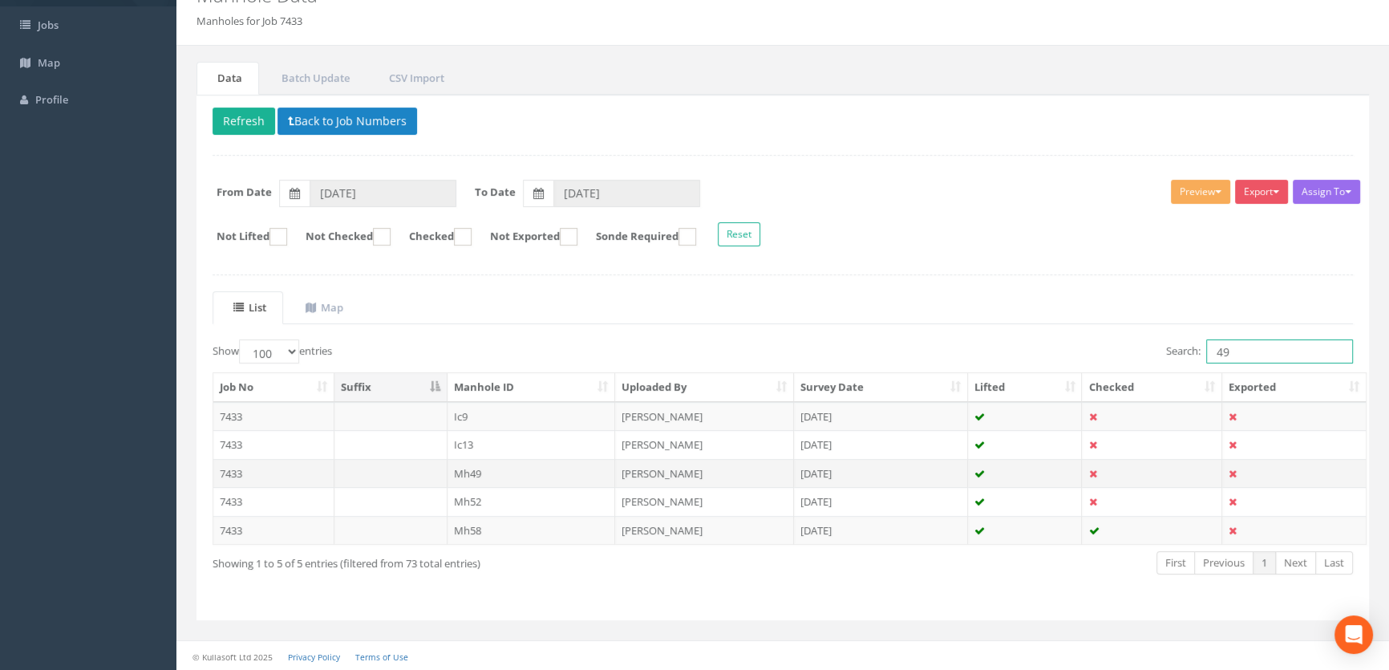
type input "49"
click at [469, 470] on td "Mh49" at bounding box center [532, 473] width 168 height 29
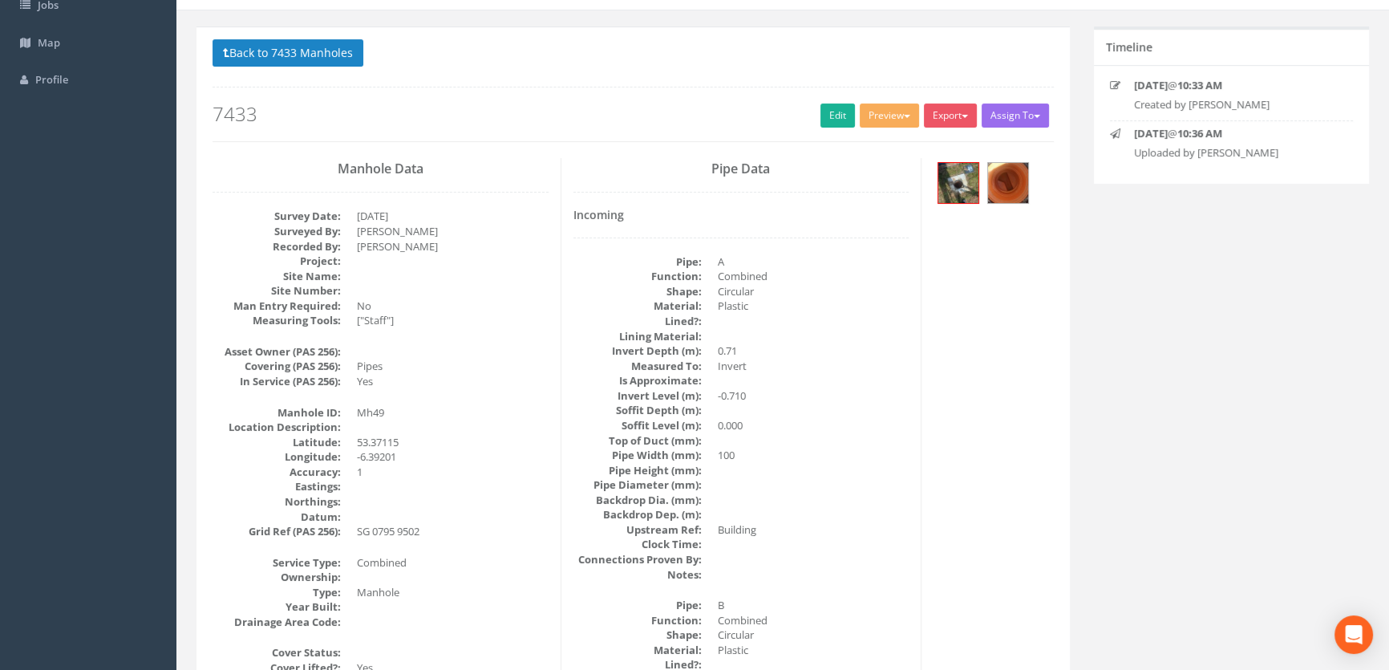
scroll to position [126, 0]
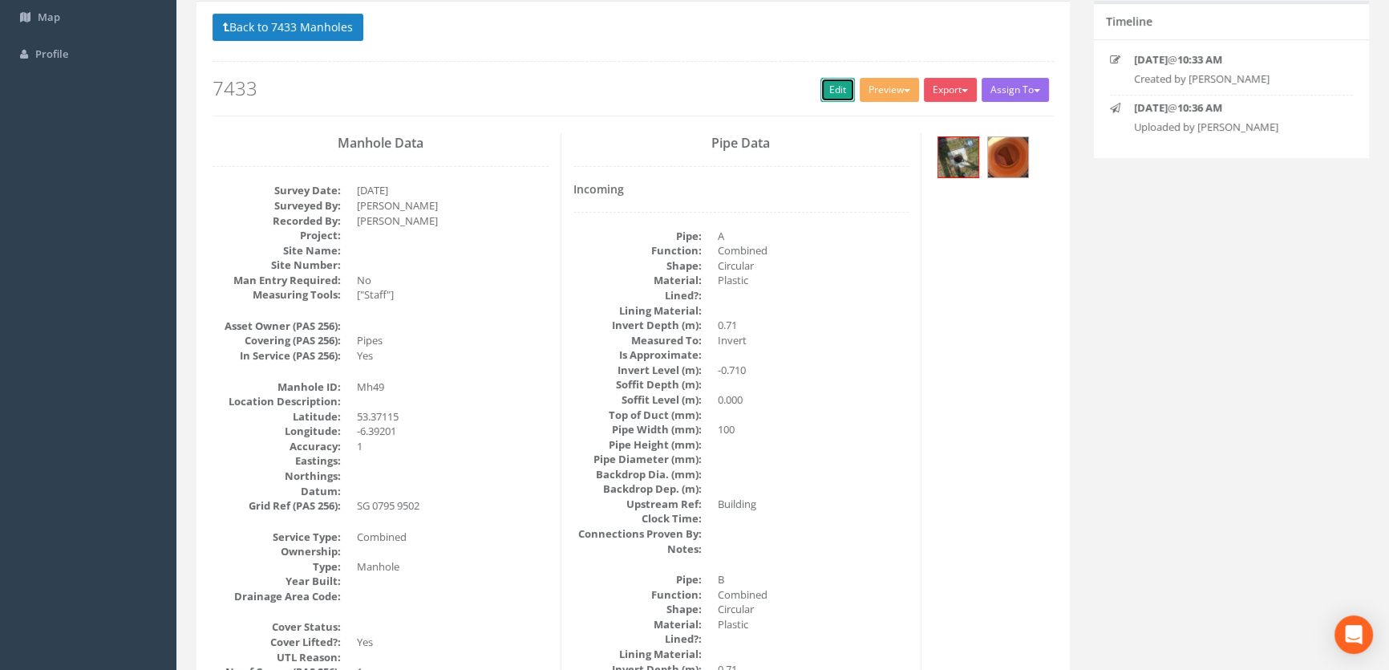
click at [834, 85] on link "Edit" at bounding box center [838, 90] width 34 height 24
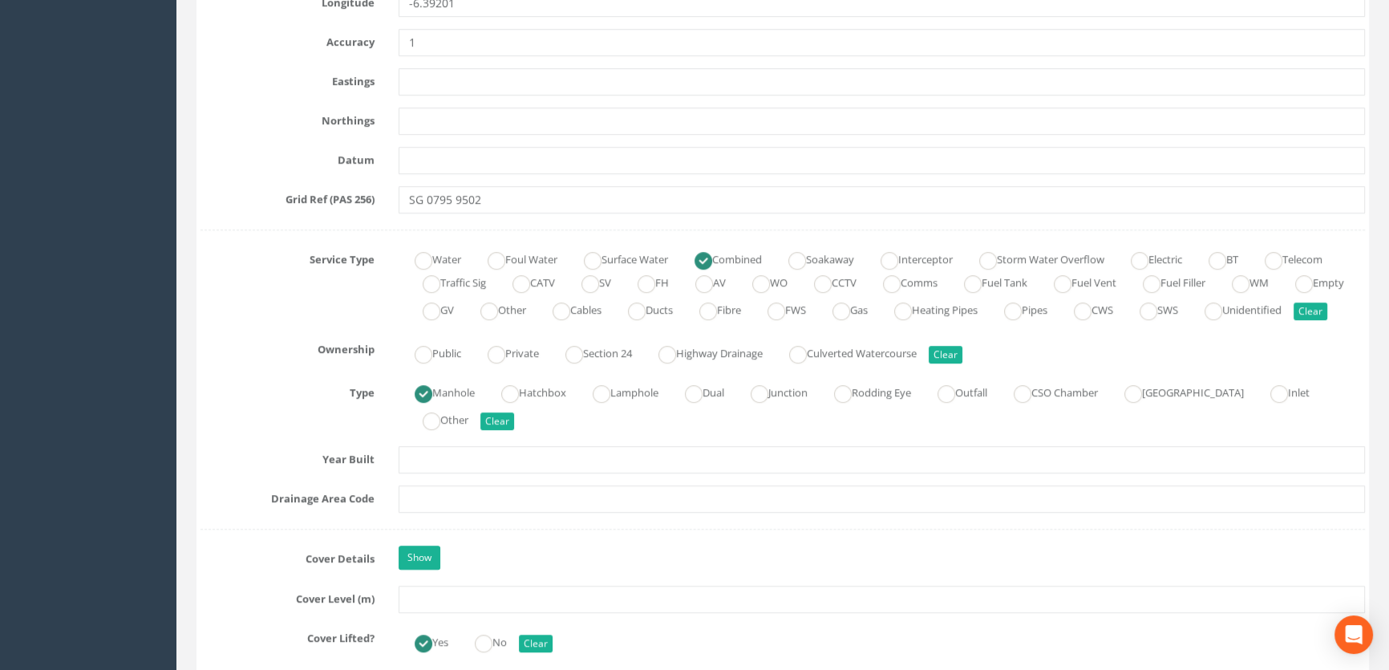
scroll to position [1074, 0]
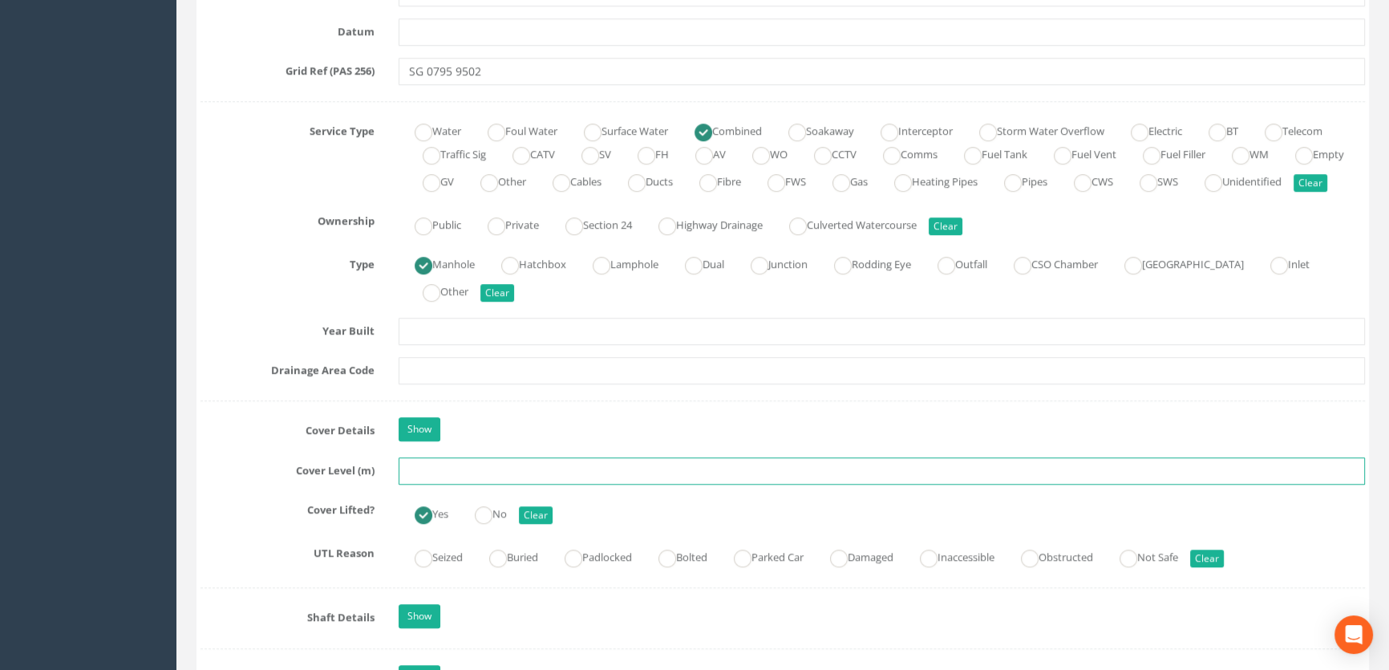
click at [438, 485] on input "text" at bounding box center [882, 470] width 967 height 27
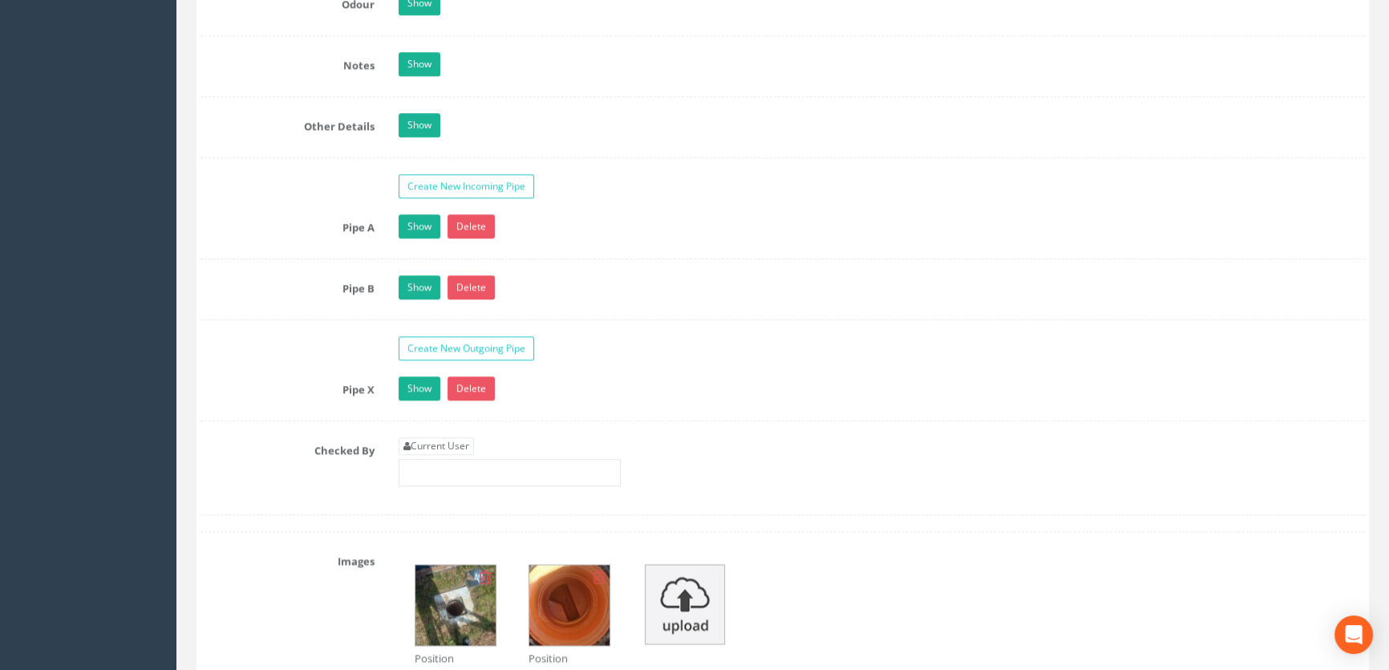
scroll to position [2606, 0]
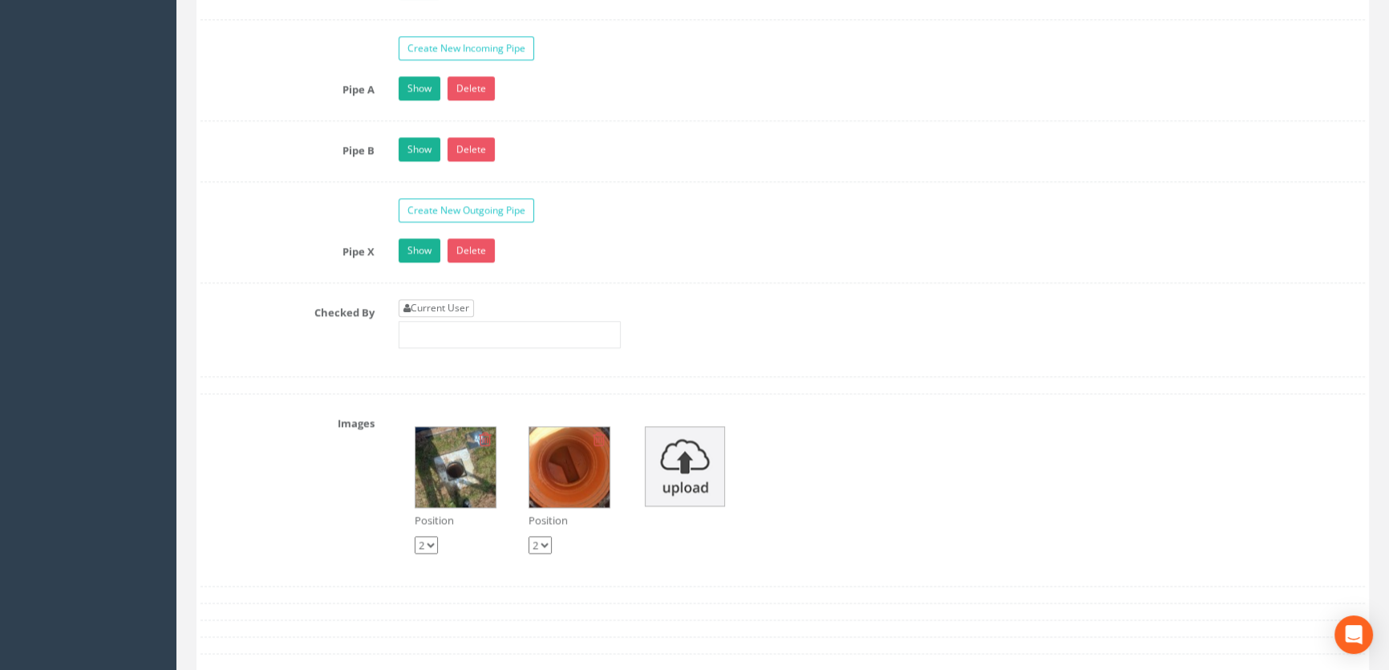
type input "65.79"
click at [440, 317] on link "Current User" at bounding box center [436, 308] width 75 height 18
type input "[PERSON_NAME]"
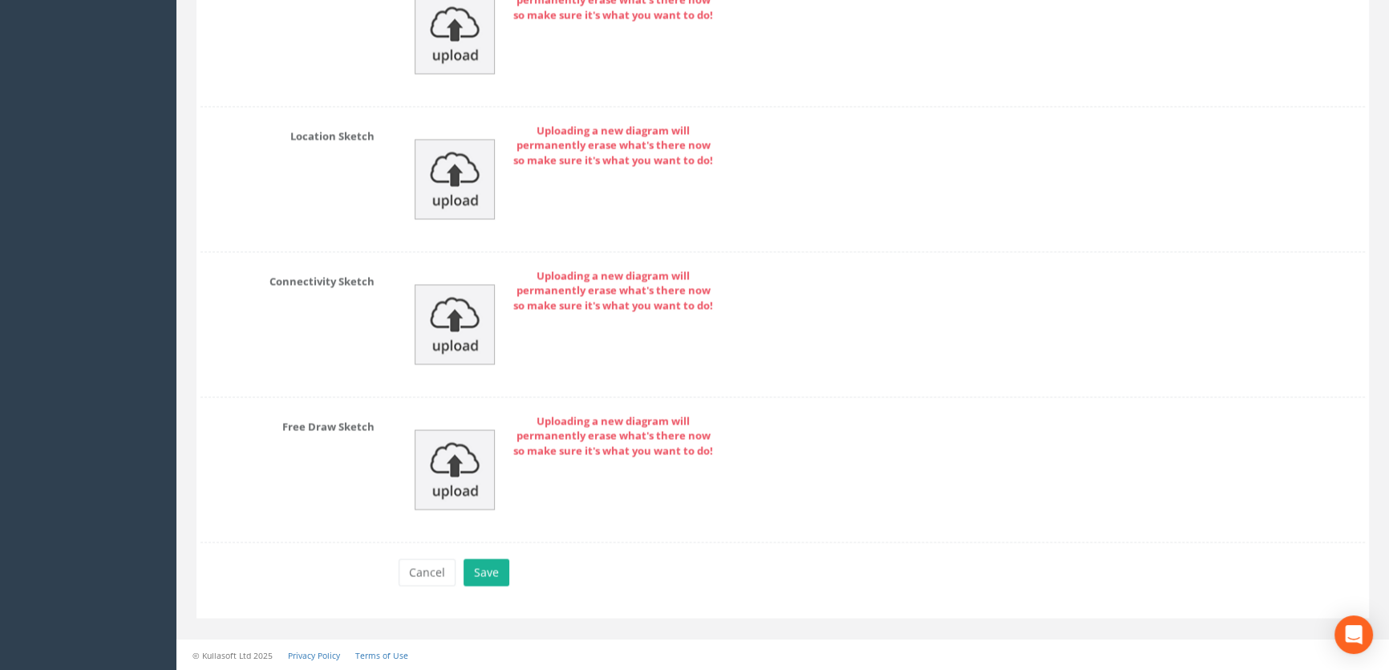
scroll to position [3612, 0]
click at [481, 571] on button "Save" at bounding box center [487, 571] width 46 height 27
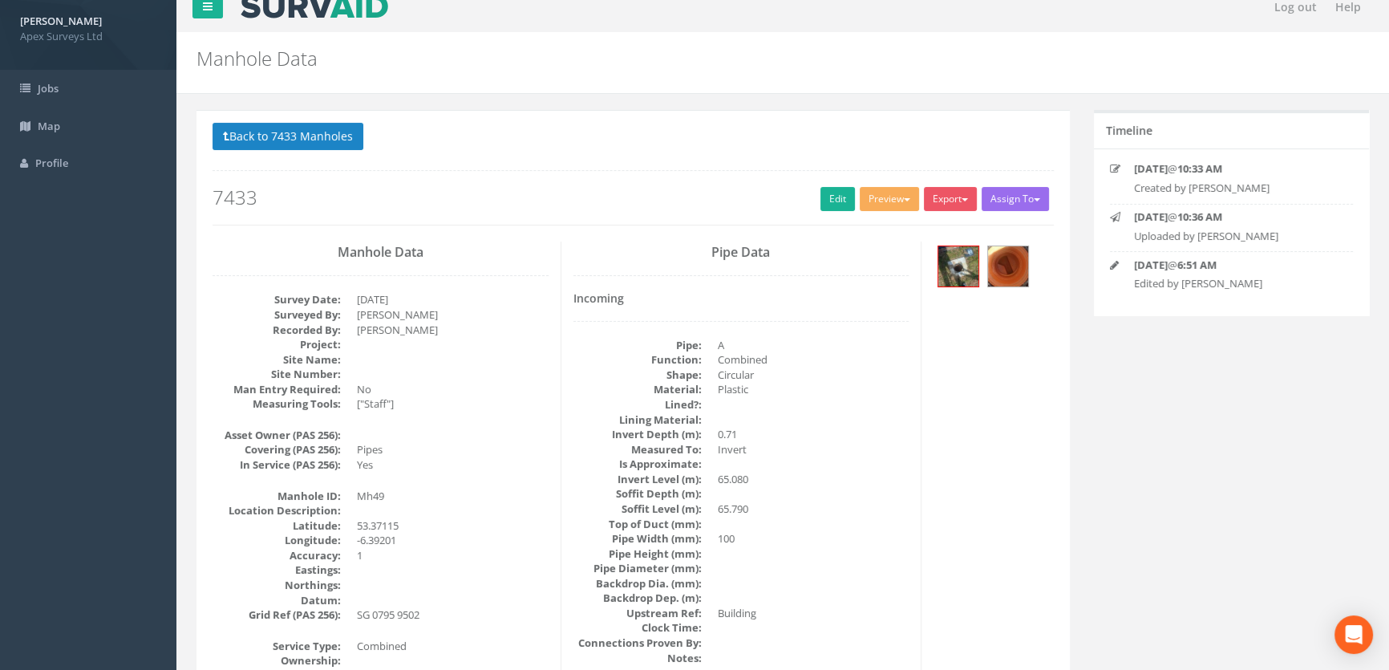
scroll to position [0, 0]
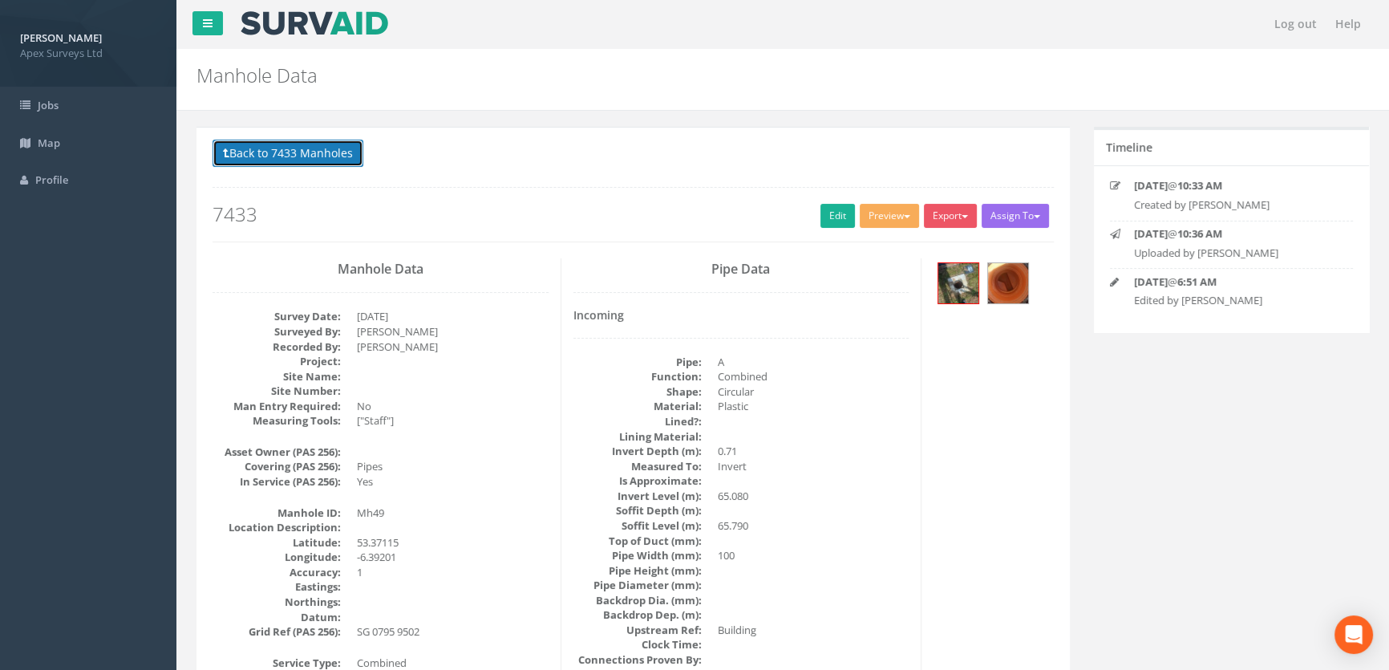
click at [290, 144] on button "Back to 7433 Manholes" at bounding box center [288, 153] width 151 height 27
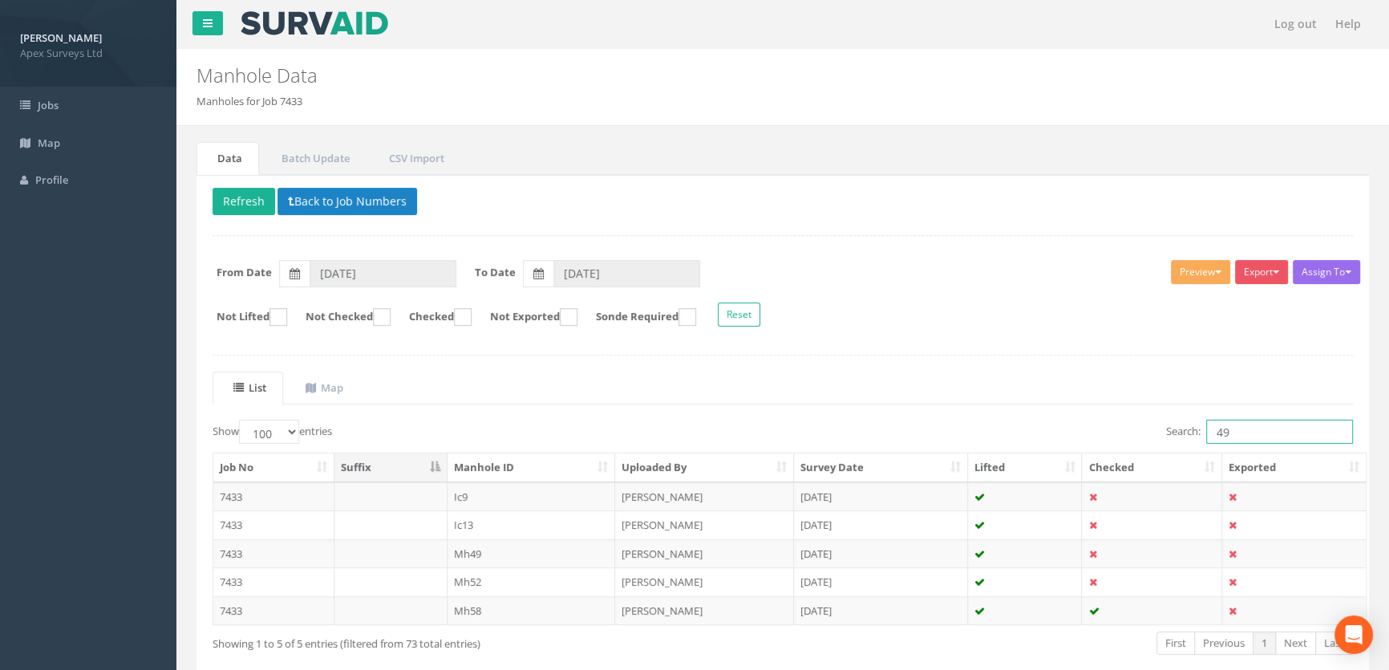
click at [1256, 428] on input "49" at bounding box center [1280, 432] width 147 height 24
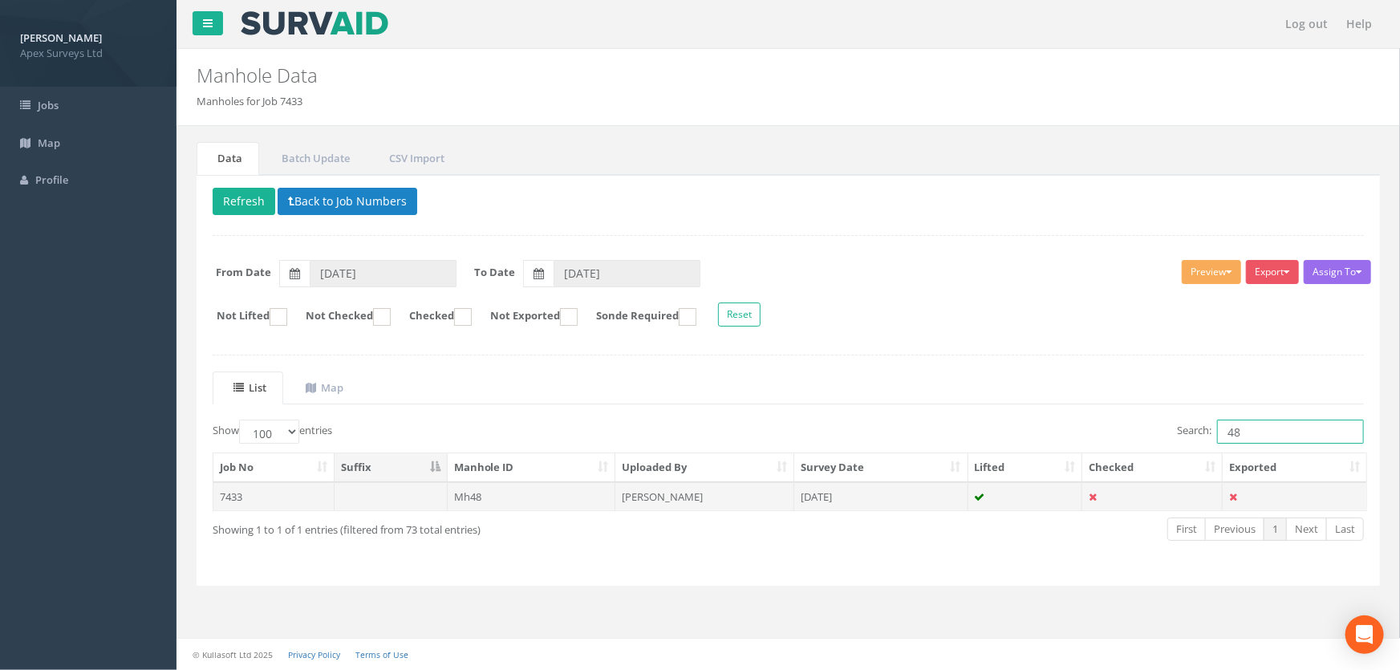
type input "48"
click at [469, 496] on td "Mh48" at bounding box center [532, 496] width 168 height 29
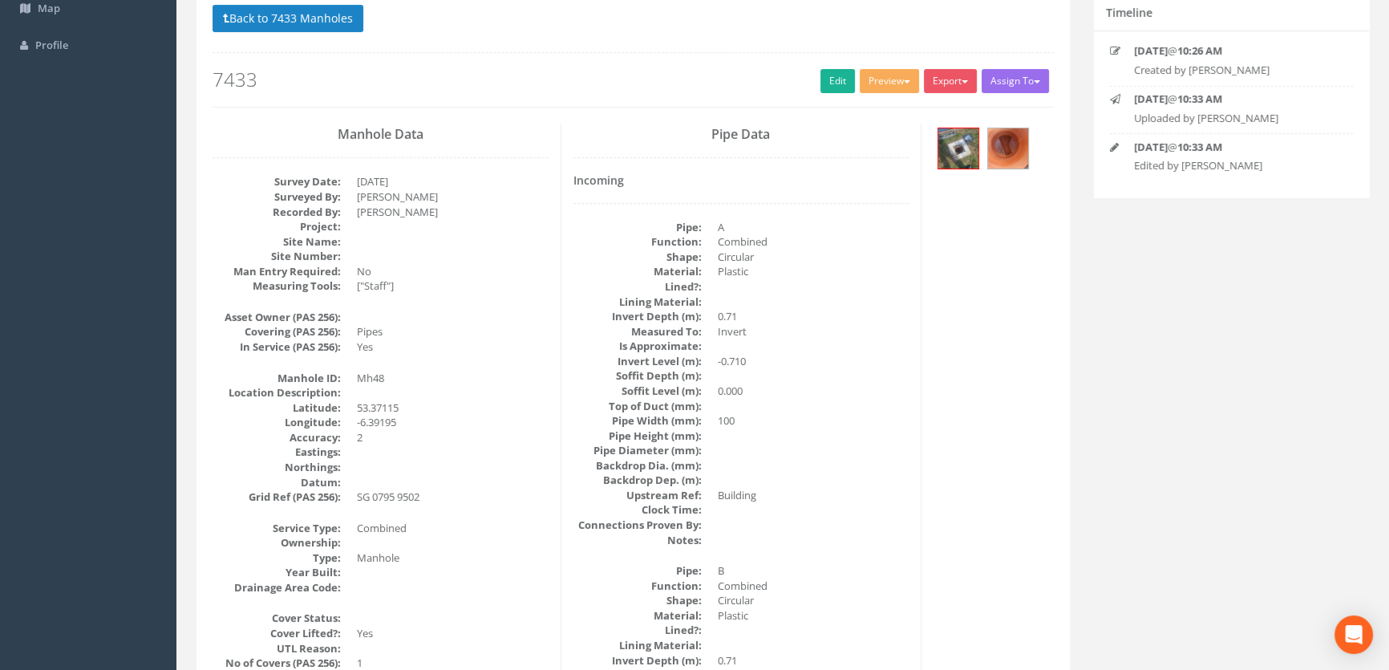
scroll to position [126, 0]
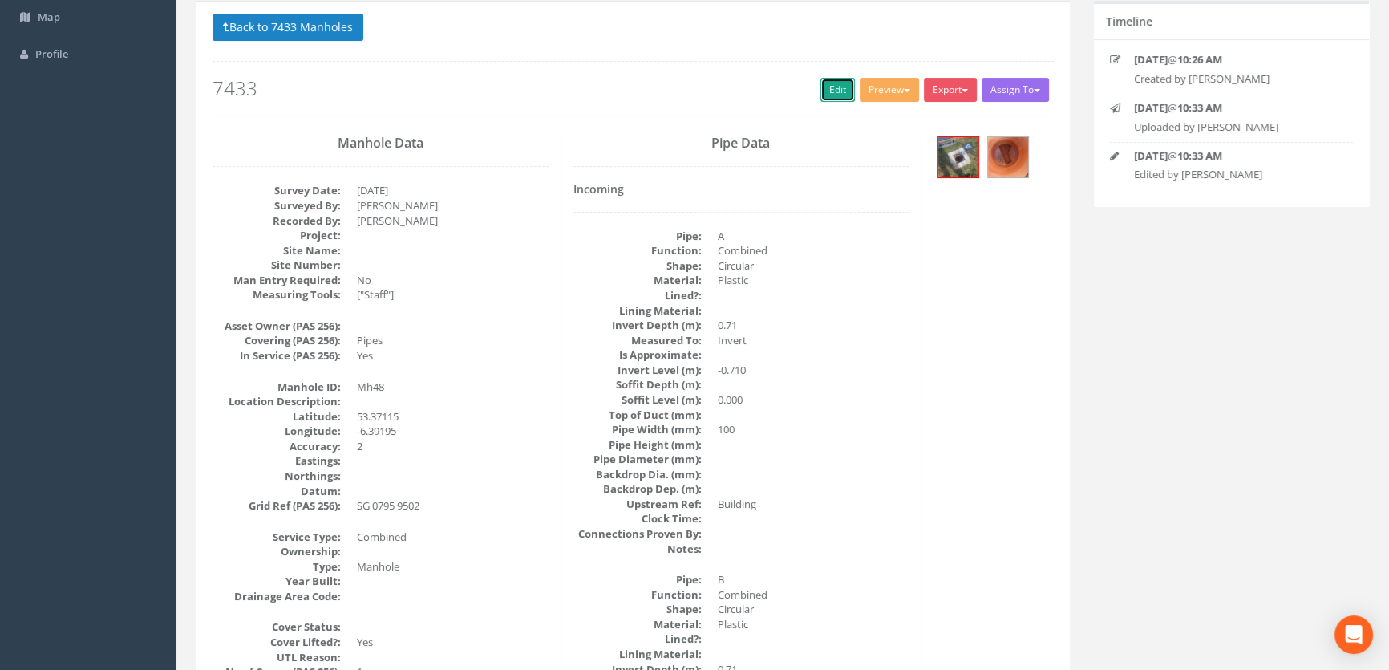
click at [838, 94] on link "Edit" at bounding box center [838, 90] width 34 height 24
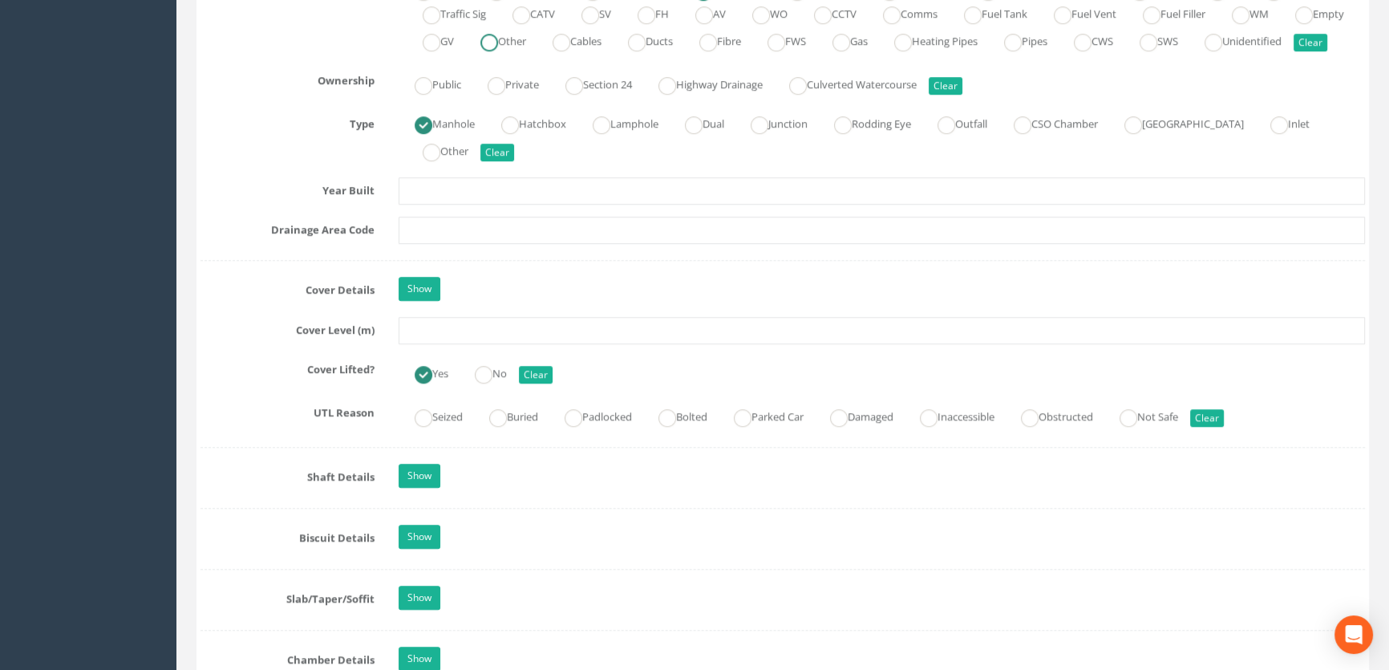
scroll to position [1219, 0]
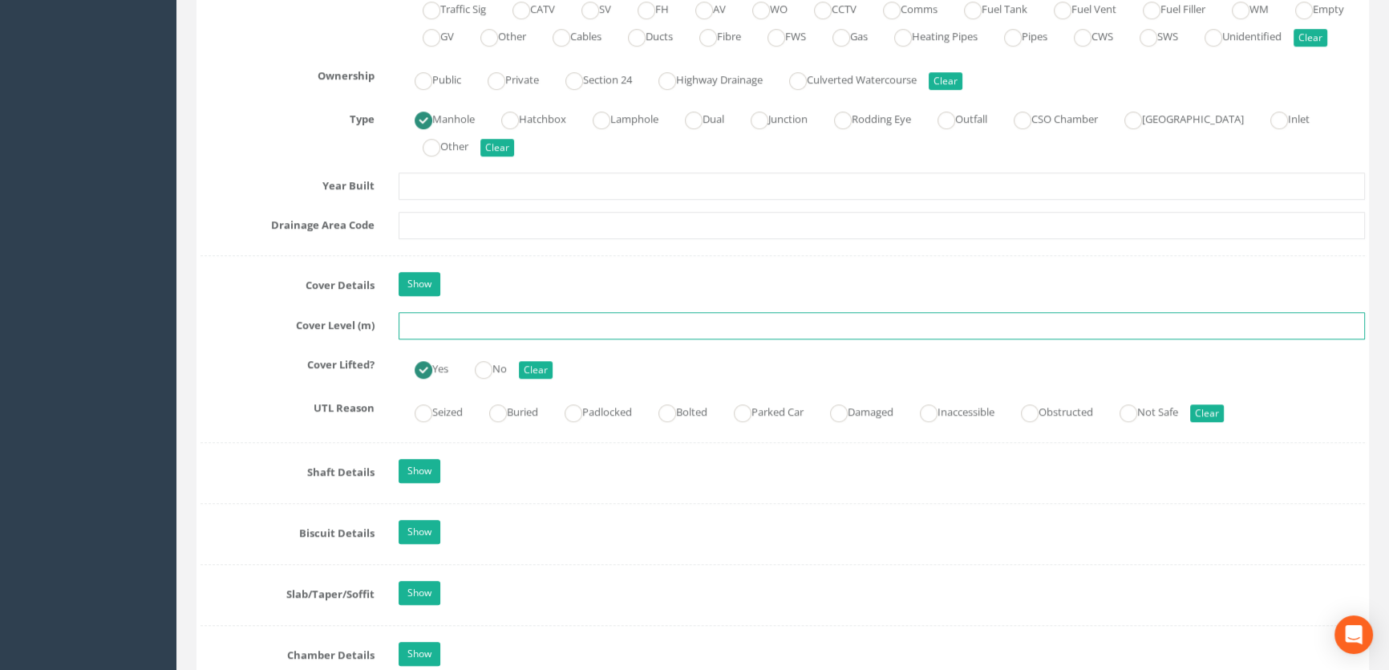
click at [457, 339] on input "text" at bounding box center [882, 325] width 967 height 27
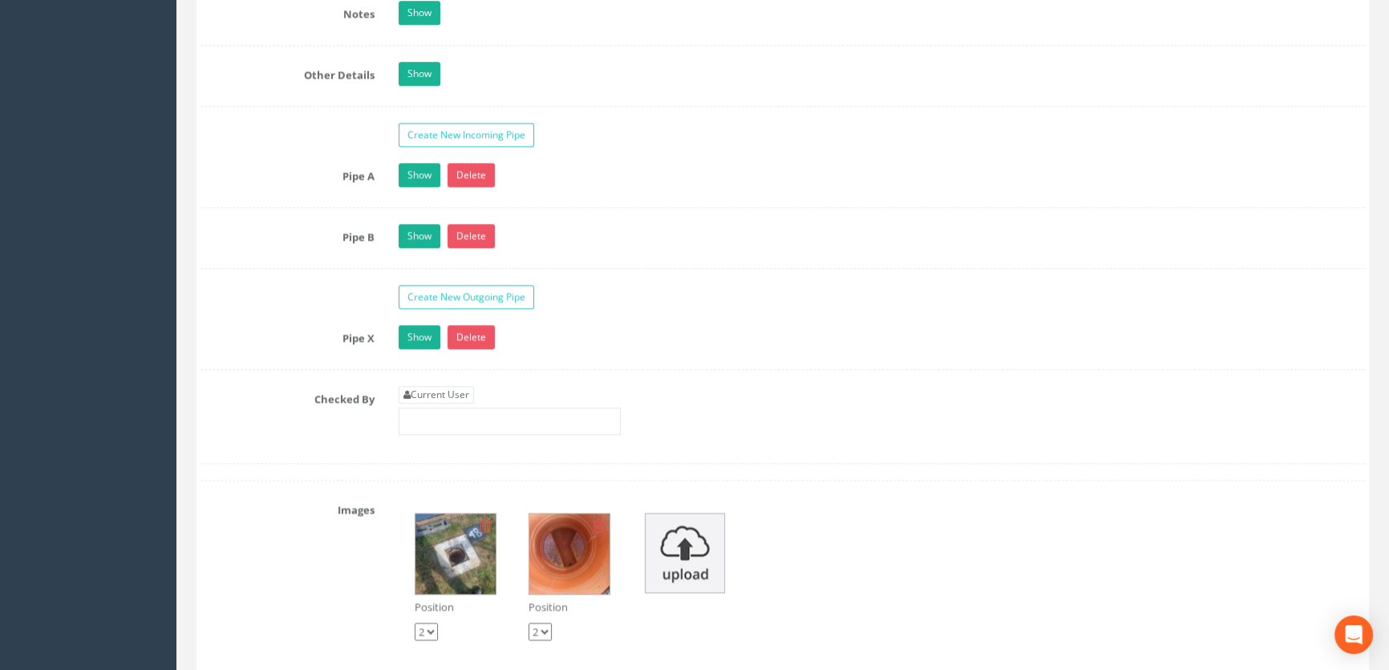
scroll to position [2679, 0]
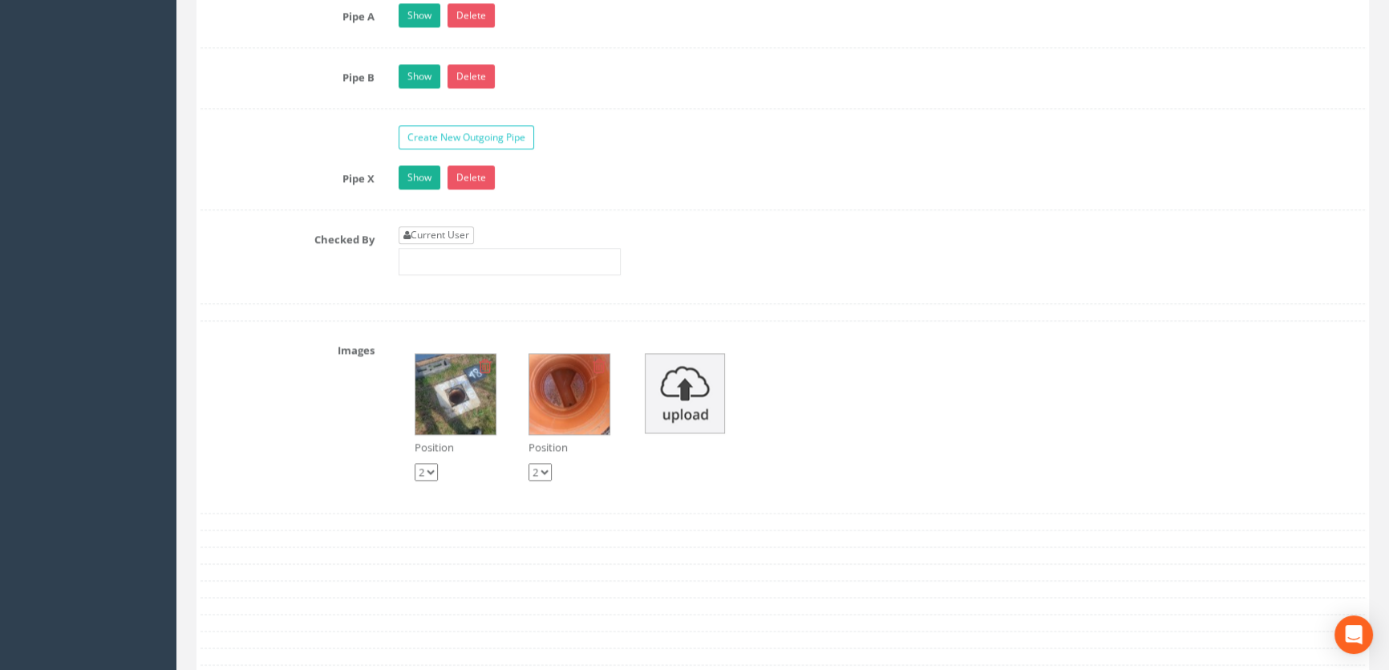
type input "65.76"
click at [440, 244] on link "Current User" at bounding box center [436, 235] width 75 height 18
type input "[PERSON_NAME]"
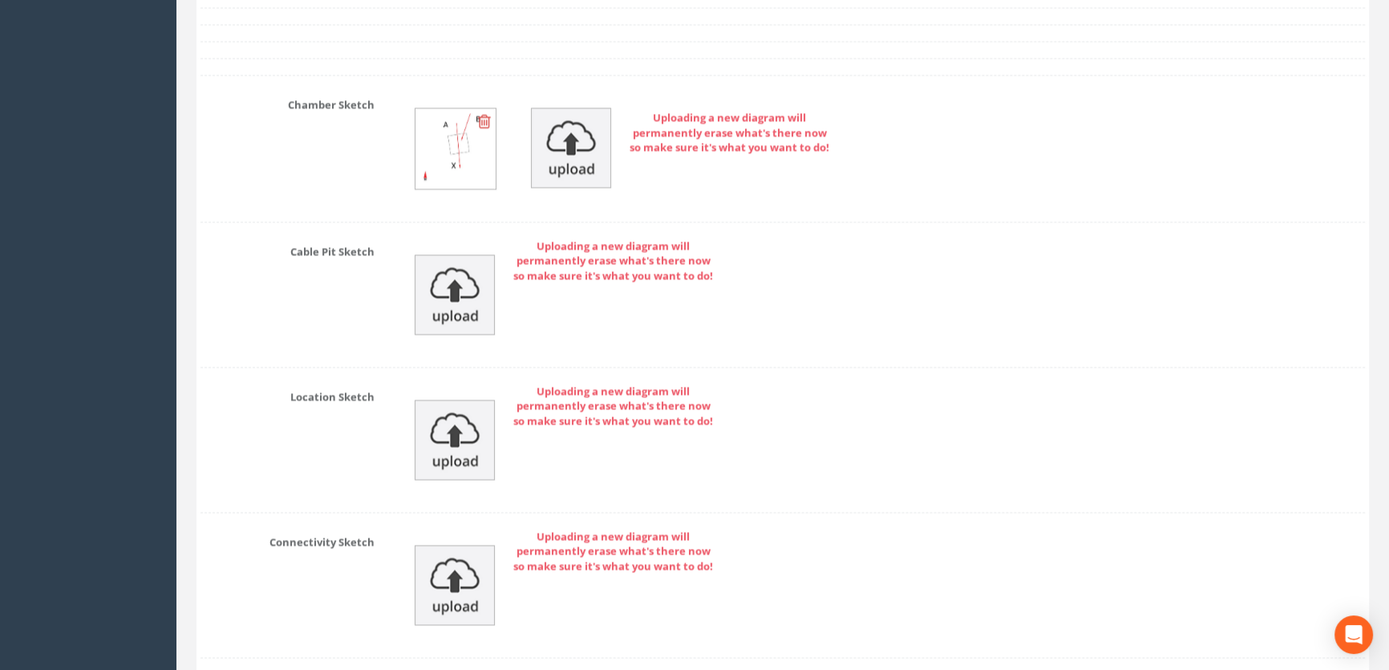
scroll to position [3612, 0]
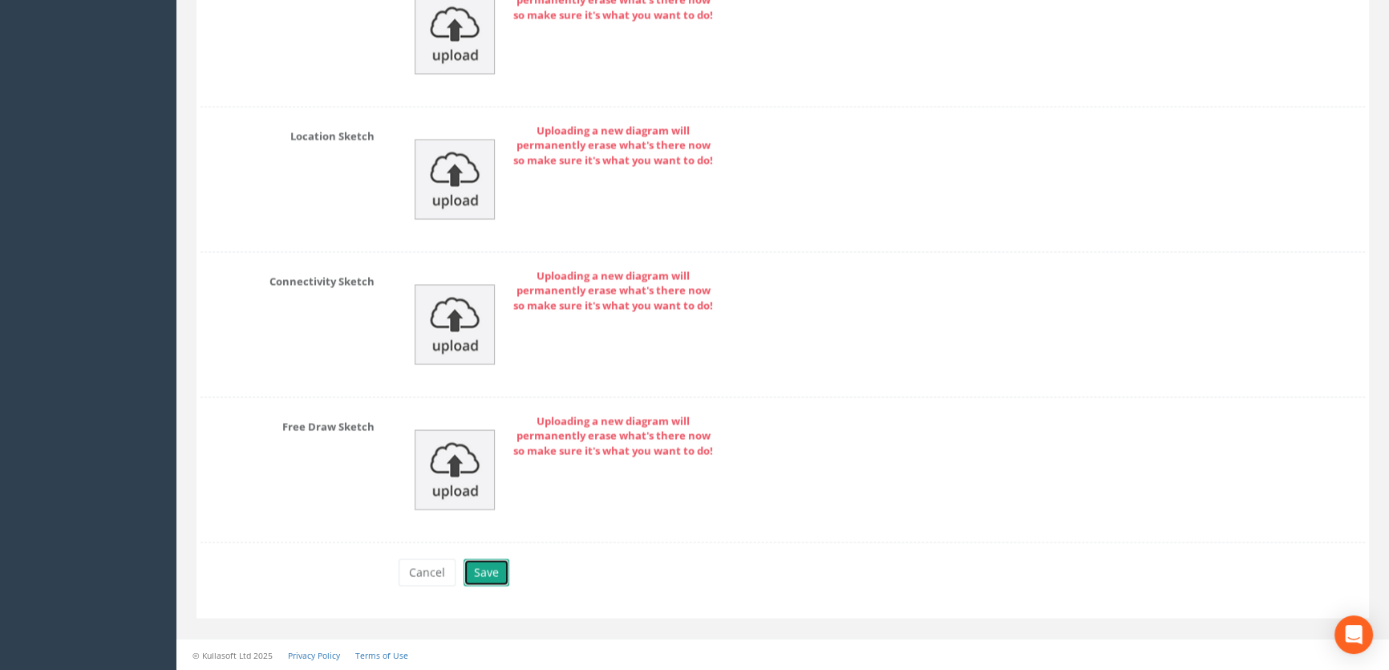
click at [486, 573] on button "Save" at bounding box center [487, 571] width 46 height 27
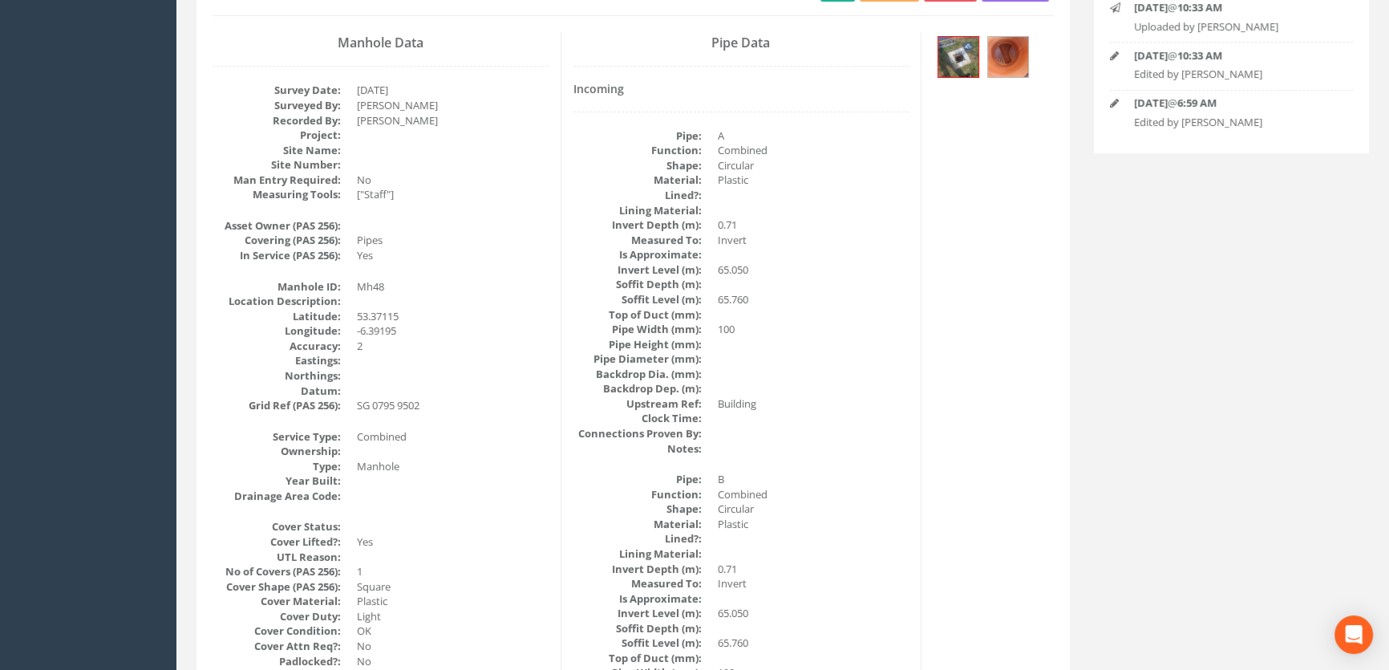
scroll to position [0, 0]
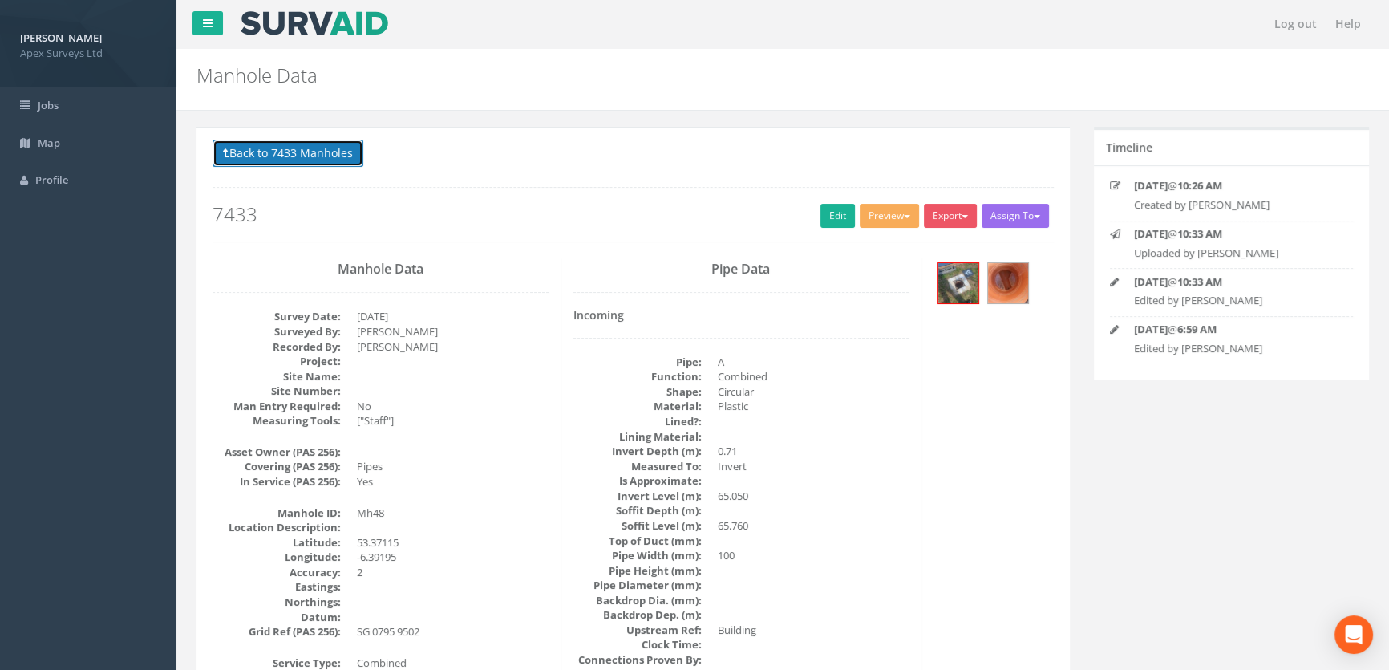
click at [286, 149] on button "Back to 7433 Manholes" at bounding box center [288, 153] width 151 height 27
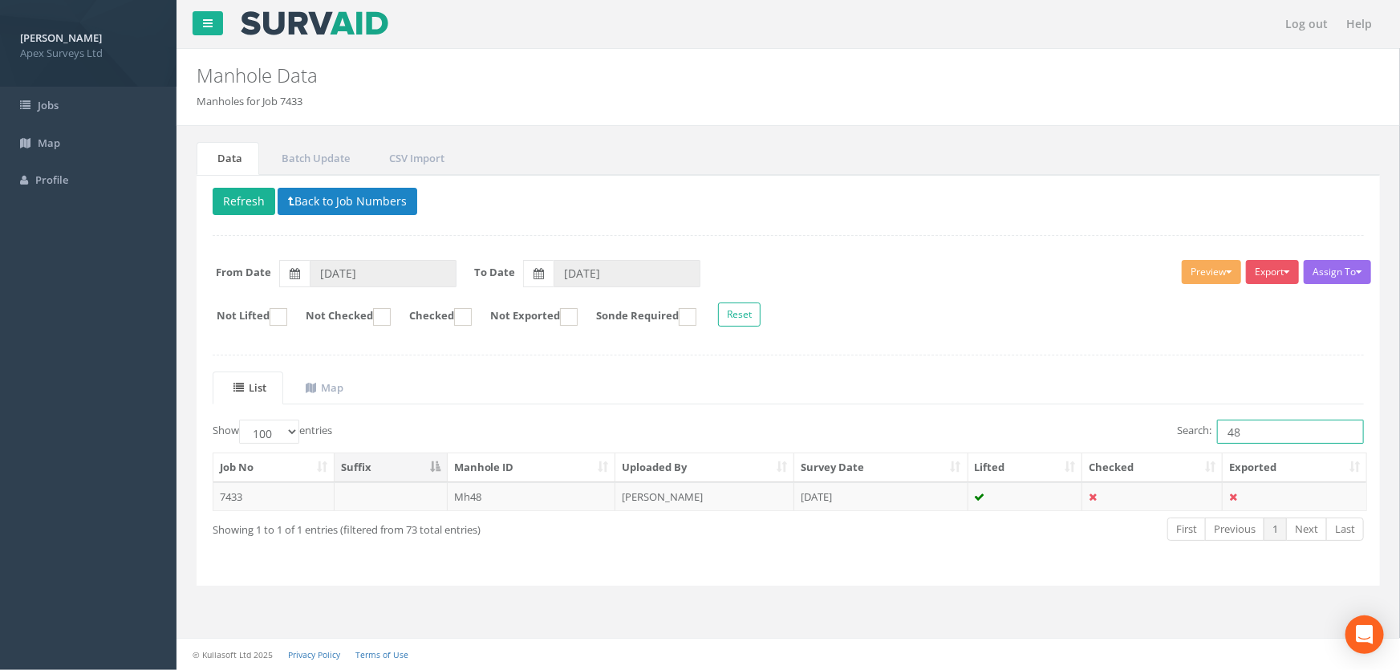
click at [1252, 421] on input "48" at bounding box center [1290, 432] width 147 height 24
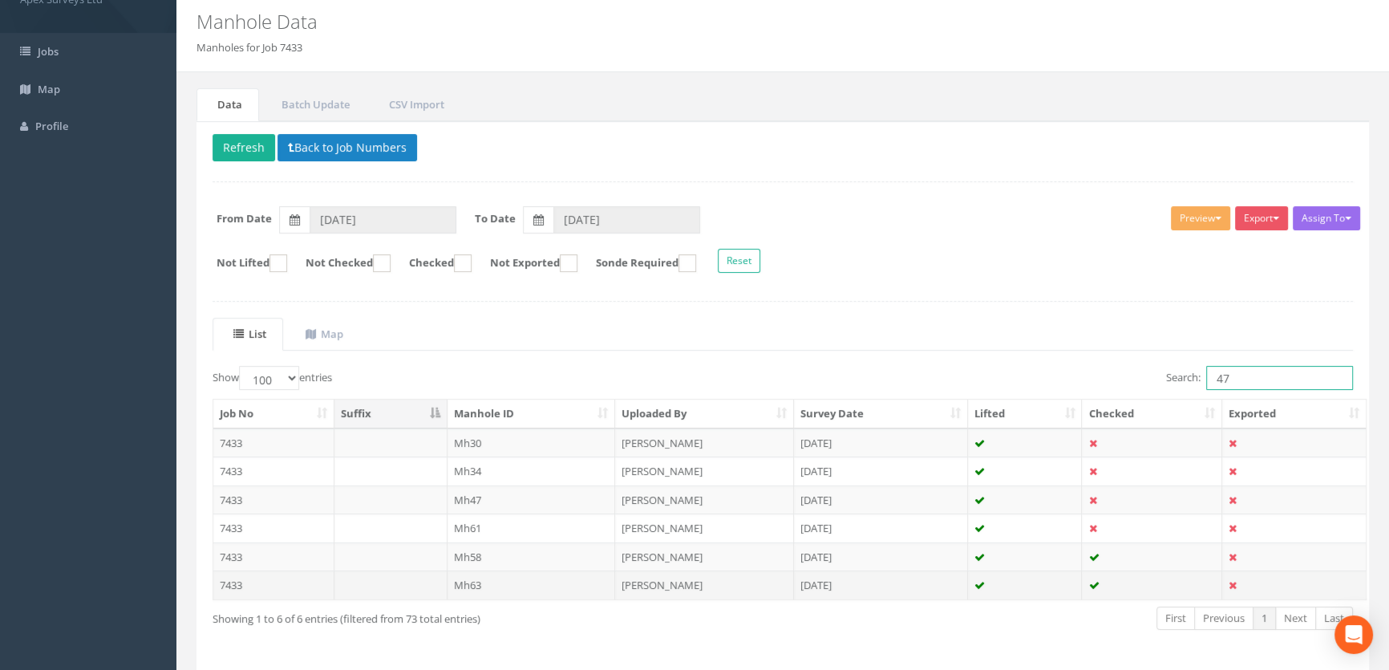
scroll to position [108, 0]
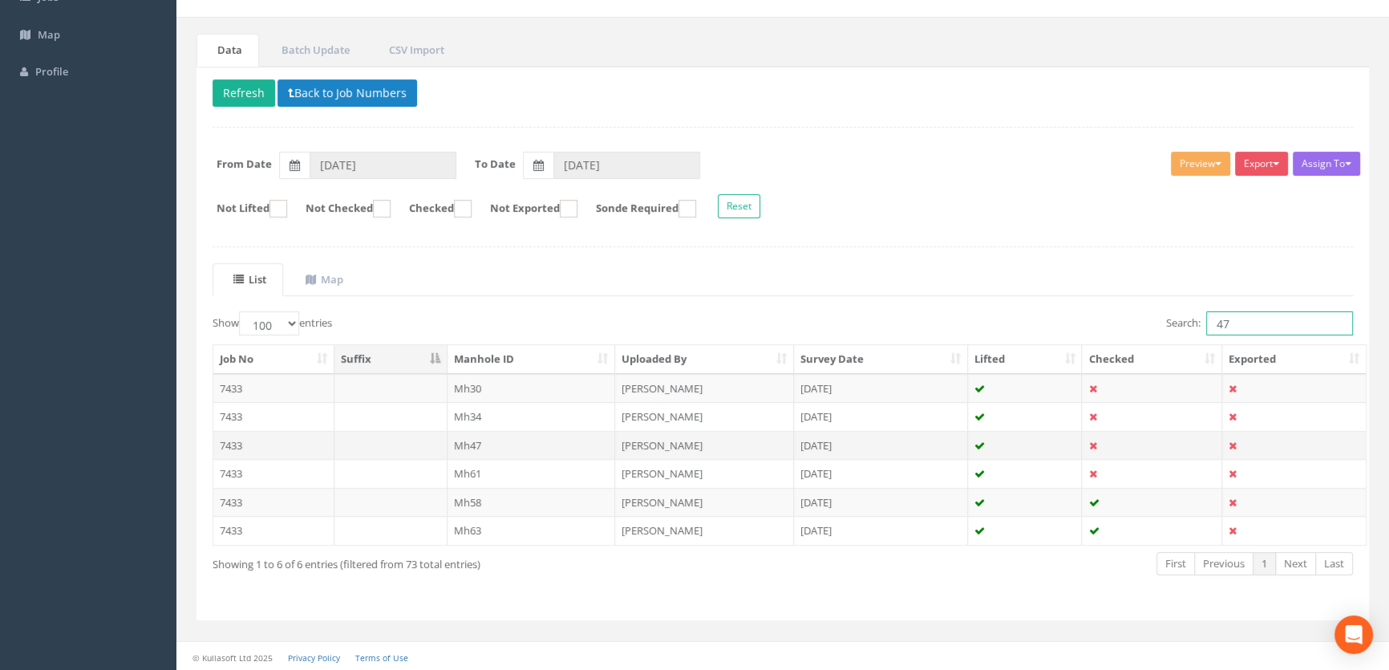
type input "47"
click at [490, 445] on td "Mh47" at bounding box center [532, 445] width 168 height 29
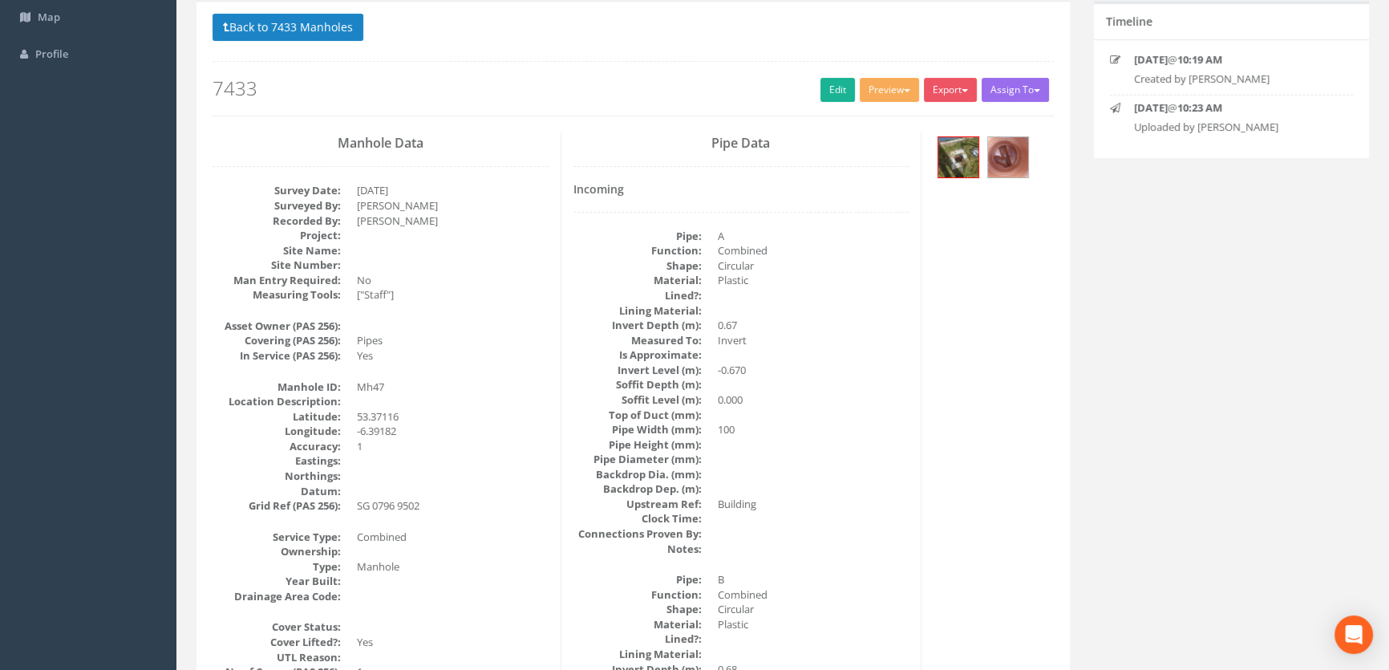
scroll to position [0, 0]
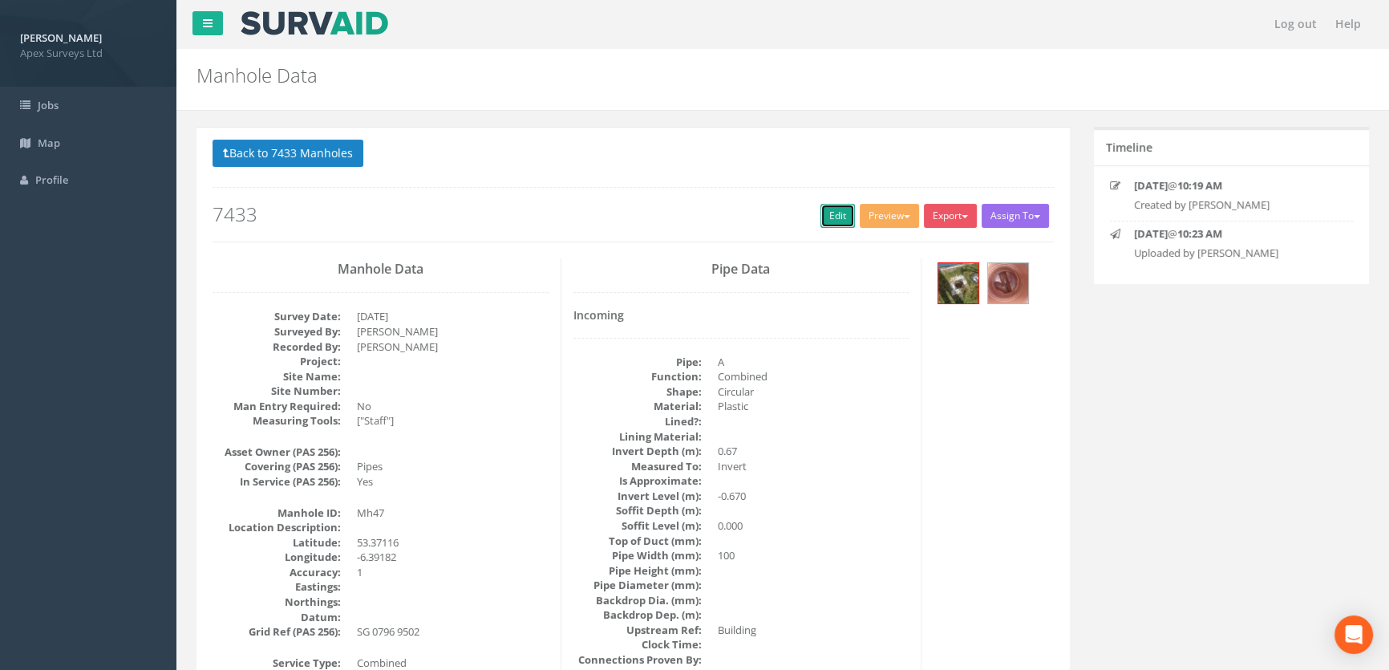
click at [843, 209] on link "Edit" at bounding box center [838, 216] width 34 height 24
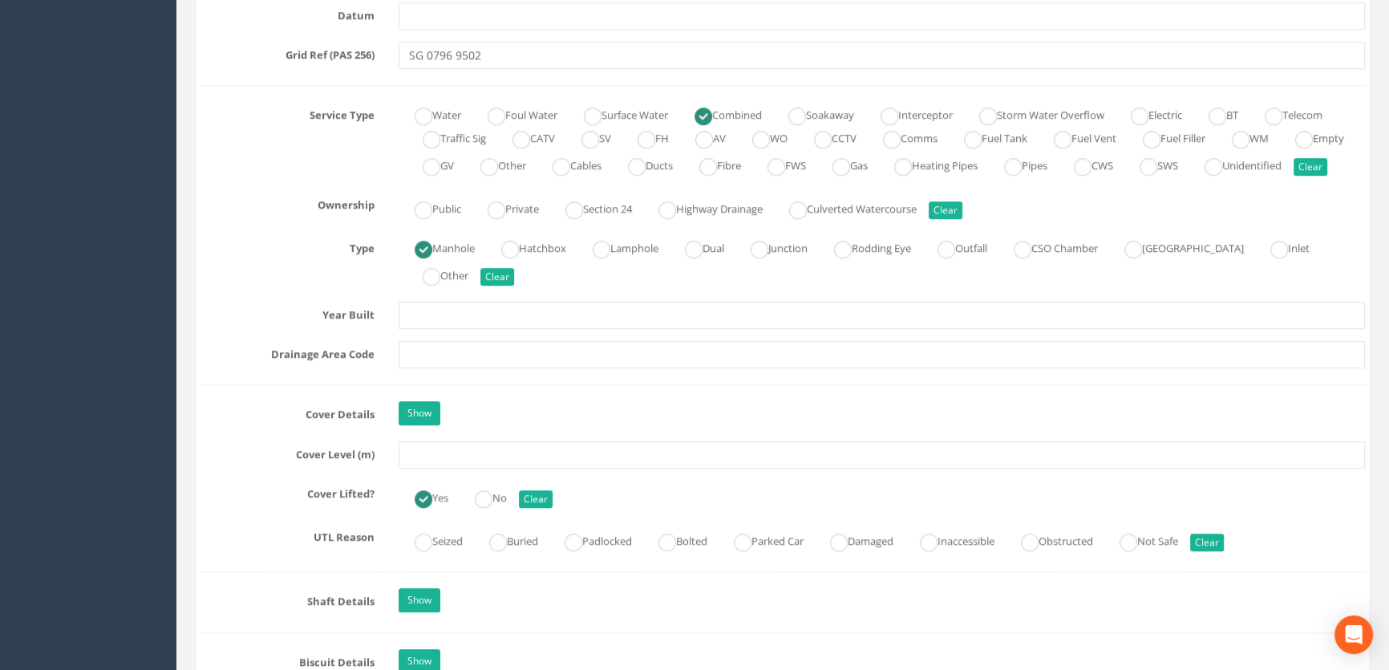
scroll to position [1093, 0]
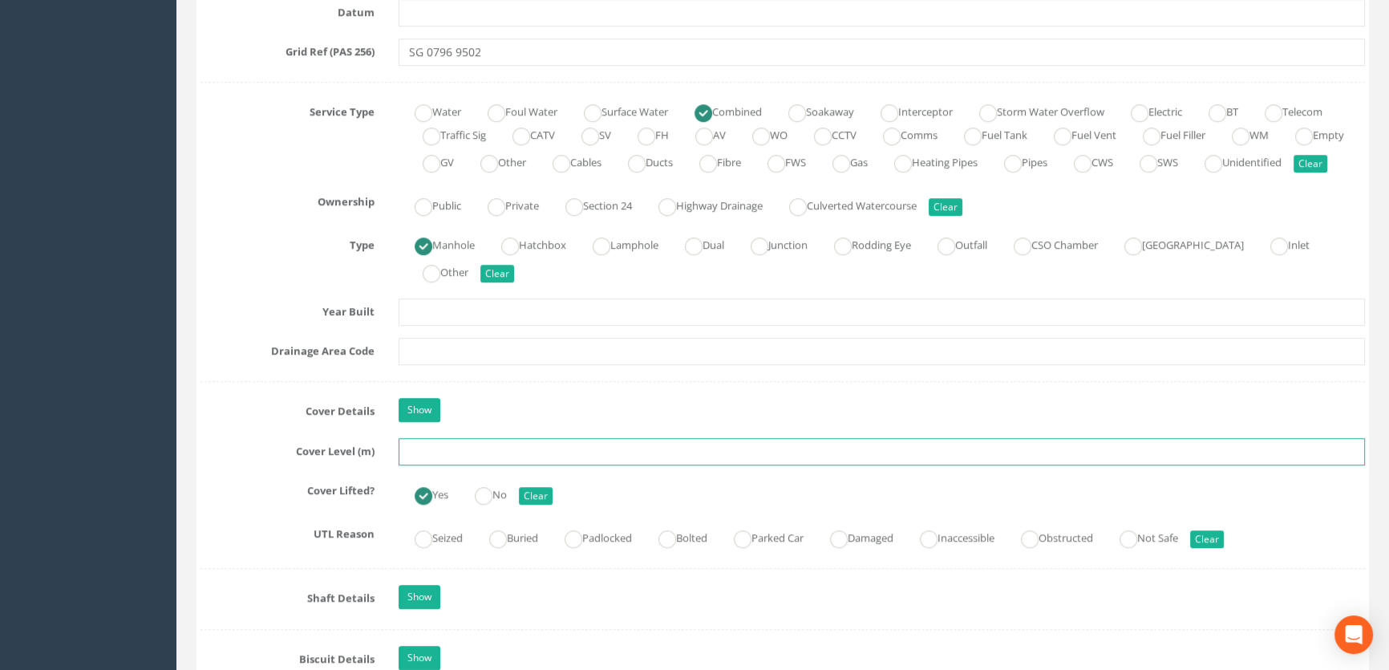
click at [437, 465] on input "text" at bounding box center [882, 451] width 967 height 27
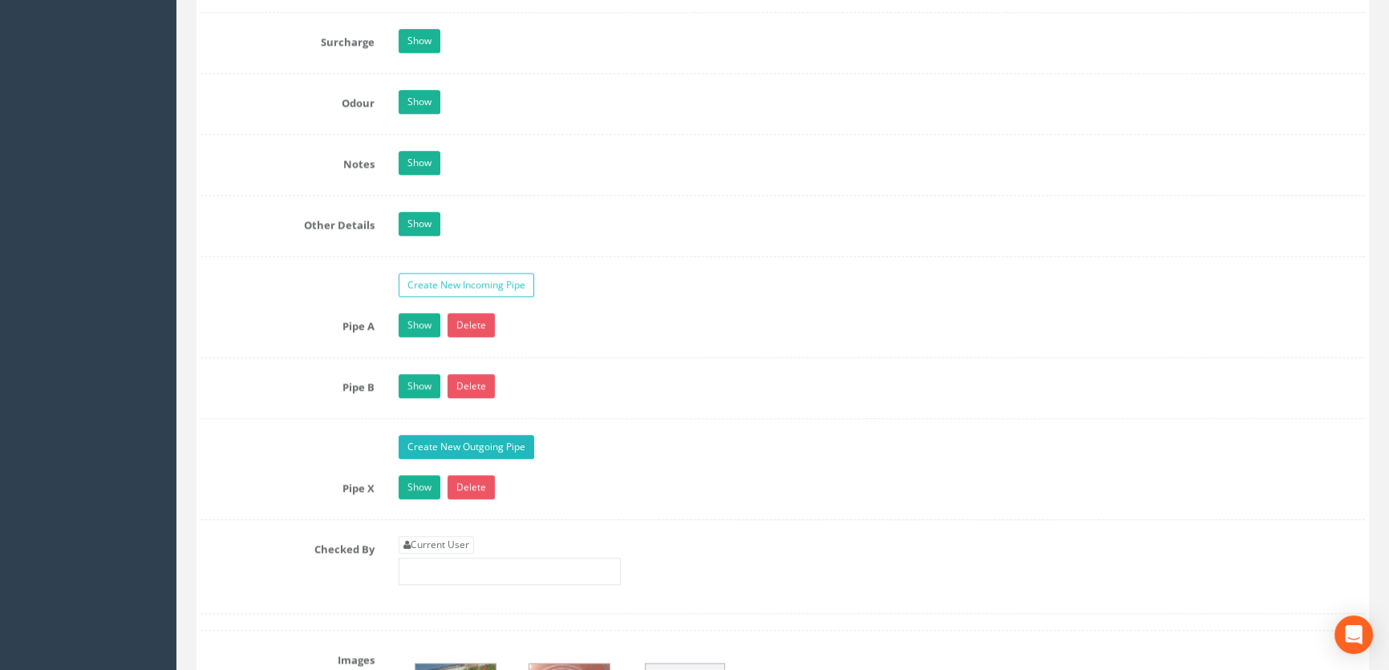
scroll to position [2479, 0]
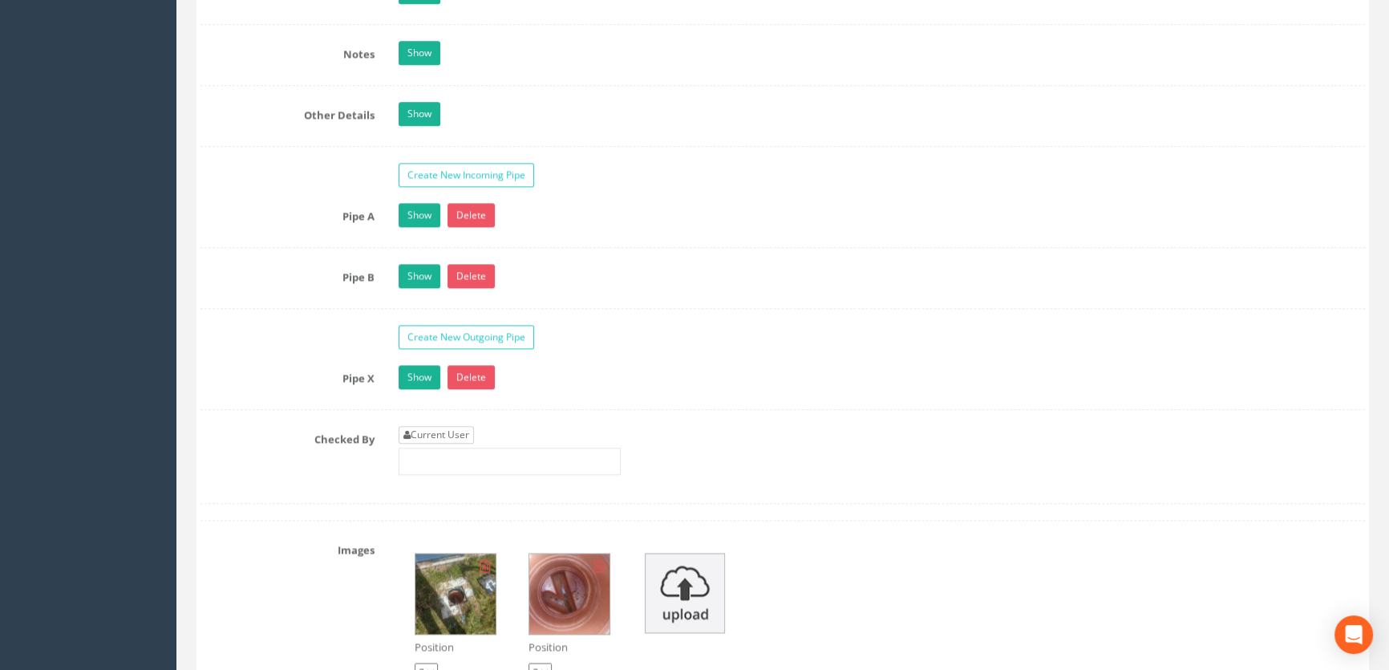
type input "65.83"
click at [449, 444] on link "Current User" at bounding box center [436, 435] width 75 height 18
type input "[PERSON_NAME]"
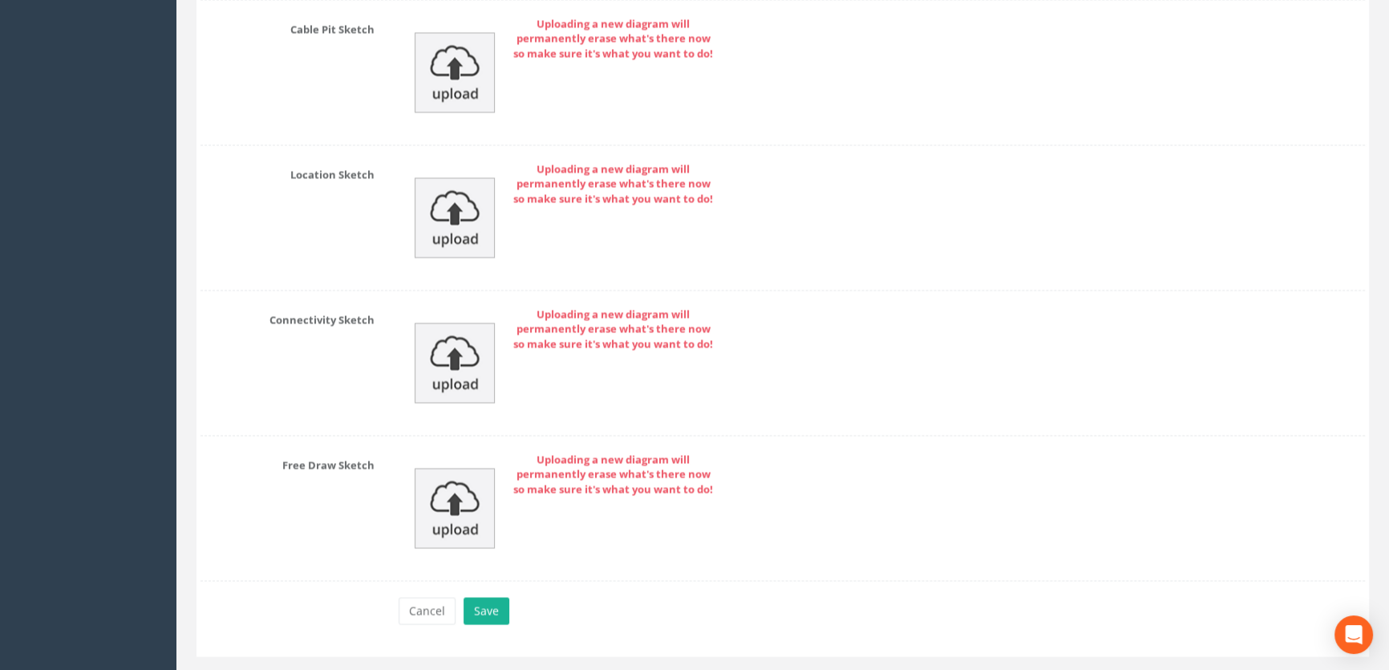
scroll to position [3612, 0]
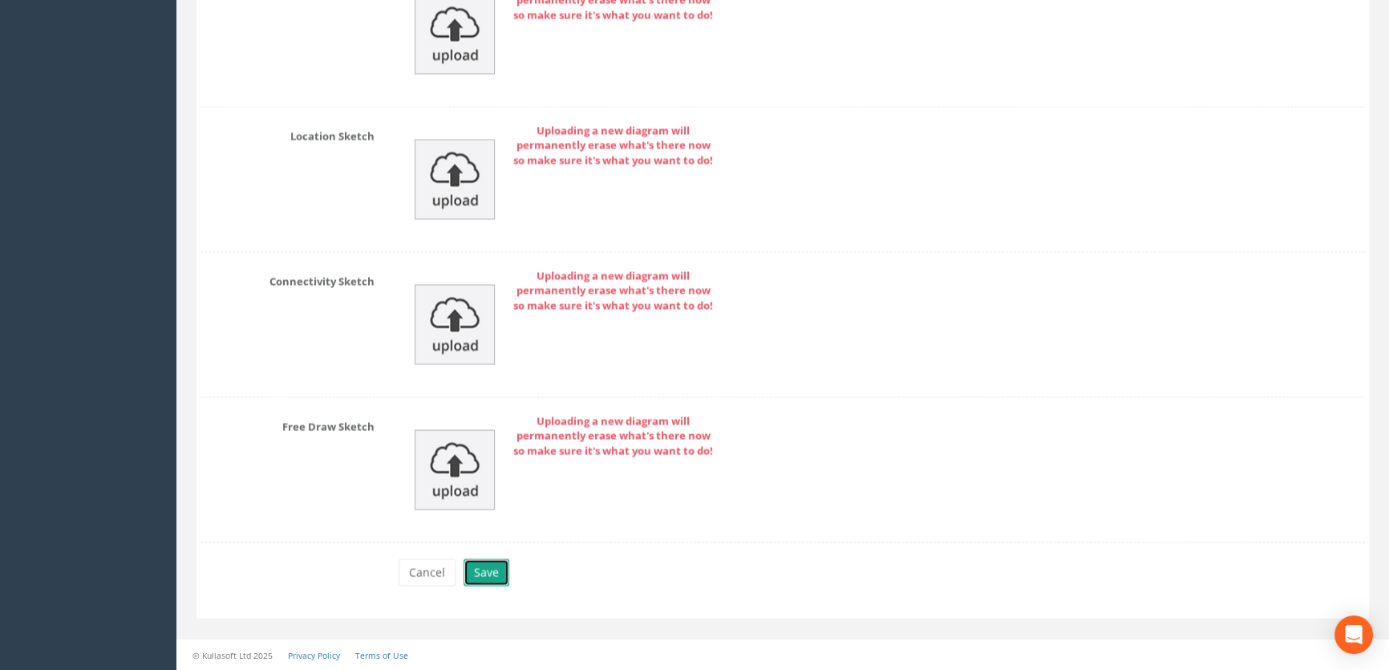
click at [478, 569] on button "Save" at bounding box center [487, 571] width 46 height 27
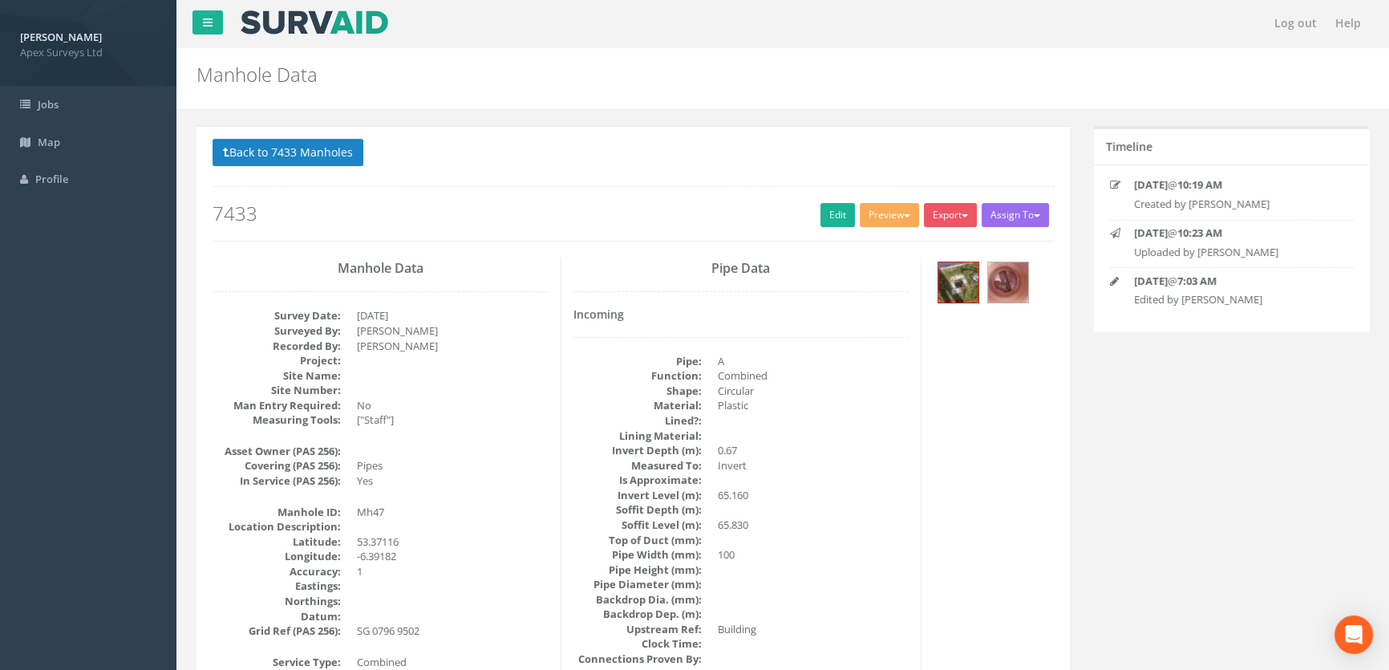
scroll to position [0, 0]
click at [1012, 274] on img at bounding box center [1008, 283] width 40 height 40
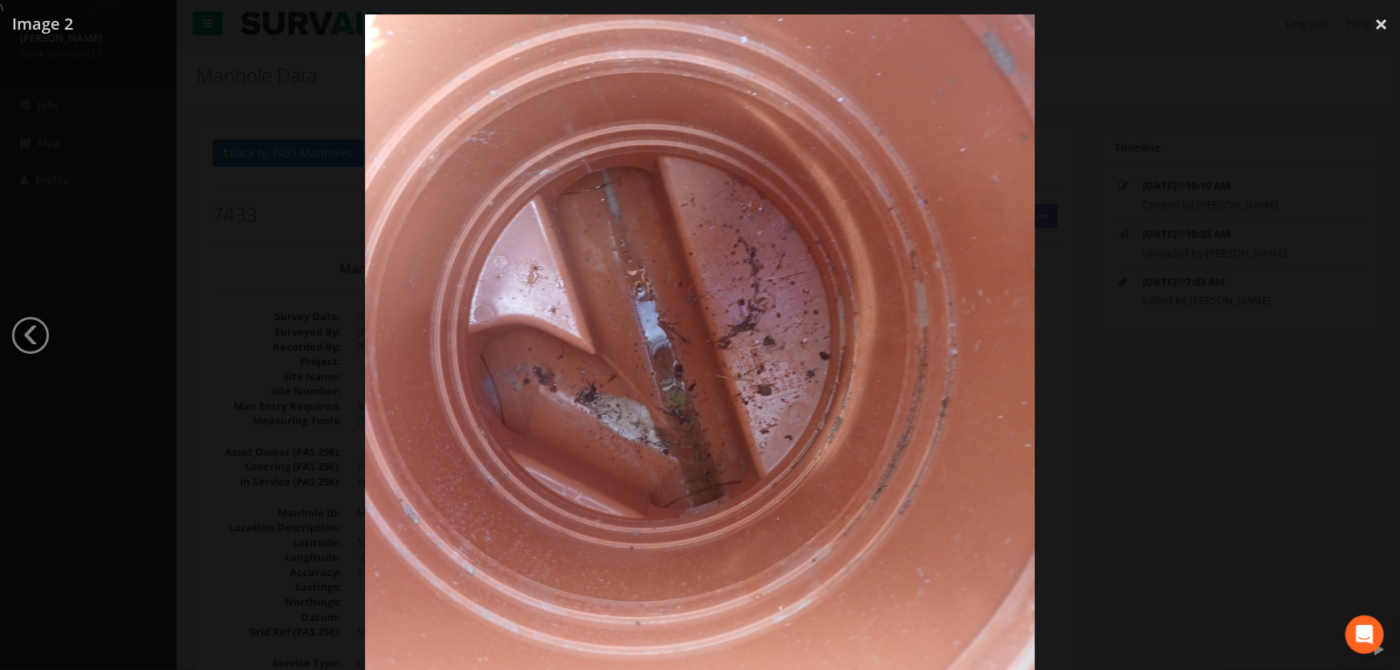
click at [1055, 376] on div at bounding box center [700, 350] width 1400 height 670
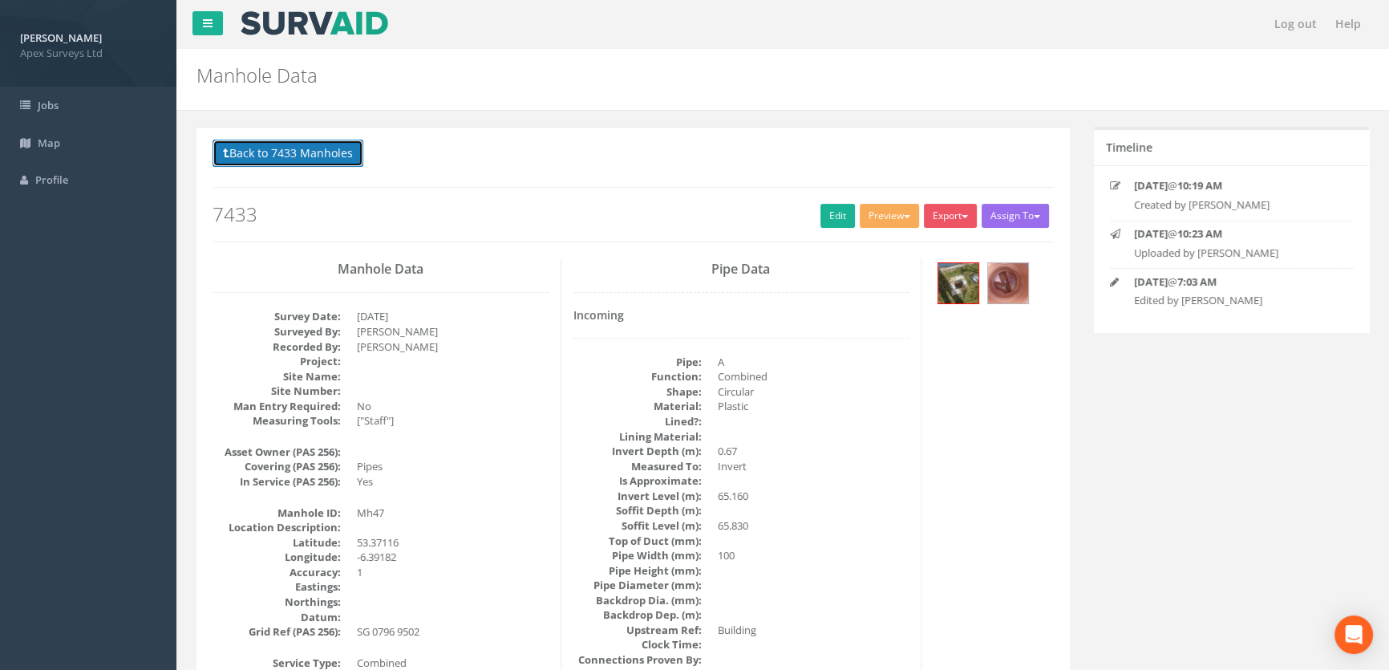
click at [282, 153] on button "Back to 7433 Manholes" at bounding box center [288, 153] width 151 height 27
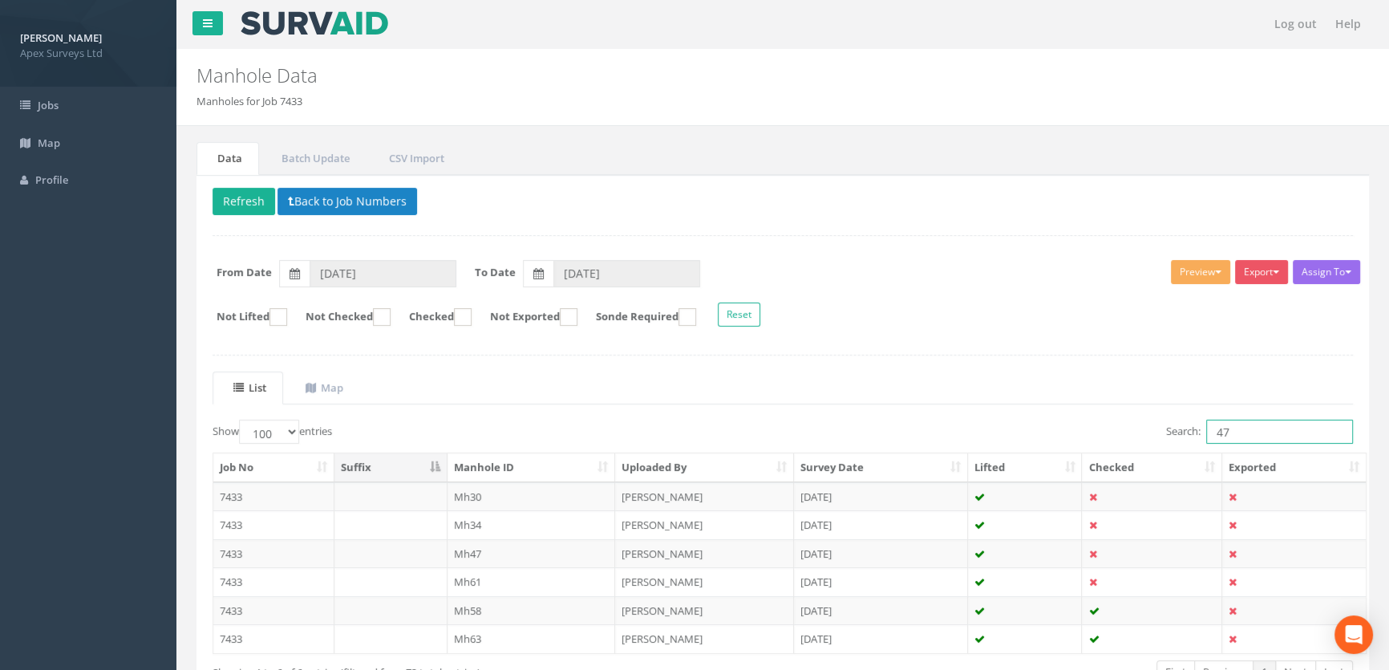
click at [1256, 427] on input "47" at bounding box center [1280, 432] width 147 height 24
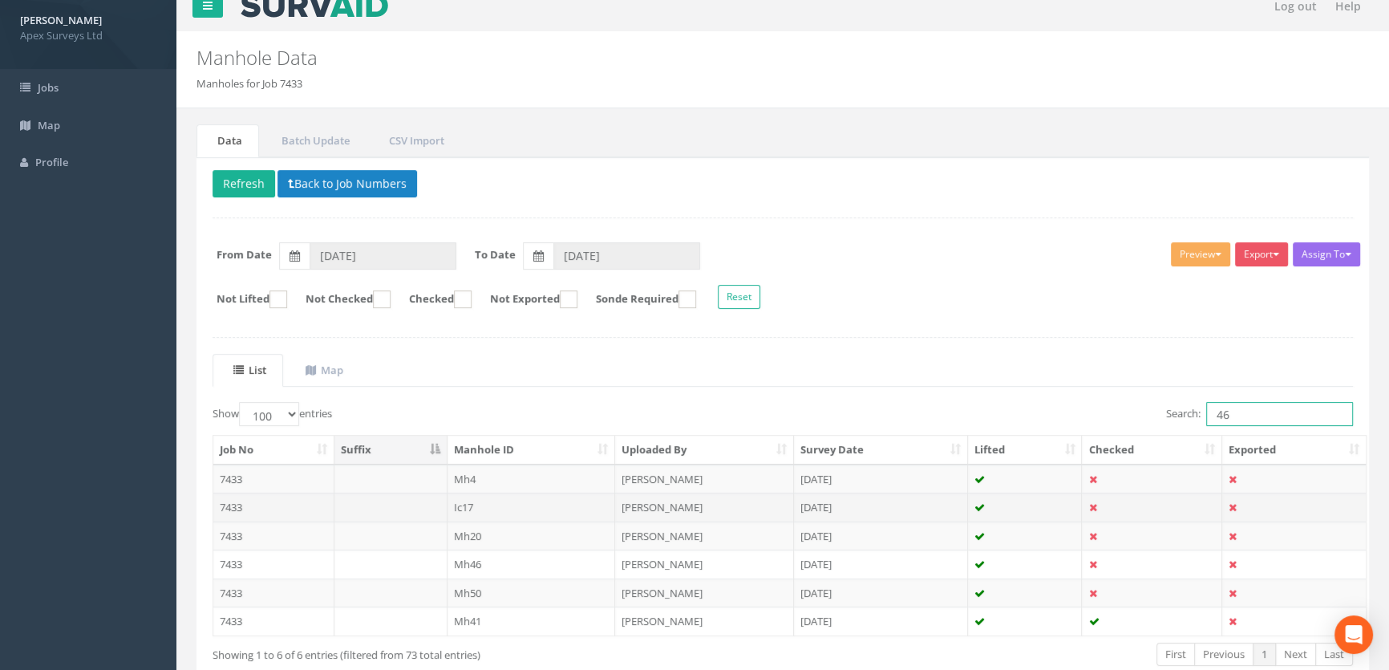
scroll to position [108, 0]
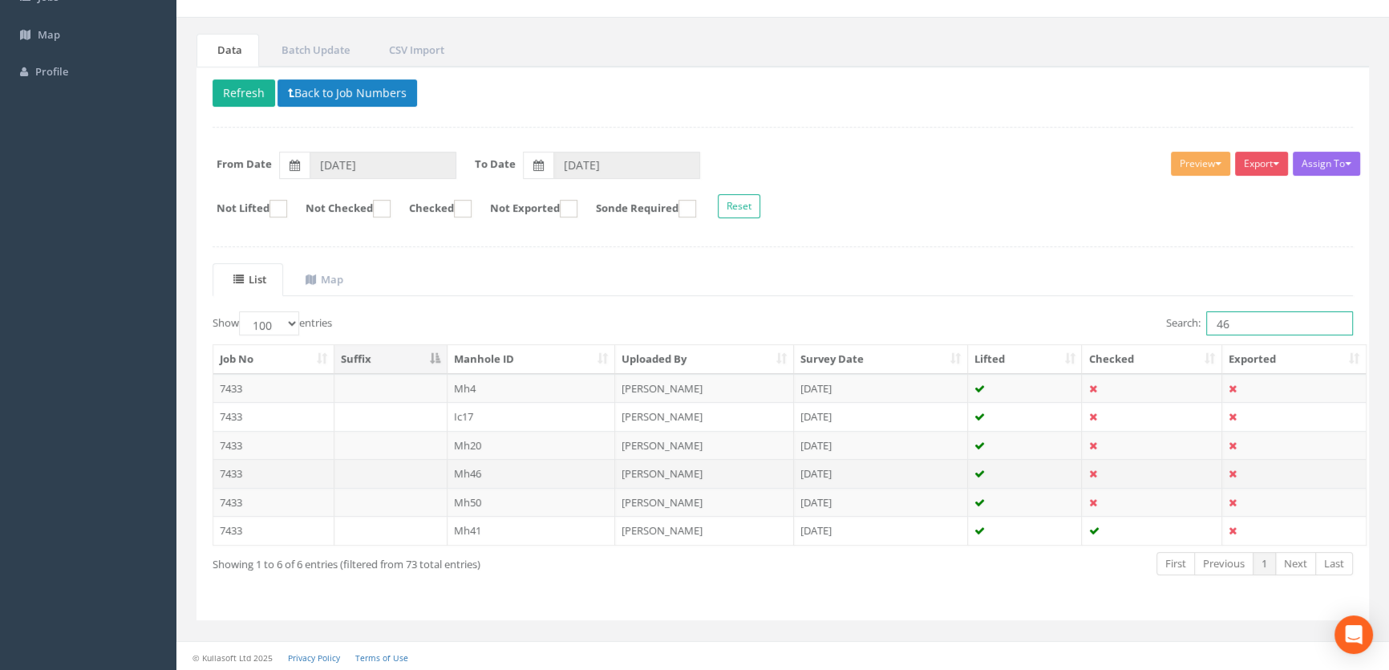
type input "46"
click at [469, 472] on td "Mh46" at bounding box center [532, 473] width 168 height 29
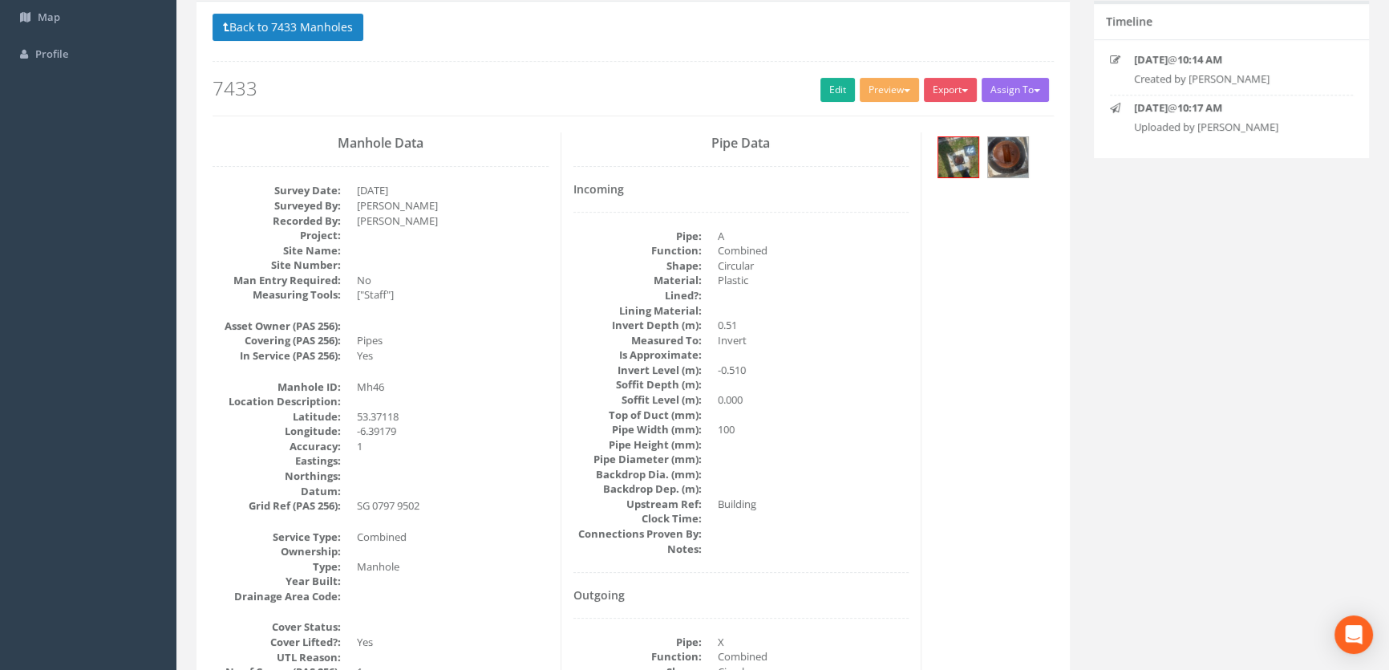
scroll to position [0, 0]
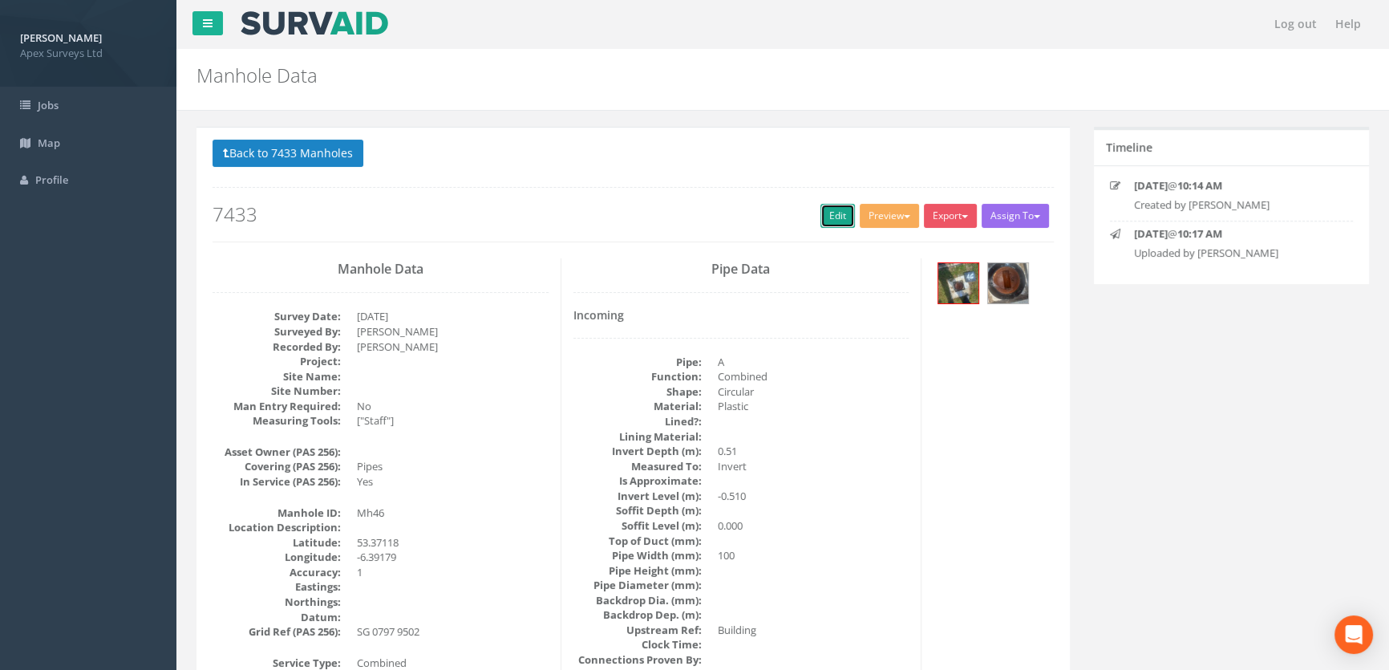
click at [831, 221] on link "Edit" at bounding box center [838, 216] width 34 height 24
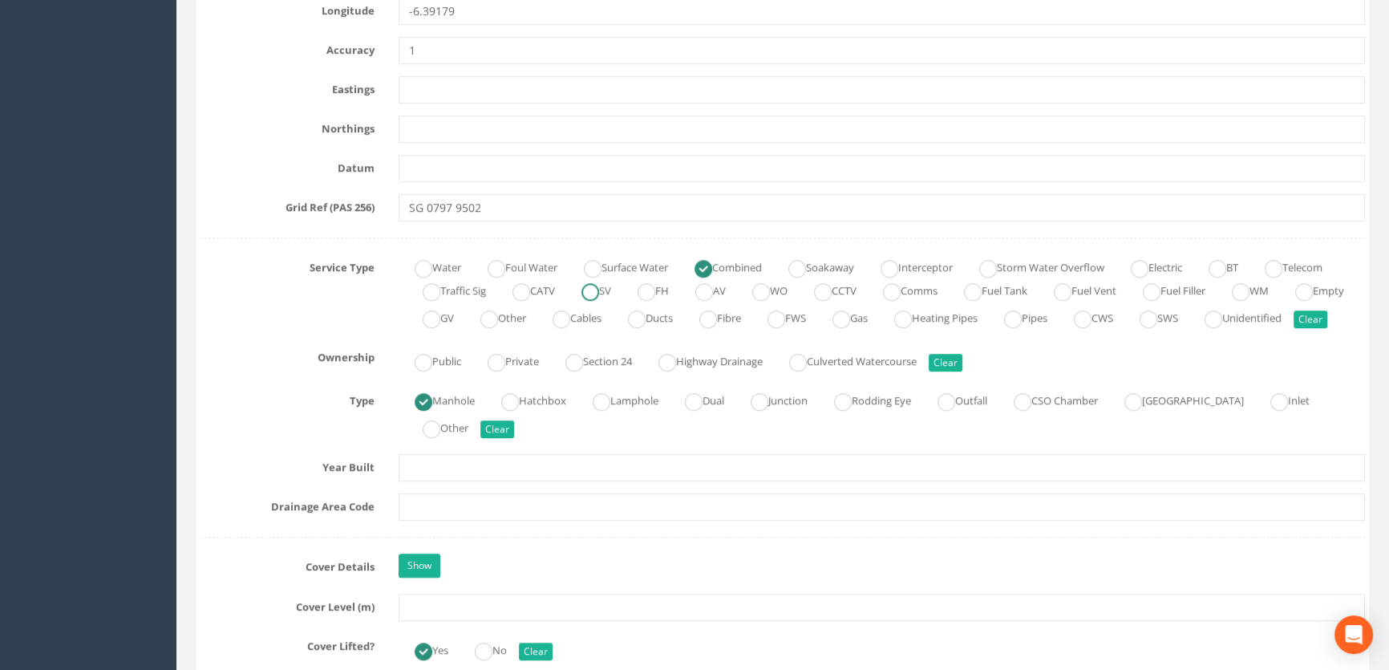
scroll to position [1020, 0]
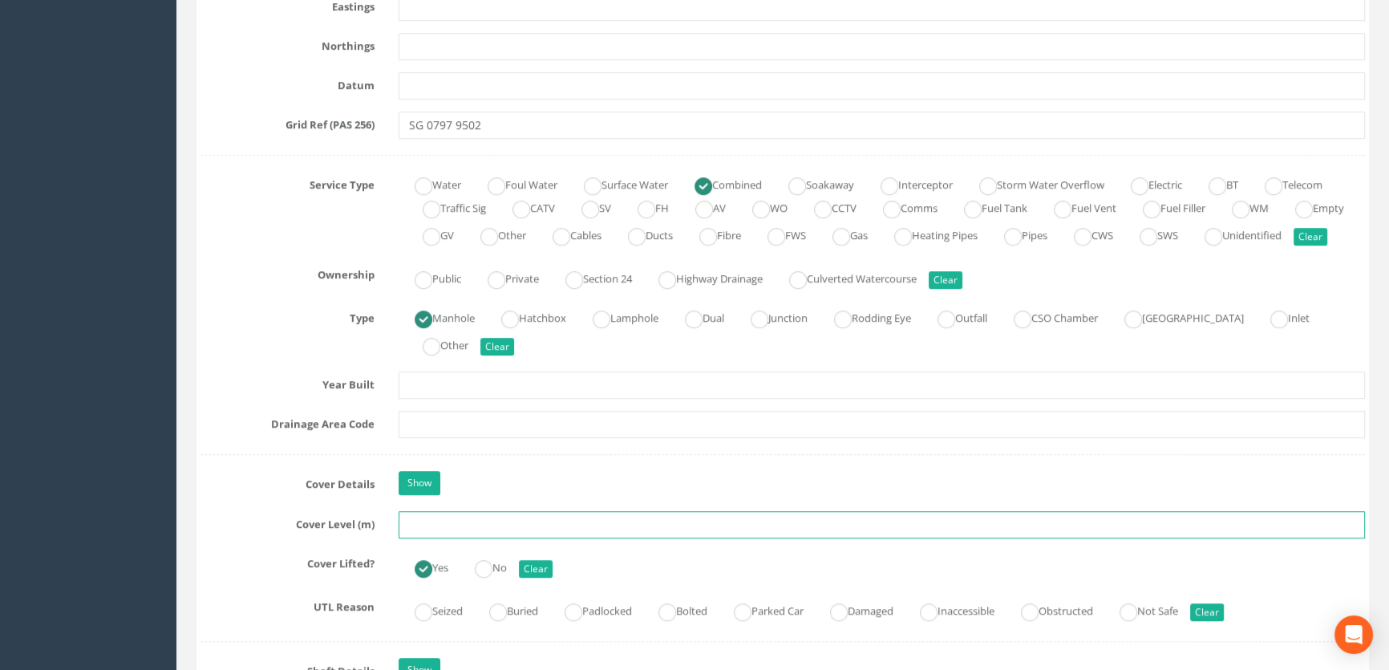
click at [415, 538] on input "text" at bounding box center [882, 524] width 967 height 27
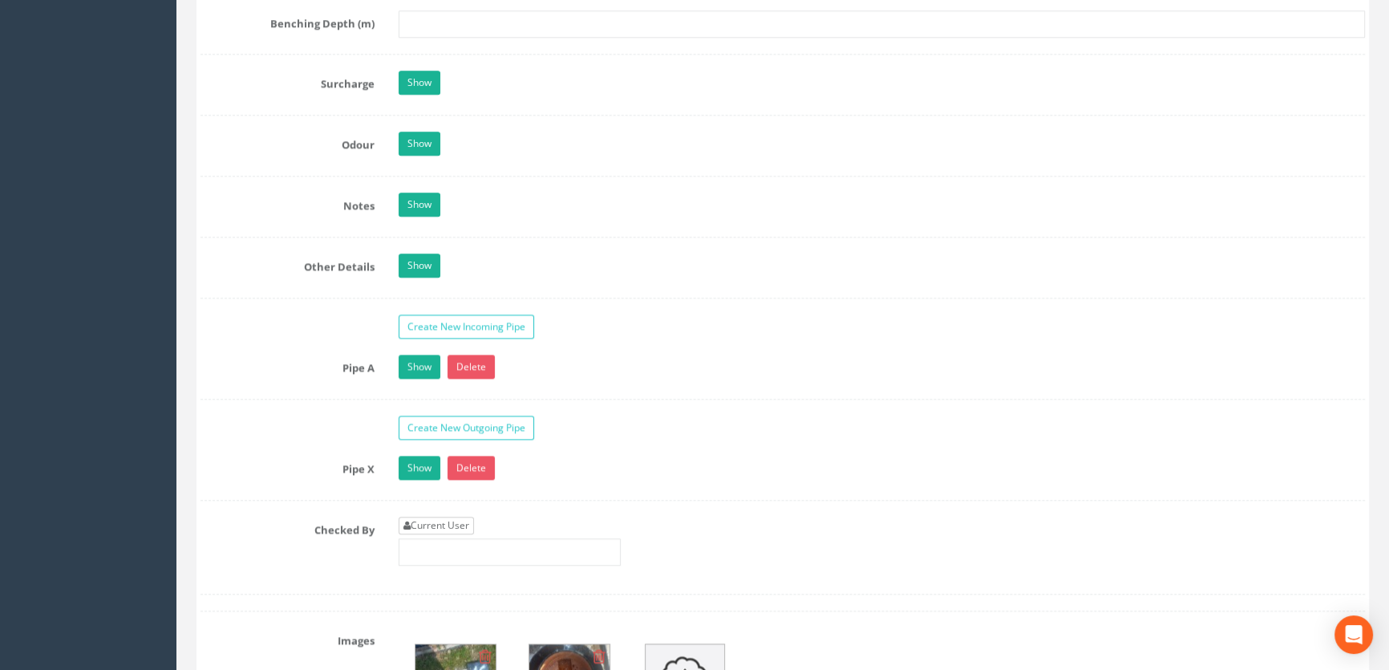
scroll to position [2334, 0]
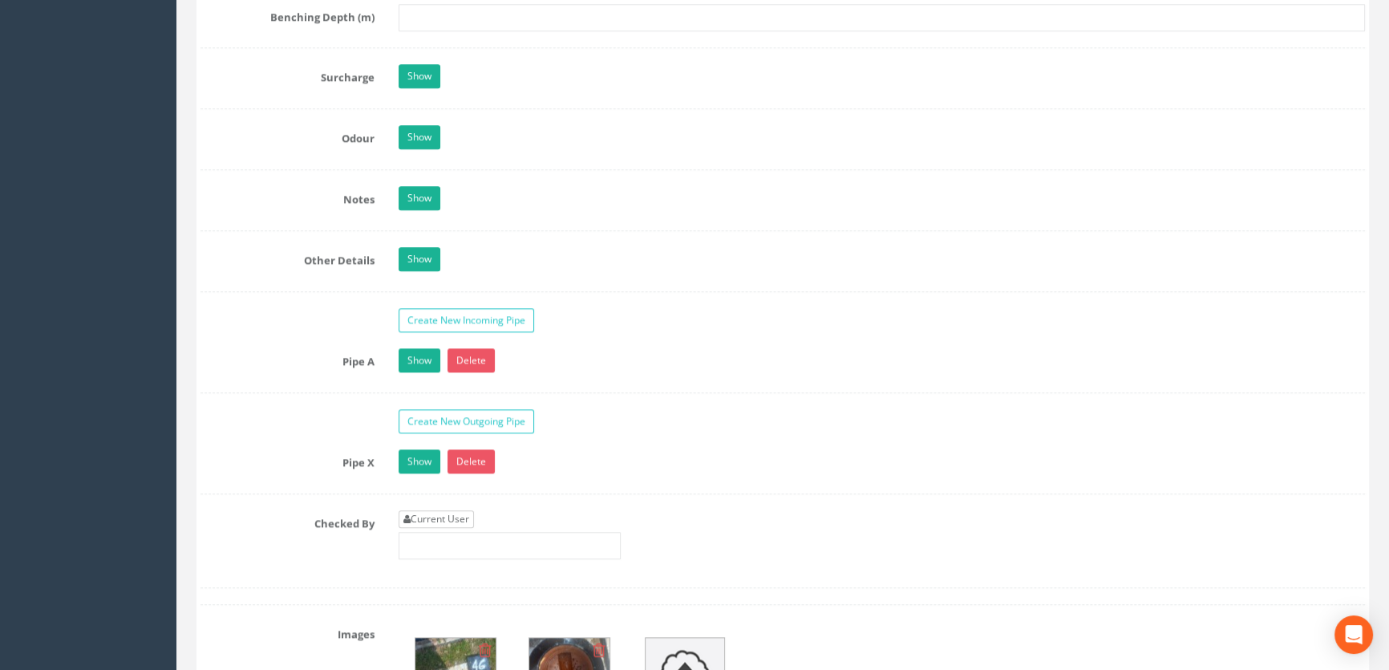
type input "65.83"
click at [442, 528] on link "Current User" at bounding box center [436, 519] width 75 height 18
type input "[PERSON_NAME]"
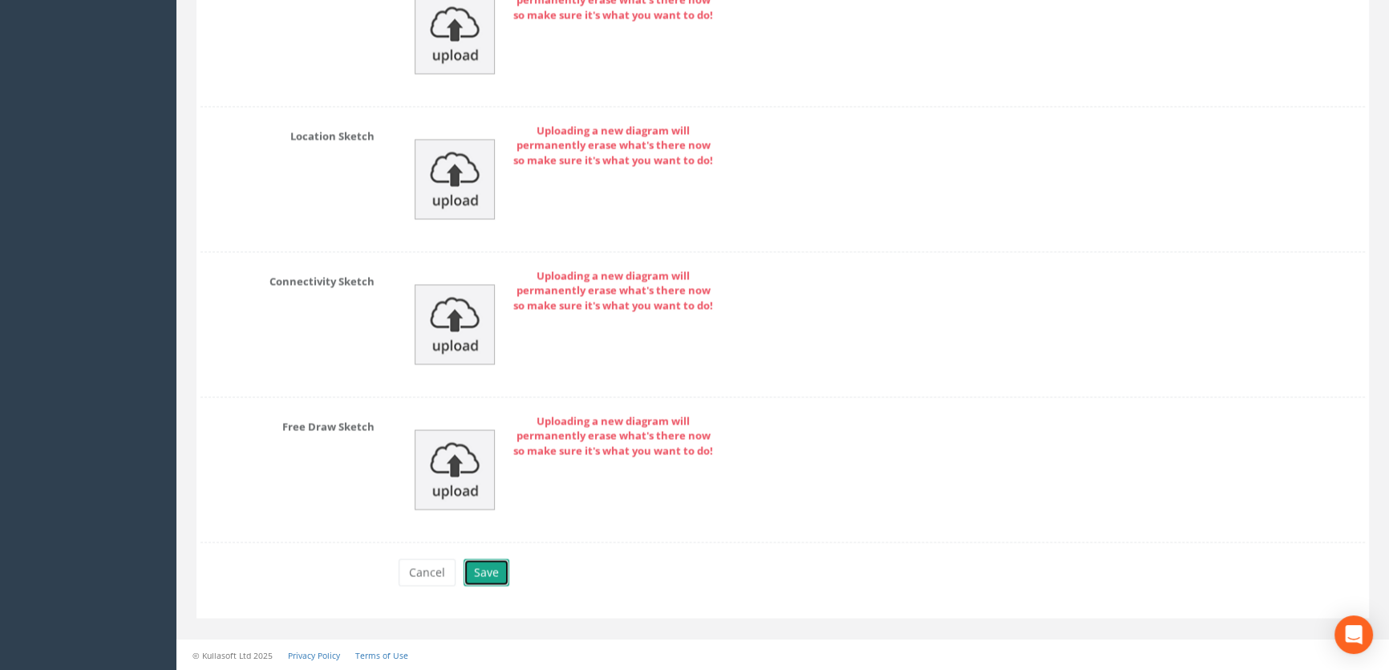
click at [489, 579] on button "Save" at bounding box center [487, 571] width 46 height 27
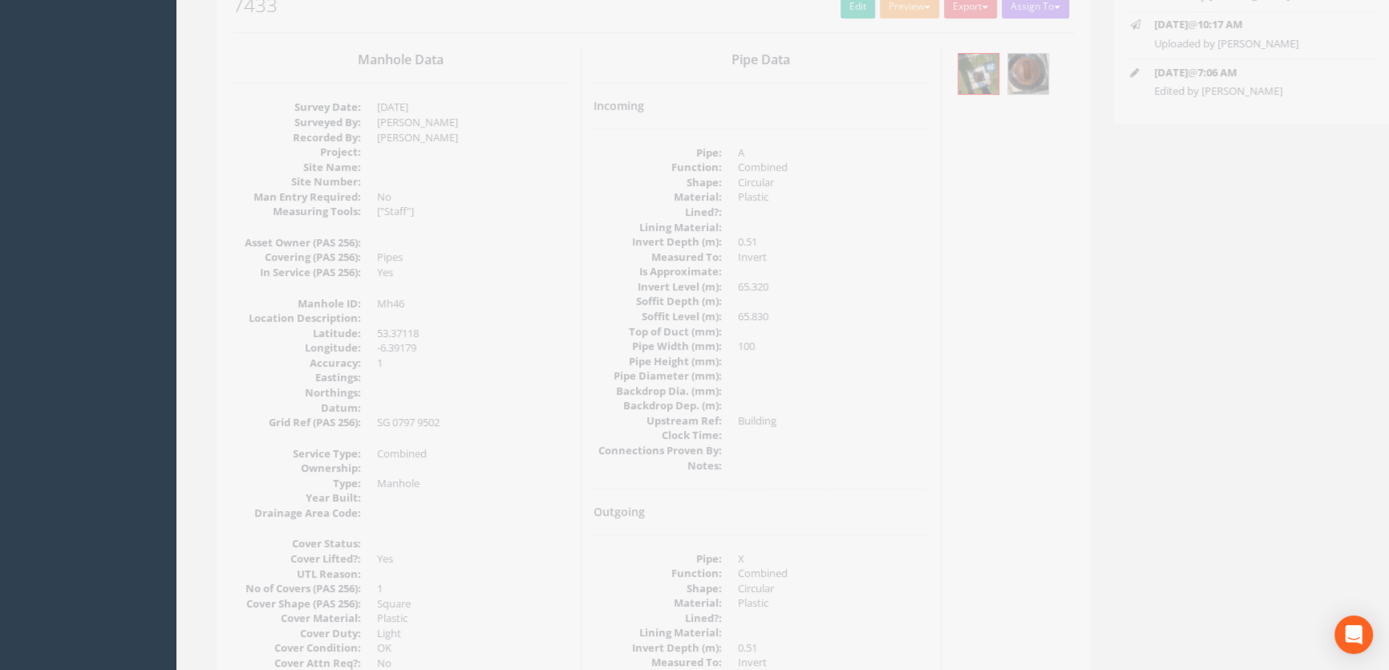
scroll to position [199, 0]
click at [1011, 88] on img at bounding box center [1008, 84] width 40 height 40
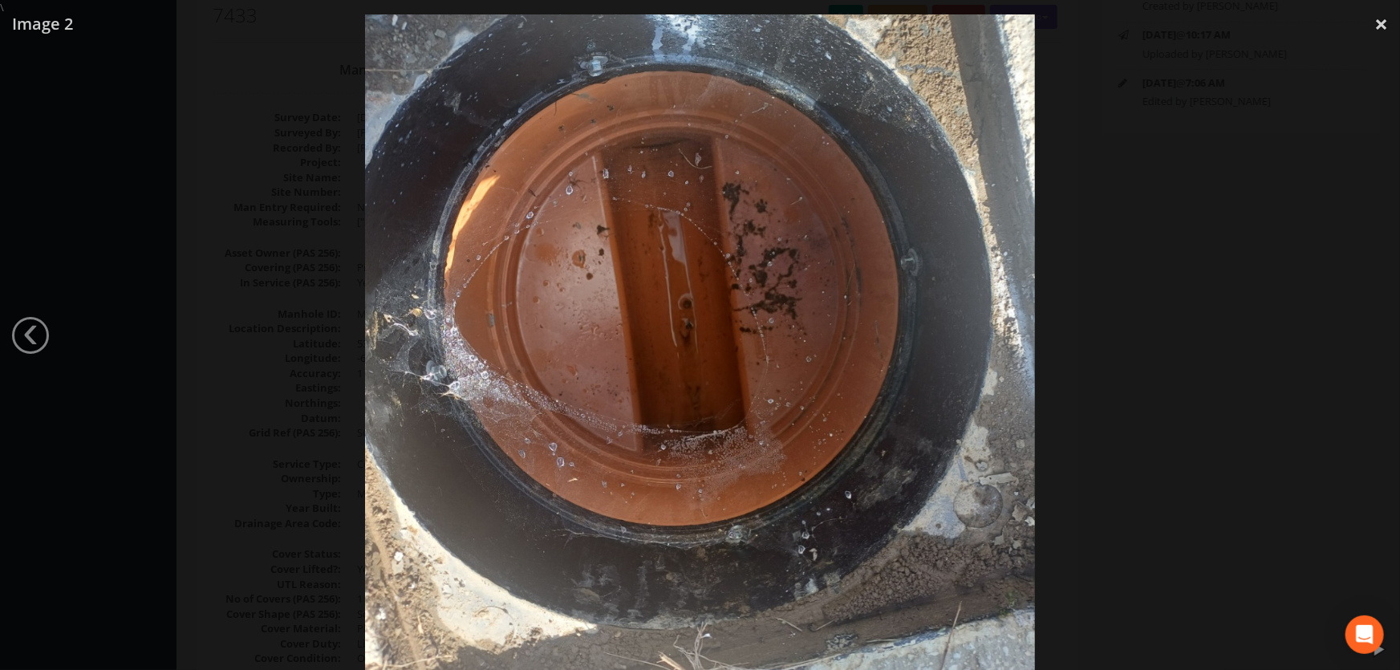
click at [1093, 313] on div at bounding box center [700, 350] width 1400 height 670
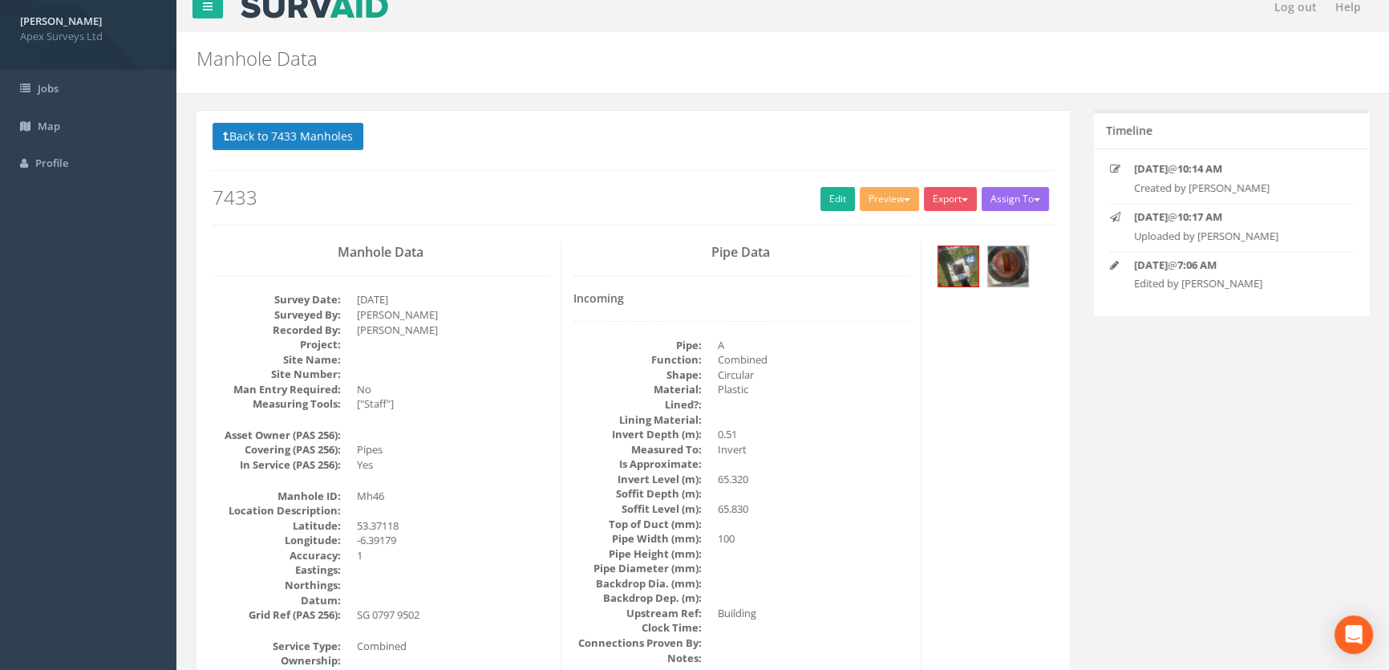
scroll to position [0, 0]
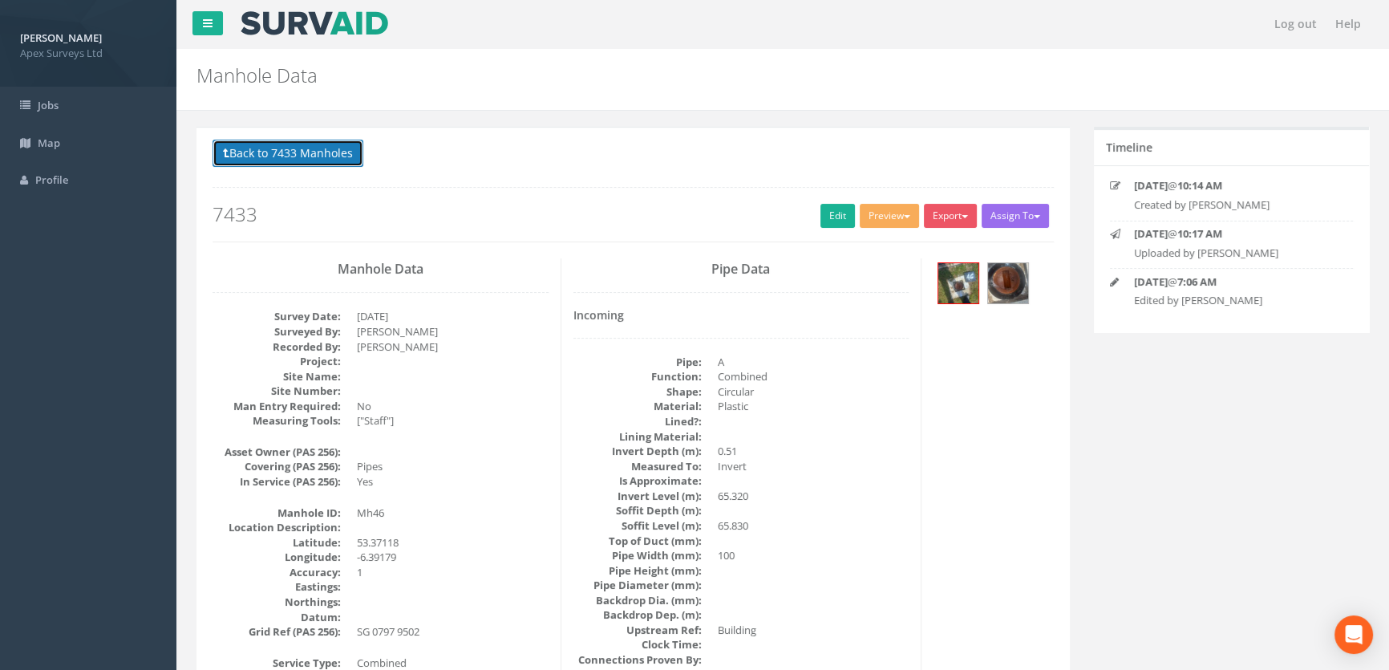
click at [299, 151] on button "Back to 7433 Manholes" at bounding box center [288, 153] width 151 height 27
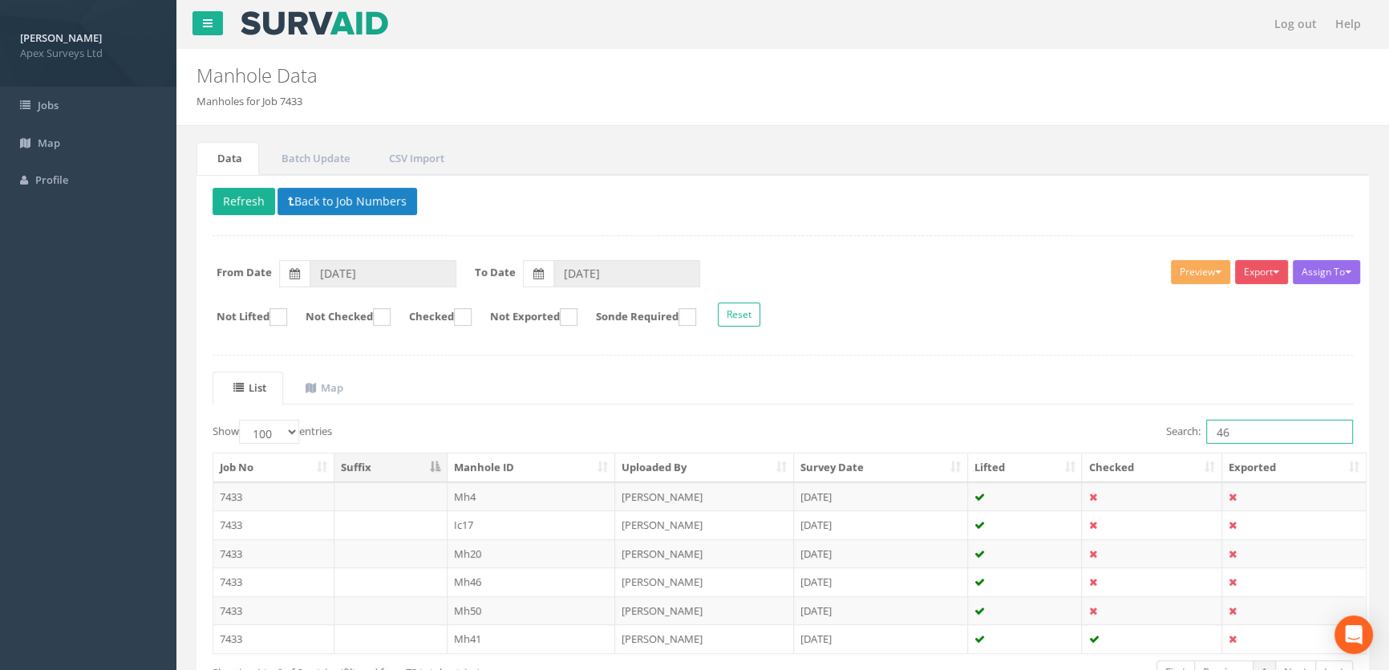
drag, startPoint x: 1244, startPoint y: 428, endPoint x: 1191, endPoint y: 430, distance: 53.0
click at [1191, 430] on label "Search: 46" at bounding box center [1259, 432] width 187 height 24
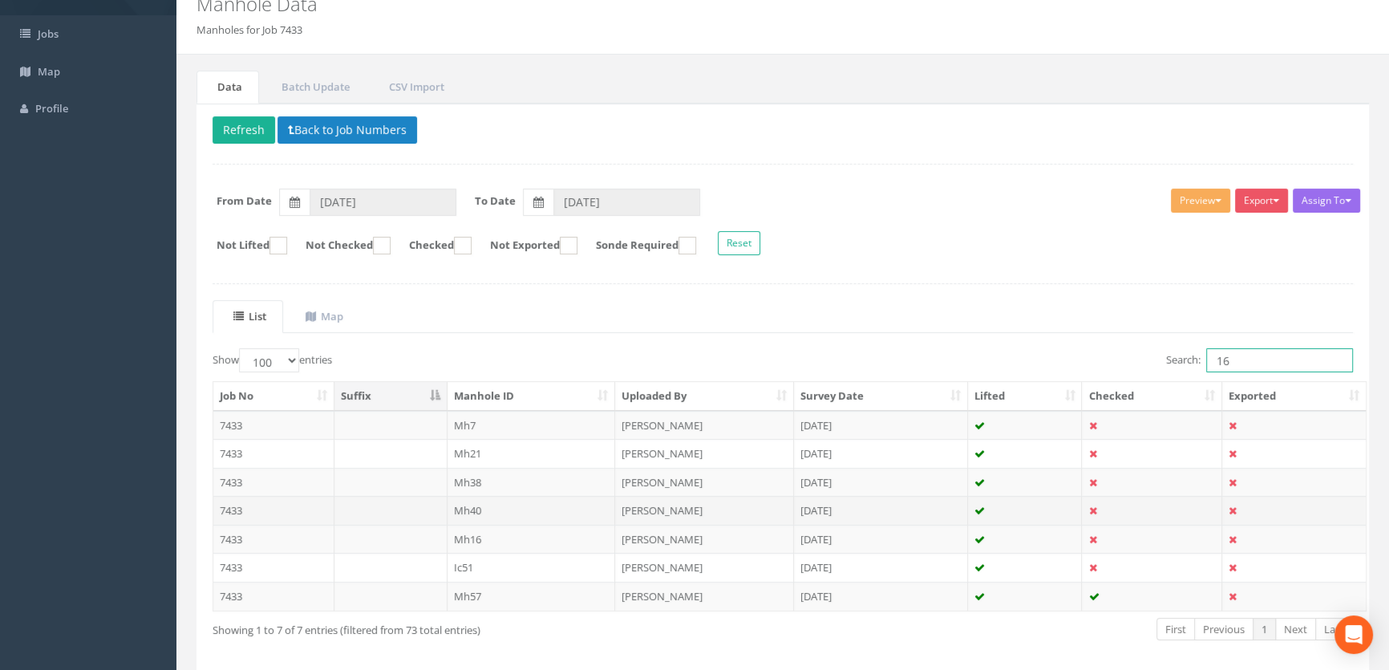
scroll to position [136, 0]
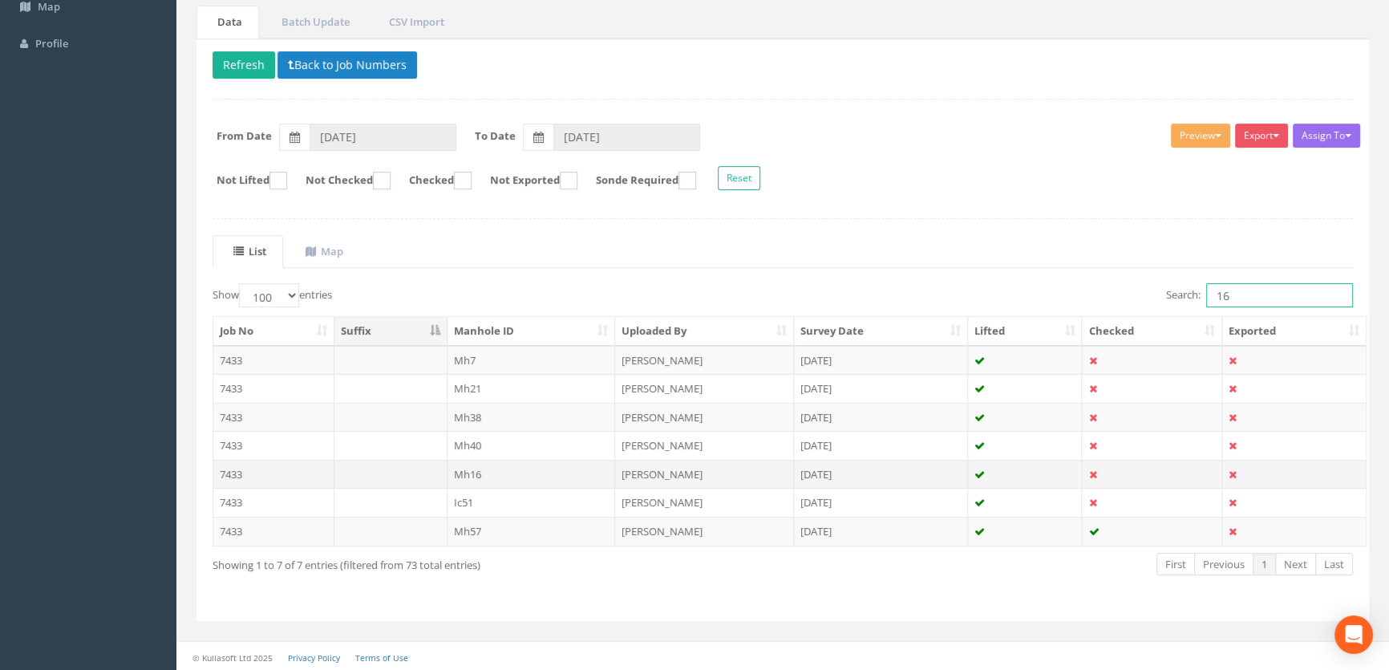
type input "16"
click at [463, 478] on td "Mh16" at bounding box center [532, 474] width 168 height 29
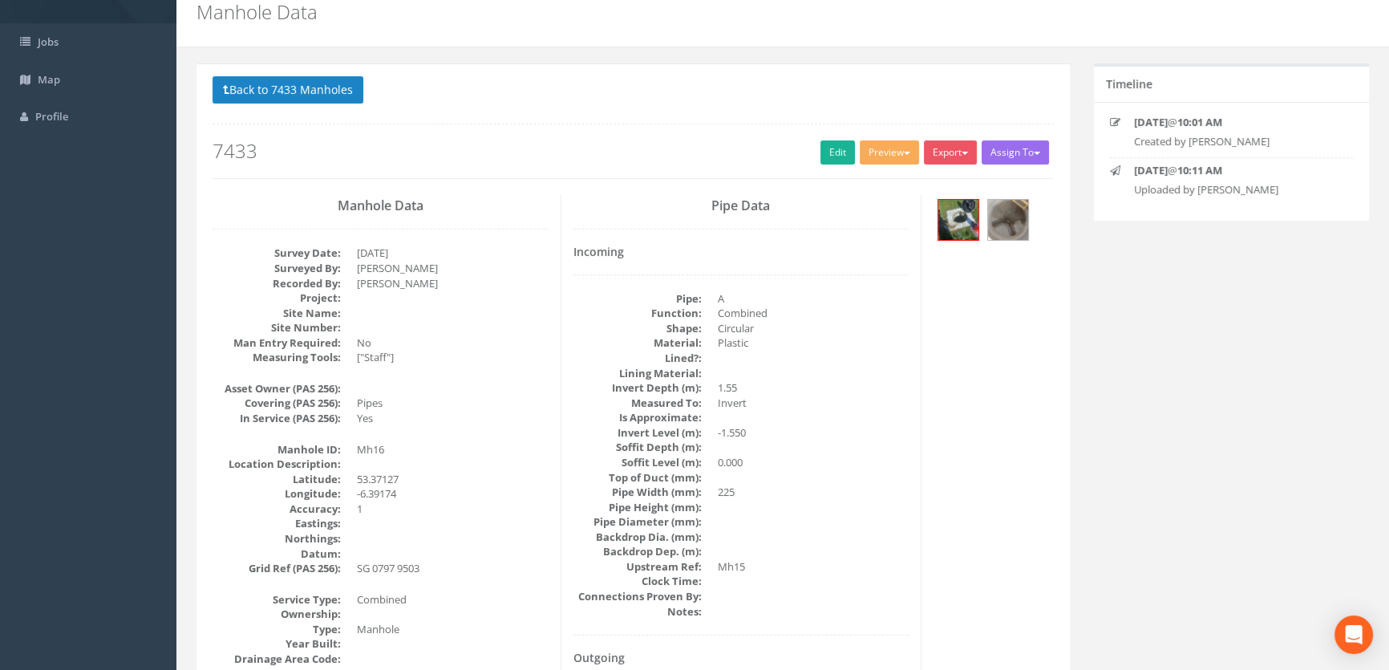
scroll to position [0, 0]
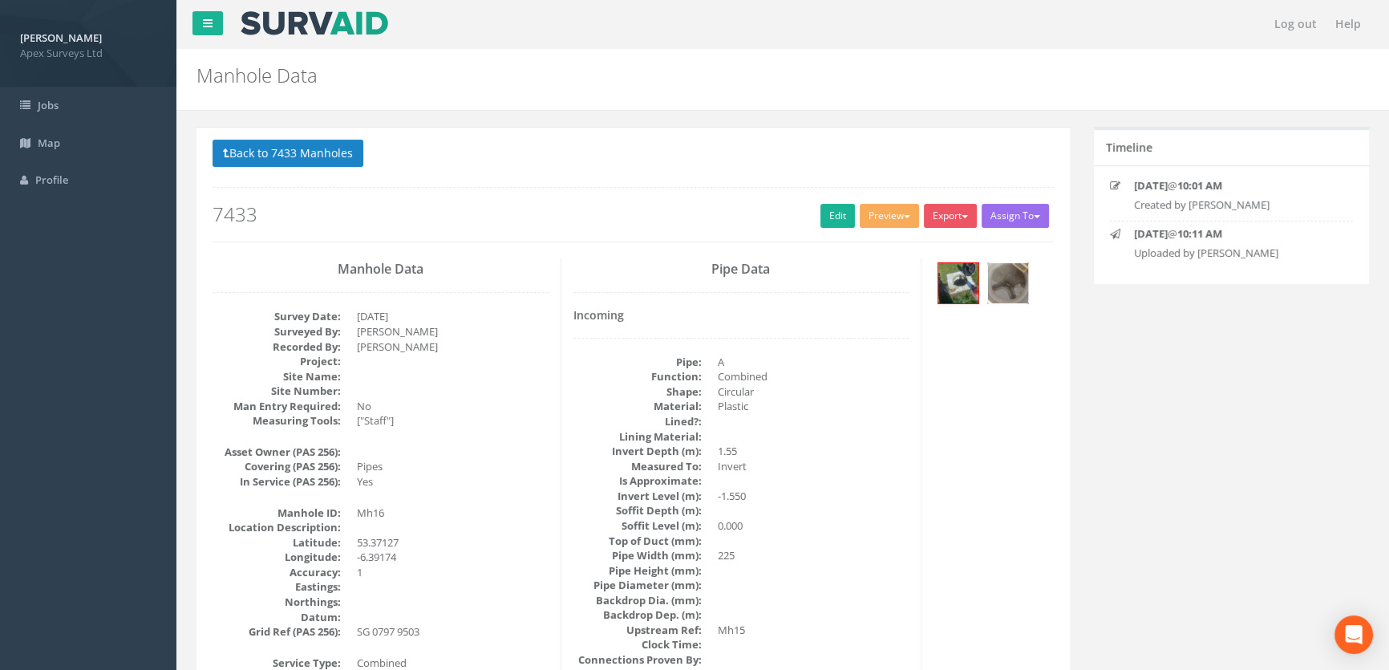
click at [1012, 291] on img at bounding box center [1008, 283] width 40 height 40
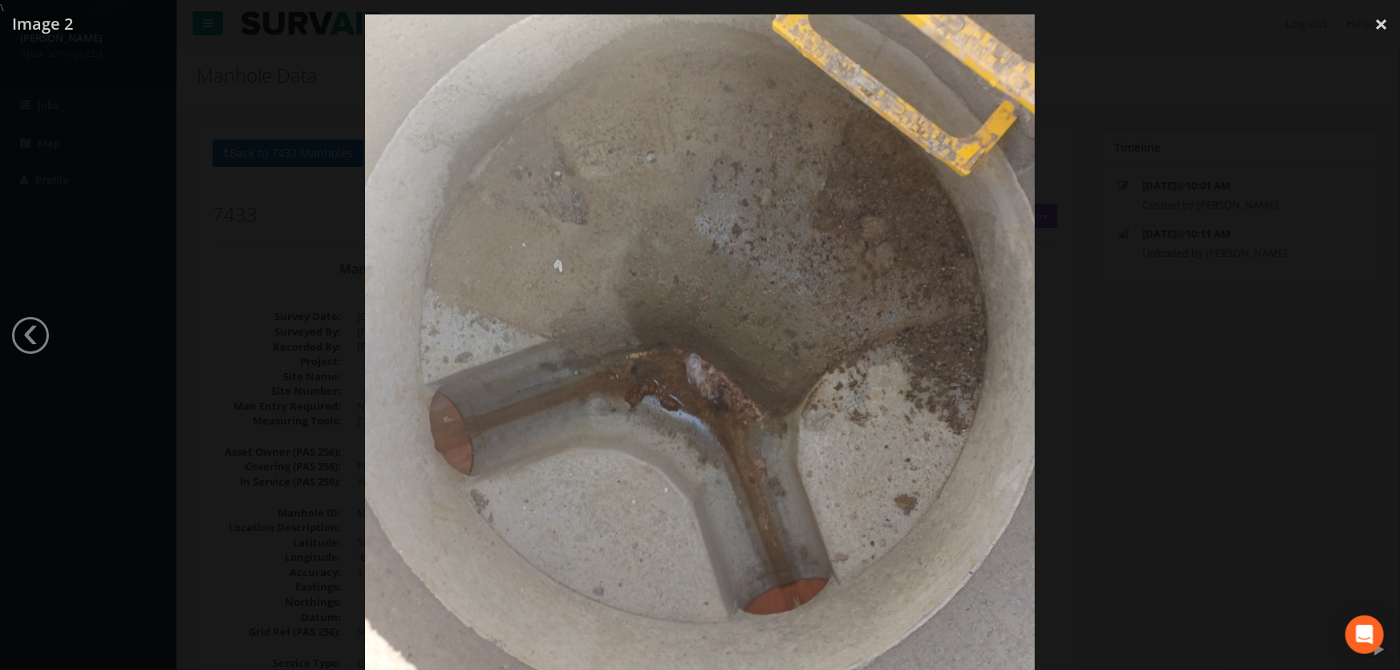
click at [55, 342] on div at bounding box center [700, 350] width 1400 height 670
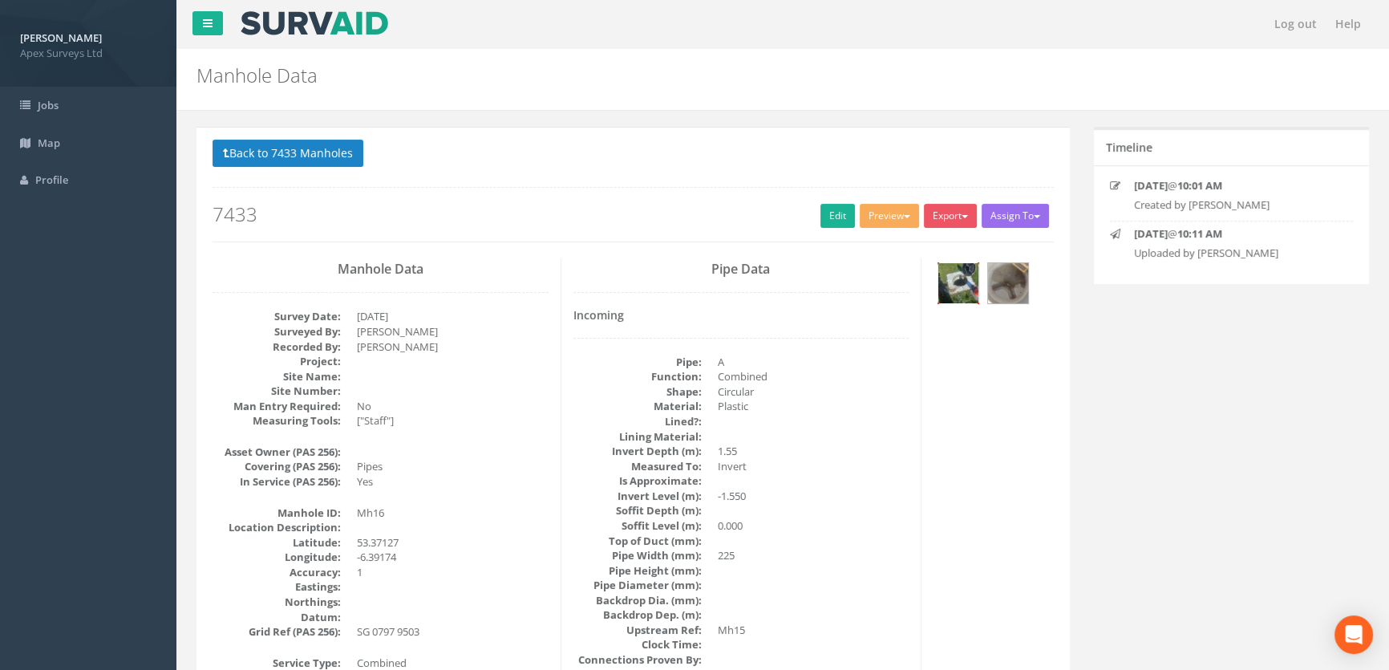
click at [963, 278] on img at bounding box center [959, 283] width 40 height 40
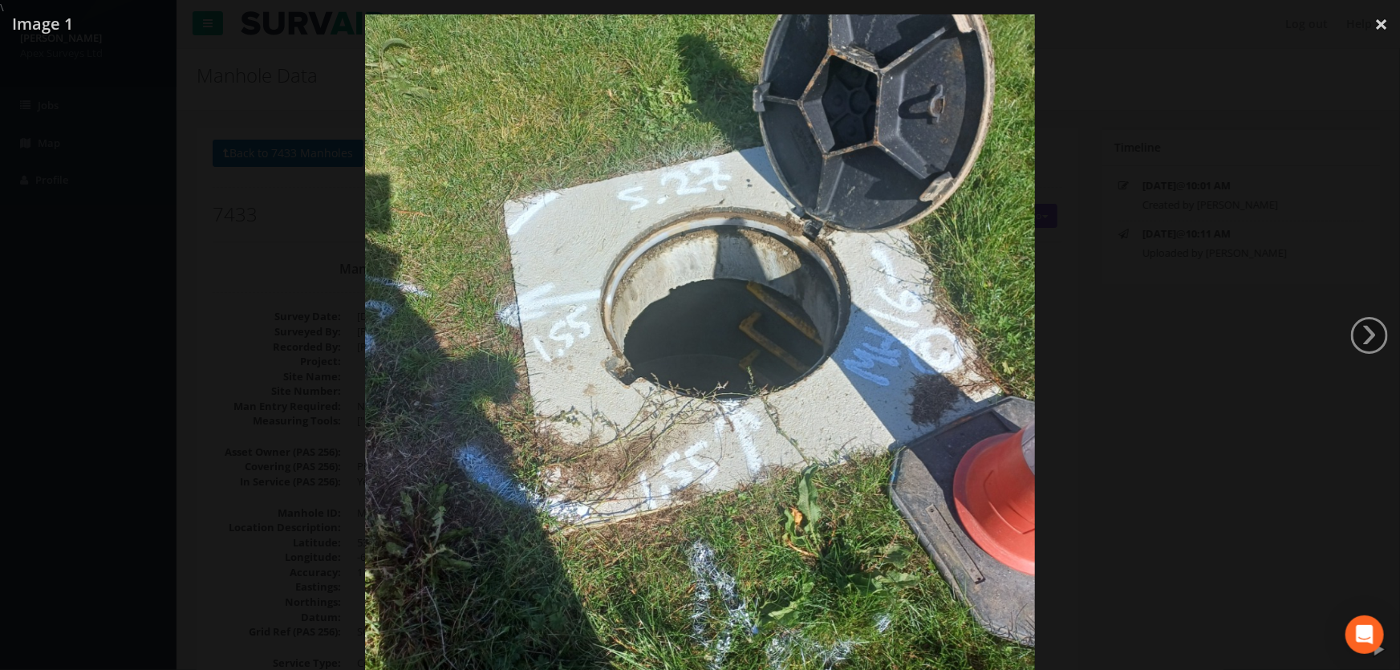
click at [1131, 353] on div at bounding box center [700, 350] width 1400 height 670
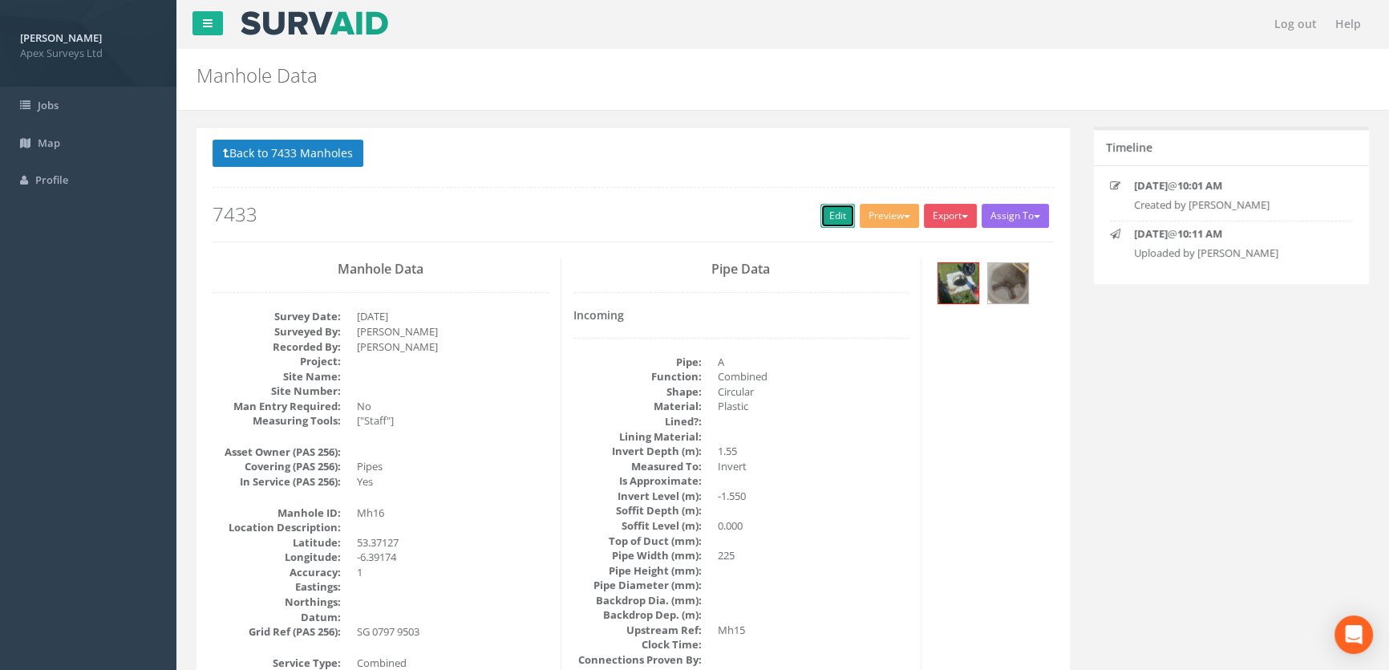
click at [826, 210] on link "Edit" at bounding box center [838, 216] width 34 height 24
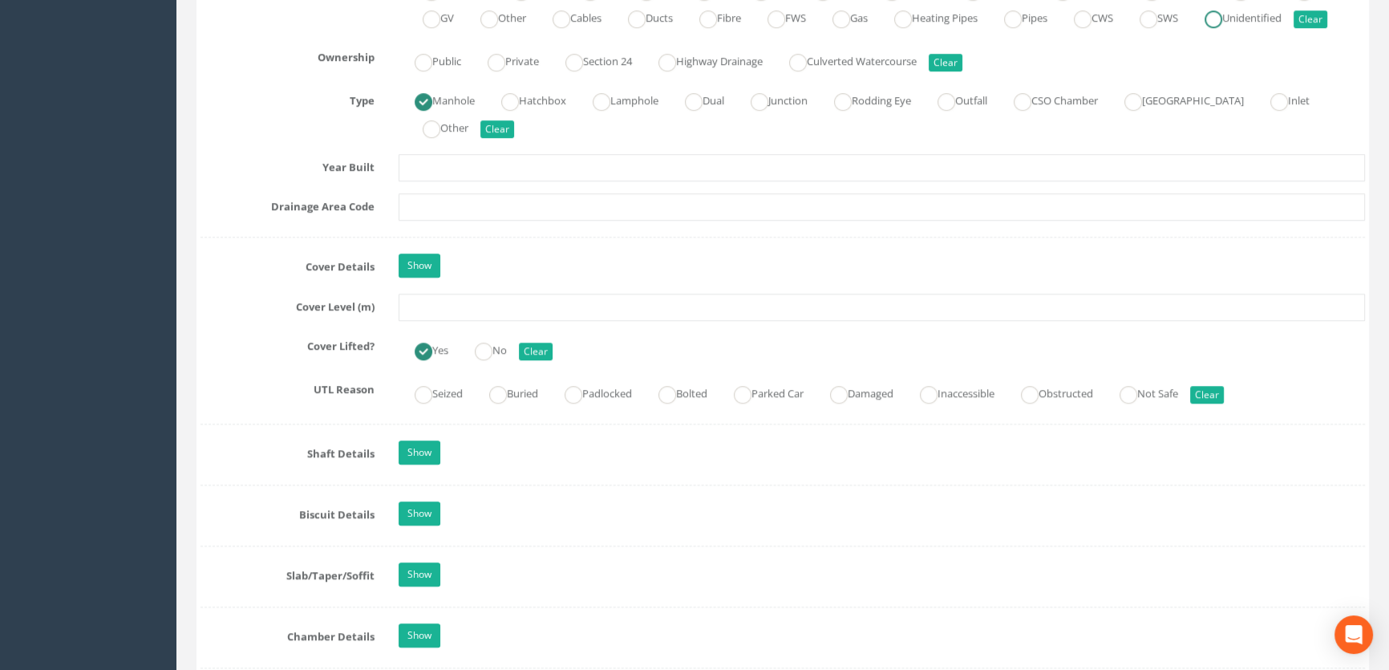
scroll to position [1239, 0]
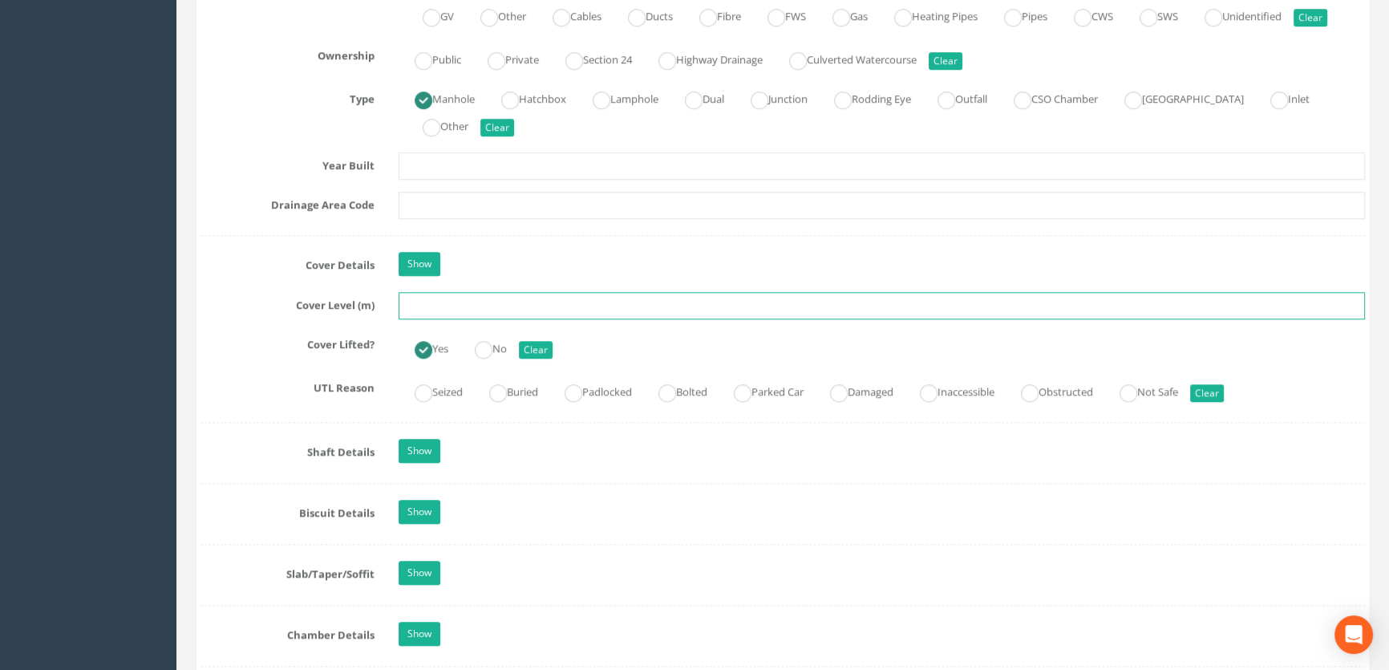
click at [430, 319] on input "text" at bounding box center [882, 305] width 967 height 27
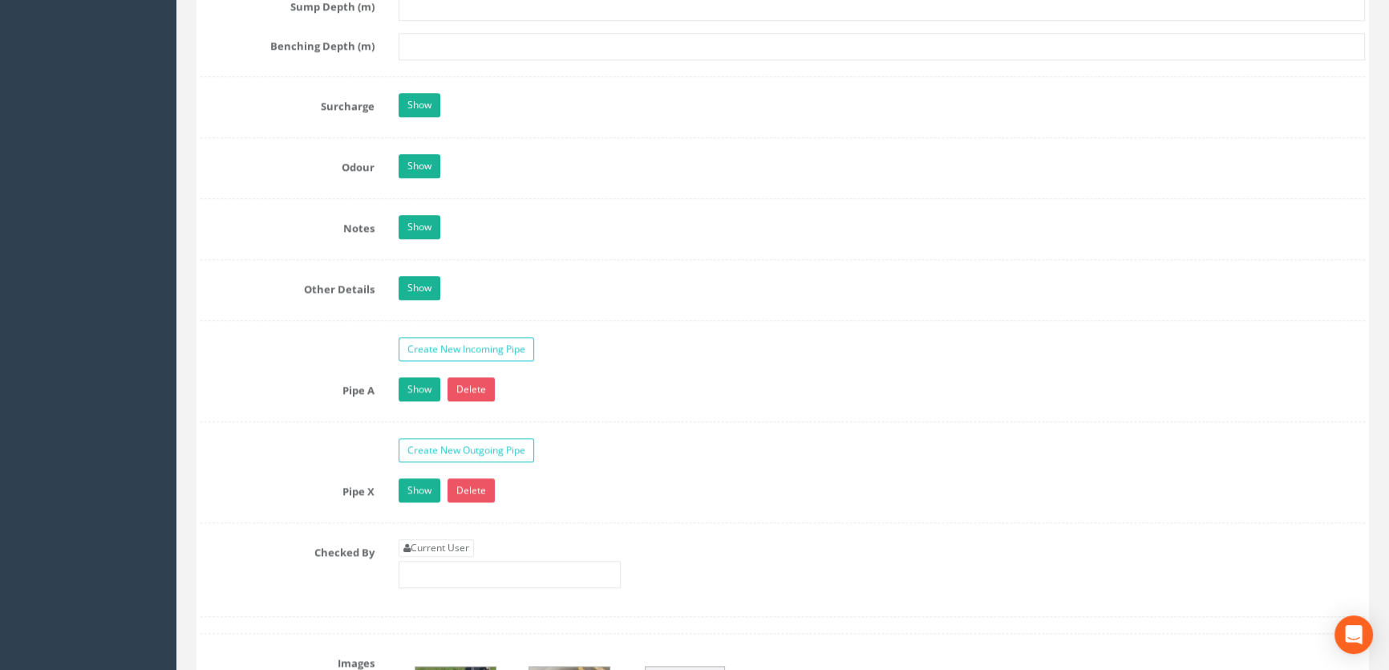
scroll to position [2479, 0]
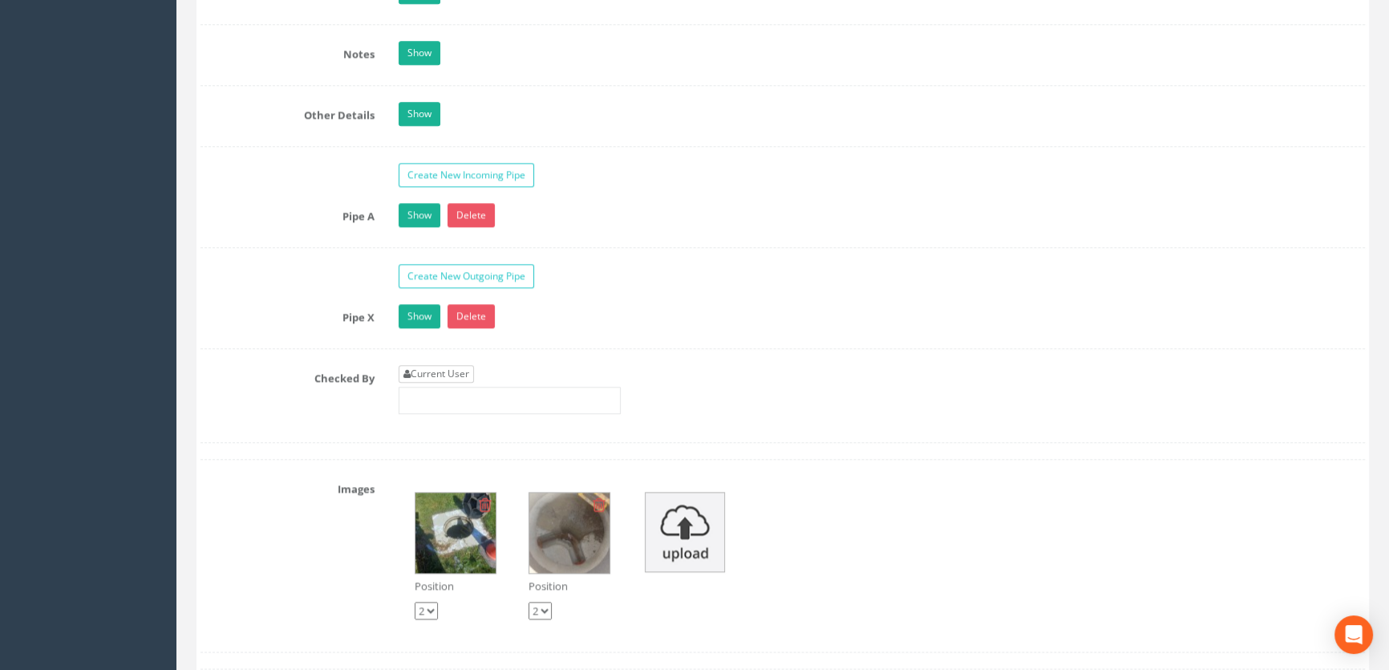
type input "65.86"
click at [445, 383] on link "Current User" at bounding box center [436, 374] width 75 height 18
type input "[PERSON_NAME]"
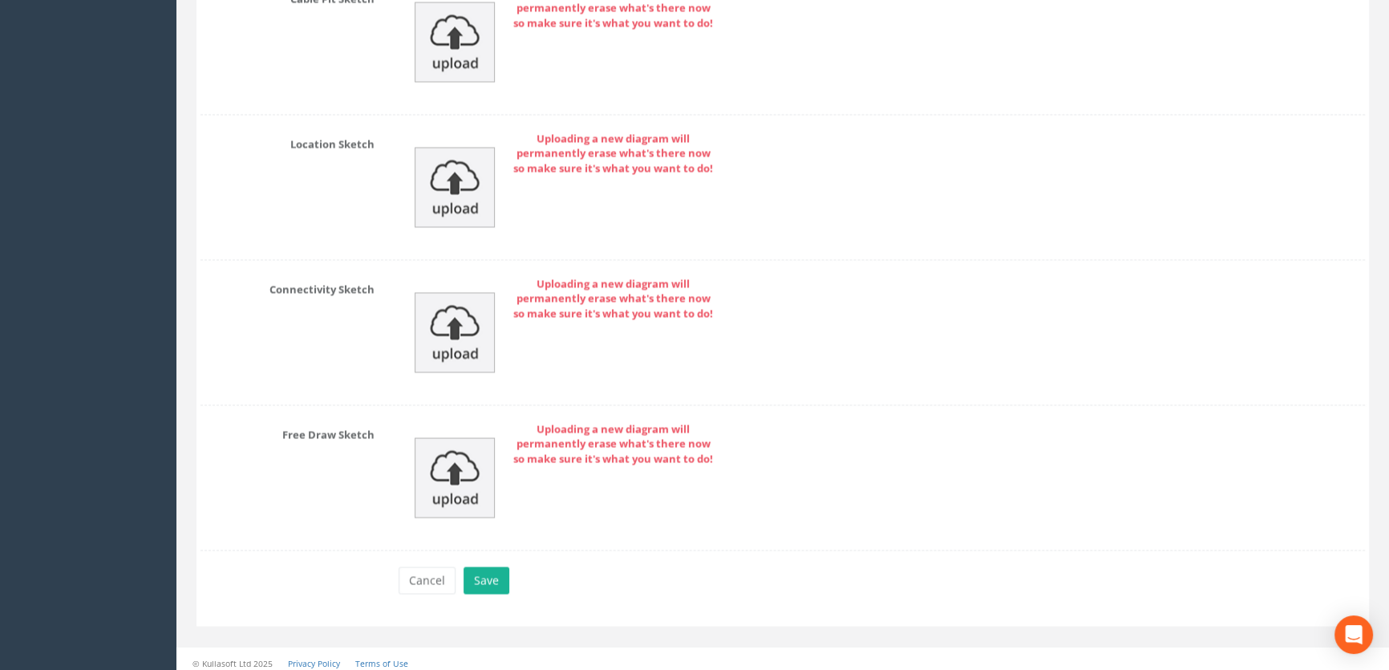
scroll to position [3552, 0]
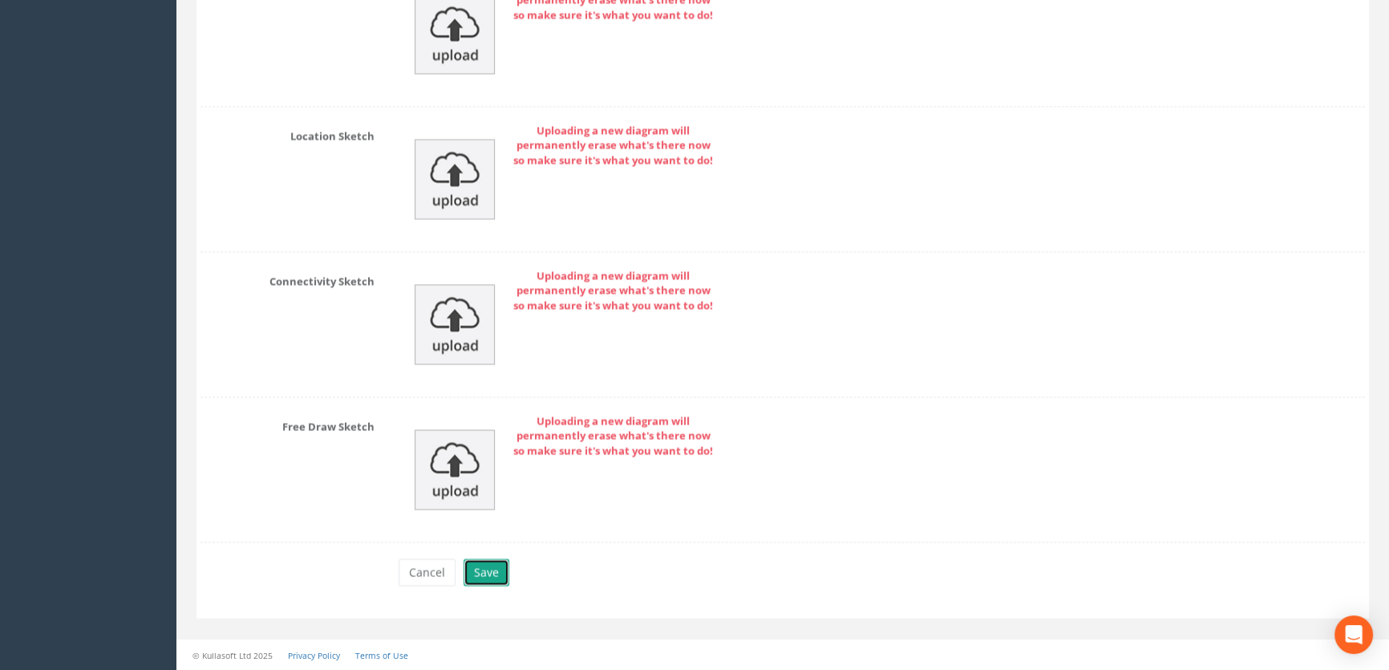
click at [477, 576] on button "Save" at bounding box center [487, 571] width 46 height 27
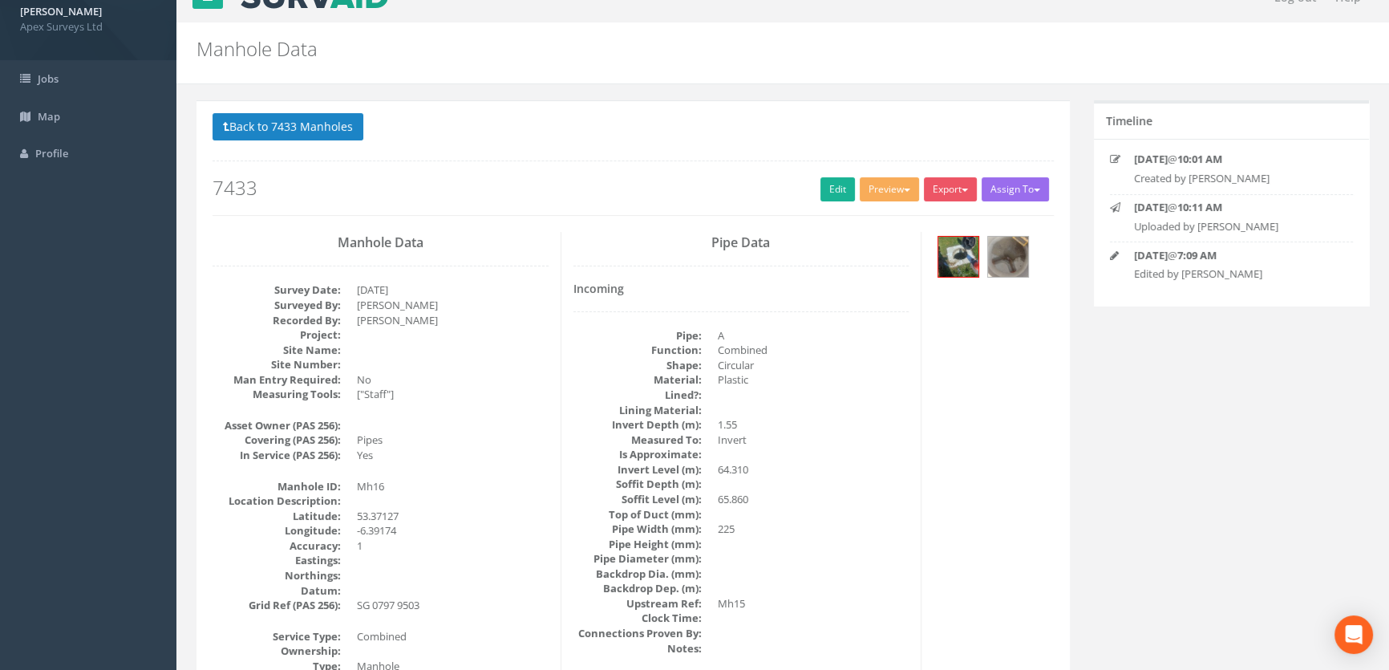
scroll to position [0, 0]
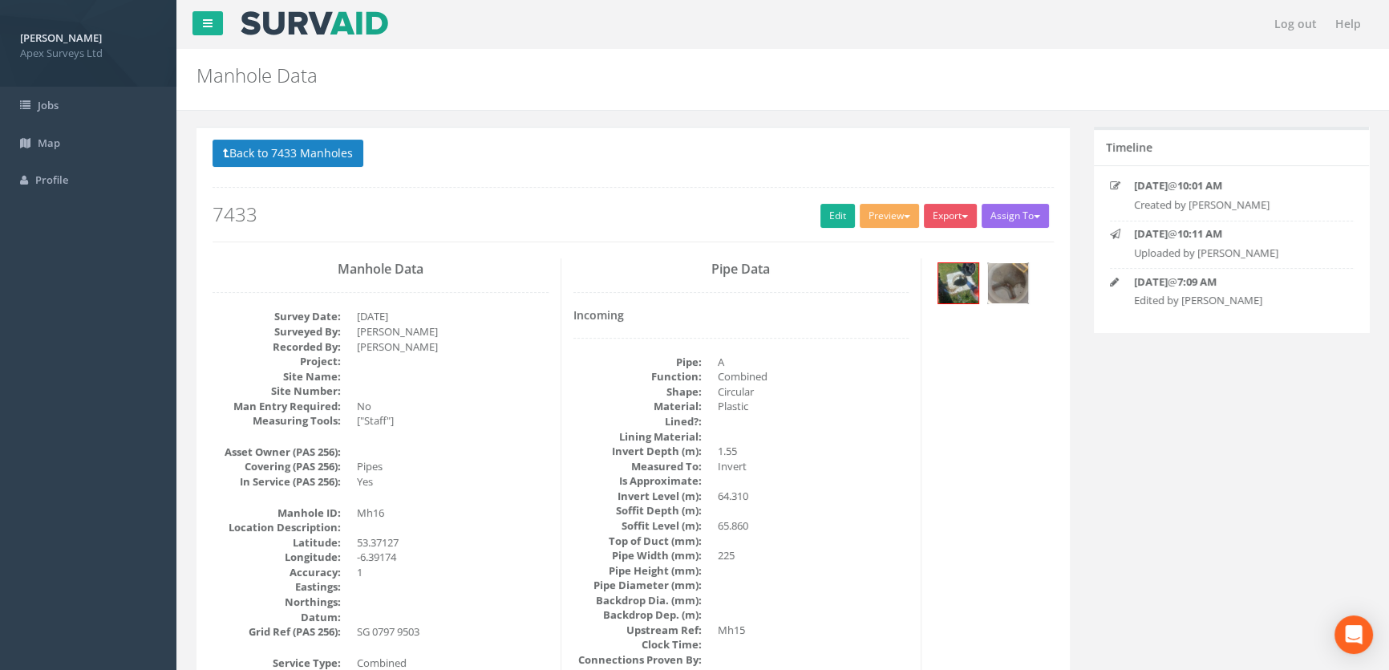
click at [1004, 276] on img at bounding box center [1008, 283] width 40 height 40
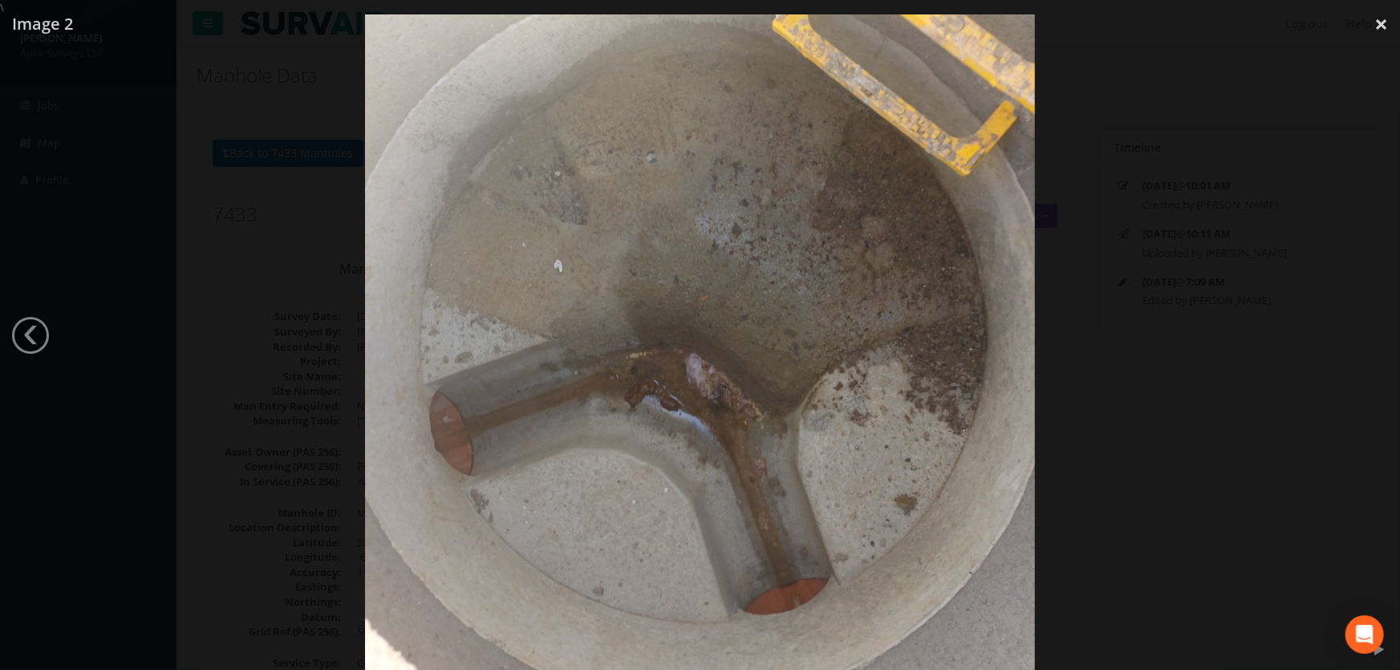
click at [1131, 362] on div at bounding box center [700, 350] width 1400 height 670
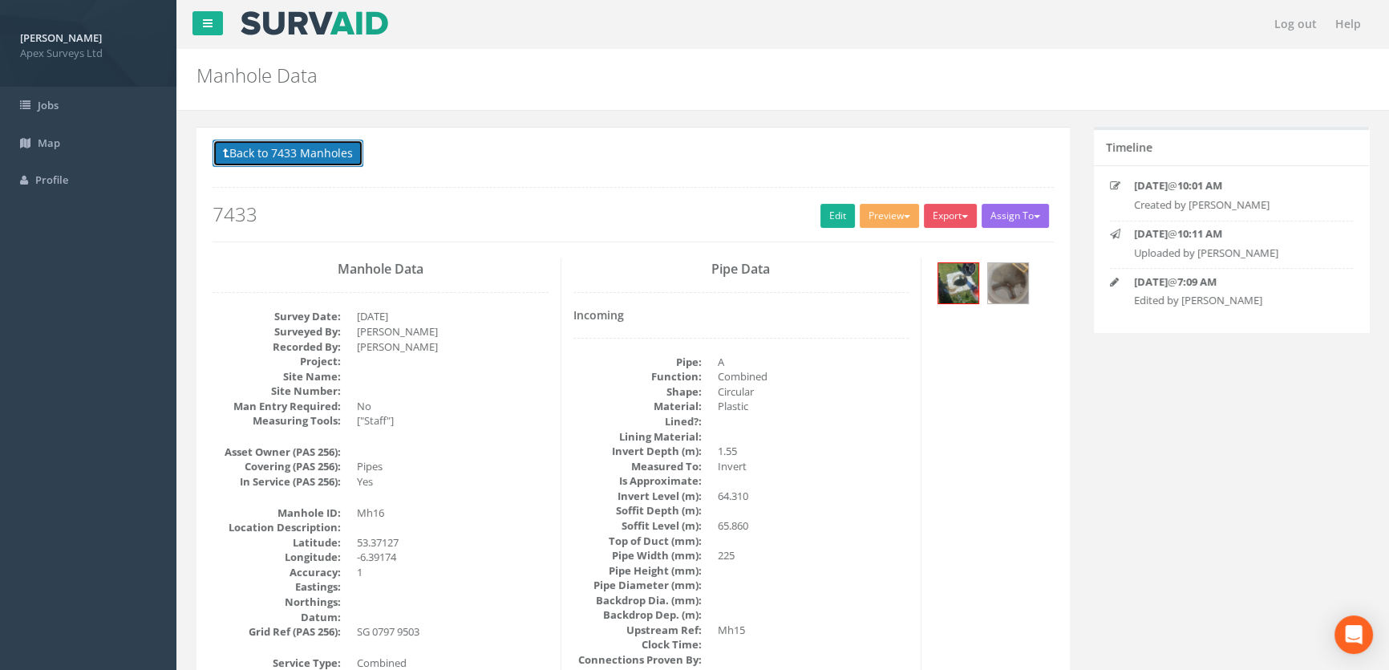
click at [282, 152] on button "Back to 7433 Manholes" at bounding box center [288, 153] width 151 height 27
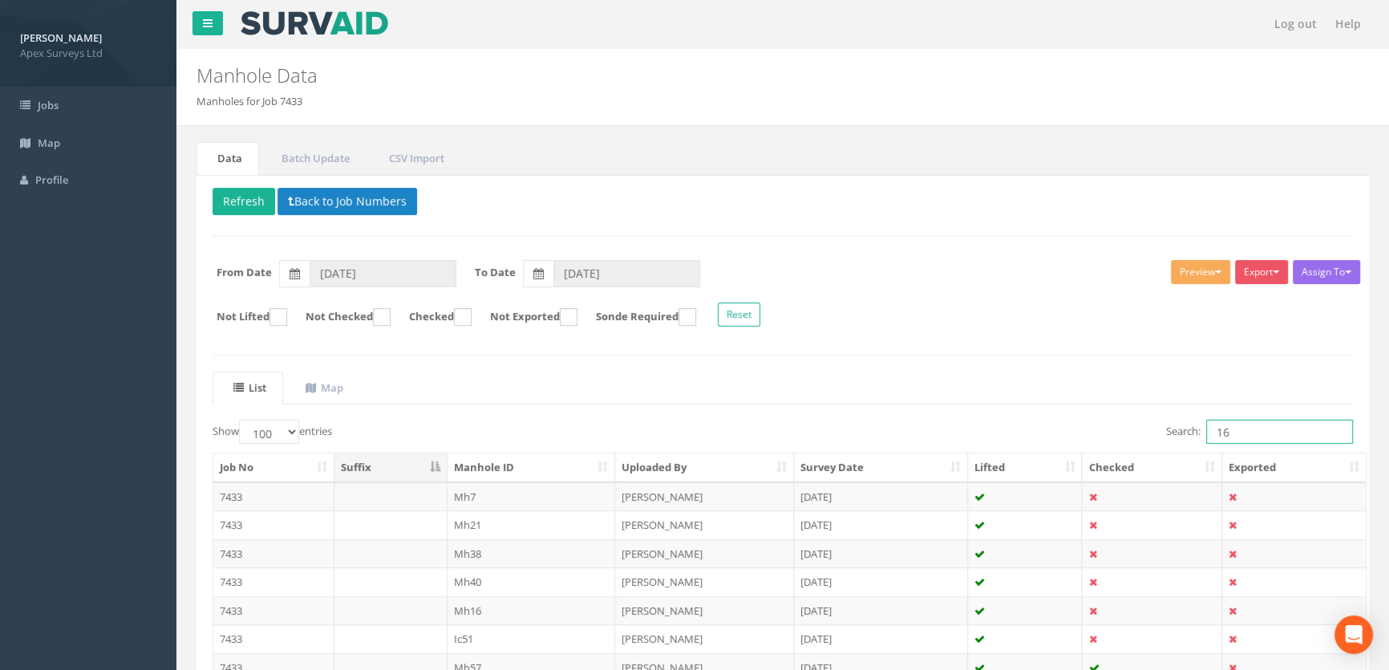
drag, startPoint x: 1234, startPoint y: 436, endPoint x: 1203, endPoint y: 433, distance: 30.6
click at [1203, 433] on label "Search: 16" at bounding box center [1259, 432] width 187 height 24
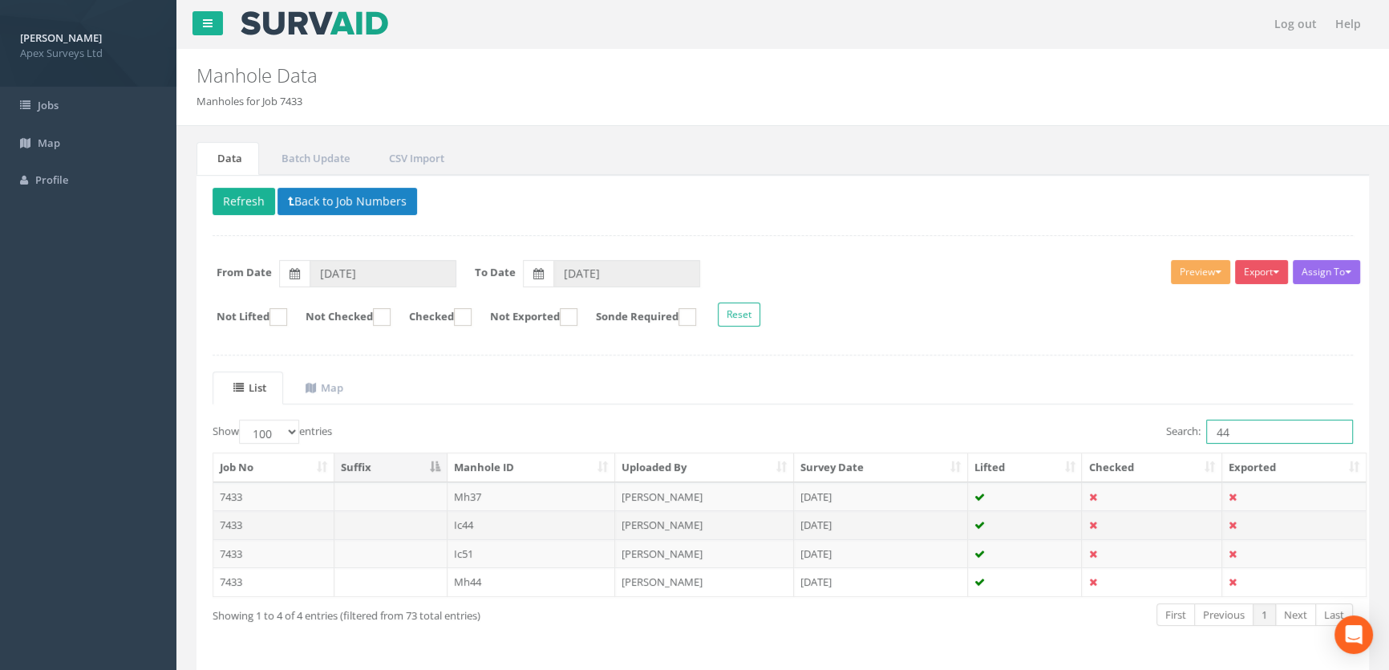
type input "44"
click at [457, 521] on td "Ic44" at bounding box center [532, 524] width 168 height 29
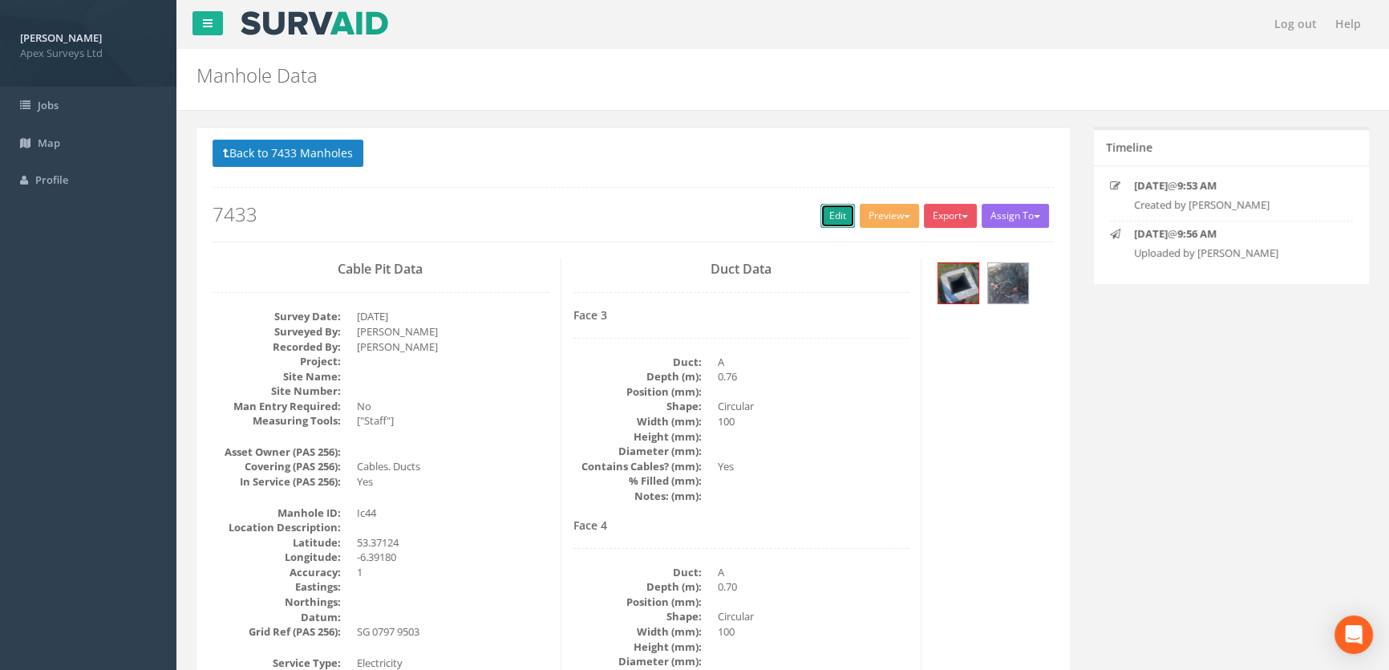
click at [838, 212] on link "Edit" at bounding box center [838, 216] width 34 height 24
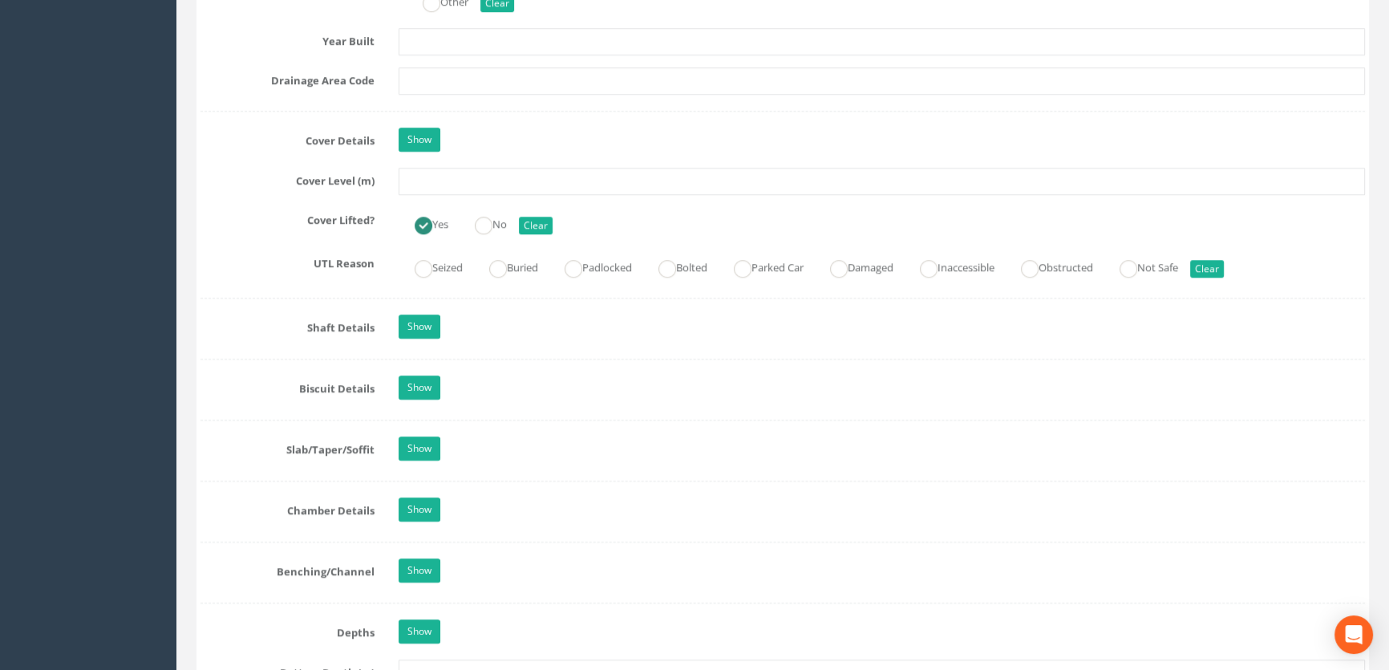
scroll to position [1239, 0]
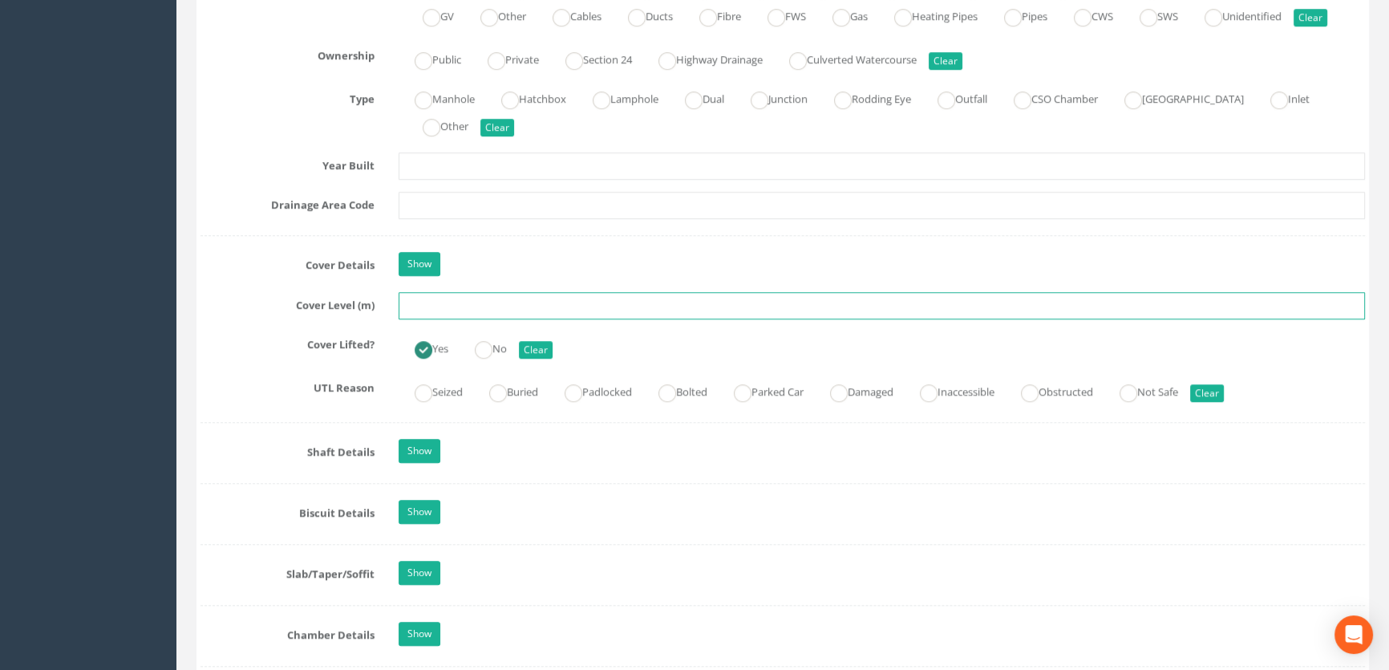
click at [434, 319] on input "text" at bounding box center [882, 305] width 967 height 27
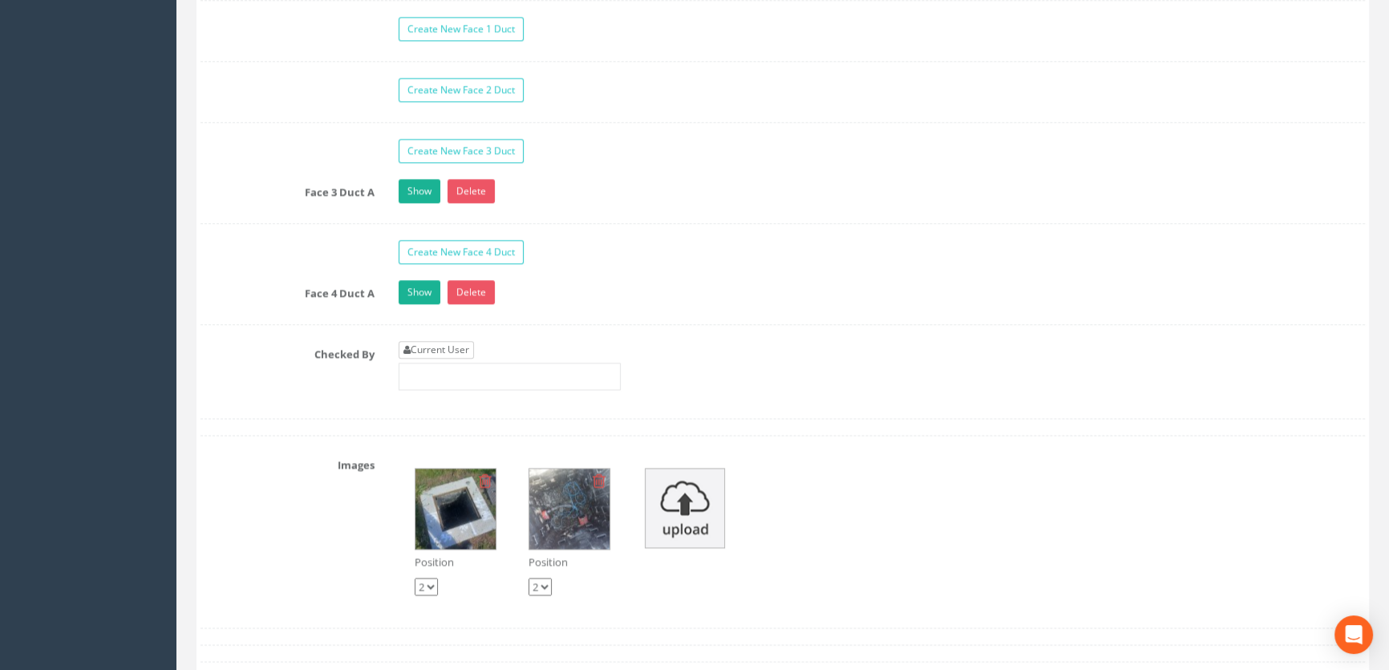
type input "65.86"
click at [439, 359] on link "Current User" at bounding box center [436, 350] width 75 height 18
type input "[PERSON_NAME]"
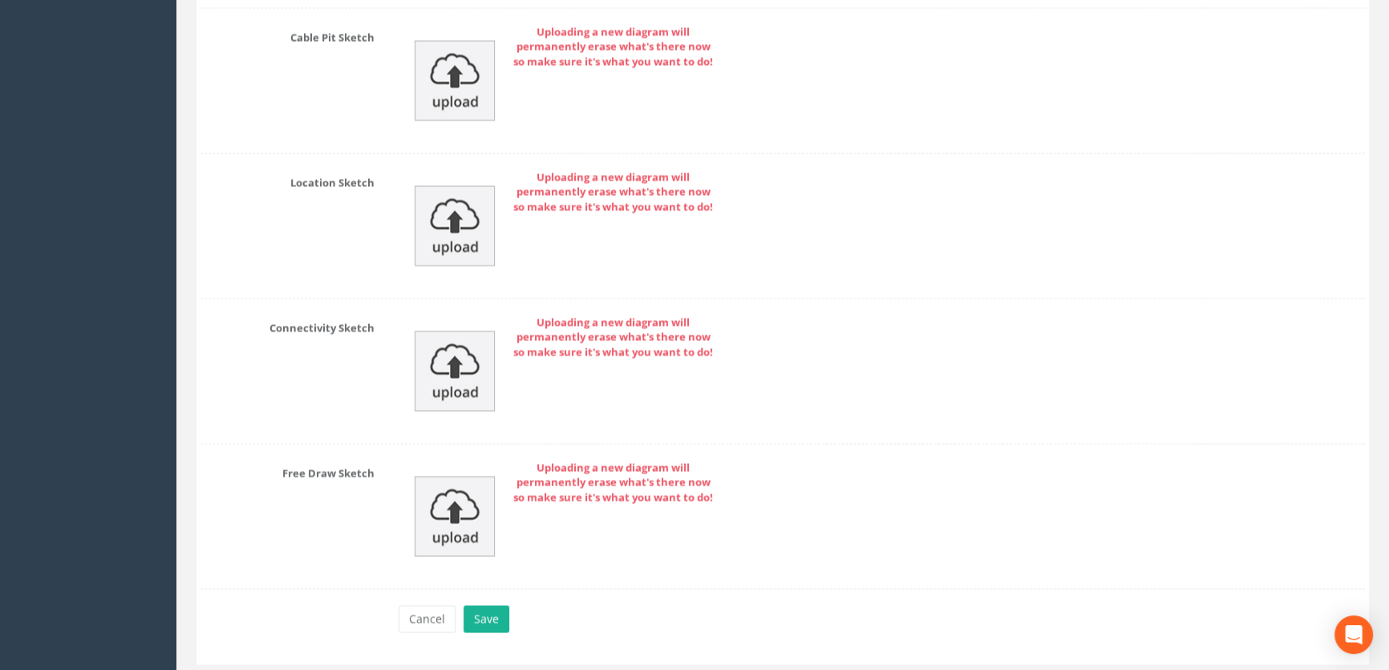
scroll to position [3674, 0]
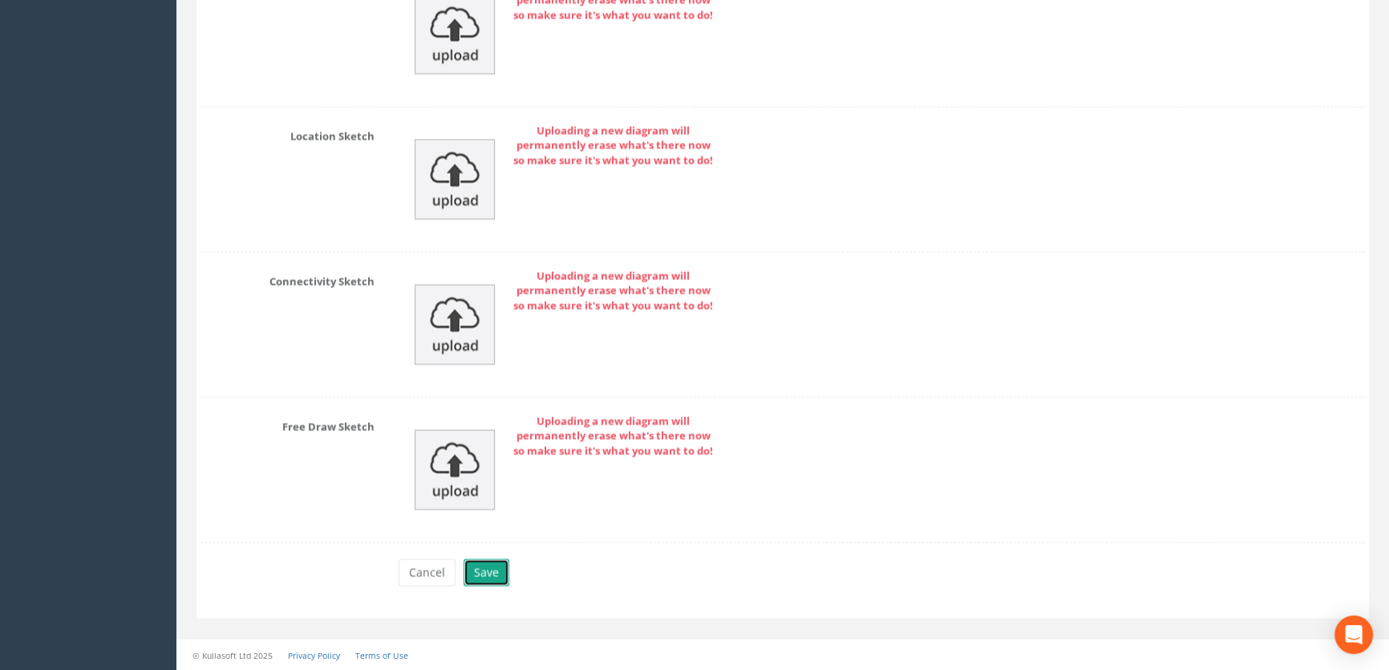
click at [489, 567] on button "Save" at bounding box center [487, 571] width 46 height 27
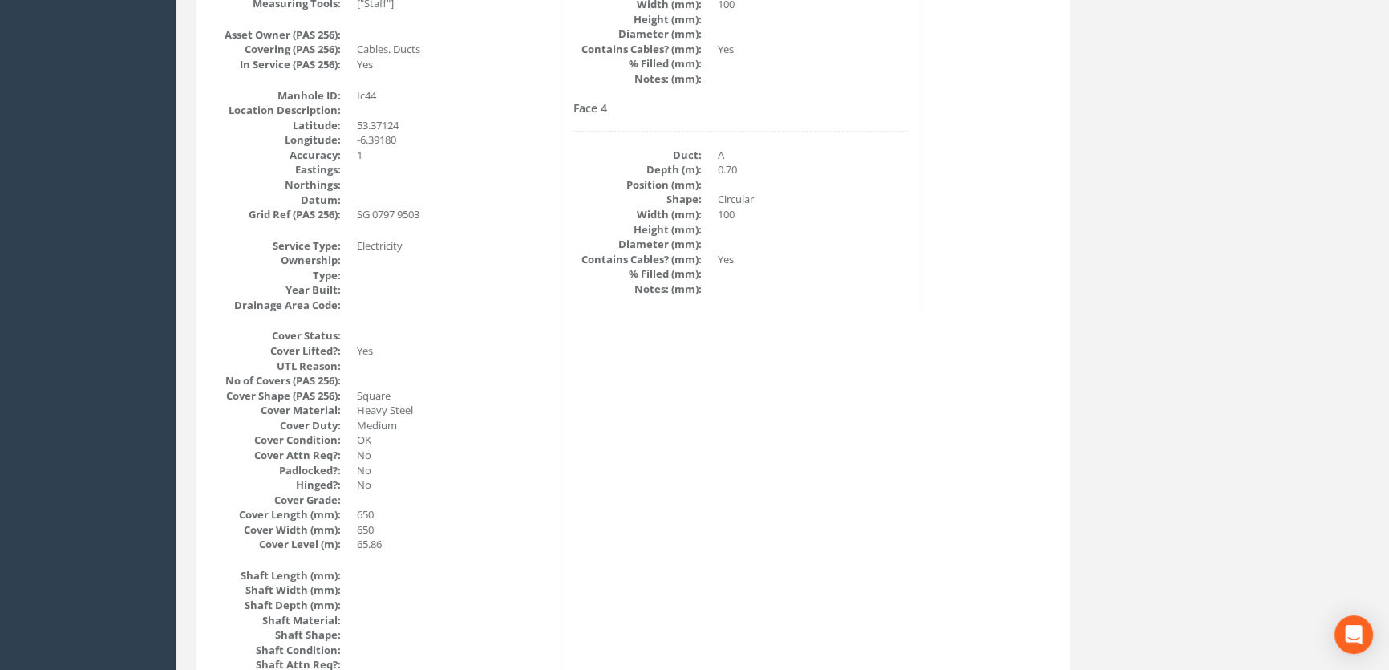
scroll to position [126, 0]
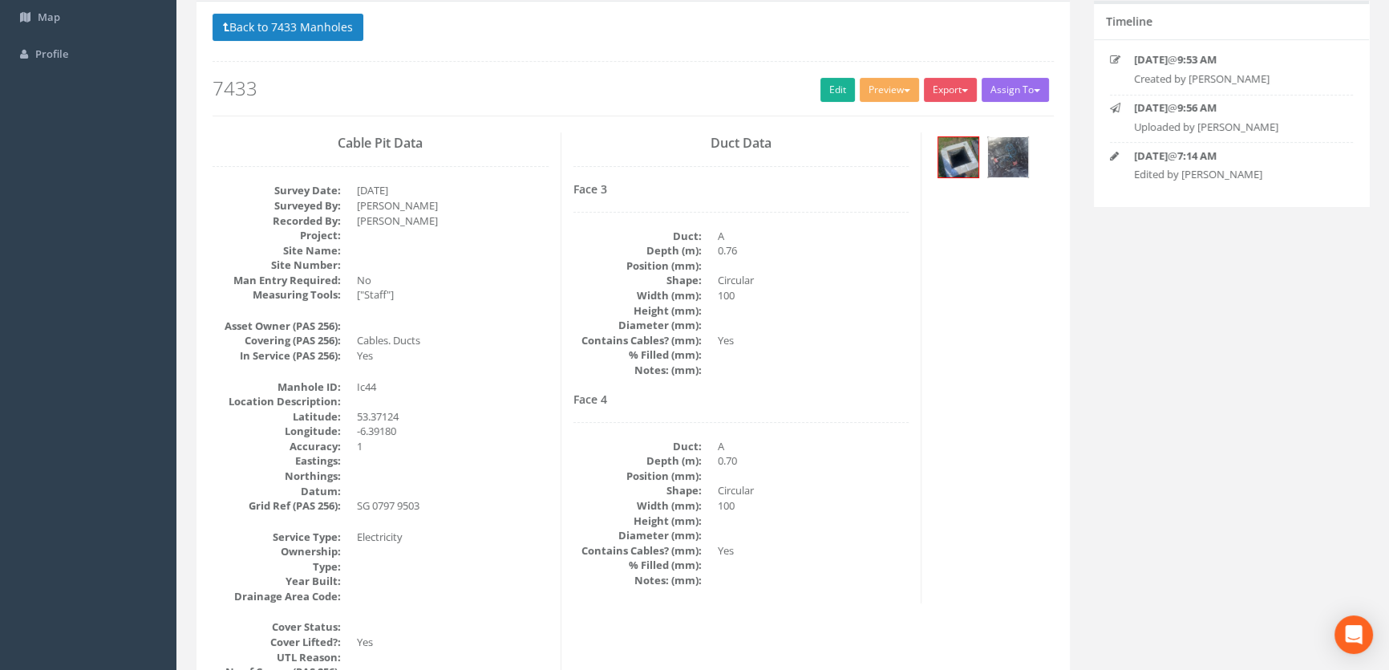
click at [1015, 151] on img at bounding box center [1008, 157] width 40 height 40
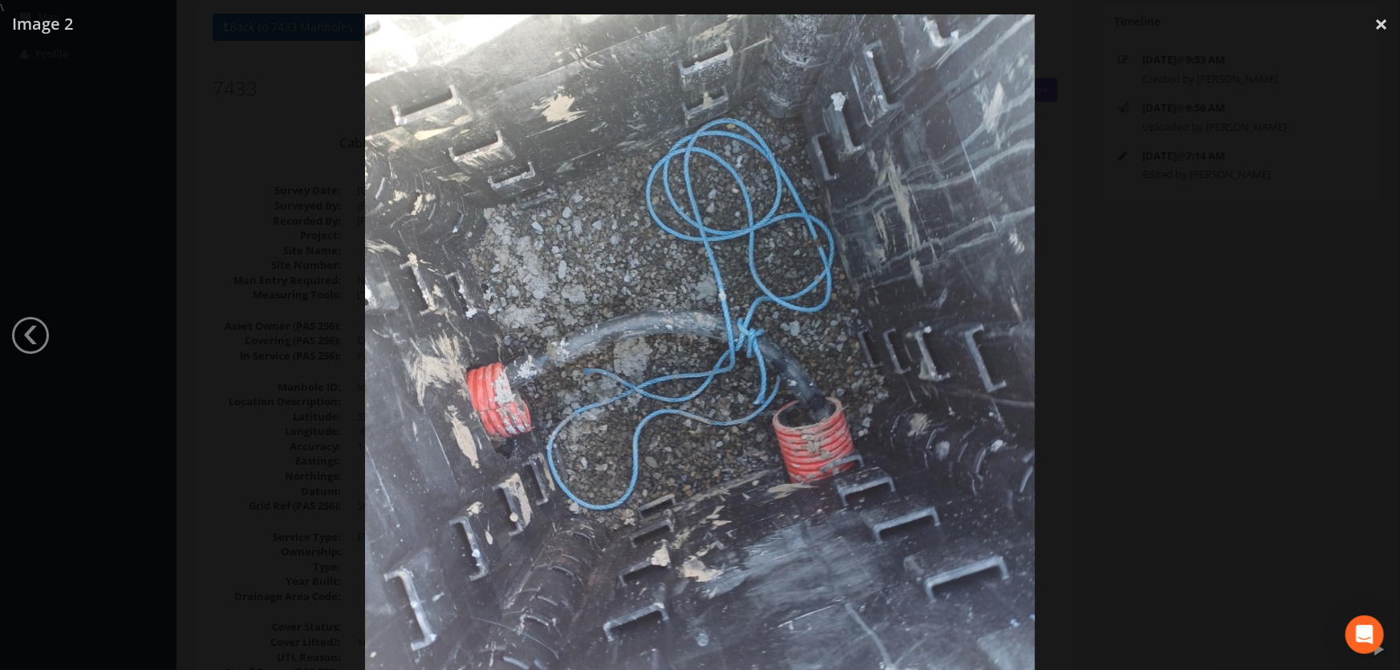
click at [282, 366] on div at bounding box center [700, 350] width 1400 height 670
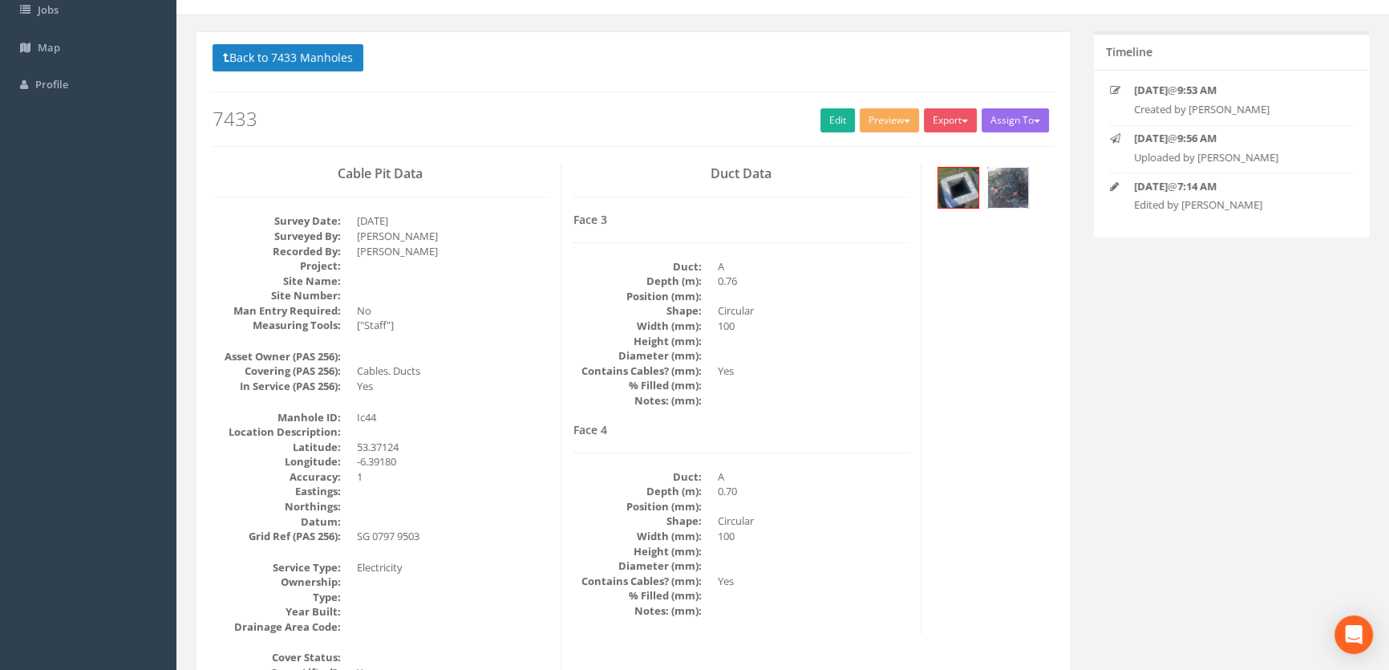
scroll to position [53, 0]
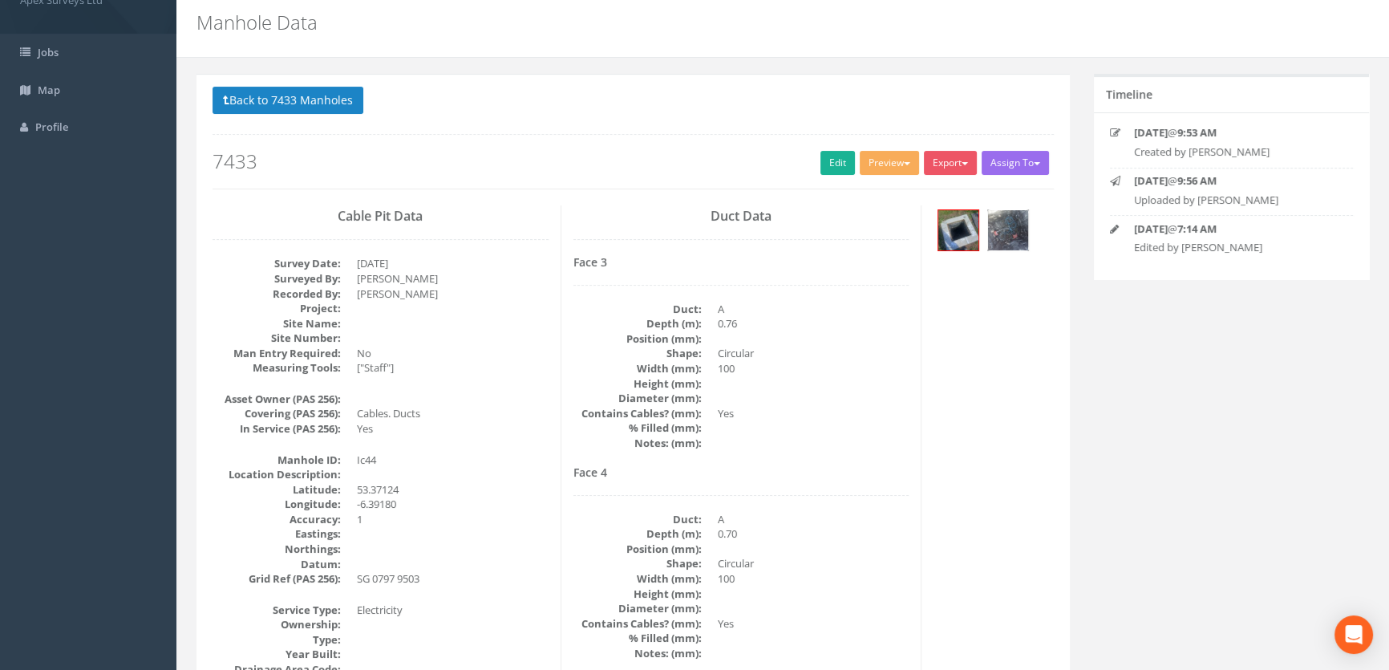
click at [1011, 221] on img at bounding box center [1008, 230] width 40 height 40
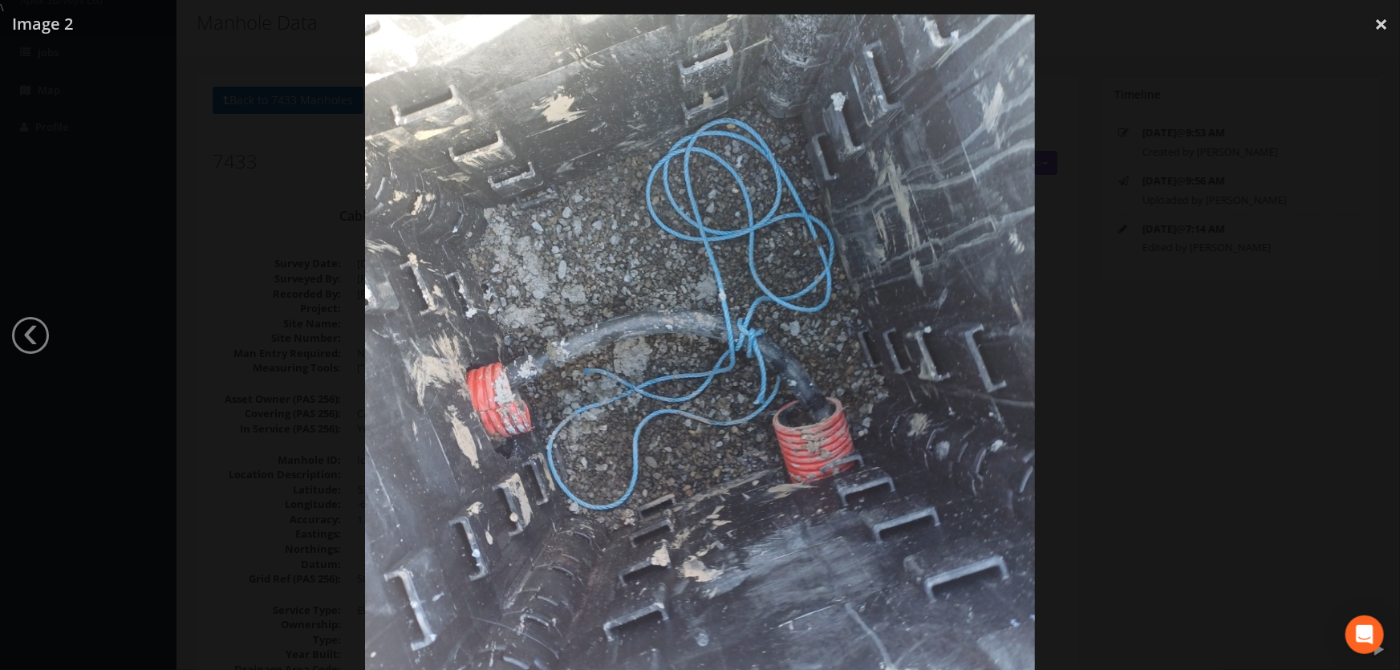
click at [257, 269] on div at bounding box center [700, 350] width 1400 height 670
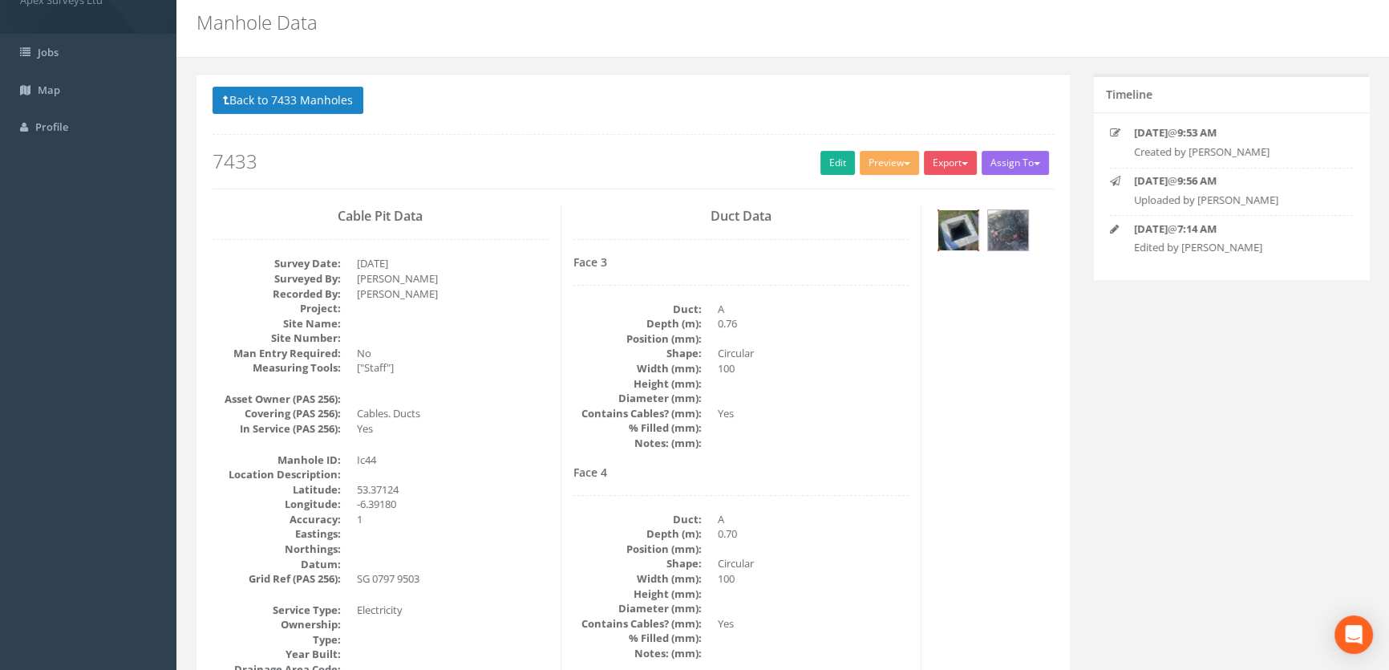
click at [969, 214] on img at bounding box center [959, 230] width 40 height 40
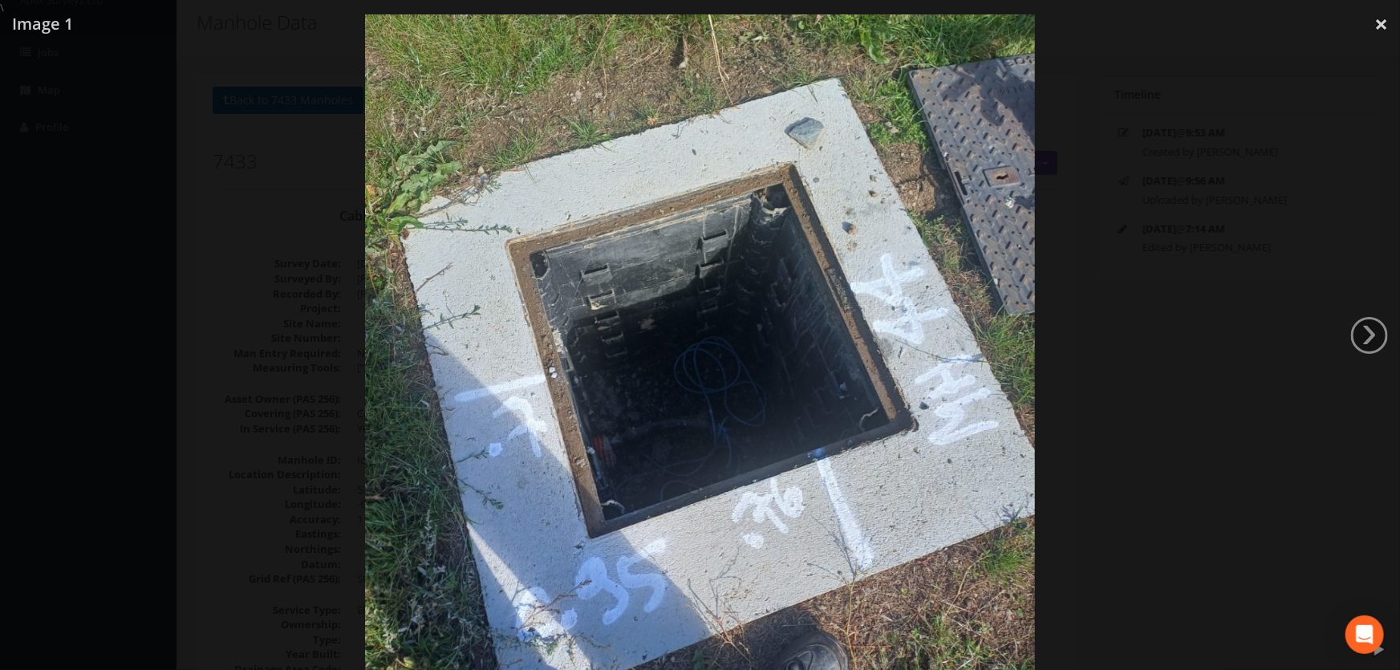
click at [270, 375] on div at bounding box center [700, 350] width 1400 height 670
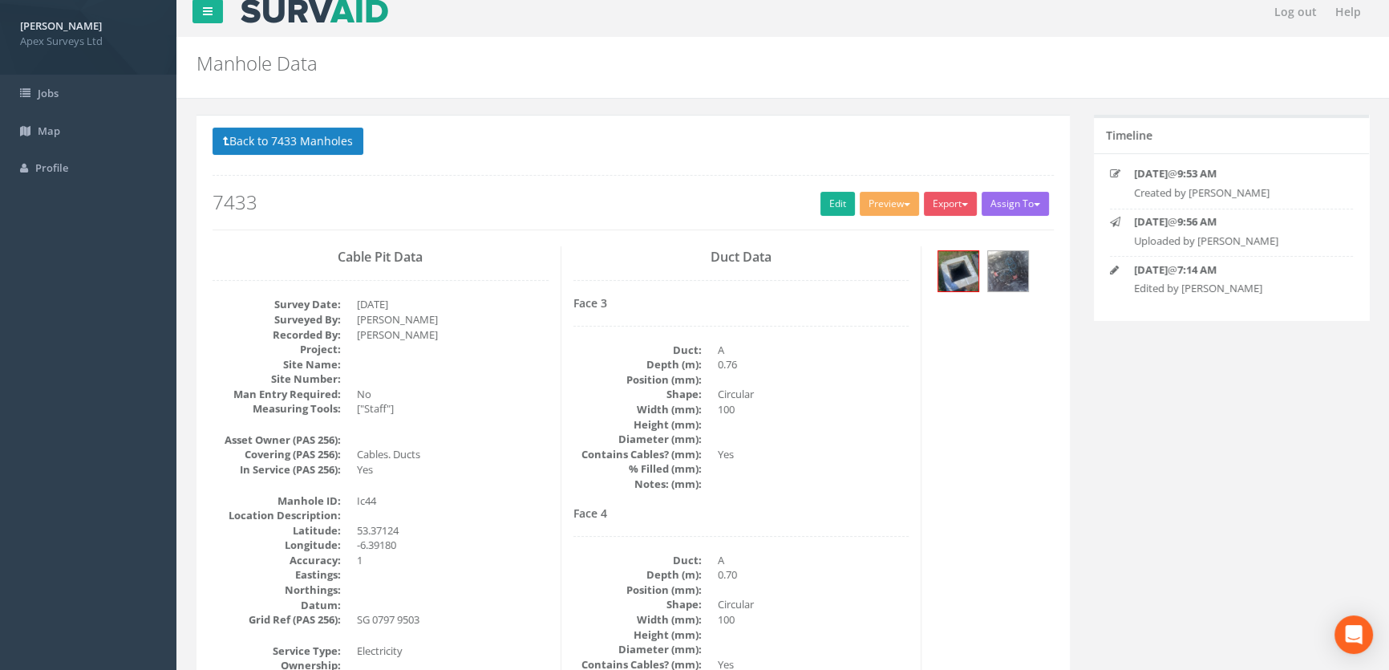
scroll to position [0, 0]
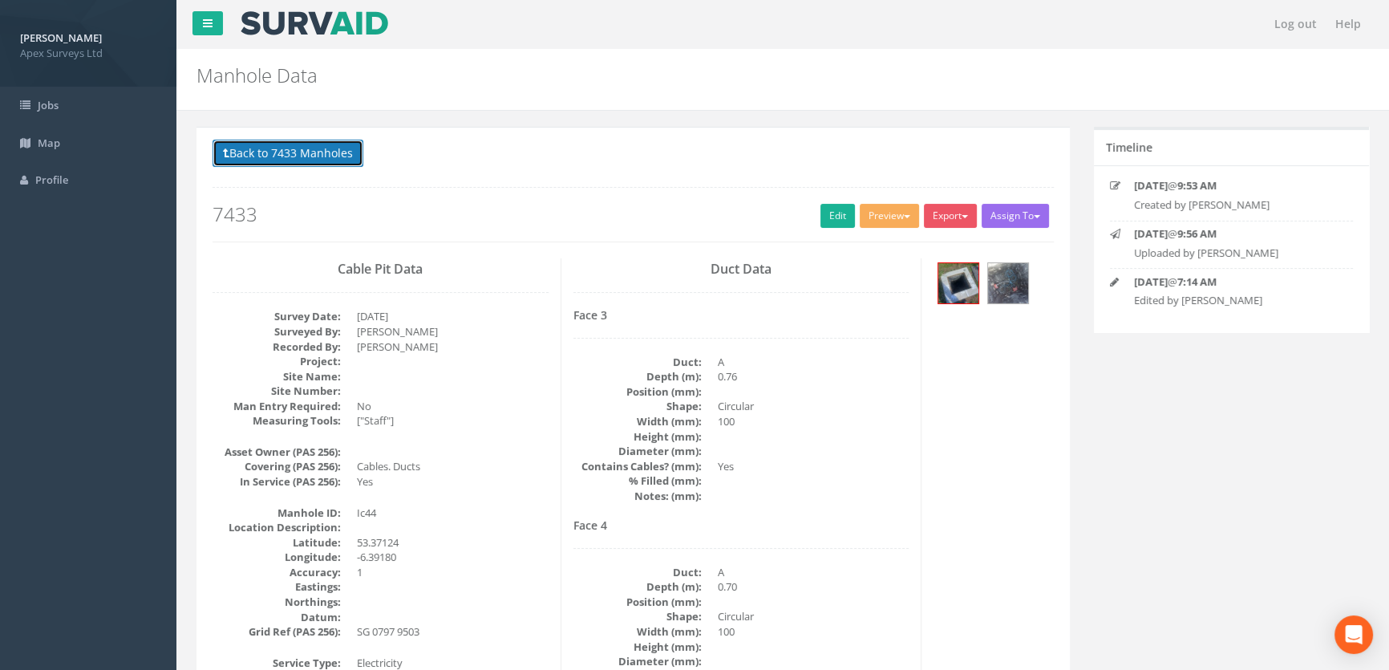
click at [306, 152] on button "Back to 7433 Manholes" at bounding box center [288, 153] width 151 height 27
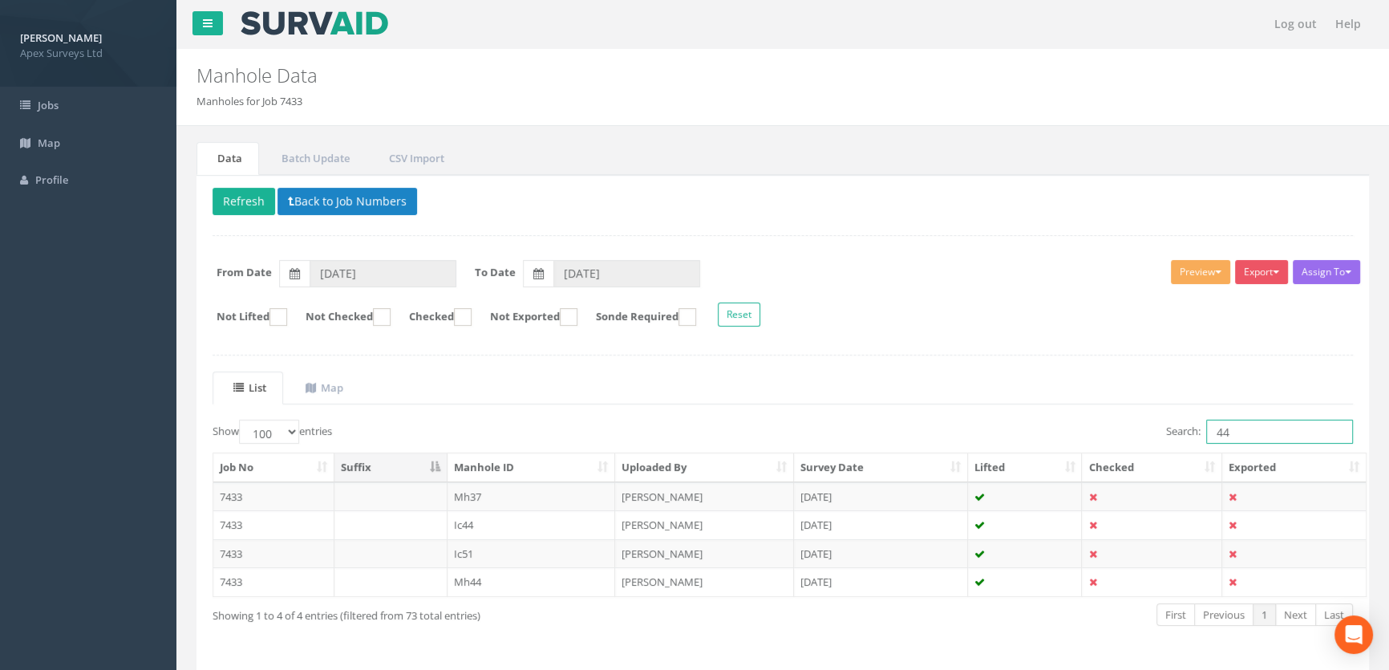
click at [1246, 433] on input "44" at bounding box center [1280, 432] width 147 height 24
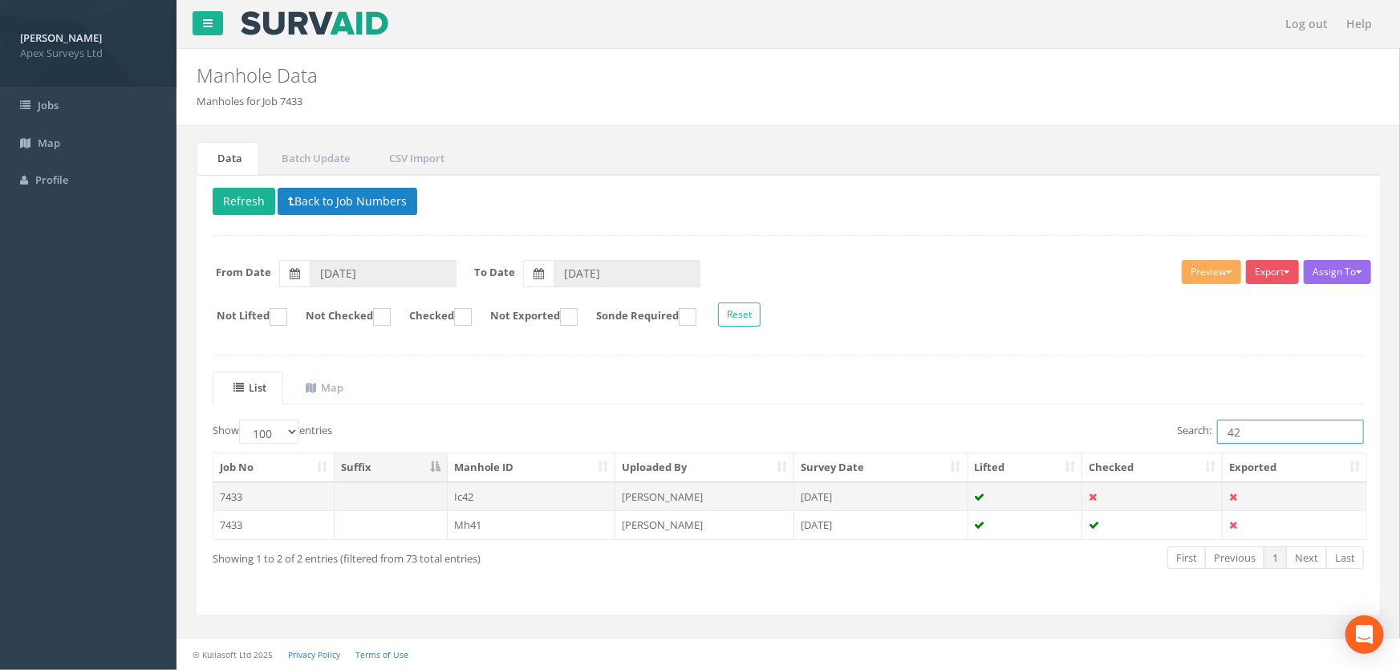
type input "42"
click at [472, 493] on td "Ic42" at bounding box center [532, 496] width 168 height 29
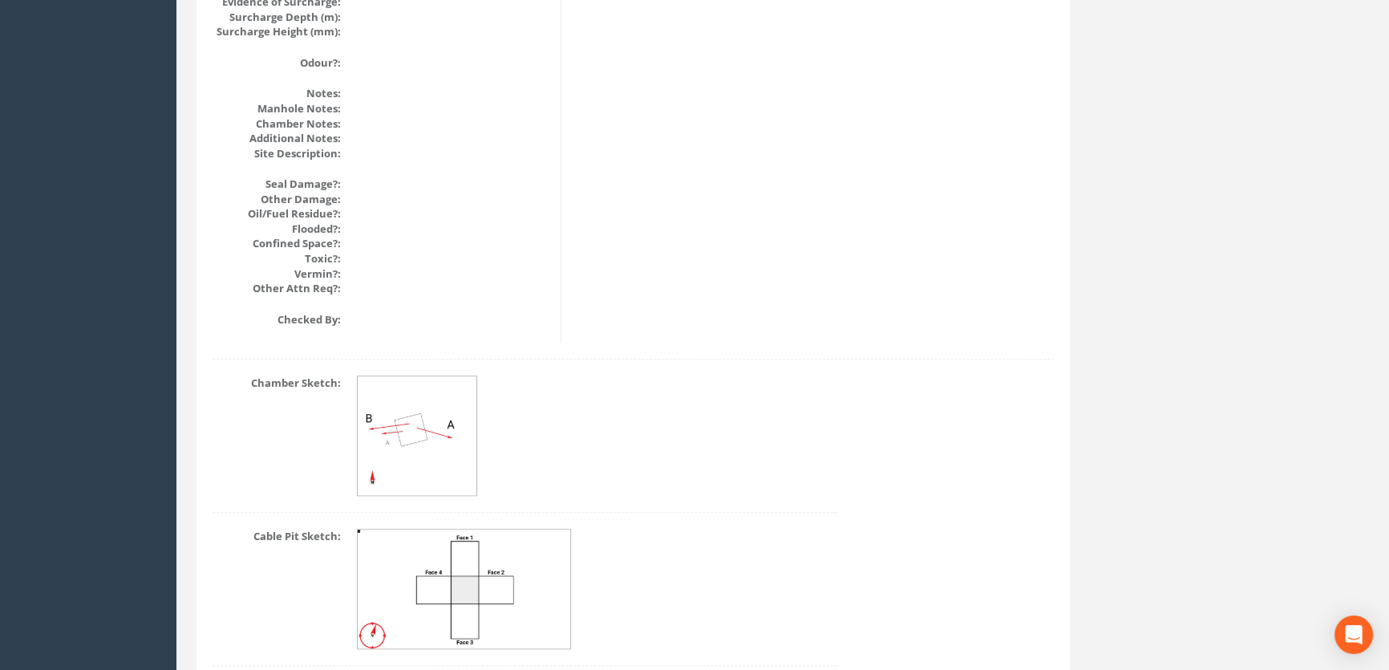
scroll to position [1957, 0]
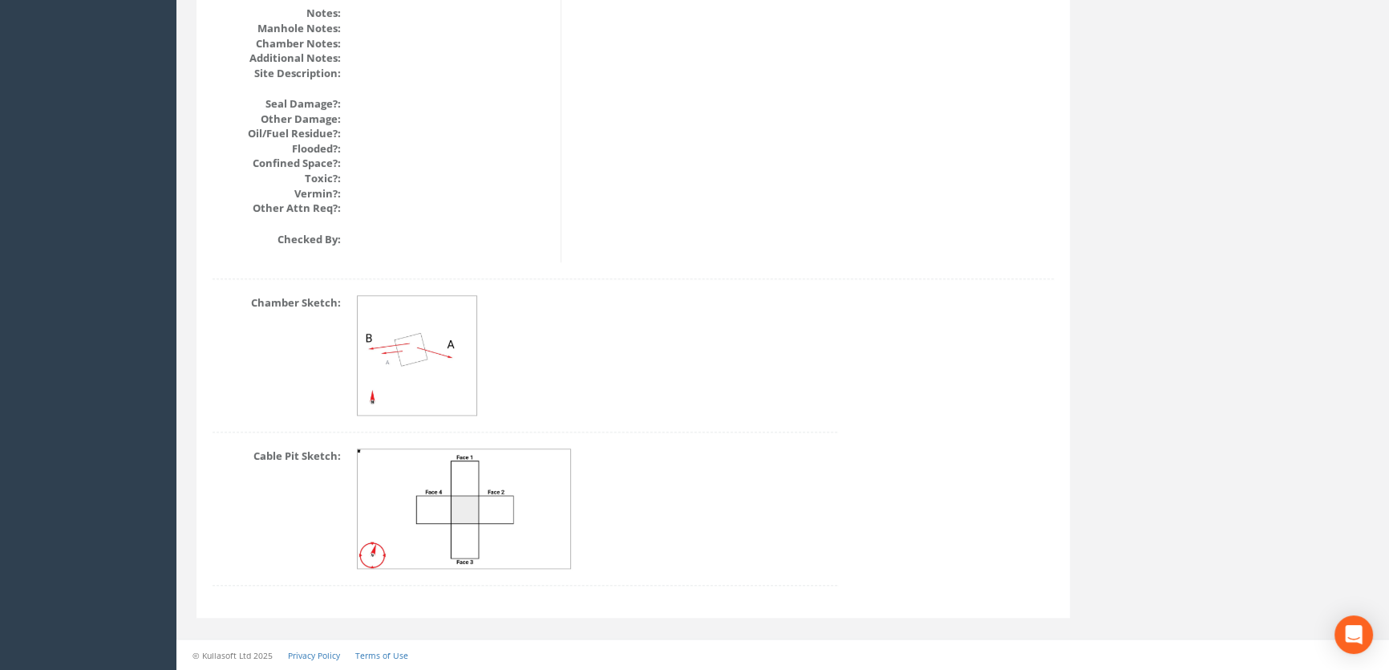
click at [724, 318] on dd at bounding box center [597, 355] width 481 height 120
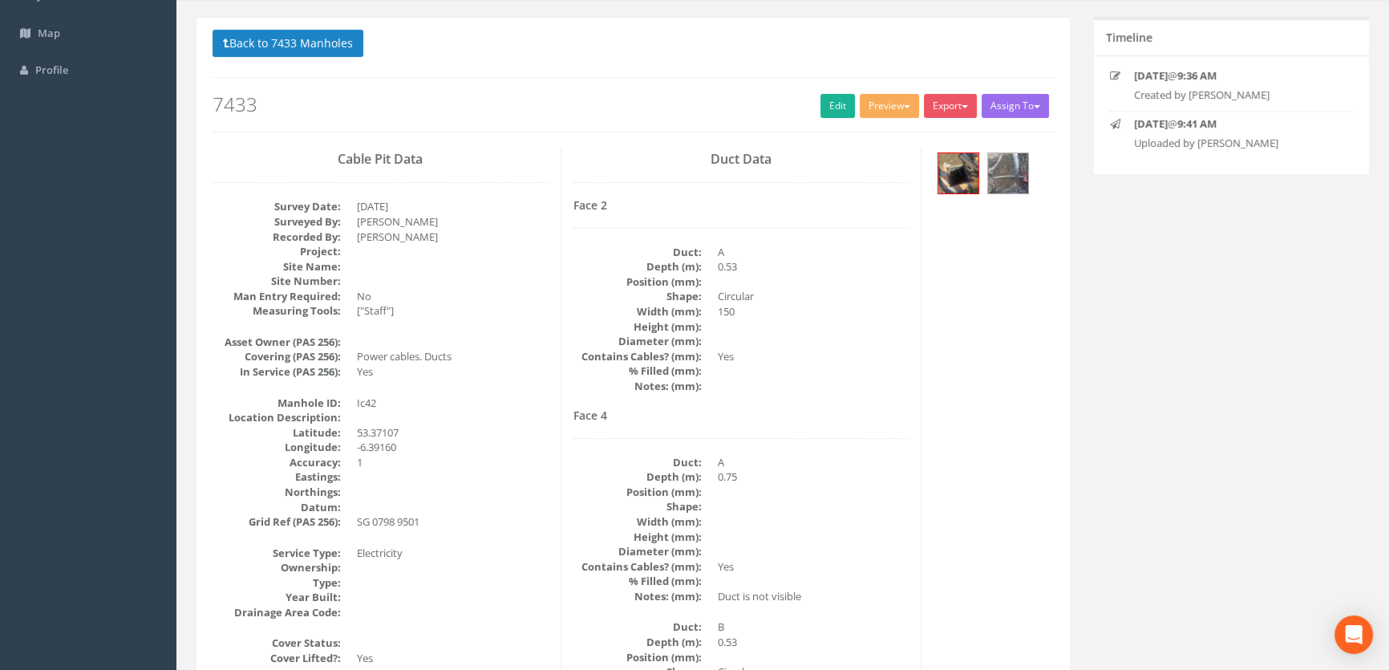
scroll to position [0, 0]
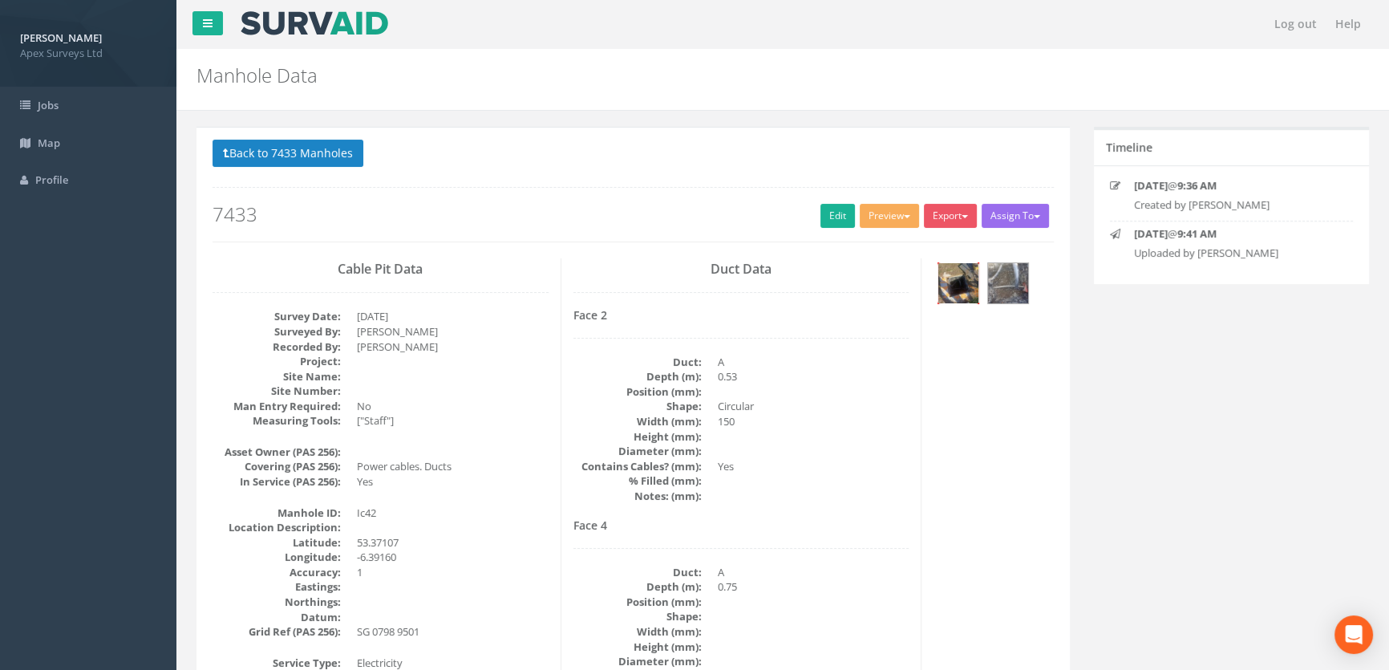
click at [959, 286] on img at bounding box center [959, 283] width 40 height 40
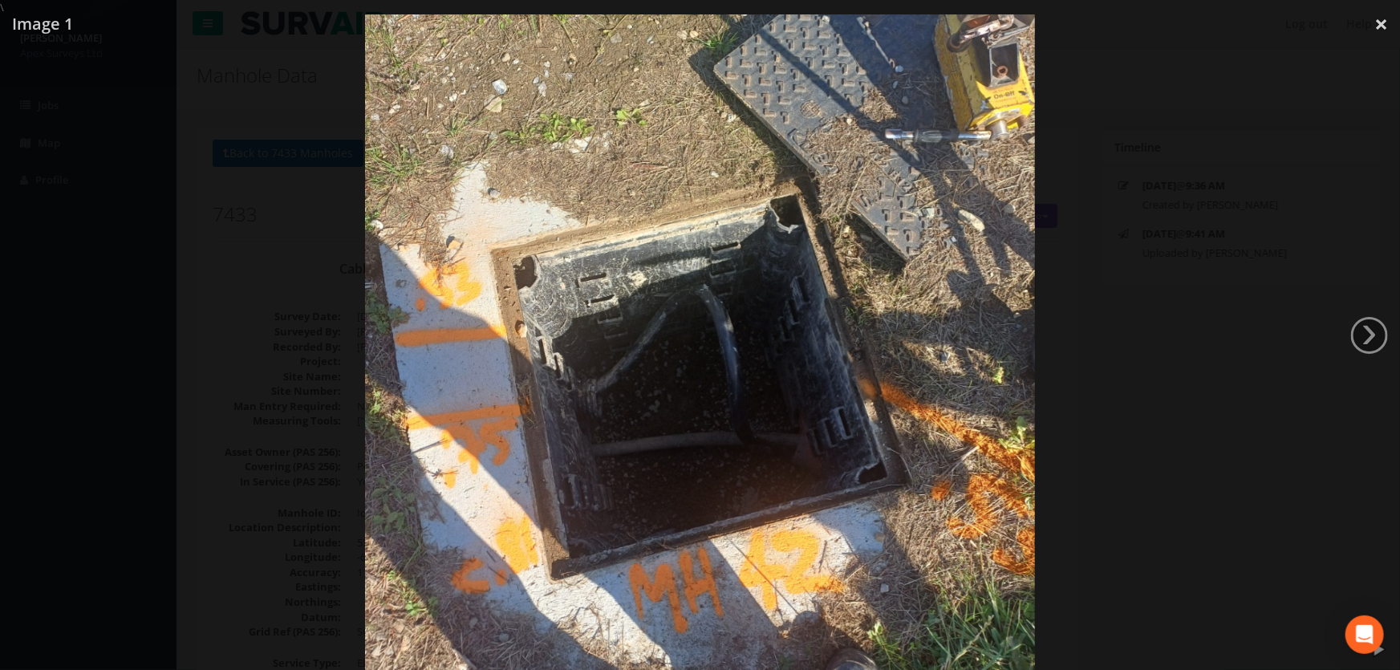
click at [222, 400] on div at bounding box center [700, 350] width 1400 height 670
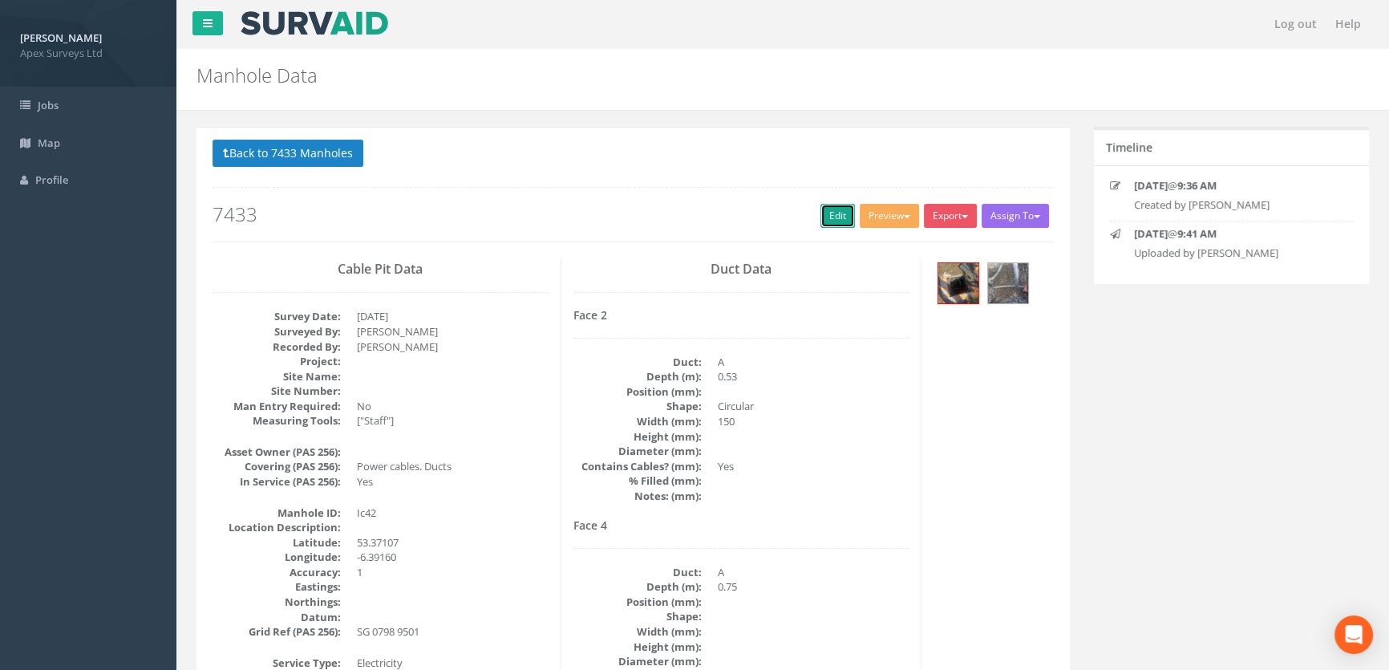
click at [830, 209] on link "Edit" at bounding box center [838, 216] width 34 height 24
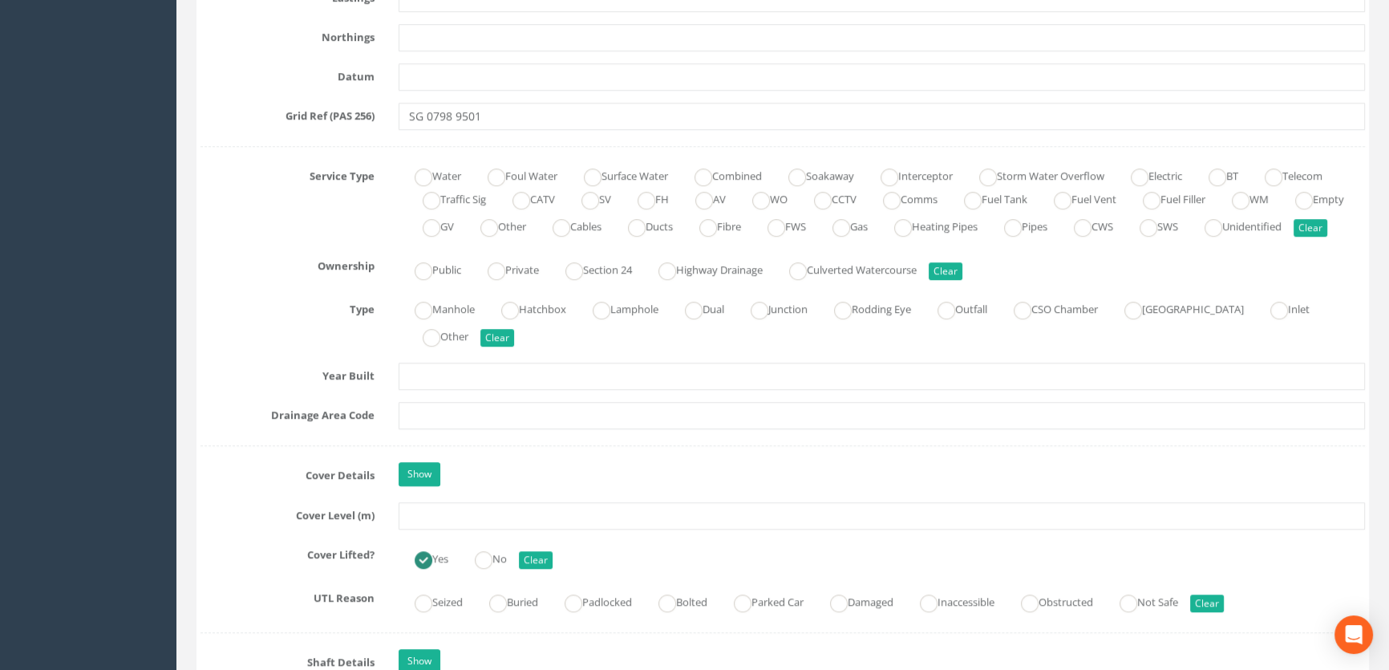
scroll to position [1166, 0]
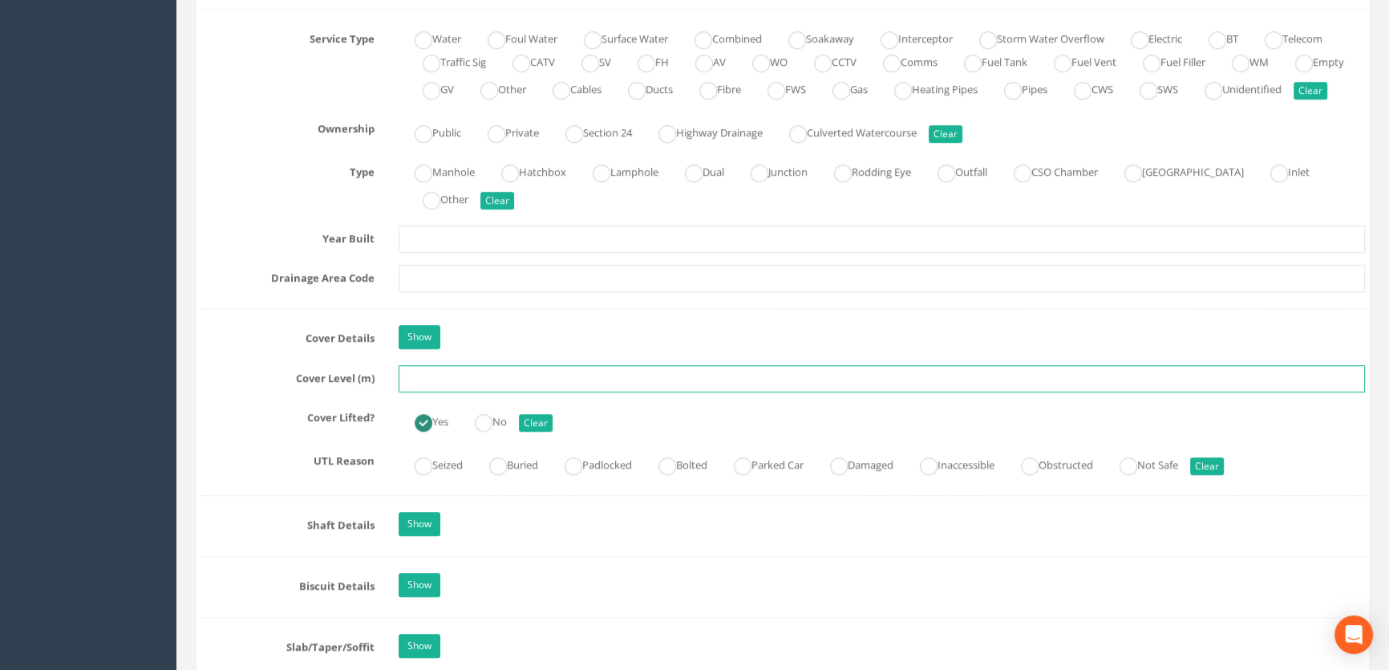
click at [432, 392] on input "text" at bounding box center [882, 378] width 967 height 27
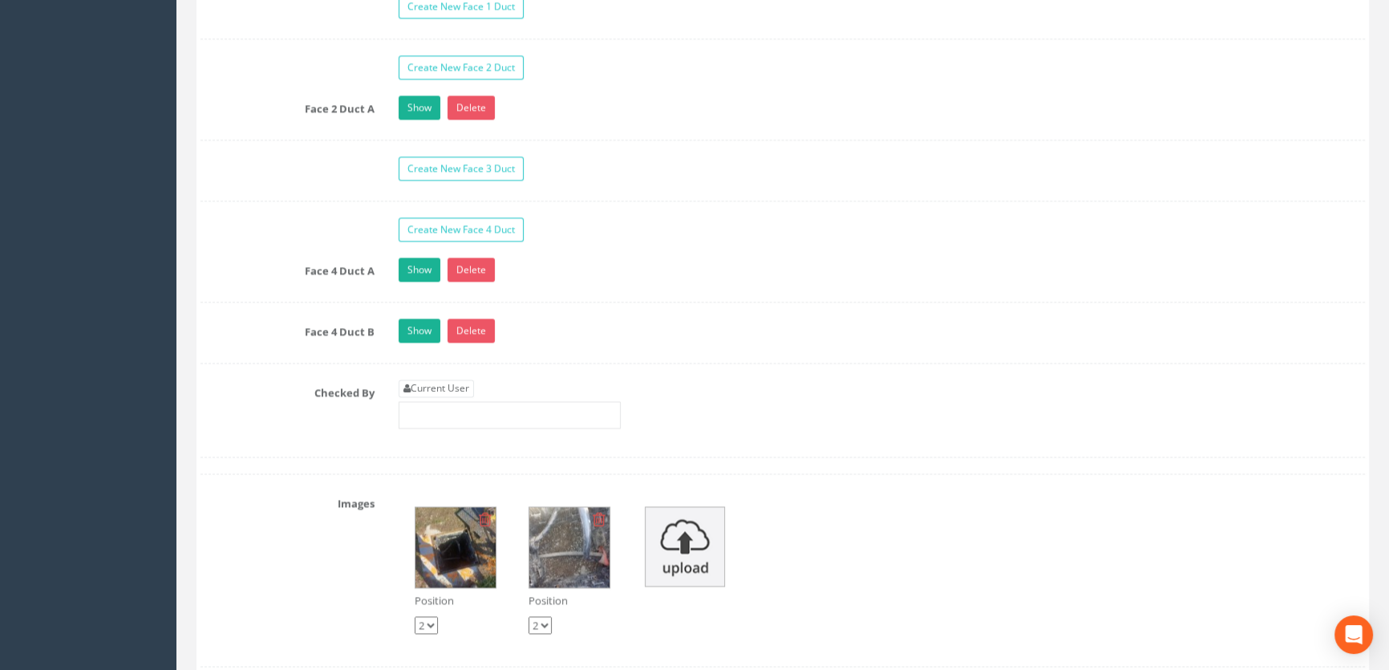
scroll to position [2771, 0]
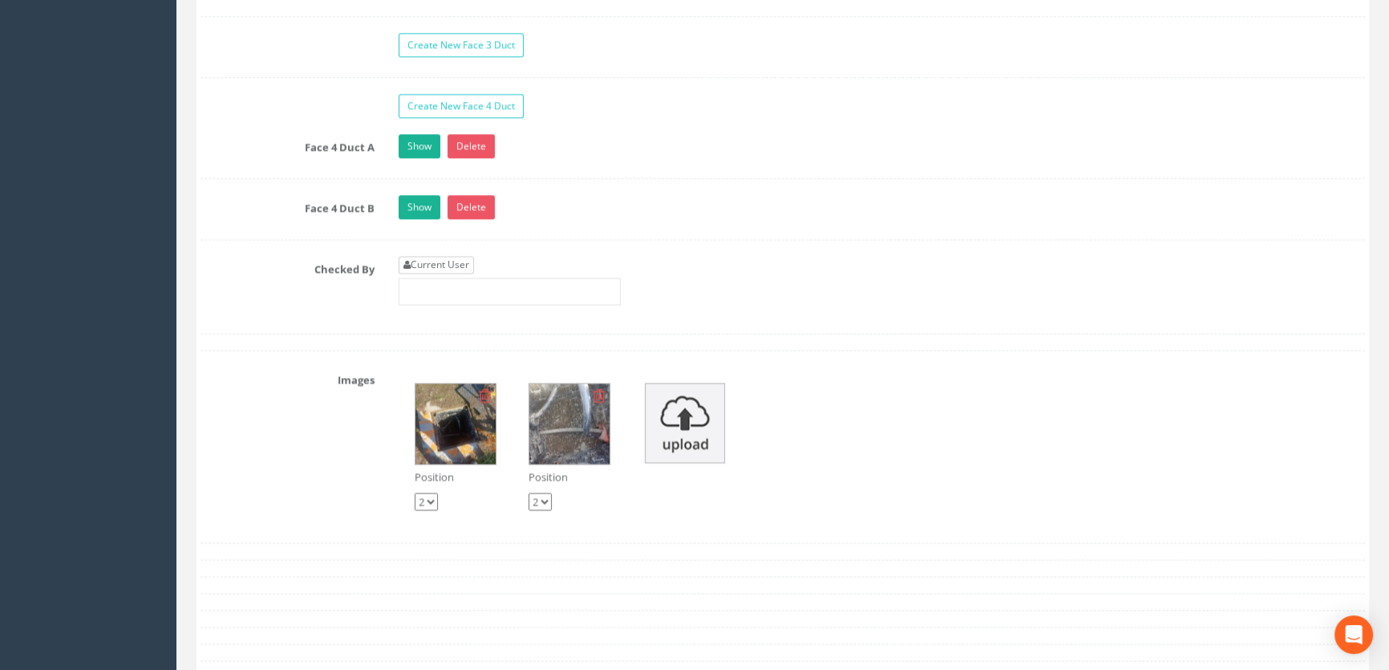
type input "65.62"
click at [456, 274] on link "Current User" at bounding box center [436, 265] width 75 height 18
type input "[PERSON_NAME]"
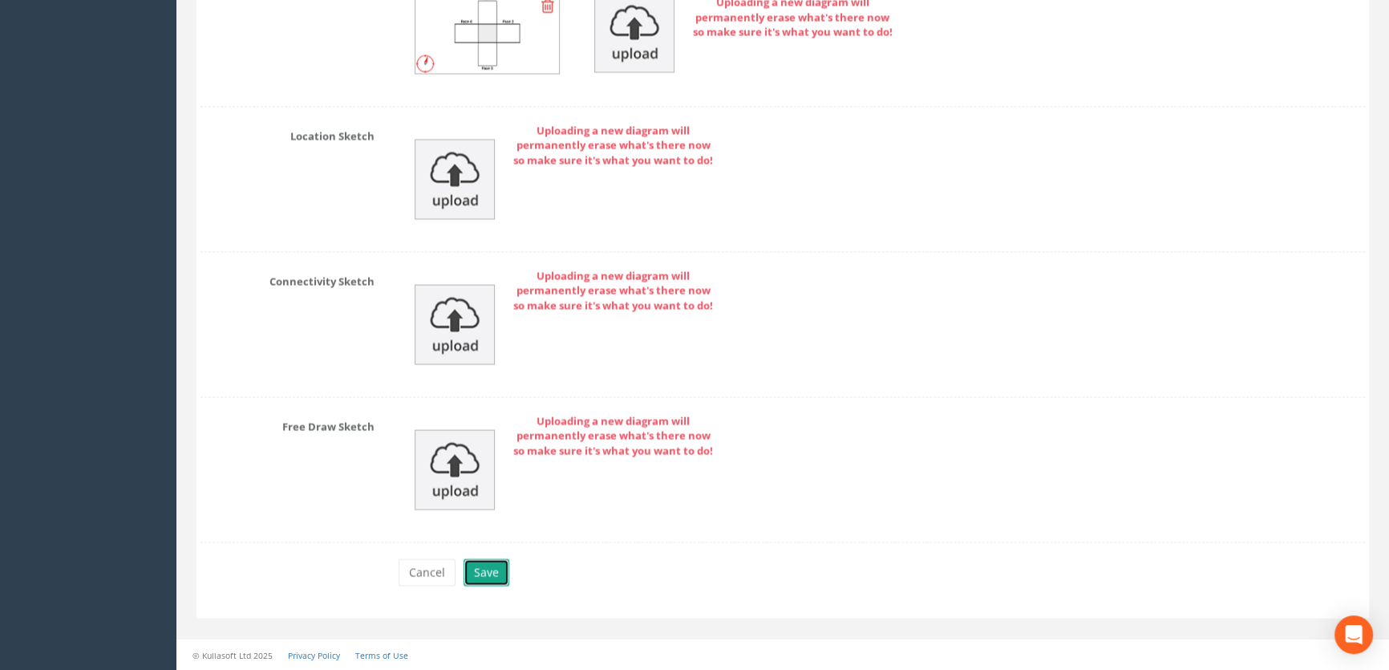
click at [490, 573] on button "Save" at bounding box center [487, 571] width 46 height 27
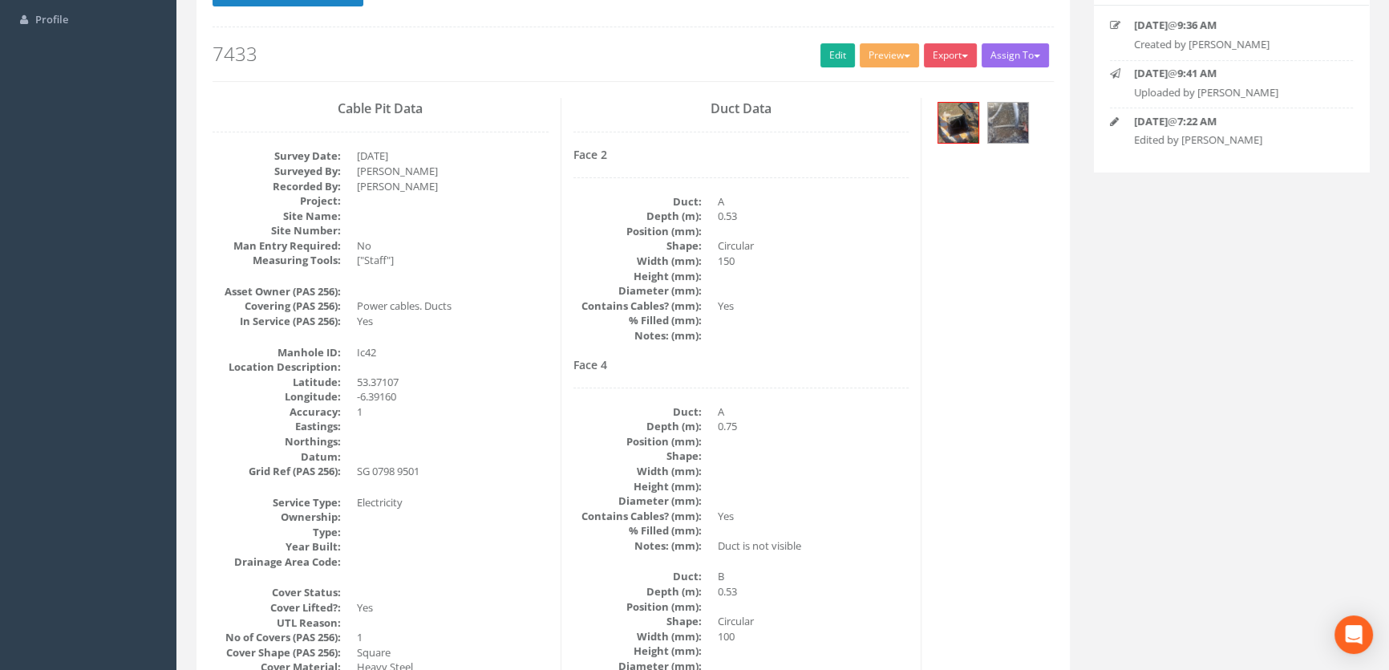
scroll to position [134, 0]
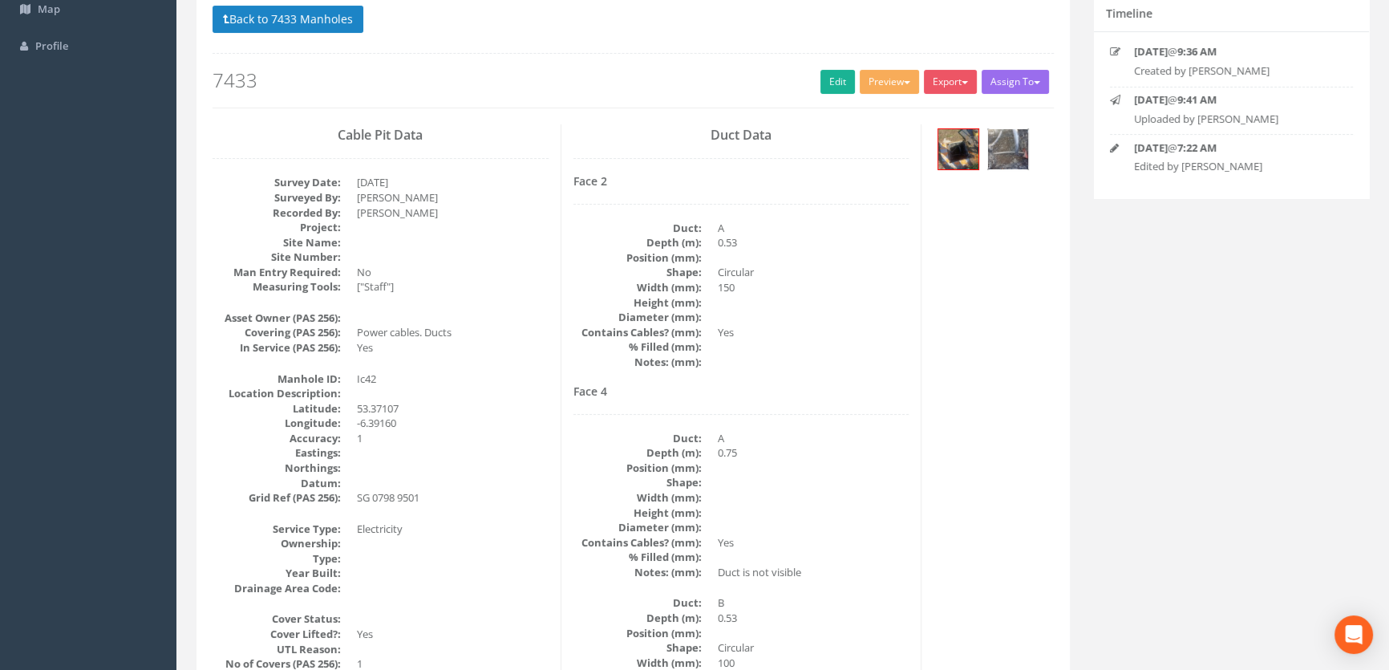
click at [1016, 148] on img at bounding box center [1008, 149] width 40 height 40
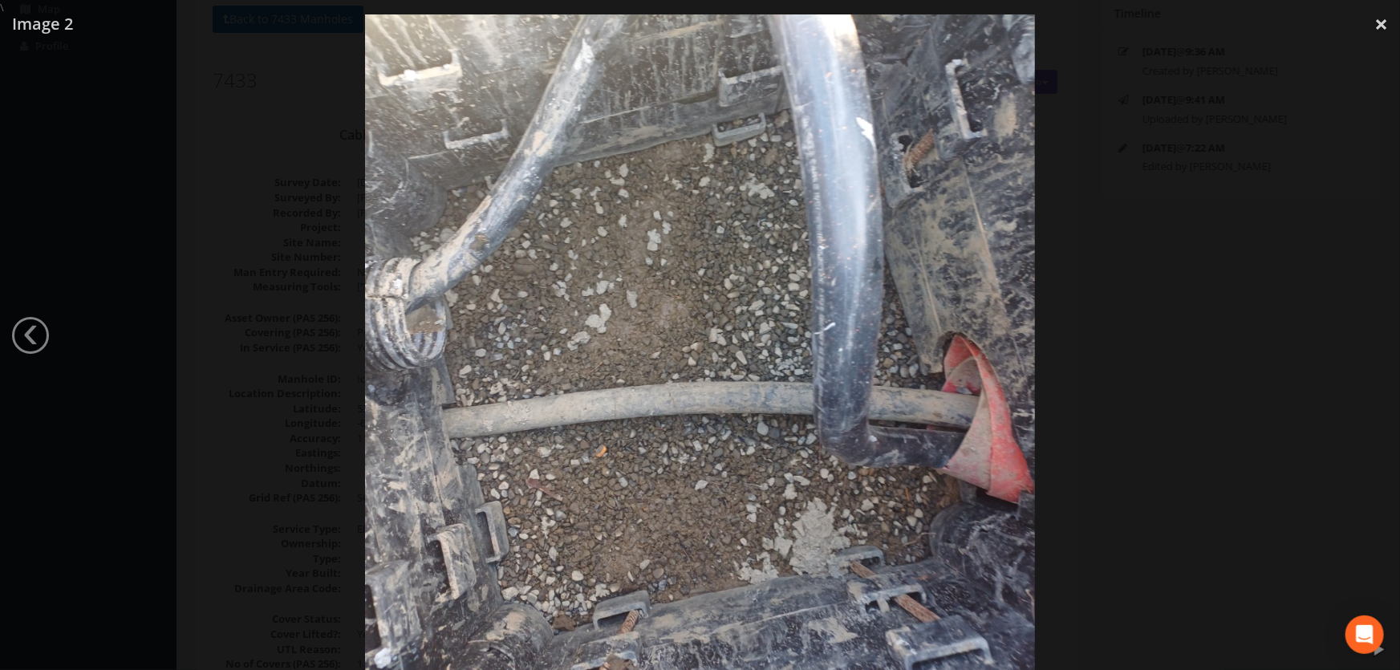
click at [1265, 360] on div at bounding box center [700, 350] width 1400 height 670
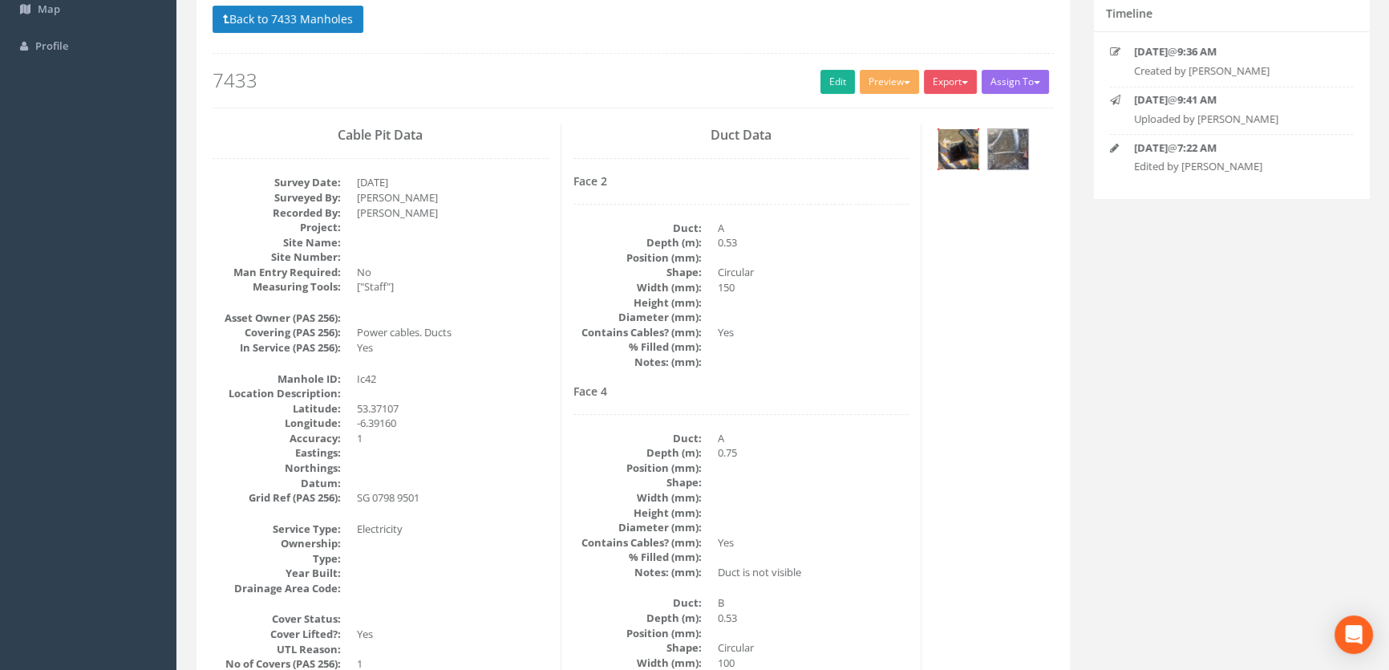
click at [963, 157] on img at bounding box center [959, 149] width 40 height 40
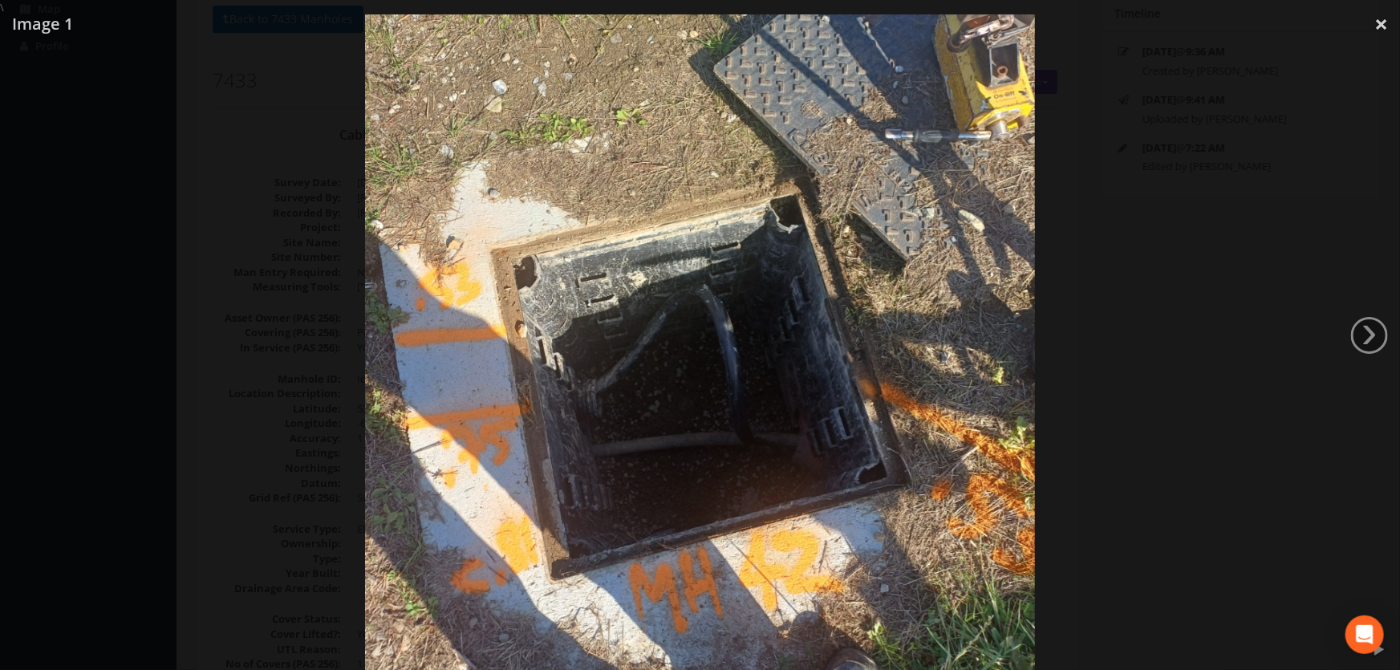
click at [720, 370] on img at bounding box center [700, 349] width 670 height 893
click at [219, 243] on div at bounding box center [700, 350] width 1400 height 670
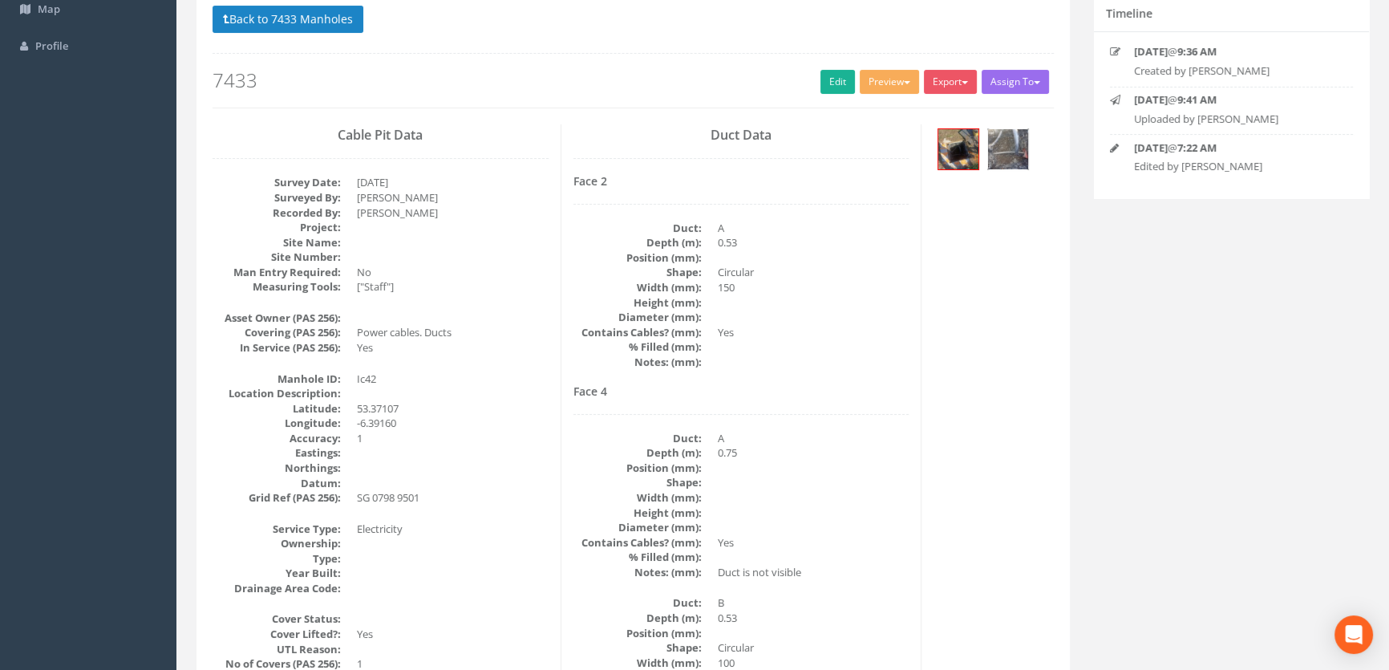
click at [998, 153] on img at bounding box center [1008, 149] width 40 height 40
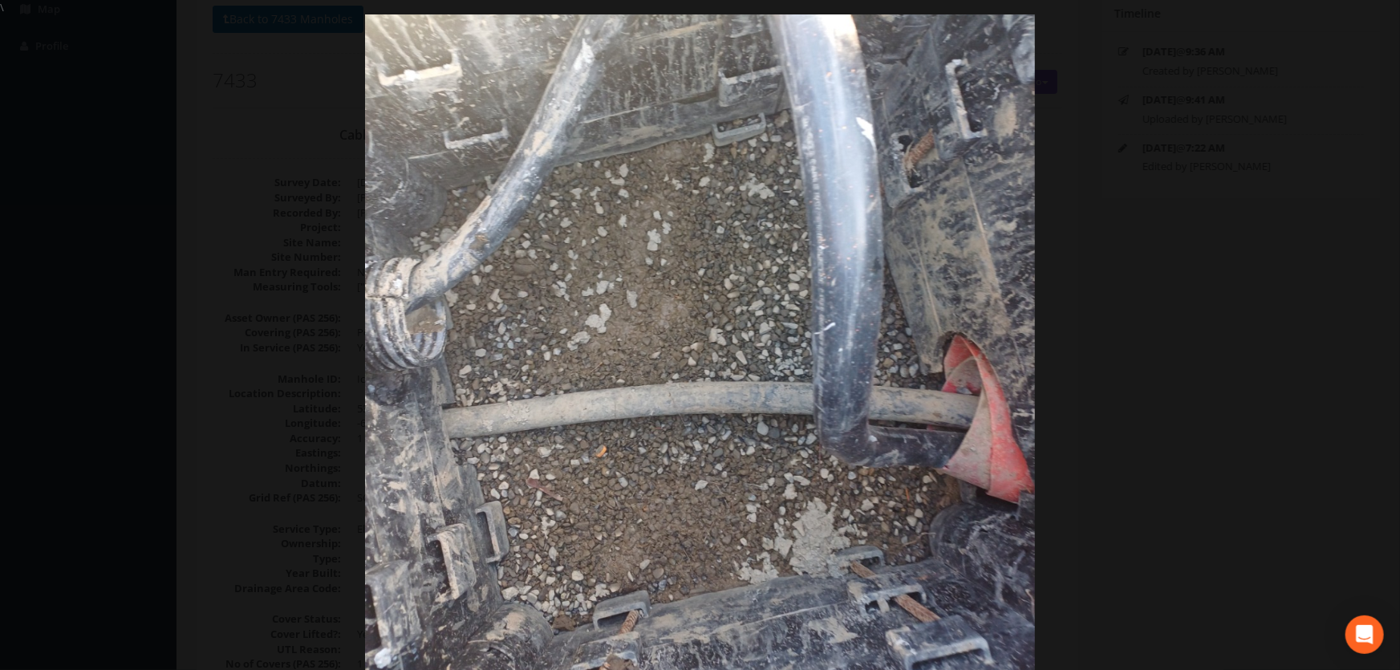
click at [1238, 370] on div at bounding box center [700, 350] width 1400 height 670
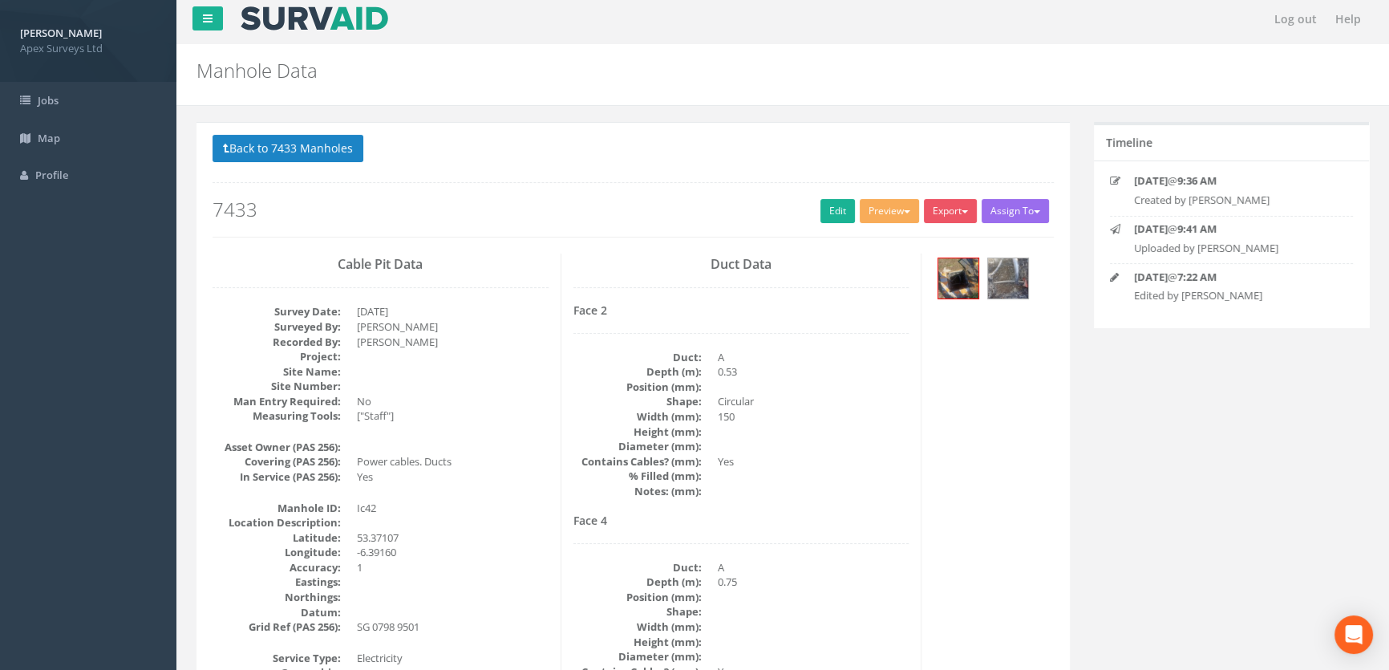
scroll to position [0, 0]
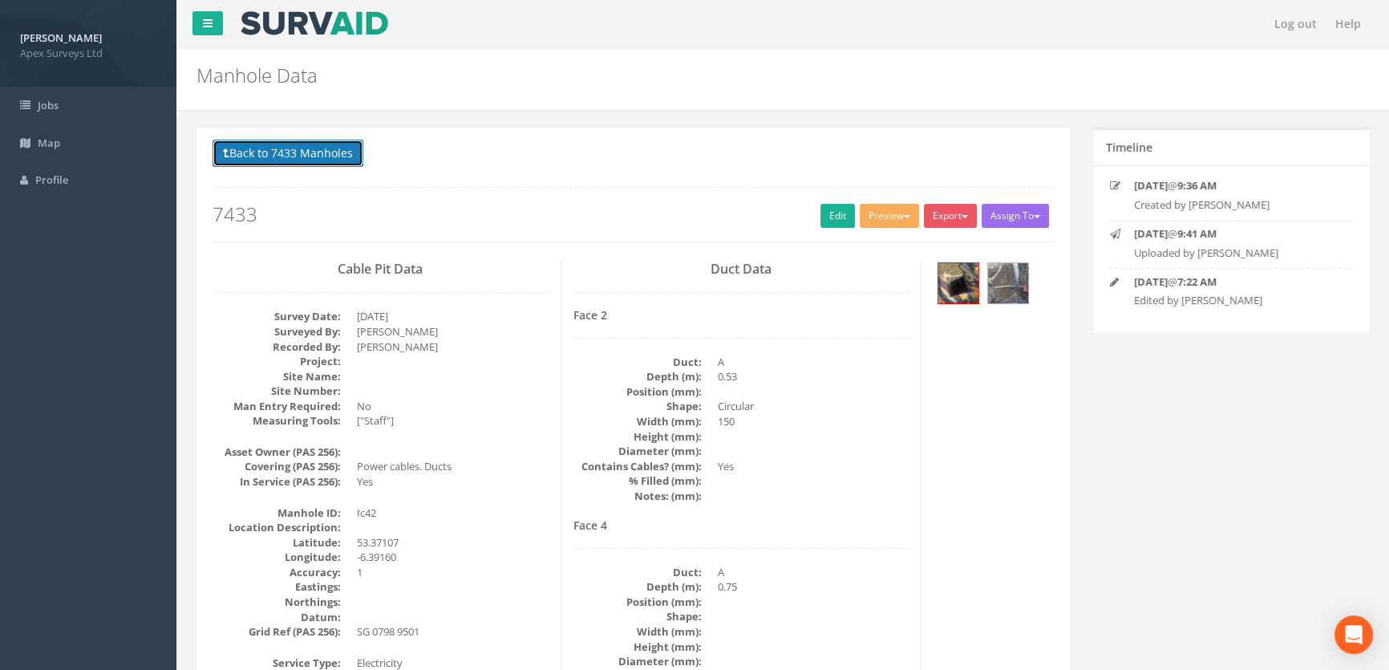
click at [282, 153] on button "Back to 7433 Manholes" at bounding box center [288, 153] width 151 height 27
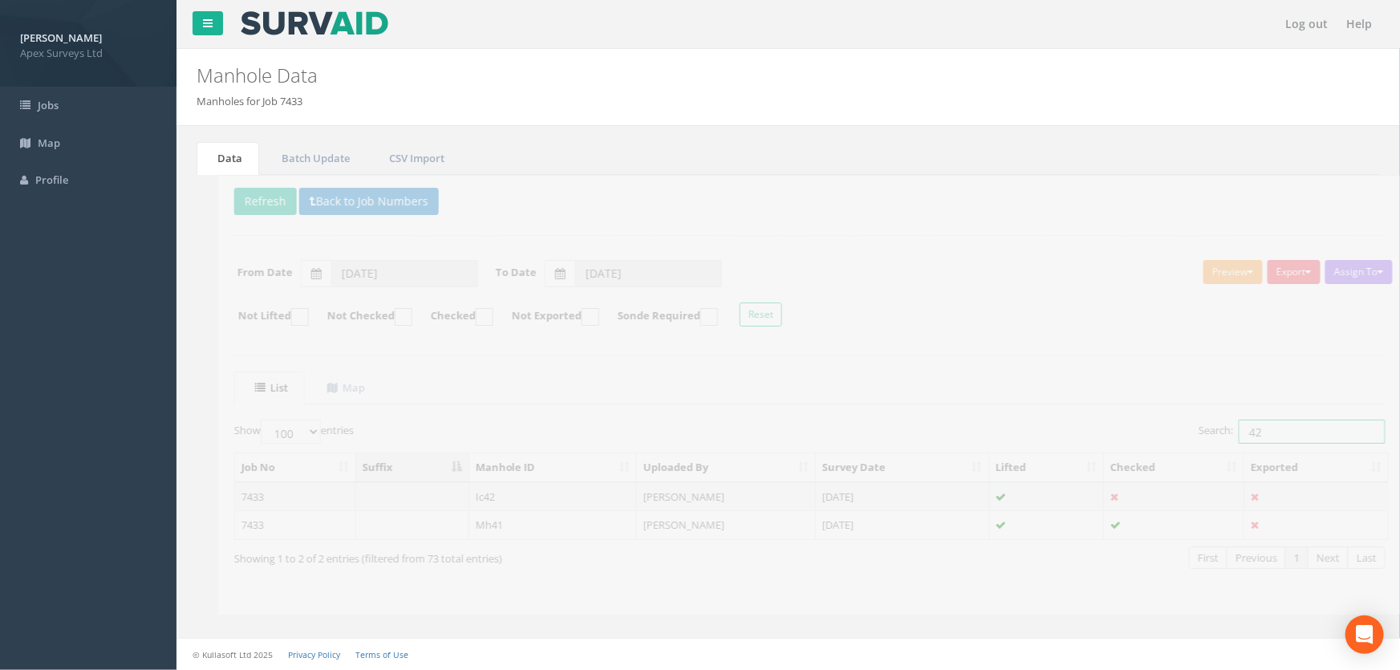
drag, startPoint x: 1250, startPoint y: 431, endPoint x: 1149, endPoint y: 468, distance: 107.6
click at [1159, 436] on div "Search: 42" at bounding box center [1083, 434] width 564 height 28
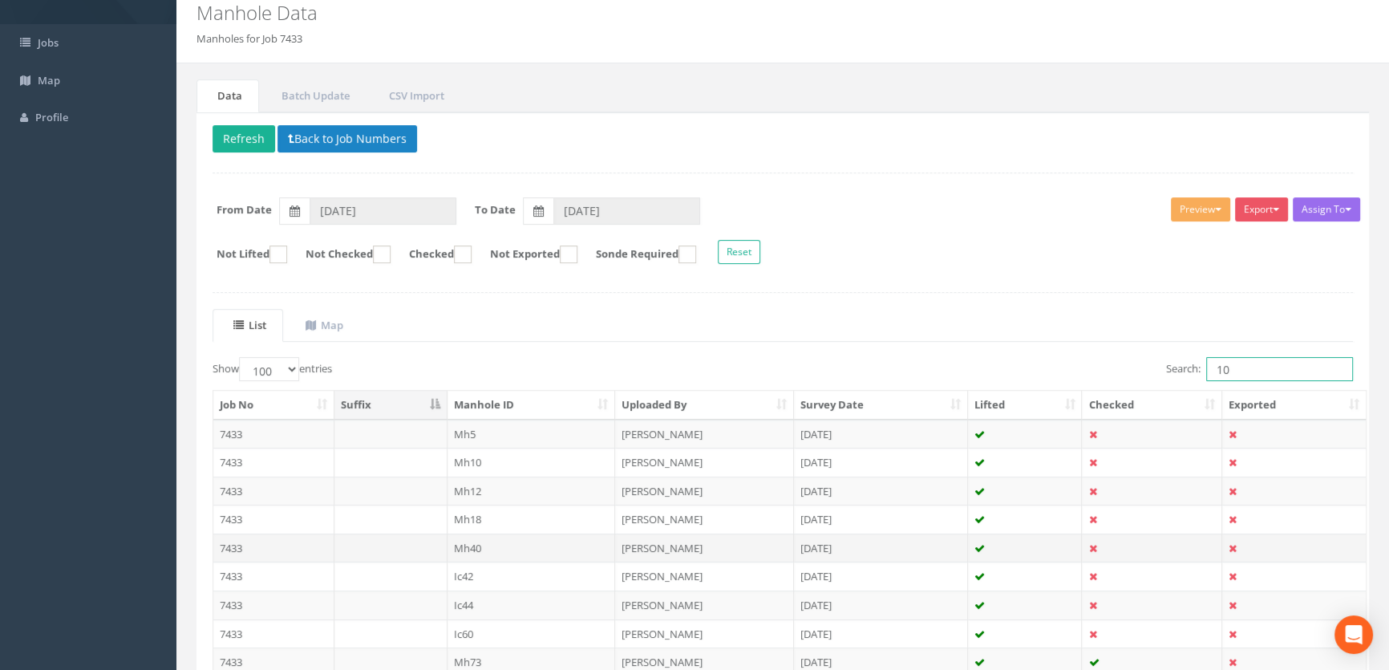
scroll to position [193, 0]
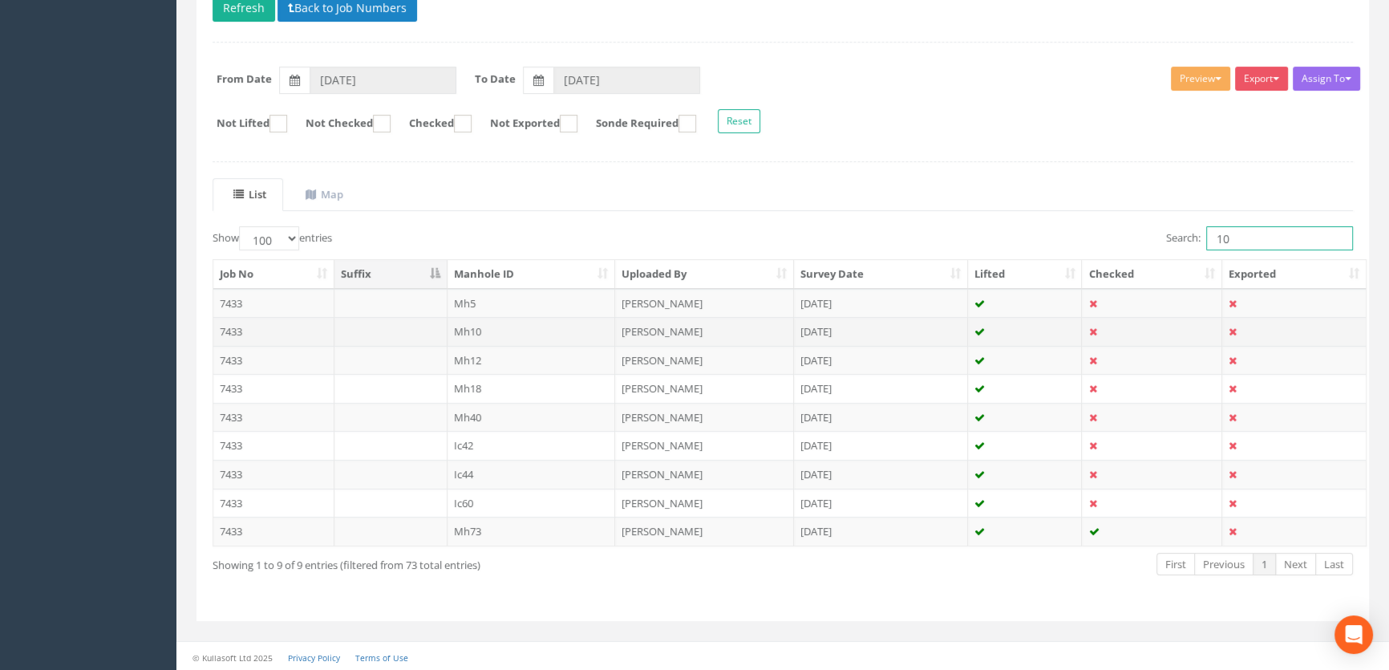
type input "10"
click at [473, 331] on td "Mh10" at bounding box center [532, 331] width 168 height 29
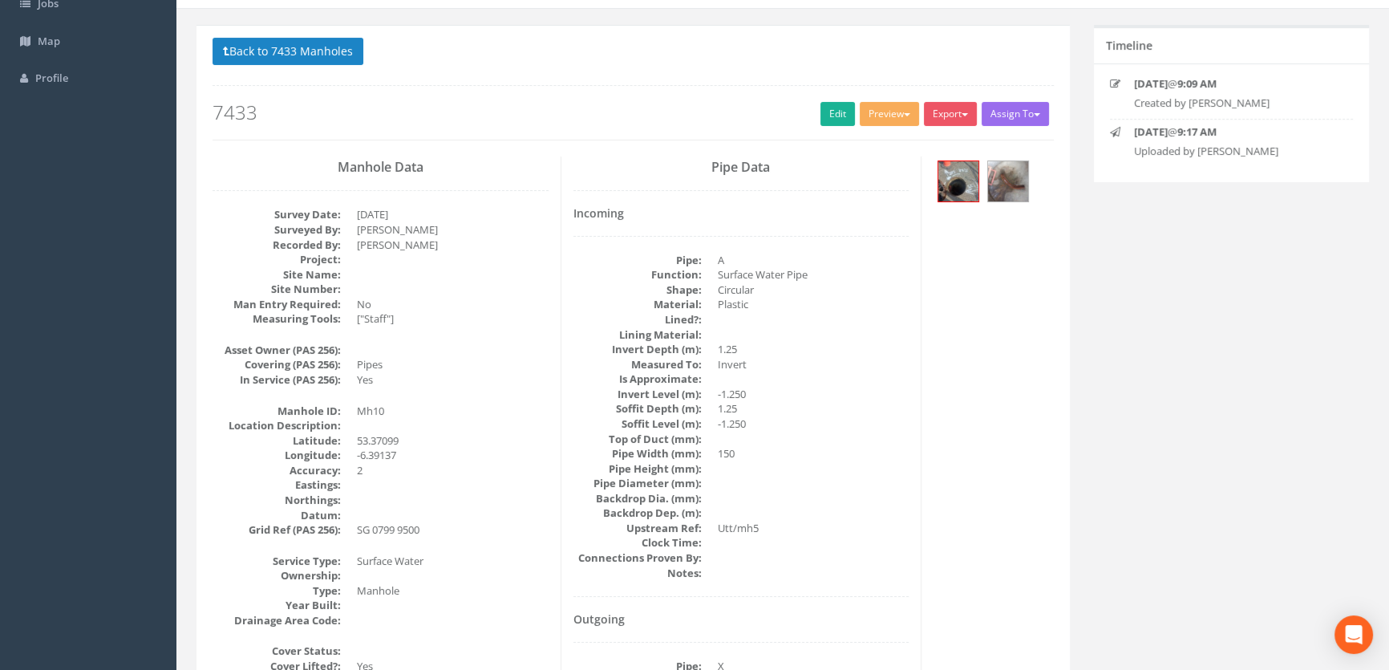
scroll to position [0, 0]
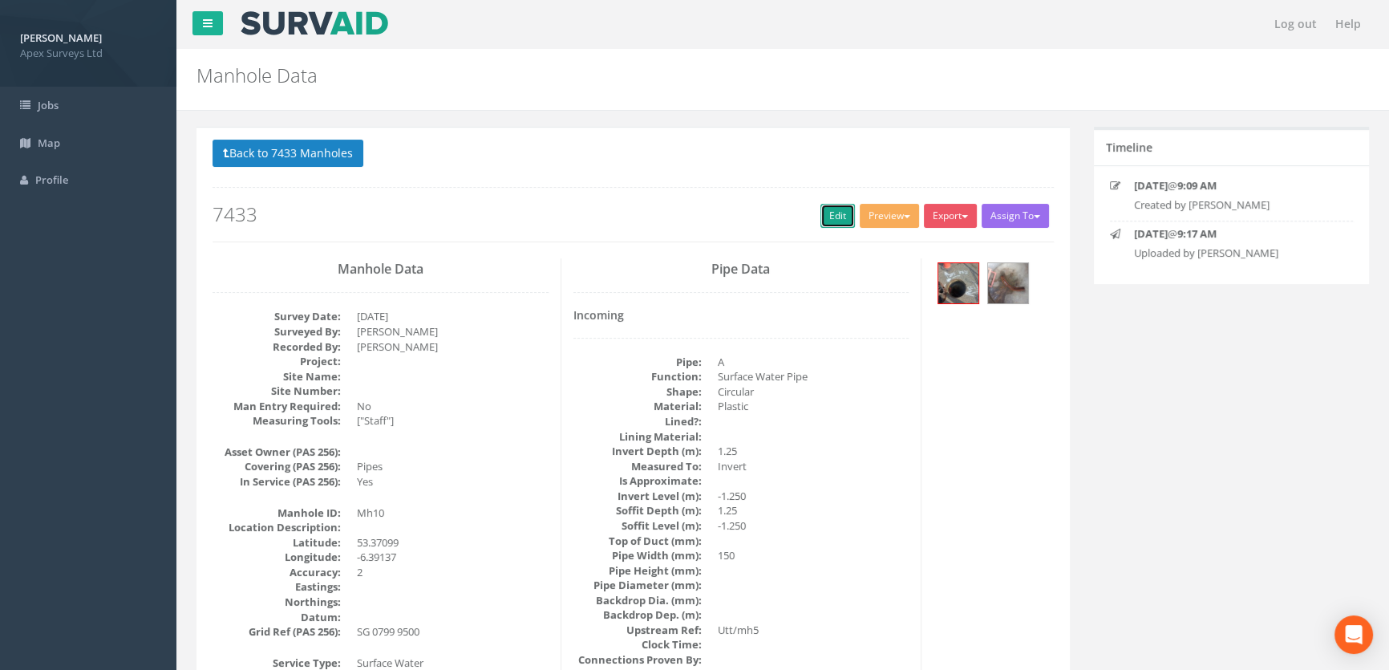
click at [821, 213] on link "Edit" at bounding box center [838, 216] width 34 height 24
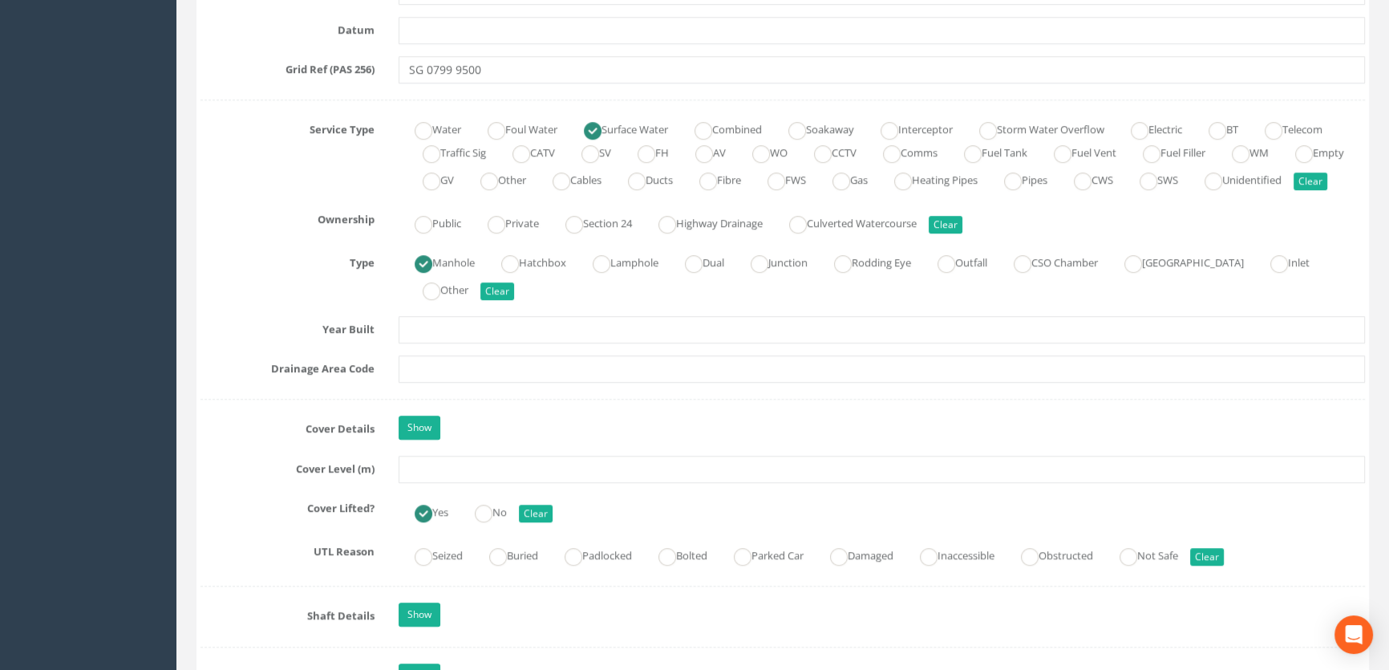
scroll to position [1166, 0]
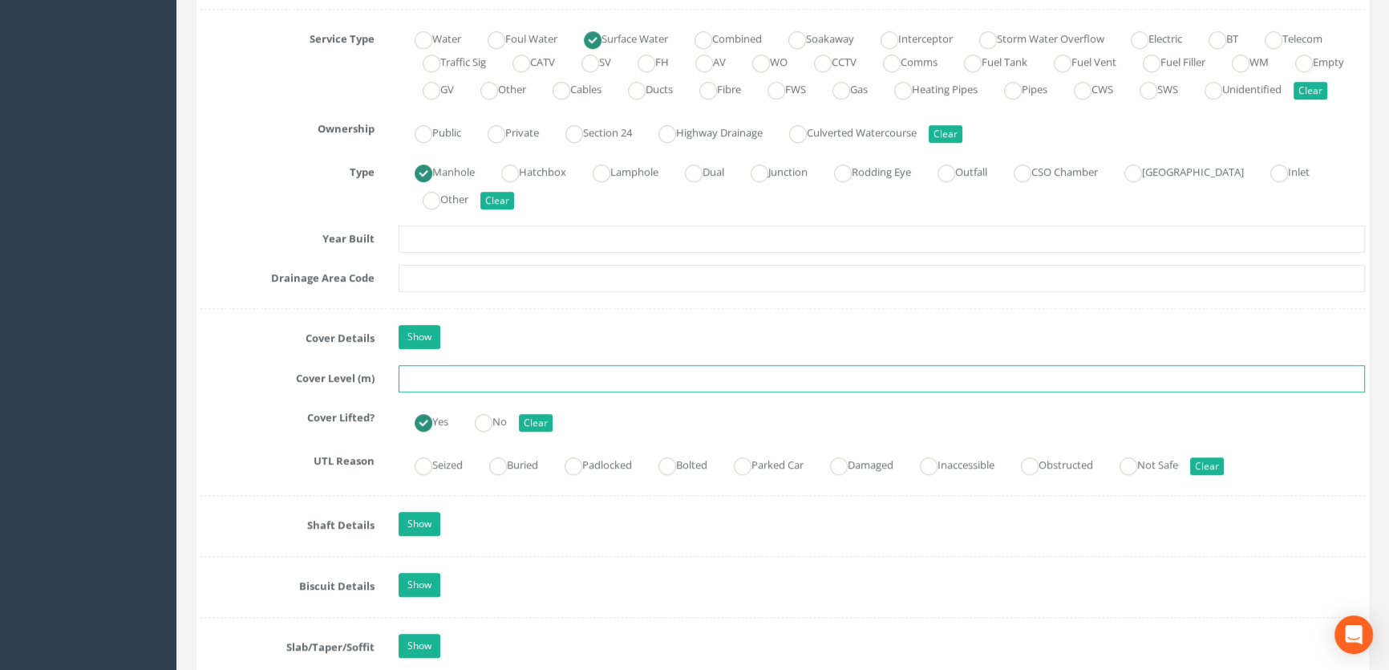
click at [442, 392] on input "text" at bounding box center [882, 378] width 967 height 27
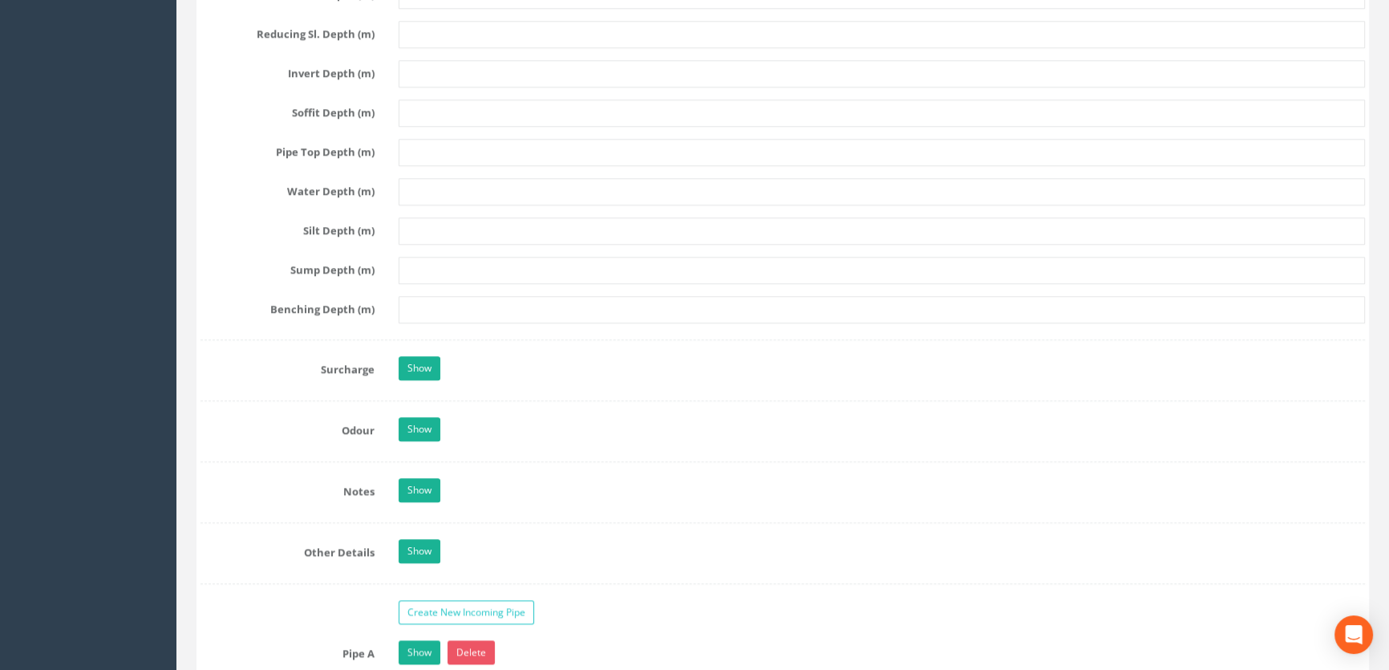
scroll to position [2407, 0]
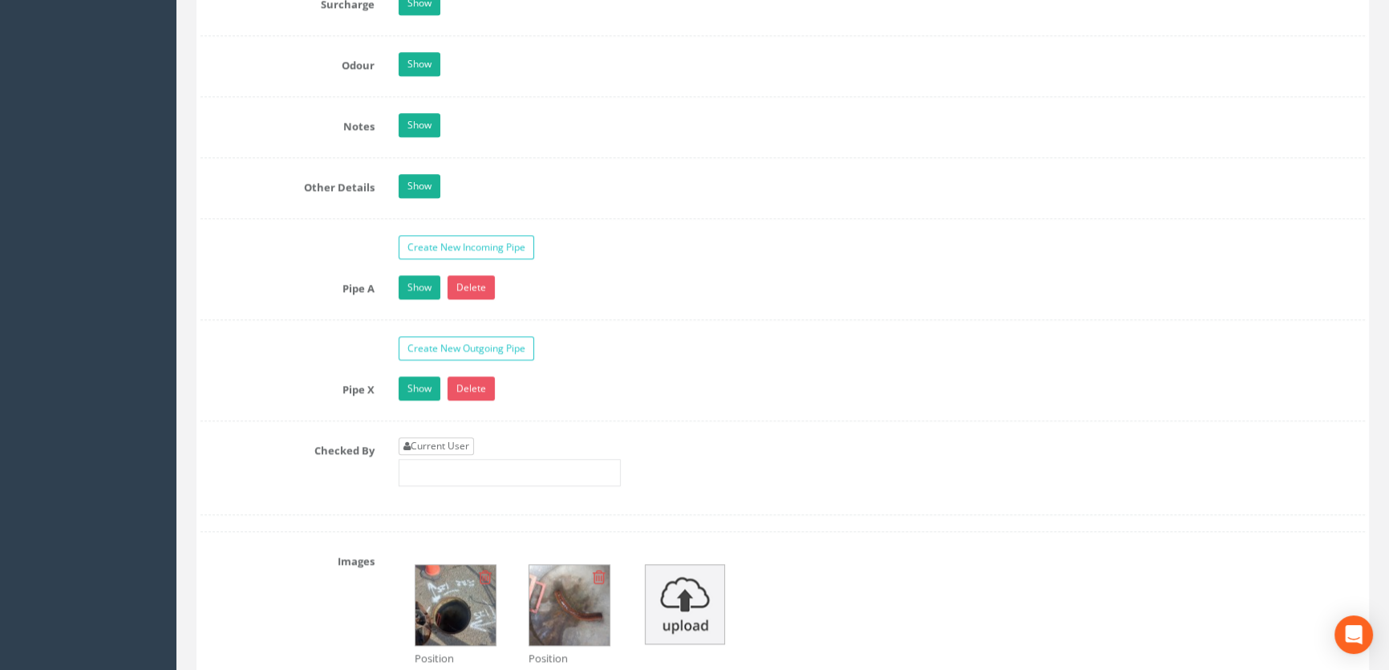
type input "65.28"
click at [439, 455] on link "Current User" at bounding box center [436, 446] width 75 height 18
type input "[PERSON_NAME]"
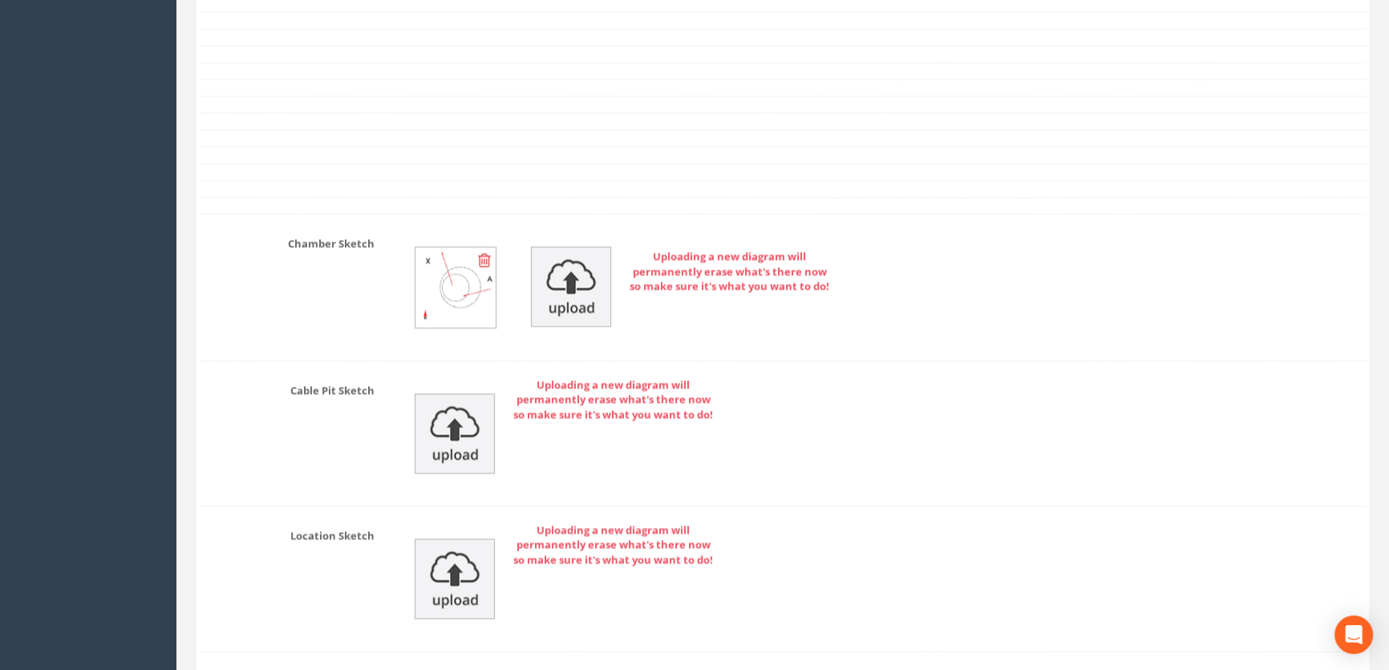
scroll to position [3552, 0]
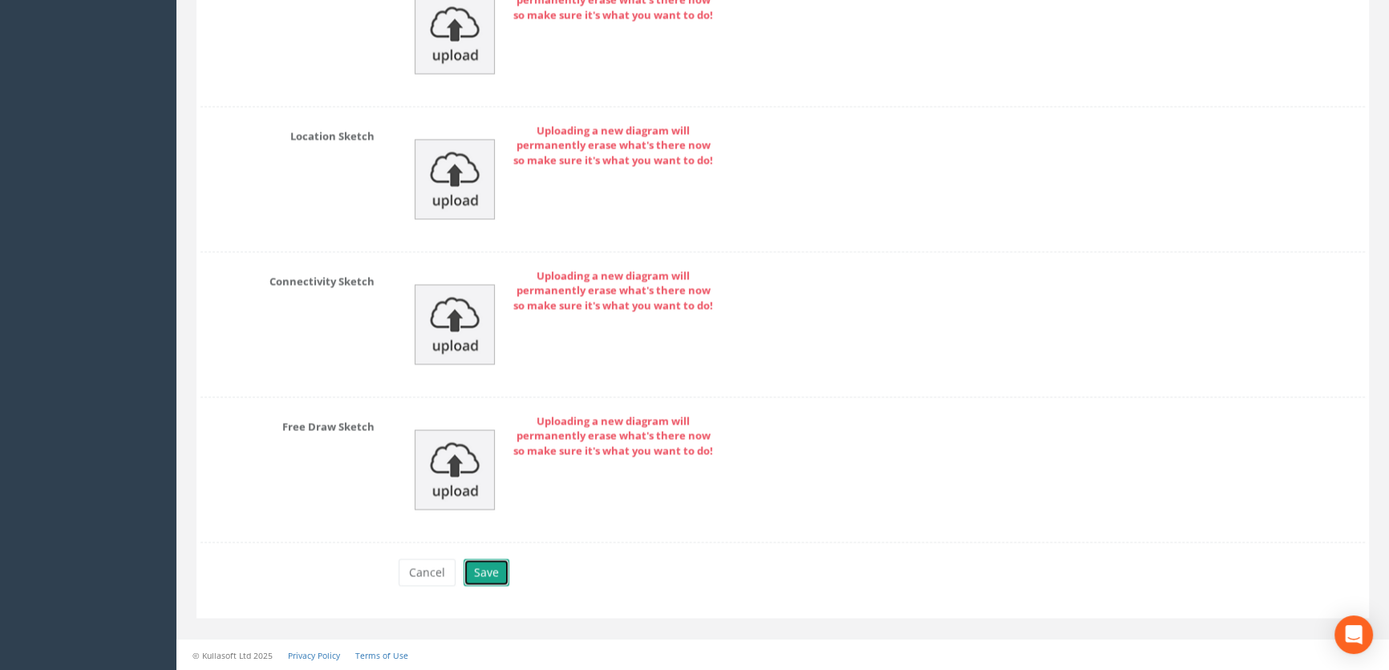
click at [470, 578] on button "Save" at bounding box center [487, 571] width 46 height 27
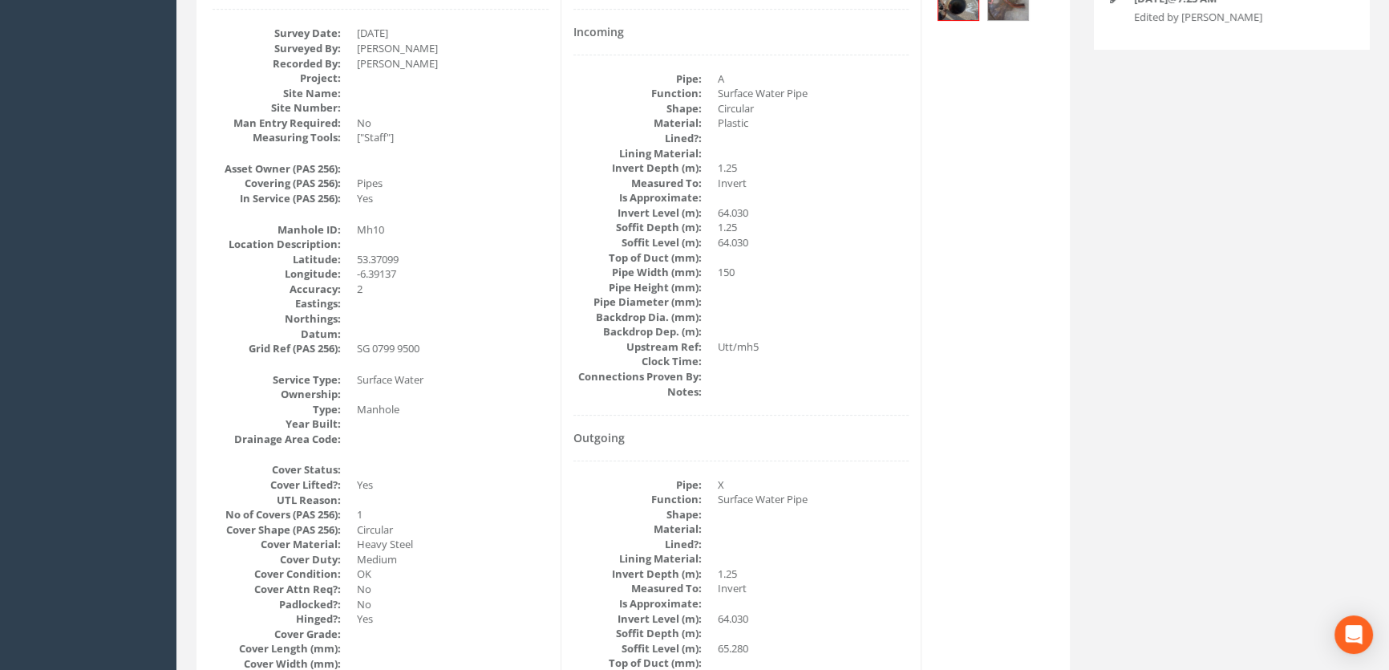
scroll to position [199, 0]
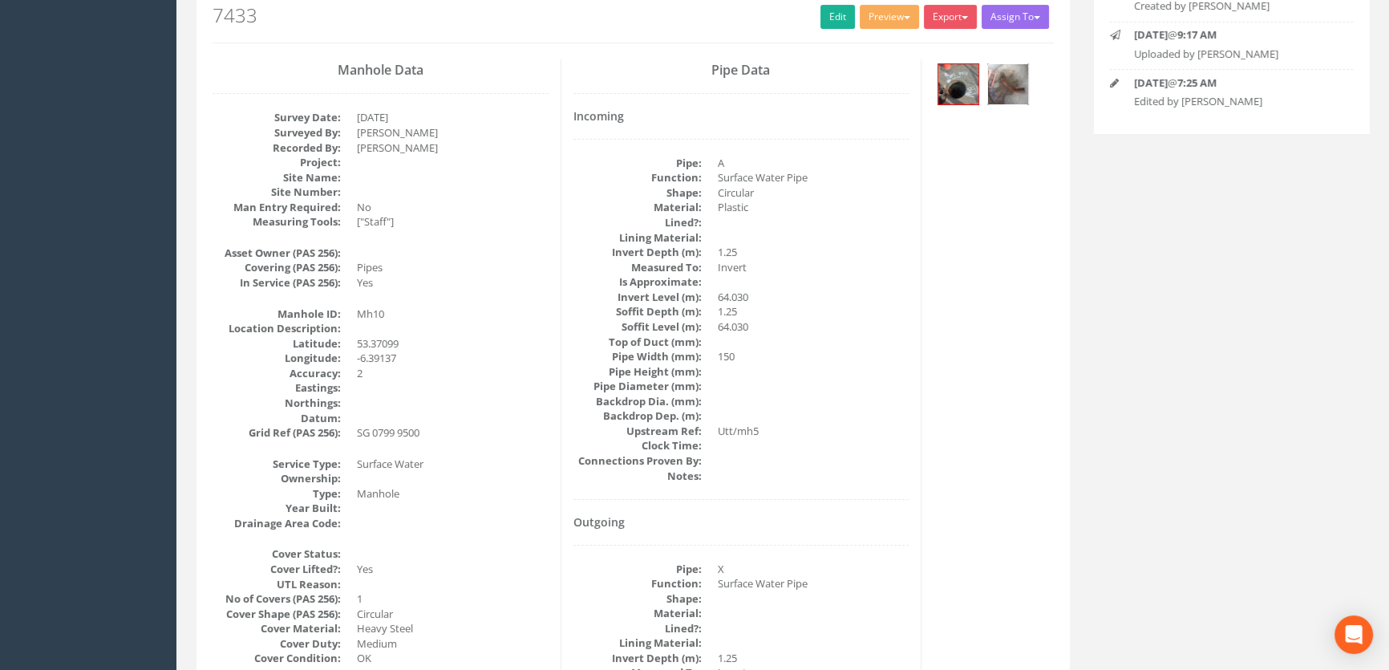
click at [1007, 78] on img at bounding box center [1008, 84] width 40 height 40
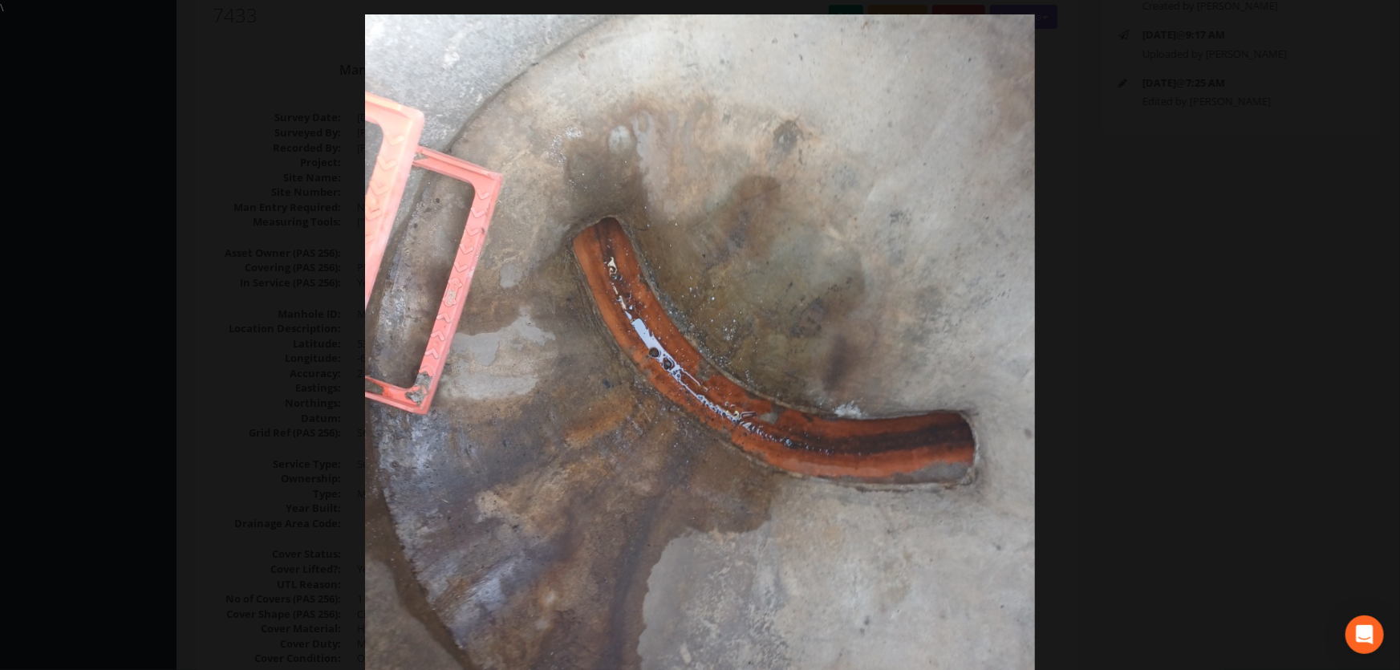
click at [175, 303] on div at bounding box center [700, 350] width 1400 height 670
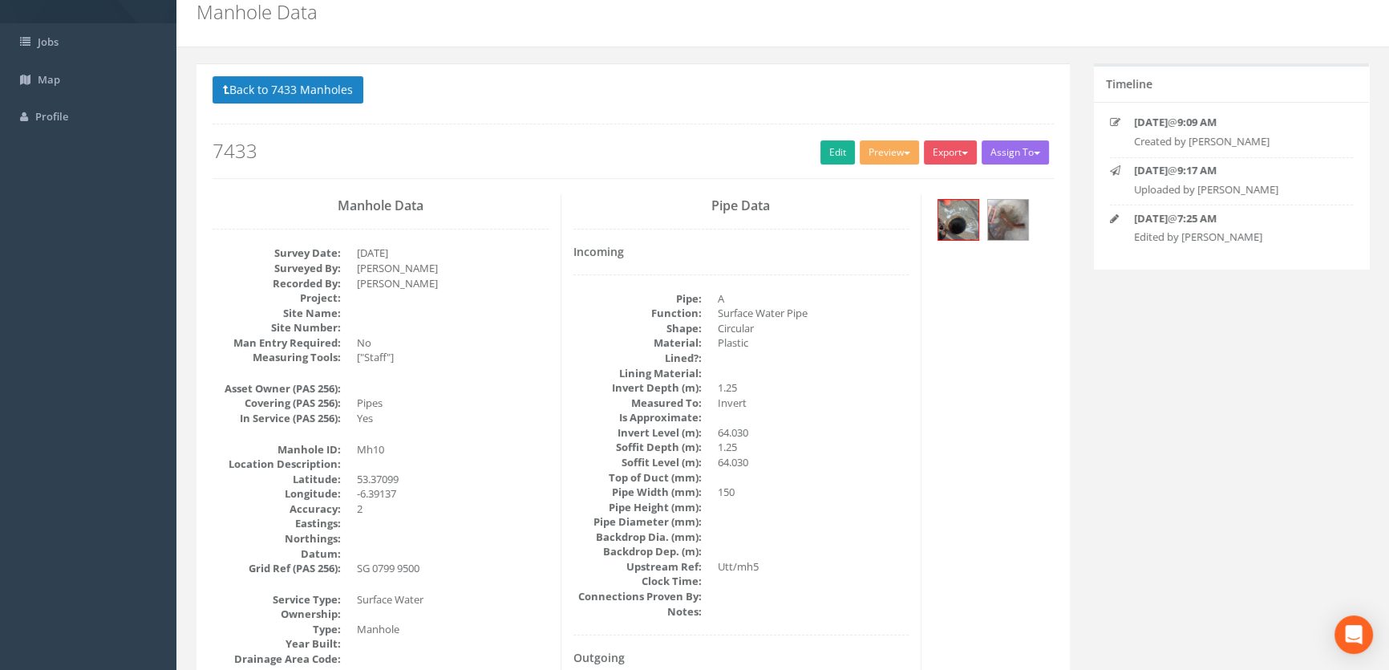
scroll to position [0, 0]
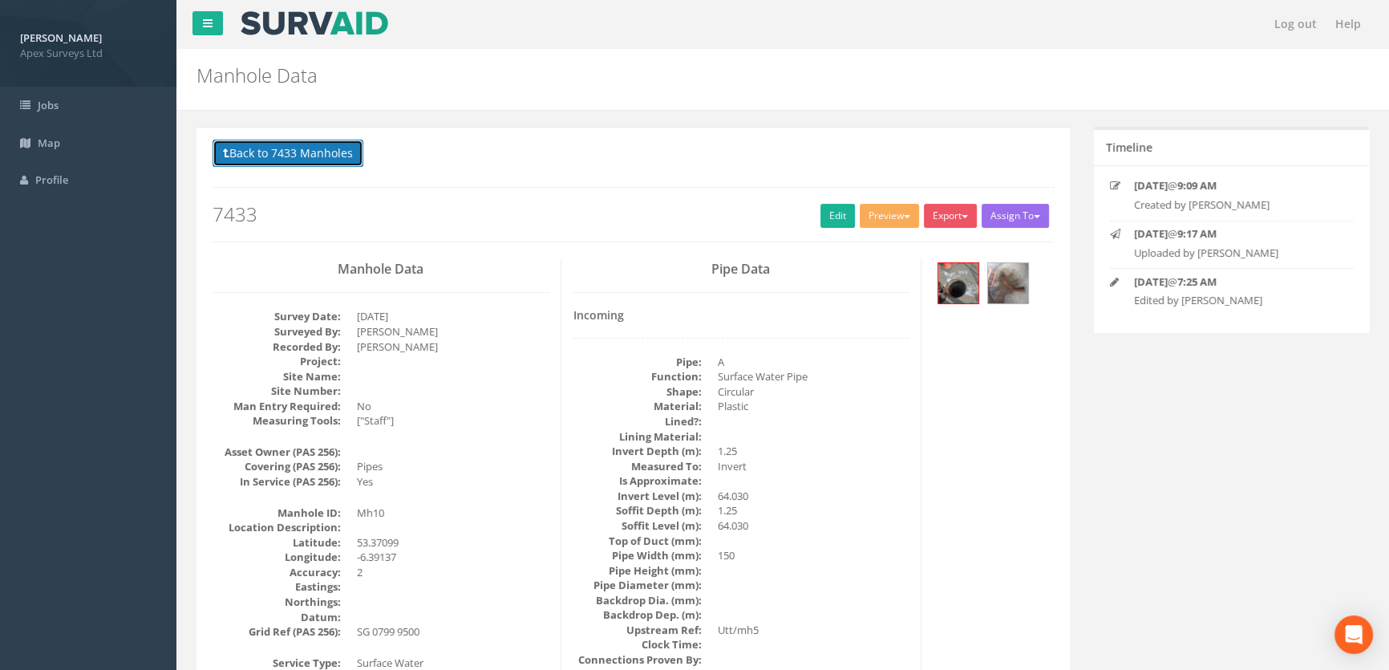
drag, startPoint x: 321, startPoint y: 154, endPoint x: 343, endPoint y: 160, distance: 22.6
click at [321, 154] on button "Back to 7433 Manholes" at bounding box center [288, 153] width 151 height 27
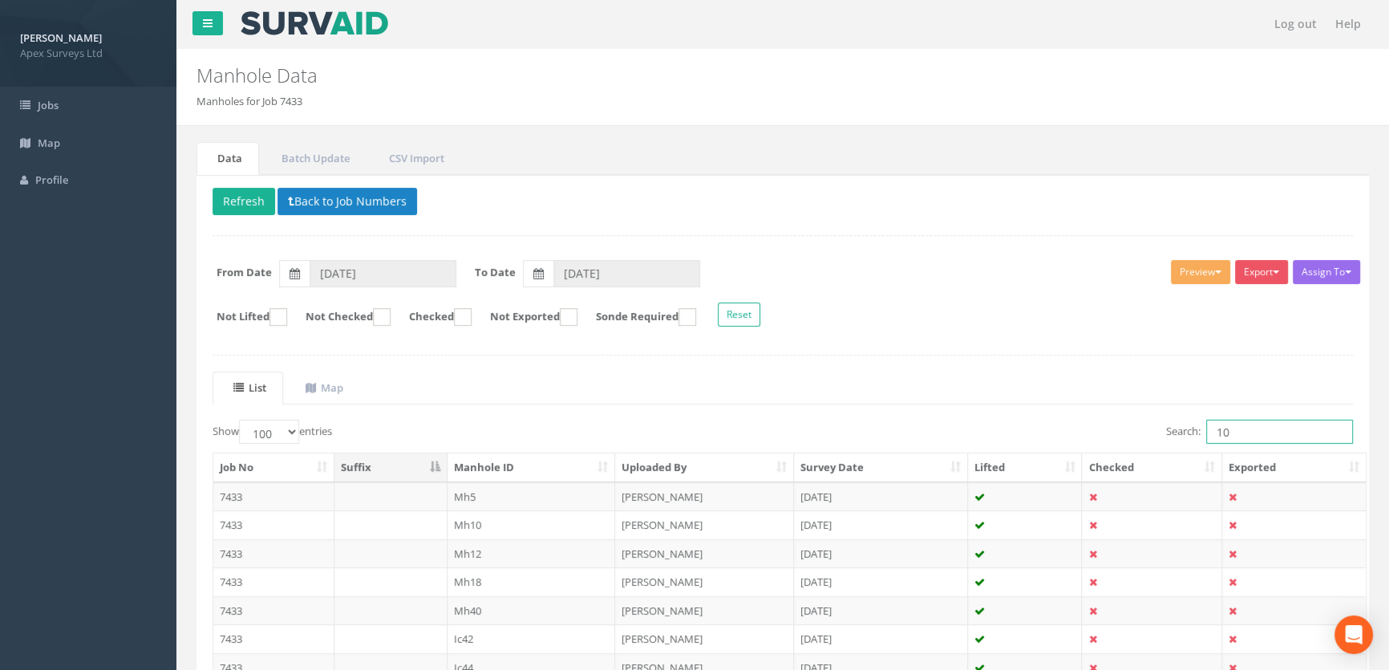
click at [1243, 425] on input "10" at bounding box center [1280, 432] width 147 height 24
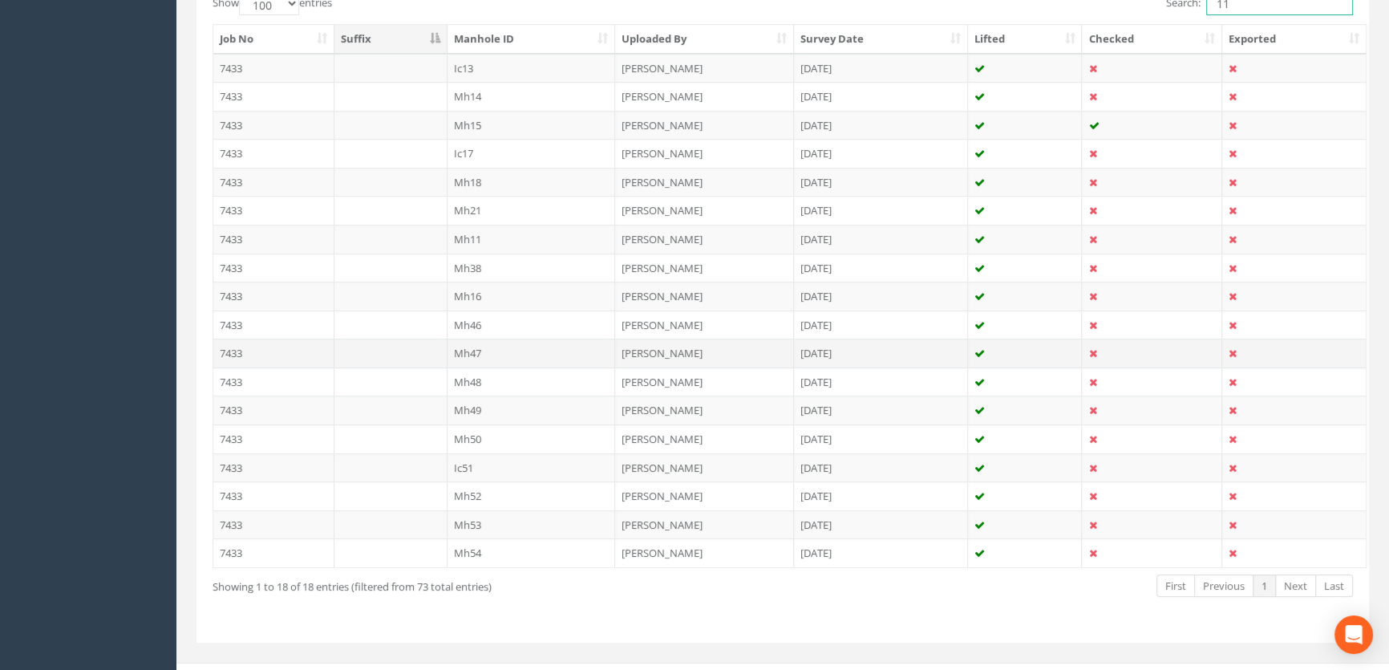
scroll to position [450, 0]
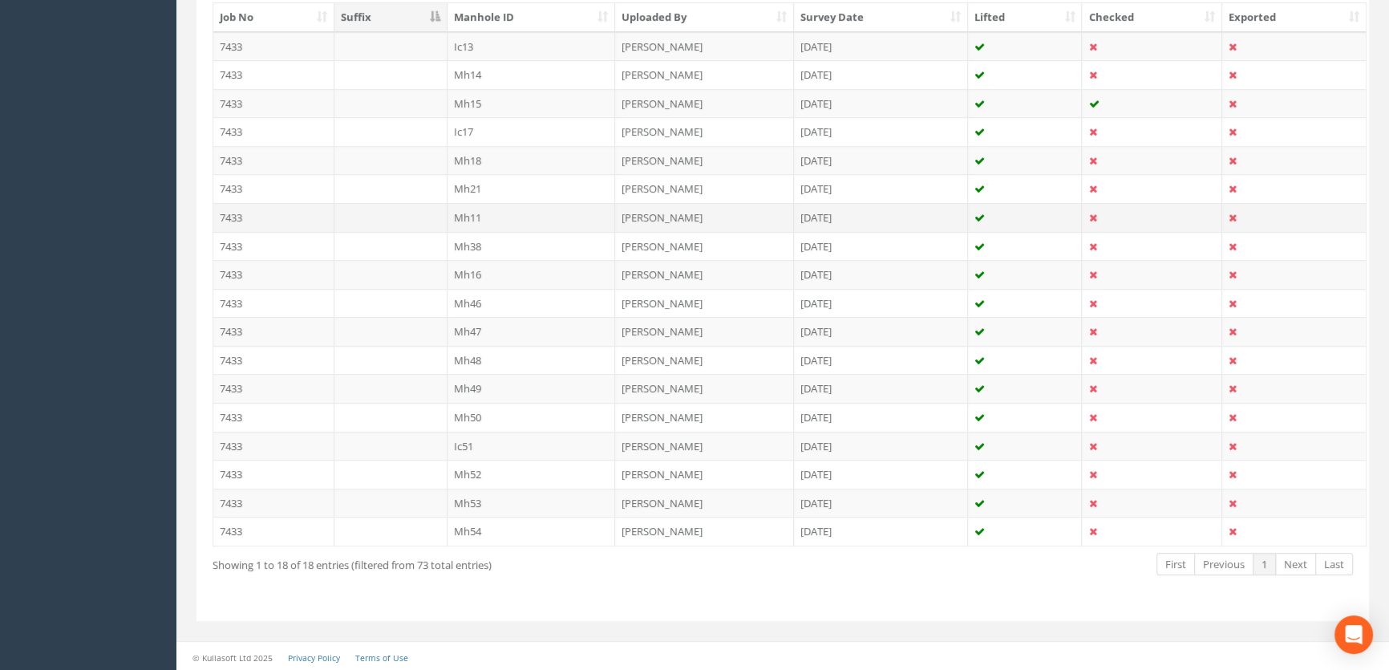
type input "11"
click at [468, 217] on td "Mh11" at bounding box center [532, 217] width 168 height 29
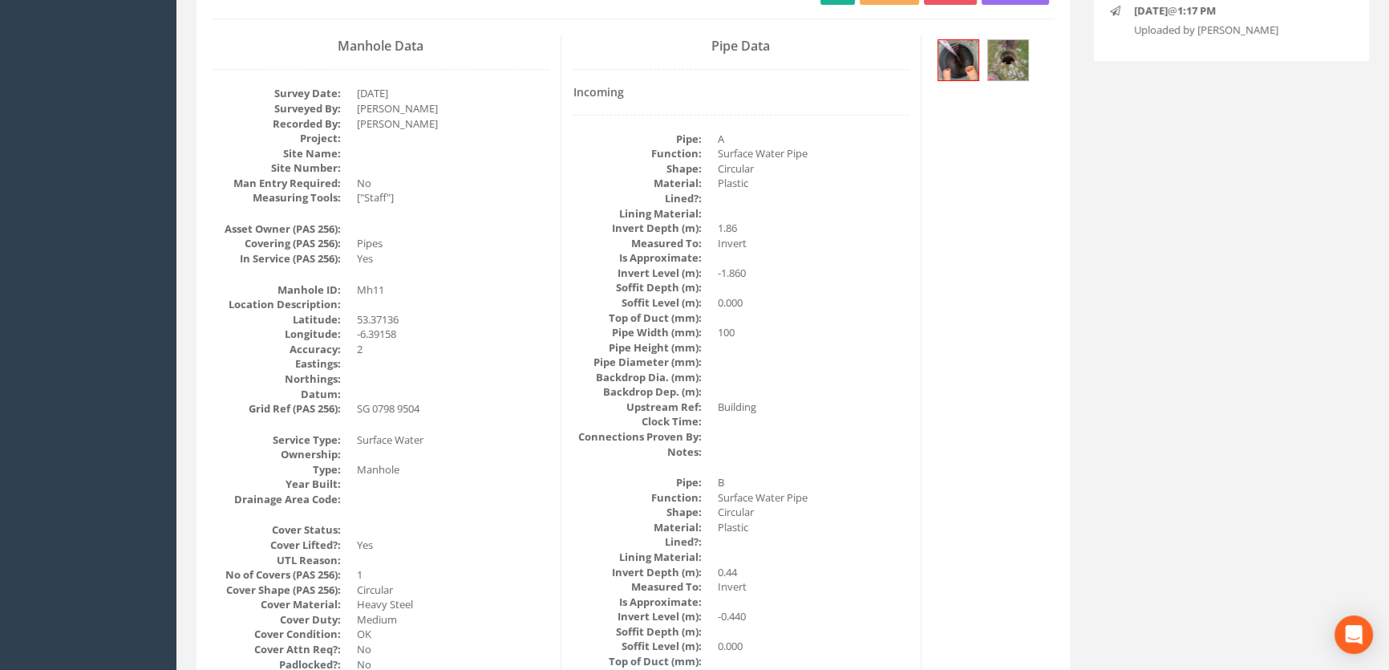
scroll to position [0, 0]
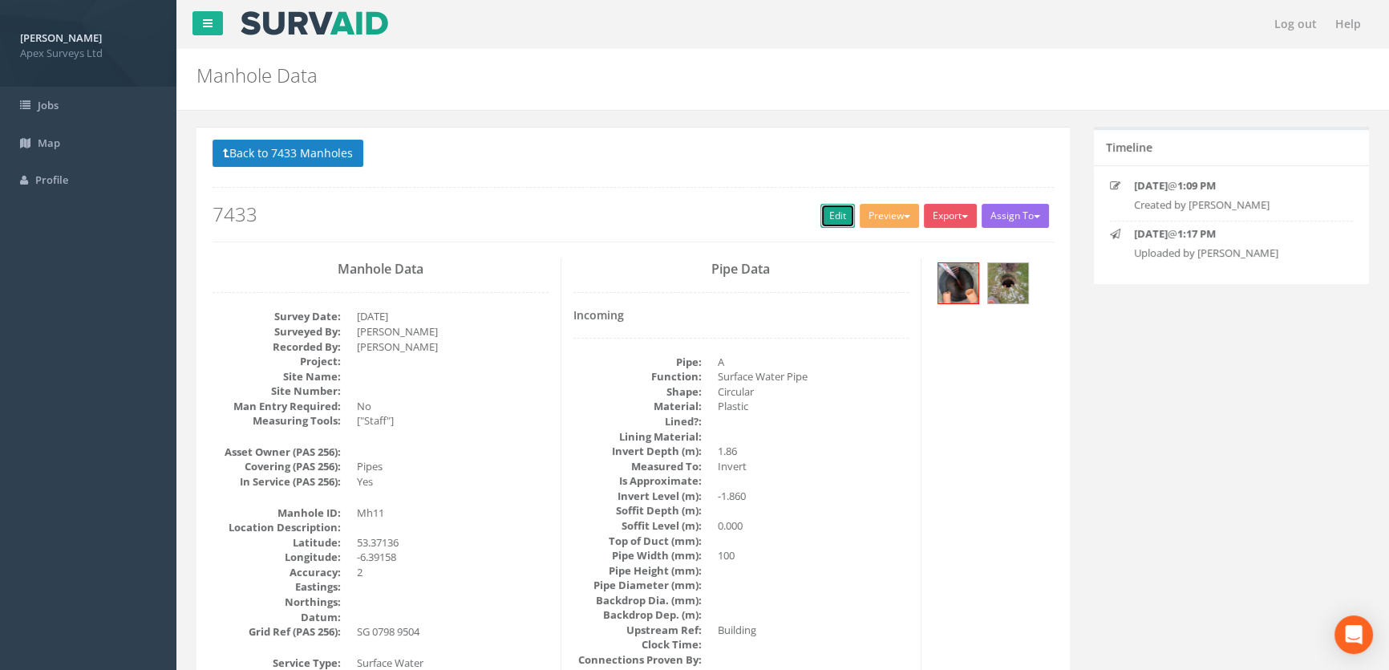
click at [833, 211] on link "Edit" at bounding box center [838, 216] width 34 height 24
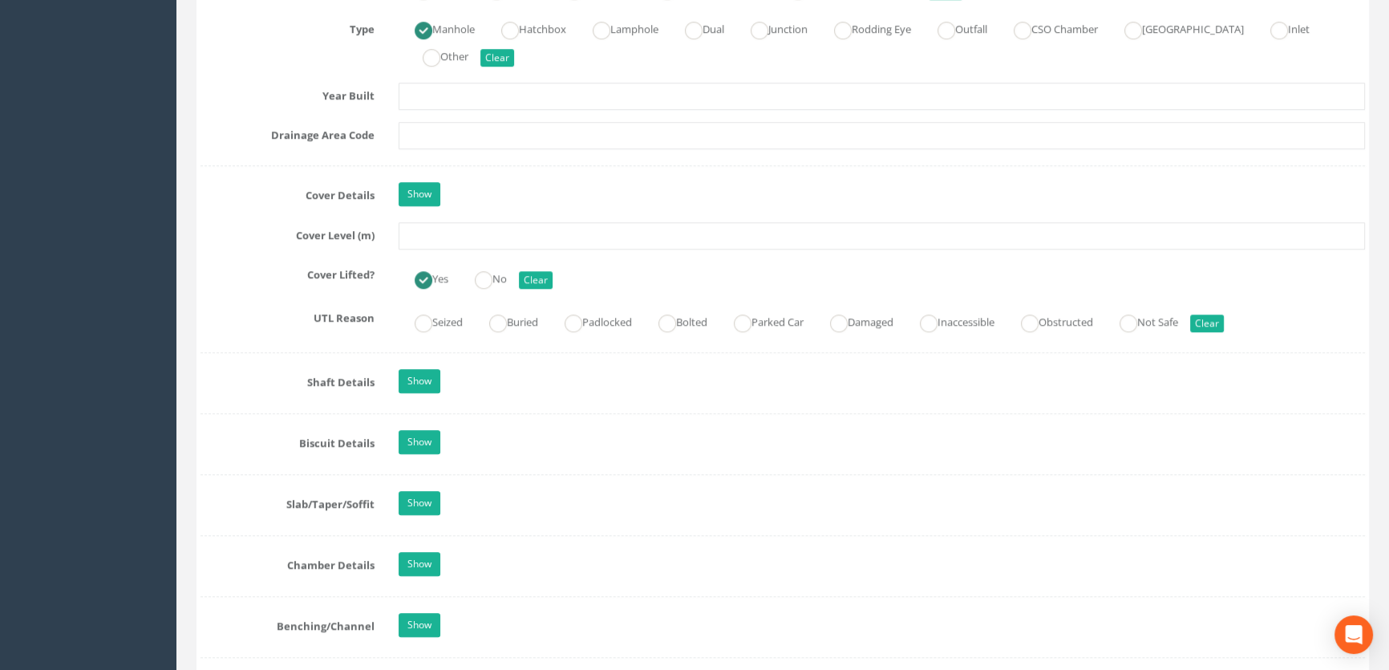
scroll to position [1312, 0]
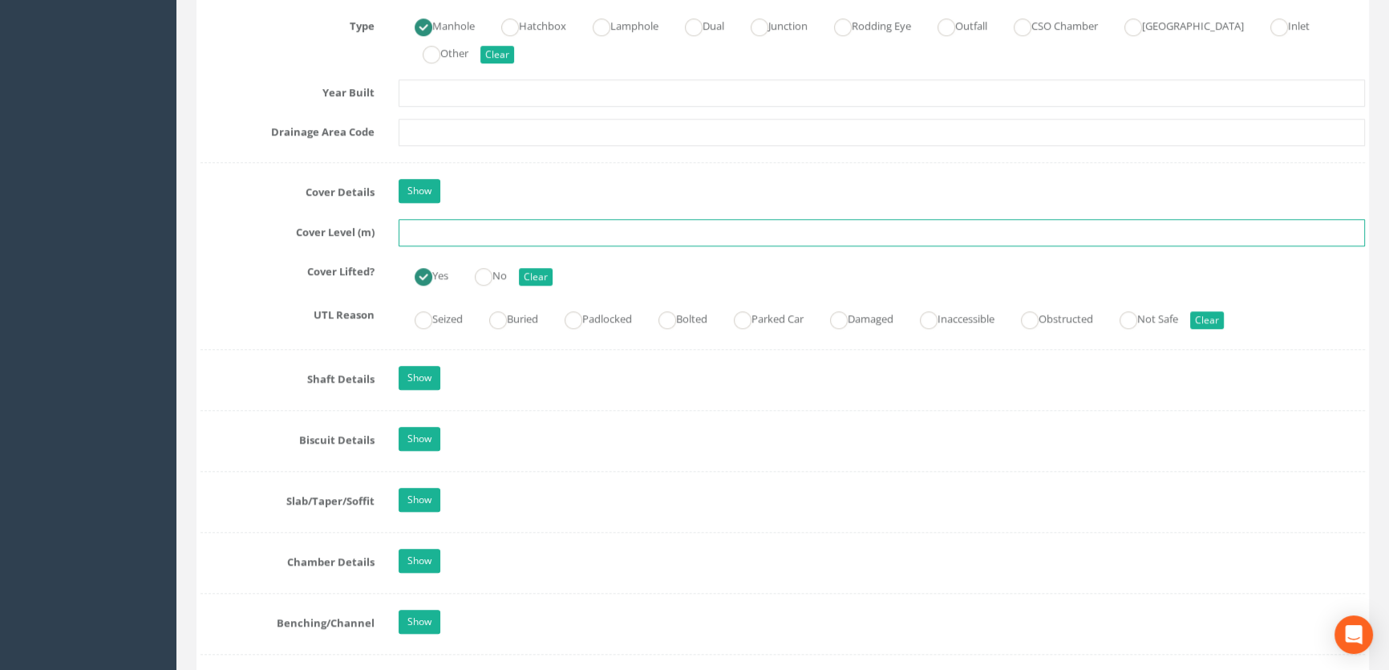
click at [416, 246] on input "text" at bounding box center [882, 232] width 967 height 27
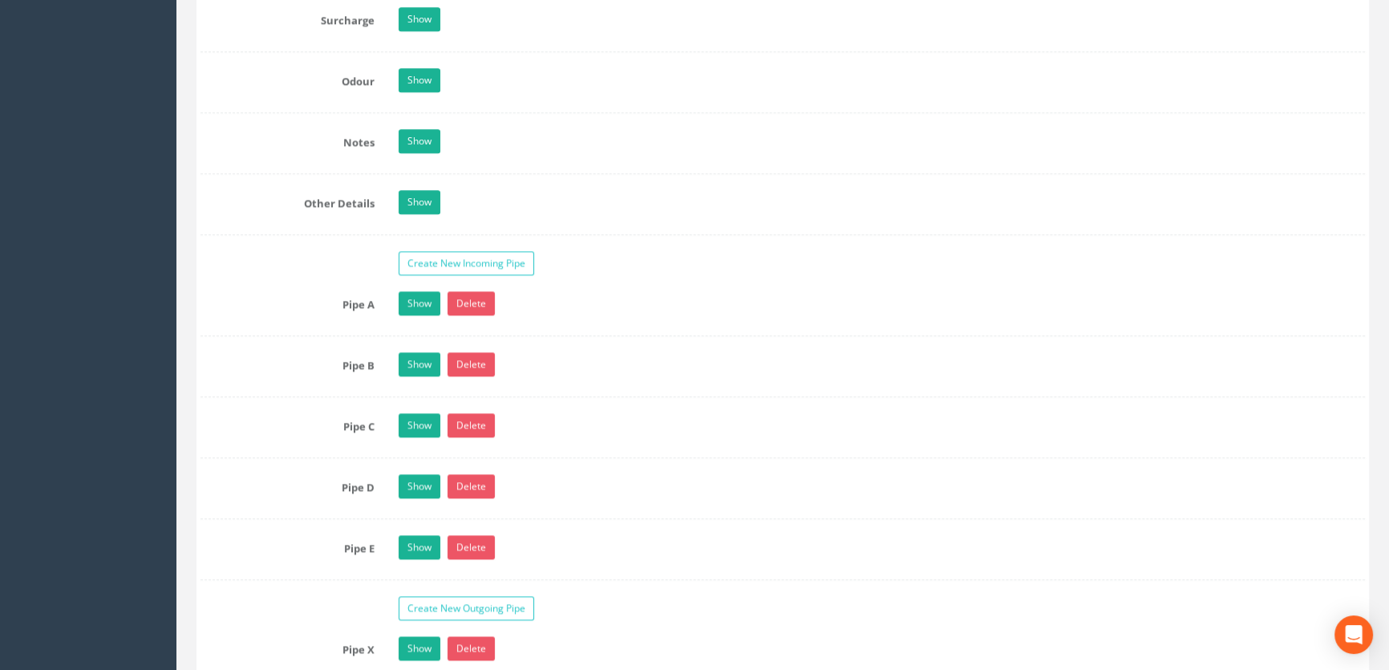
scroll to position [2552, 0]
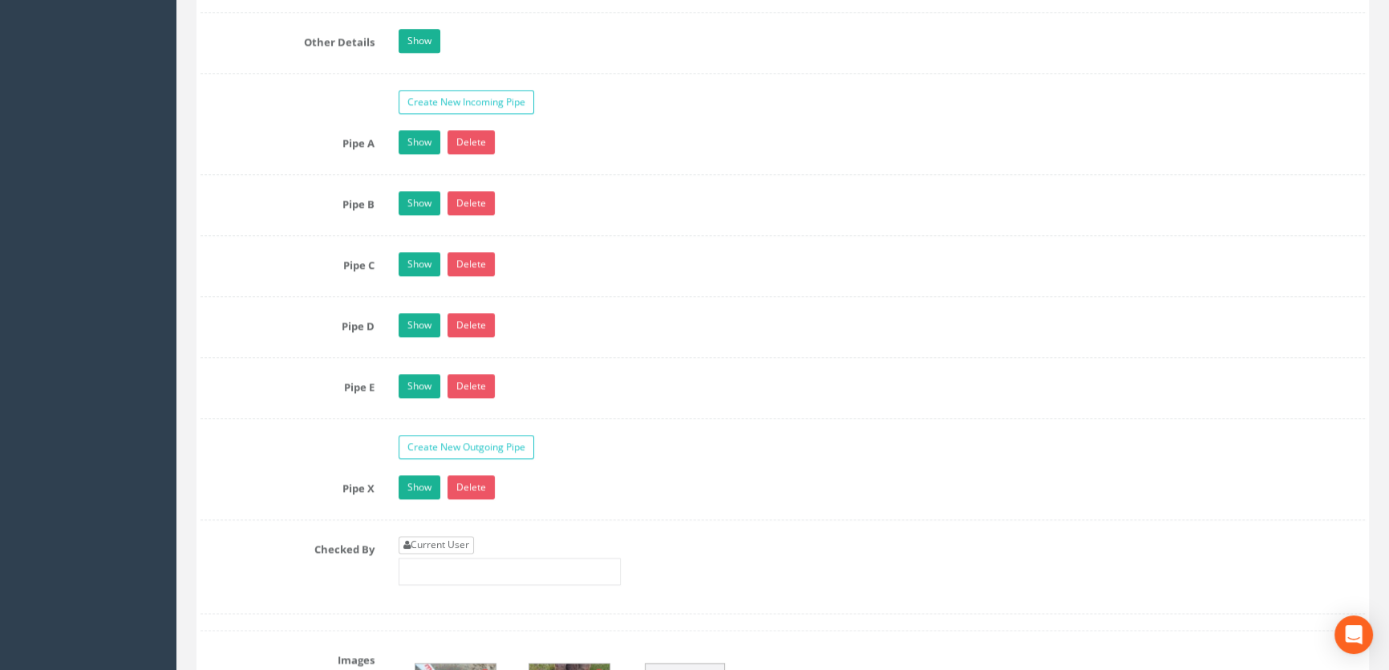
type input "65.40"
click at [434, 554] on link "Current User" at bounding box center [436, 545] width 75 height 18
type input "[PERSON_NAME]"
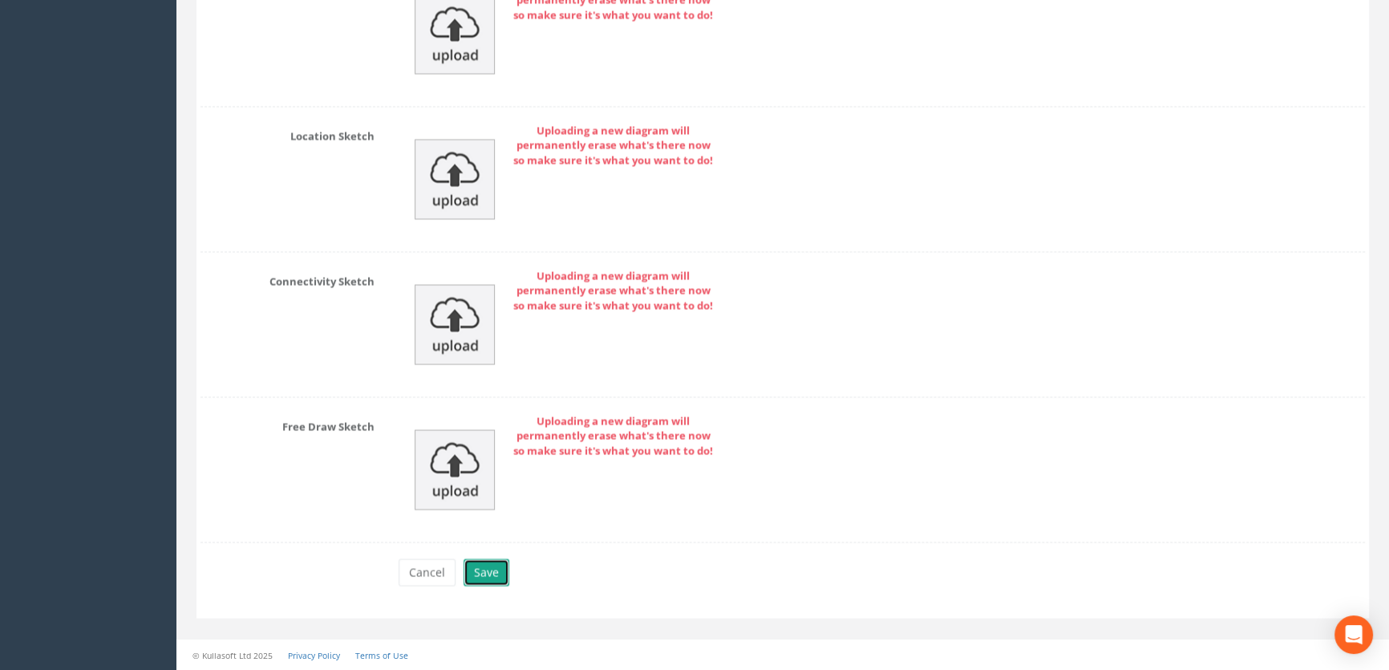
click at [478, 574] on button "Save" at bounding box center [487, 571] width 46 height 27
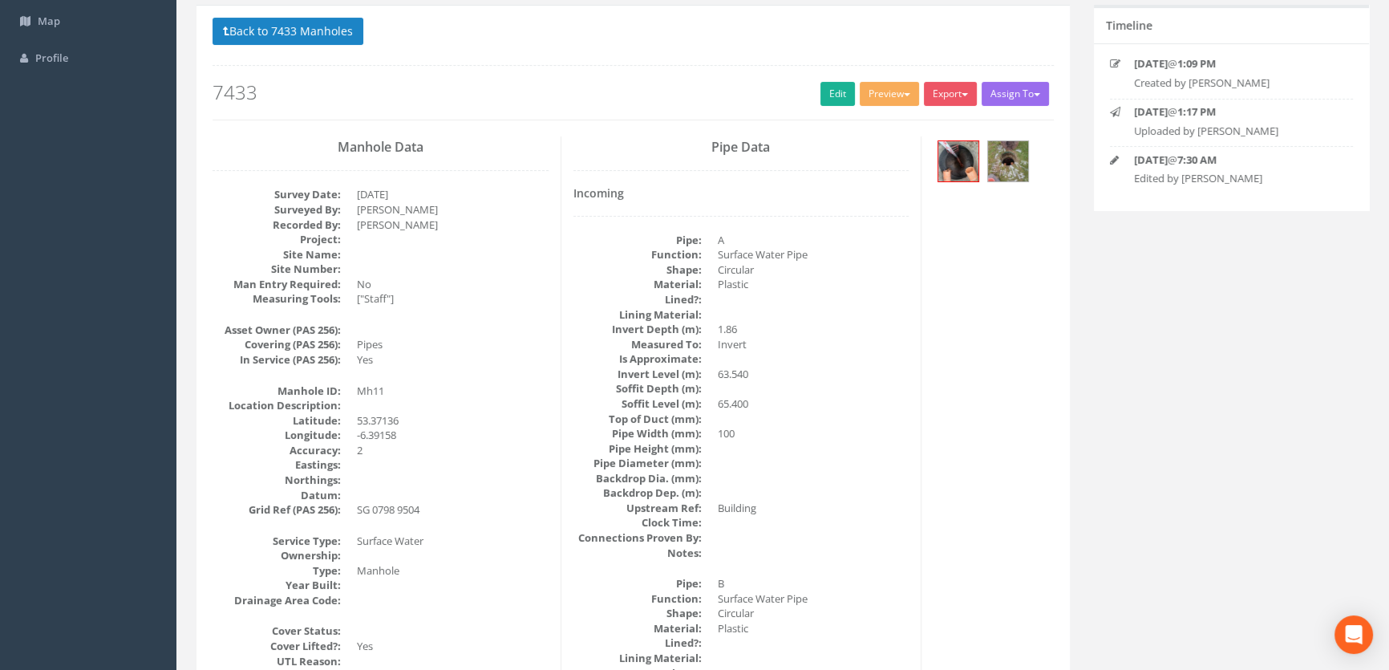
scroll to position [0, 0]
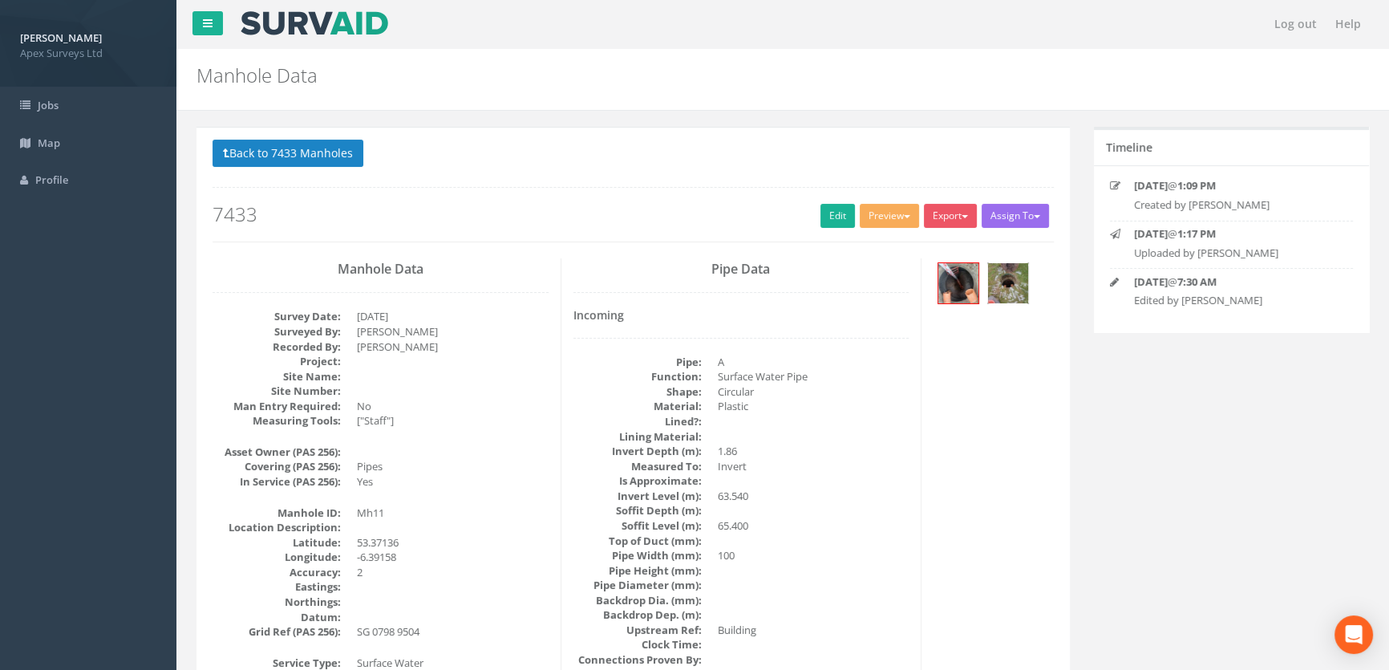
click at [1021, 272] on img at bounding box center [1008, 283] width 40 height 40
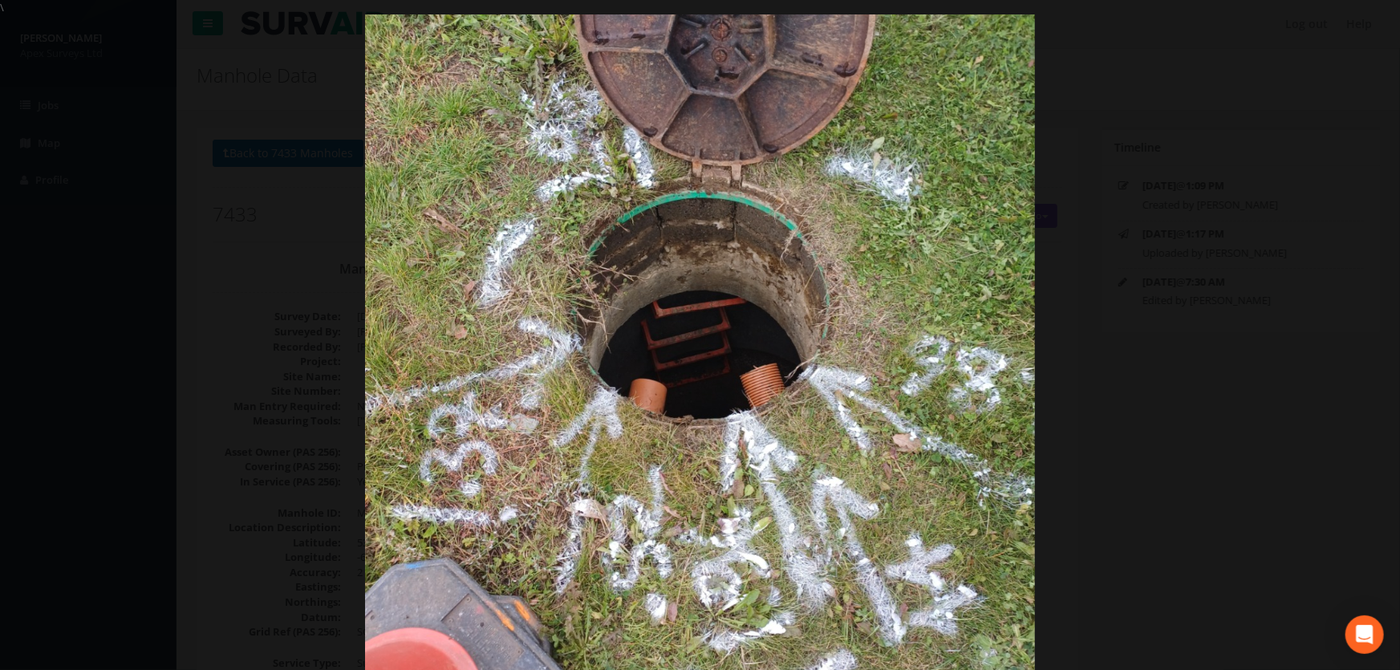
click at [217, 280] on div at bounding box center [700, 350] width 1400 height 670
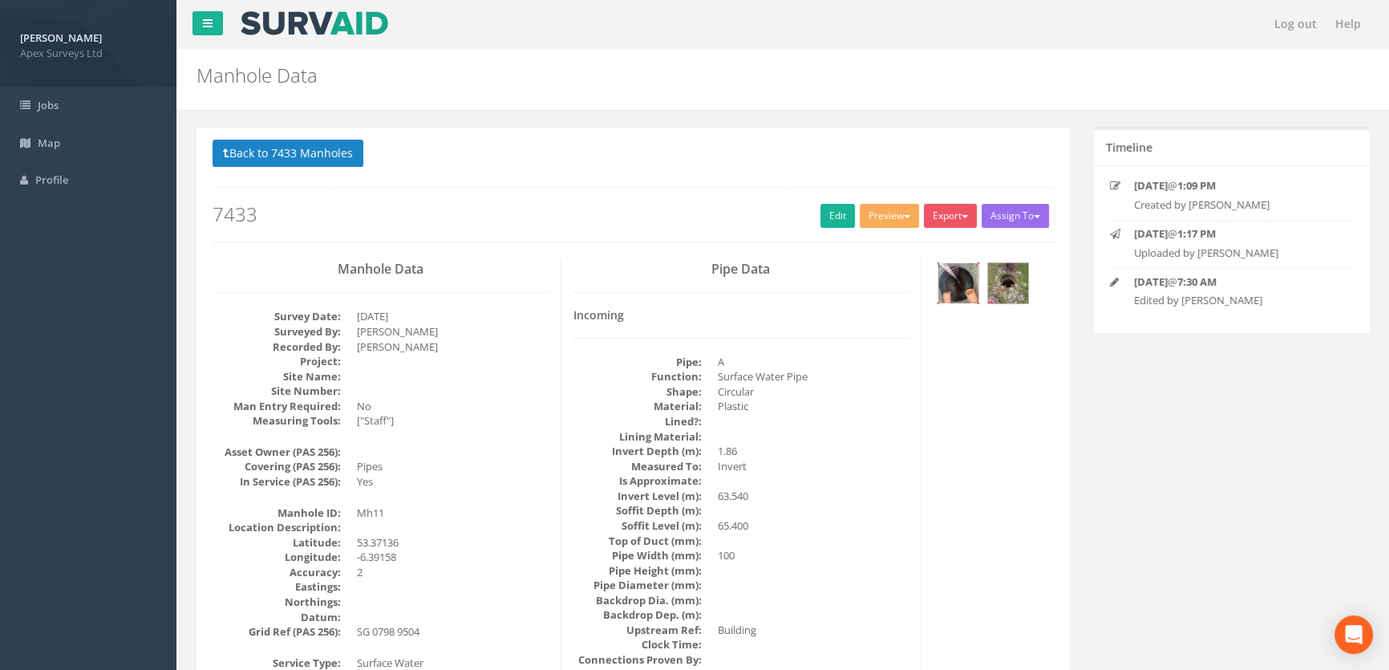
click at [949, 287] on img at bounding box center [959, 283] width 40 height 40
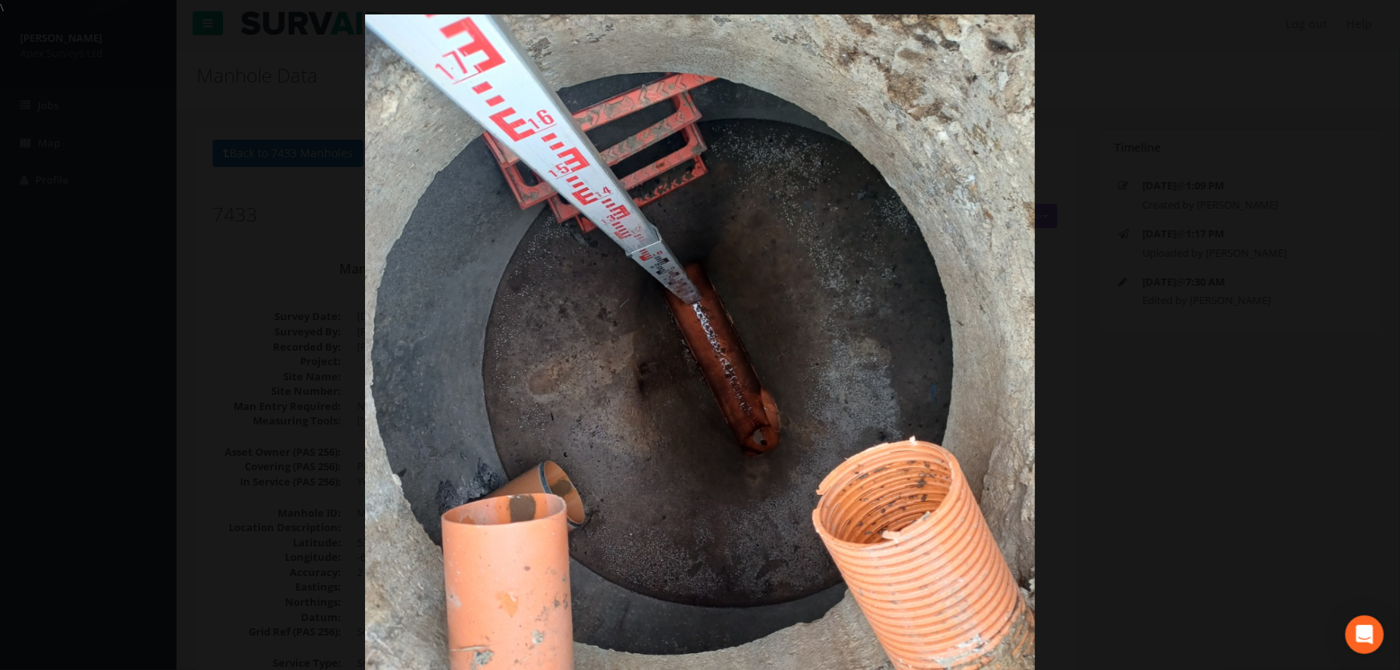
click at [87, 290] on div at bounding box center [700, 350] width 1400 height 670
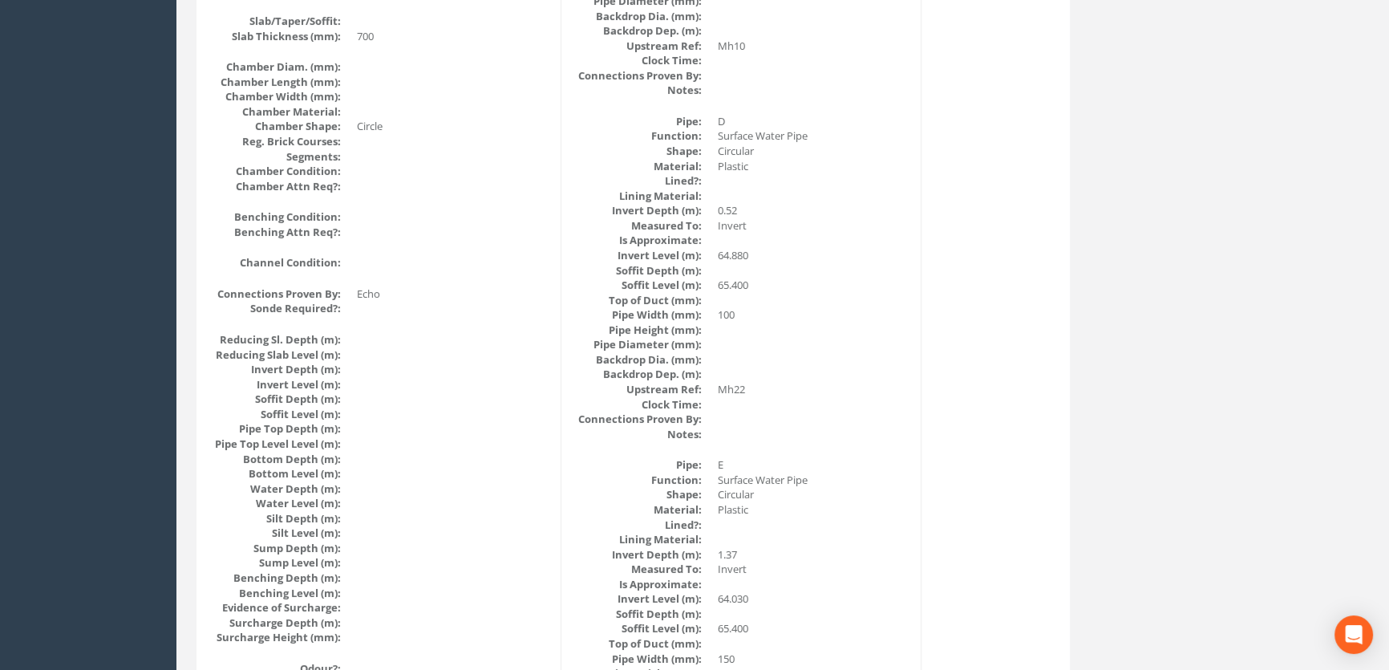
scroll to position [1187, 0]
